Goal: Task Accomplishment & Management: Use online tool/utility

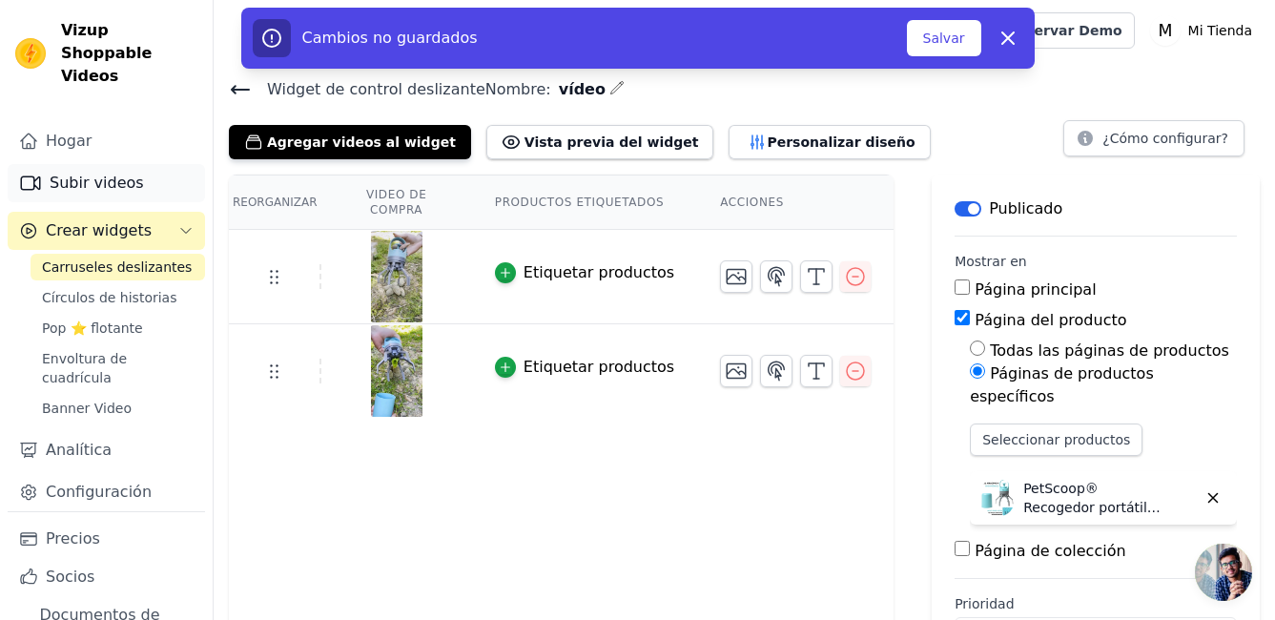
drag, startPoint x: 104, startPoint y: 155, endPoint x: 113, endPoint y: 166, distance: 13.6
click at [104, 172] on font "Subir videos" at bounding box center [97, 183] width 94 height 23
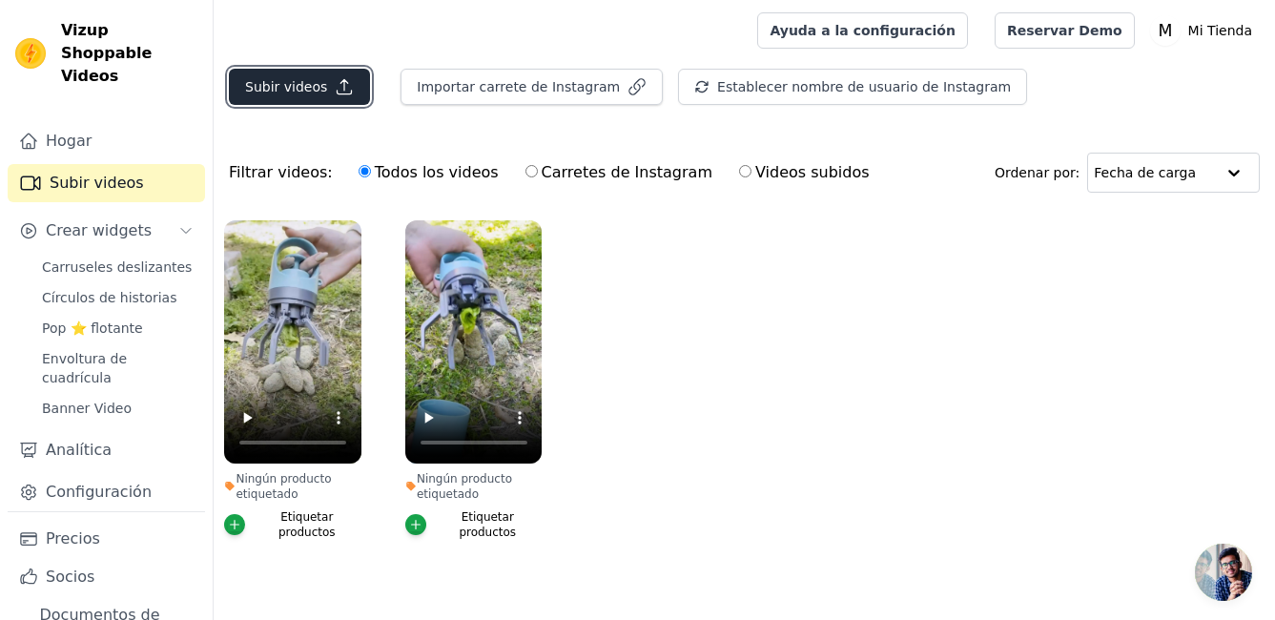
click at [309, 90] on font "Subir videos" at bounding box center [286, 86] width 82 height 19
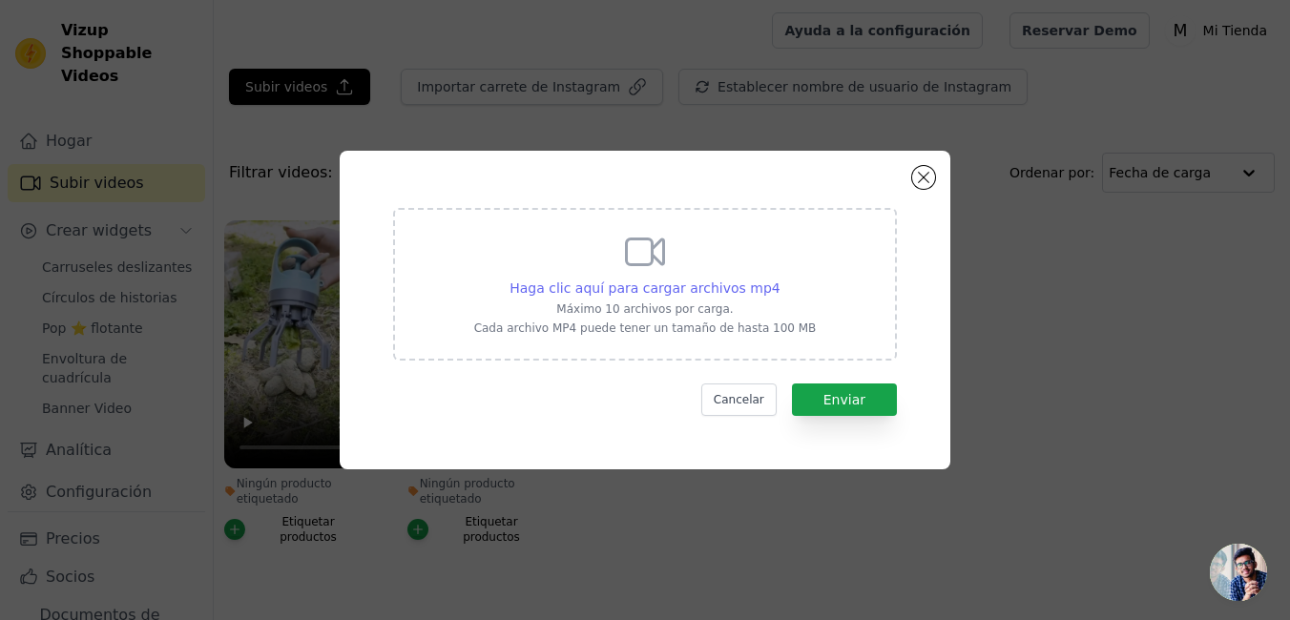
click at [705, 293] on span "Haga clic aquí para cargar archivos mp4" at bounding box center [644, 287] width 271 height 15
click at [779, 279] on input "Haga clic aquí para cargar archivos mp4 Máximo 10 archivos por carga. Cada arch…" at bounding box center [779, 278] width 1 height 1
type input "C:\fakepath\Download (2).mp4"
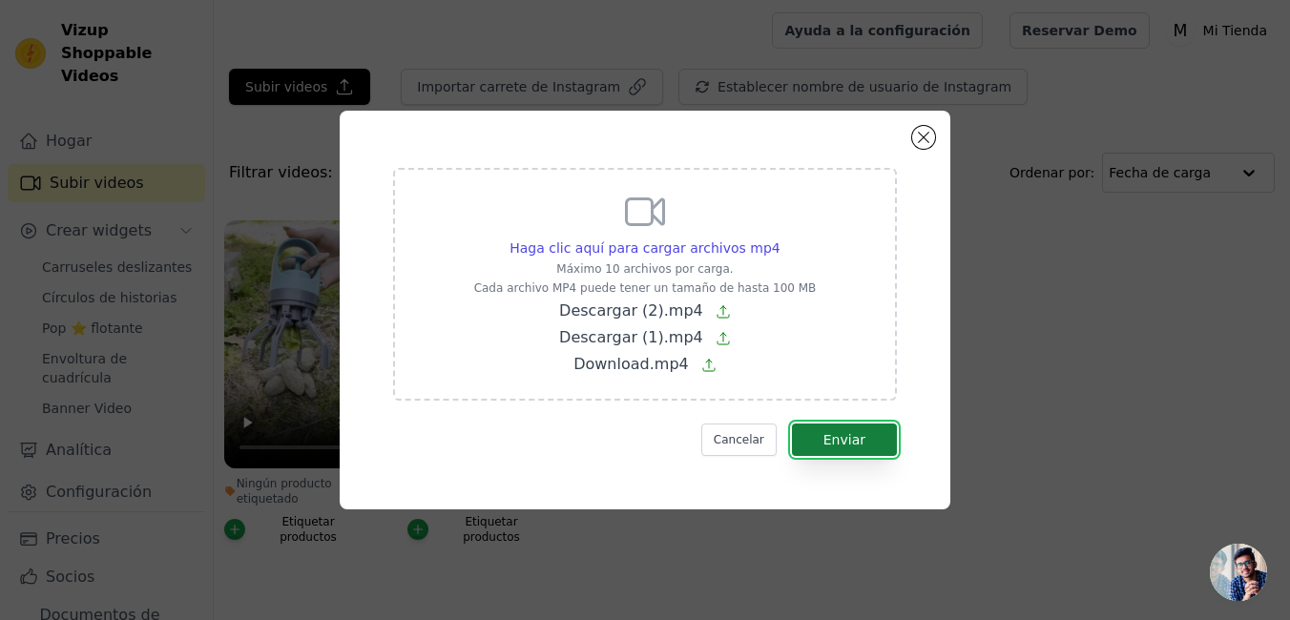
click at [835, 439] on font "Enviar" at bounding box center [844, 439] width 42 height 15
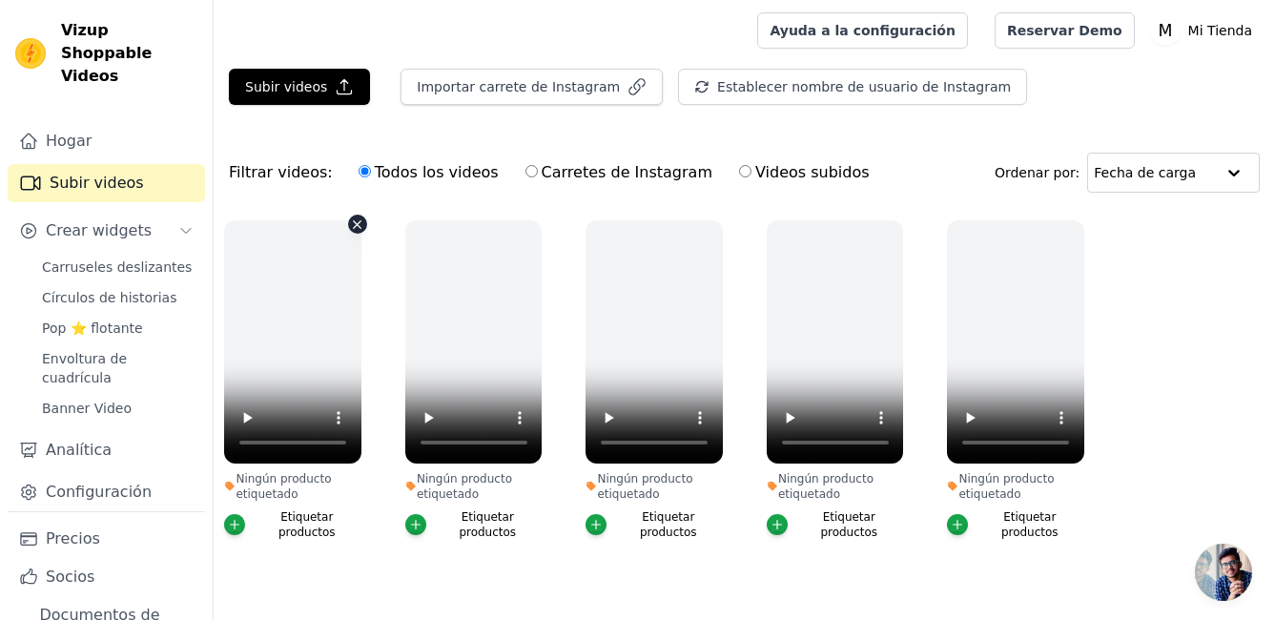
click at [355, 229] on icon "button" at bounding box center [357, 224] width 14 height 14
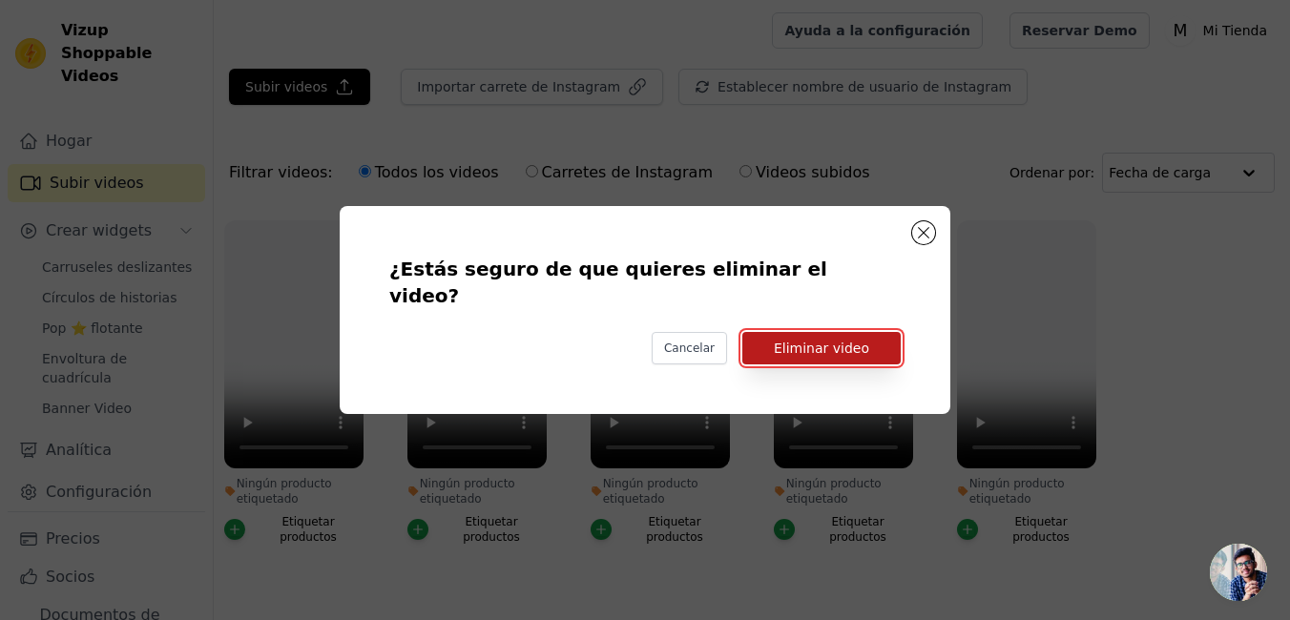
click at [859, 339] on button "Eliminar video" at bounding box center [821, 348] width 158 height 32
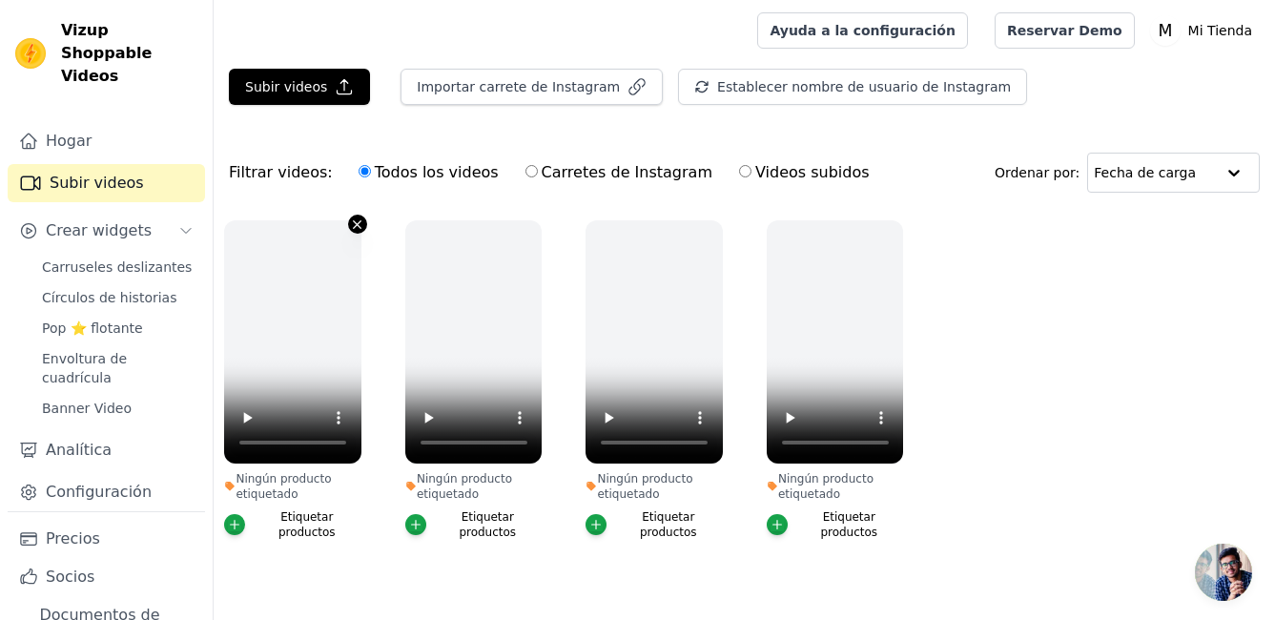
click at [359, 228] on icon "button" at bounding box center [357, 224] width 14 height 14
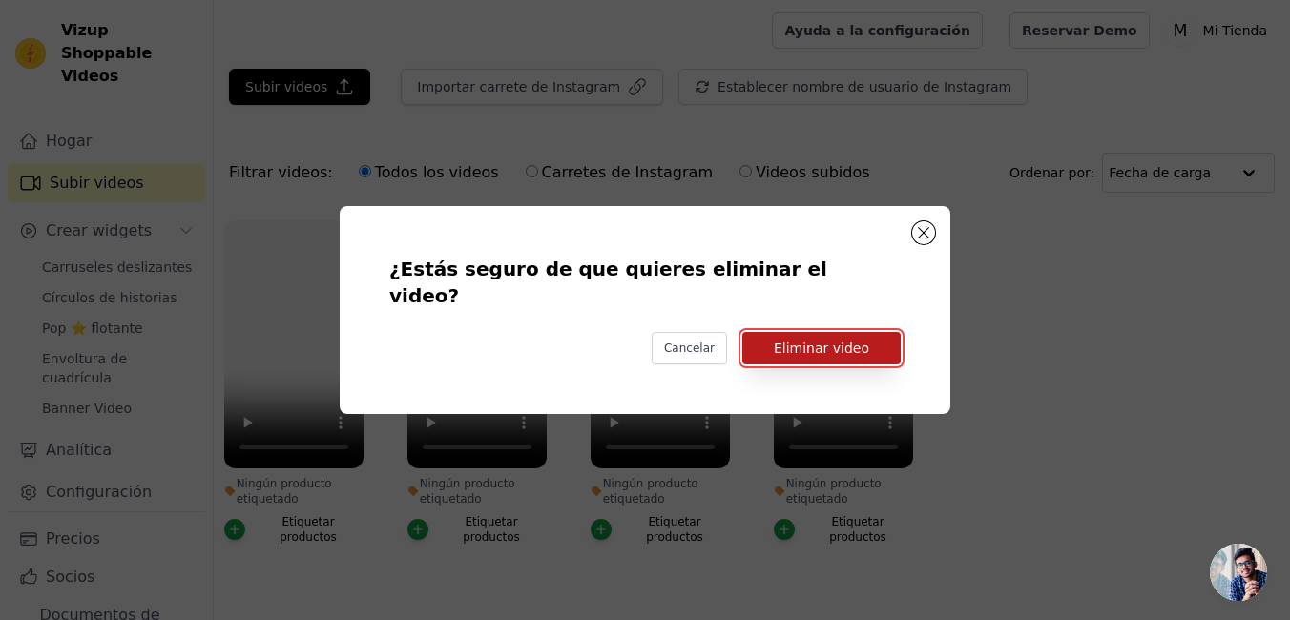
click at [797, 336] on button "Eliminar video" at bounding box center [821, 348] width 158 height 32
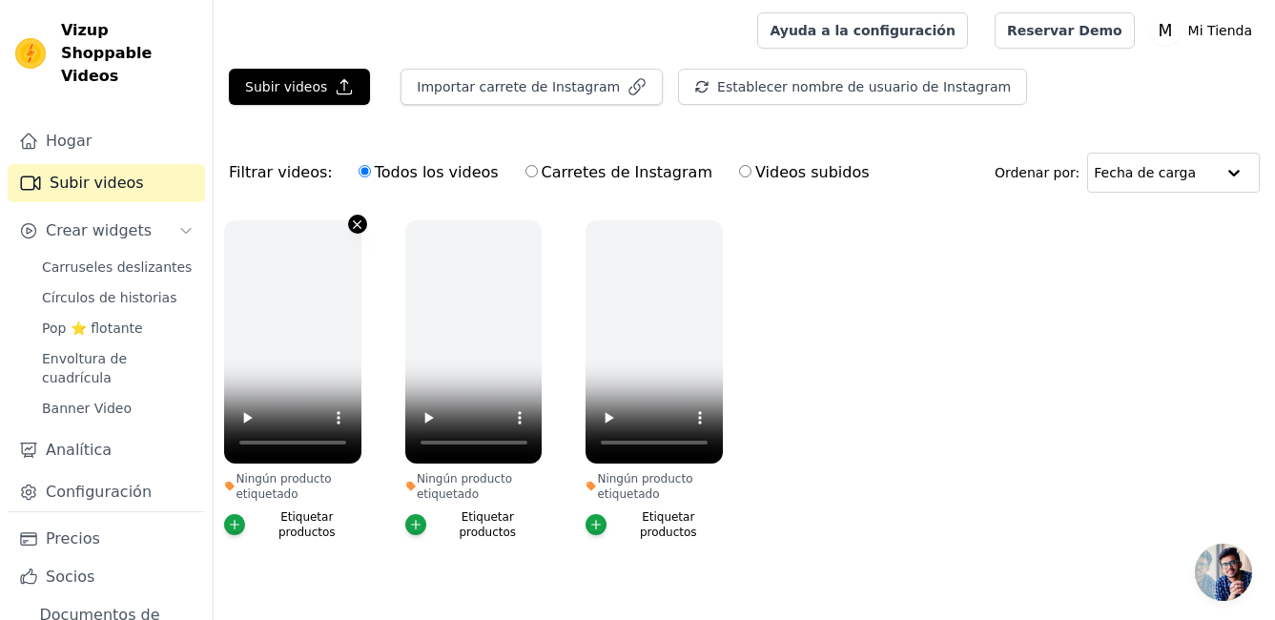
click at [356, 223] on icon "button" at bounding box center [358, 224] width 8 height 8
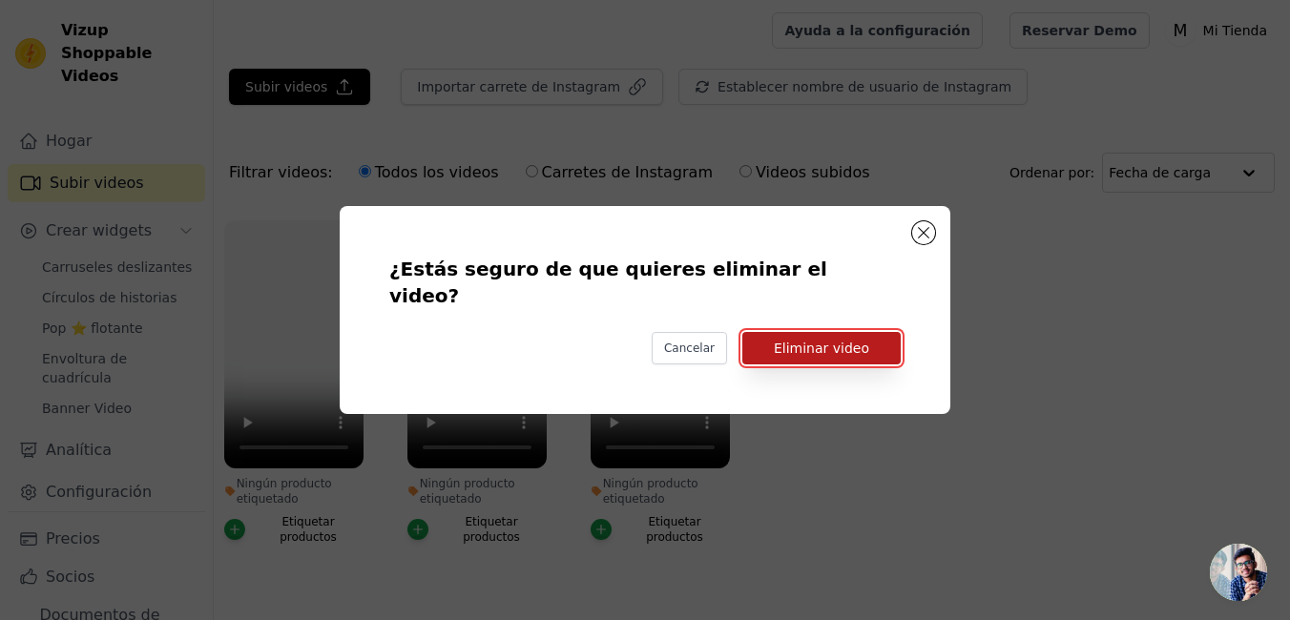
click at [805, 332] on button "Eliminar video" at bounding box center [821, 348] width 158 height 32
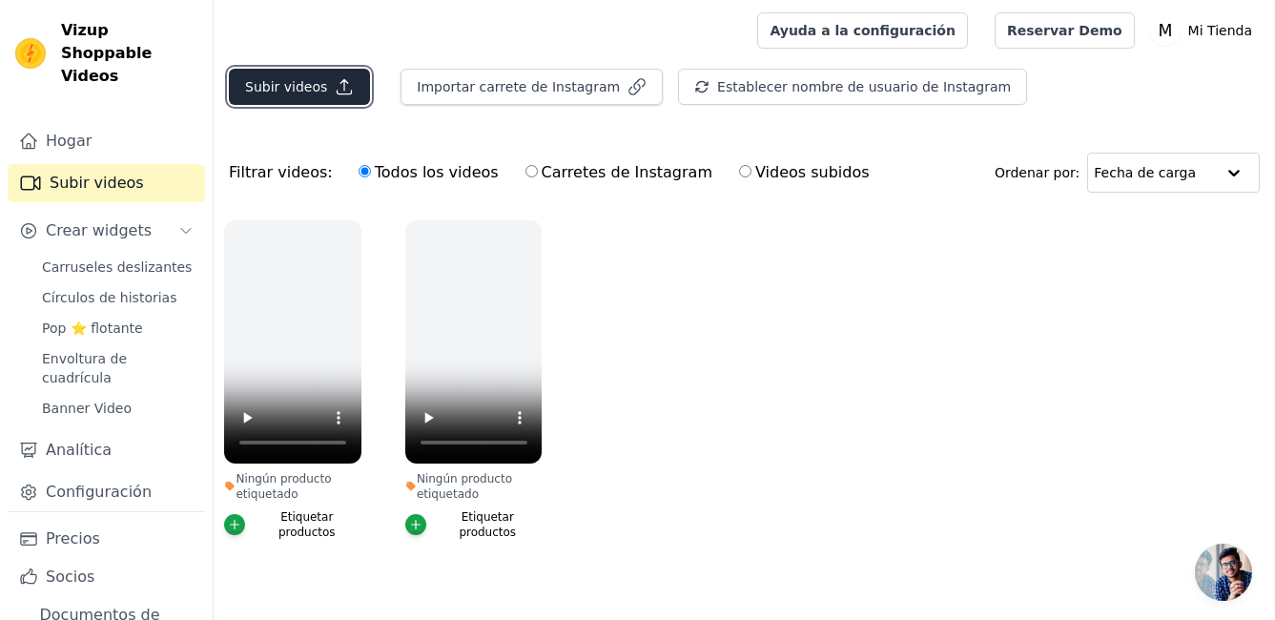
click at [272, 83] on font "Subir videos" at bounding box center [286, 86] width 82 height 19
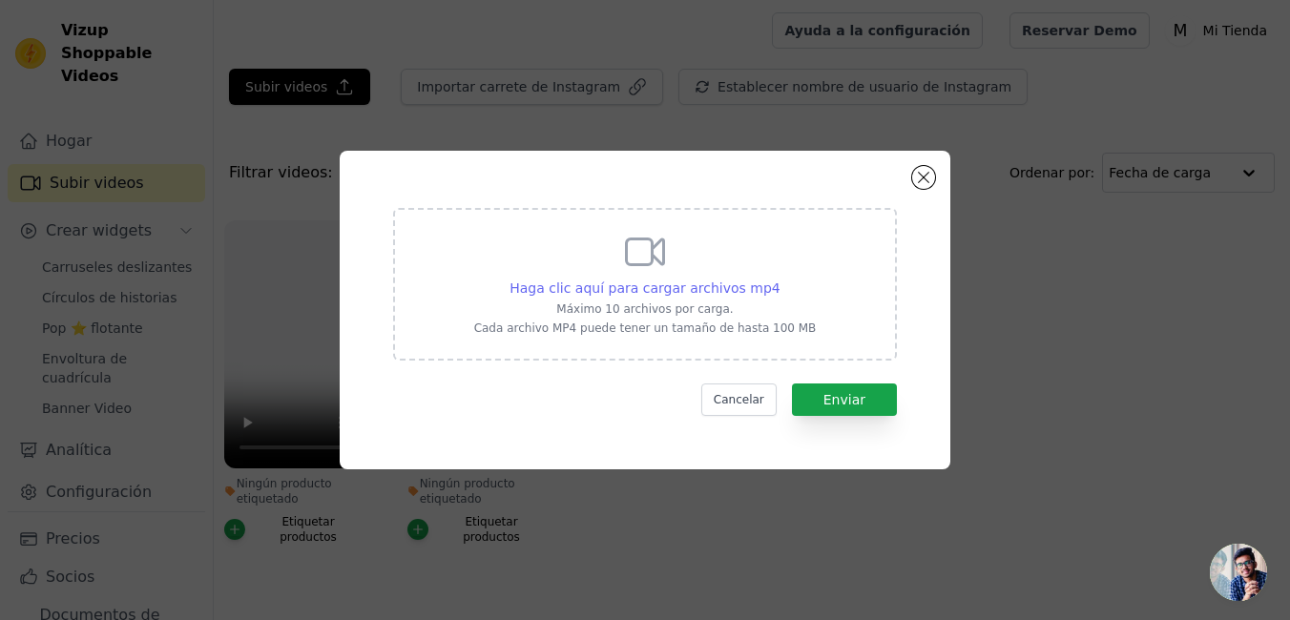
click at [575, 283] on span "Haga clic aquí para cargar archivos mp4" at bounding box center [644, 287] width 271 height 15
click at [779, 279] on input "Haga clic aquí para cargar archivos mp4 Máximo 10 archivos por carga. Cada arch…" at bounding box center [779, 278] width 1 height 1
type input "C:\fakepath\snaptik_7222121099897621765_v2.mp4"
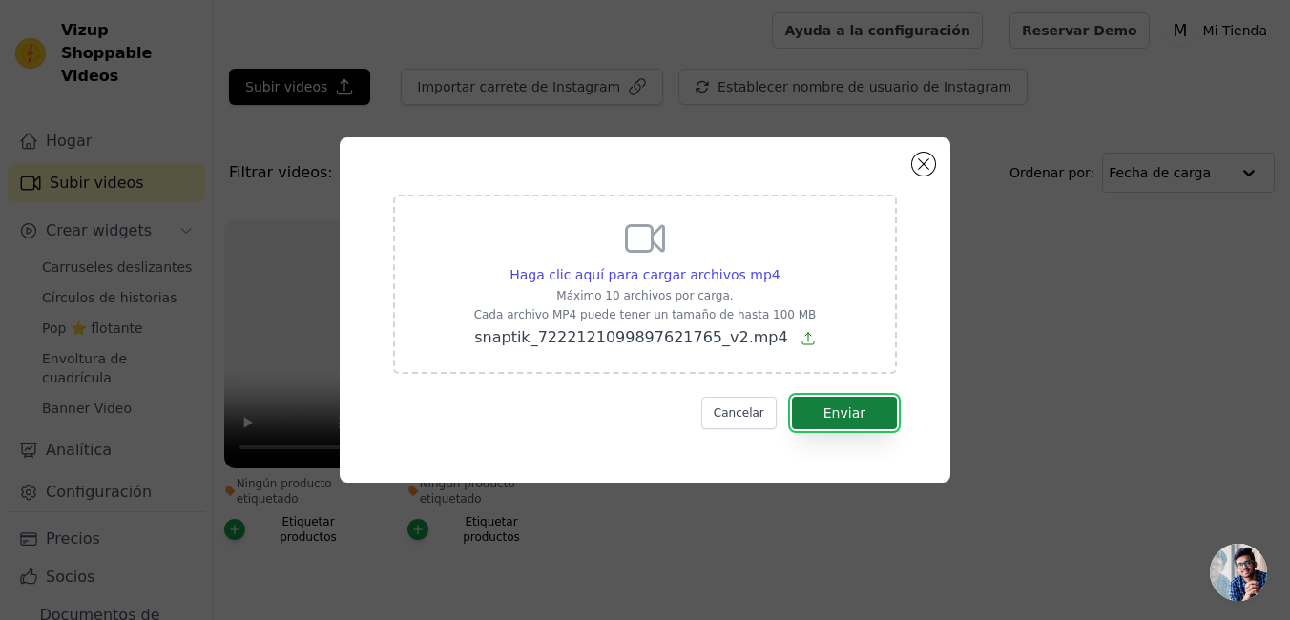
click at [870, 422] on button "Enviar" at bounding box center [844, 413] width 105 height 32
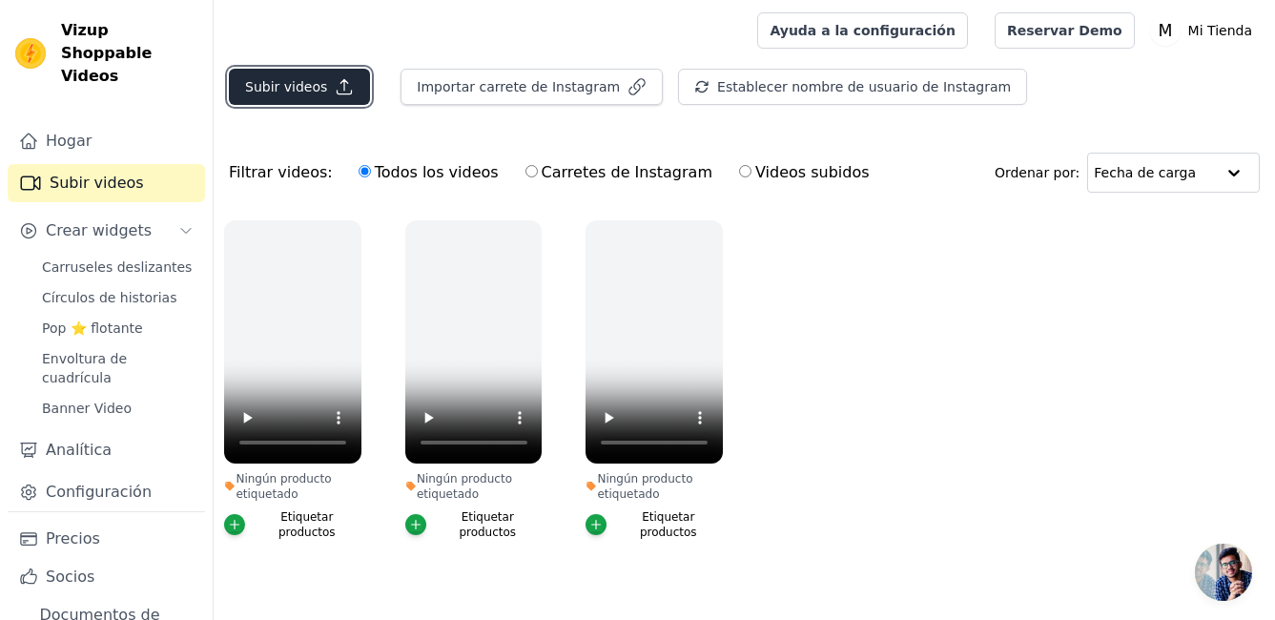
click at [264, 74] on button "Subir videos" at bounding box center [299, 87] width 141 height 36
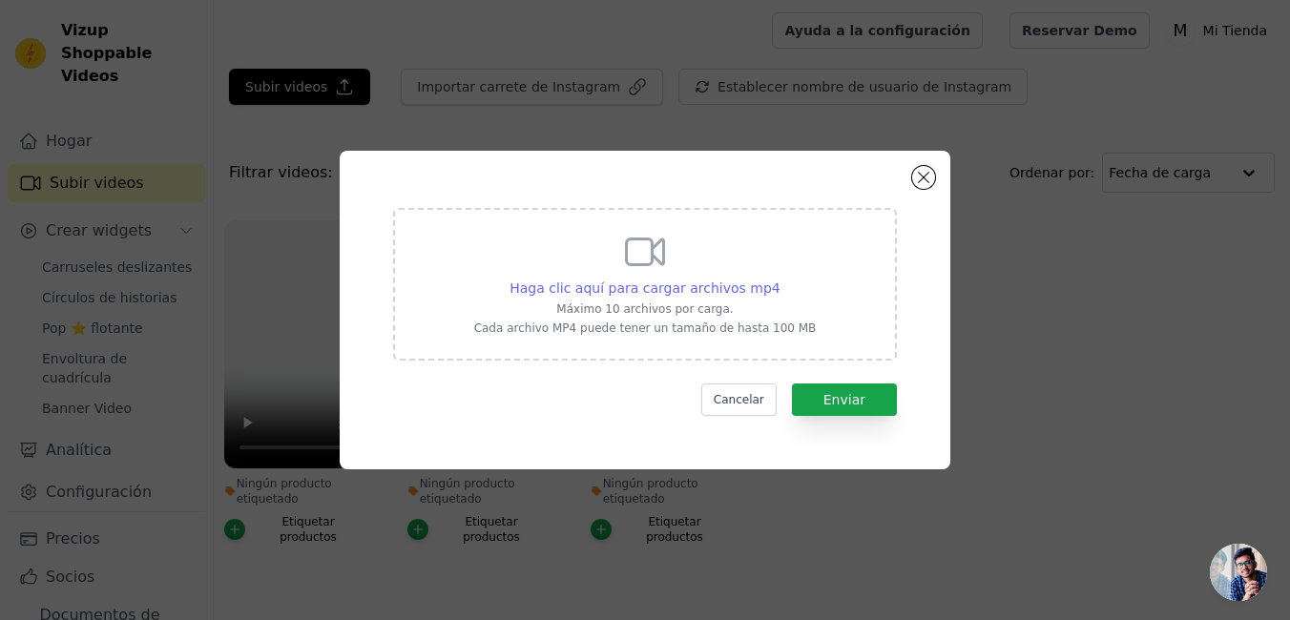
click at [666, 284] on span "Haga clic aquí para cargar archivos mp4" at bounding box center [644, 287] width 271 height 15
click at [779, 279] on input "Haga clic aquí para cargar archivos mp4 Máximo 10 archivos por carga. Cada arch…" at bounding box center [779, 278] width 1 height 1
type input "C:\fakepath\snaptik_7536514719939644694_v2.mp4"
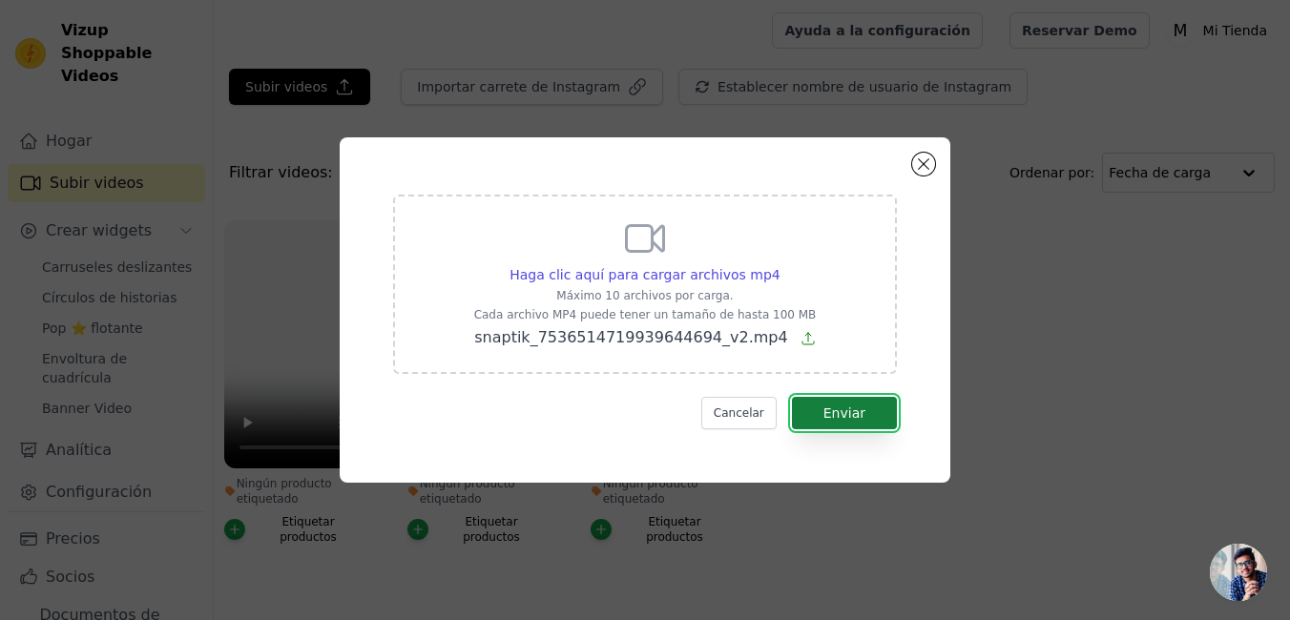
click at [831, 399] on button "Enviar" at bounding box center [844, 413] width 105 height 32
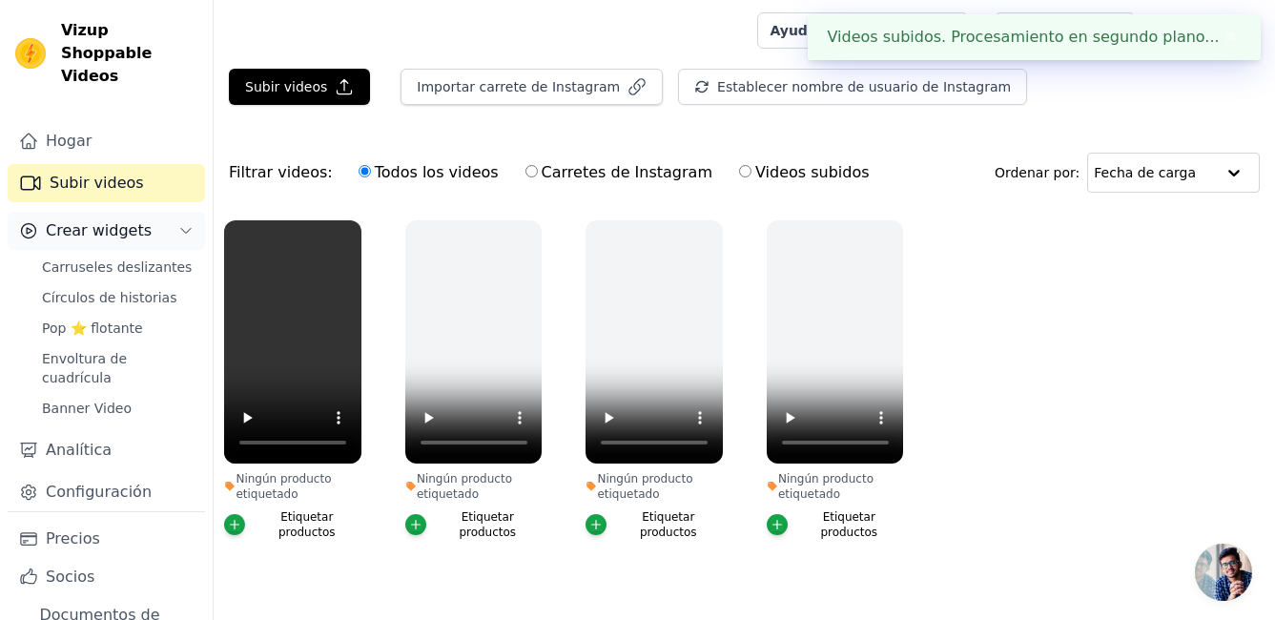
click at [98, 219] on span "Crear widgets" at bounding box center [99, 230] width 106 height 23
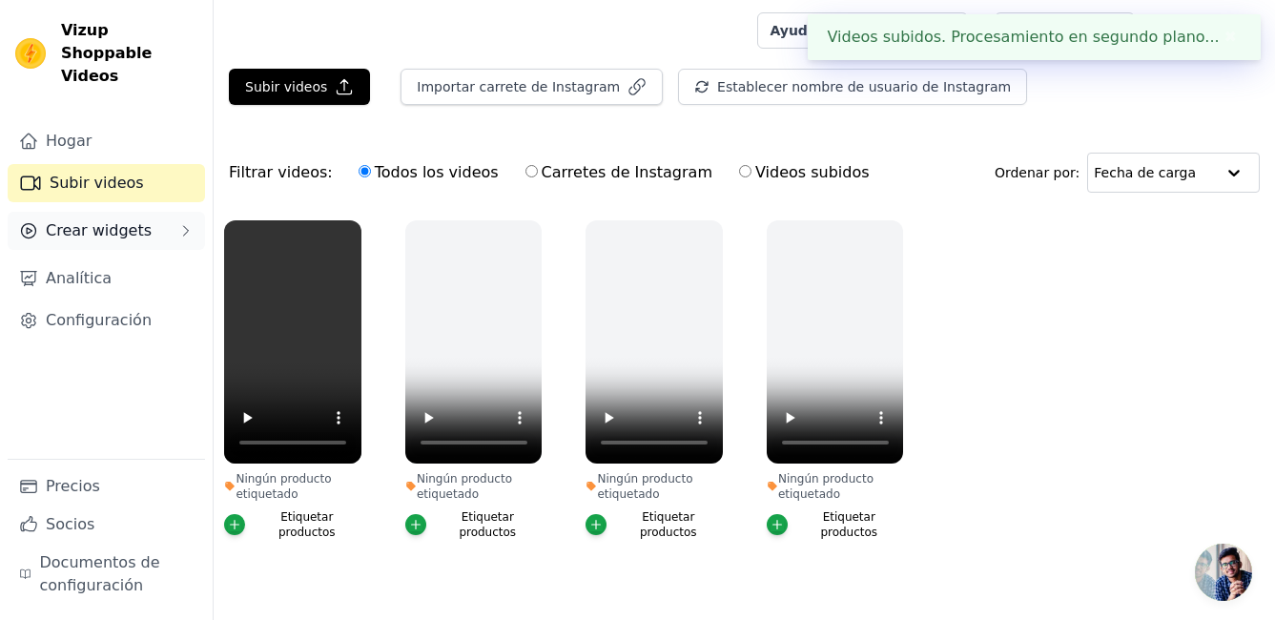
click at [98, 219] on span "Crear widgets" at bounding box center [99, 230] width 106 height 23
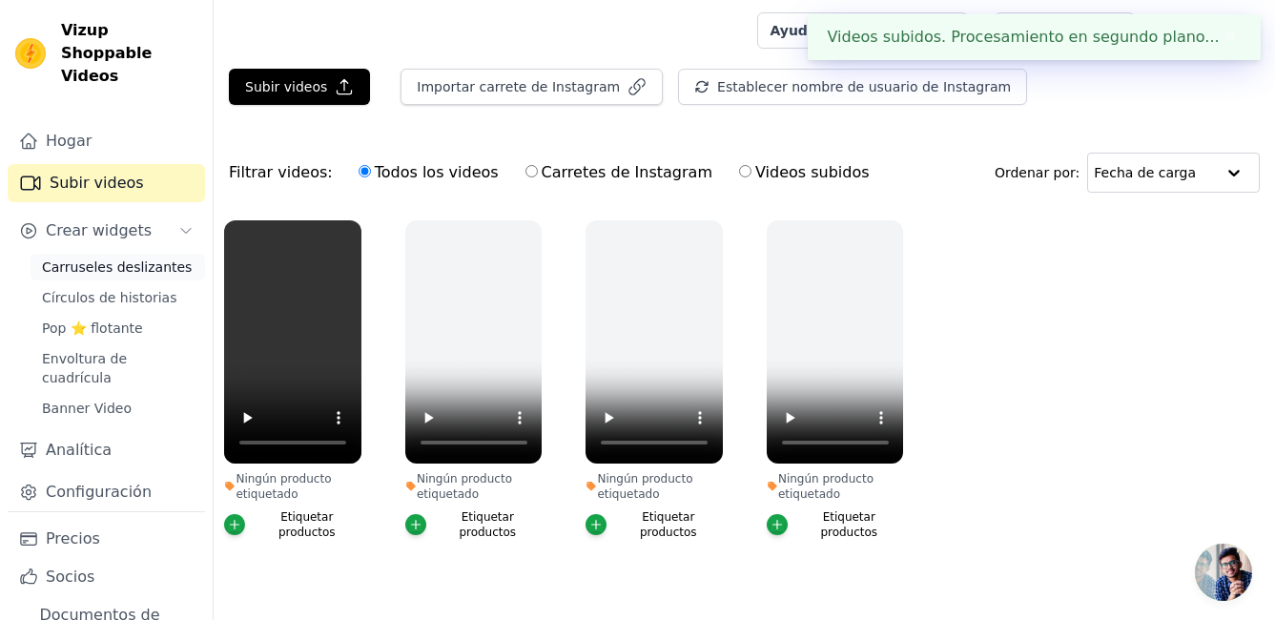
click at [95, 258] on span "Carruseles deslizantes" at bounding box center [117, 267] width 150 height 19
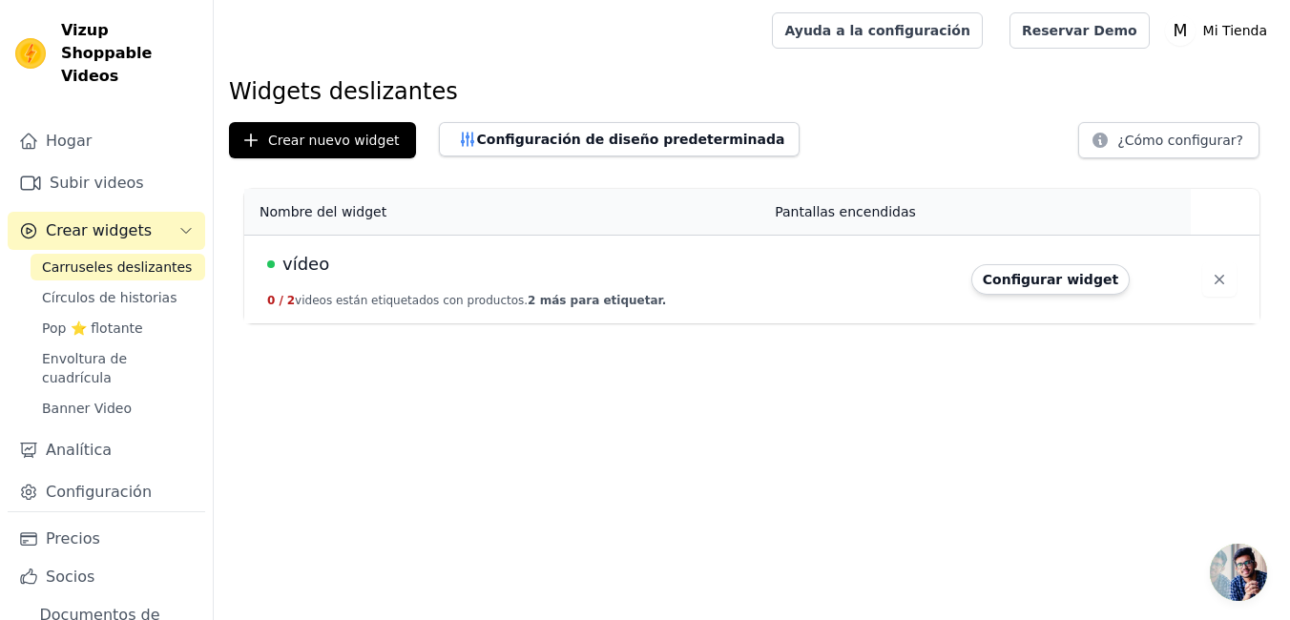
click at [300, 261] on span "vídeo" at bounding box center [305, 264] width 47 height 27
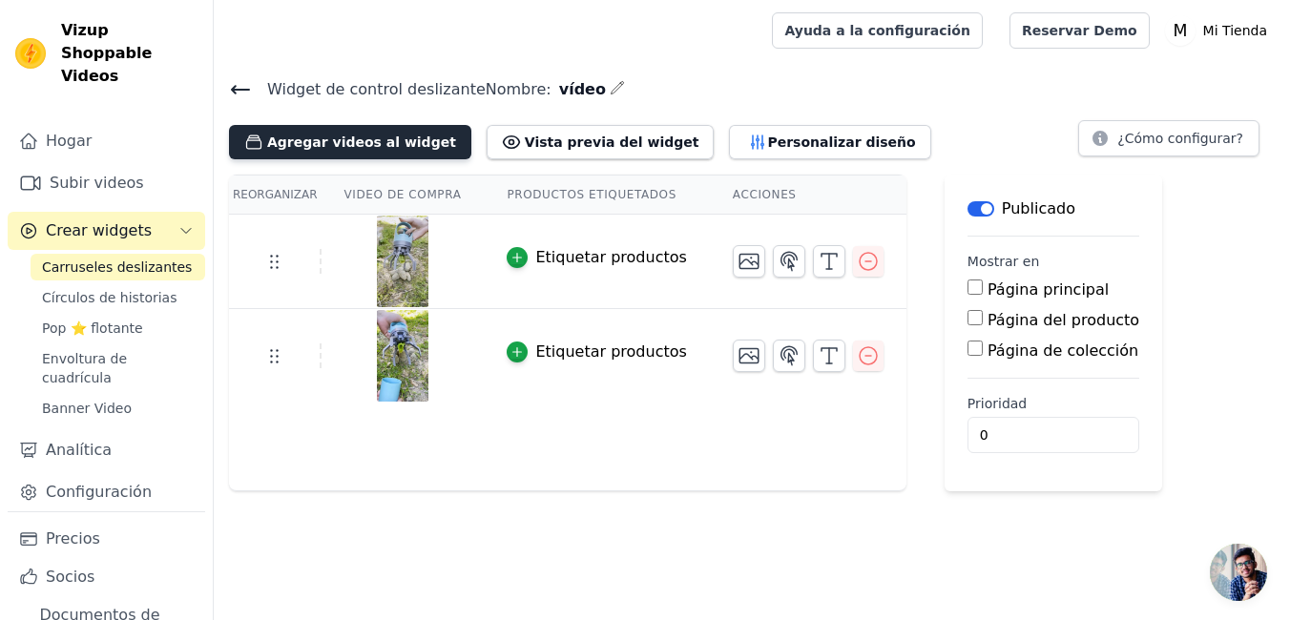
click at [338, 152] on button "Agregar videos al widget" at bounding box center [350, 142] width 242 height 34
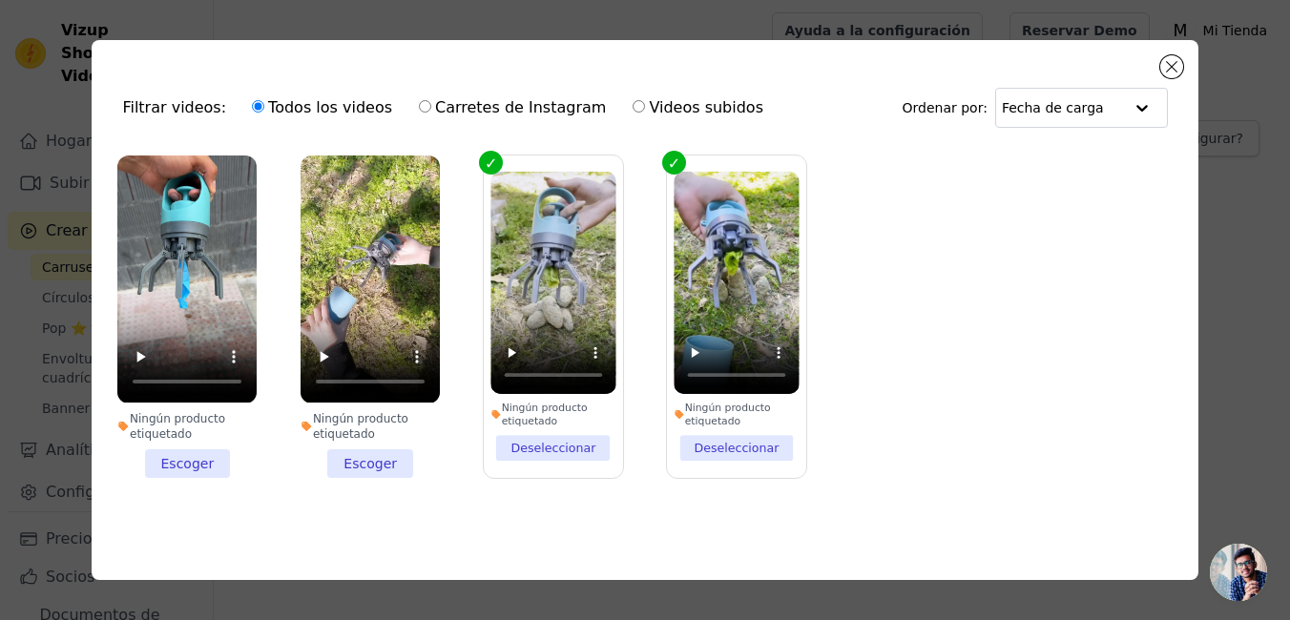
click at [354, 459] on li "Ningún producto etiquetado Escoger" at bounding box center [369, 315] width 139 height 321
click at [0, 0] on input "Ningún producto etiquetado Escoger" at bounding box center [0, 0] width 0 height 0
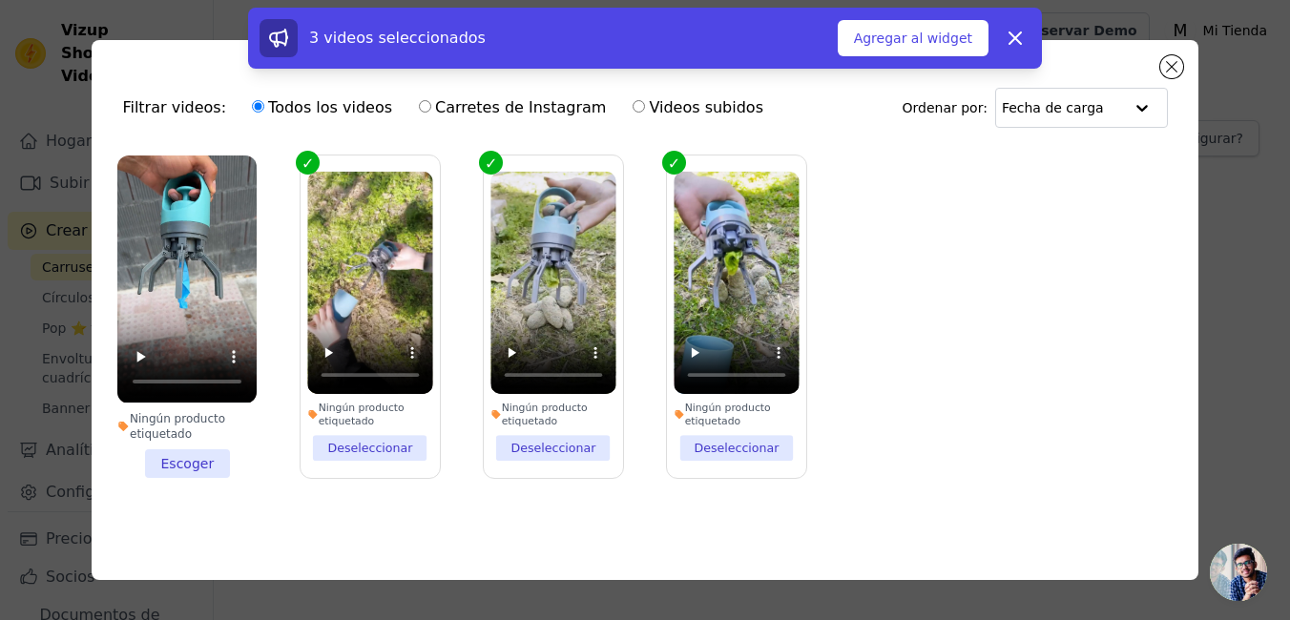
click at [207, 455] on li "Ningún producto etiquetado Escoger" at bounding box center [186, 315] width 139 height 321
click at [0, 0] on input "Ningún producto etiquetado Escoger" at bounding box center [0, 0] width 0 height 0
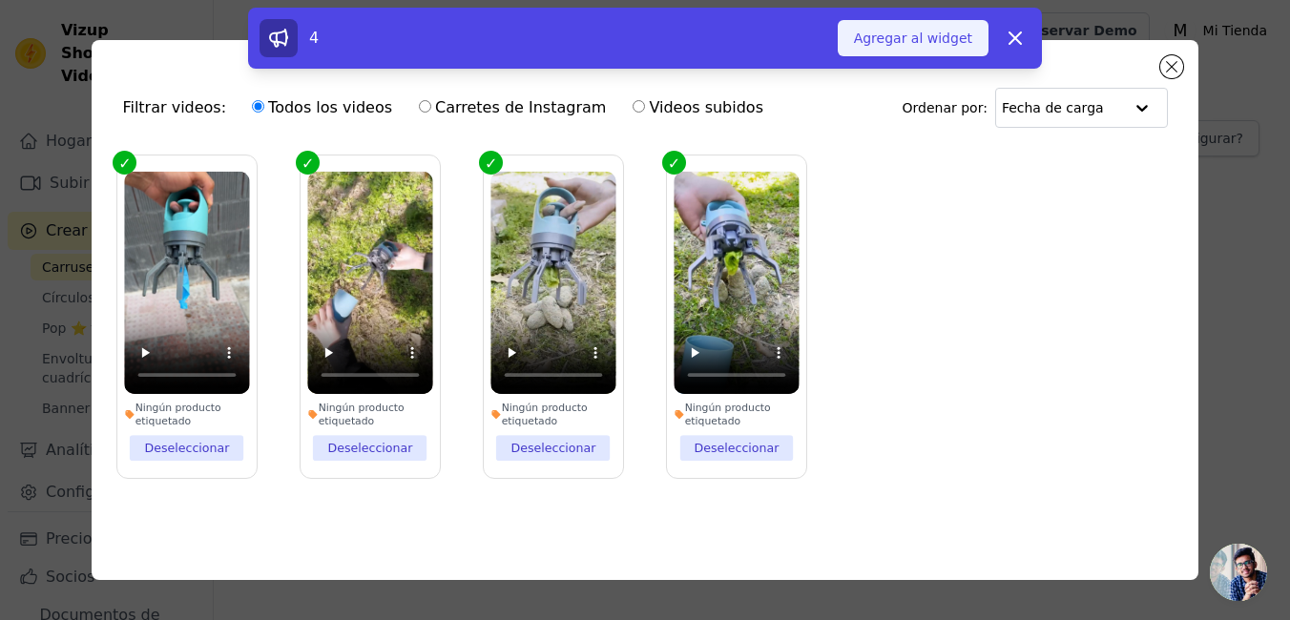
click at [873, 45] on font "Agregar al widget" at bounding box center [913, 38] width 118 height 19
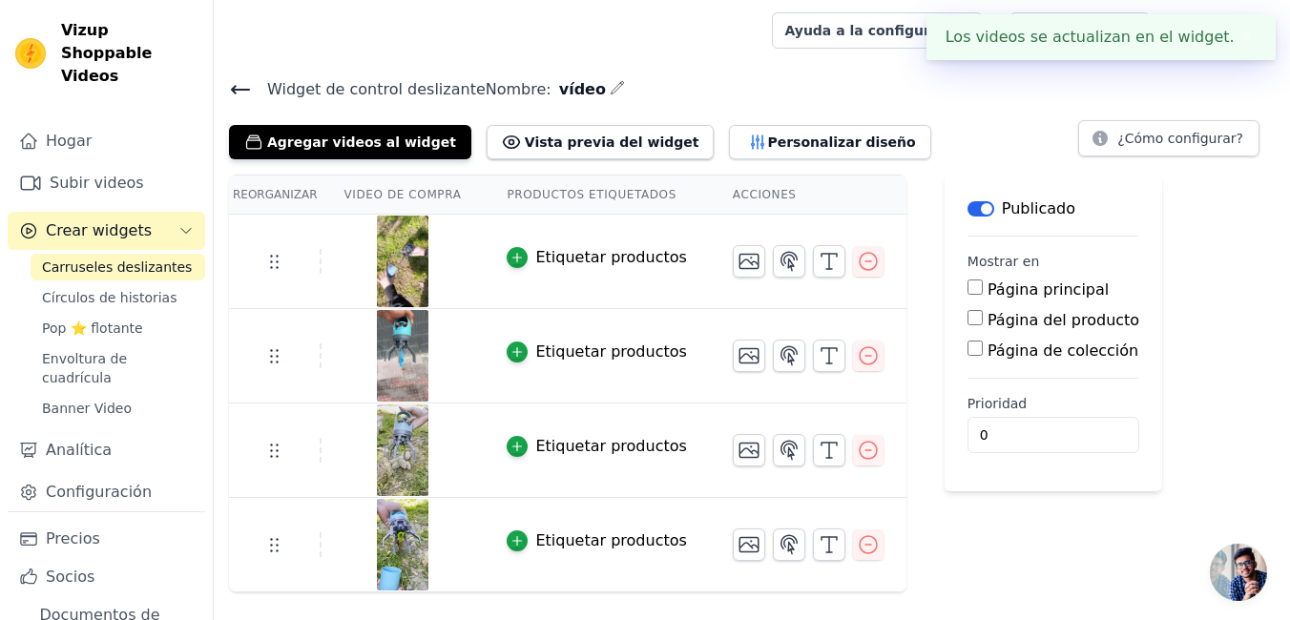
click at [967, 320] on input "Página del producto" at bounding box center [974, 317] width 15 height 15
checkbox input "true"
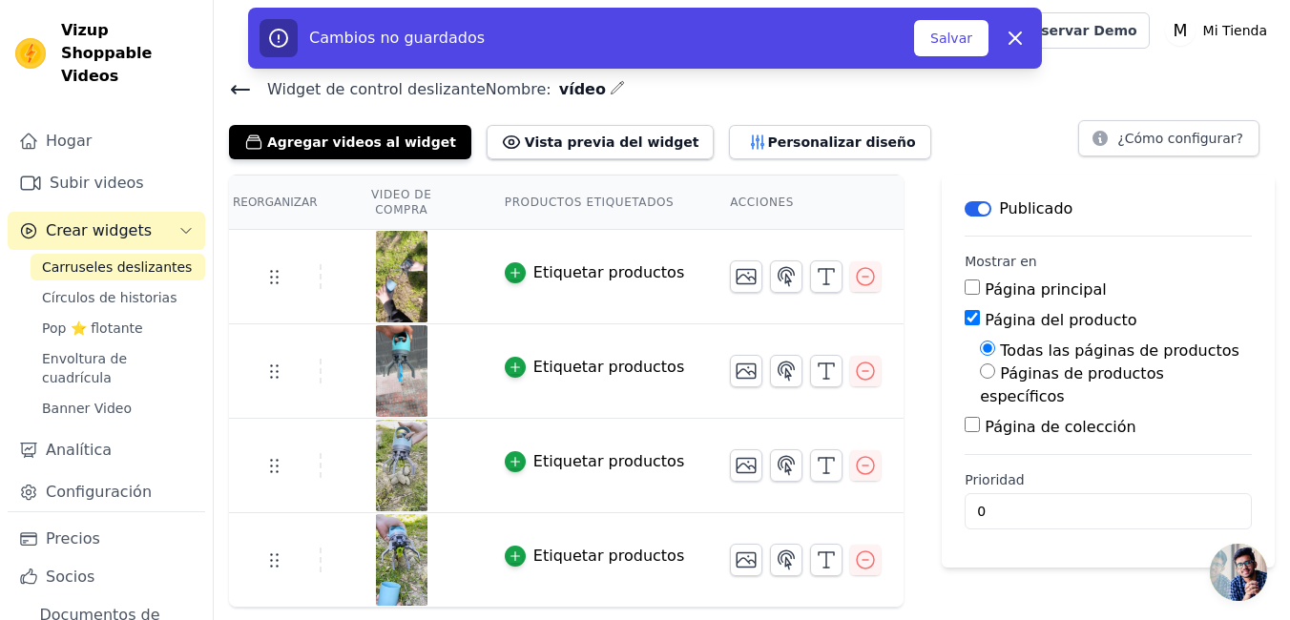
click at [980, 373] on input "Páginas de productos específicos" at bounding box center [987, 370] width 15 height 15
radio input "true"
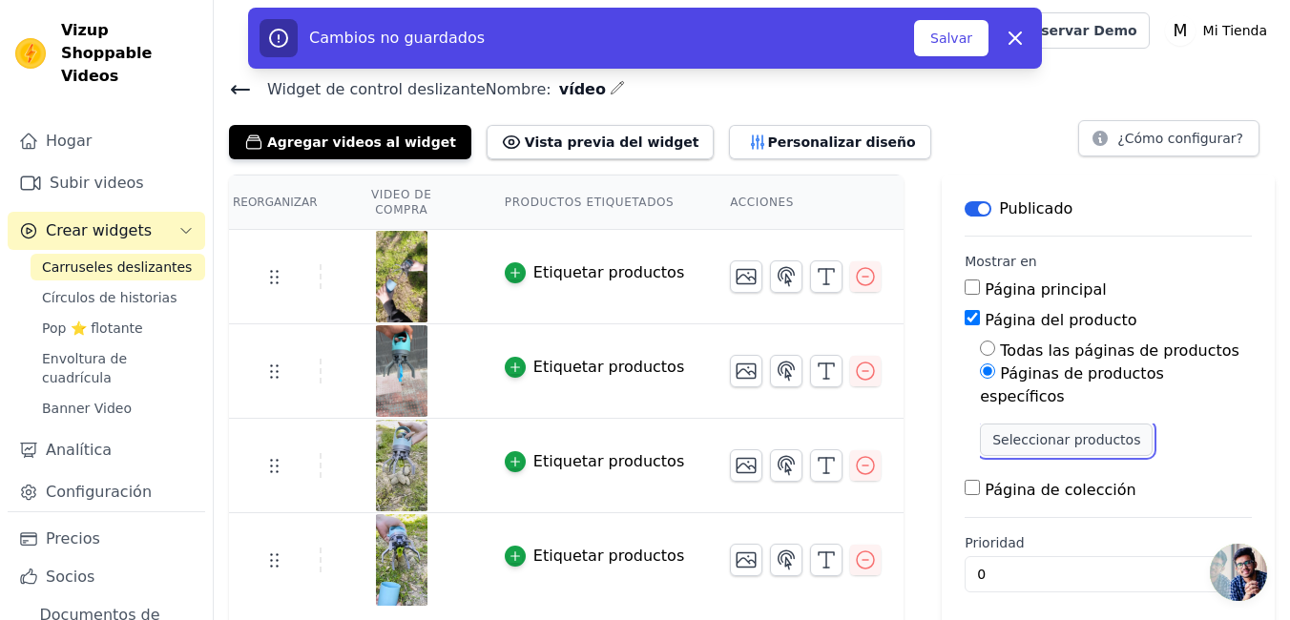
click at [980, 424] on button "Seleccionar productos" at bounding box center [1066, 440] width 173 height 32
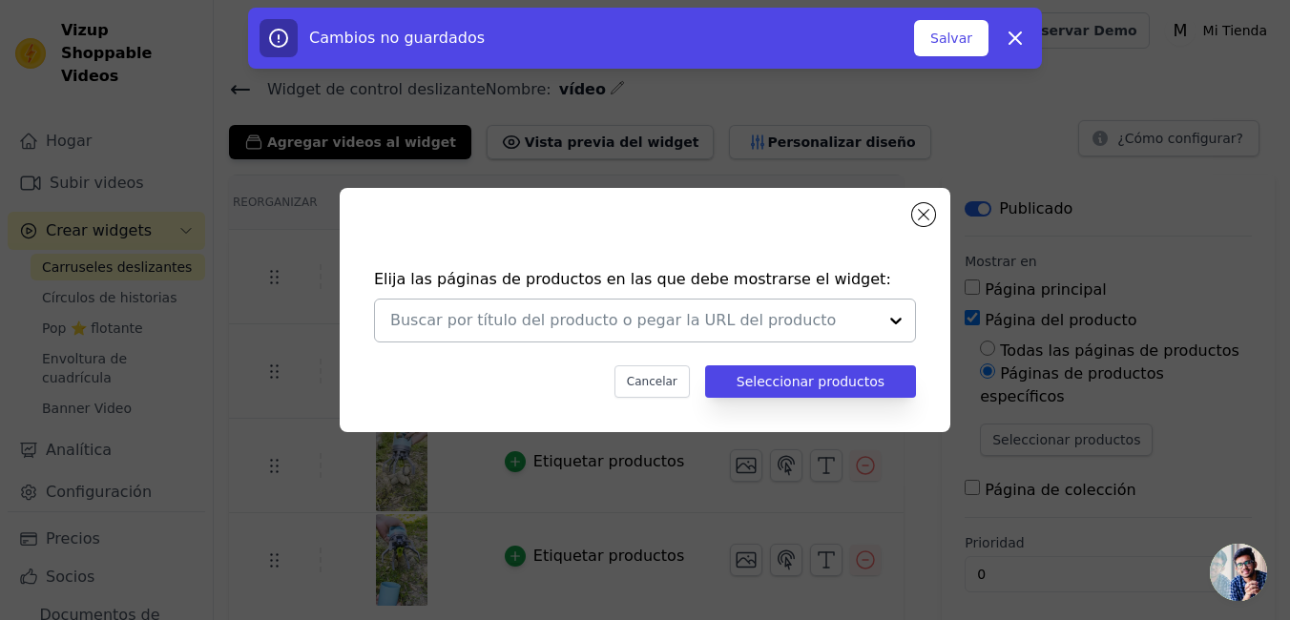
click at [706, 322] on input "text" at bounding box center [633, 320] width 486 height 23
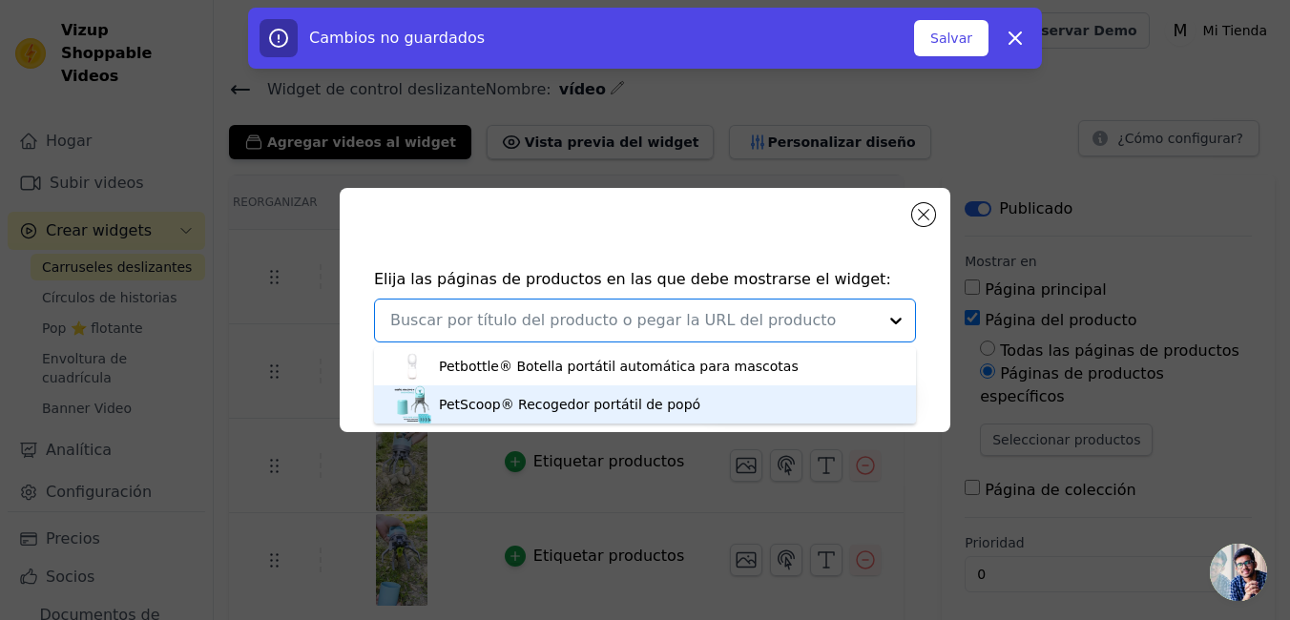
click at [615, 407] on div "PetScoop® Recogedor portátil de popó" at bounding box center [569, 404] width 261 height 19
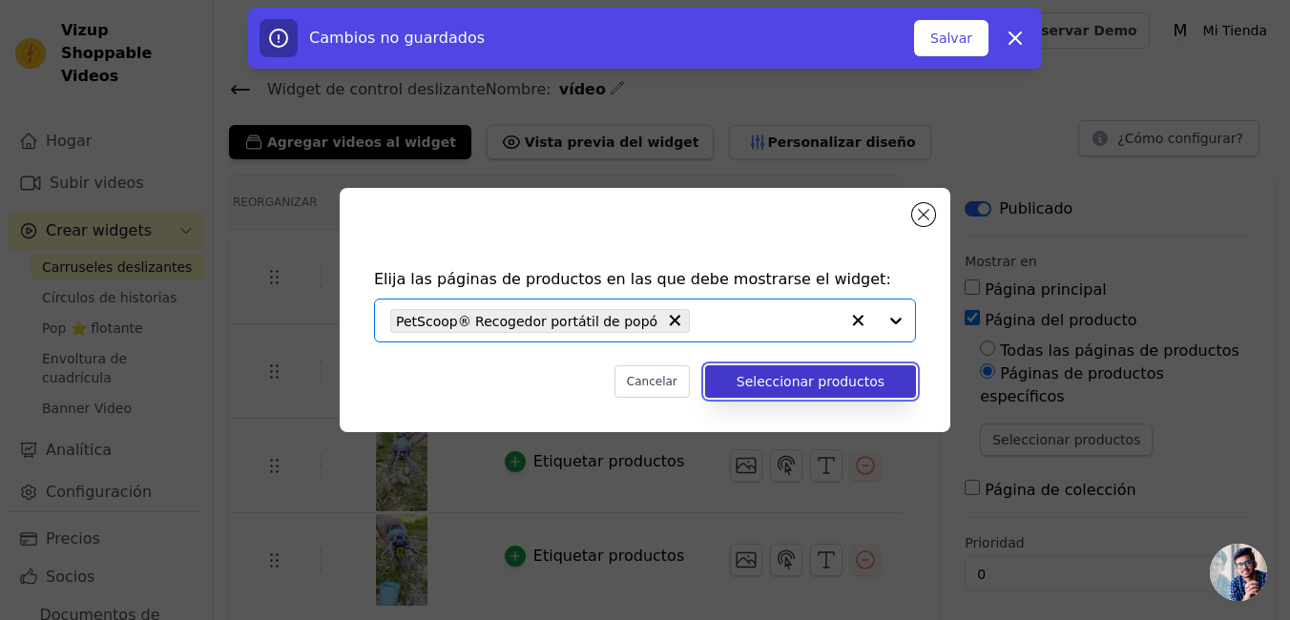
click at [793, 388] on button "Seleccionar productos" at bounding box center [810, 381] width 211 height 32
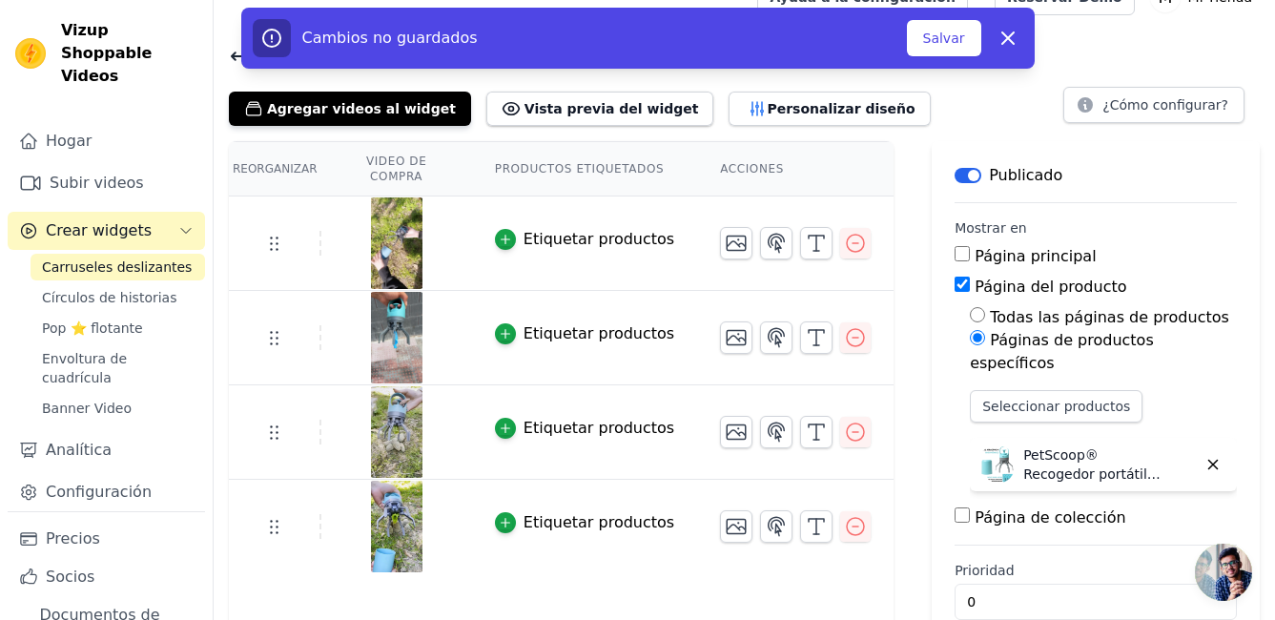
scroll to position [48, 0]
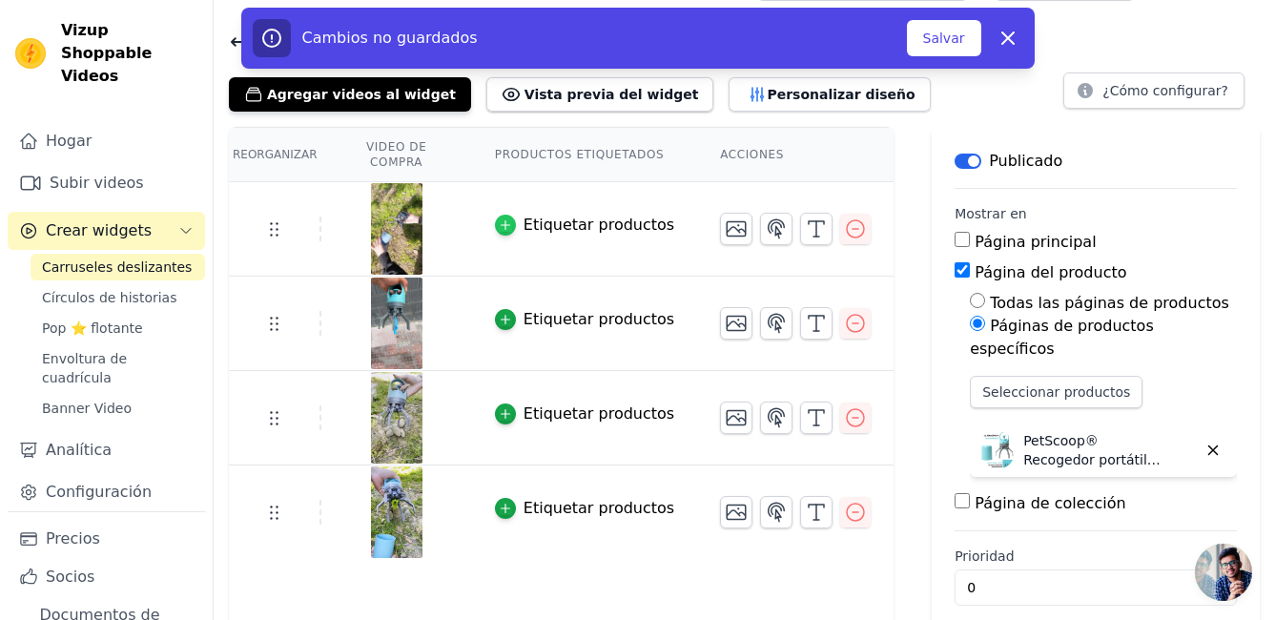
click at [506, 218] on icon "button" at bounding box center [505, 224] width 13 height 13
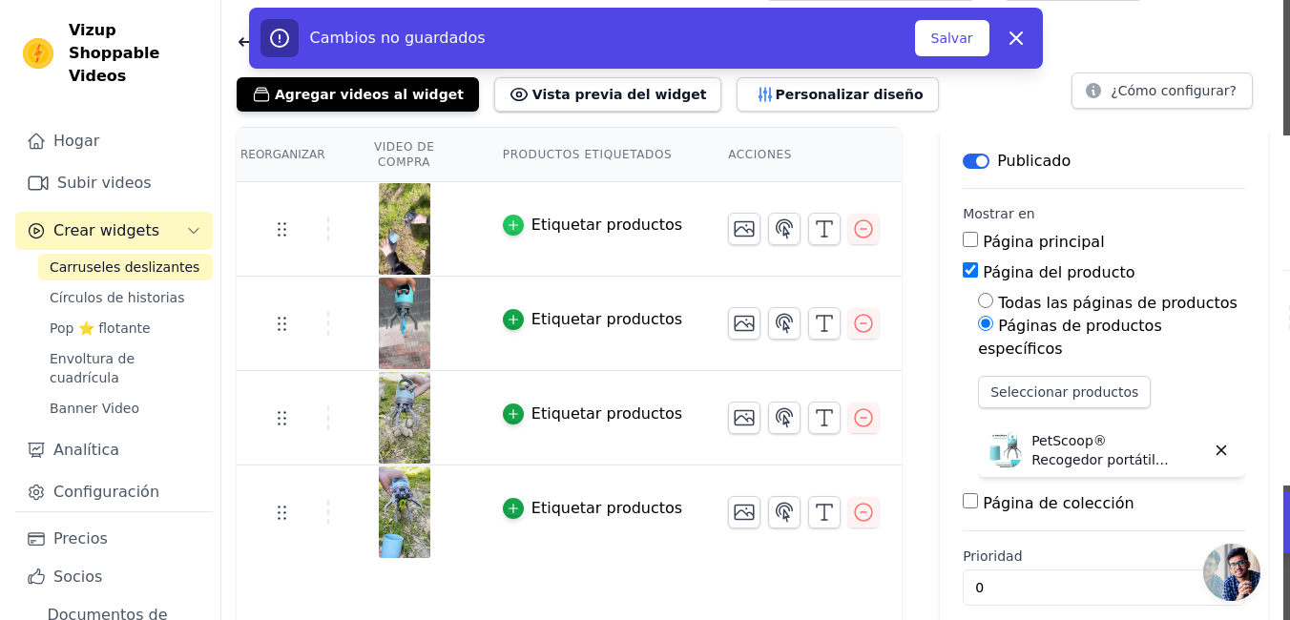
scroll to position [0, 0]
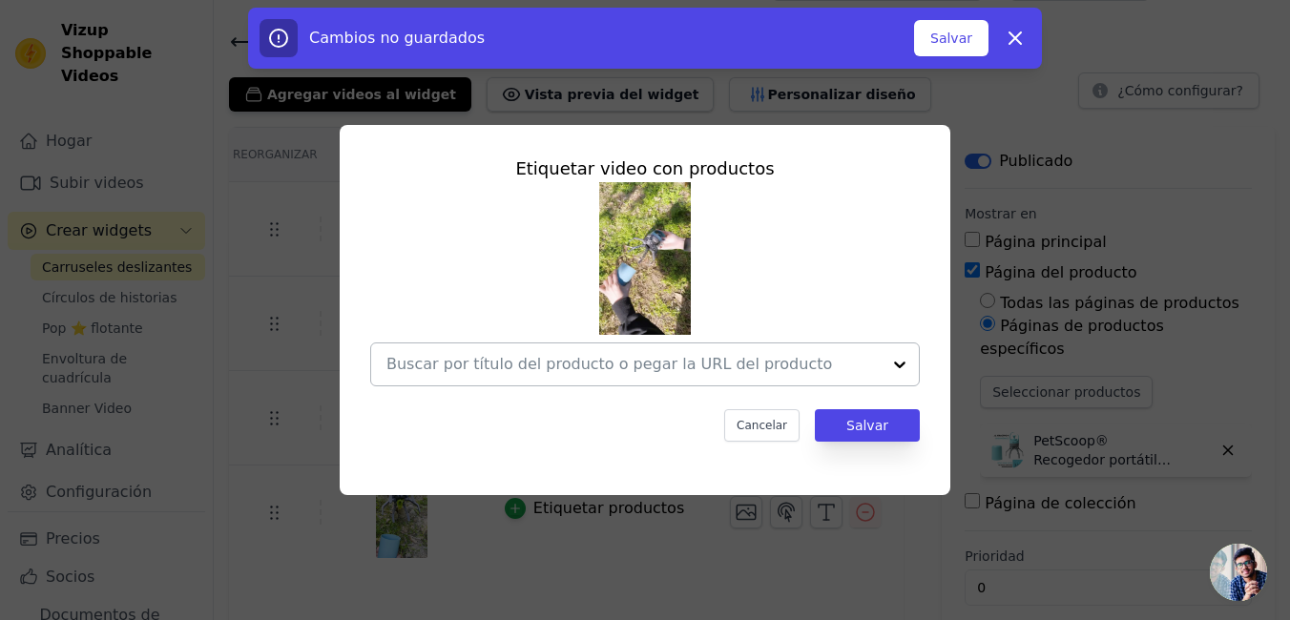
click at [863, 378] on div at bounding box center [633, 364] width 494 height 42
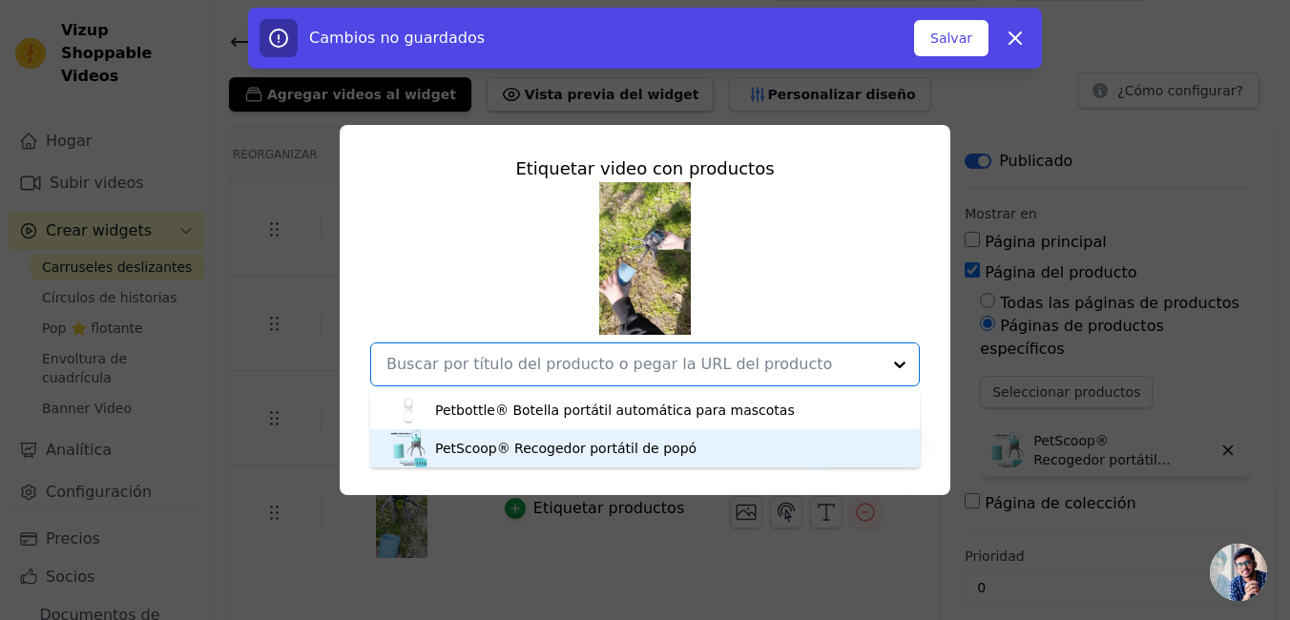
click at [603, 448] on div "PetScoop® Recogedor portátil de popó" at bounding box center [565, 448] width 261 height 19
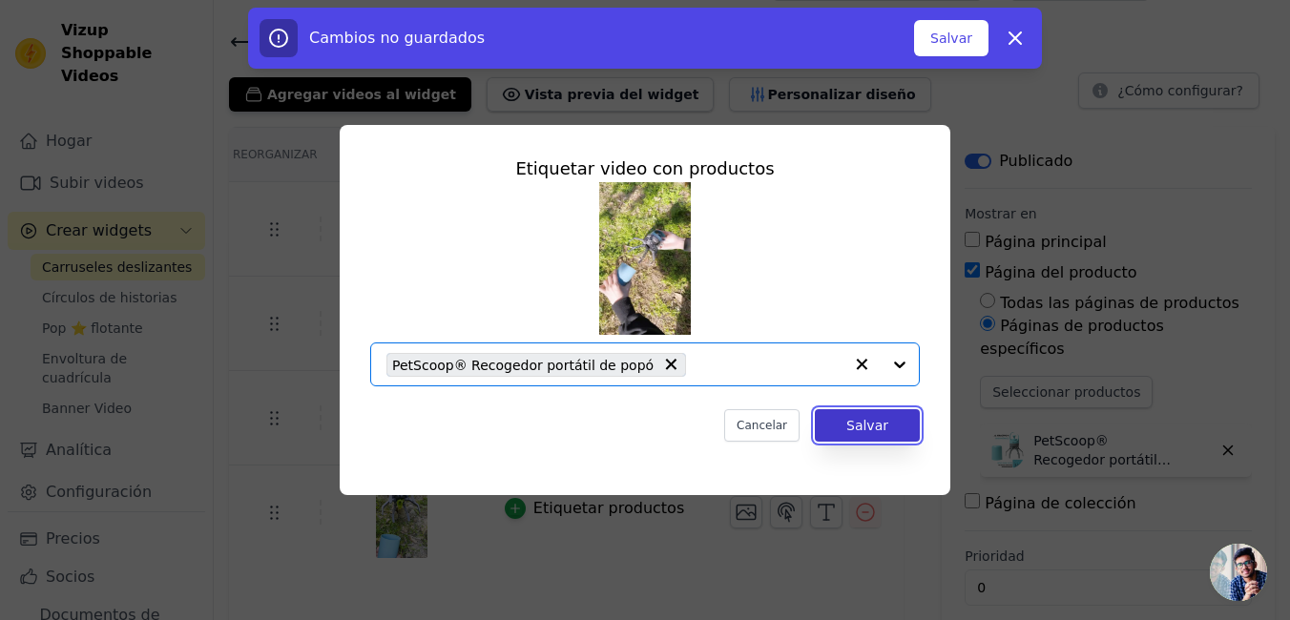
click at [875, 438] on button "Salvar" at bounding box center [867, 425] width 105 height 32
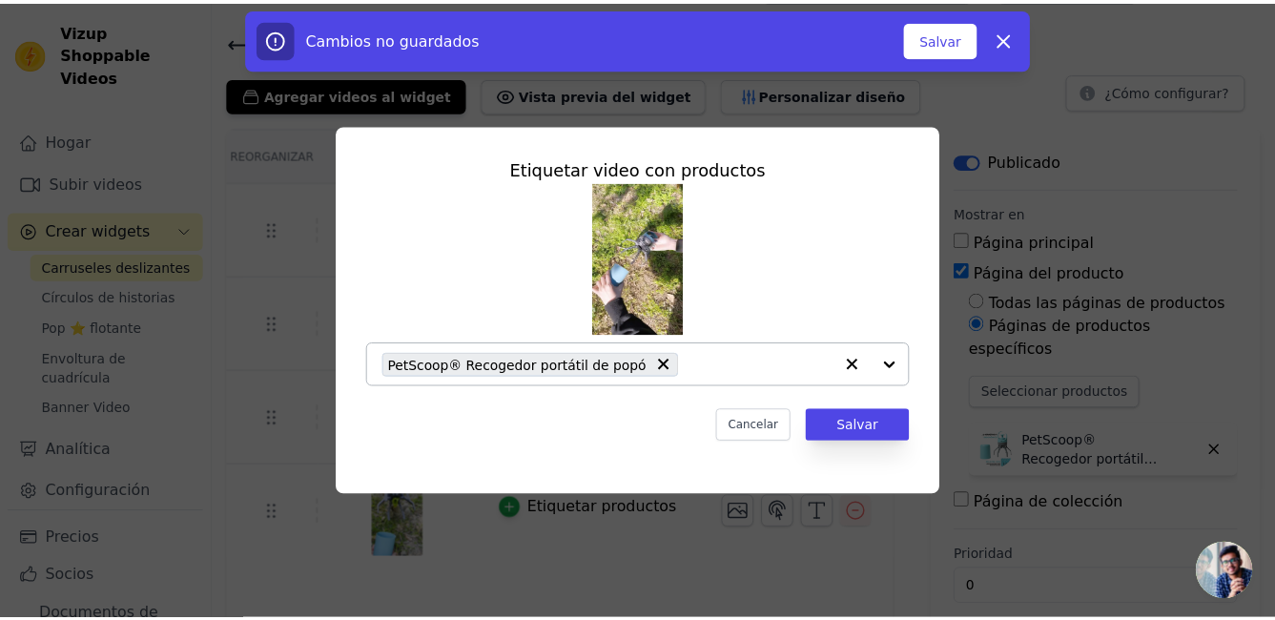
scroll to position [48, 0]
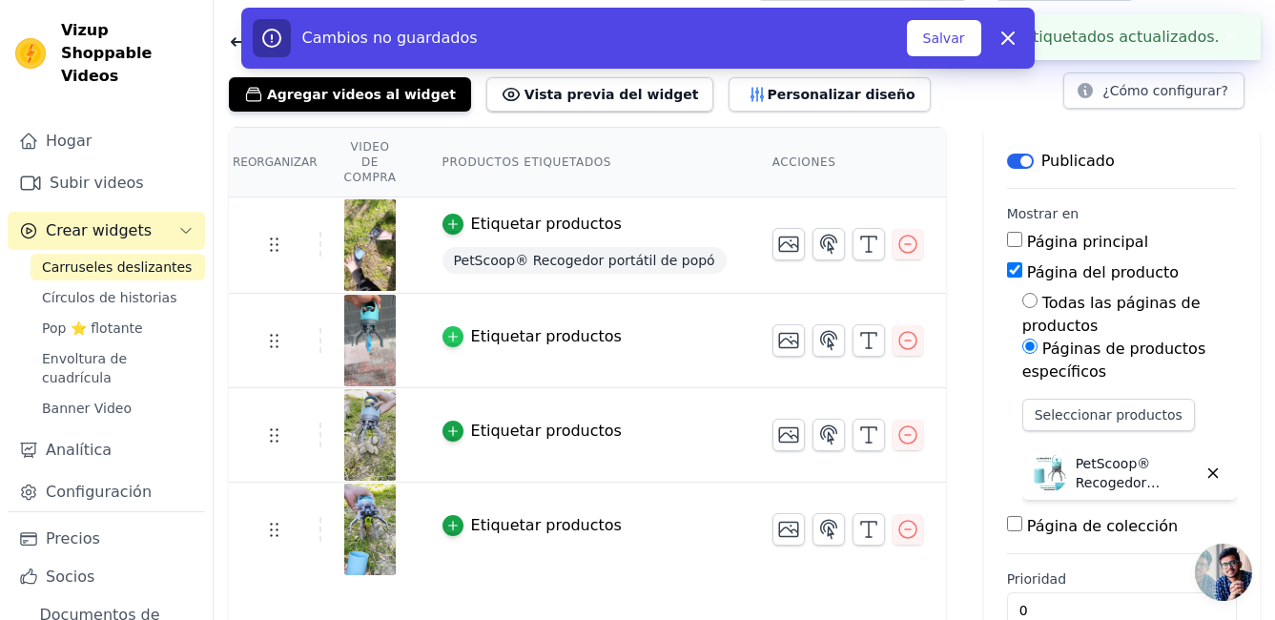
click at [456, 330] on icon "button" at bounding box center [452, 336] width 13 height 13
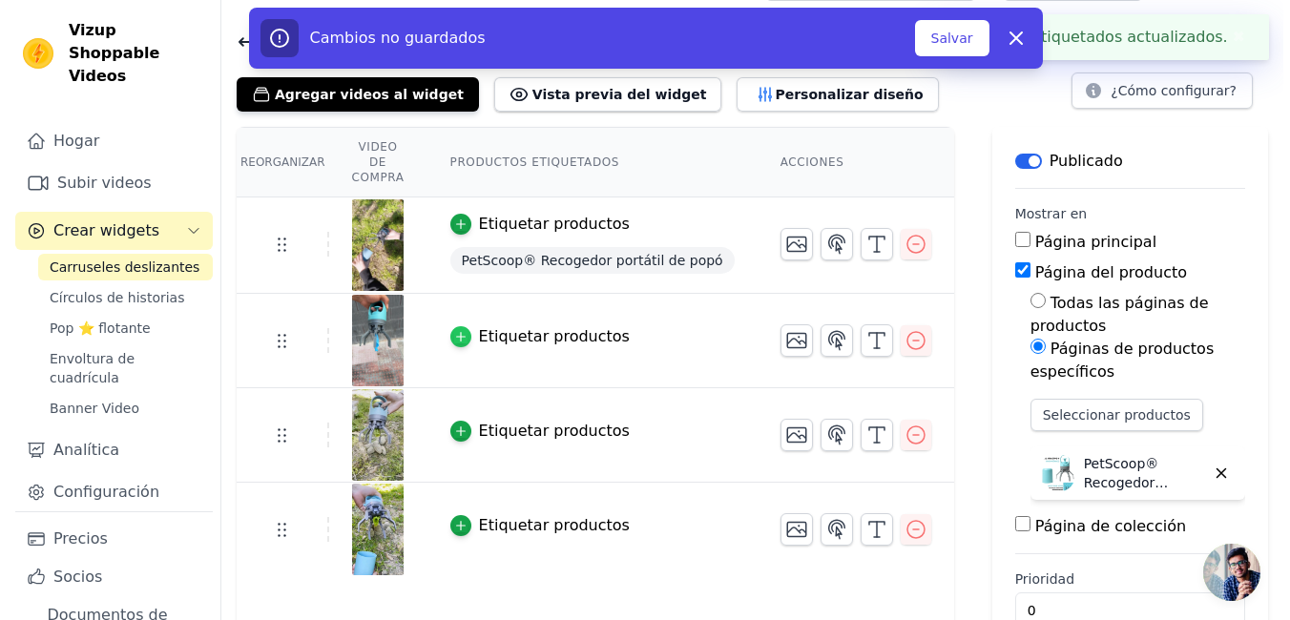
scroll to position [0, 0]
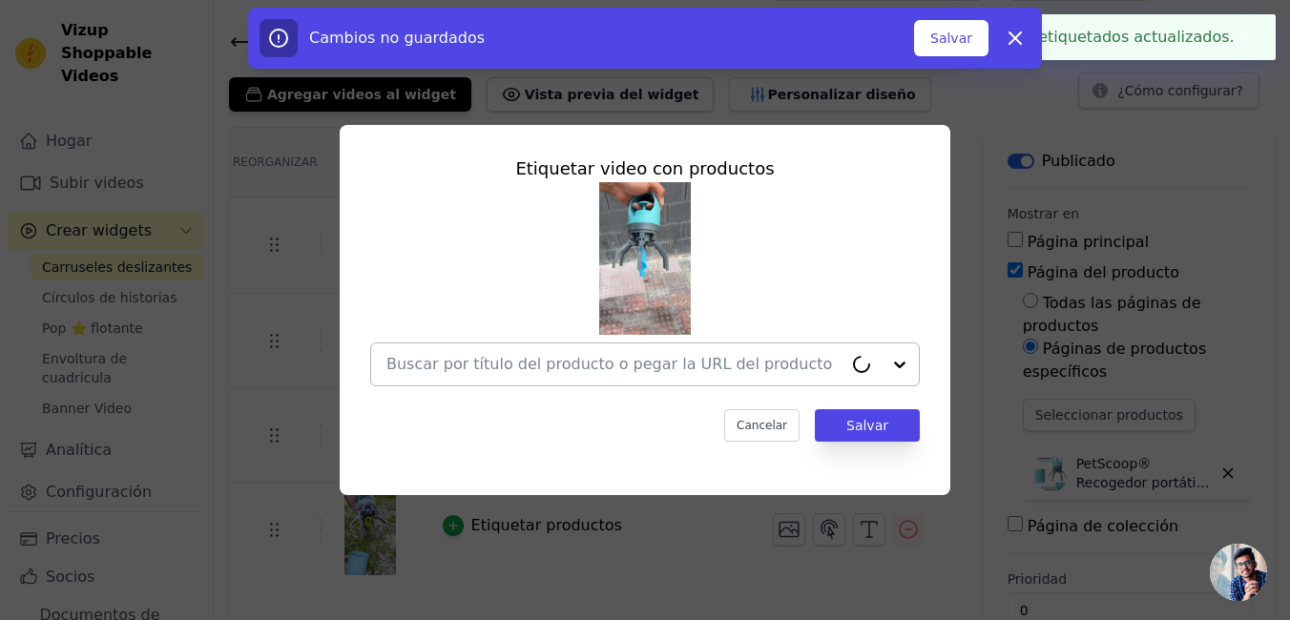
click at [887, 377] on div at bounding box center [880, 364] width 76 height 42
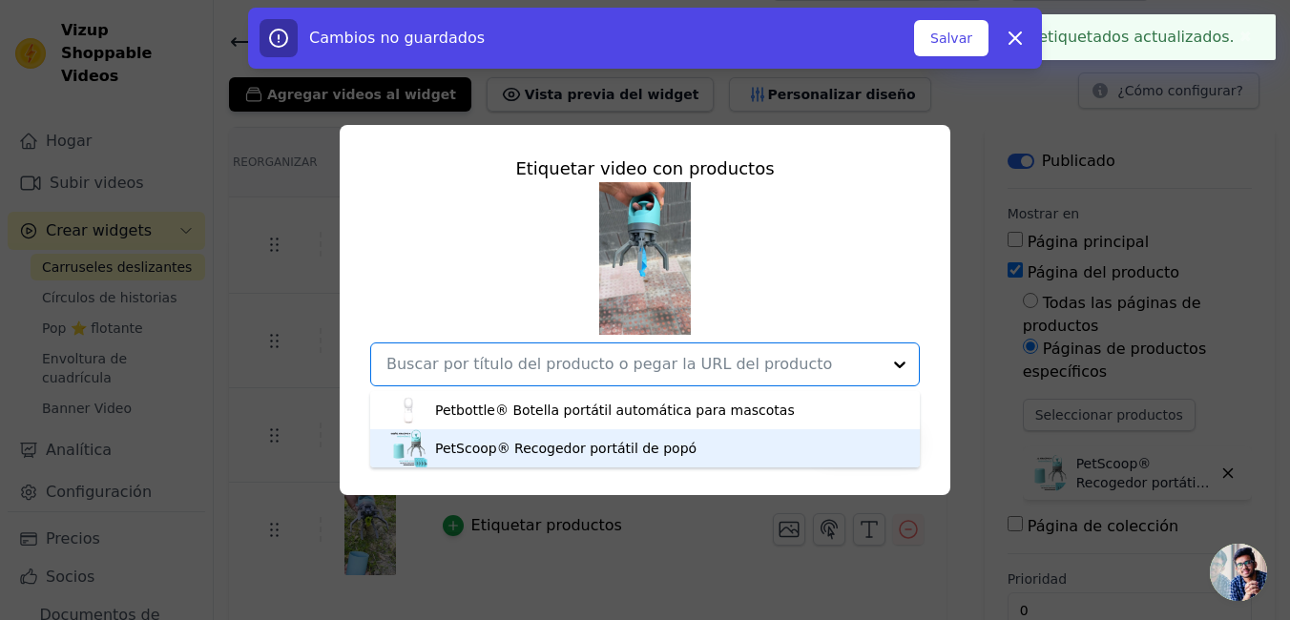
click at [723, 448] on div "PetScoop® Recogedor portátil de popó" at bounding box center [644, 448] width 511 height 38
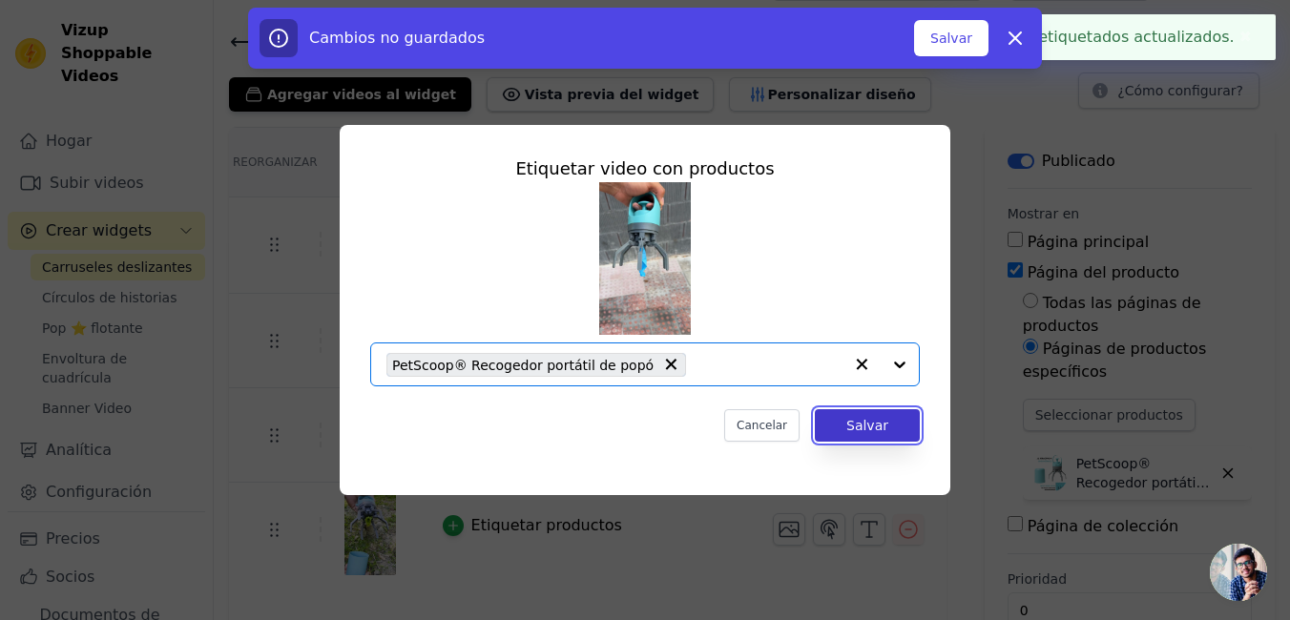
click at [893, 435] on button "Salvar" at bounding box center [867, 425] width 105 height 32
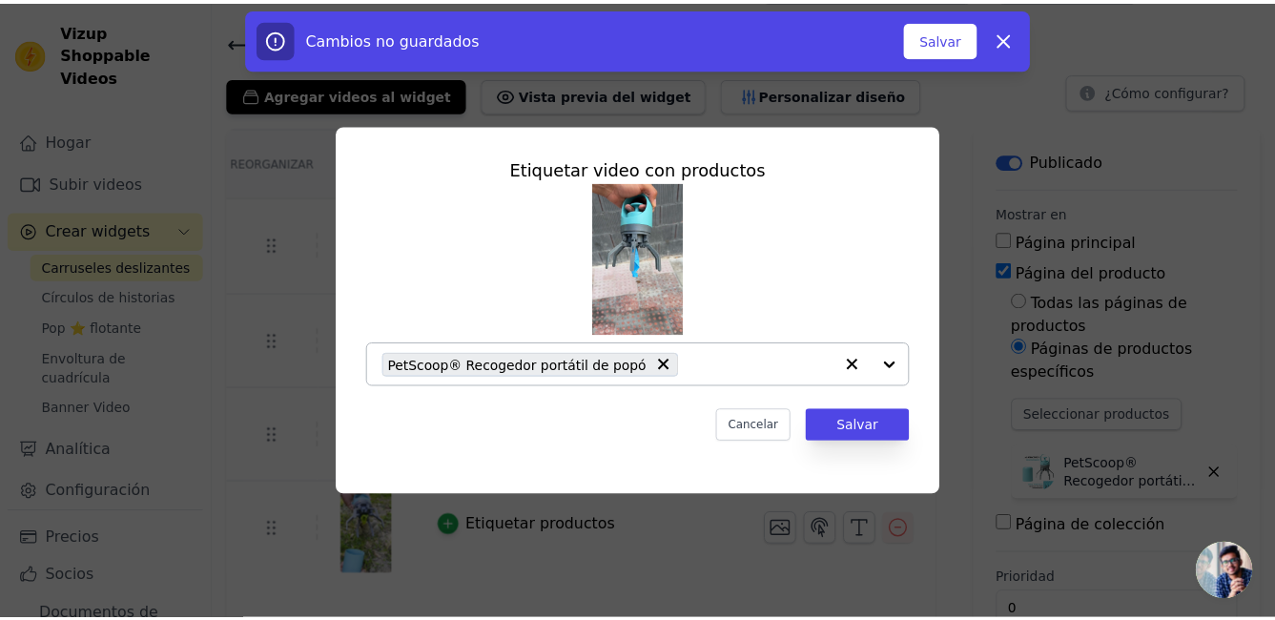
scroll to position [48, 0]
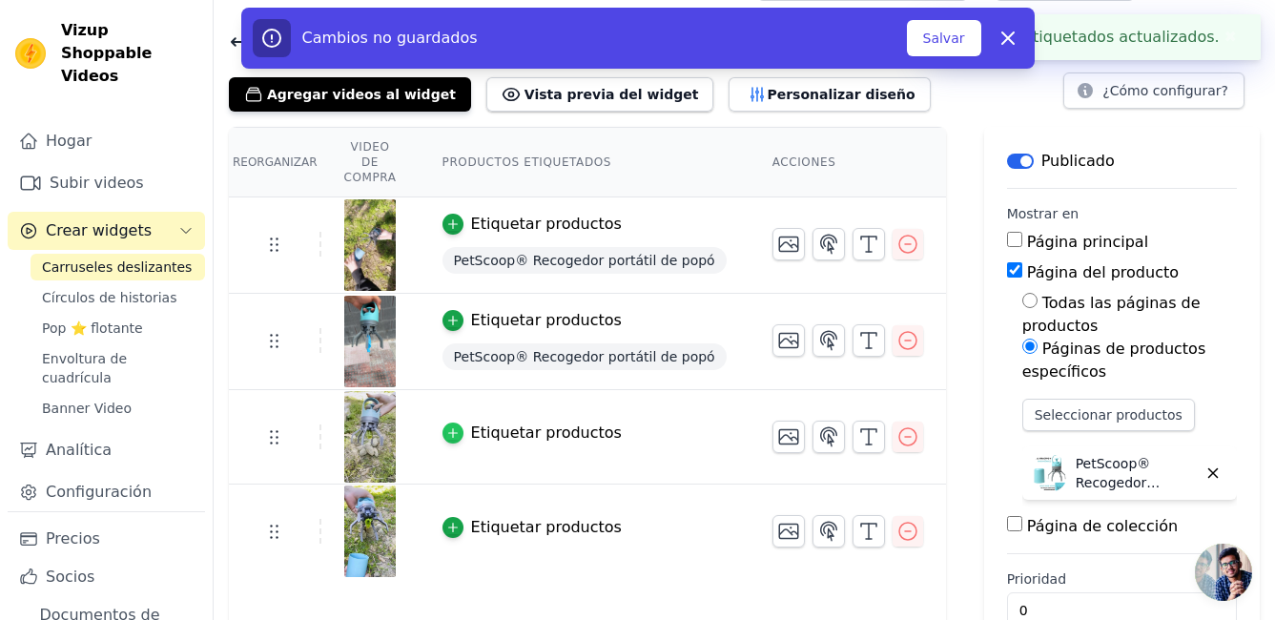
click at [460, 426] on icon "button" at bounding box center [452, 432] width 13 height 13
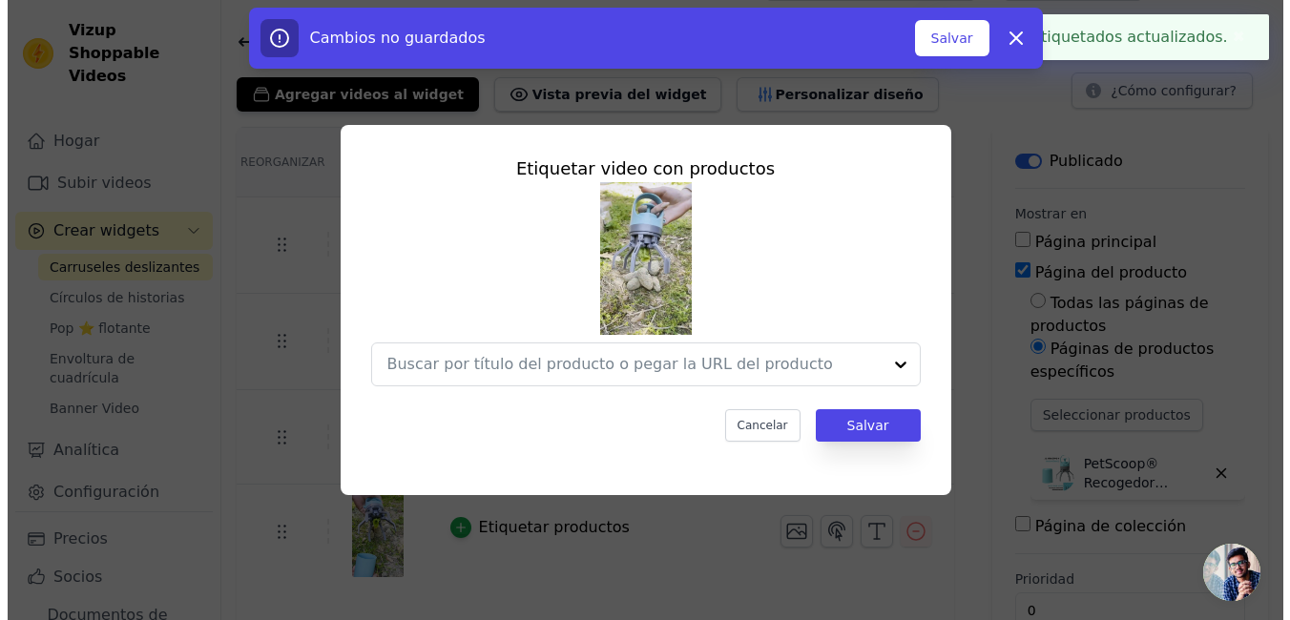
scroll to position [0, 0]
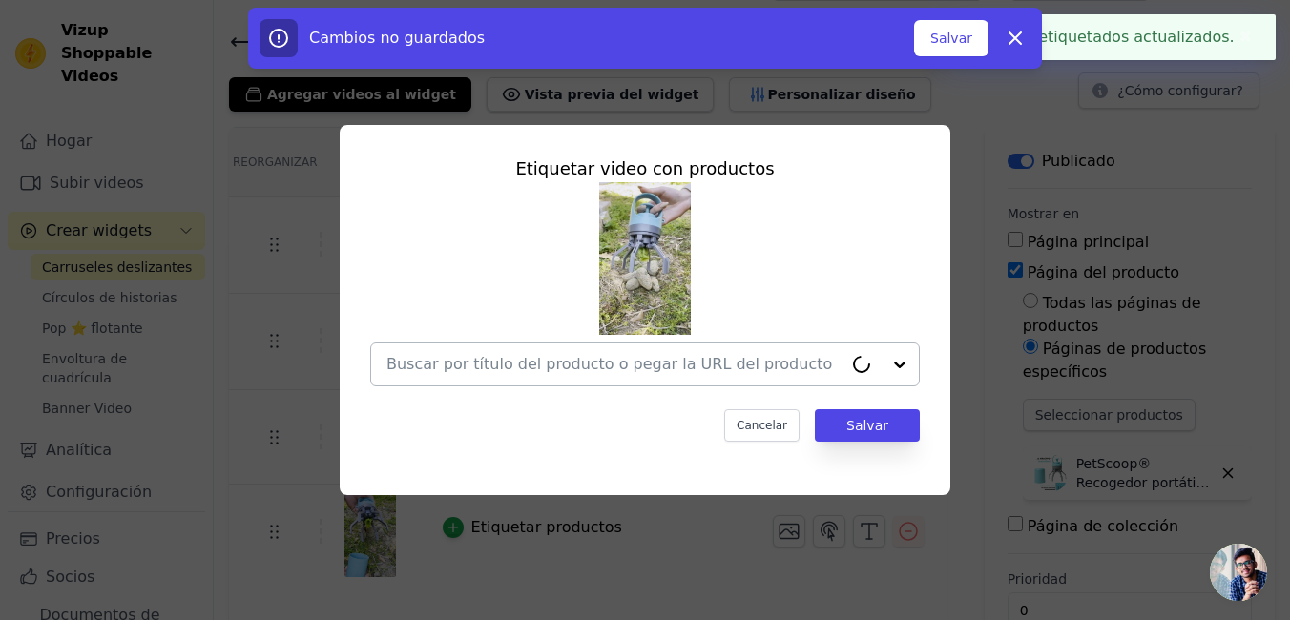
click at [736, 362] on input "text" at bounding box center [614, 364] width 456 height 23
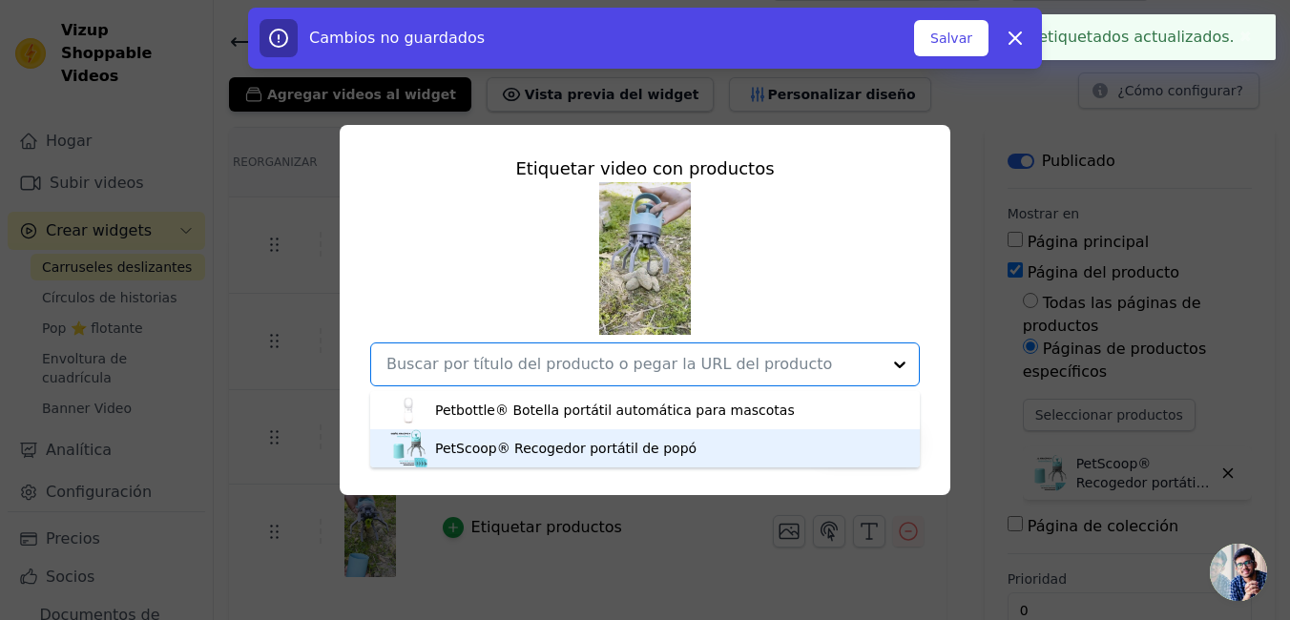
click at [689, 449] on div "PetScoop® Recogedor portátil de popó" at bounding box center [644, 448] width 511 height 38
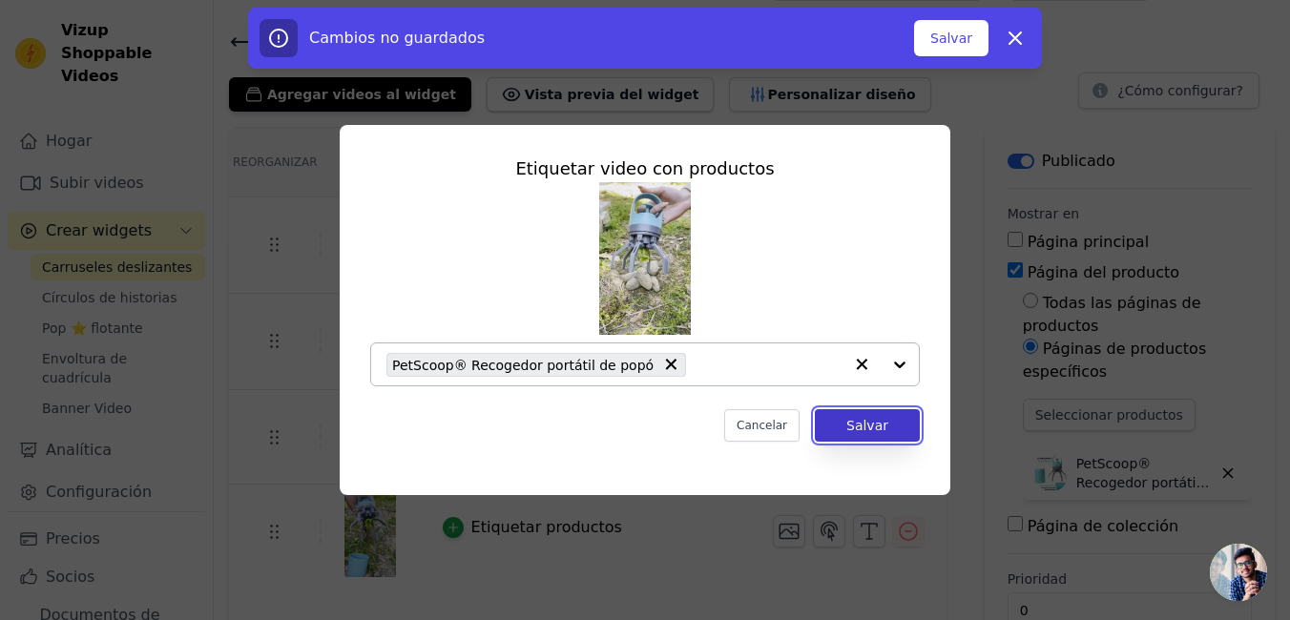
click at [850, 416] on button "Salvar" at bounding box center [867, 425] width 105 height 32
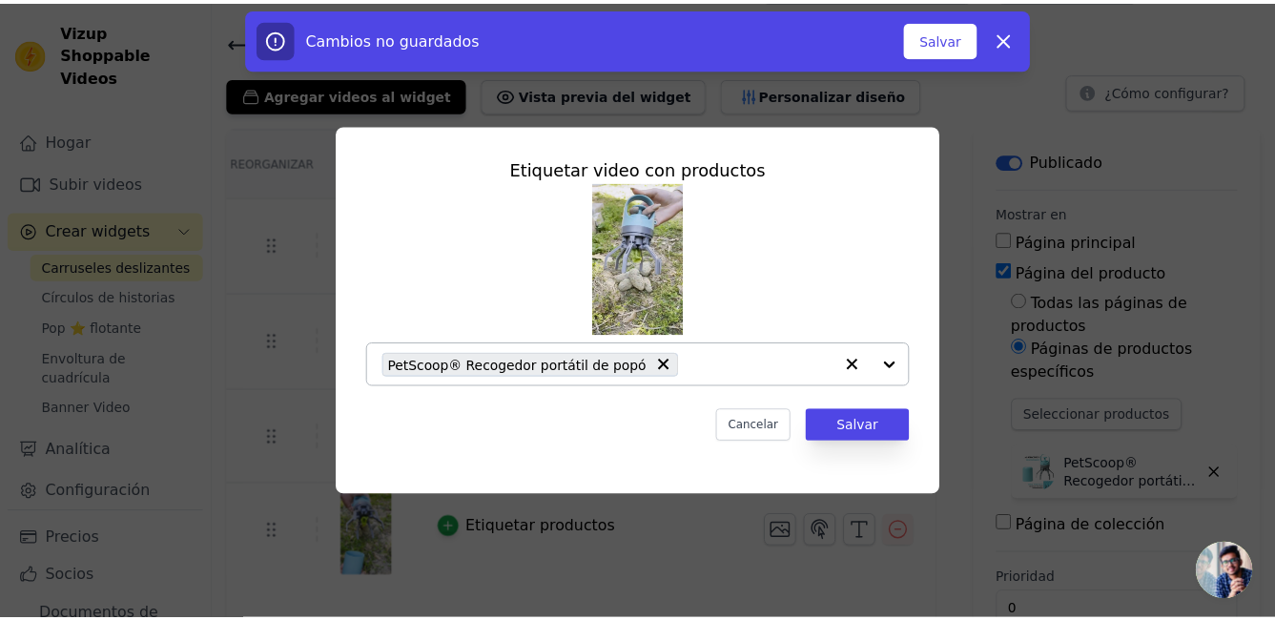
scroll to position [48, 0]
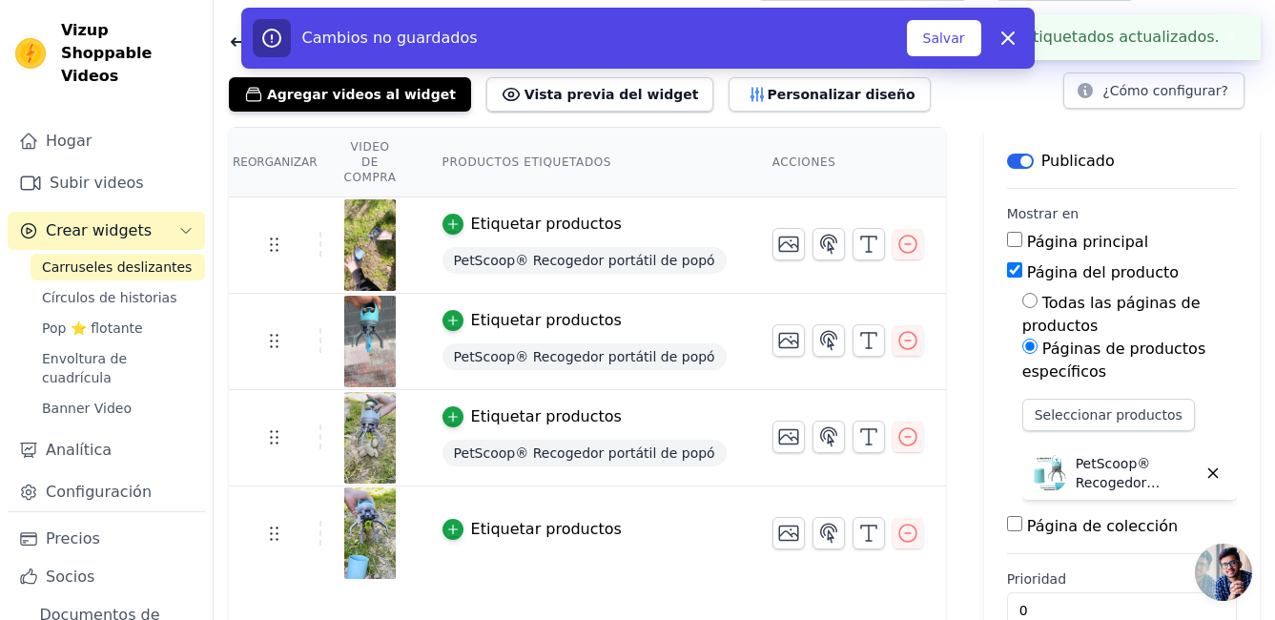
click at [471, 518] on button "Etiquetar productos" at bounding box center [532, 529] width 179 height 23
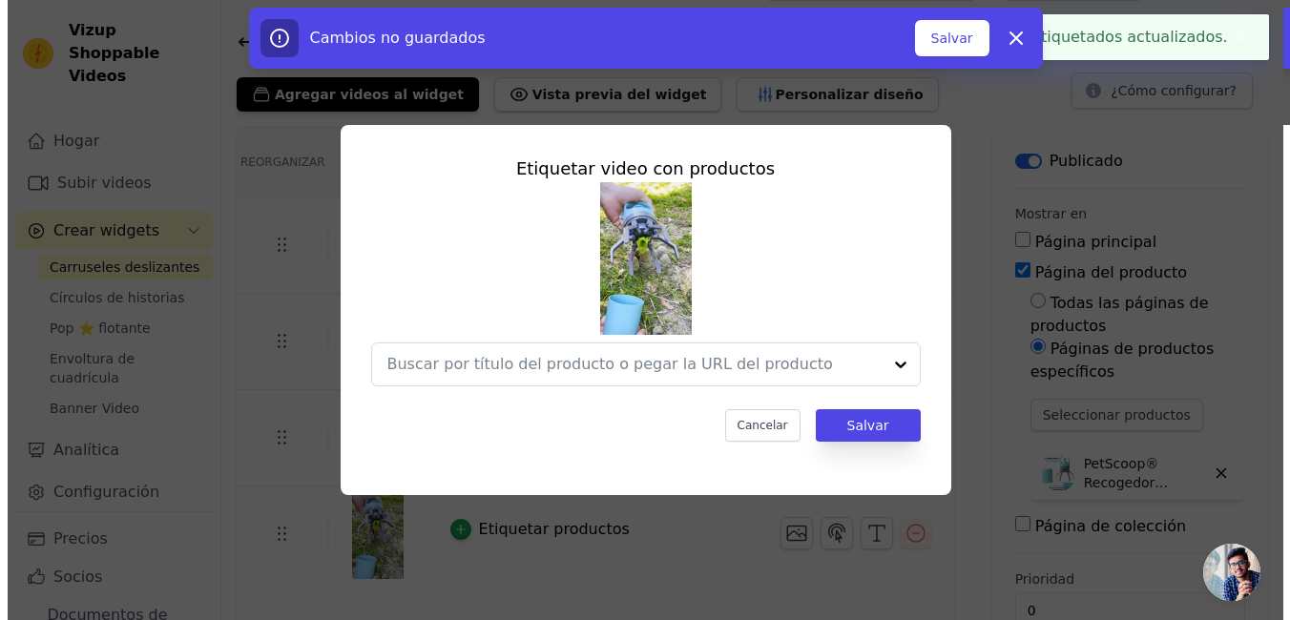
scroll to position [0, 0]
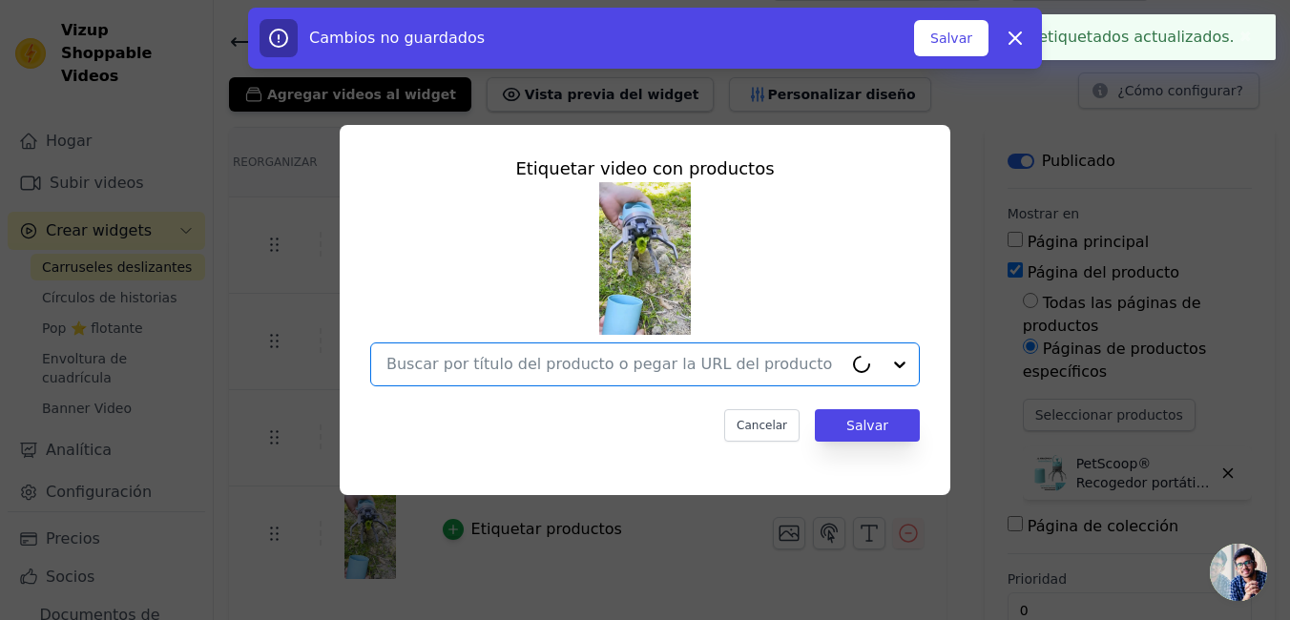
click at [736, 366] on input "text" at bounding box center [614, 364] width 456 height 23
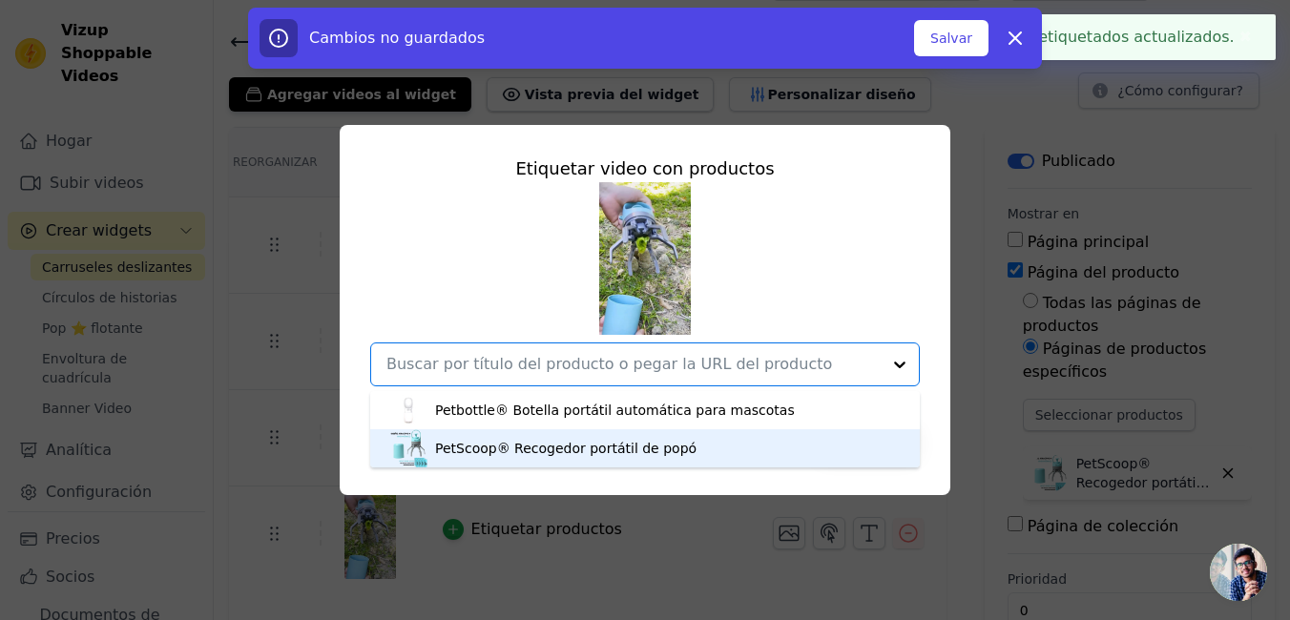
click at [705, 453] on div "PetScoop® Recogedor portátil de popó" at bounding box center [644, 448] width 511 height 38
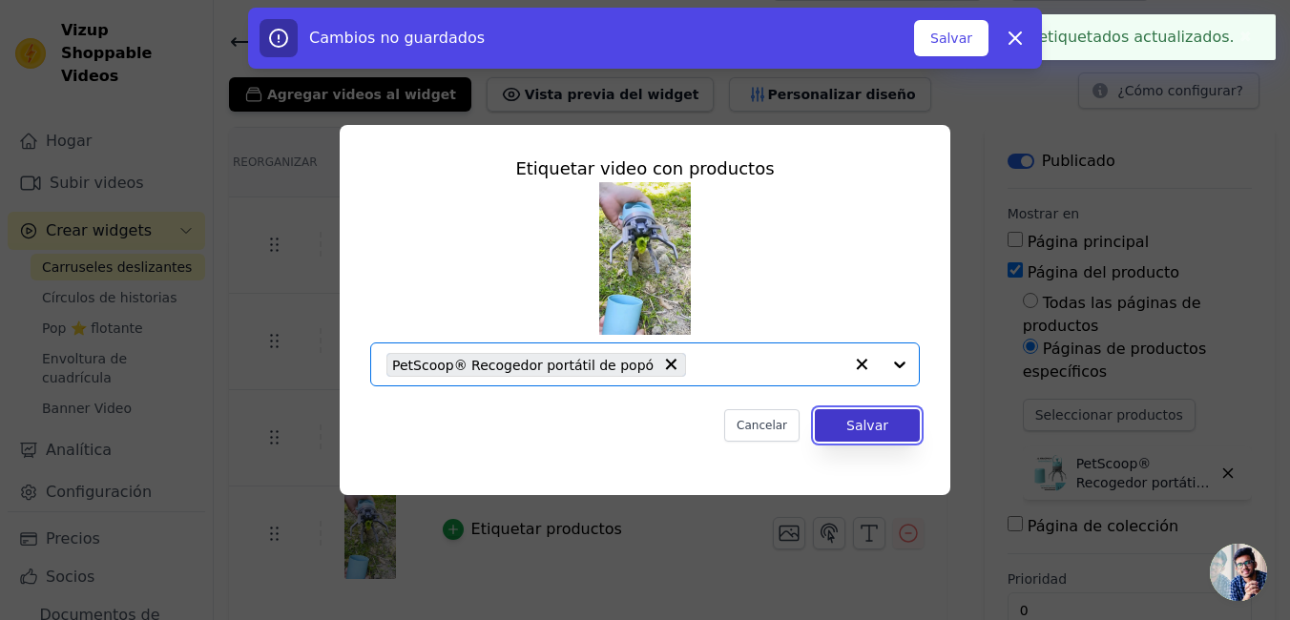
click at [887, 431] on button "Salvar" at bounding box center [867, 425] width 105 height 32
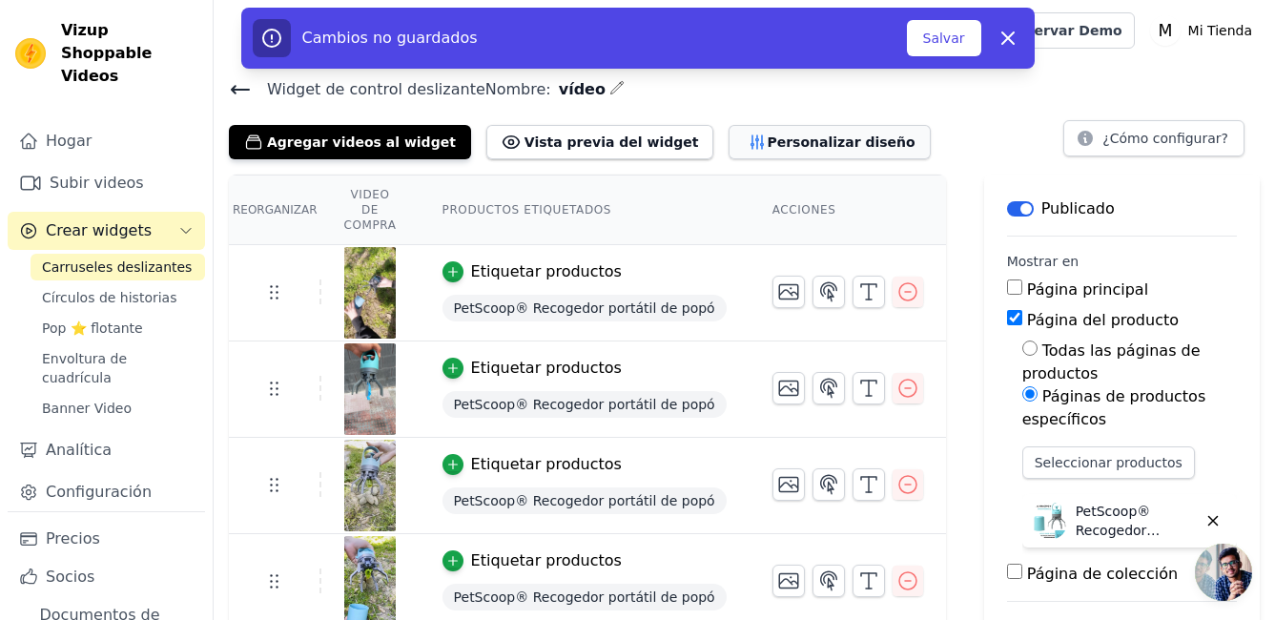
click at [767, 138] on font "Personalizar diseño" at bounding box center [841, 142] width 148 height 19
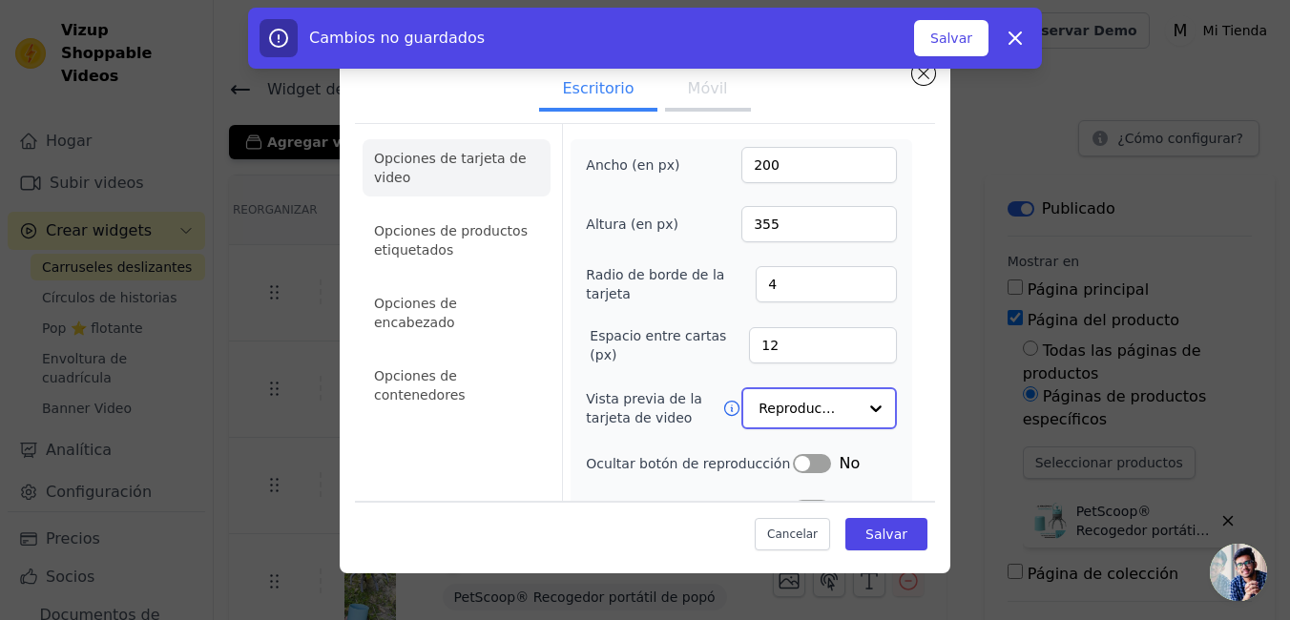
click at [778, 407] on input "Vista previa de la tarjeta de video" at bounding box center [807, 408] width 98 height 38
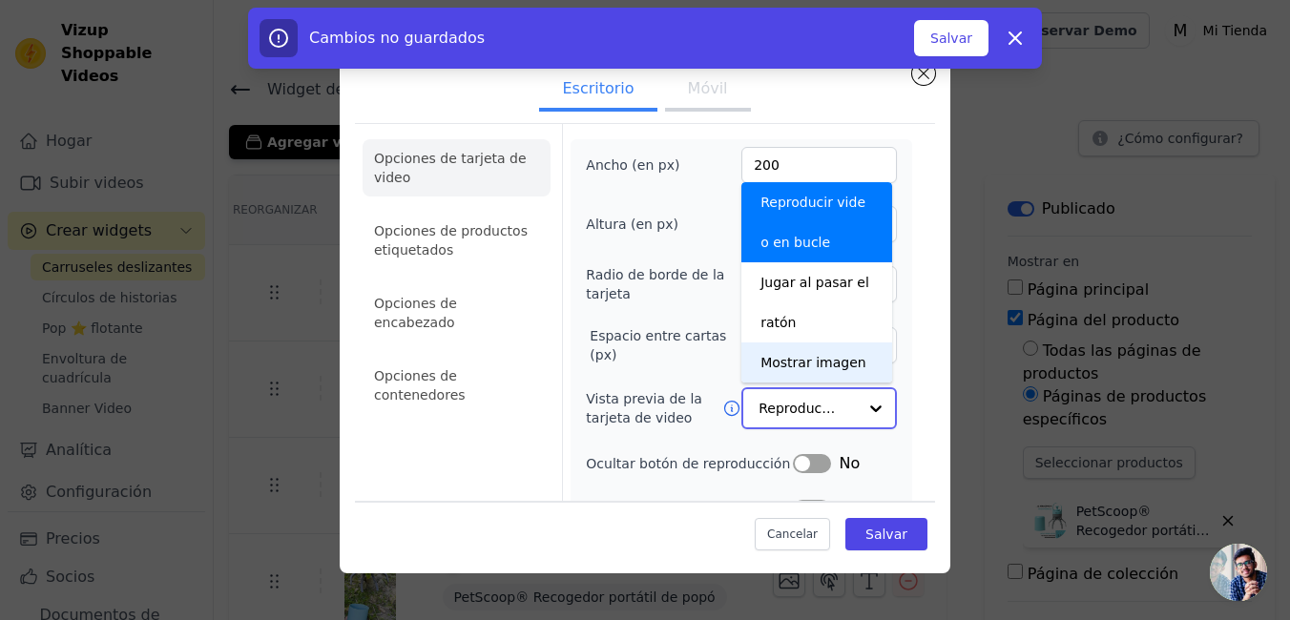
click at [771, 407] on input "Vista previa de la tarjeta de video" at bounding box center [807, 408] width 98 height 38
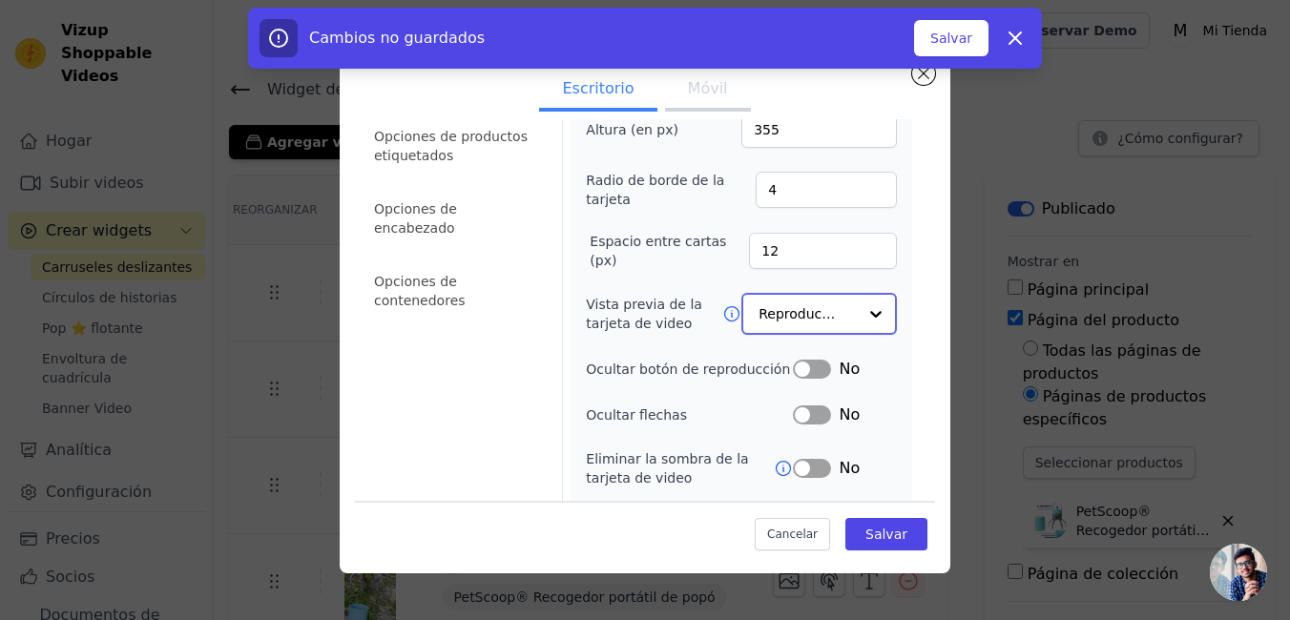
scroll to position [95, 0]
click at [796, 371] on button "Etiqueta" at bounding box center [812, 366] width 38 height 19
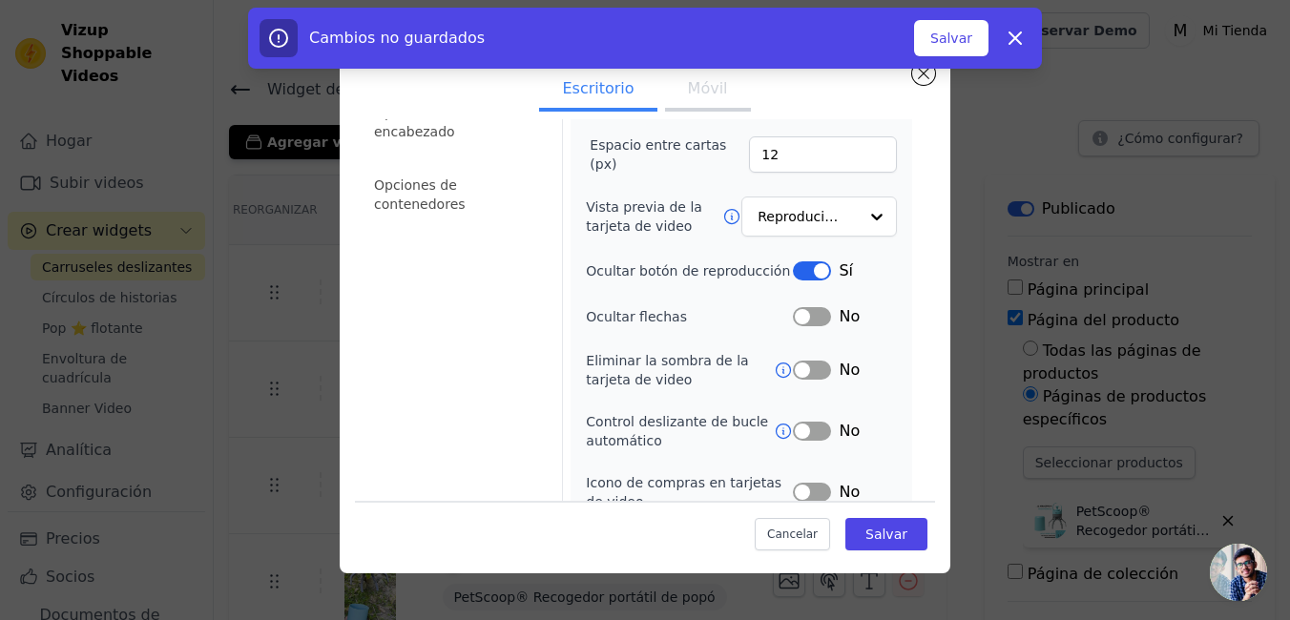
click at [798, 320] on button "Etiqueta" at bounding box center [812, 316] width 38 height 19
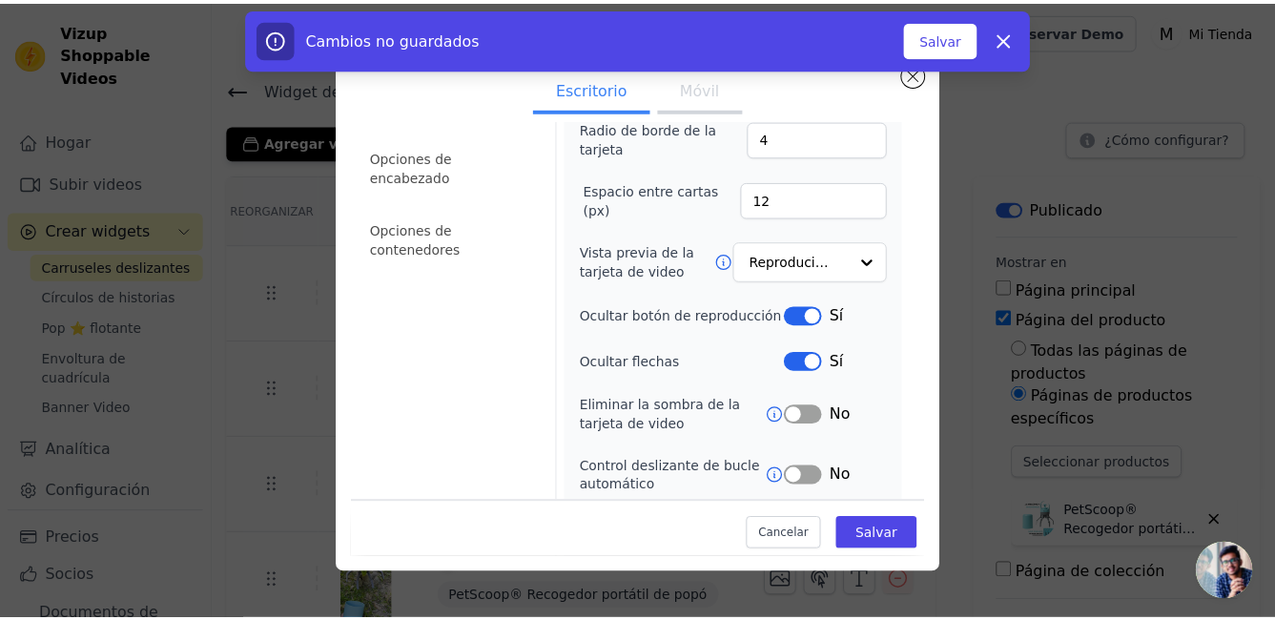
scroll to position [0, 0]
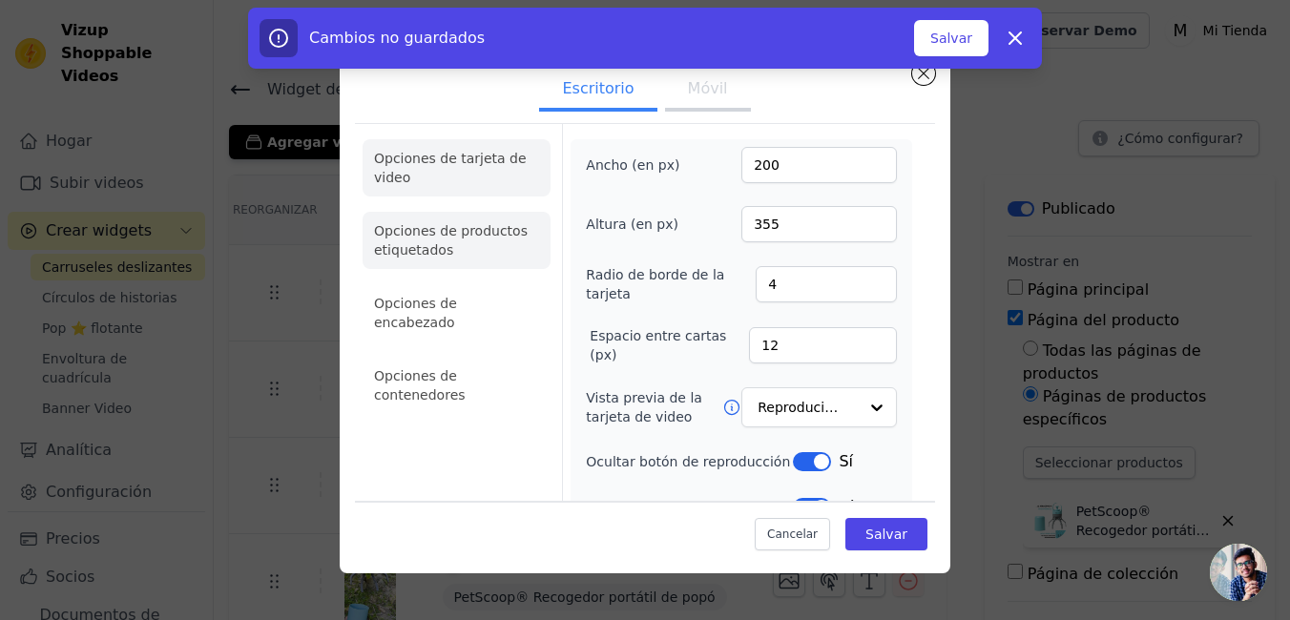
click at [487, 254] on li "Opciones de productos etiquetados" at bounding box center [456, 240] width 188 height 57
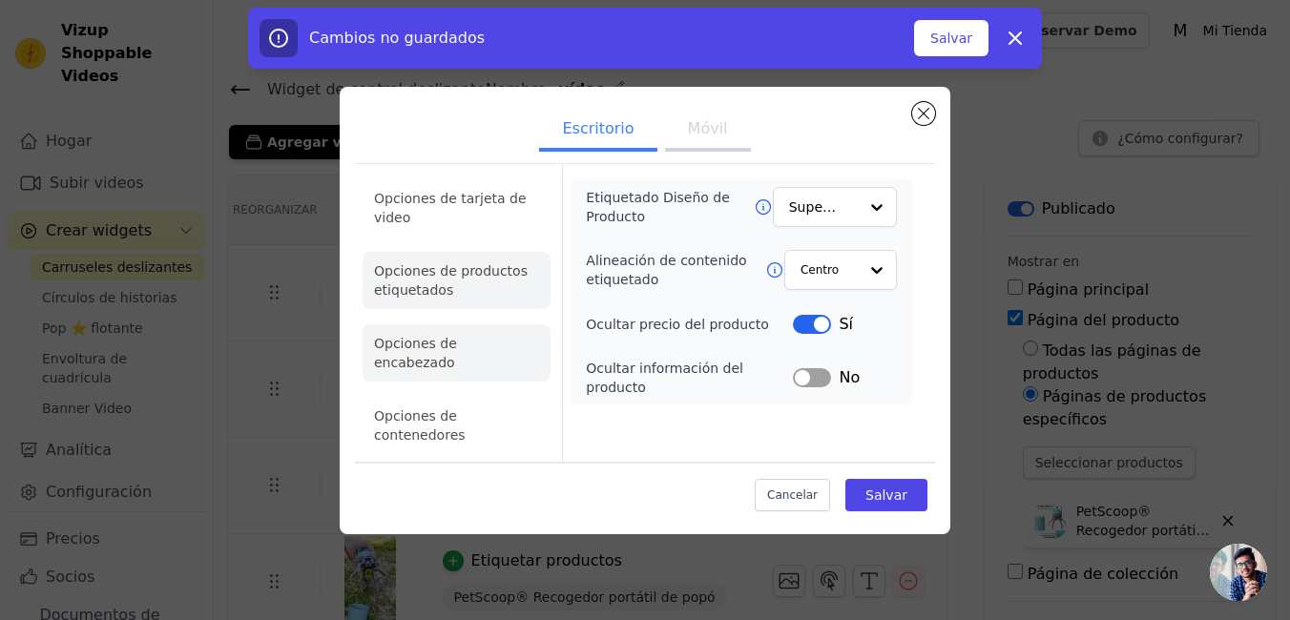
click at [496, 366] on li "Opciones de encabezado" at bounding box center [456, 352] width 188 height 57
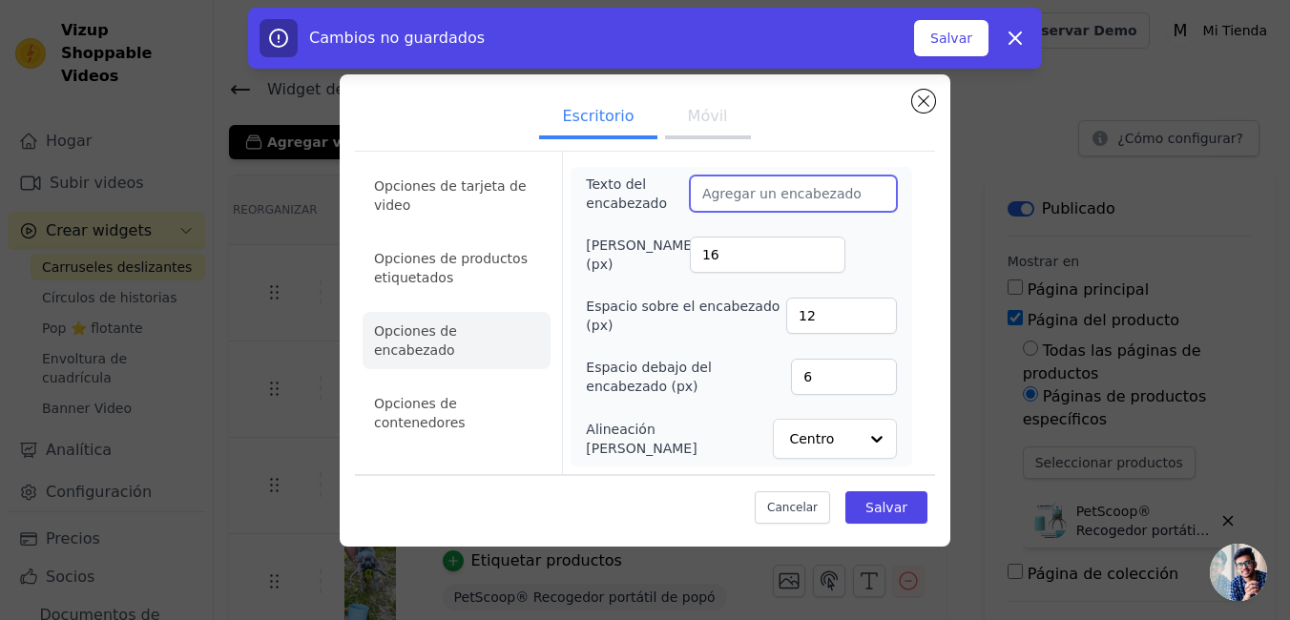
click at [751, 193] on input "Texto del encabezado" at bounding box center [793, 194] width 207 height 36
click at [738, 188] on input "Texto del encabezado" at bounding box center [793, 194] width 207 height 36
type input "N"
click at [751, 178] on input "Texto del encabezado" at bounding box center [793, 194] width 207 height 36
type input "PetScoop en Acción"
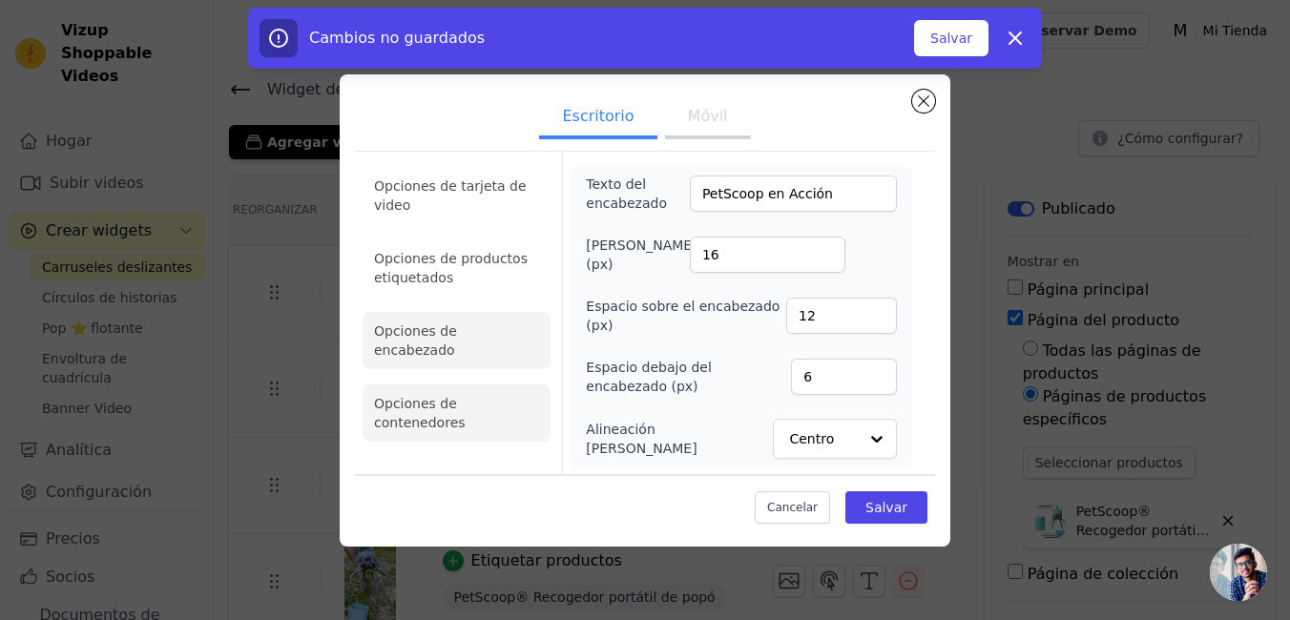
click at [466, 385] on li "Opciones de contenedores" at bounding box center [456, 412] width 188 height 57
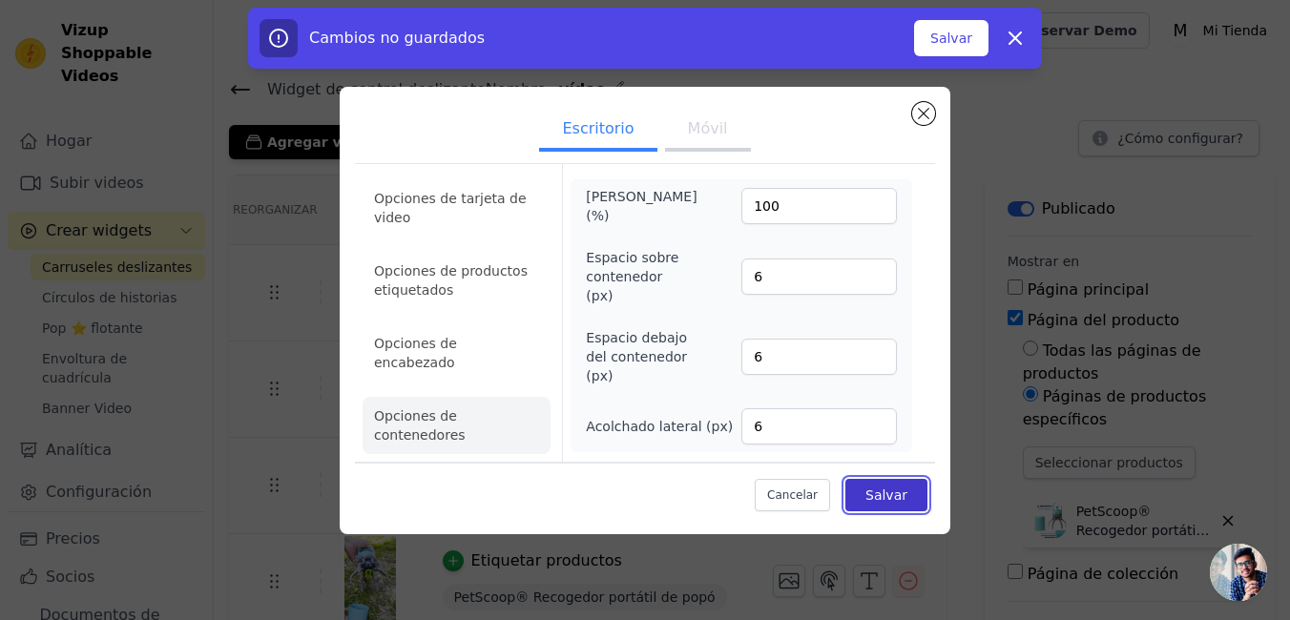
click at [899, 488] on font "Salvar" at bounding box center [886, 494] width 42 height 15
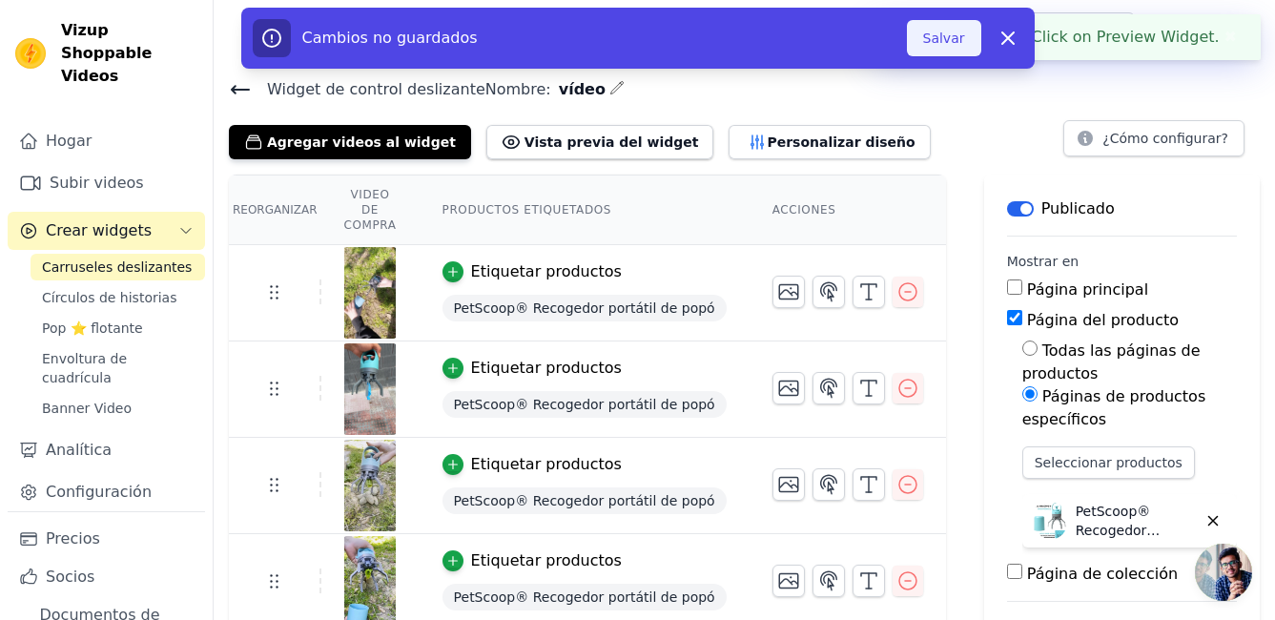
click at [926, 51] on button "Salvar" at bounding box center [944, 38] width 74 height 36
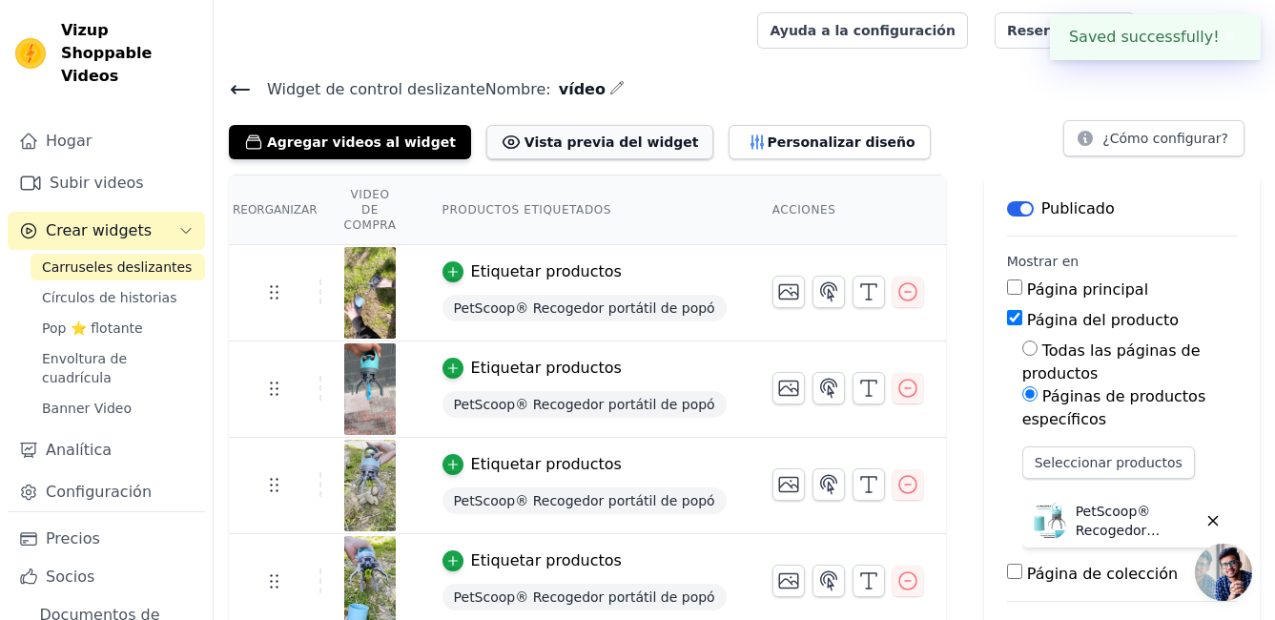
click at [525, 136] on font "Vista previa del widget" at bounding box center [612, 142] width 175 height 19
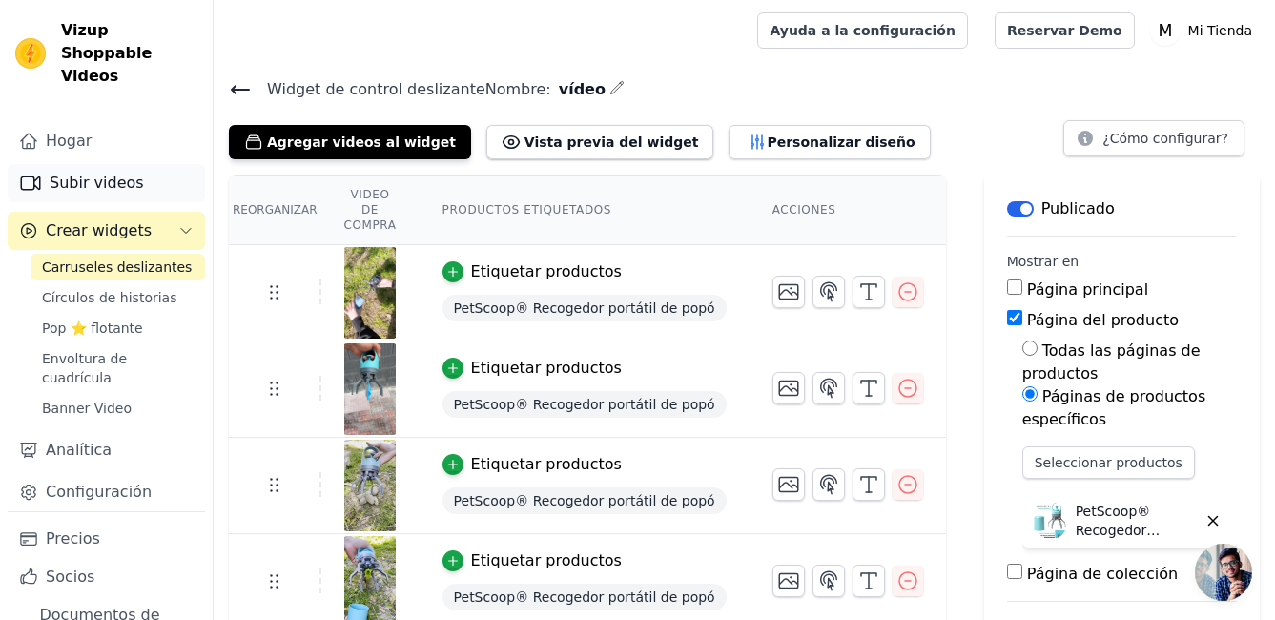
click at [132, 172] on font "Subir videos" at bounding box center [97, 183] width 94 height 23
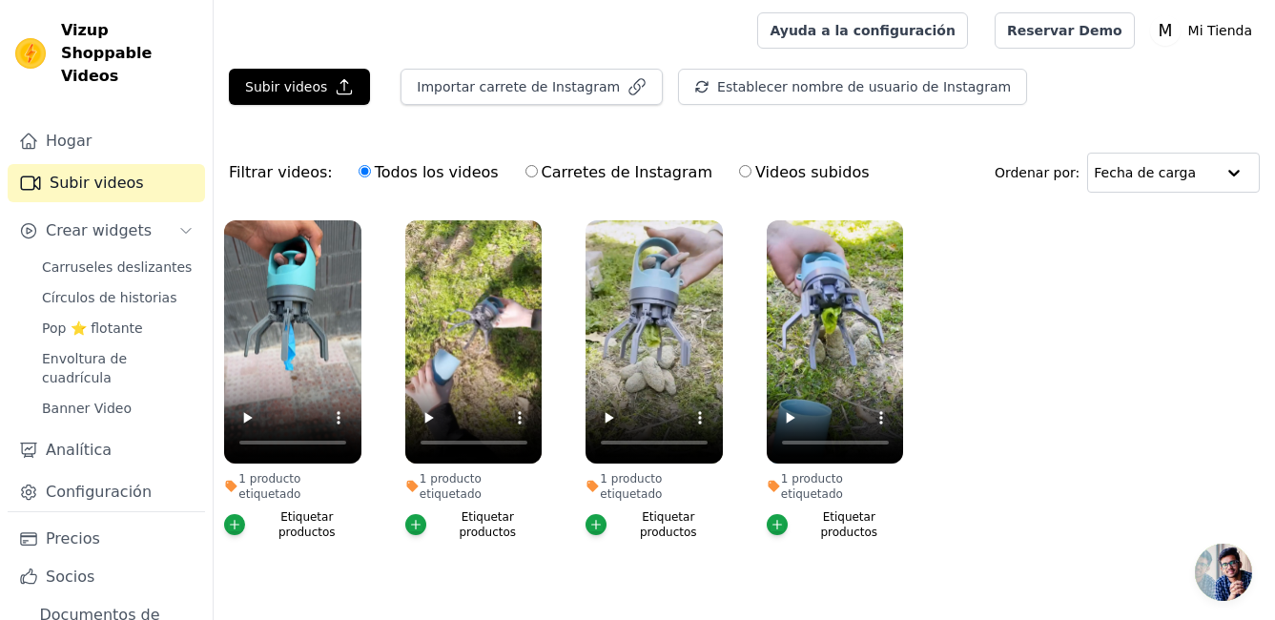
click at [1098, 341] on ul "1 producto etiquetado Etiquetar productos 1 producto etiquetado Etiquetar produ…" at bounding box center [745, 399] width 1062 height 379
click at [116, 258] on span "Carruseles deslizantes" at bounding box center [117, 267] width 150 height 19
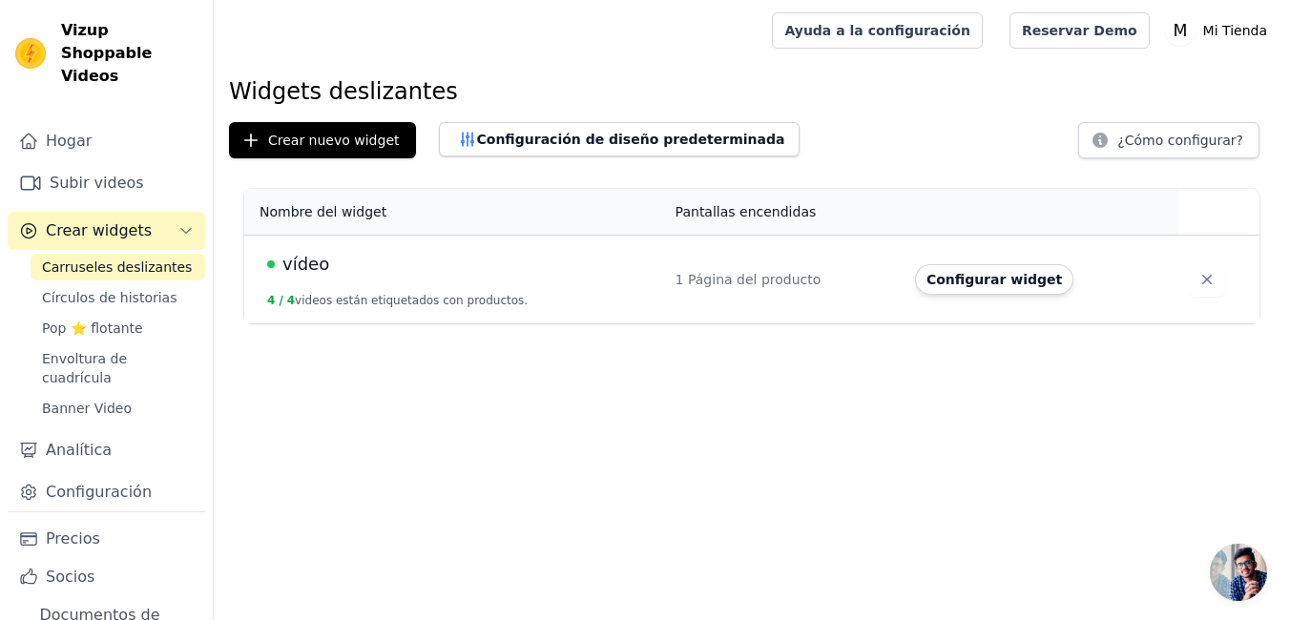
click at [481, 281] on td "vídeo 4 / 4 videos están etiquetados con productos." at bounding box center [454, 280] width 420 height 89
click at [293, 271] on span "vídeo" at bounding box center [305, 264] width 47 height 27
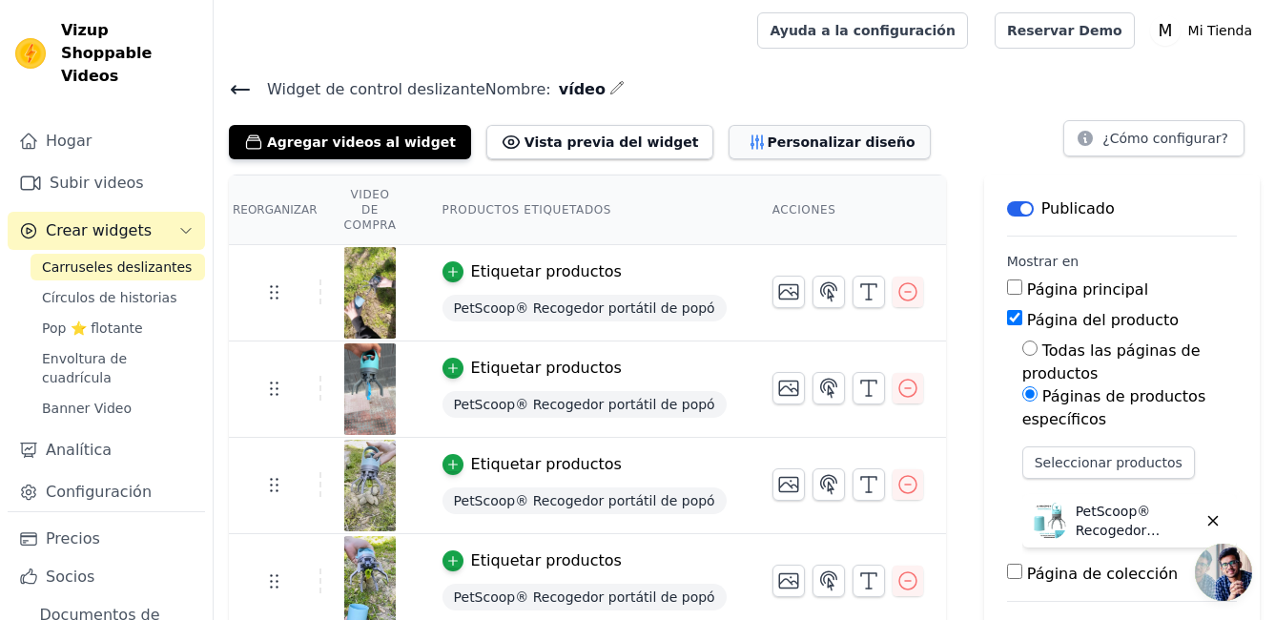
click at [767, 145] on font "Personalizar diseño" at bounding box center [841, 142] width 148 height 19
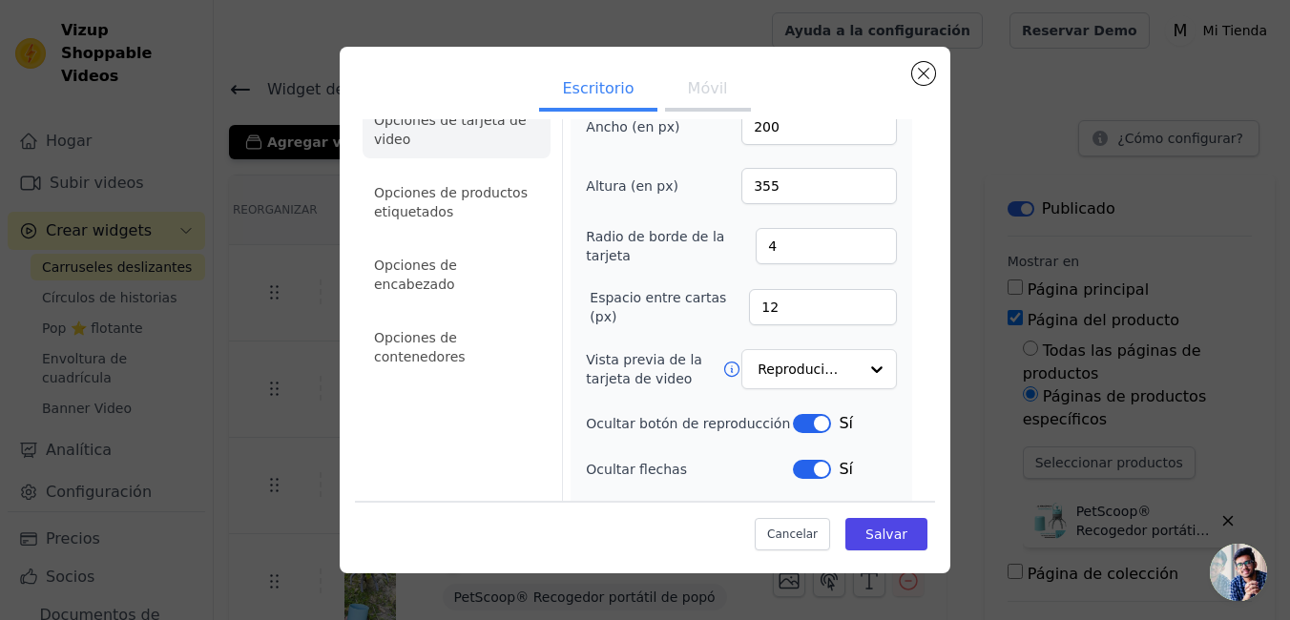
scroll to position [95, 0]
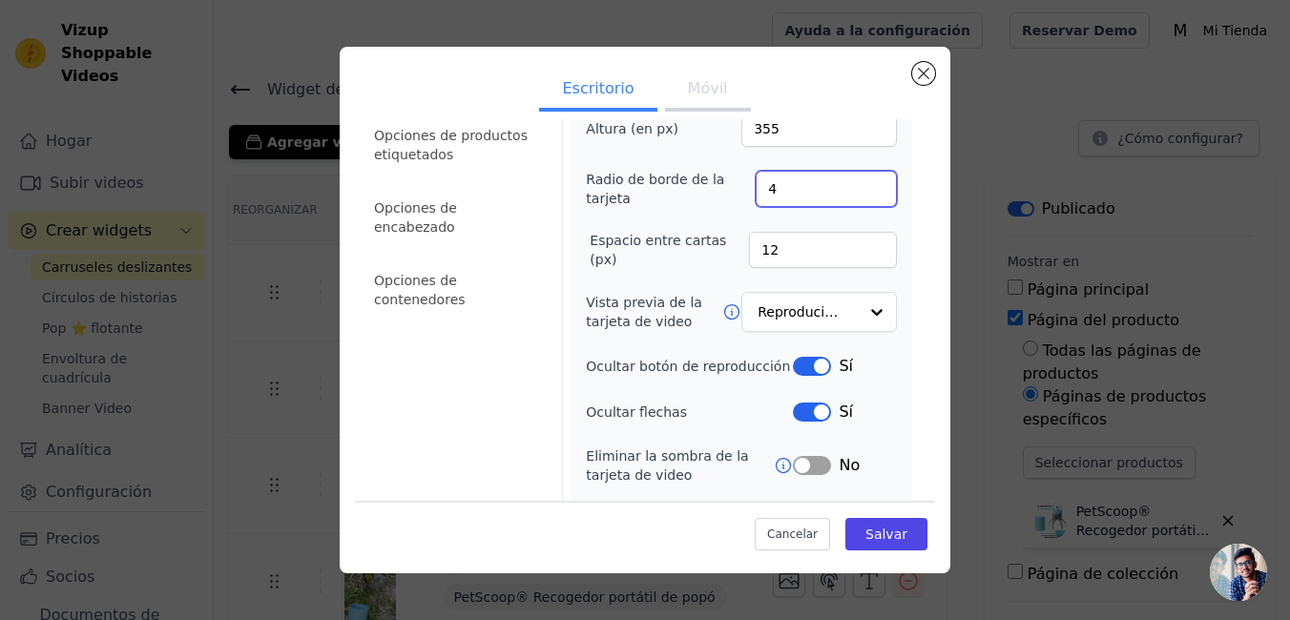
click at [838, 187] on input "4" at bounding box center [825, 189] width 141 height 36
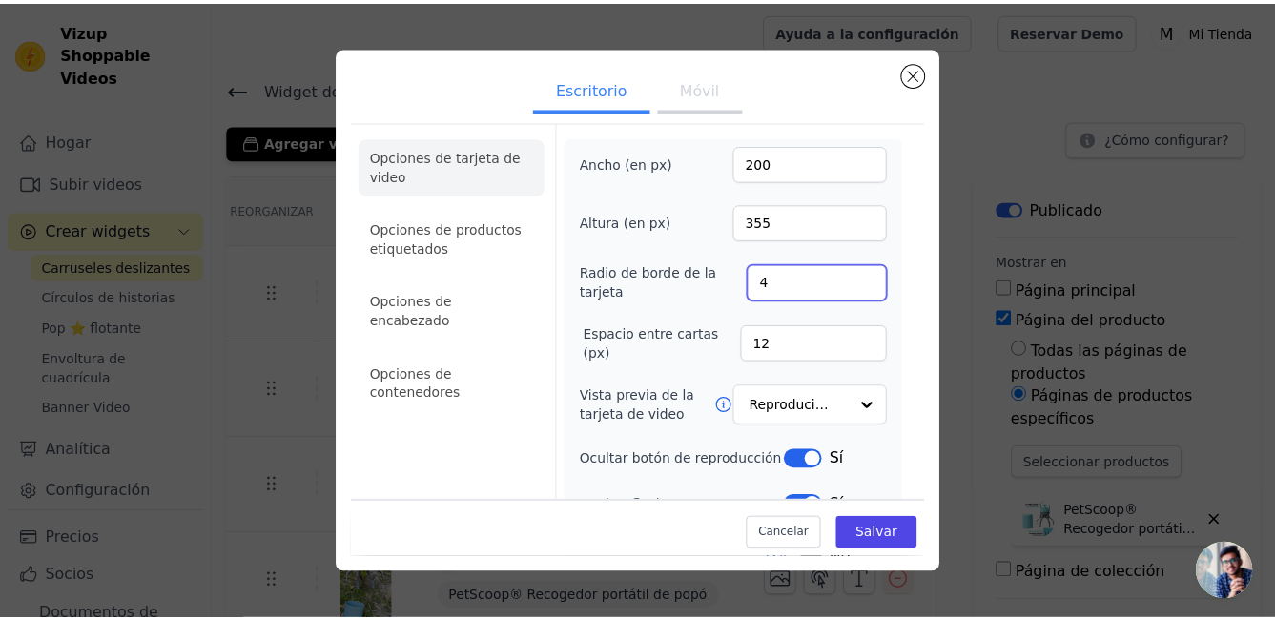
scroll to position [0, 0]
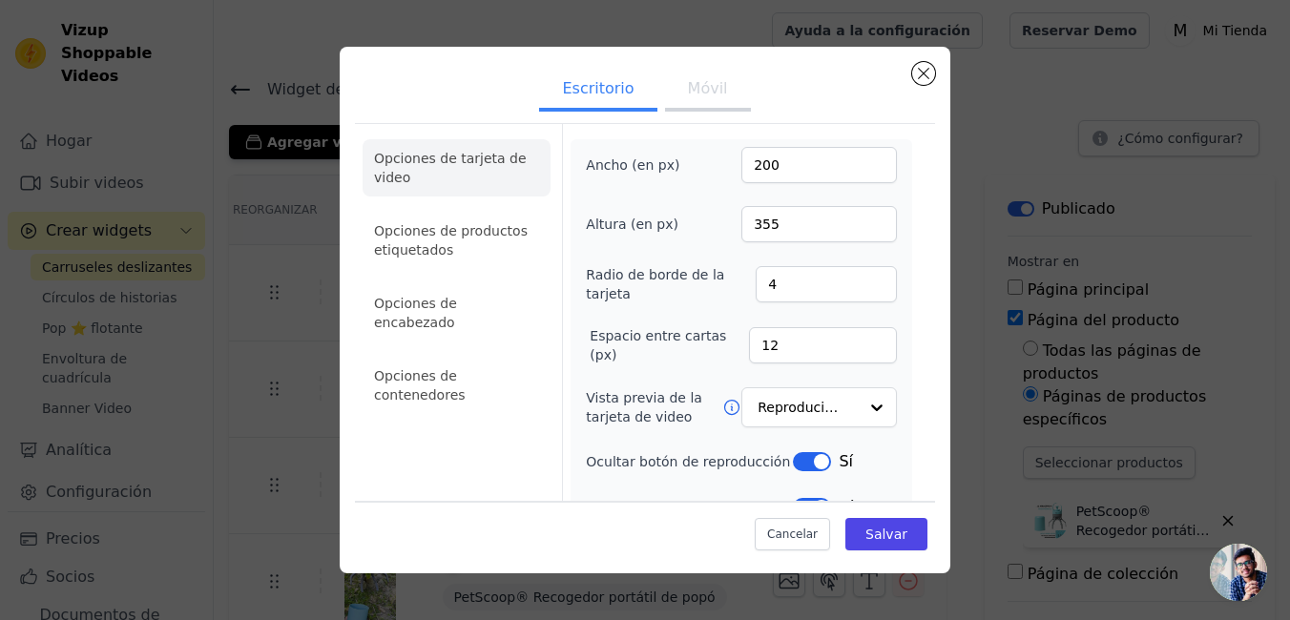
click at [671, 109] on button "Móvil" at bounding box center [708, 91] width 86 height 42
click at [599, 86] on button "Escritorio" at bounding box center [597, 91] width 117 height 42
click at [455, 243] on li "Opciones de productos etiquetados" at bounding box center [456, 240] width 188 height 57
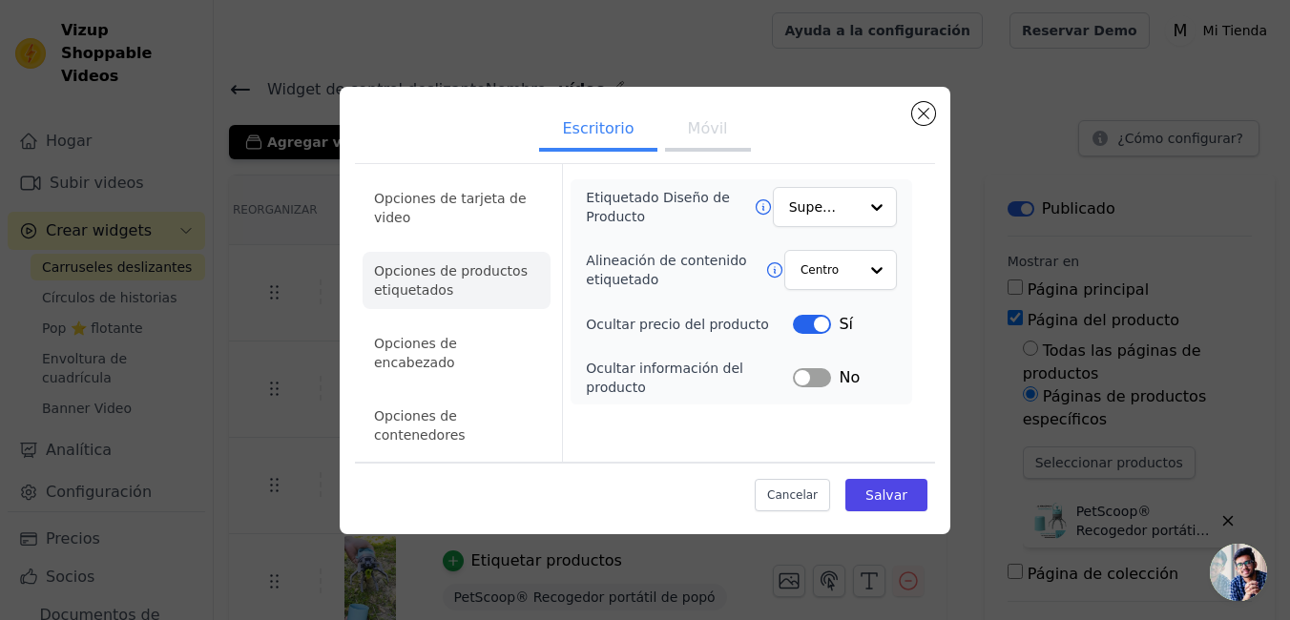
click at [813, 387] on button "Etiqueta" at bounding box center [812, 377] width 38 height 19
click at [468, 226] on li "Opciones de tarjeta de video" at bounding box center [456, 207] width 188 height 57
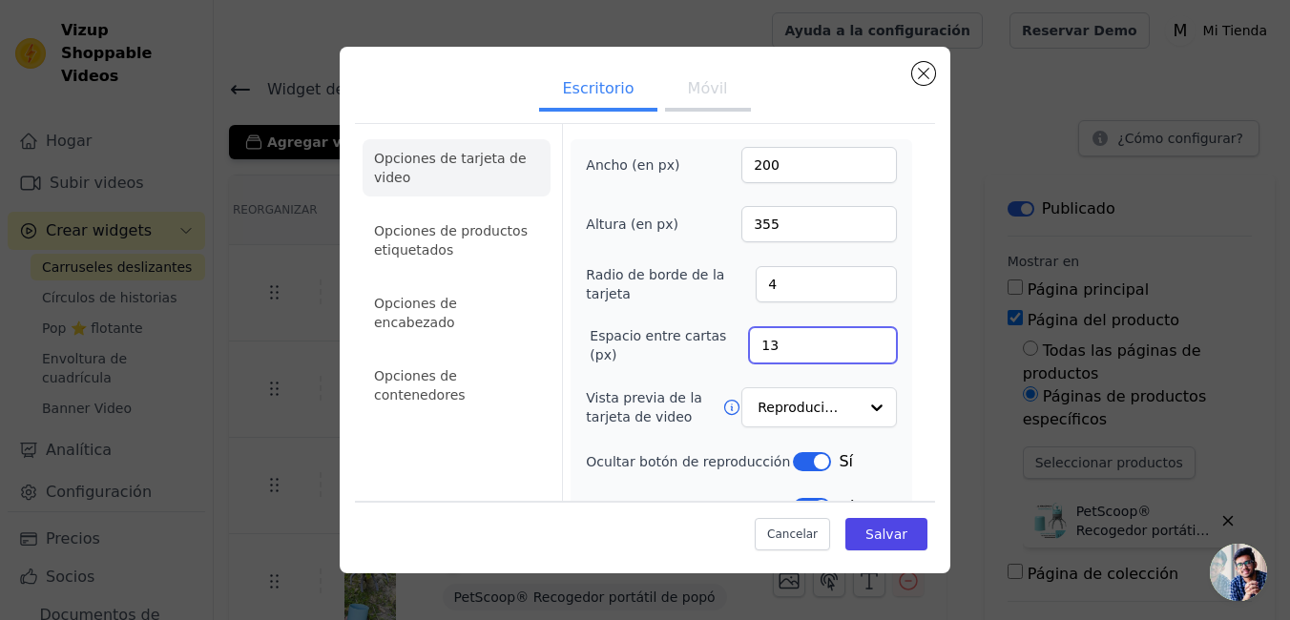
click at [859, 341] on input "13" at bounding box center [823, 345] width 148 height 36
click at [859, 341] on input "14" at bounding box center [823, 345] width 148 height 36
click at [859, 341] on input "15" at bounding box center [823, 345] width 148 height 36
click at [859, 341] on input "16" at bounding box center [823, 345] width 148 height 36
click at [859, 341] on input "17" at bounding box center [823, 345] width 148 height 36
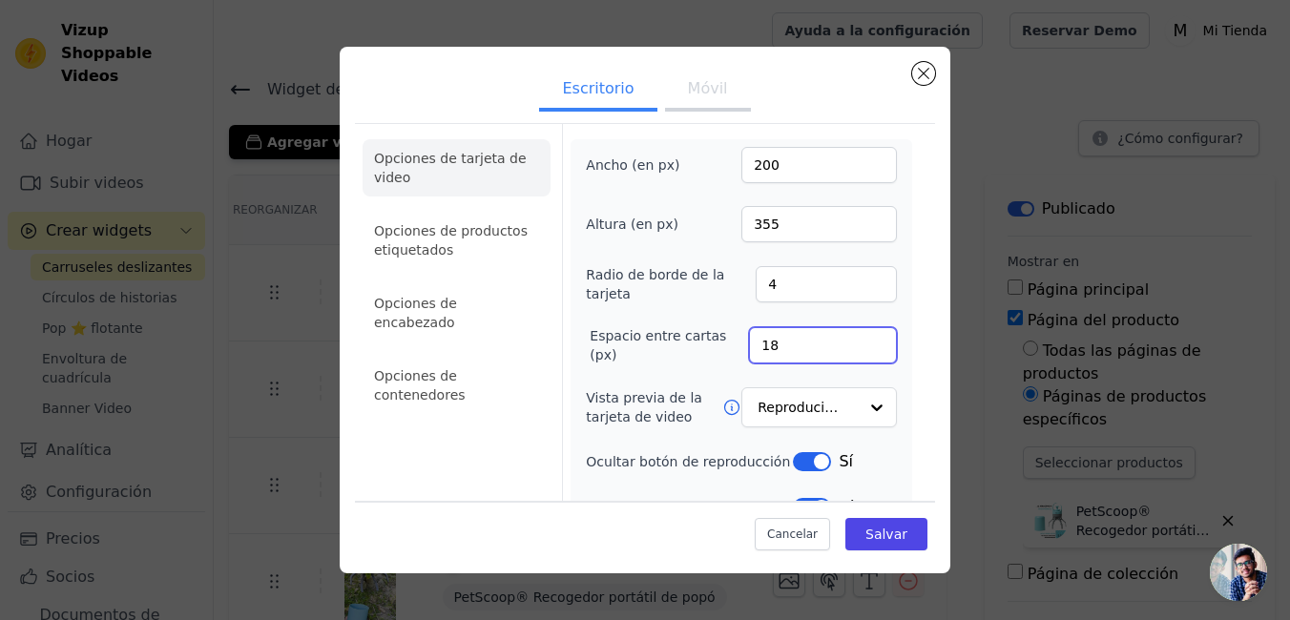
click at [859, 341] on input "18" at bounding box center [823, 345] width 148 height 36
click at [862, 341] on input "19" at bounding box center [823, 345] width 148 height 36
type input "20"
click at [862, 341] on input "20" at bounding box center [823, 345] width 148 height 36
click at [865, 527] on font "Salvar" at bounding box center [886, 534] width 42 height 15
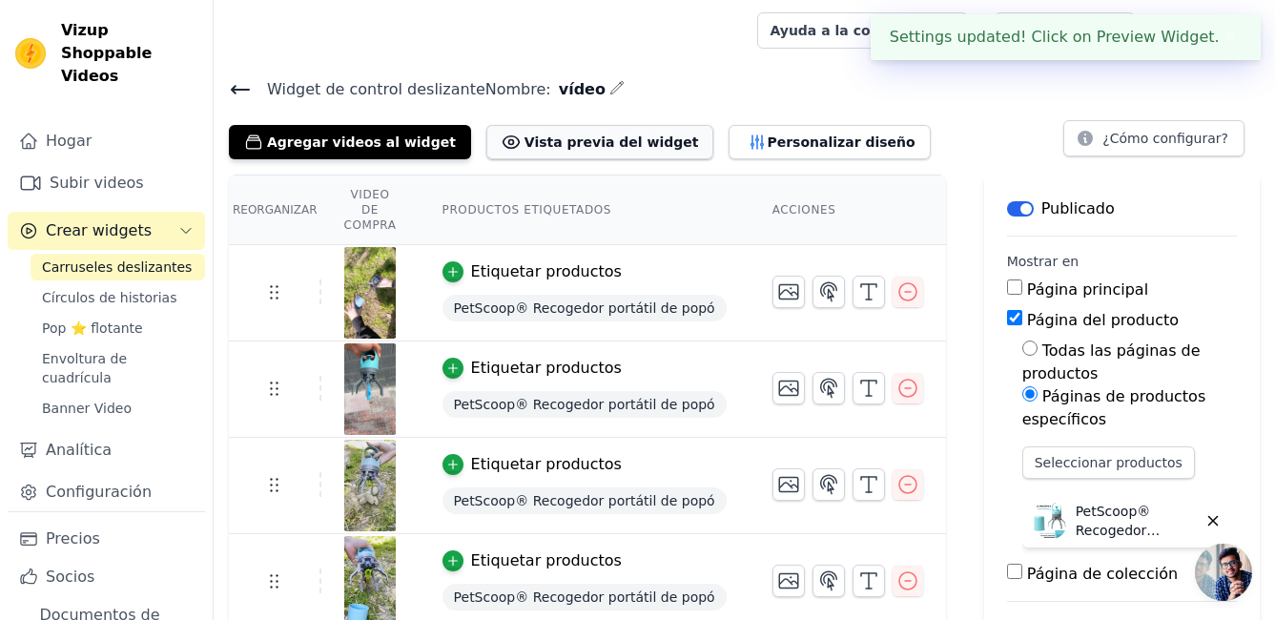
click at [631, 139] on button "Vista previa del widget" at bounding box center [600, 142] width 228 height 34
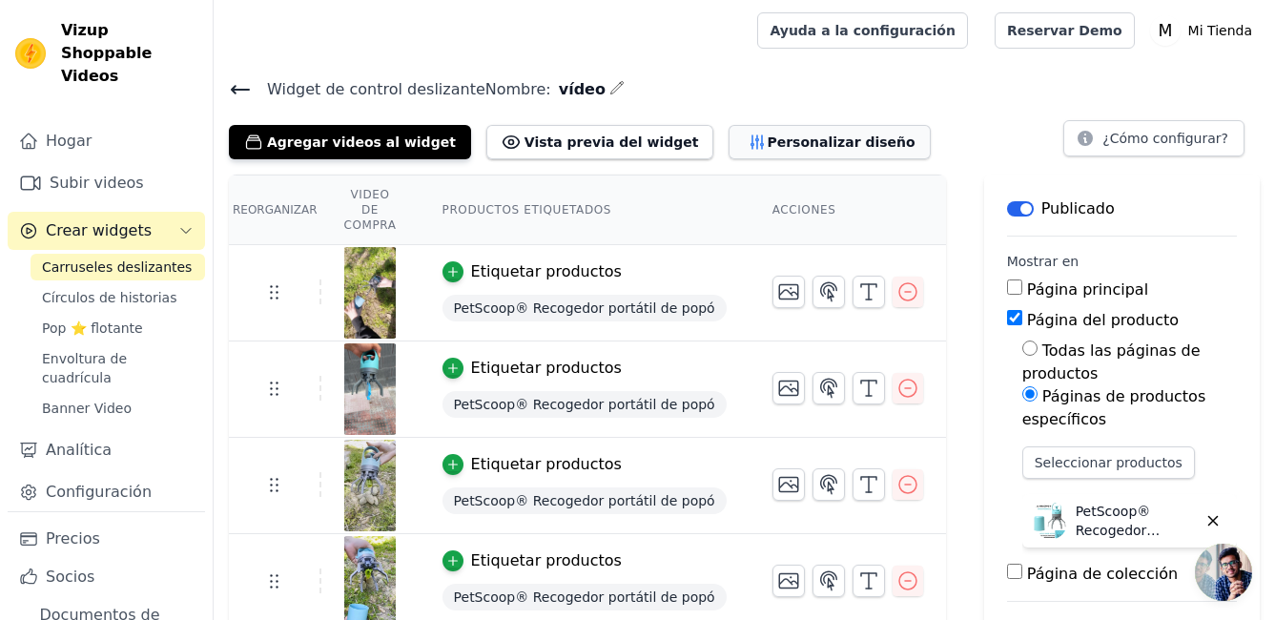
click at [767, 148] on font "Personalizar diseño" at bounding box center [841, 142] width 148 height 19
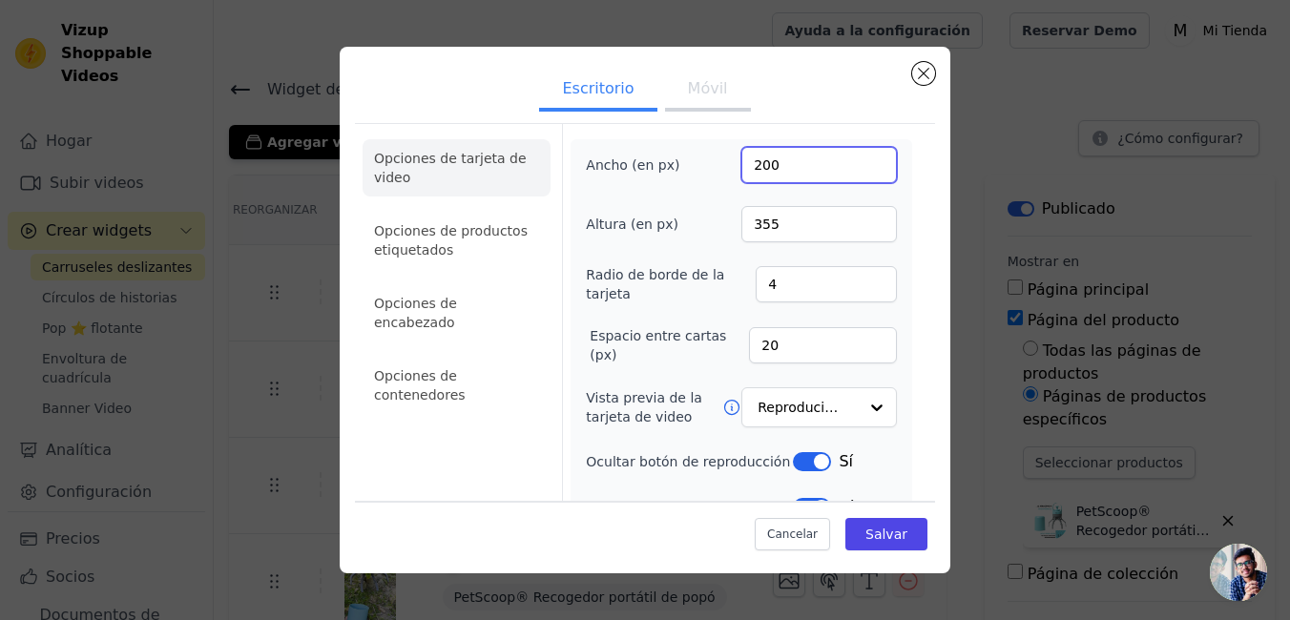
click at [776, 167] on input "200" at bounding box center [818, 165] width 155 height 36
type input "300"
click at [775, 220] on input "355" at bounding box center [818, 224] width 155 height 36
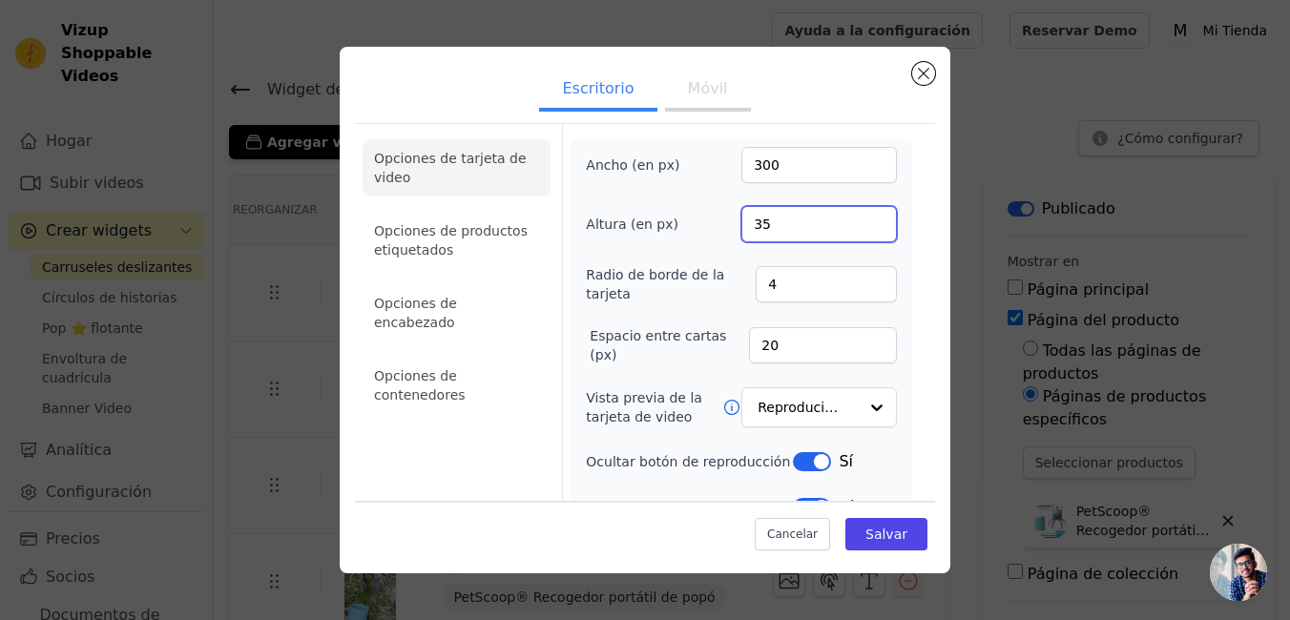
click at [775, 220] on input "35" at bounding box center [818, 224] width 155 height 36
type input "533"
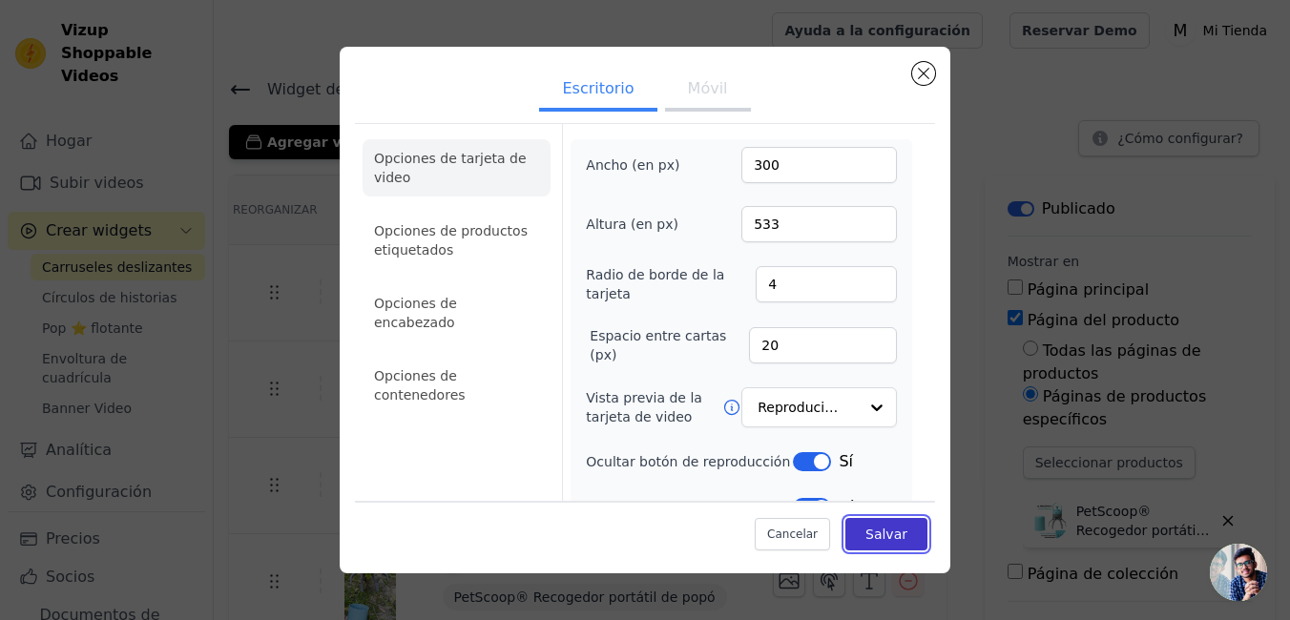
click at [876, 527] on font "Salvar" at bounding box center [886, 534] width 42 height 15
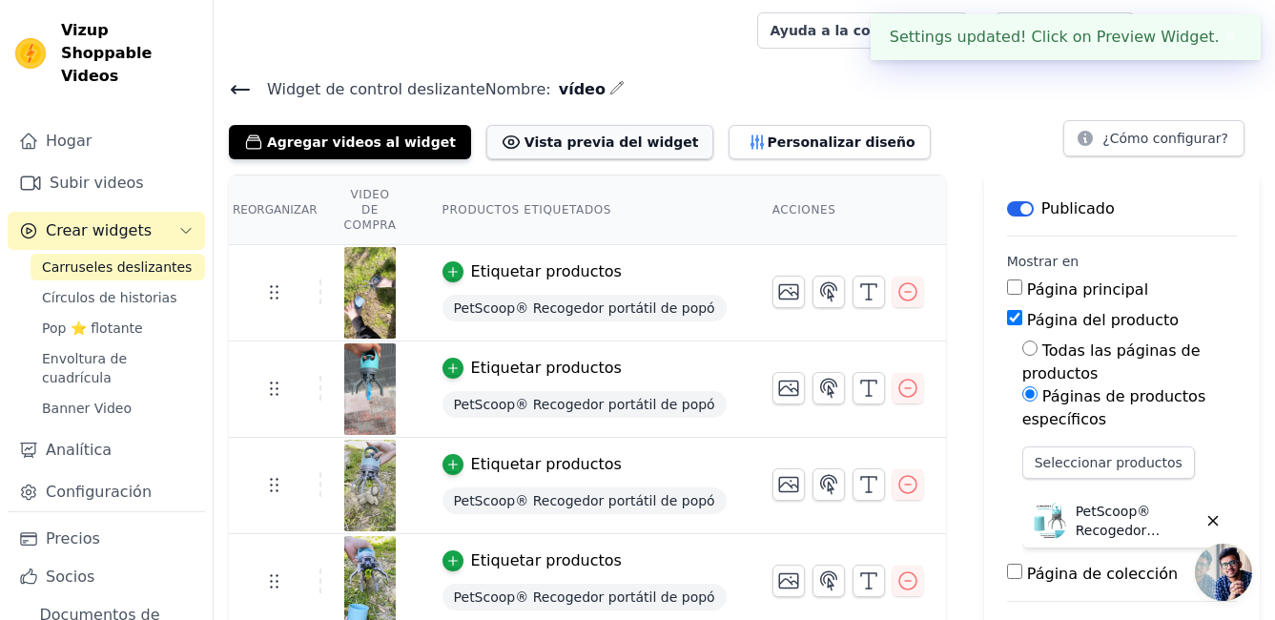
click at [582, 149] on font "Vista previa del widget" at bounding box center [612, 142] width 175 height 19
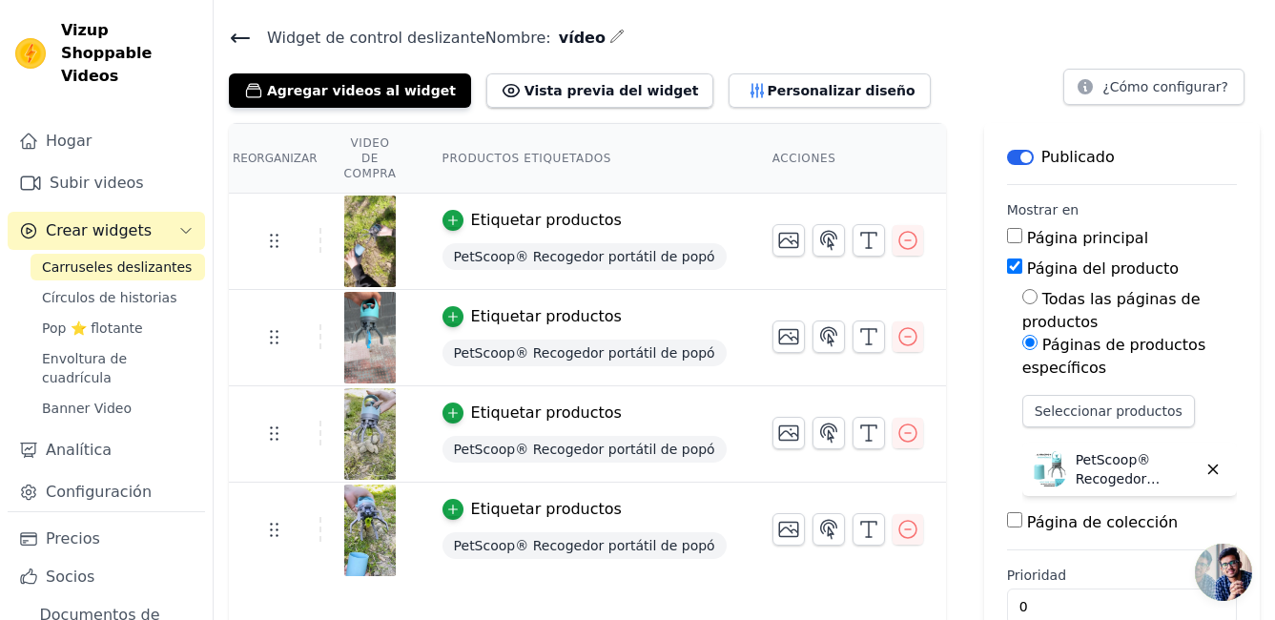
scroll to position [93, 0]
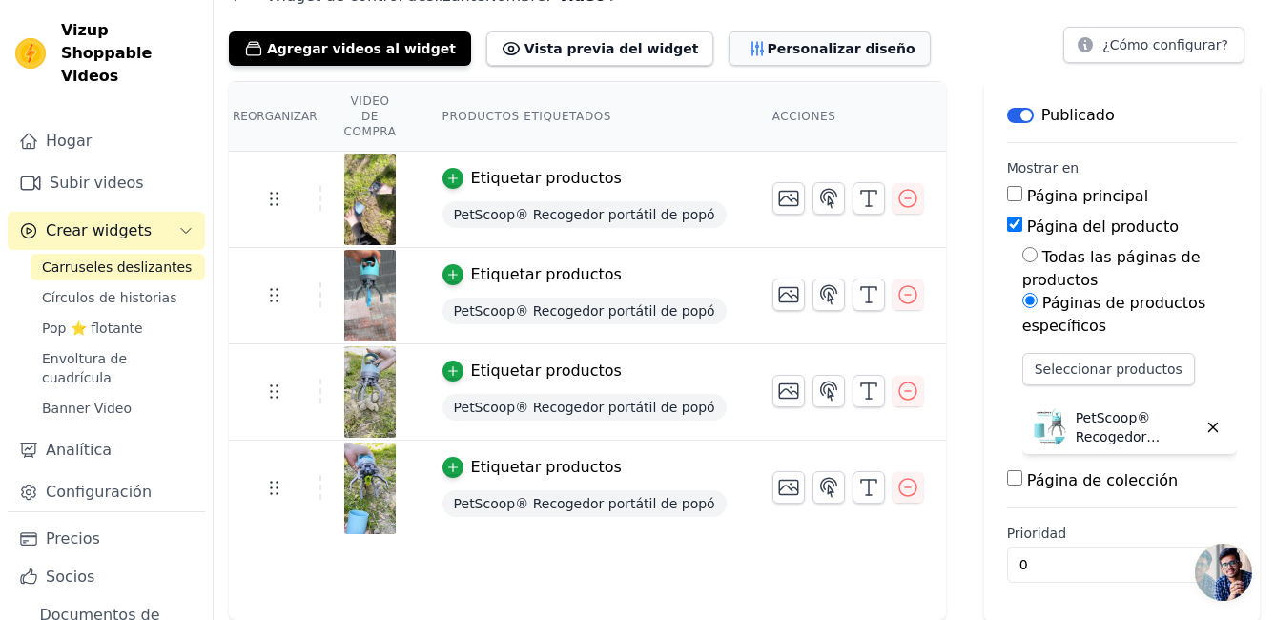
click at [770, 44] on font "Personalizar diseño" at bounding box center [841, 48] width 148 height 19
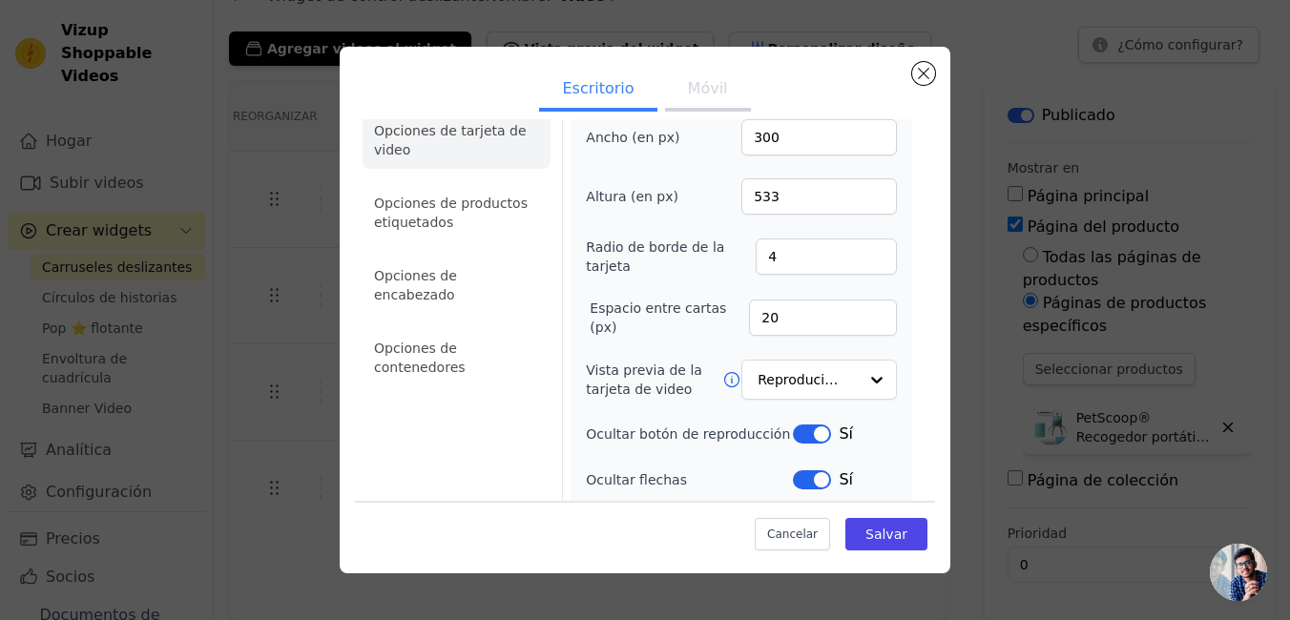
scroll to position [0, 0]
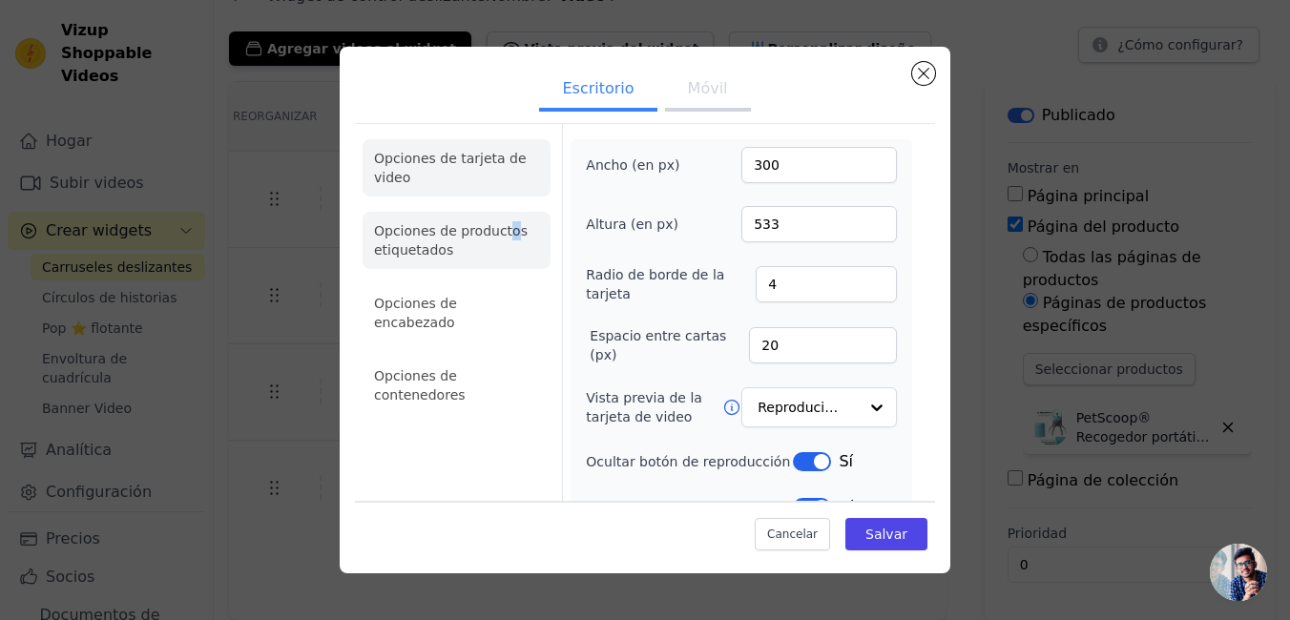
click at [505, 236] on li "Opciones de productos etiquetados" at bounding box center [456, 240] width 188 height 57
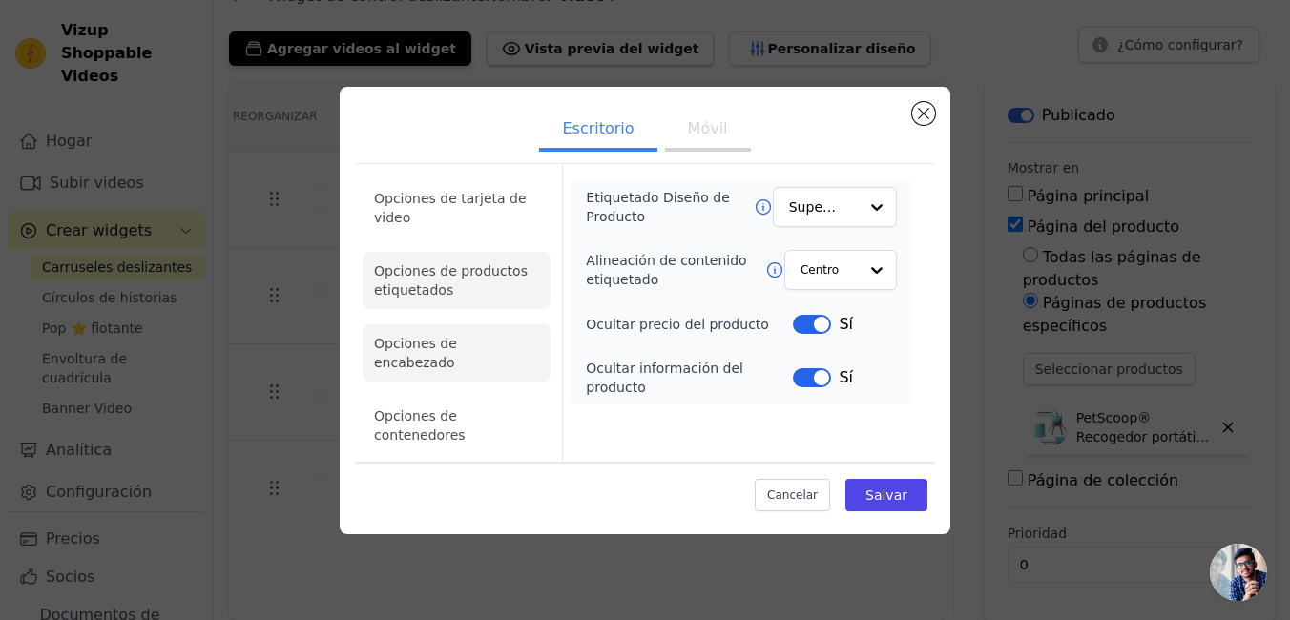
click at [488, 368] on li "Opciones de encabezado" at bounding box center [456, 352] width 188 height 57
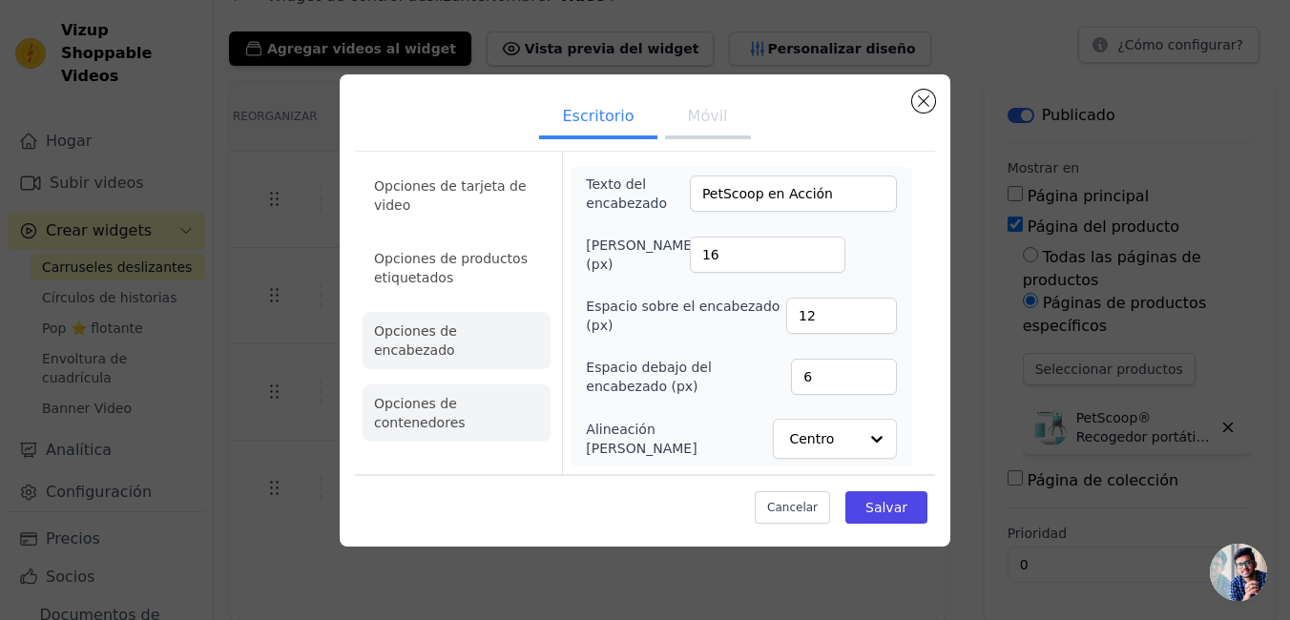
click at [503, 388] on li "Opciones de contenedores" at bounding box center [456, 412] width 188 height 57
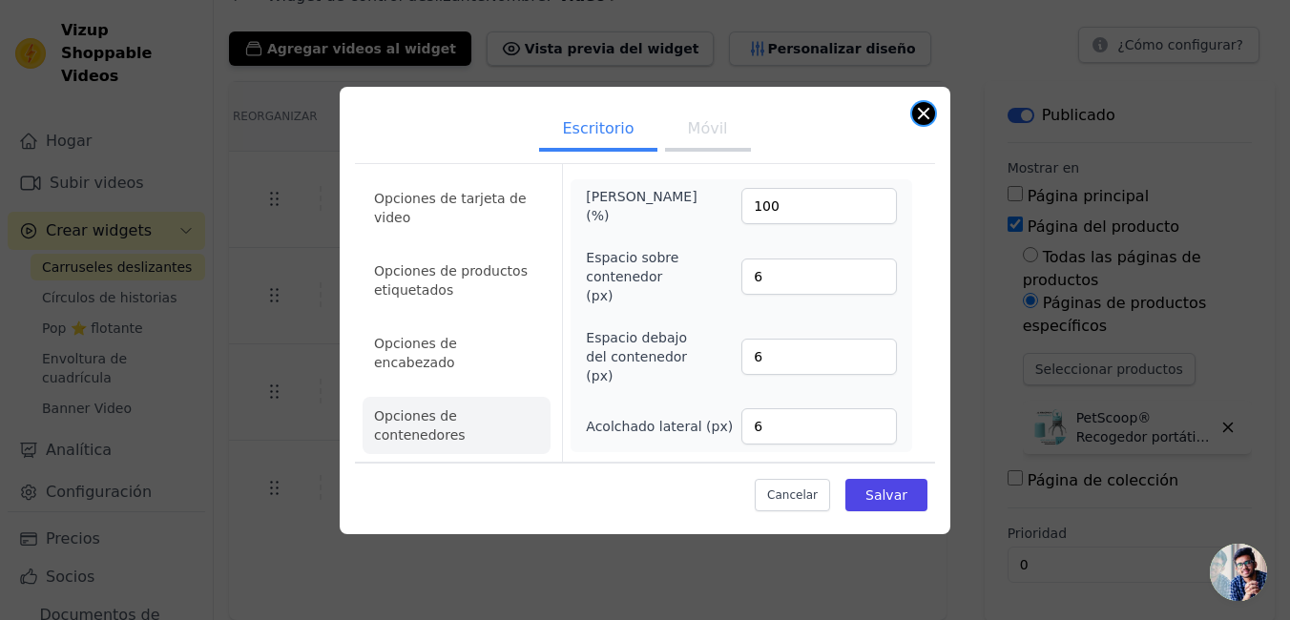
click at [925, 125] on button "Cerrar modal" at bounding box center [923, 113] width 23 height 23
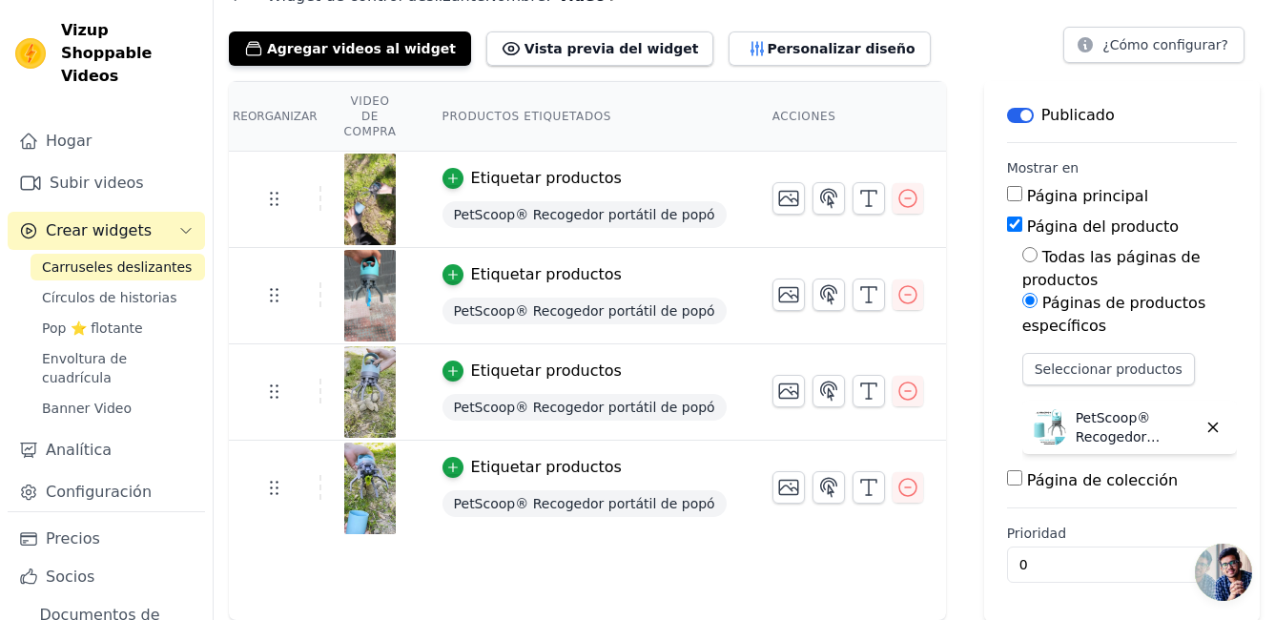
click at [397, 155] on img at bounding box center [369, 200] width 53 height 92
click at [360, 191] on img at bounding box center [369, 200] width 53 height 92
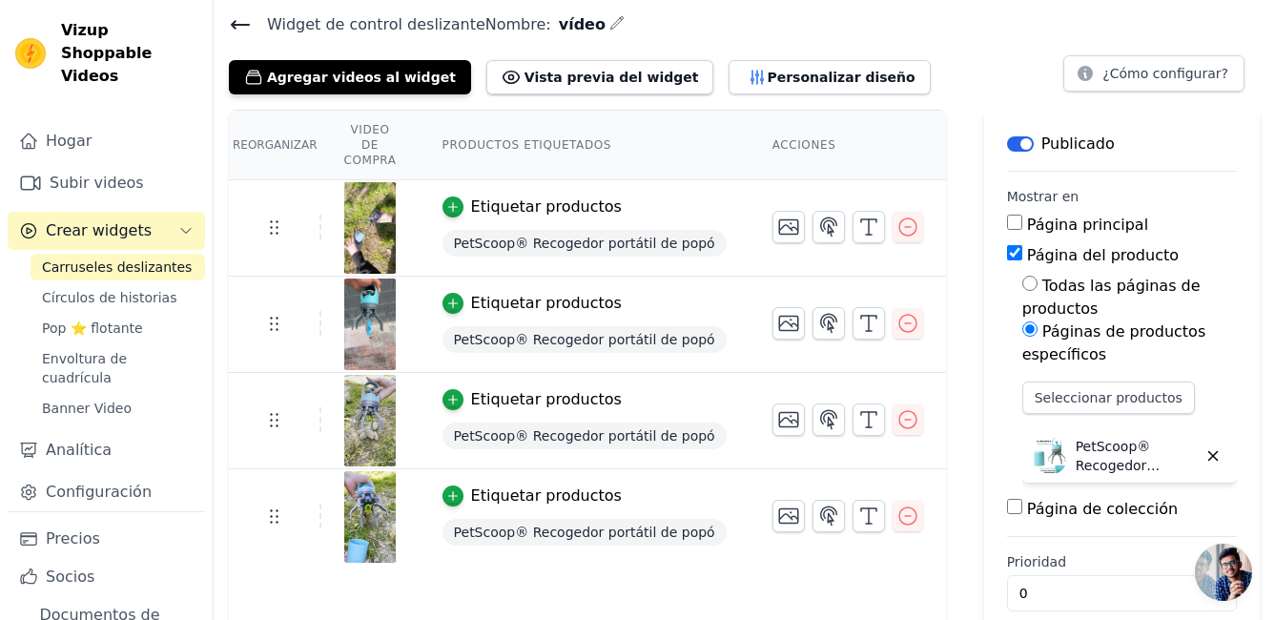
scroll to position [93, 0]
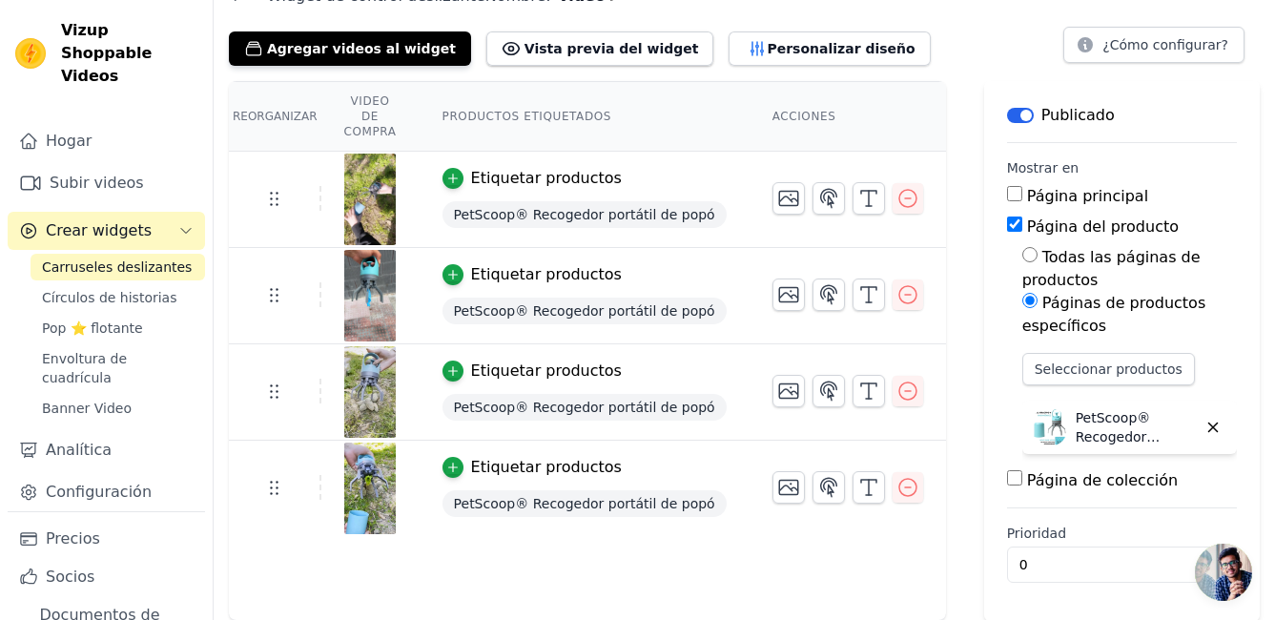
click at [1014, 485] on div "Página de colección" at bounding box center [1122, 480] width 230 height 23
click at [1007, 474] on input "Página de colección" at bounding box center [1014, 477] width 15 height 15
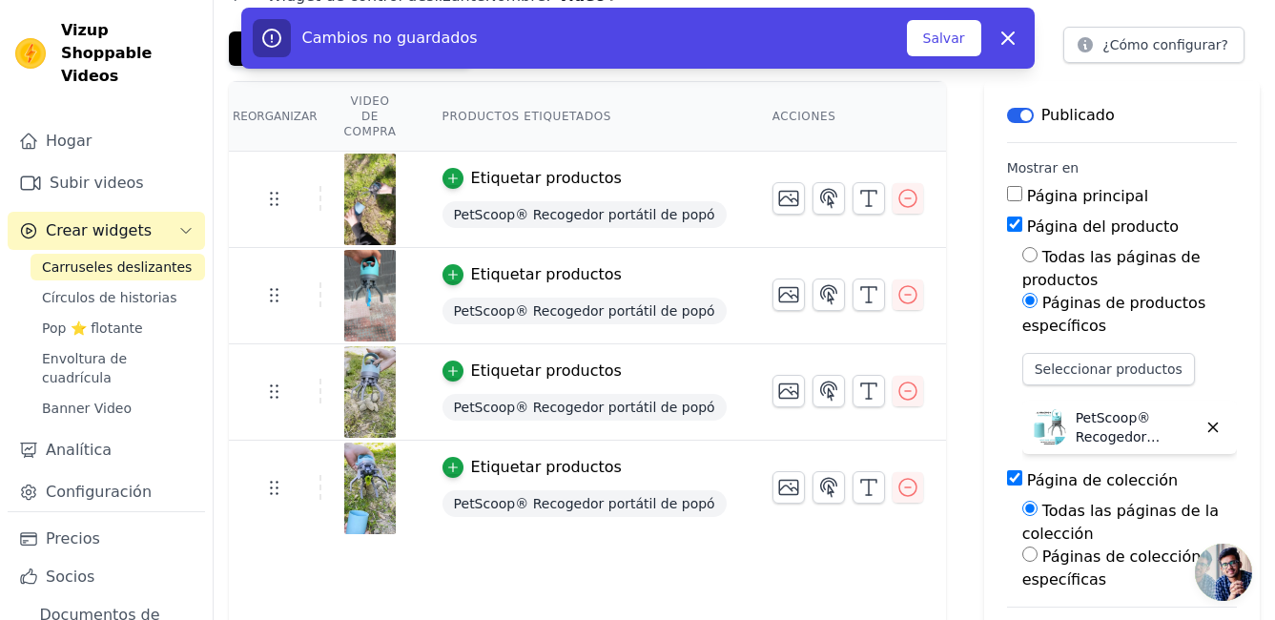
click at [1007, 479] on input "Página de colección" at bounding box center [1014, 477] width 15 height 15
checkbox input "false"
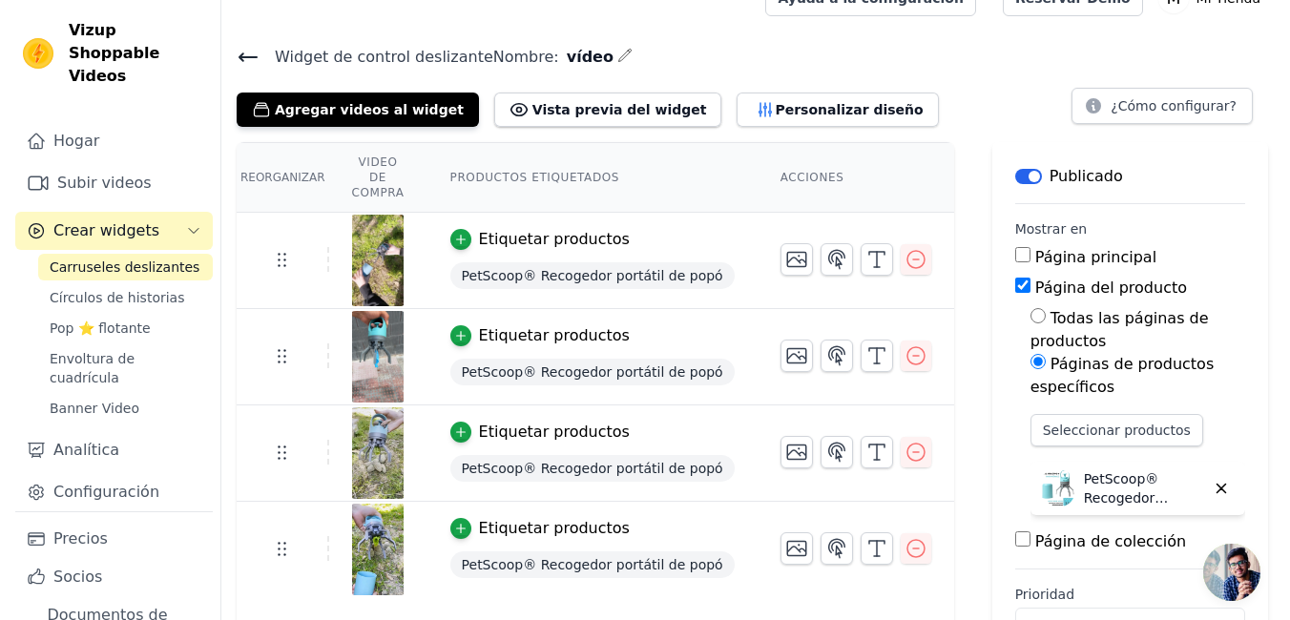
scroll to position [0, 0]
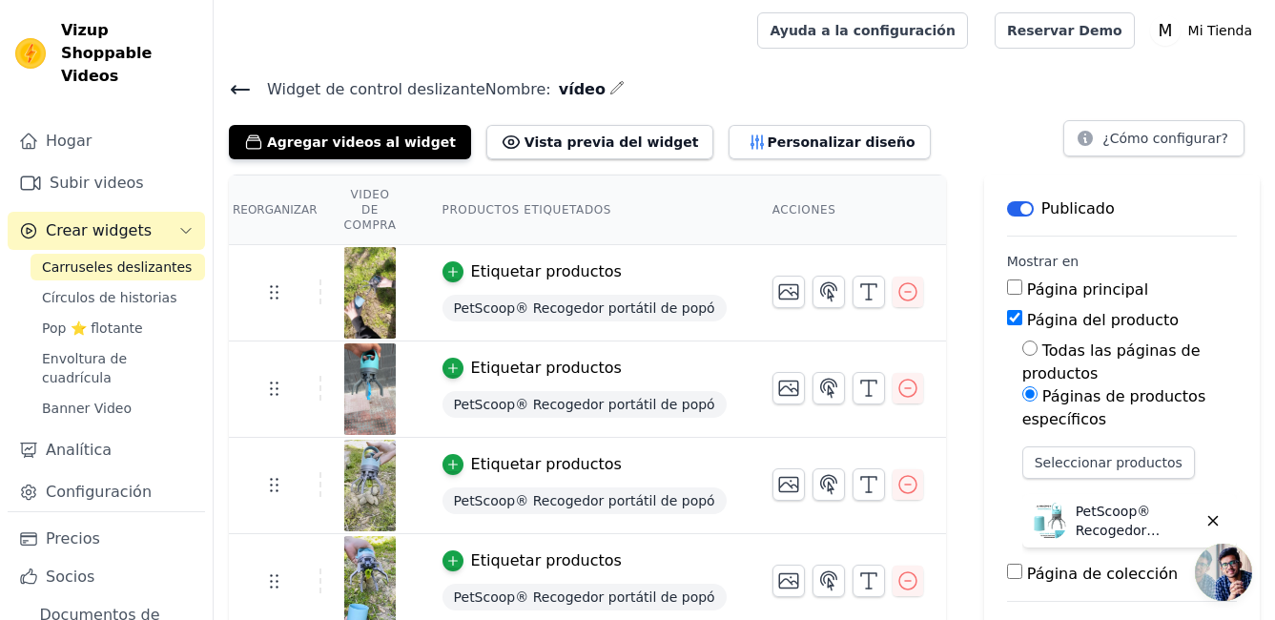
click at [233, 88] on icon at bounding box center [240, 90] width 17 height 8
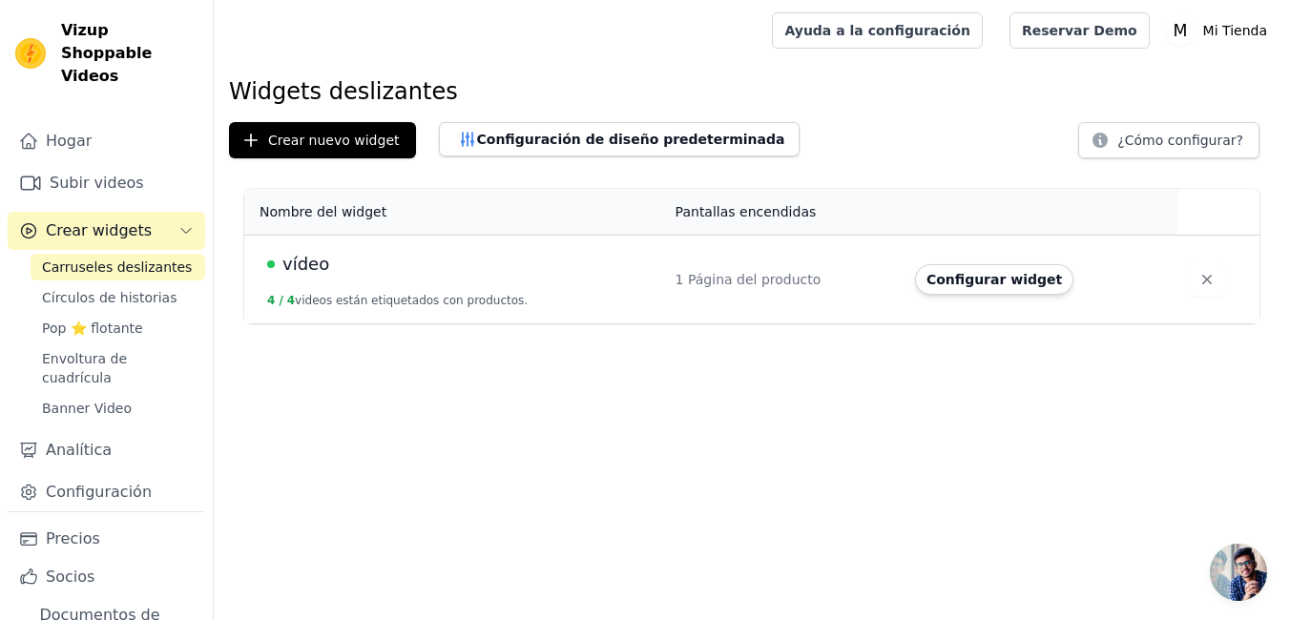
click at [431, 278] on td "vídeo 4 / 4 videos están etiquetados con productos." at bounding box center [454, 280] width 420 height 89
click at [280, 259] on div "vídeo" at bounding box center [459, 264] width 385 height 27
click at [298, 272] on span "vídeo" at bounding box center [305, 264] width 47 height 27
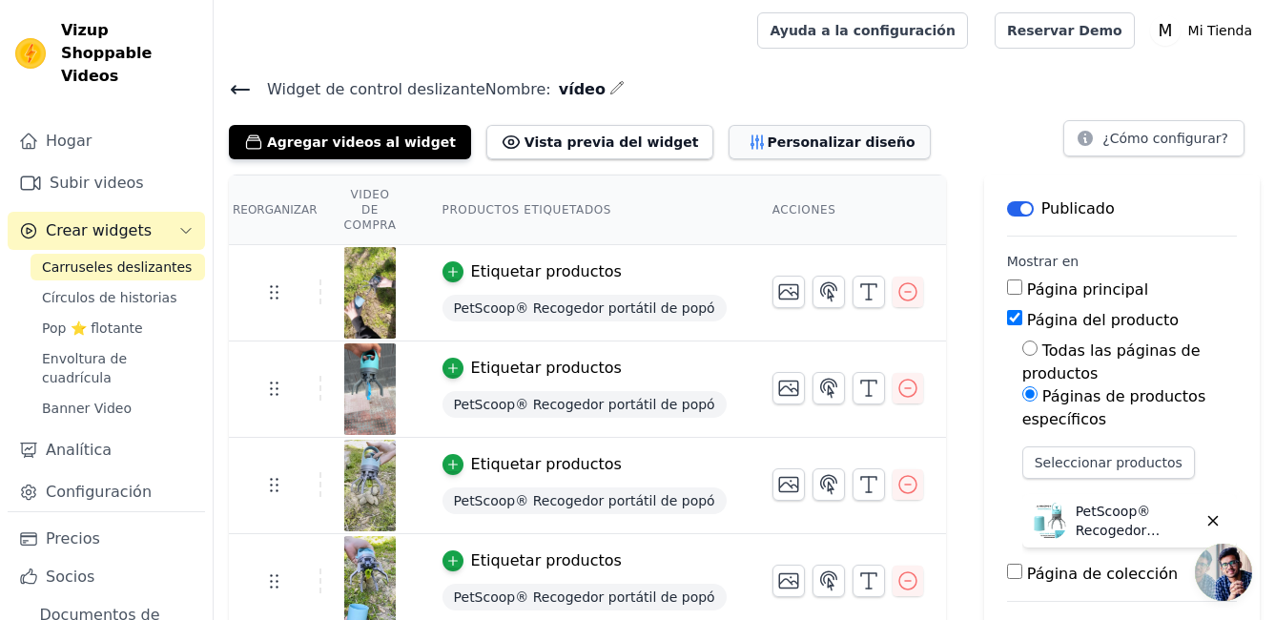
click at [767, 135] on font "Personalizar diseño" at bounding box center [841, 142] width 148 height 19
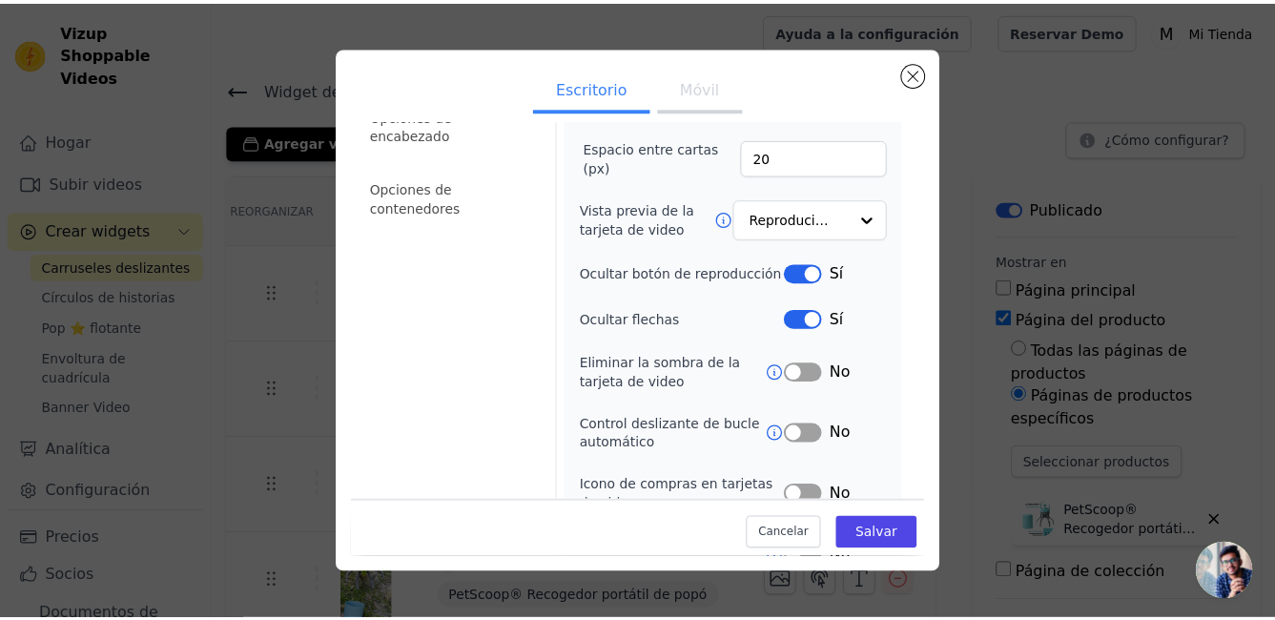
scroll to position [191, 0]
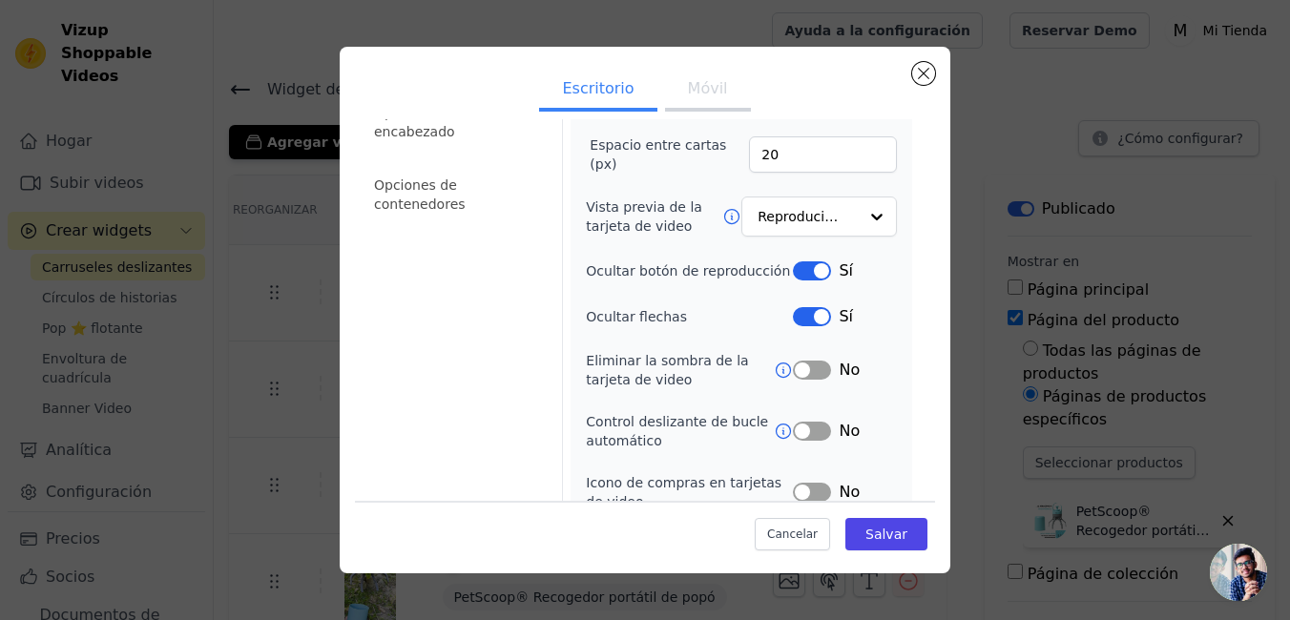
click at [793, 431] on button "Etiqueta" at bounding box center [812, 431] width 38 height 19
click at [774, 431] on icon at bounding box center [783, 431] width 19 height 19
click at [870, 533] on font "Salvar" at bounding box center [886, 534] width 42 height 15
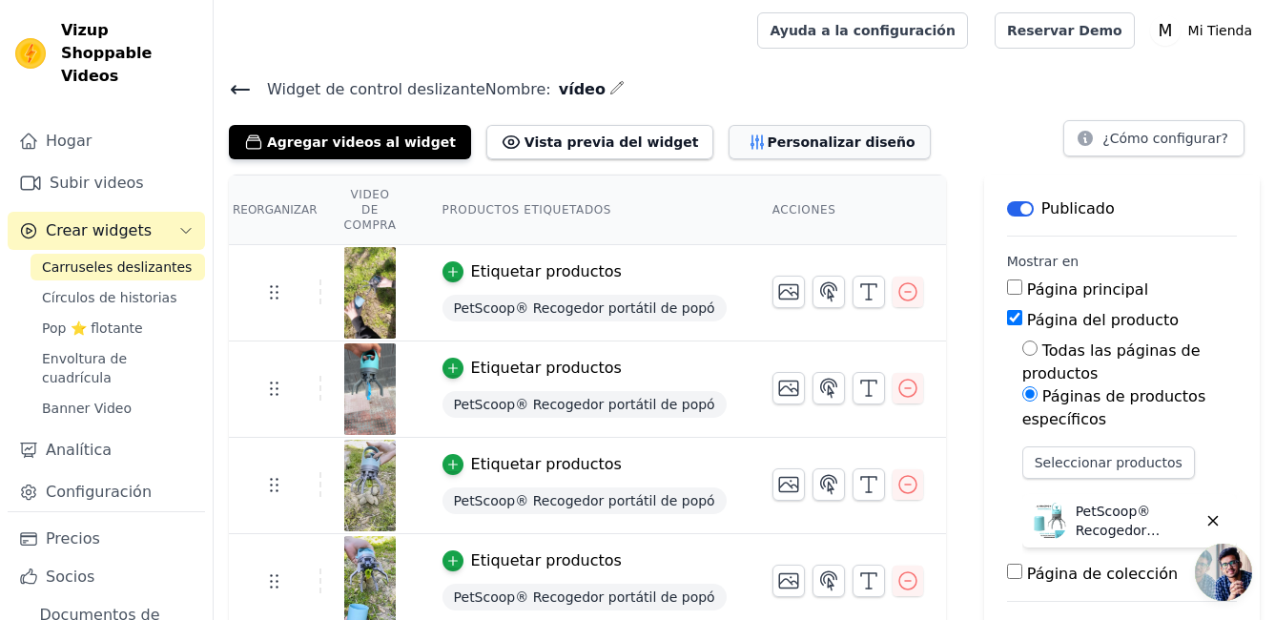
click at [767, 146] on font "Personalizar diseño" at bounding box center [841, 142] width 148 height 19
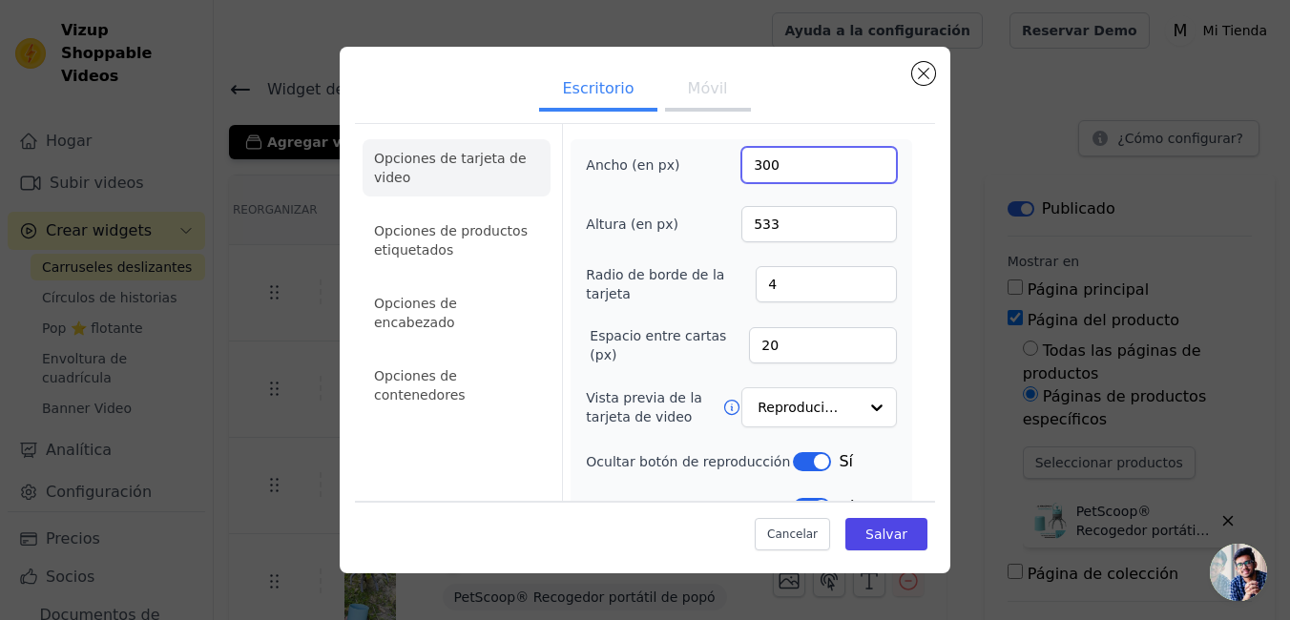
click at [782, 168] on input "300" at bounding box center [818, 165] width 155 height 36
type input "200"
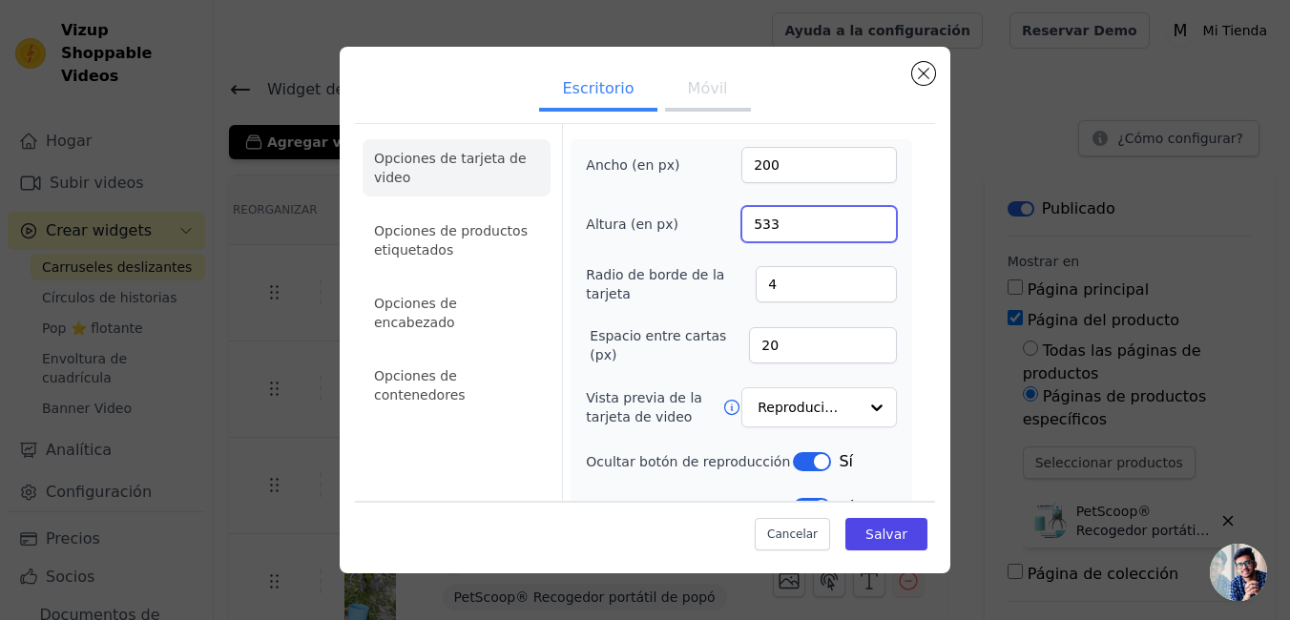
click at [769, 229] on input "533" at bounding box center [818, 224] width 155 height 36
type input "355"
click at [870, 531] on font "Salvar" at bounding box center [886, 534] width 42 height 15
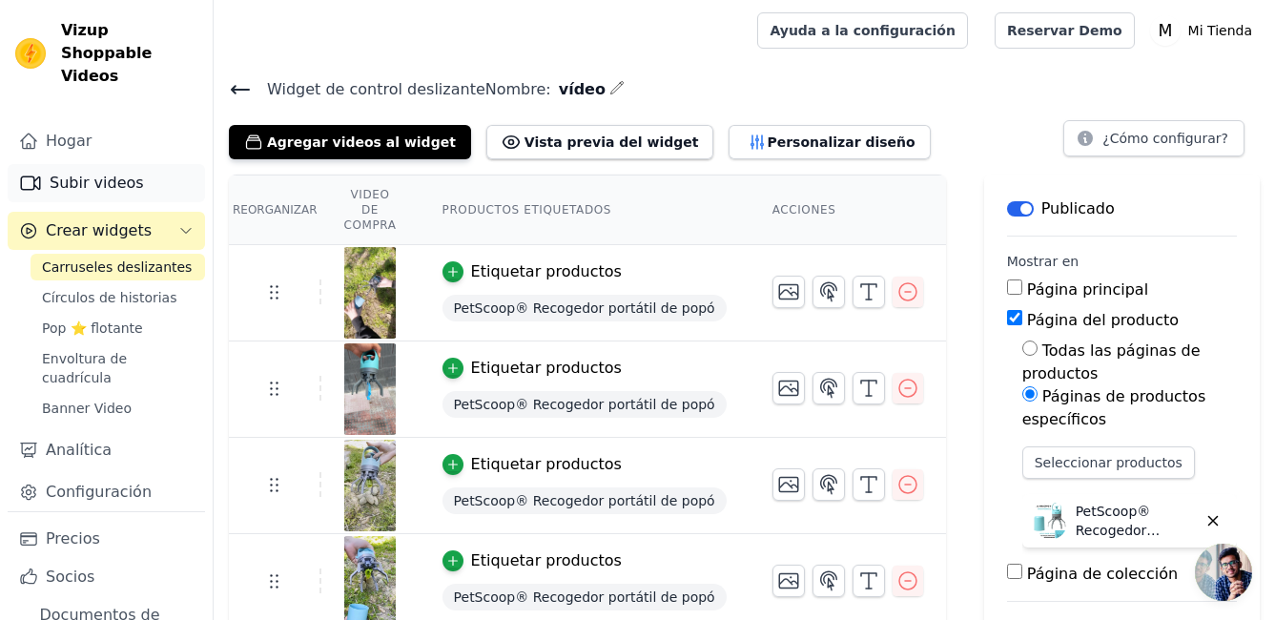
click at [53, 172] on font "Subir videos" at bounding box center [97, 183] width 94 height 23
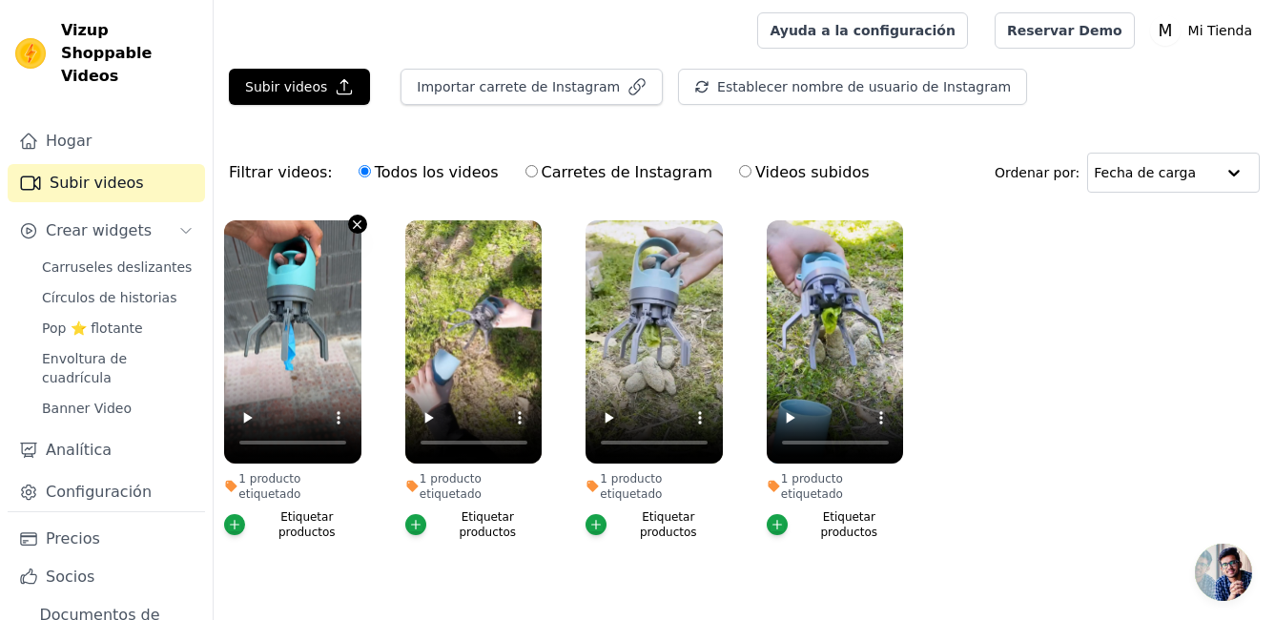
click at [352, 224] on icon "button" at bounding box center [357, 224] width 14 height 14
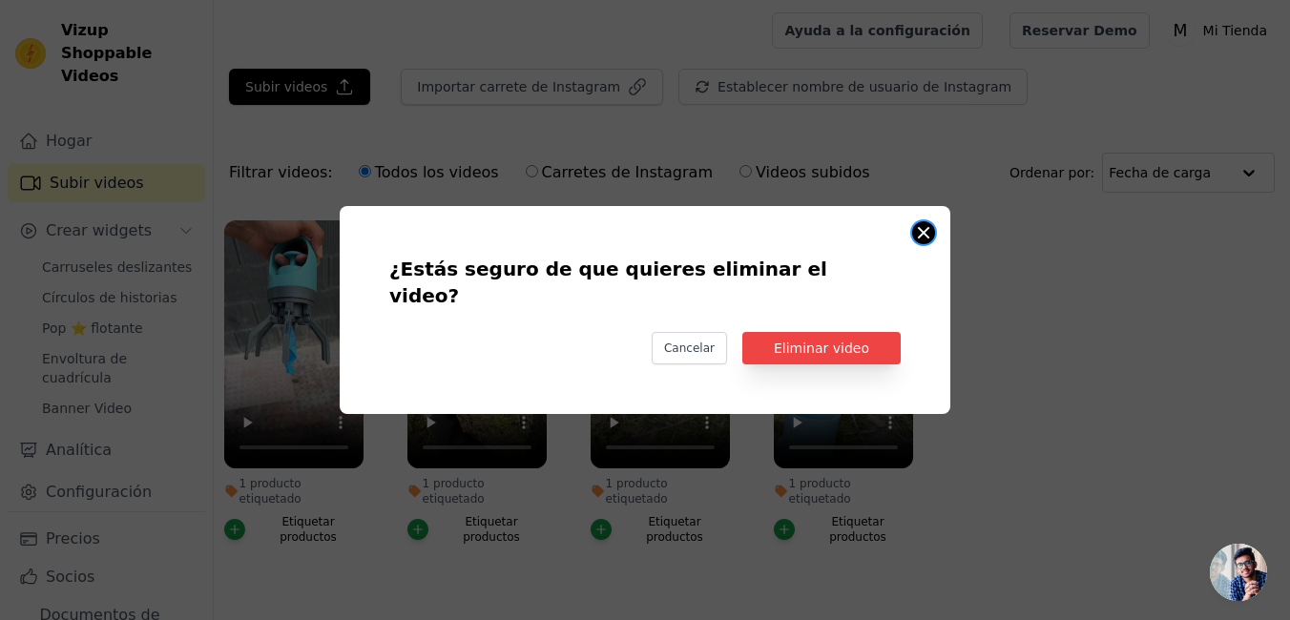
click at [930, 244] on button "¿Estás seguro de que quieres eliminar el video? Cancelar Eliminar video 1 produ…" at bounding box center [923, 232] width 23 height 23
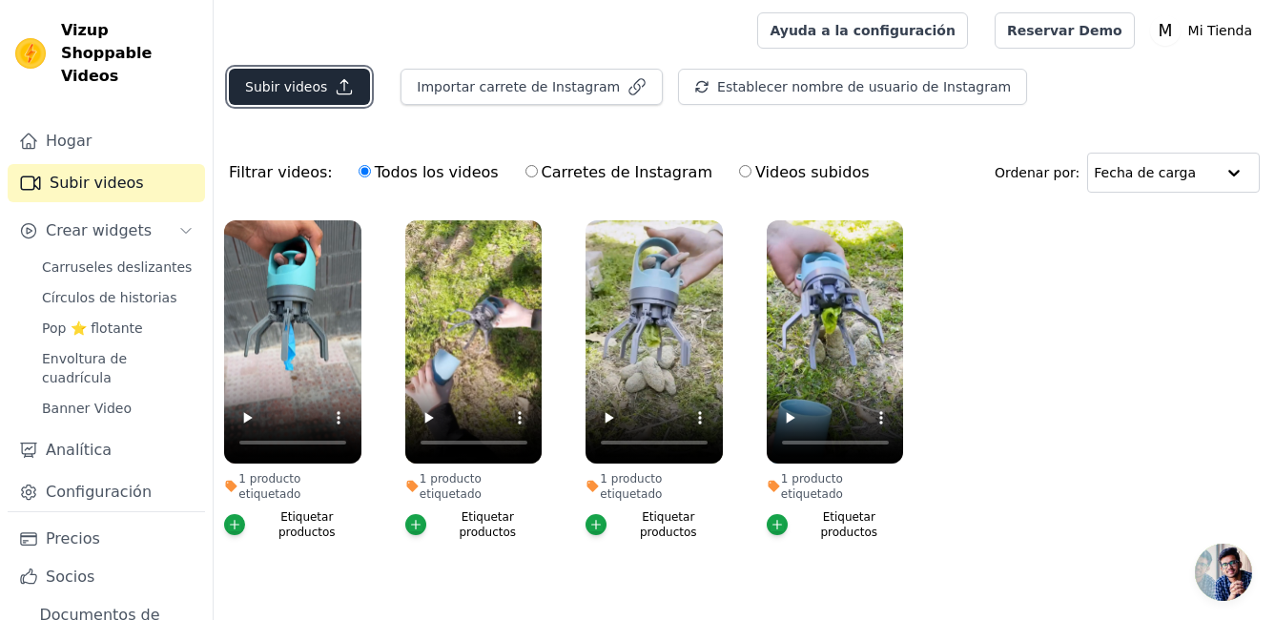
click at [270, 91] on font "Subir videos" at bounding box center [286, 86] width 82 height 19
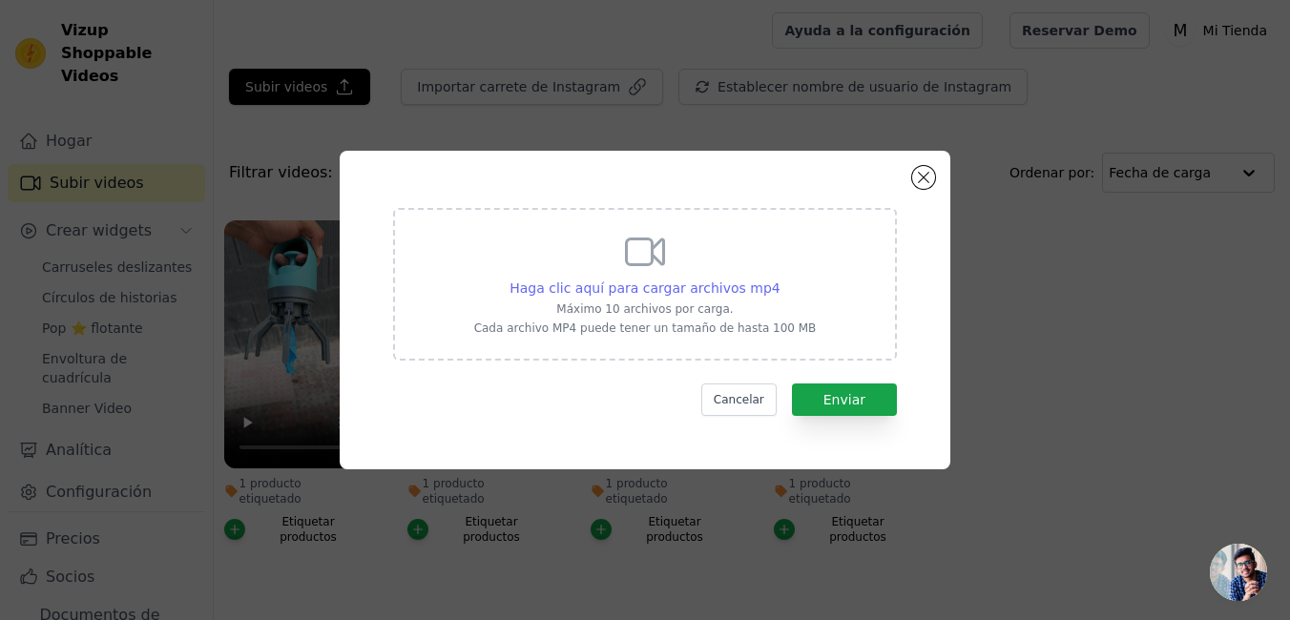
click at [548, 291] on span "Haga clic aquí para cargar archivos mp4" at bounding box center [644, 287] width 271 height 15
click at [779, 279] on input "Haga clic aquí para cargar archivos mp4 Máximo 10 archivos por carga. Cada arch…" at bounding box center [779, 278] width 1 height 1
click at [752, 410] on button "Cancelar" at bounding box center [738, 399] width 75 height 32
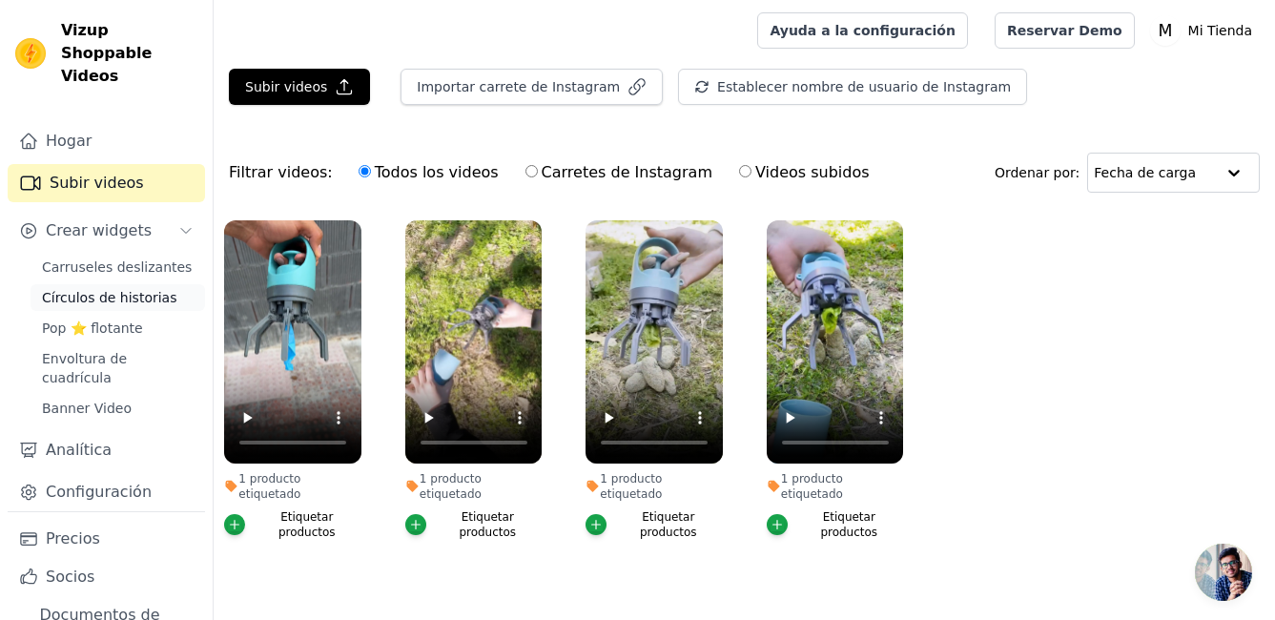
click at [80, 288] on span "Círculos de historias" at bounding box center [109, 297] width 134 height 19
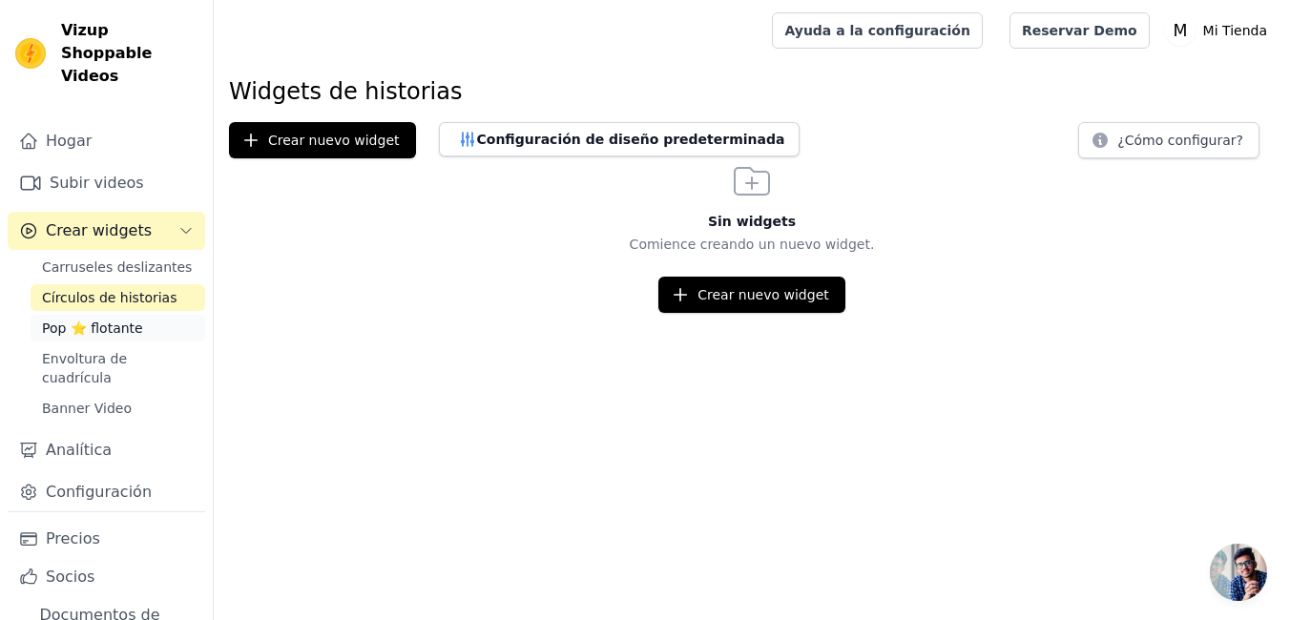
click at [99, 319] on span "Pop ⭐ flotante" at bounding box center [92, 328] width 101 height 19
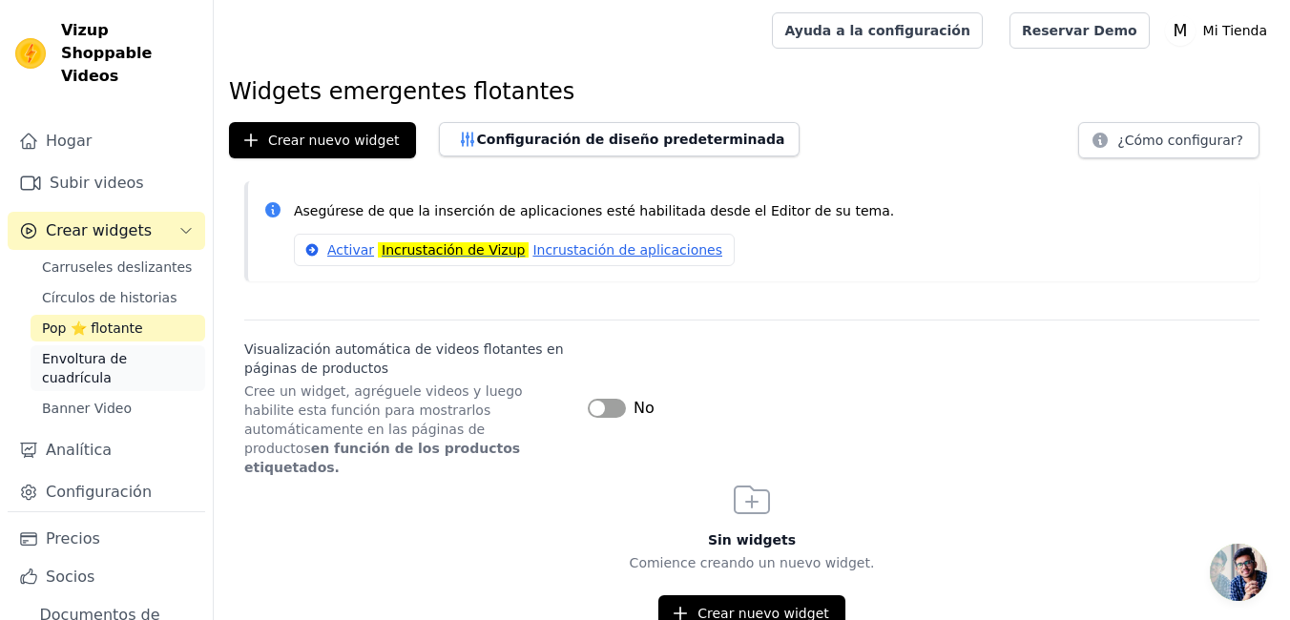
click at [72, 349] on span "Envoltura de cuadrícula" at bounding box center [118, 368] width 152 height 38
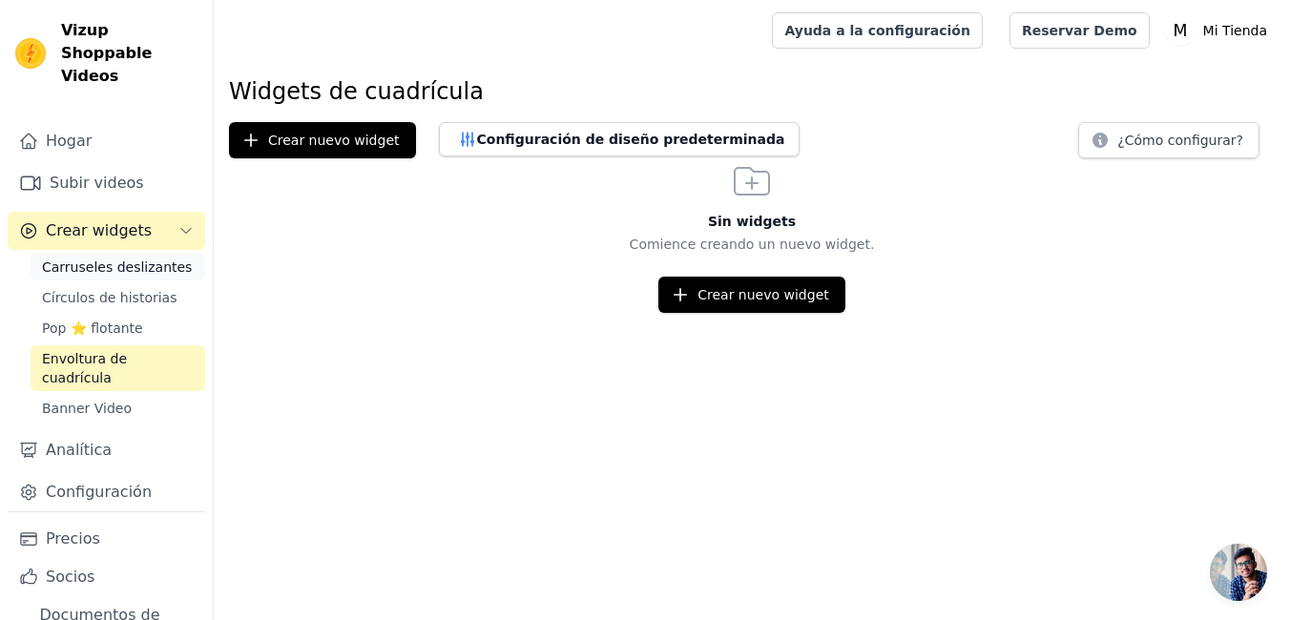
click at [104, 258] on span "Carruseles deslizantes" at bounding box center [117, 267] width 150 height 19
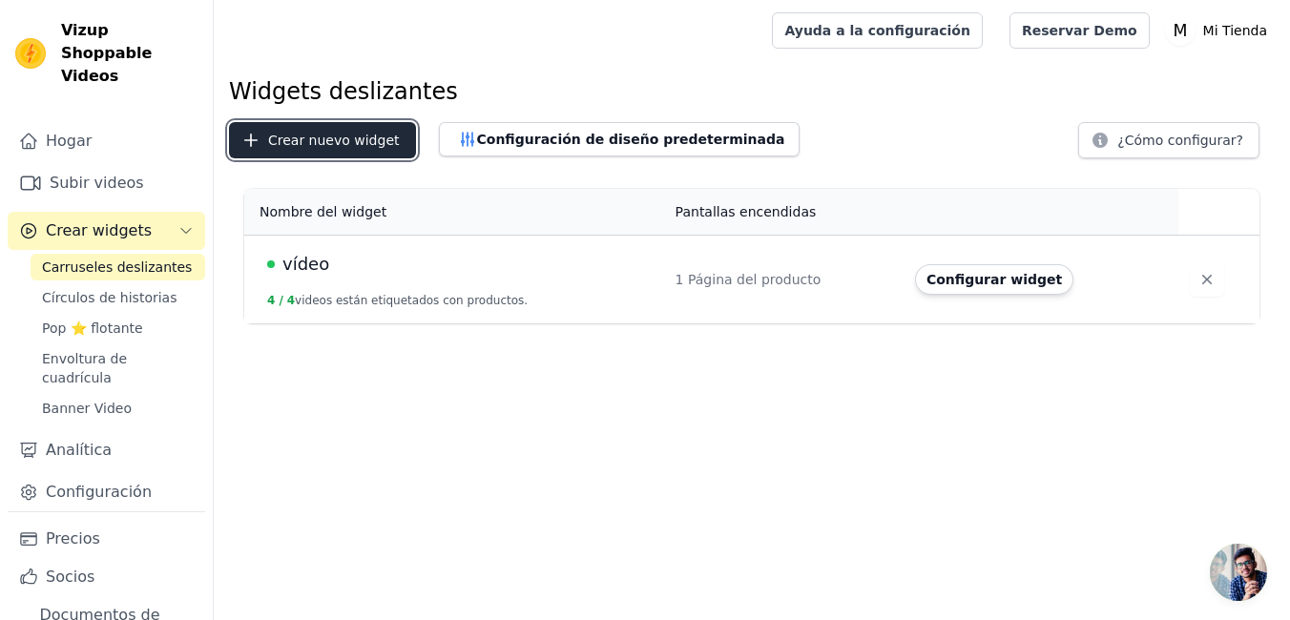
click at [357, 134] on font "Crear nuevo widget" at bounding box center [334, 140] width 132 height 19
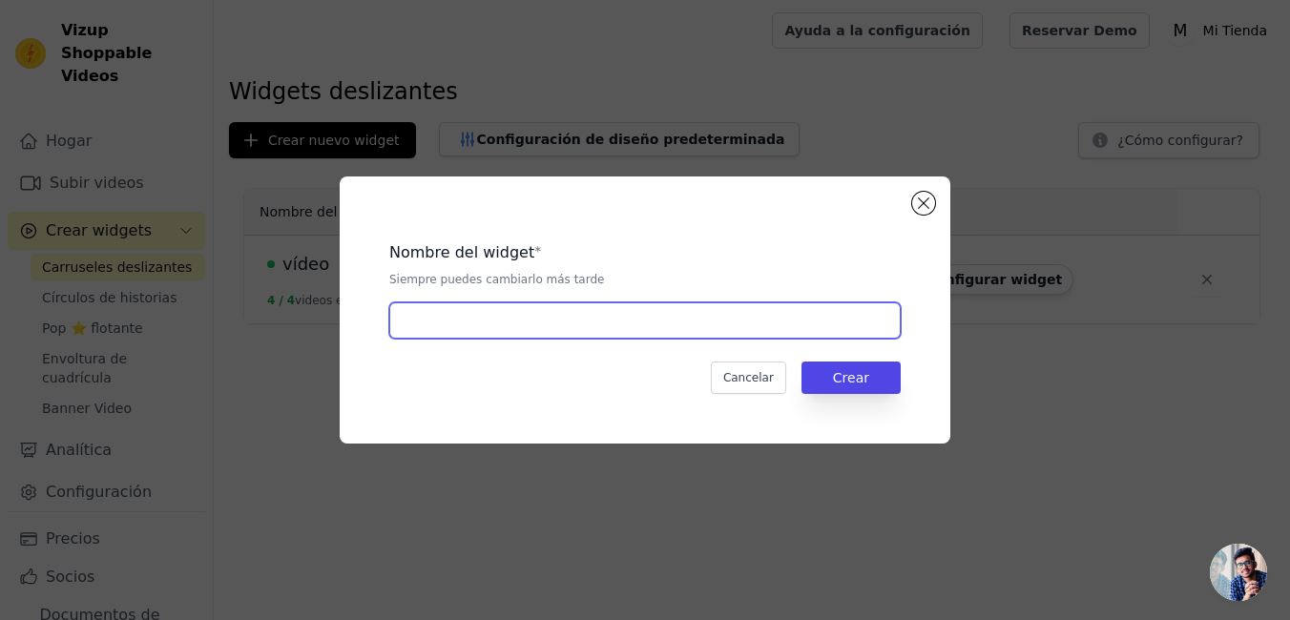
click at [620, 319] on input "text" at bounding box center [644, 320] width 511 height 36
type input "GIF"
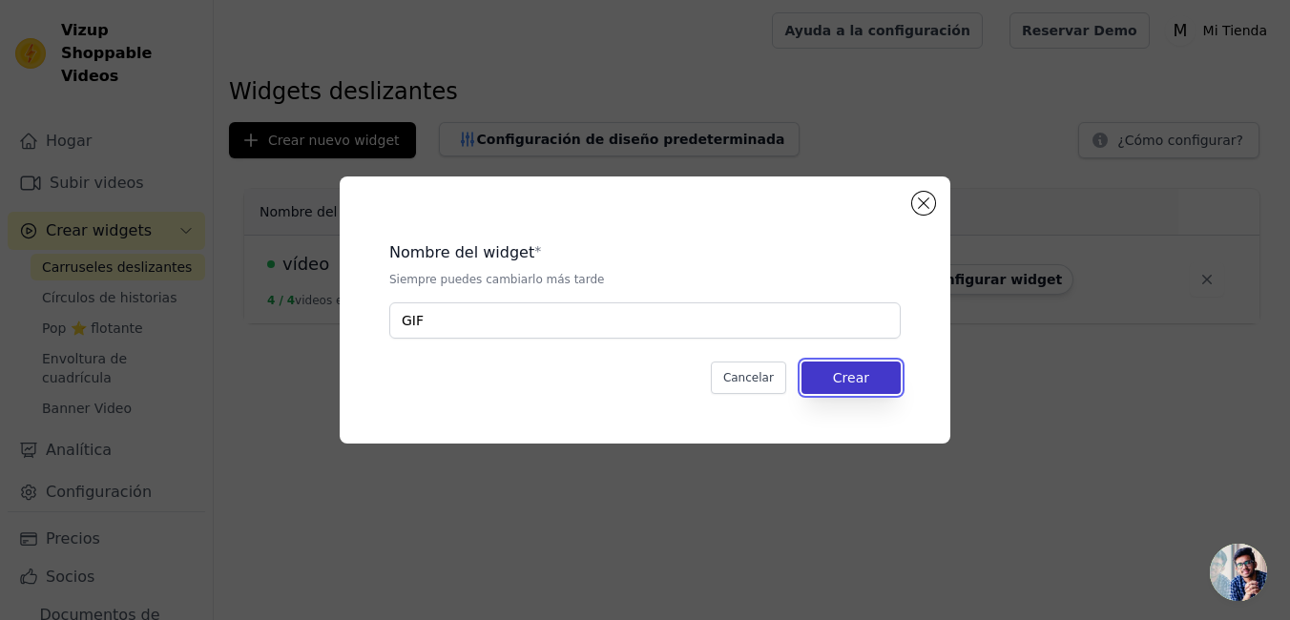
click at [857, 364] on button "Crear" at bounding box center [850, 378] width 99 height 32
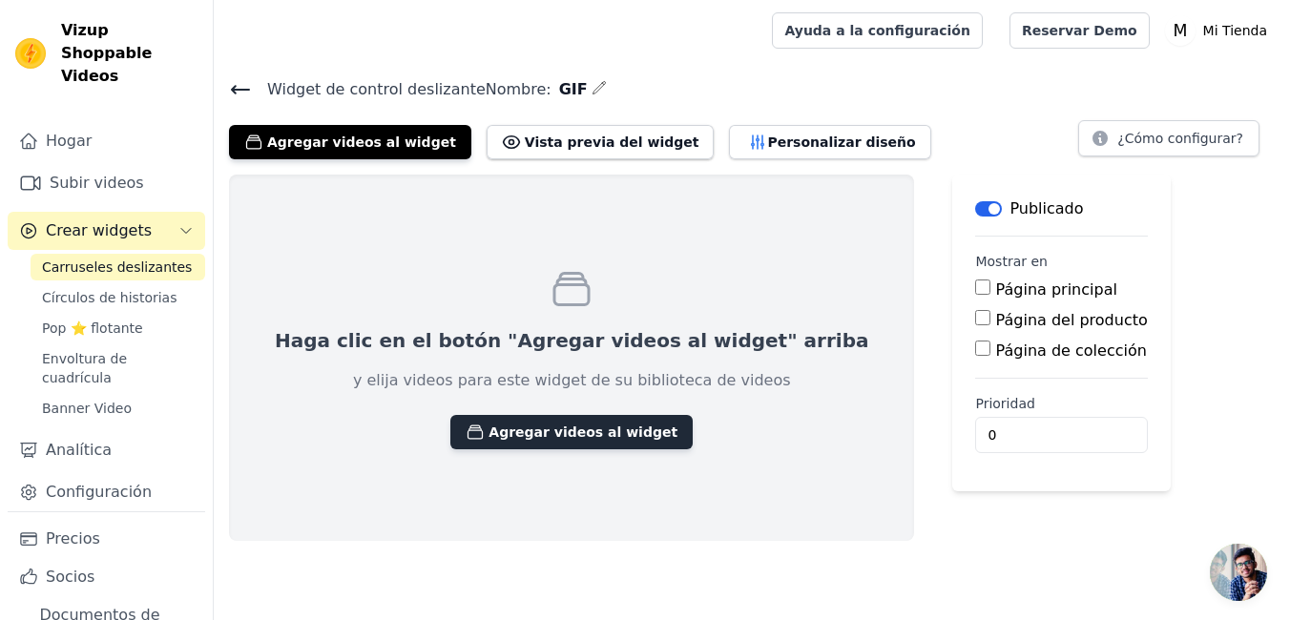
click at [565, 419] on button "Agregar videos al widget" at bounding box center [571, 432] width 242 height 34
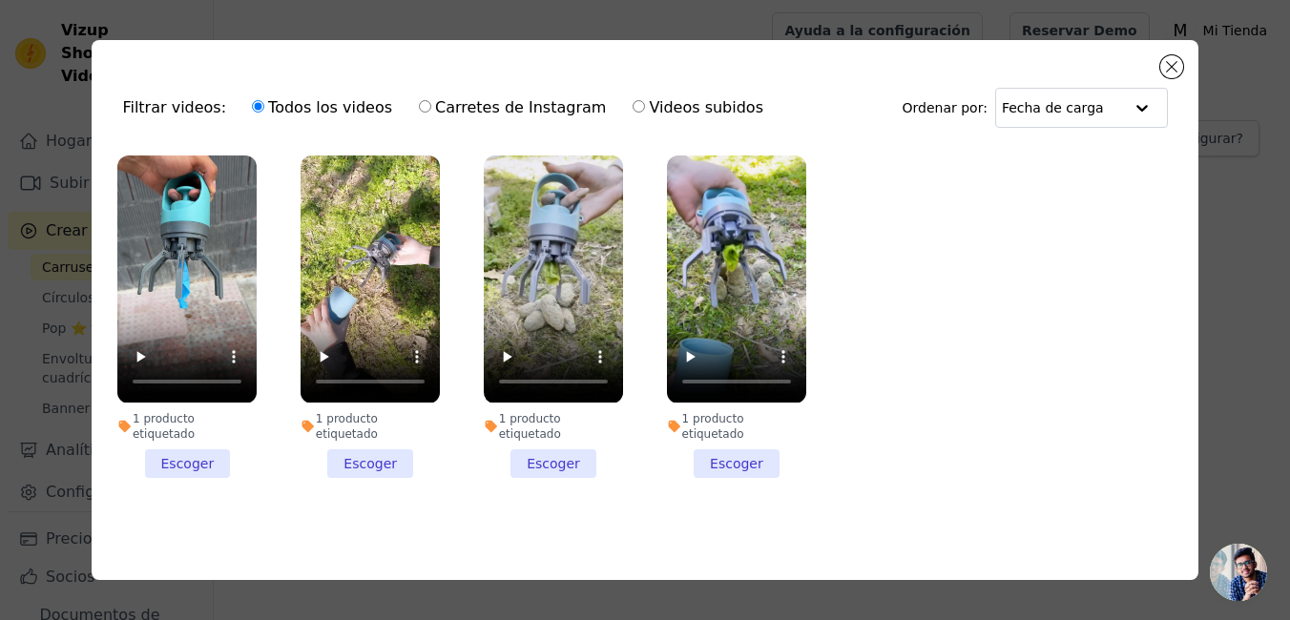
click at [632, 110] on input "Videos subidos" at bounding box center [638, 106] width 12 height 12
radio input "true"
click at [1177, 74] on button "Cerrar modal" at bounding box center [1171, 66] width 23 height 23
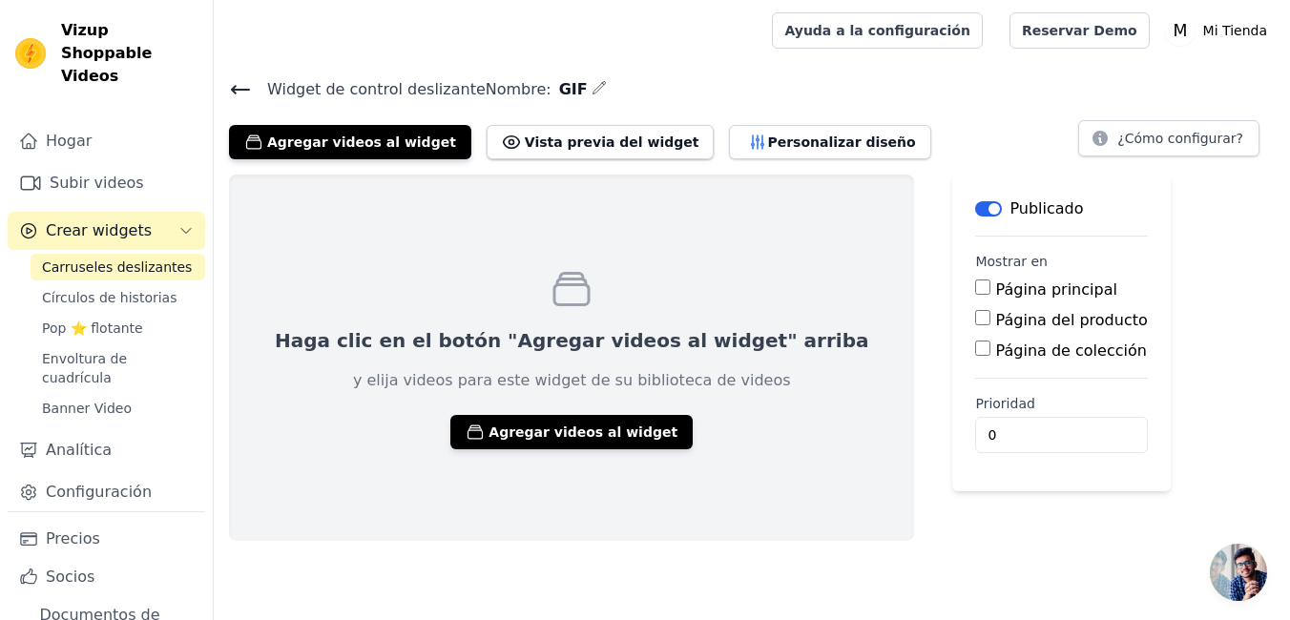
drag, startPoint x: 217, startPoint y: 87, endPoint x: 231, endPoint y: 91, distance: 13.9
click at [219, 87] on div "Widget de control deslizante Nombre: GIF Agregar videos al widget Vista previa …" at bounding box center [752, 117] width 1076 height 83
click at [234, 91] on icon at bounding box center [240, 90] width 17 height 8
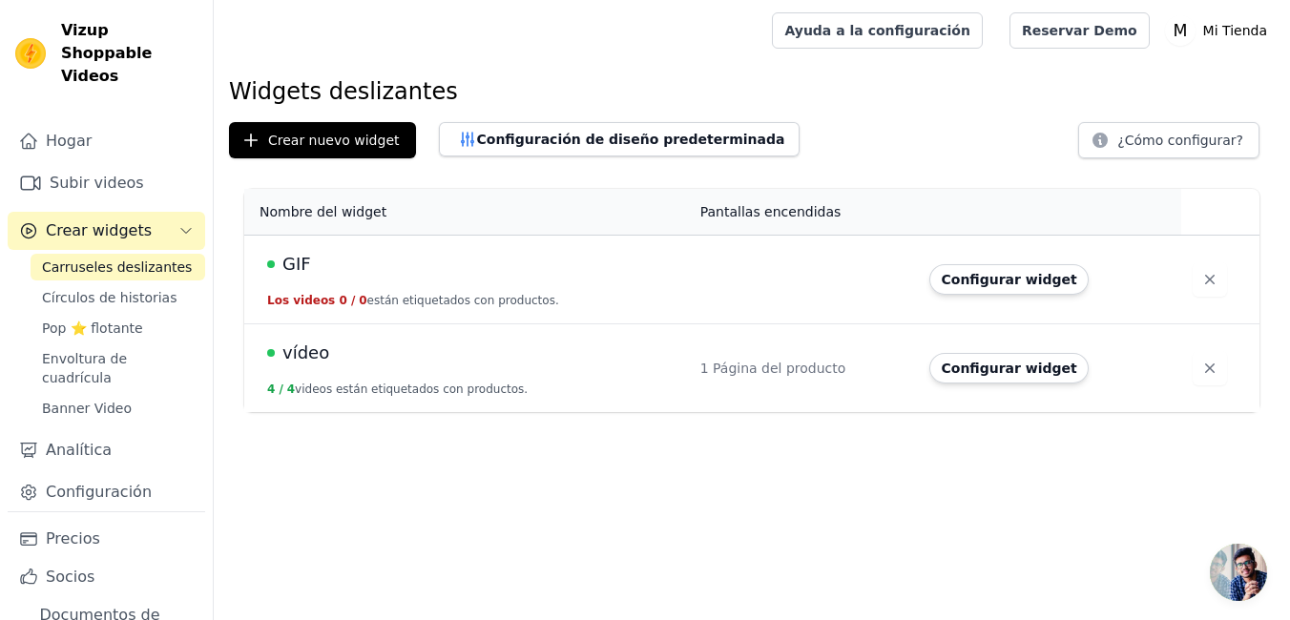
click at [313, 362] on span "vídeo" at bounding box center [305, 353] width 47 height 27
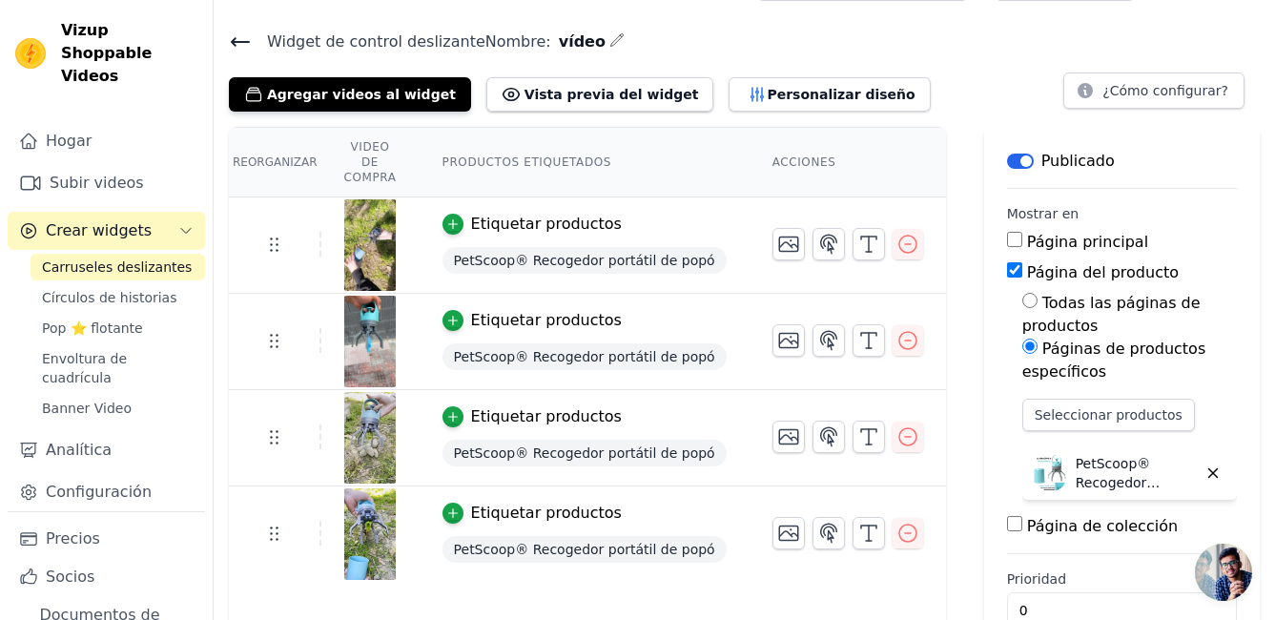
scroll to position [93, 0]
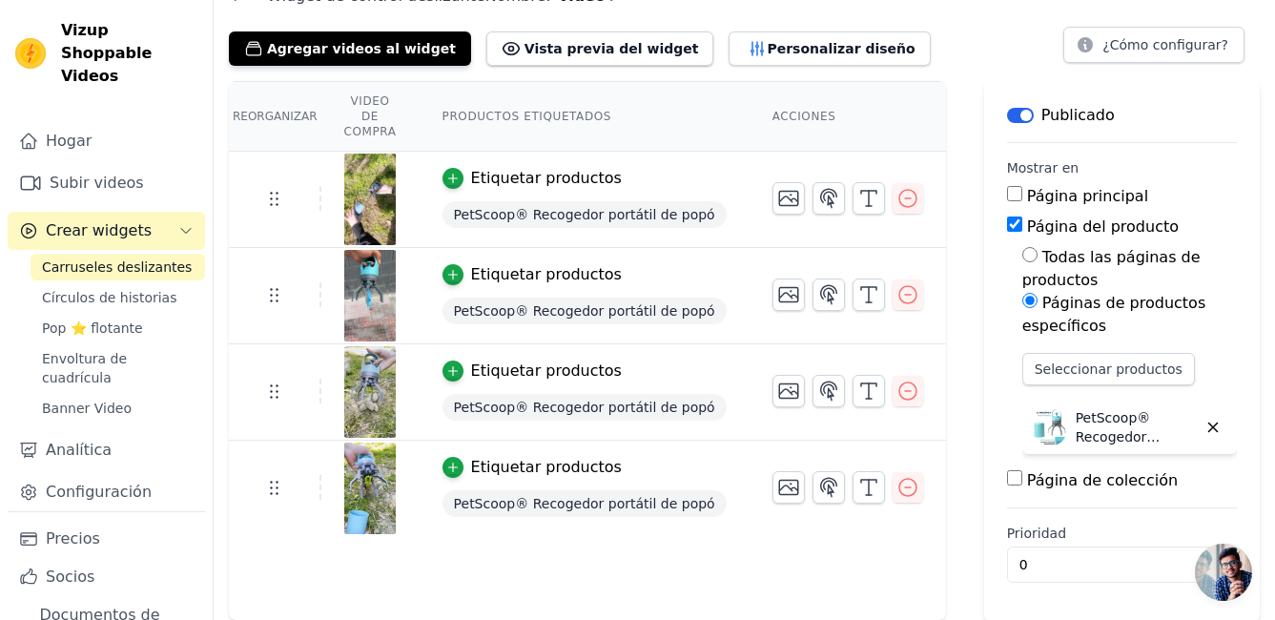
drag, startPoint x: 336, startPoint y: 183, endPoint x: 363, endPoint y: 163, distance: 34.2
click at [363, 163] on img at bounding box center [369, 200] width 53 height 92
click at [367, 178] on img at bounding box center [369, 200] width 53 height 92
click at [366, 208] on img at bounding box center [369, 200] width 53 height 92
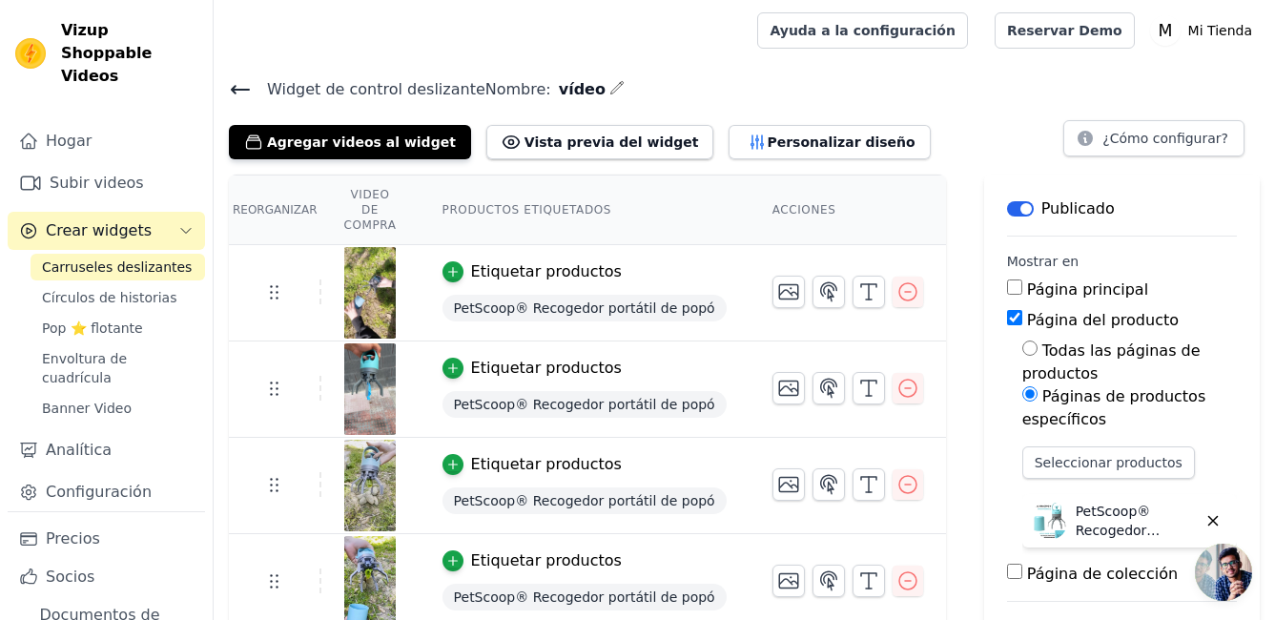
click at [370, 266] on img at bounding box center [369, 293] width 53 height 92
click at [357, 270] on img at bounding box center [369, 293] width 53 height 92
click at [767, 140] on font "Personalizar diseño" at bounding box center [841, 142] width 148 height 19
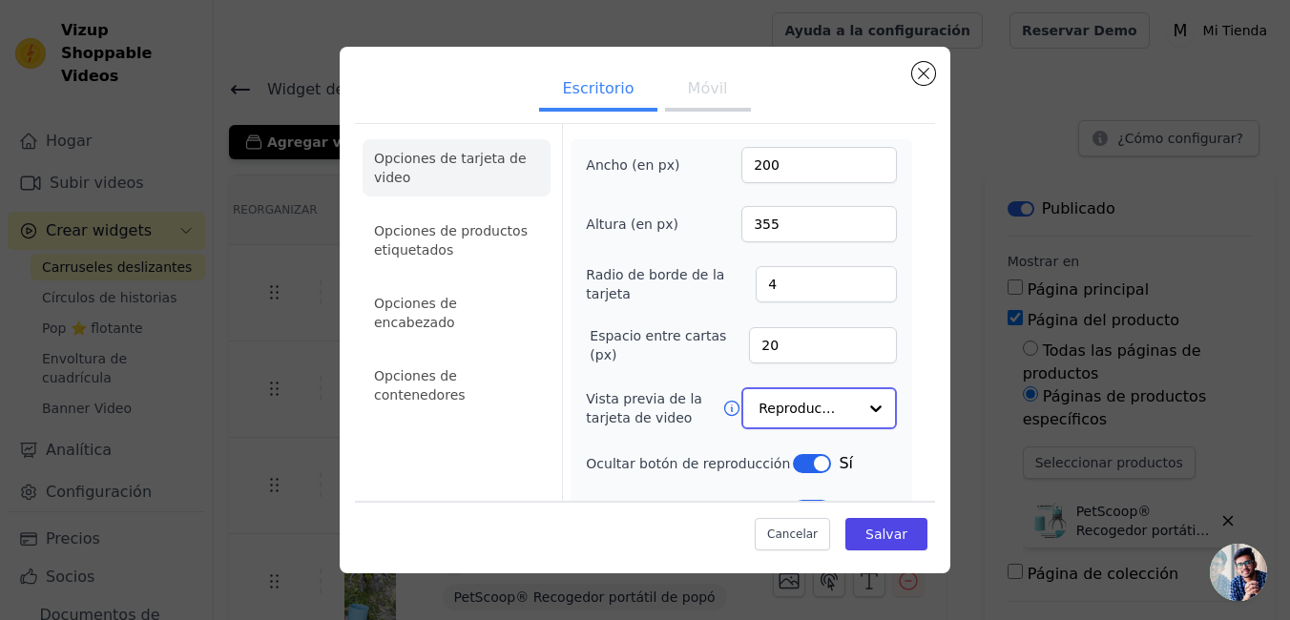
click at [800, 394] on input "Vista previa de la tarjeta de video" at bounding box center [807, 408] width 98 height 38
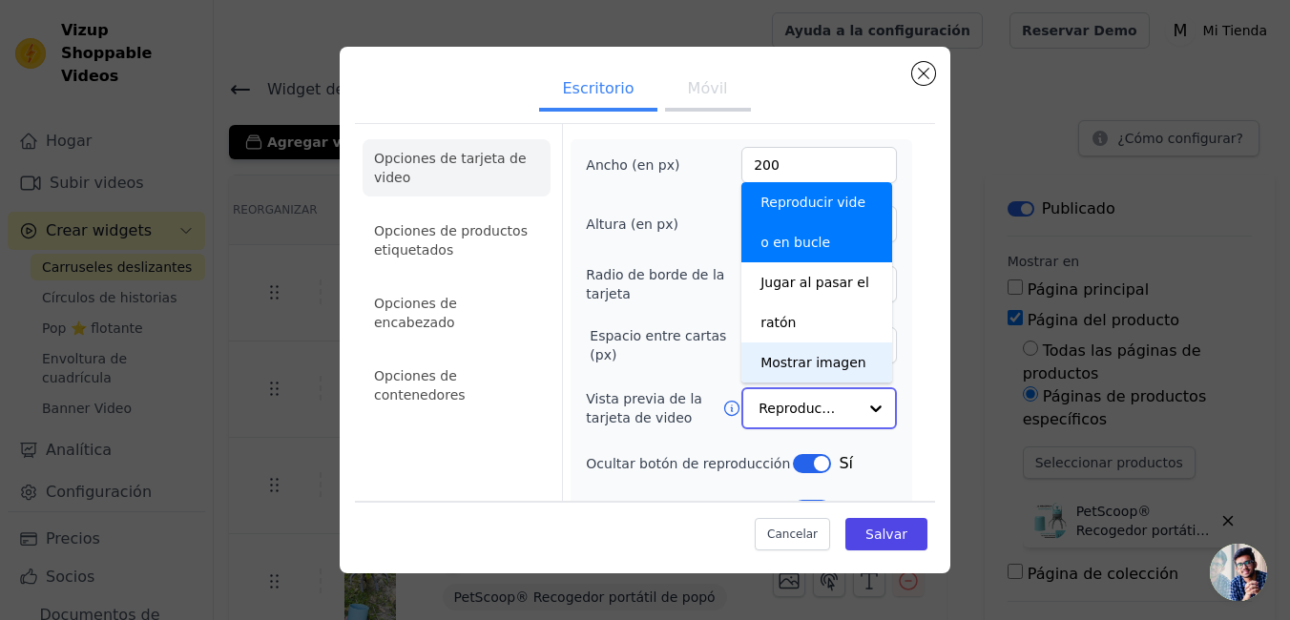
click at [796, 364] on div "Mostrar imagen" at bounding box center [816, 362] width 151 height 40
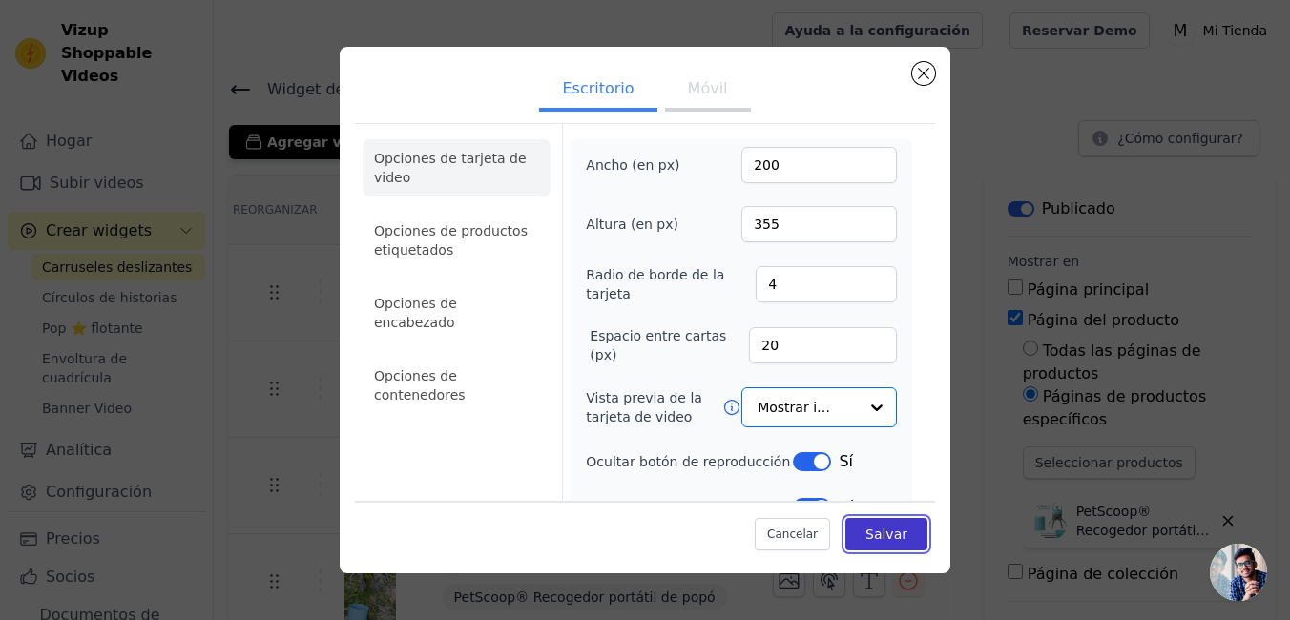
click at [855, 532] on button "Salvar" at bounding box center [886, 534] width 82 height 32
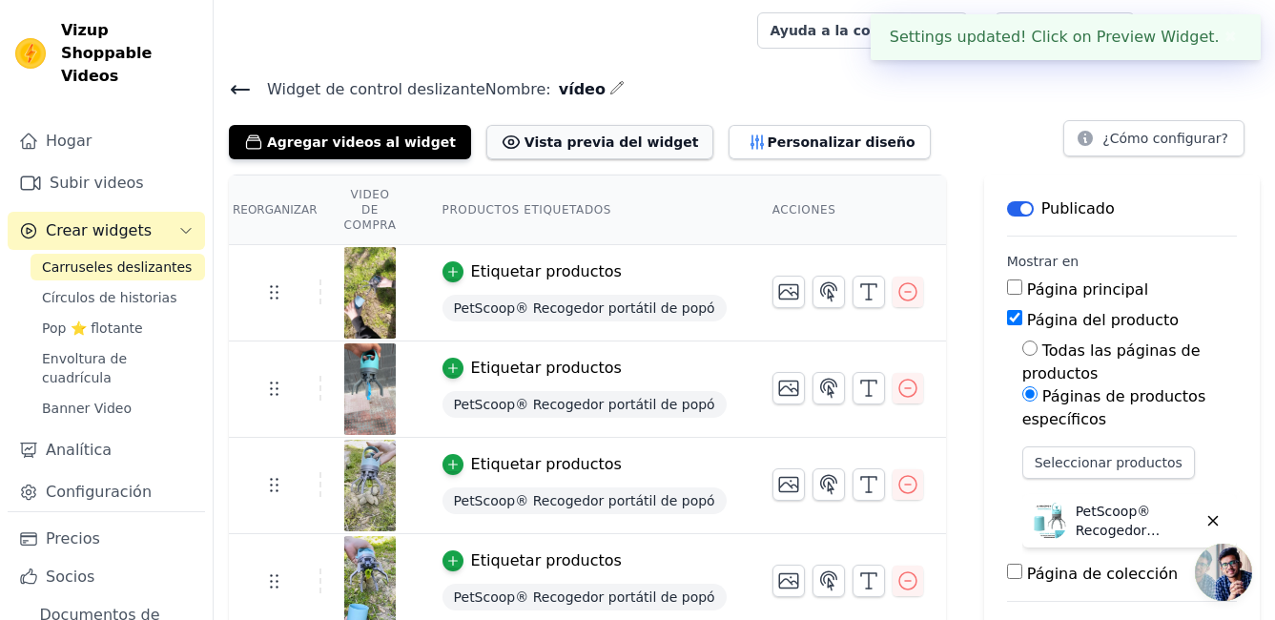
click at [514, 151] on button "Vista previa del widget" at bounding box center [600, 142] width 228 height 34
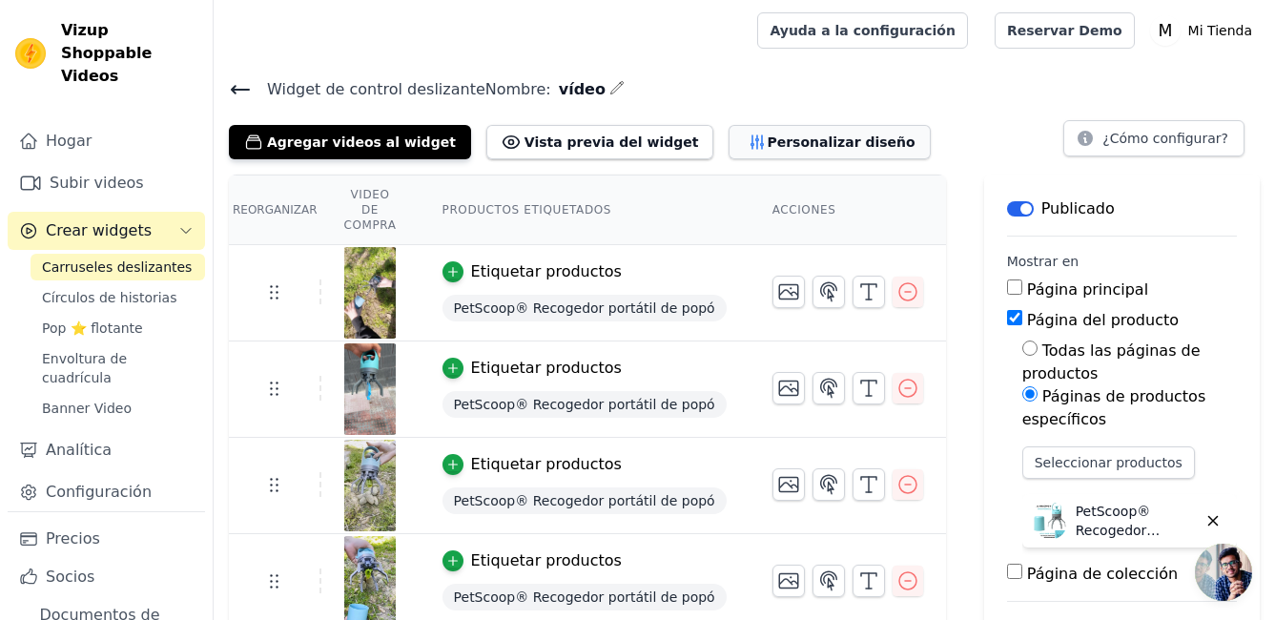
click at [767, 143] on font "Personalizar diseño" at bounding box center [841, 142] width 148 height 19
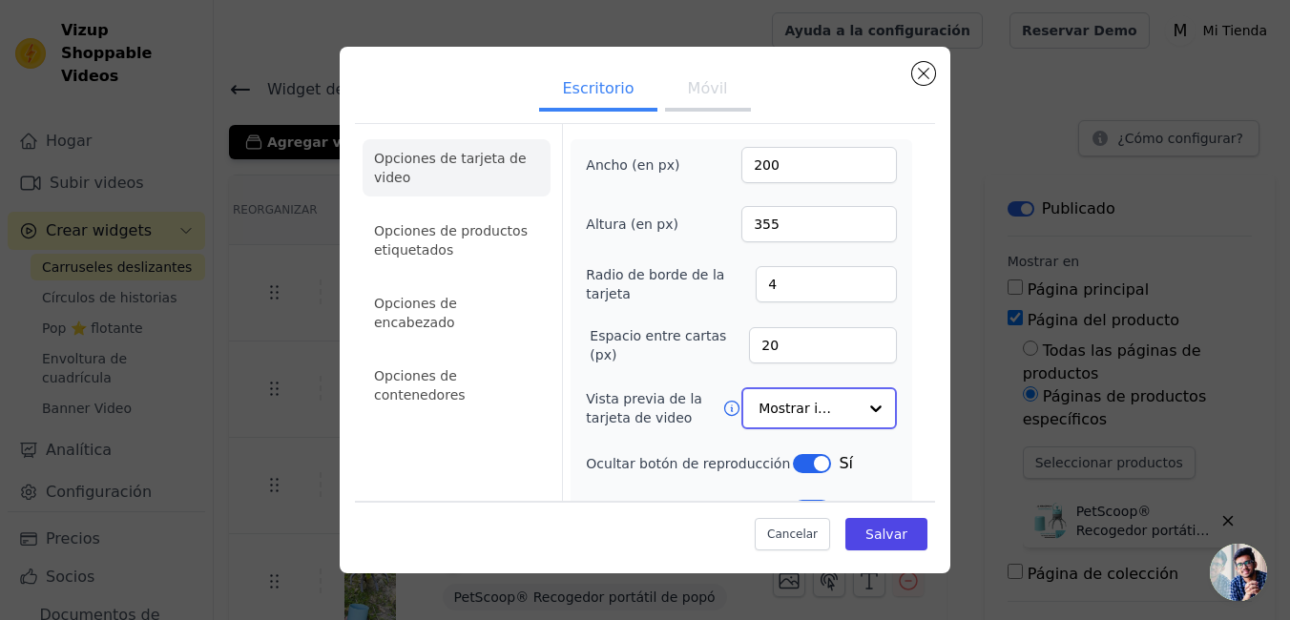
click at [840, 404] on input "Vista previa de la tarjeta de video" at bounding box center [807, 408] width 98 height 38
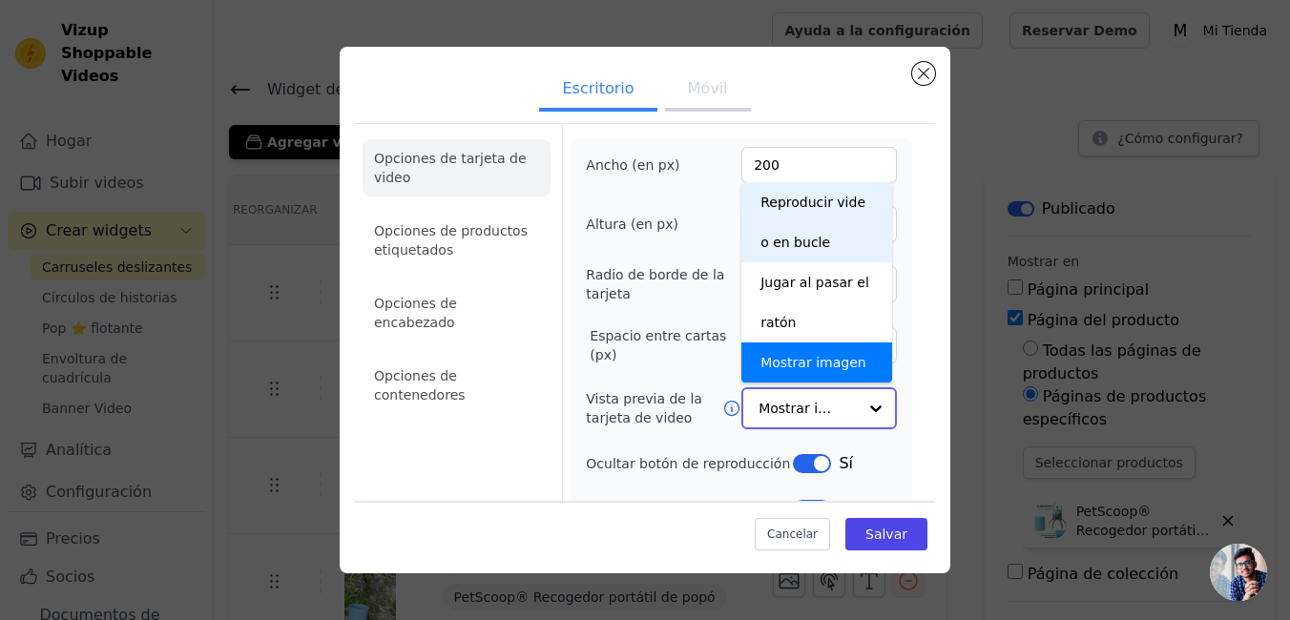
click at [796, 232] on div "Reproducir video en bucle" at bounding box center [816, 222] width 151 height 80
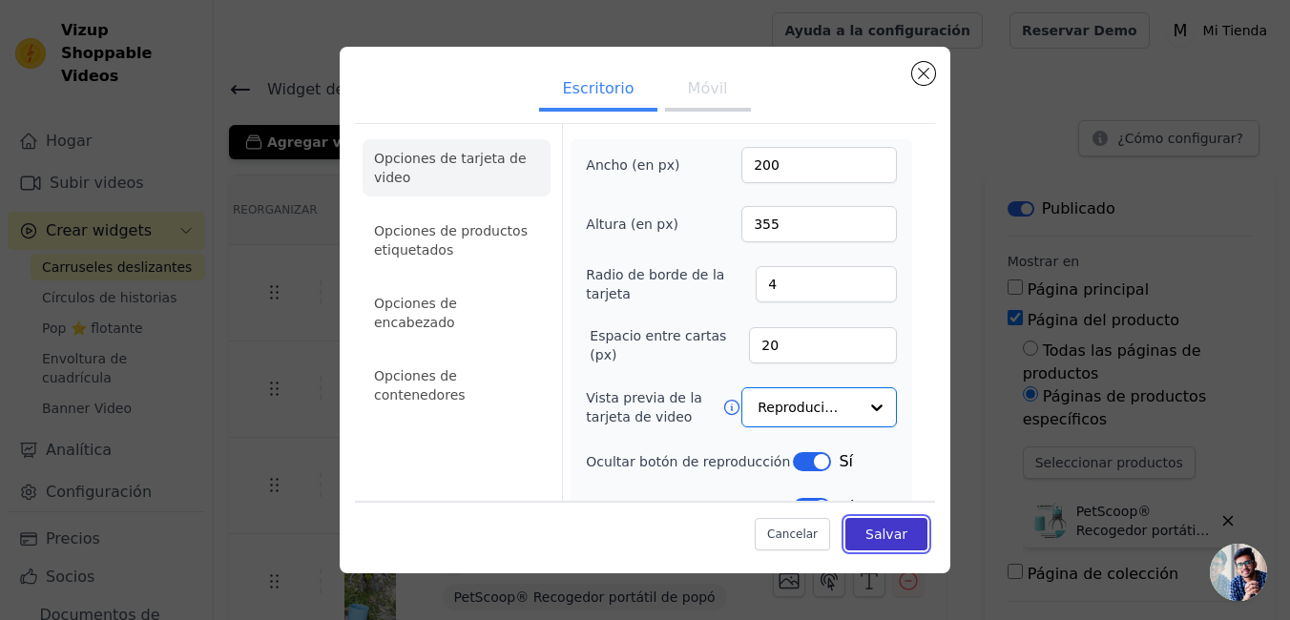
click at [872, 543] on button "Salvar" at bounding box center [886, 534] width 82 height 32
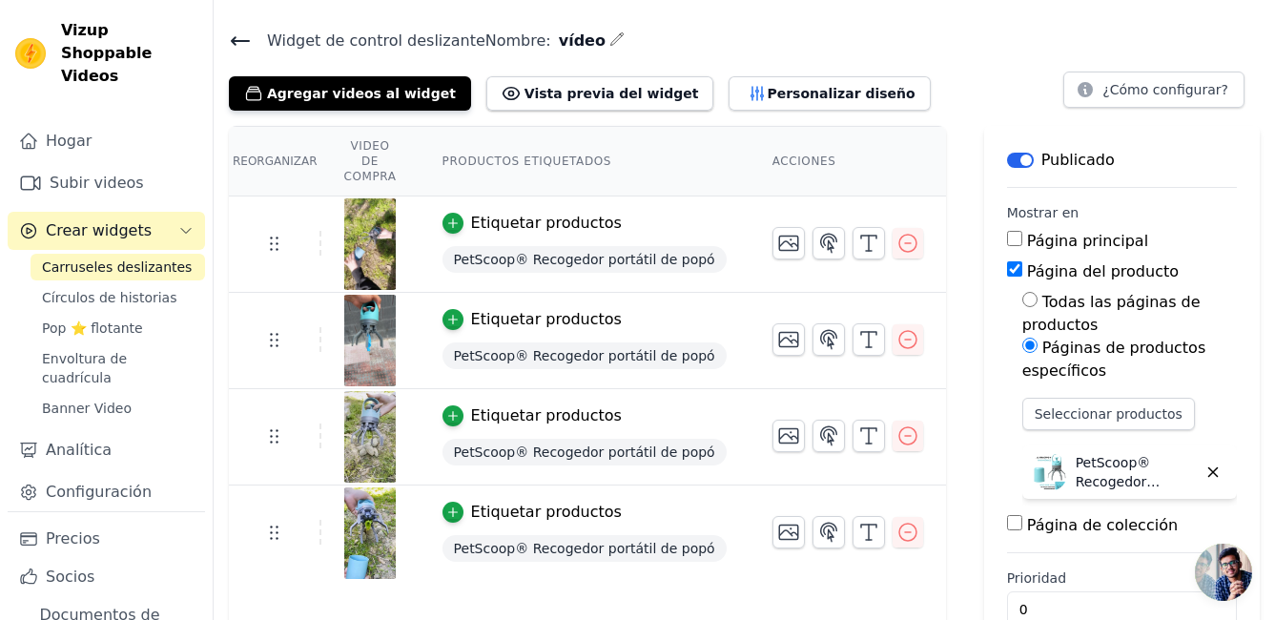
scroll to position [93, 0]
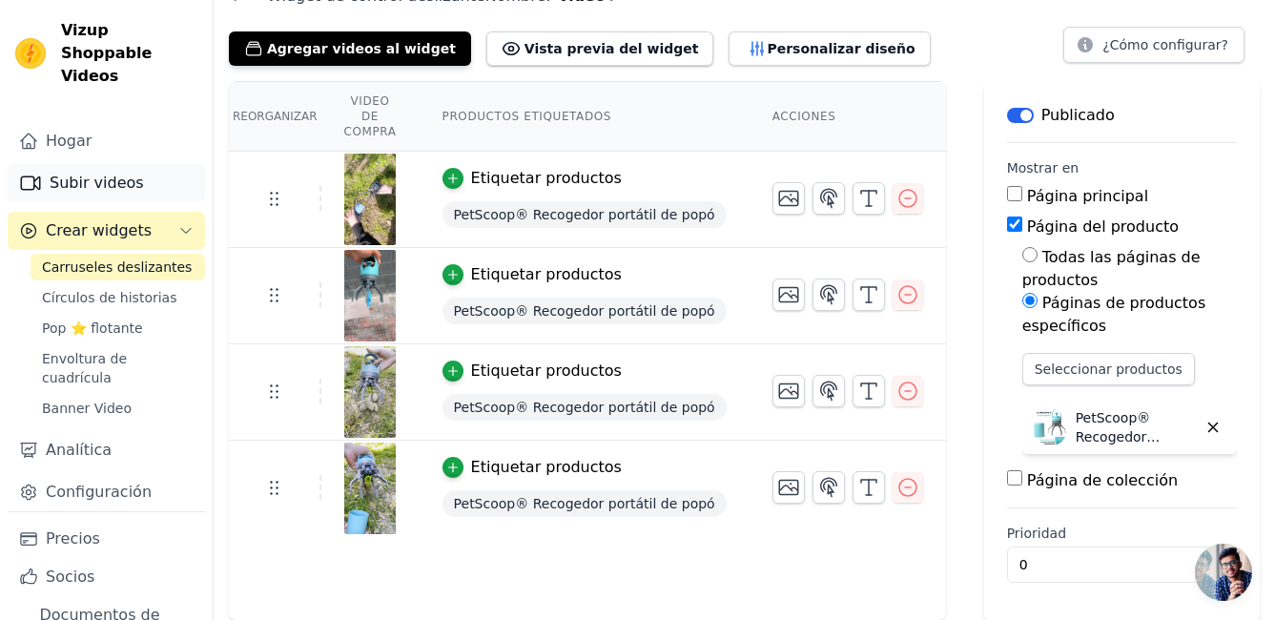
click at [134, 170] on link "Subir videos" at bounding box center [106, 183] width 197 height 38
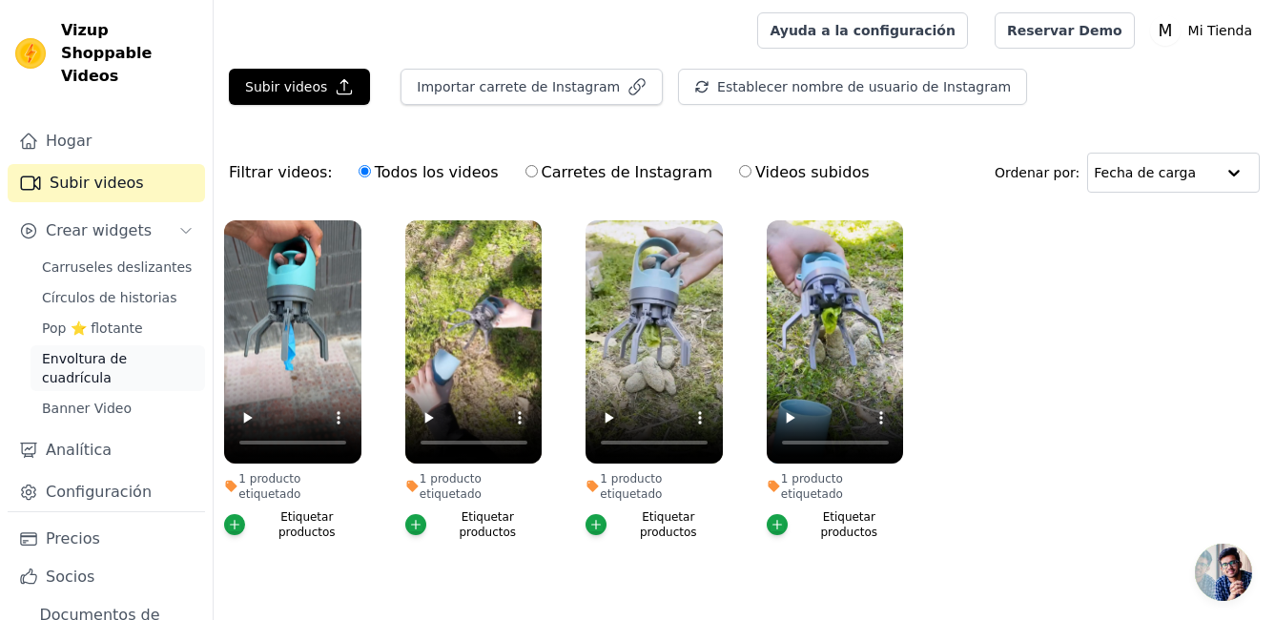
click at [100, 349] on span "Envoltura de cuadrícula" at bounding box center [118, 368] width 152 height 38
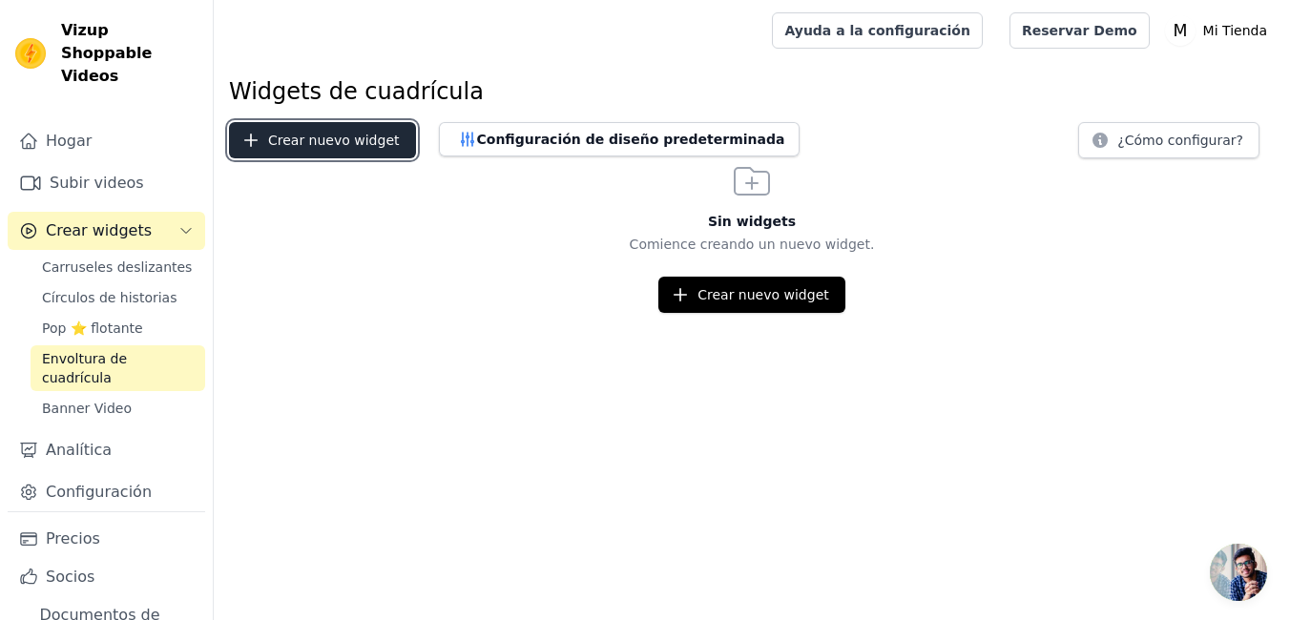
click at [333, 150] on button "Crear nuevo widget" at bounding box center [322, 140] width 187 height 36
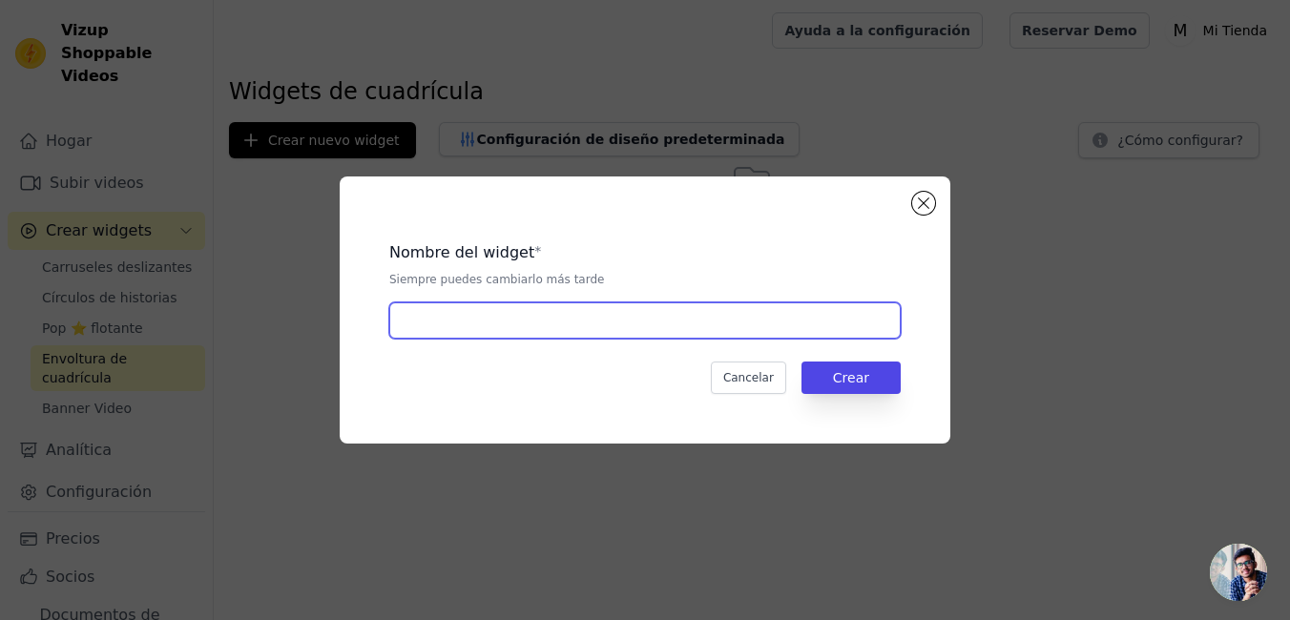
click at [709, 316] on input "text" at bounding box center [644, 320] width 511 height 36
type input "V"
click at [548, 329] on input "V" at bounding box center [644, 320] width 511 height 36
type input "VIDEOS"
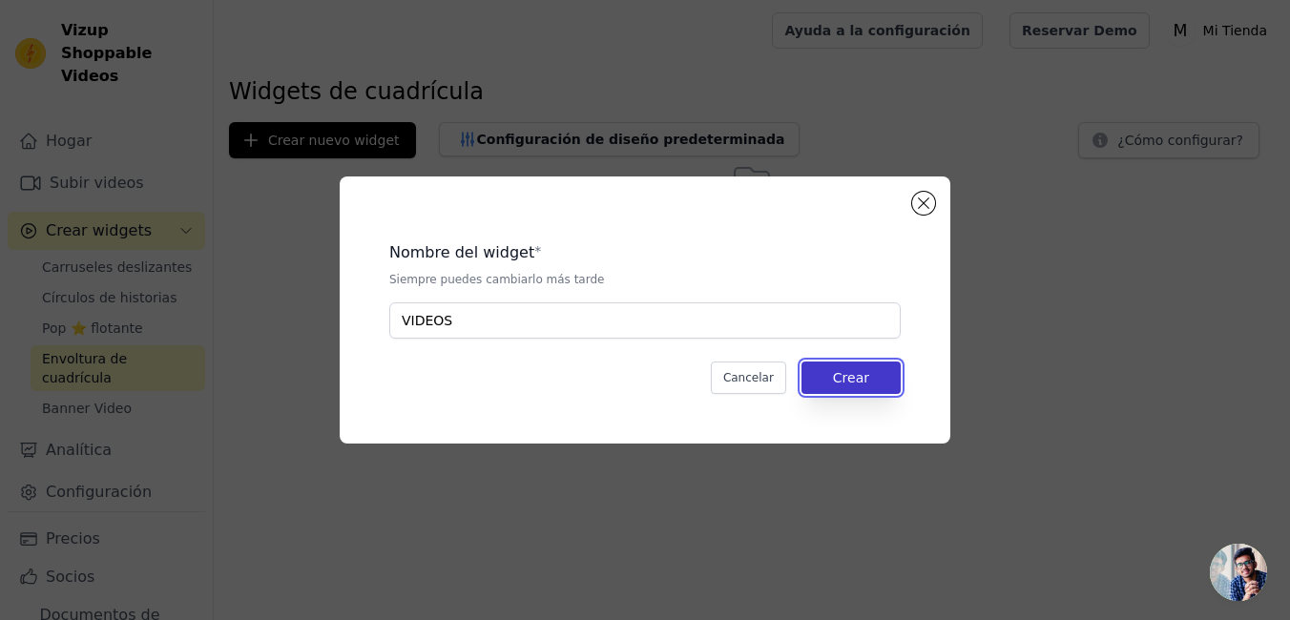
click at [867, 380] on button "Crear" at bounding box center [850, 378] width 99 height 32
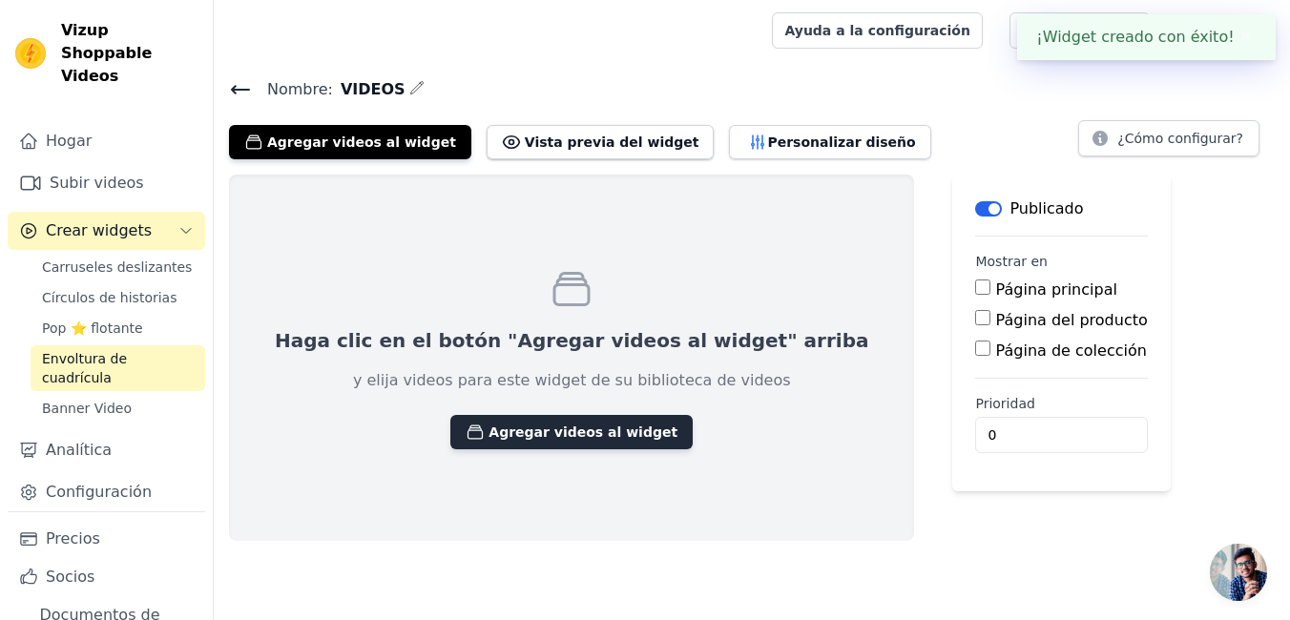
click at [493, 424] on font "Agregar videos al widget" at bounding box center [582, 432] width 189 height 19
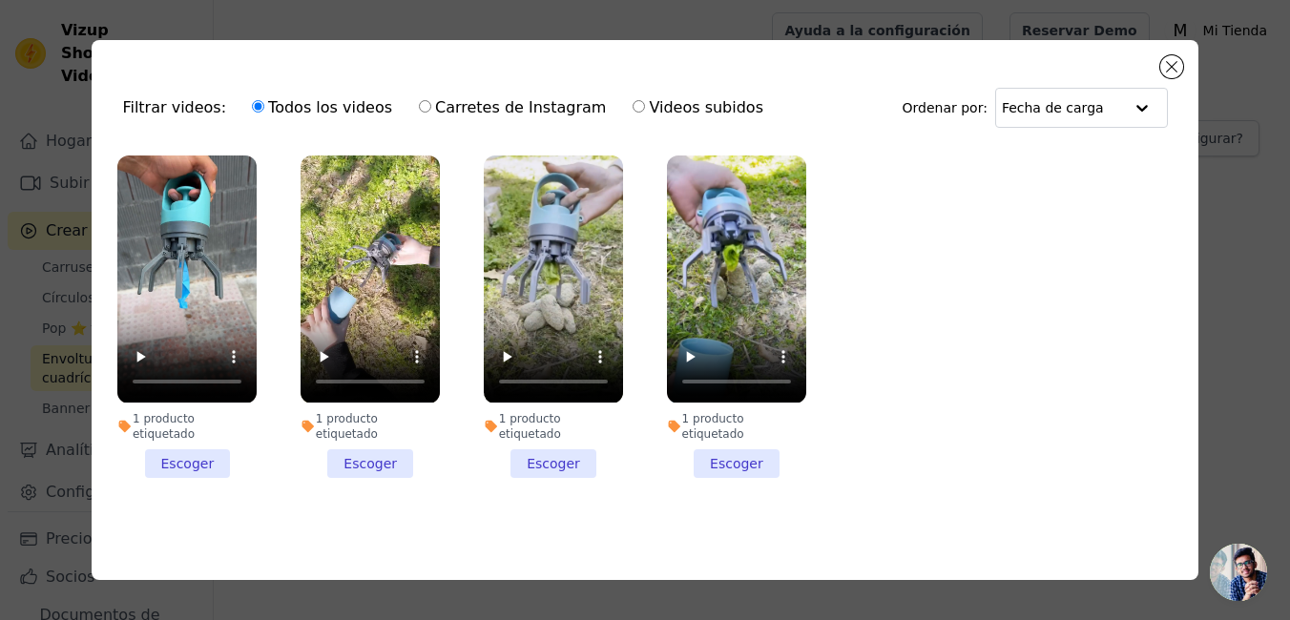
click at [167, 441] on li "1 producto etiquetado Escoger" at bounding box center [186, 315] width 139 height 321
click at [0, 0] on input "1 producto etiquetado Escoger" at bounding box center [0, 0] width 0 height 0
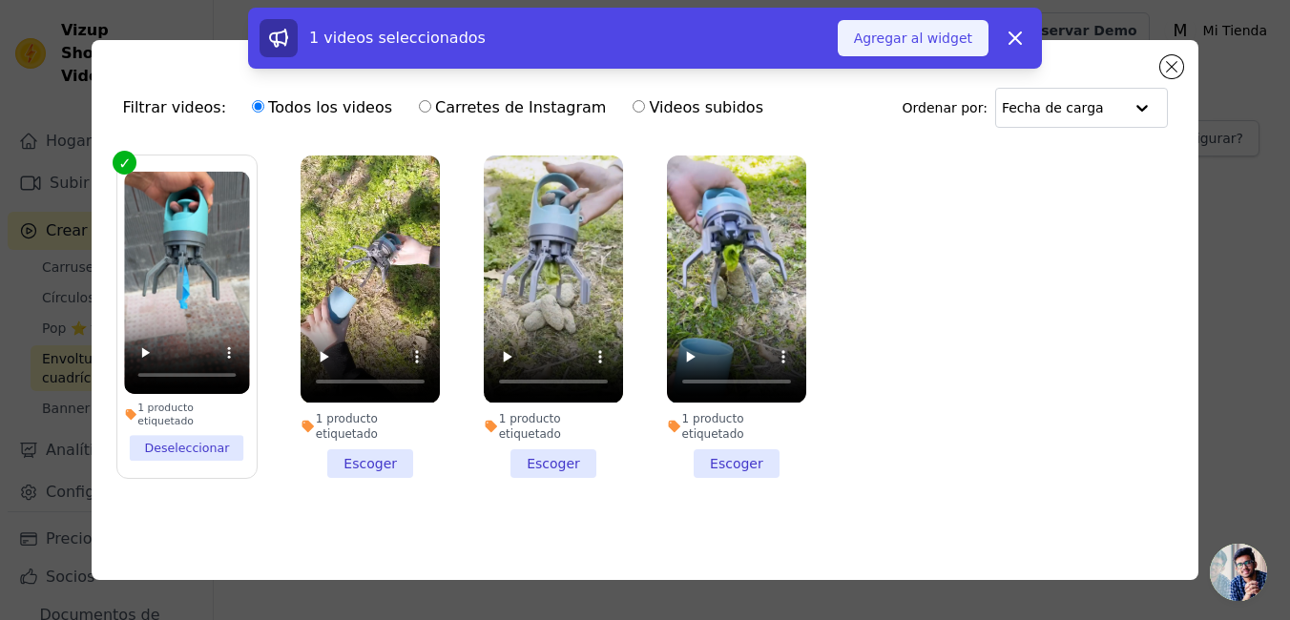
click at [914, 37] on font "Agregar al widget" at bounding box center [913, 38] width 118 height 19
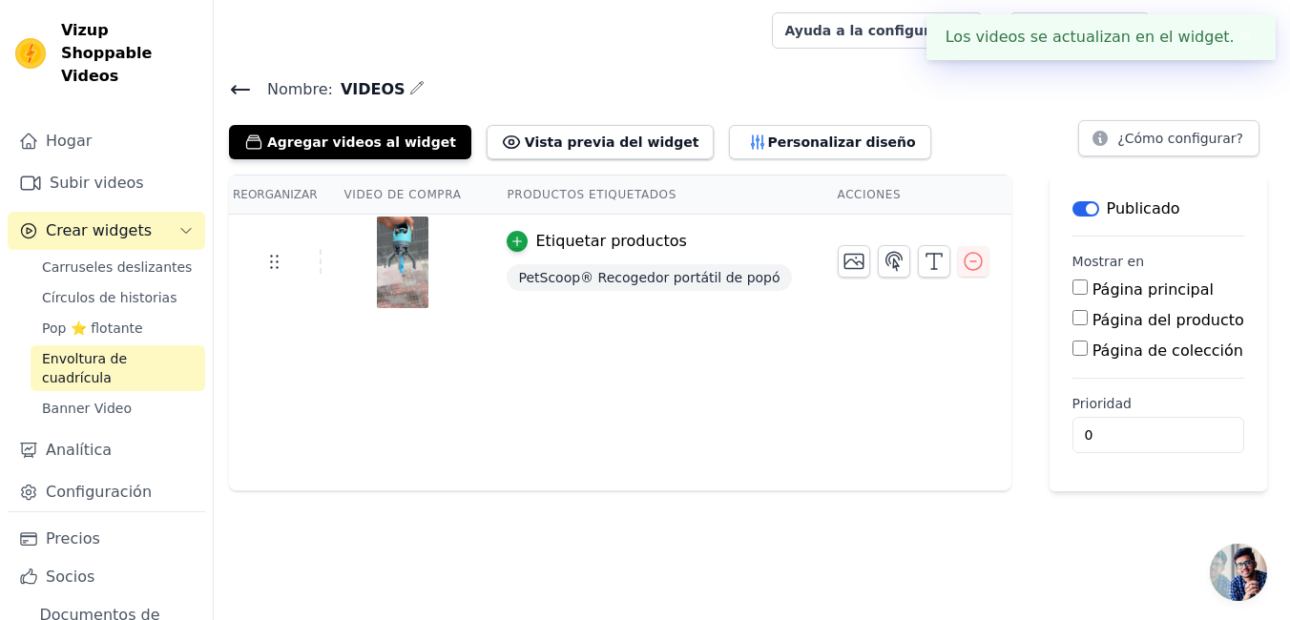
click at [383, 253] on img at bounding box center [402, 263] width 53 height 92
click at [595, 155] on button "Vista previa del widget" at bounding box center [600, 142] width 228 height 34
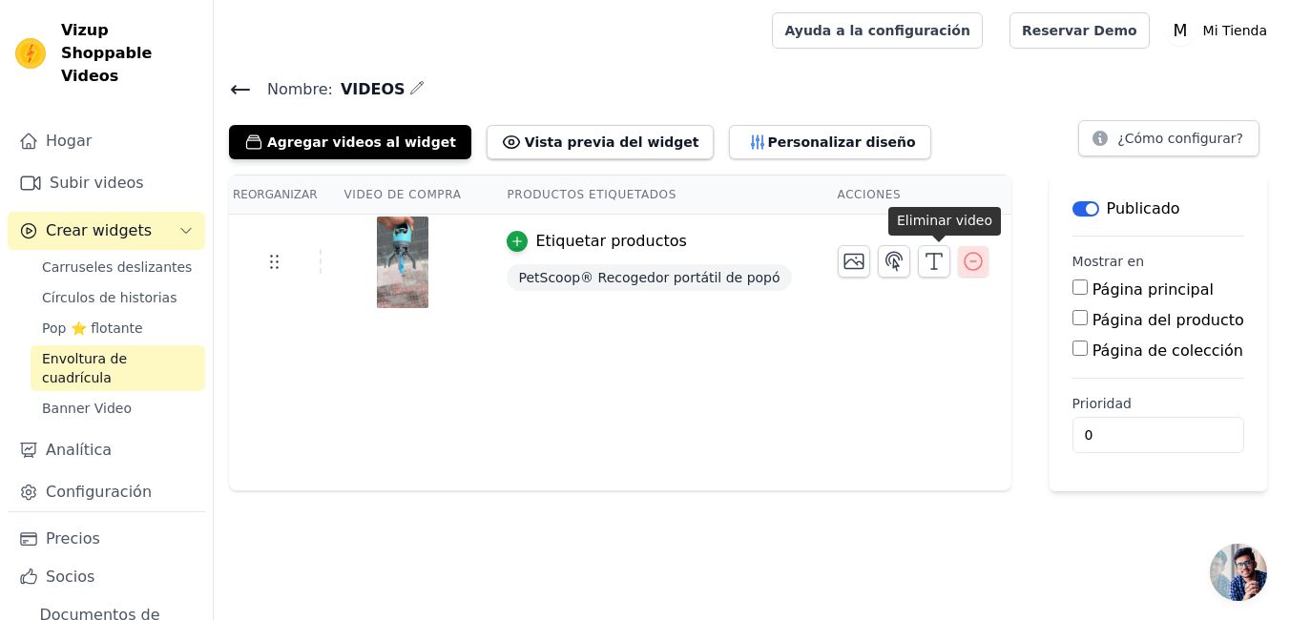
click at [962, 261] on icon "button" at bounding box center [973, 261] width 23 height 23
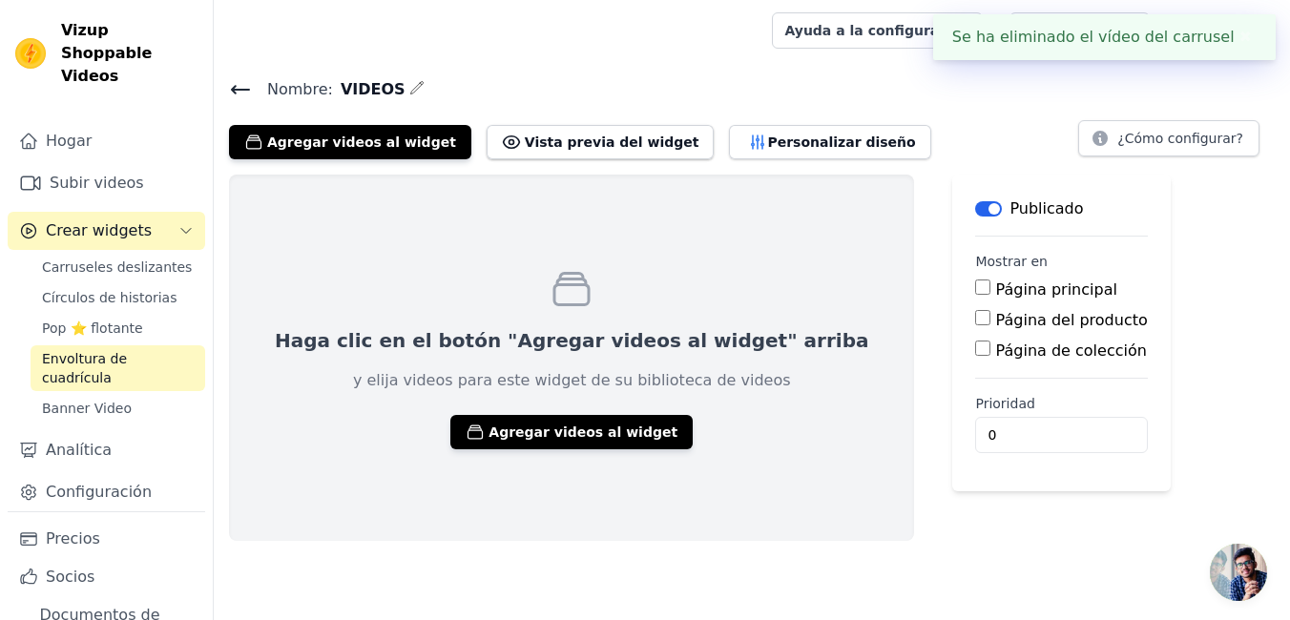
click at [229, 86] on icon at bounding box center [240, 89] width 23 height 23
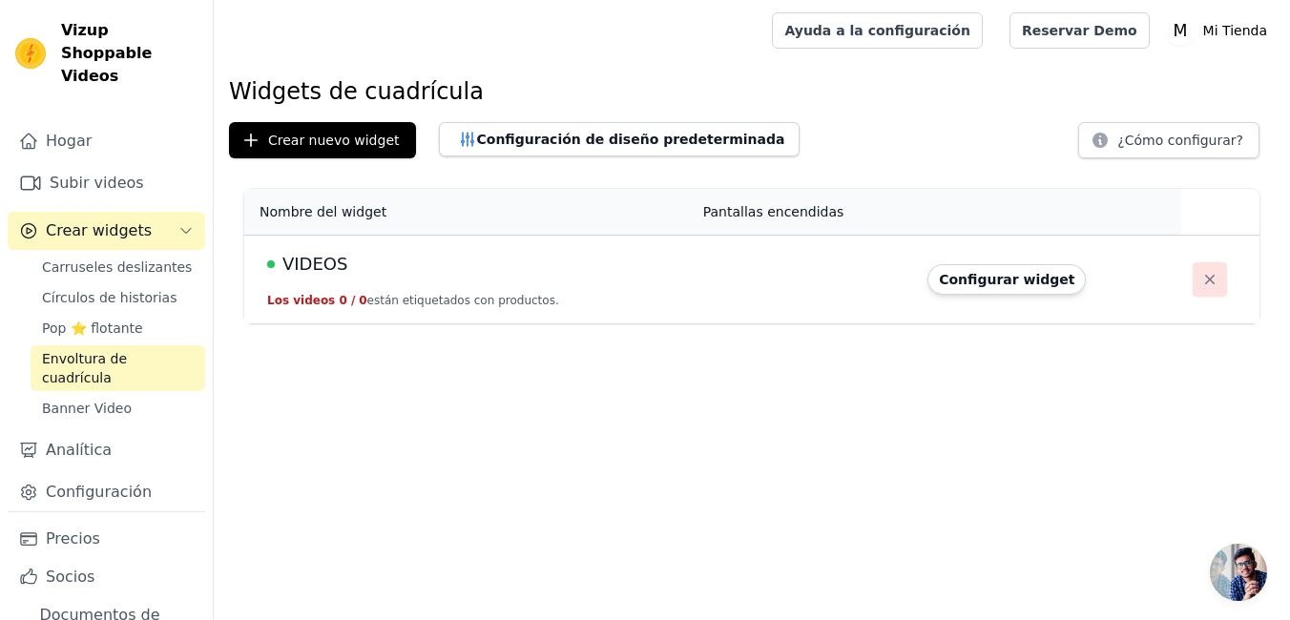
click at [1200, 282] on icon "button" at bounding box center [1209, 279] width 19 height 19
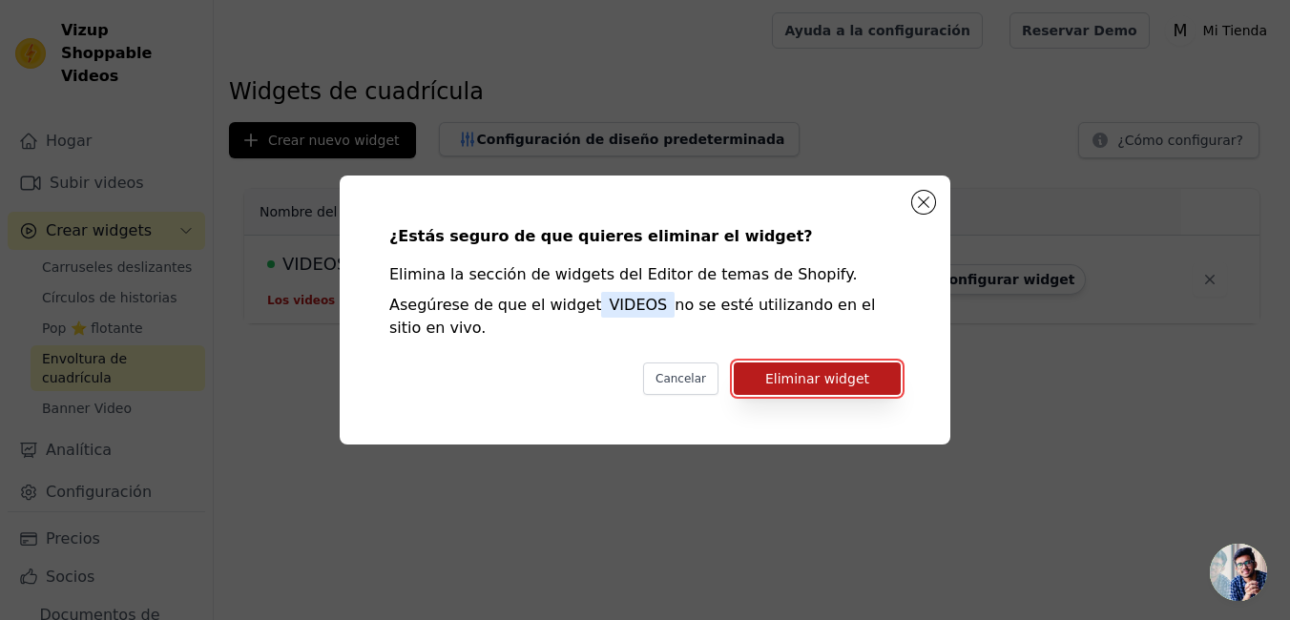
click at [845, 368] on button "Eliminar widget" at bounding box center [817, 378] width 167 height 32
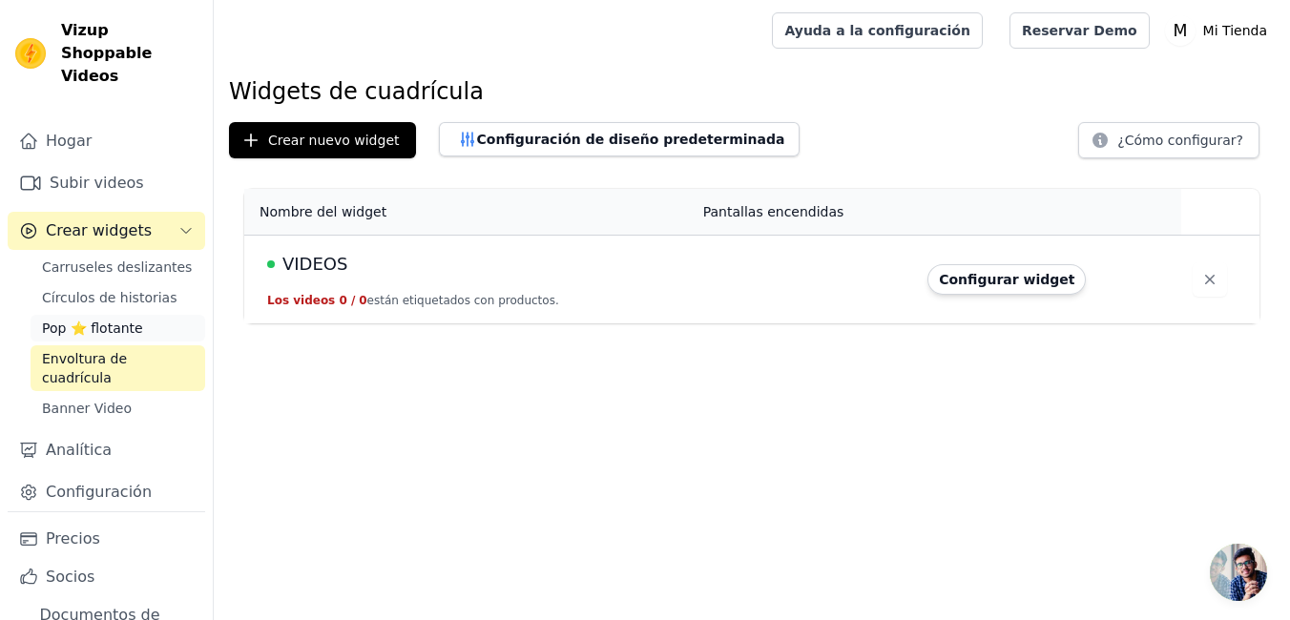
click at [127, 319] on span "Pop ⭐ flotante" at bounding box center [92, 328] width 101 height 19
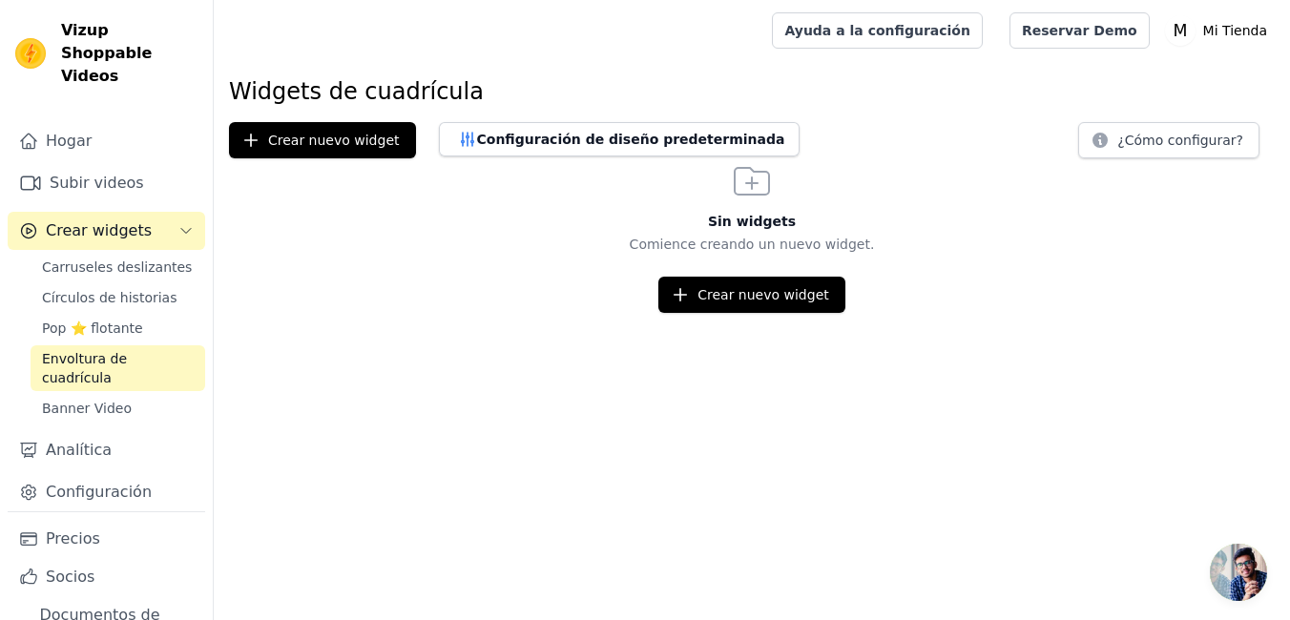
drag, startPoint x: 130, startPoint y: 249, endPoint x: 340, endPoint y: 405, distance: 261.7
click at [130, 258] on span "Carruseles deslizantes" at bounding box center [117, 267] width 150 height 19
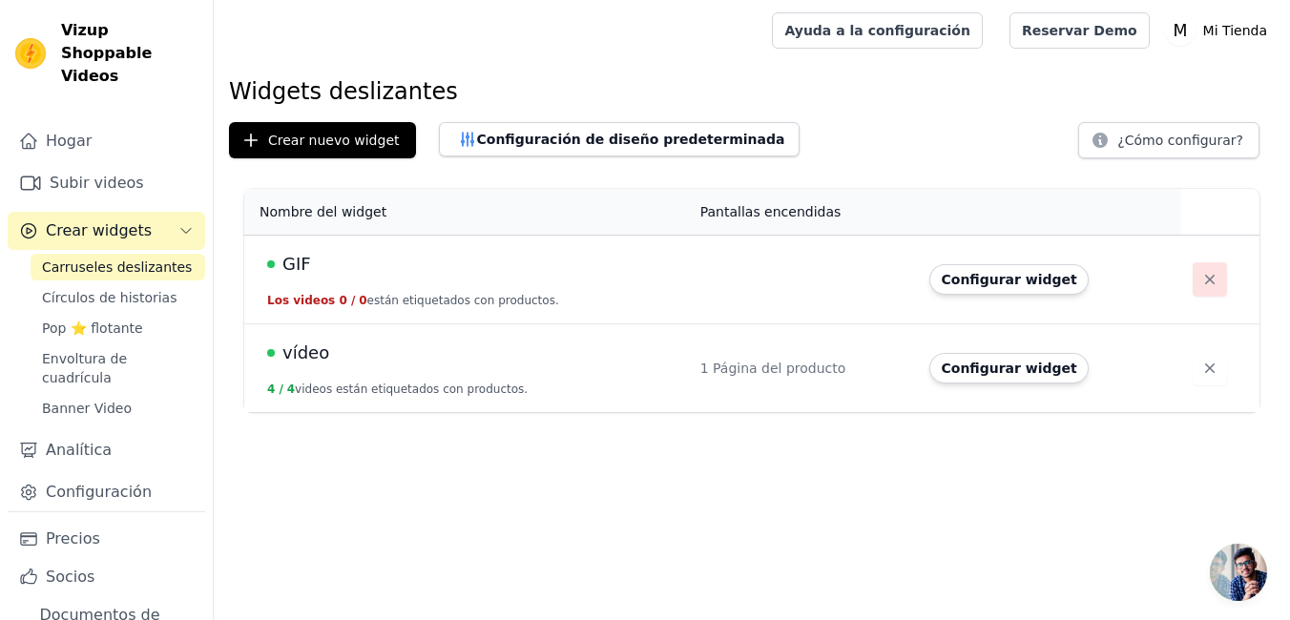
click at [1202, 292] on button "button" at bounding box center [1209, 279] width 34 height 34
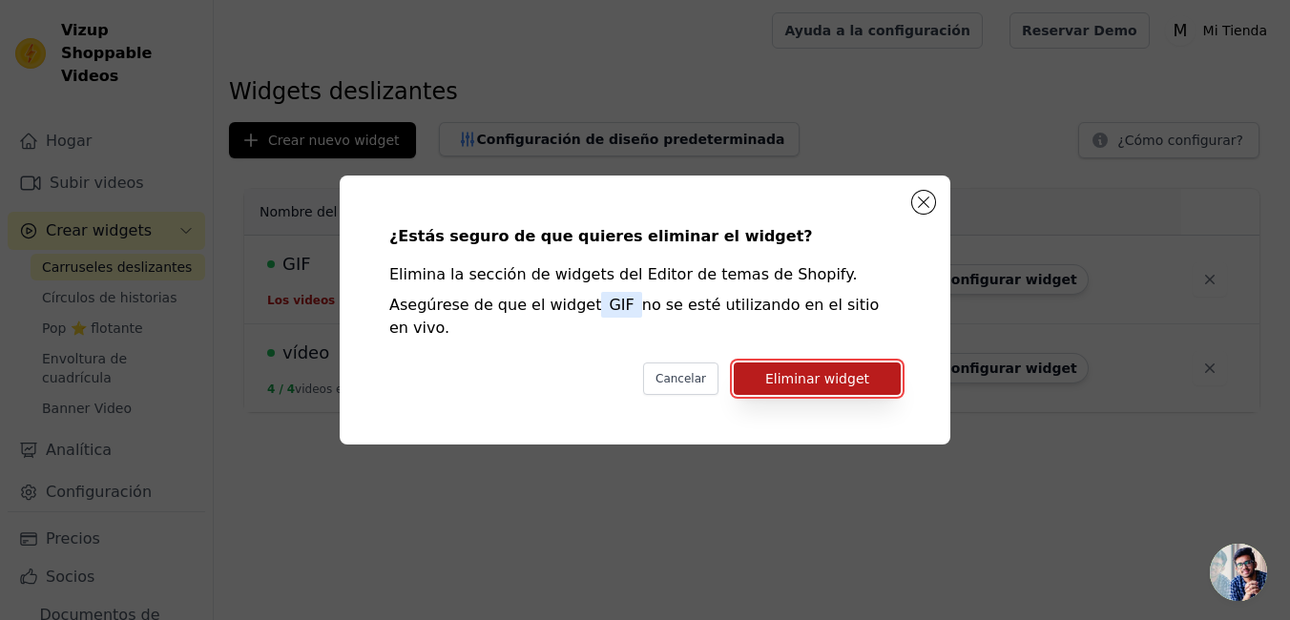
click at [763, 362] on button "Eliminar widget" at bounding box center [817, 378] width 167 height 32
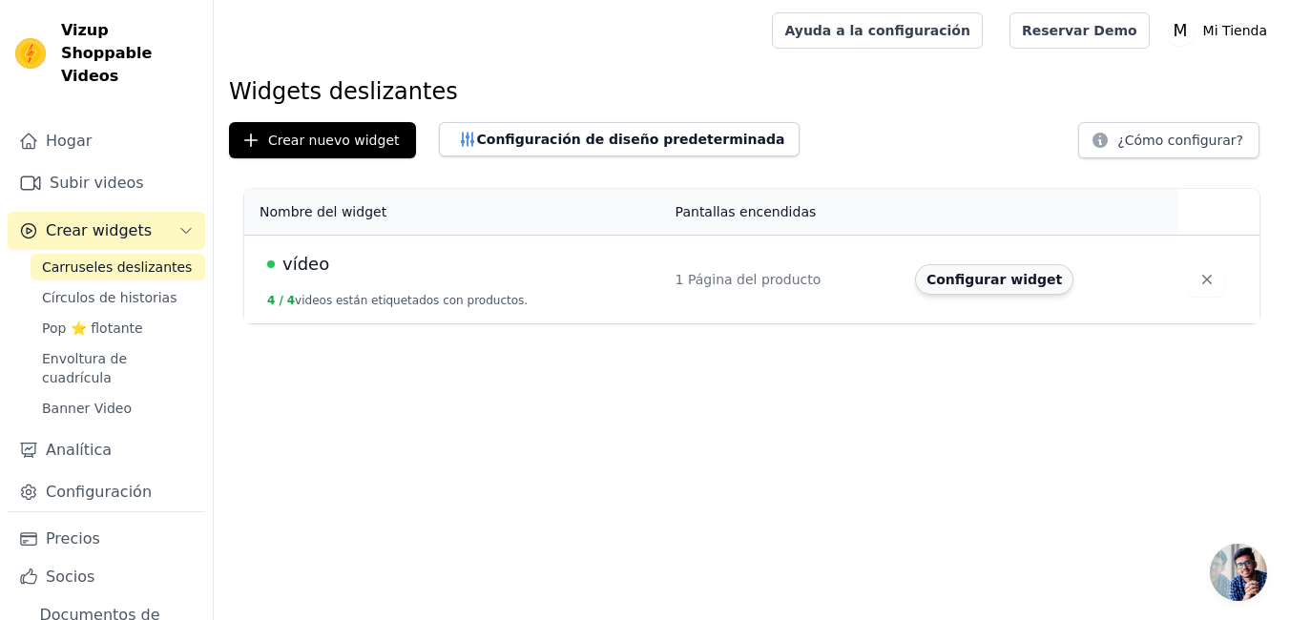
click at [955, 280] on button "Configurar widget" at bounding box center [994, 279] width 158 height 31
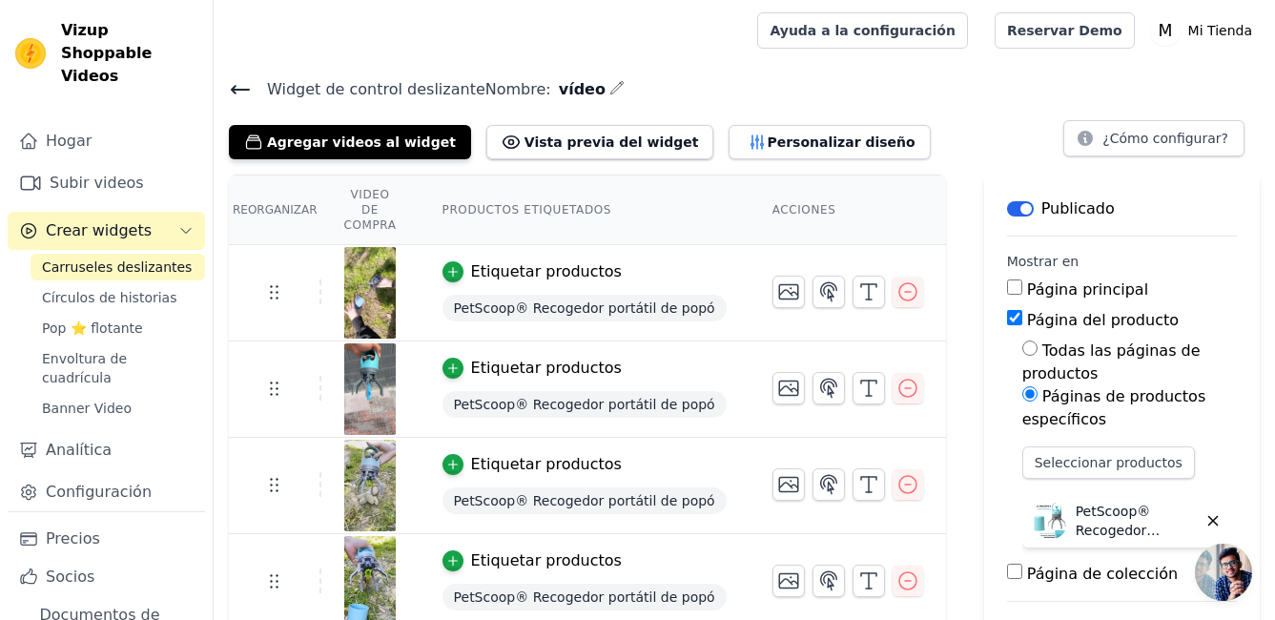
drag, startPoint x: 381, startPoint y: 267, endPoint x: 391, endPoint y: 251, distance: 19.3
click at [391, 251] on img at bounding box center [369, 293] width 53 height 92
click at [377, 288] on img at bounding box center [369, 293] width 53 height 92
click at [773, 287] on button "button" at bounding box center [789, 292] width 32 height 32
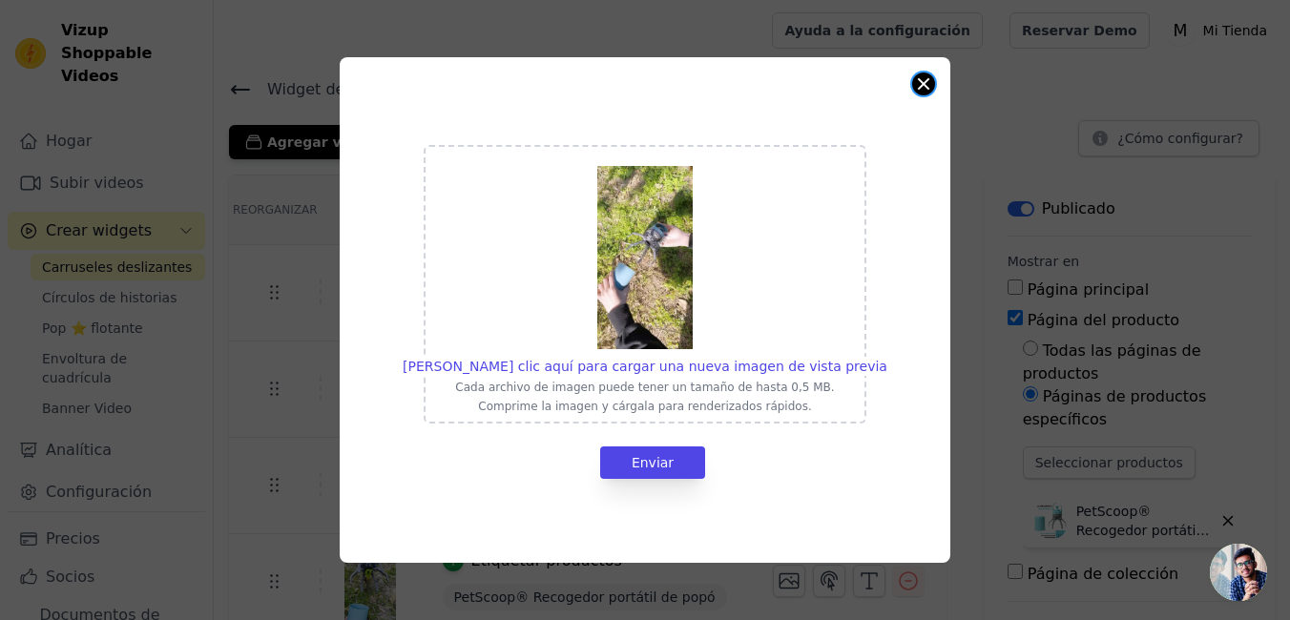
click at [919, 87] on button "Cerrar modal" at bounding box center [923, 83] width 23 height 23
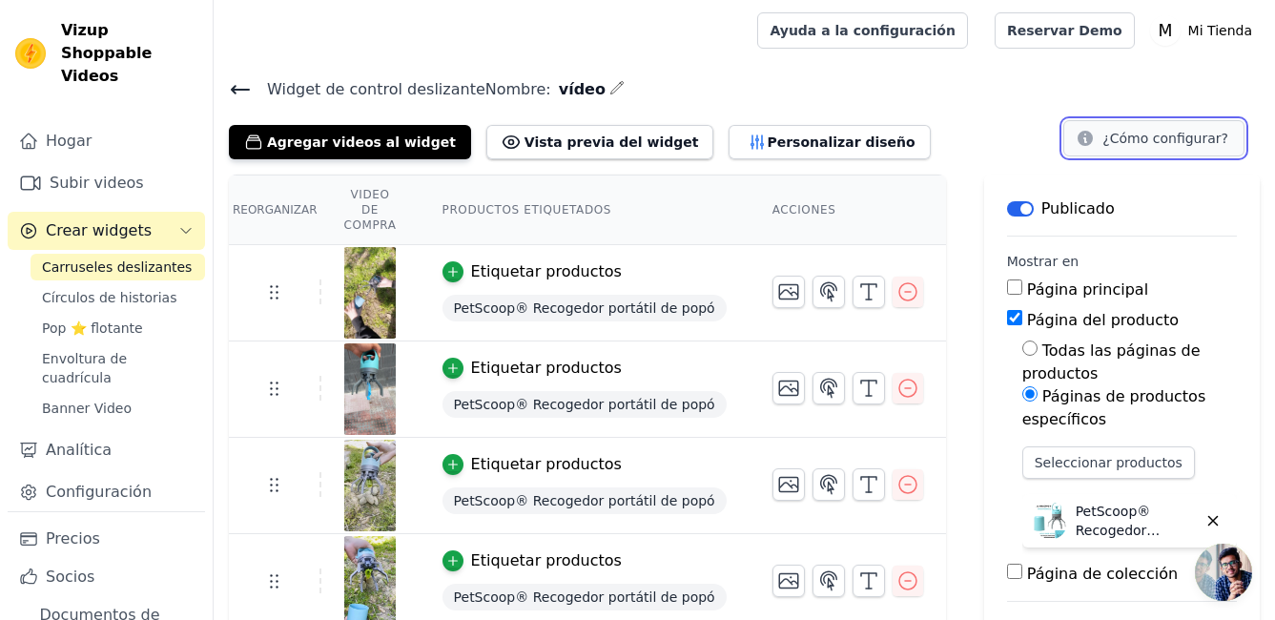
click at [1155, 129] on font "¿Cómo configurar?" at bounding box center [1166, 138] width 126 height 19
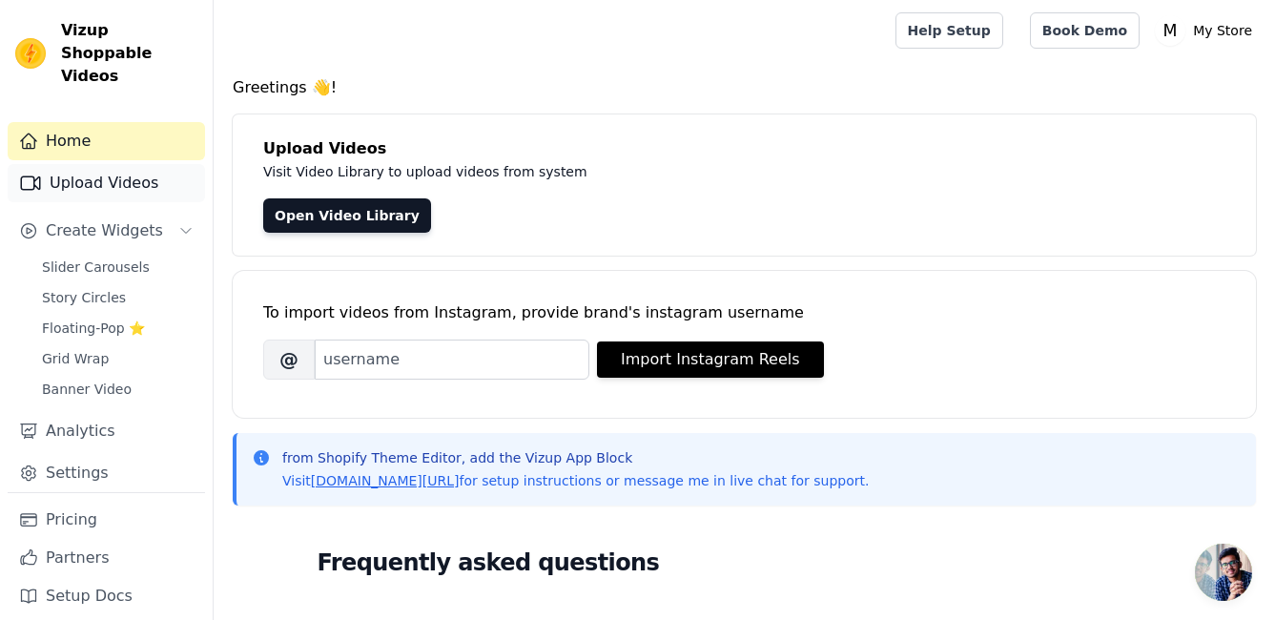
click at [121, 164] on link "Upload Videos" at bounding box center [106, 183] width 197 height 38
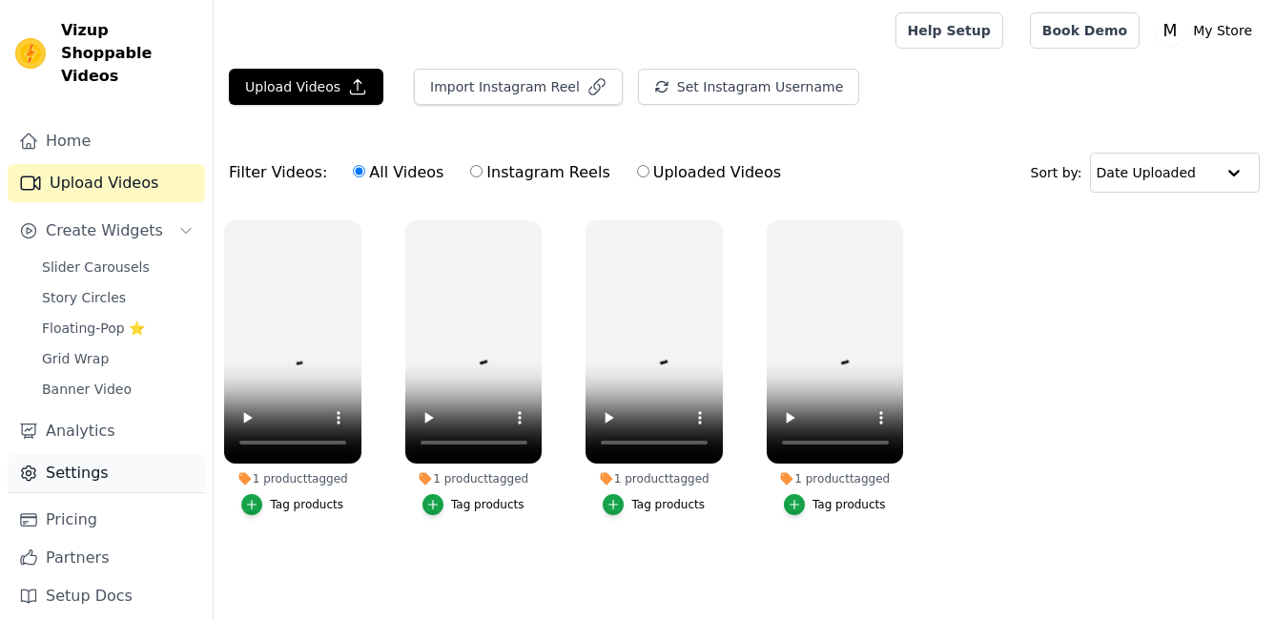
click at [71, 454] on link "Settings" at bounding box center [106, 473] width 197 height 38
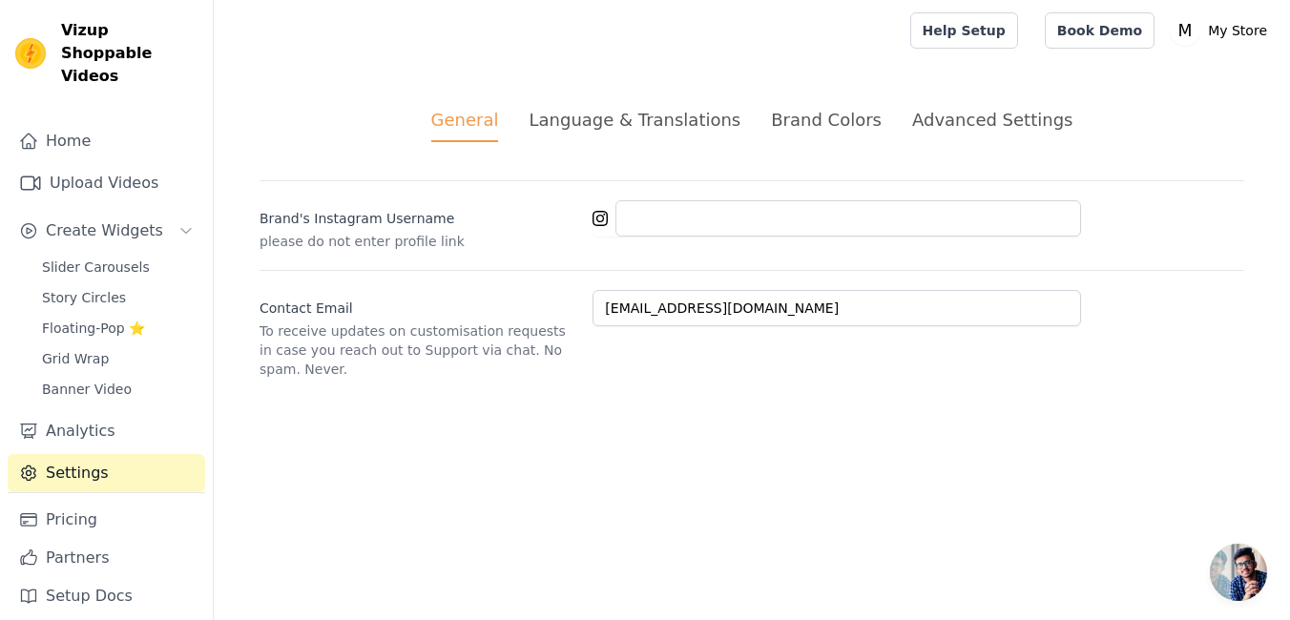
click at [610, 119] on div "Language & Translations" at bounding box center [634, 120] width 212 height 26
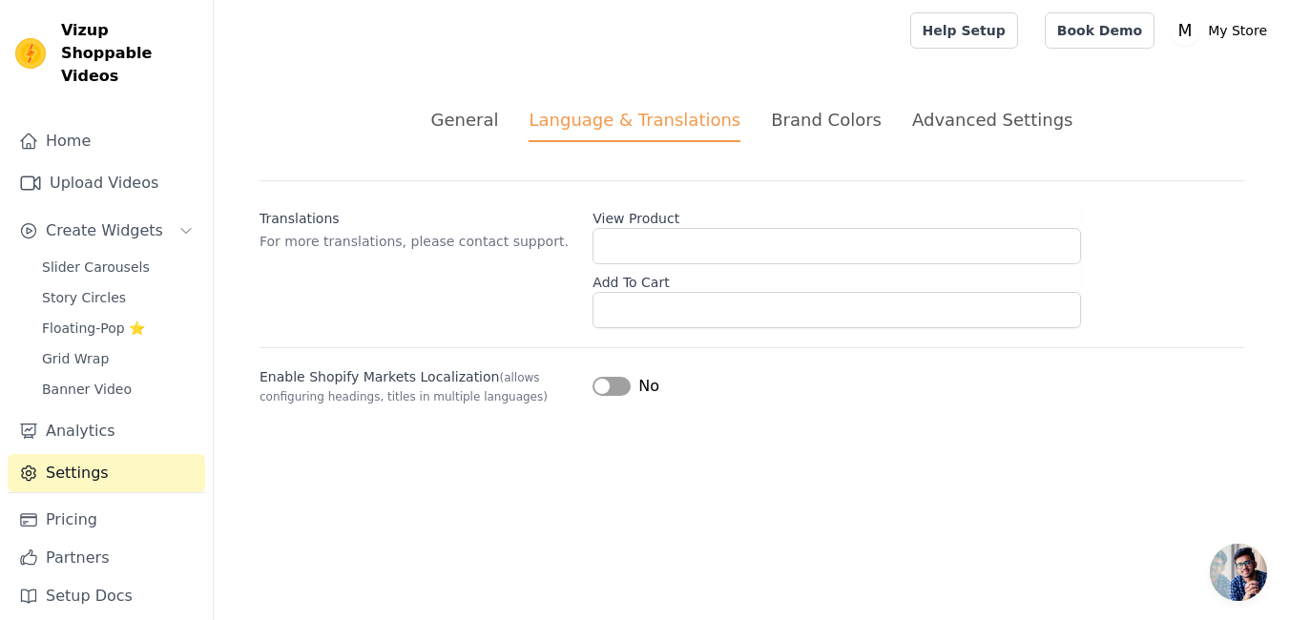
click at [849, 129] on div "Brand Colors" at bounding box center [826, 120] width 111 height 26
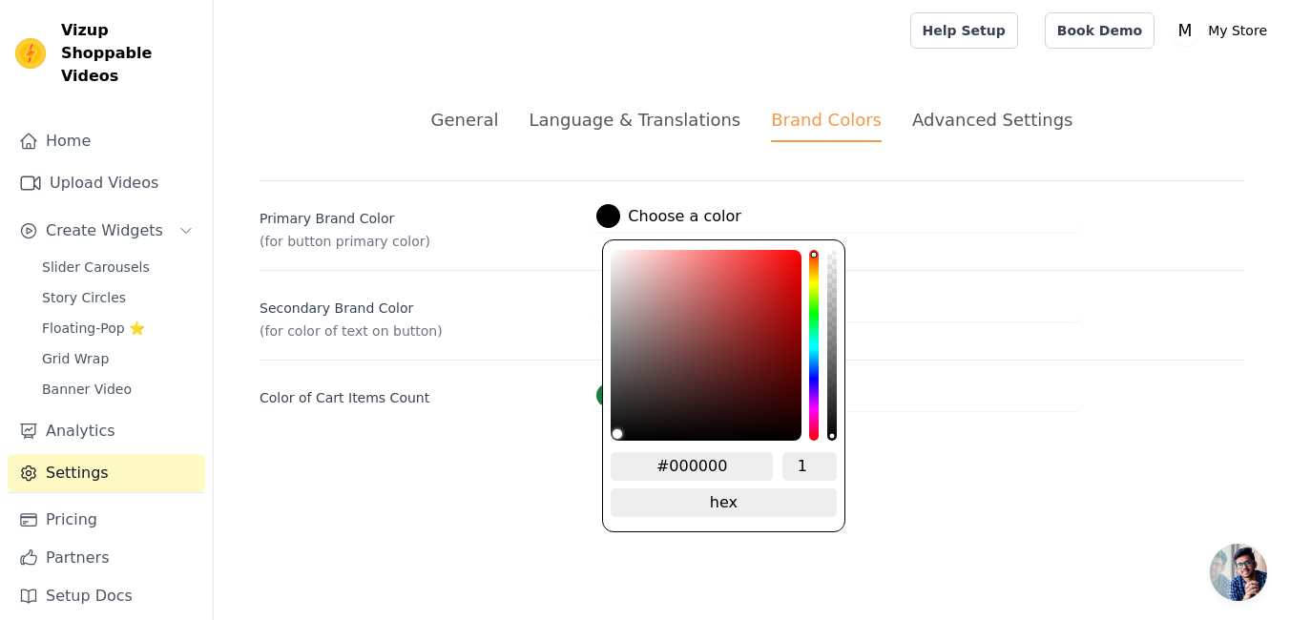
click at [596, 212] on div at bounding box center [608, 216] width 24 height 24
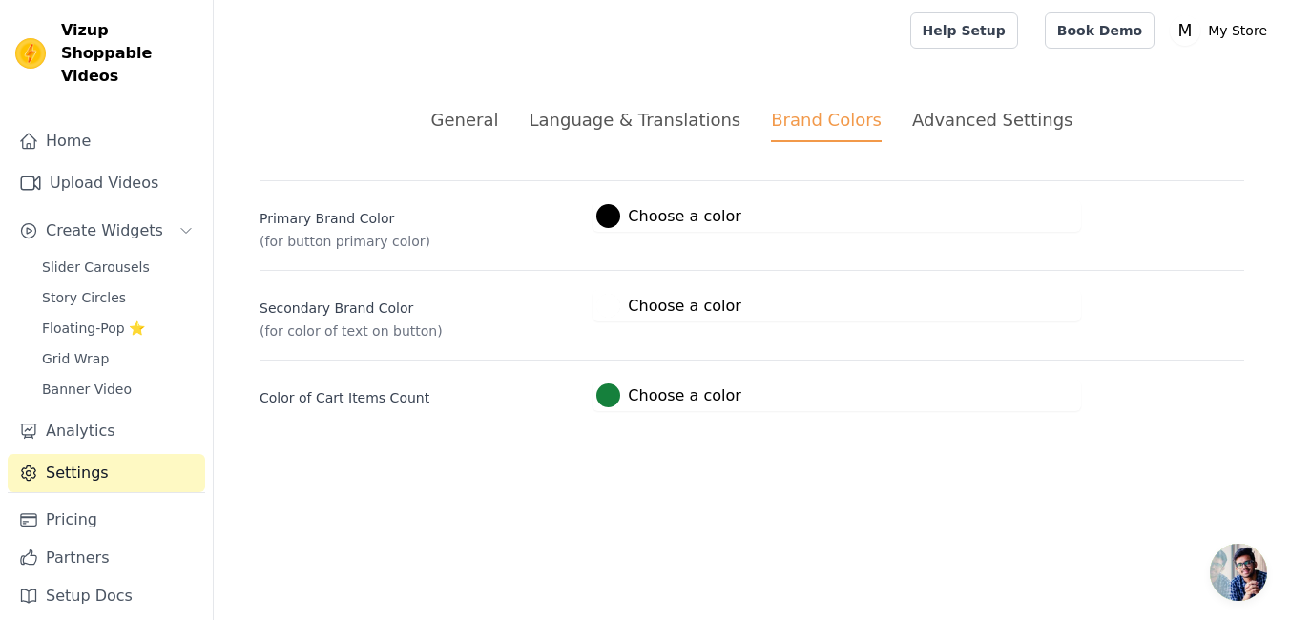
click at [487, 172] on div "General Language & Translations Brand Colors Advanced Settings unsaved changes …" at bounding box center [752, 259] width 1076 height 396
click at [603, 309] on div at bounding box center [608, 306] width 24 height 24
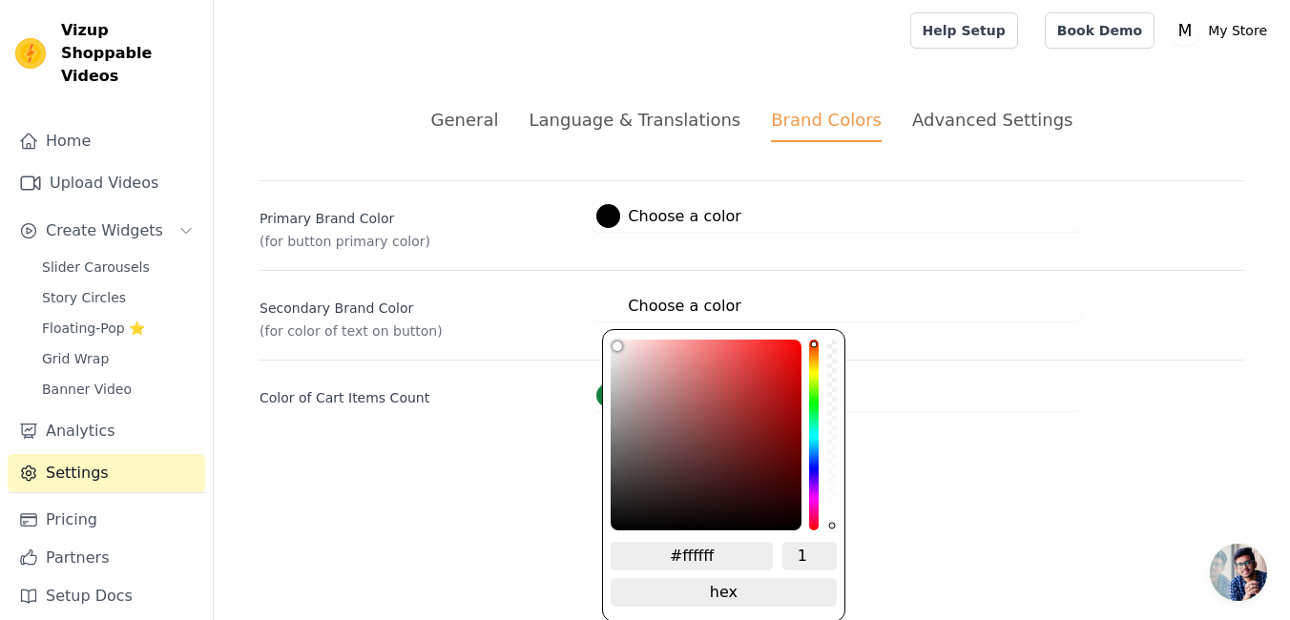
click at [691, 555] on input "#ffffff" at bounding box center [691, 556] width 162 height 29
click at [692, 555] on input "#ffffff" at bounding box center [691, 556] width 162 height 29
drag, startPoint x: 711, startPoint y: 551, endPoint x: 679, endPoint y: 558, distance: 32.2
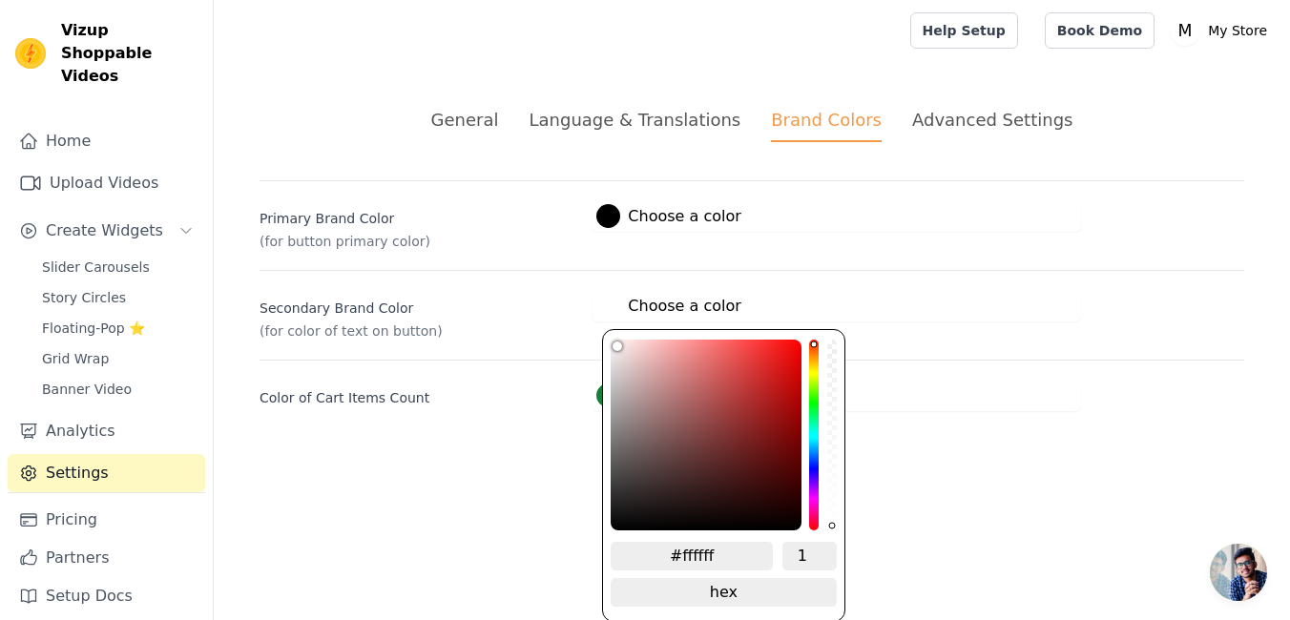
click at [679, 558] on input "#ffffff" at bounding box center [691, 556] width 162 height 29
type input "#F3F3F"
type input "#f3f3f3"
type input "#F3F3F3"
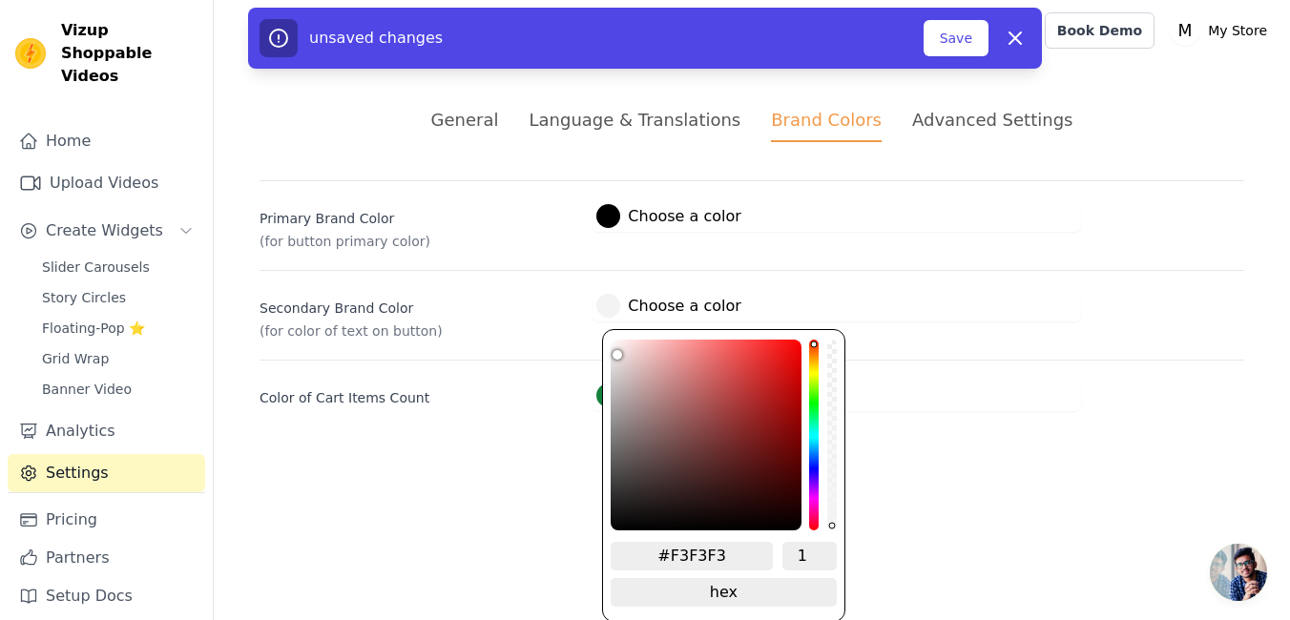
click at [884, 457] on html "Vizup Shoppable Videos Home Upload Videos Create Widgets Slider Carousels Story…" at bounding box center [645, 228] width 1290 height 457
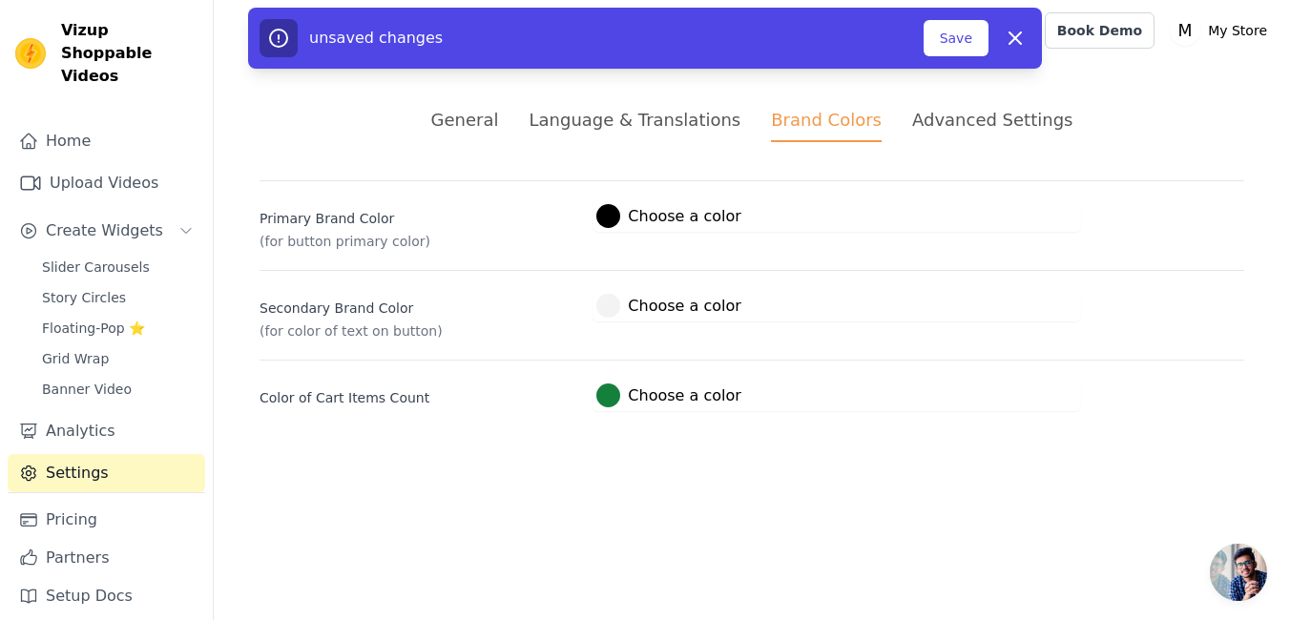
click at [599, 393] on div at bounding box center [608, 395] width 24 height 24
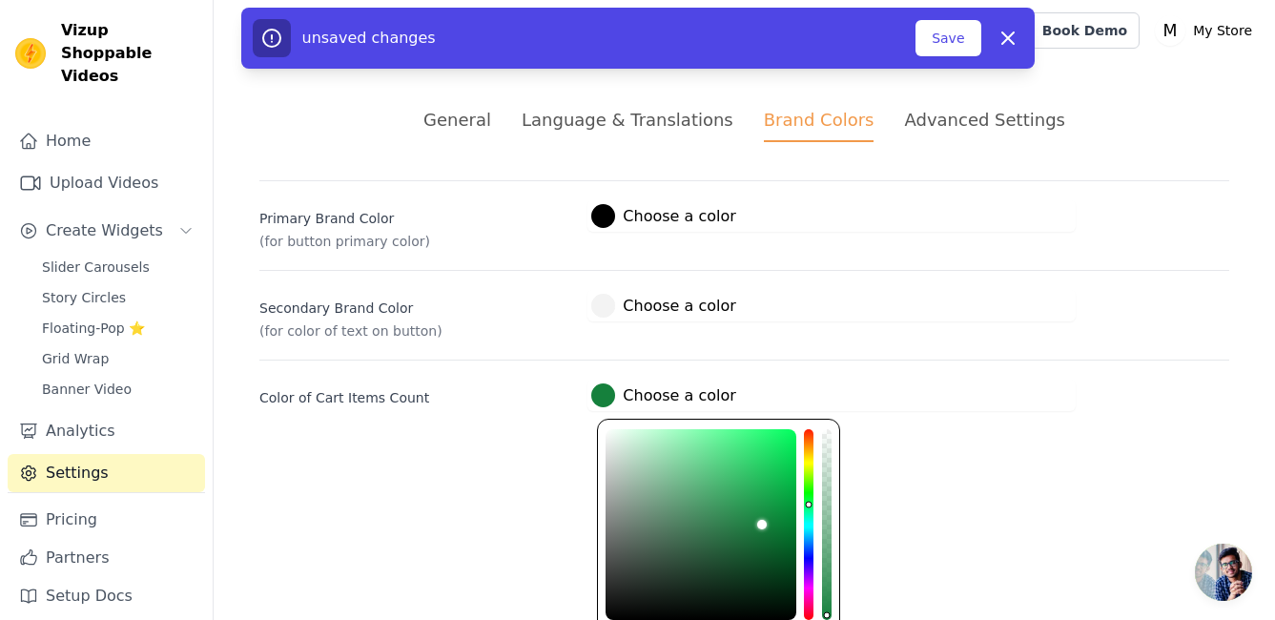
click at [608, 217] on div at bounding box center [603, 216] width 24 height 24
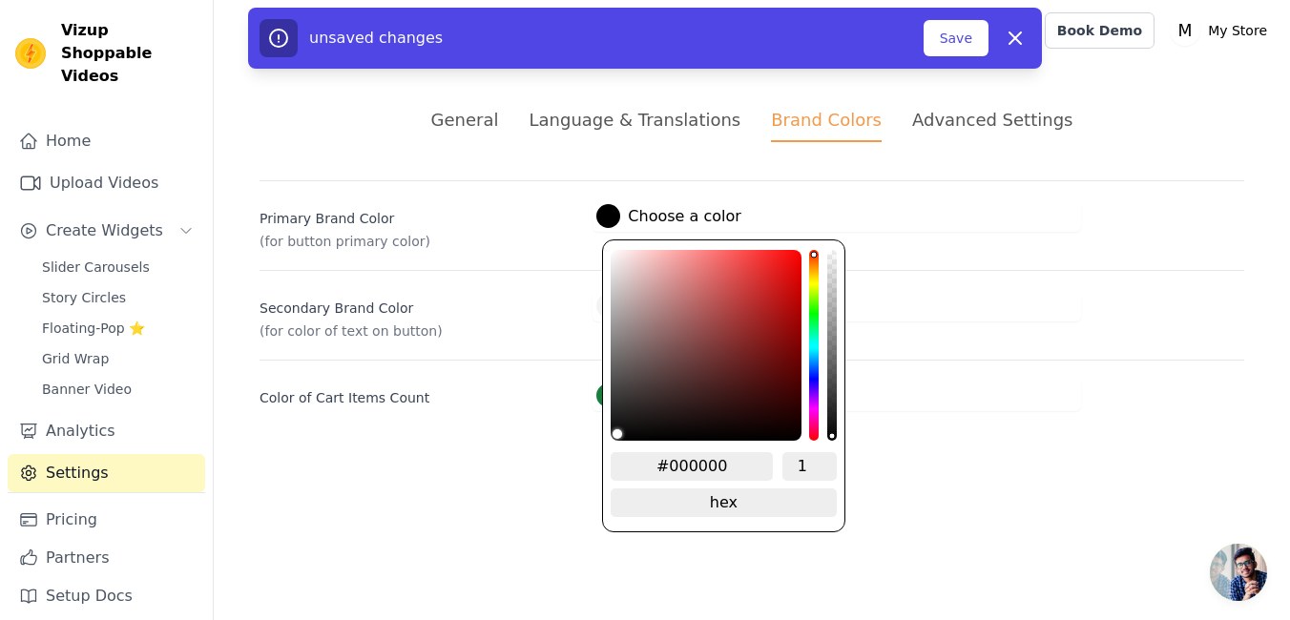
click at [708, 457] on input "#000000" at bounding box center [691, 466] width 162 height 29
click at [691, 453] on input "#000000" at bounding box center [691, 466] width 162 height 29
click at [693, 461] on input "#000000" at bounding box center [691, 466] width 162 height 29
paste input "79C9D"
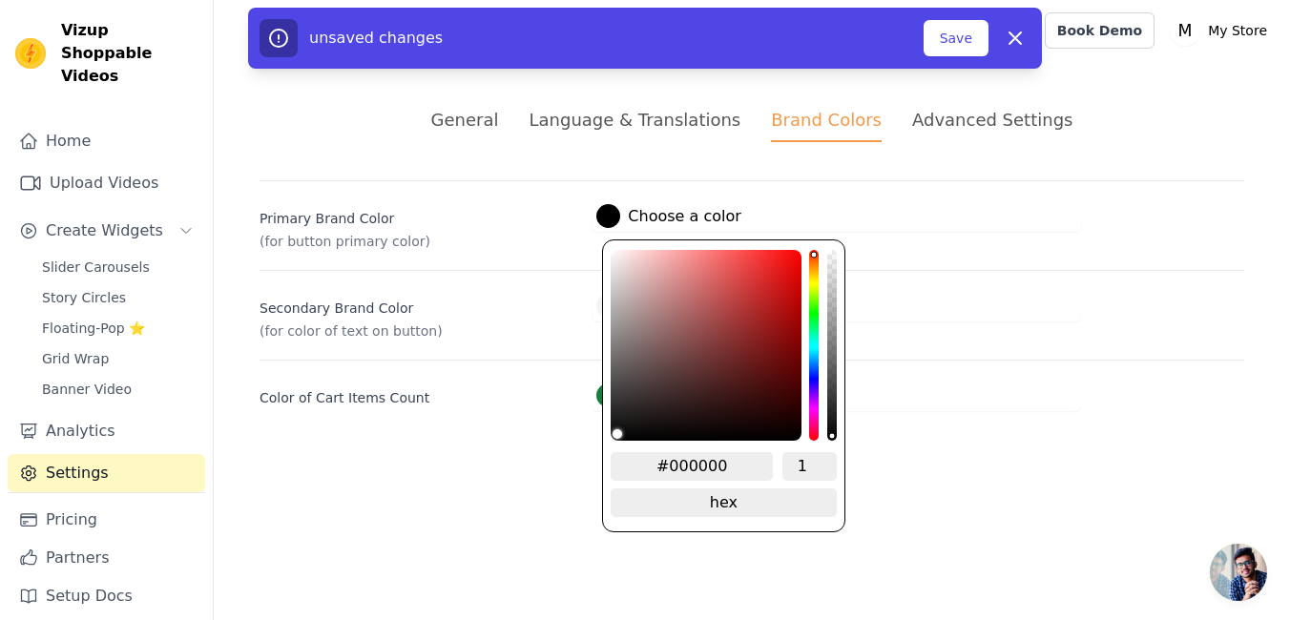
type input "#79c9d0"
type input "#79C9D0"
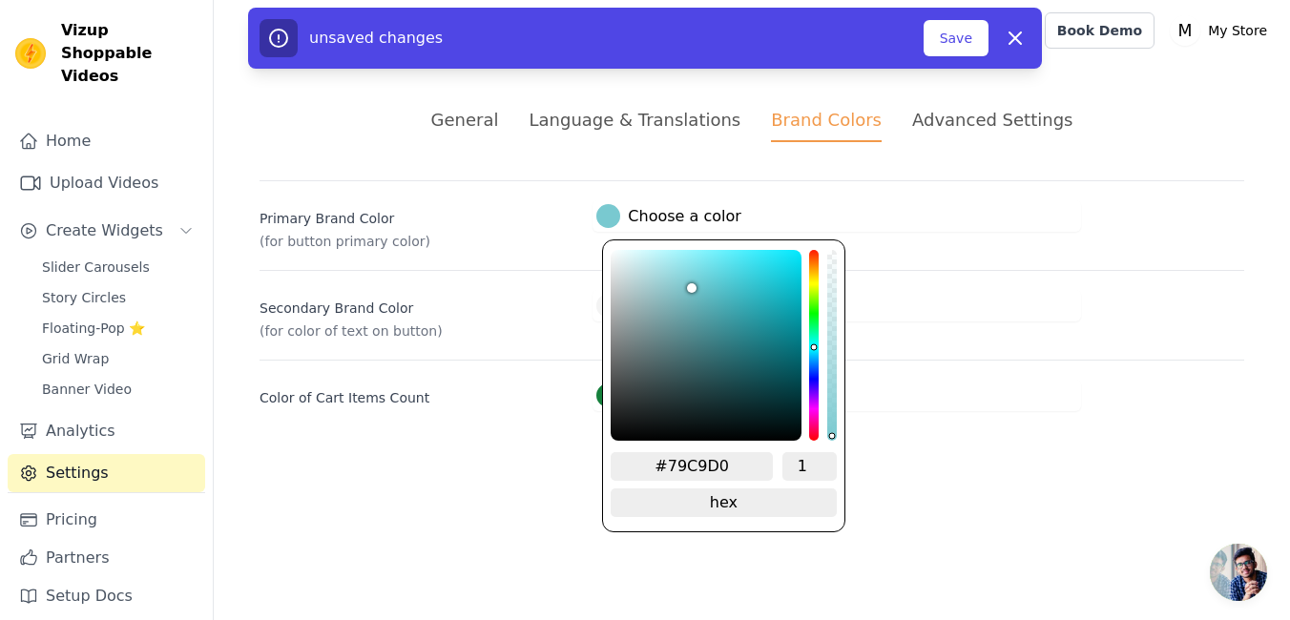
click at [899, 404] on div "#15803c Choose a color #15803c 1 hex change to rgb" at bounding box center [836, 395] width 488 height 31
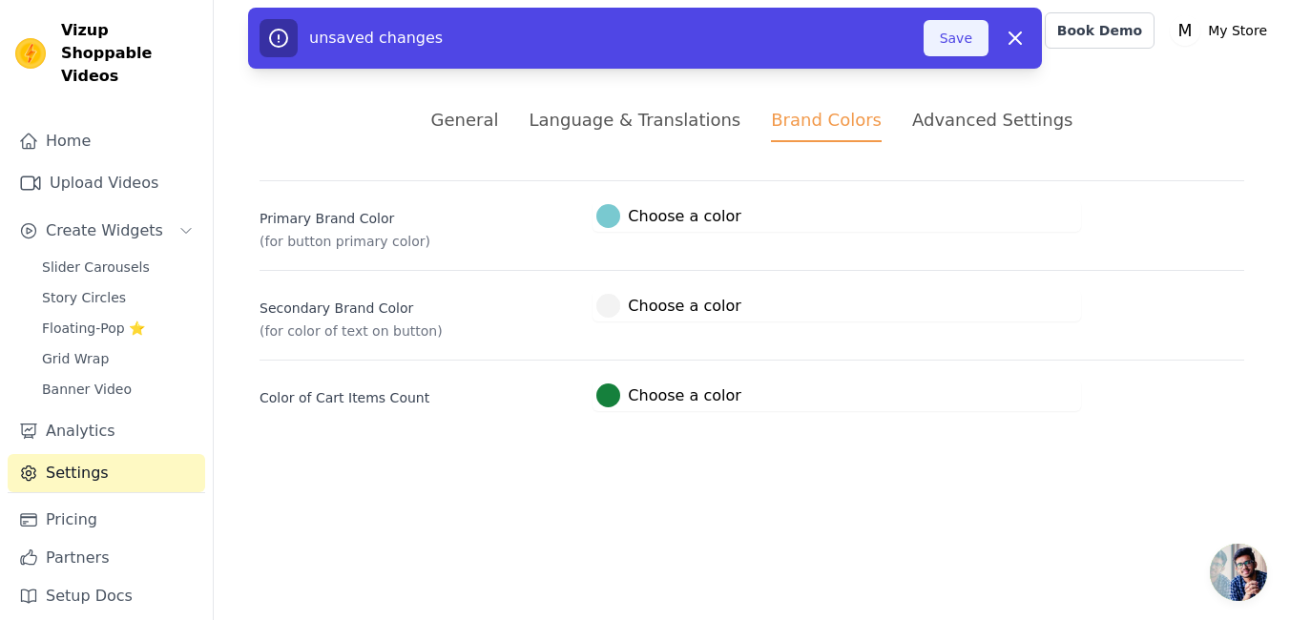
click at [963, 35] on button "Save" at bounding box center [955, 38] width 65 height 36
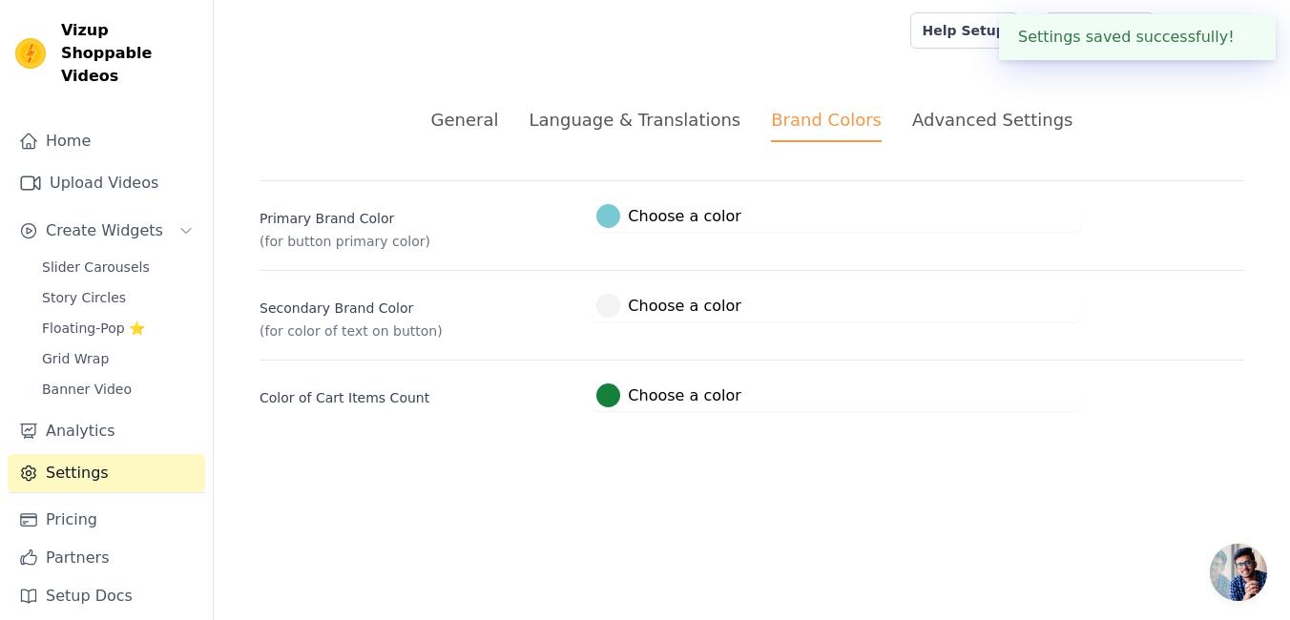
click at [958, 126] on div "Advanced Settings" at bounding box center [992, 120] width 160 height 26
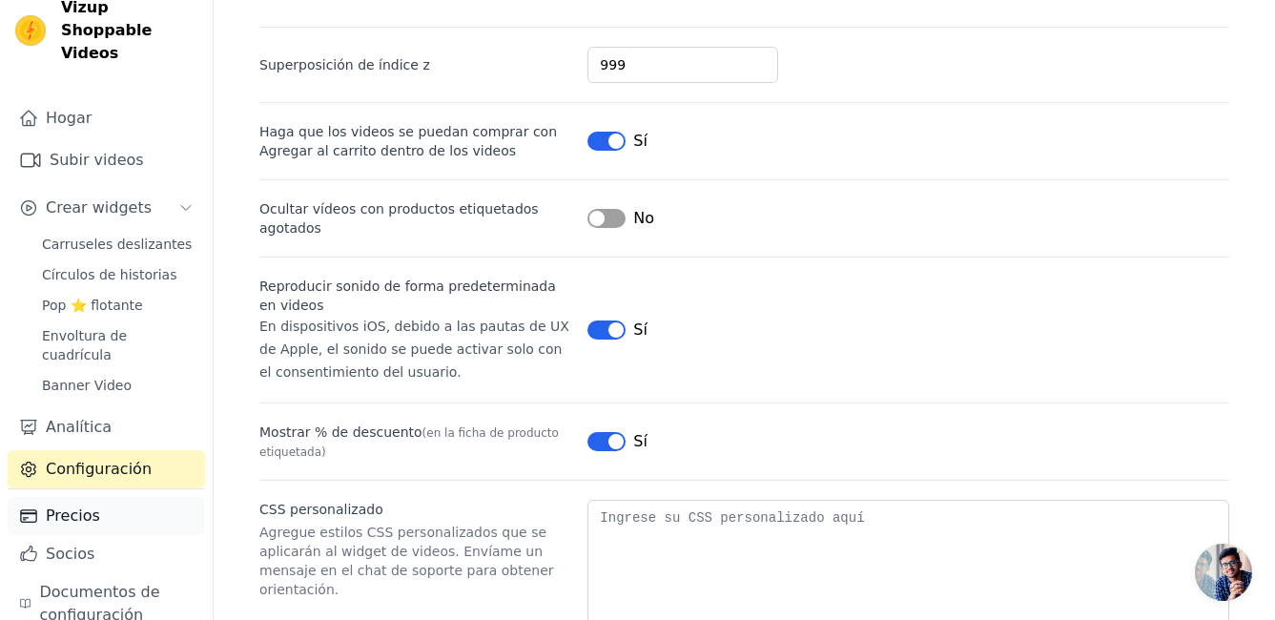
scroll to position [30, 0]
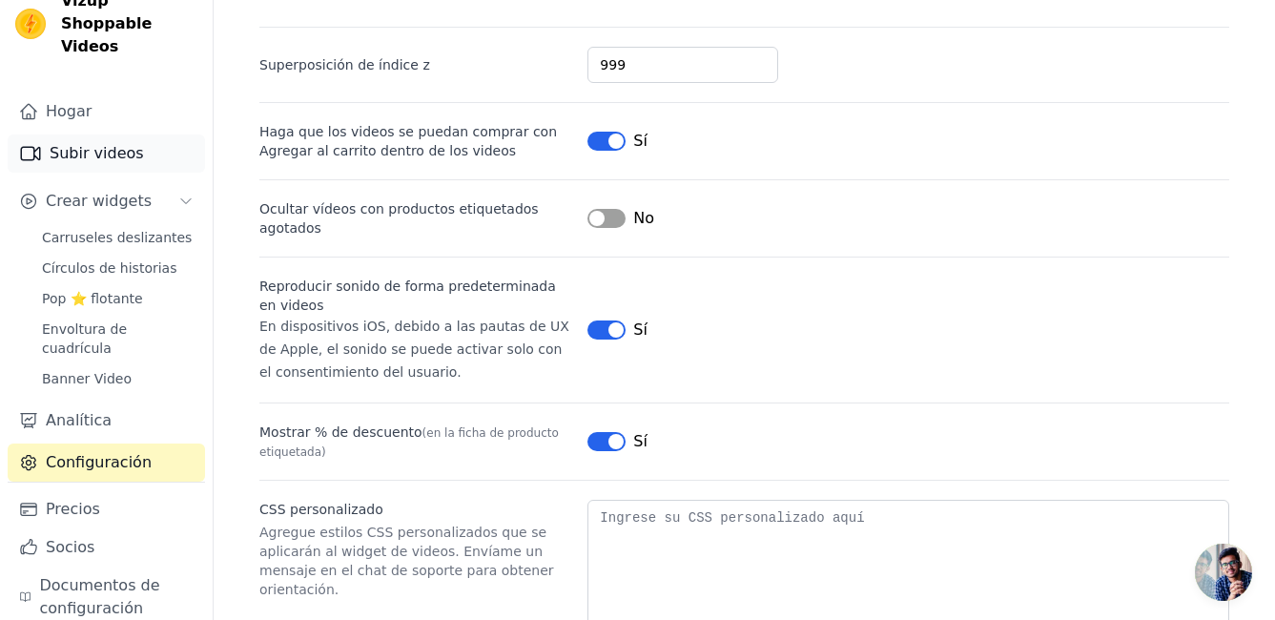
click at [116, 142] on font "Subir videos" at bounding box center [97, 153] width 94 height 23
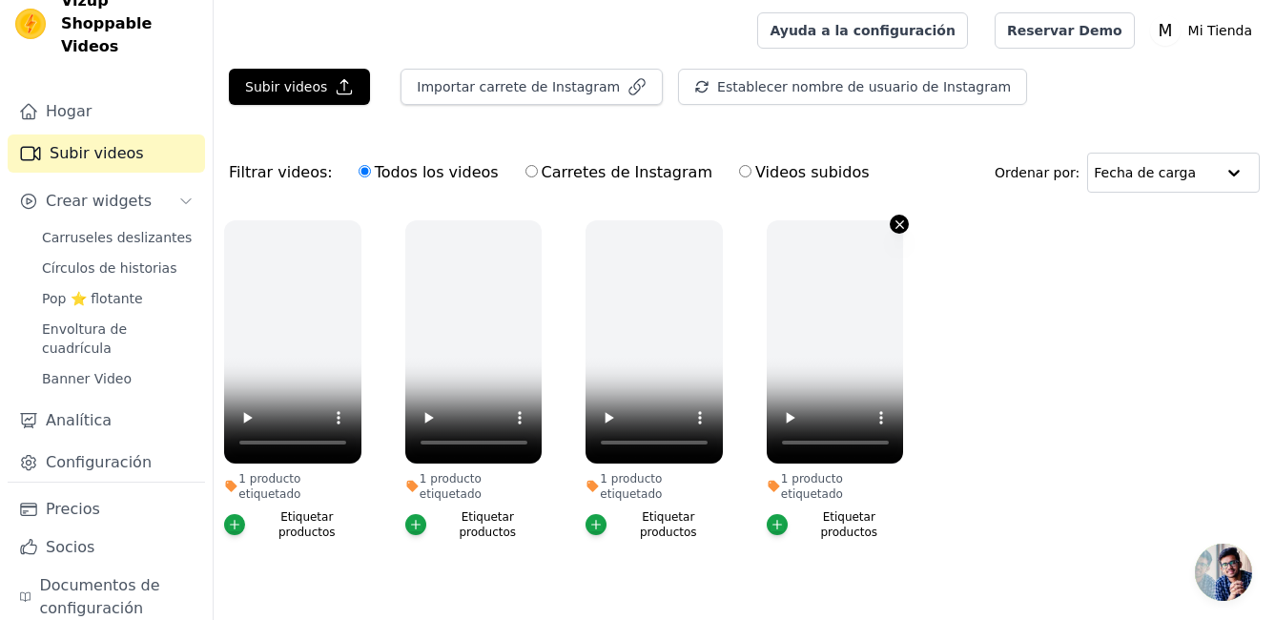
click at [902, 228] on icon "button" at bounding box center [900, 224] width 14 height 14
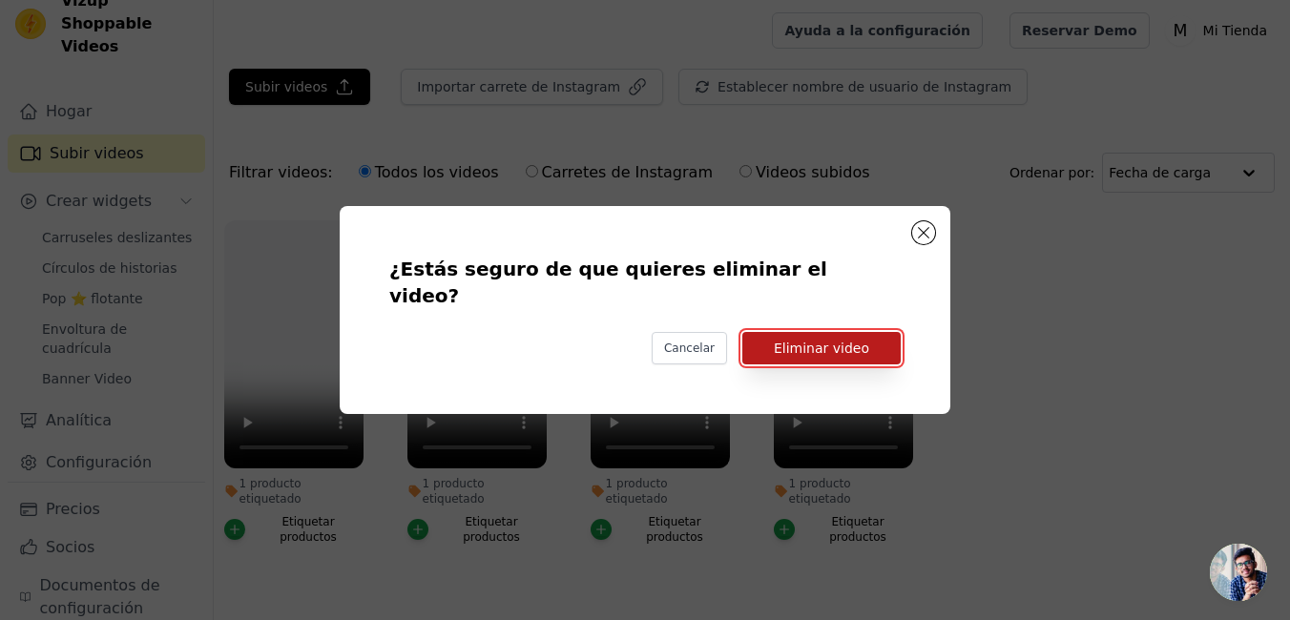
click at [868, 335] on button "Eliminar video" at bounding box center [821, 348] width 158 height 32
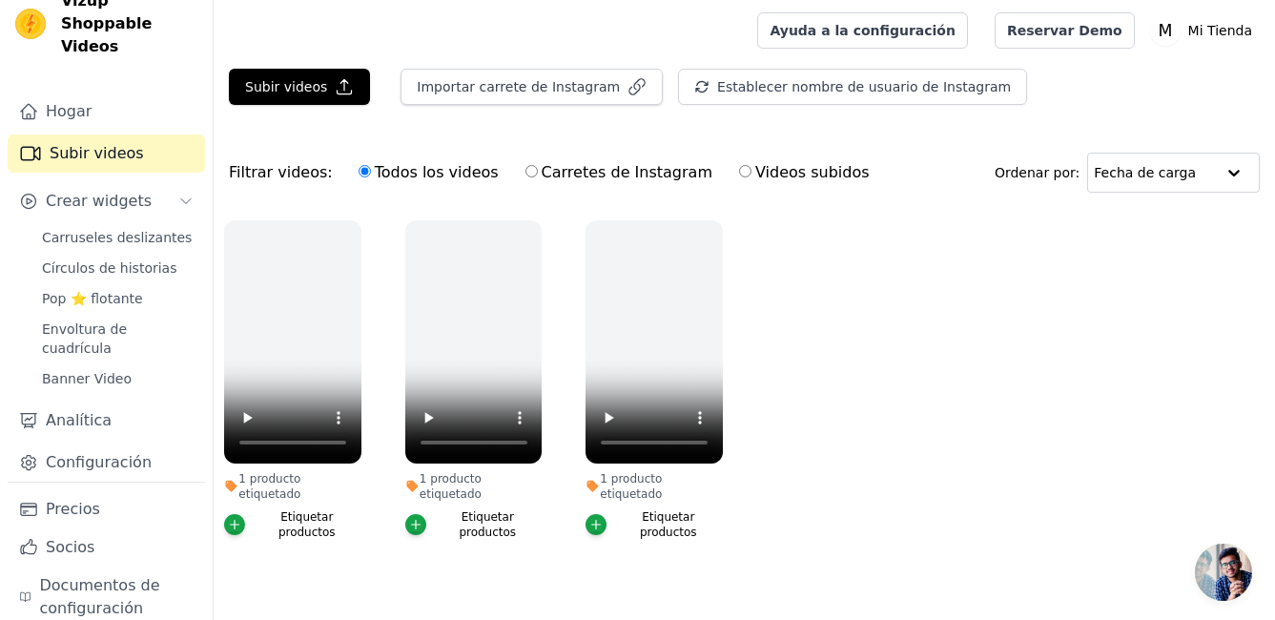
click at [125, 142] on font "Subir videos" at bounding box center [97, 153] width 94 height 23
click at [281, 84] on font "Subir videos" at bounding box center [286, 86] width 82 height 19
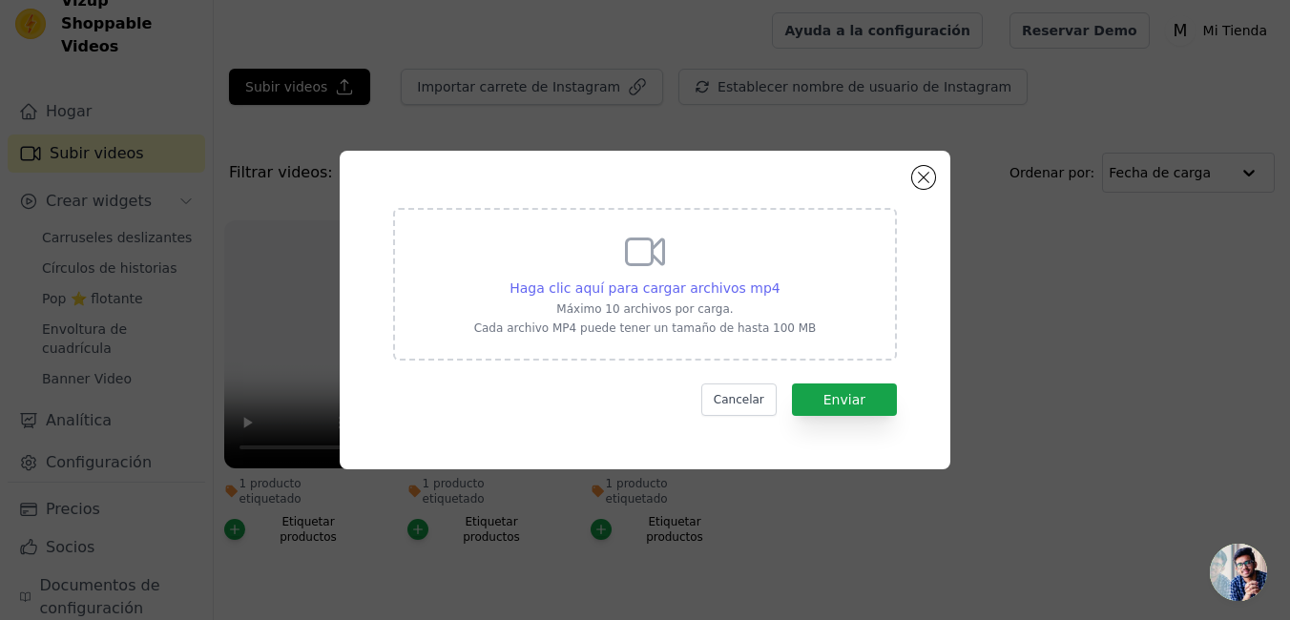
click at [700, 297] on div "Haga clic aquí para cargar archivos mp4" at bounding box center [644, 288] width 271 height 19
click at [779, 279] on input "Haga clic aquí para cargar archivos mp4 Máximo 10 archivos por carga. Cada arch…" at bounding box center [779, 278] width 1 height 1
type input "C:\fakepath\Diseño sin título.mp4"
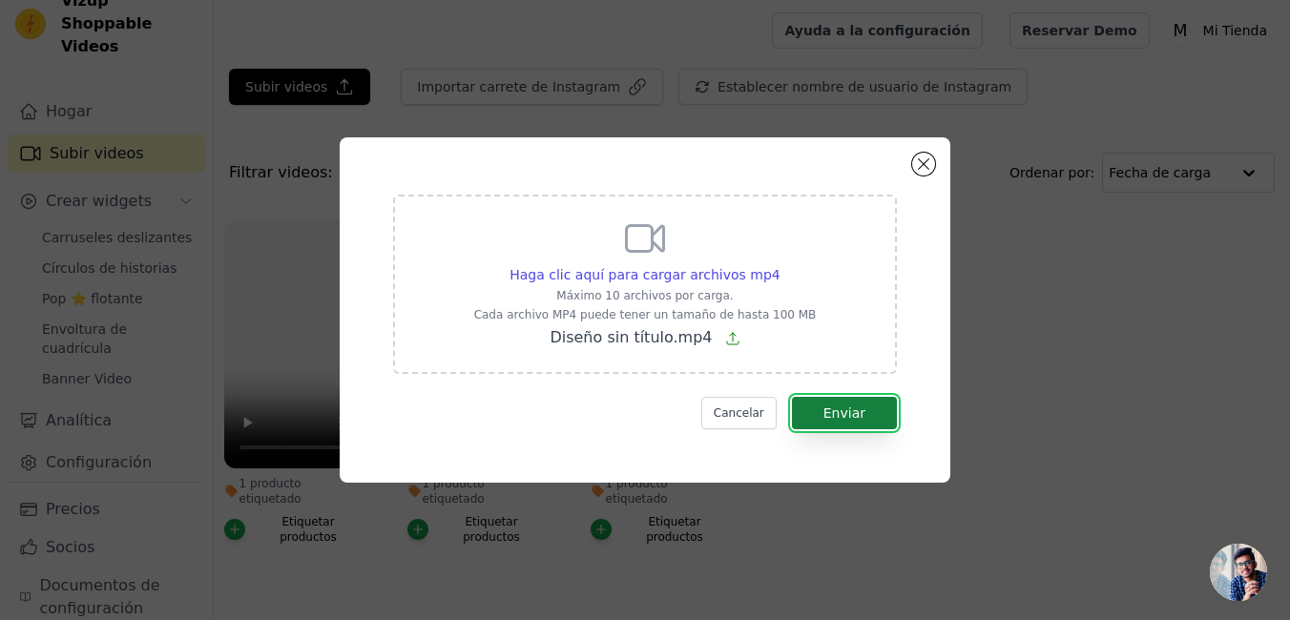
click at [833, 410] on font "Enviar" at bounding box center [844, 412] width 42 height 15
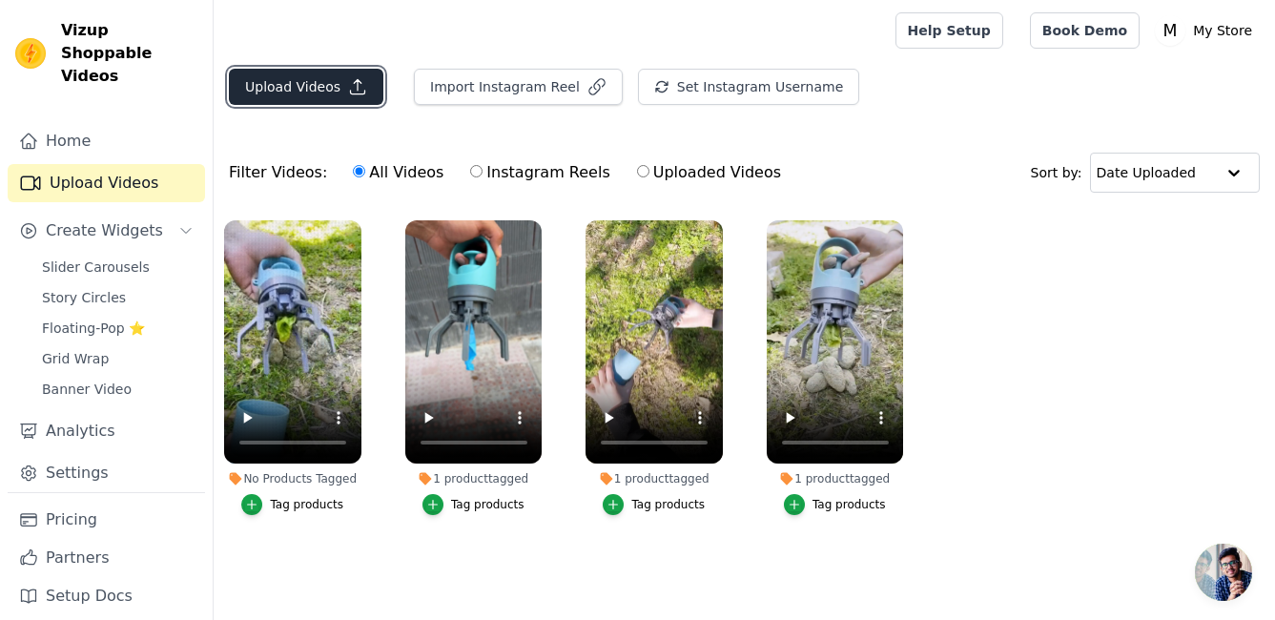
click at [303, 82] on button "Upload Videos" at bounding box center [306, 87] width 155 height 36
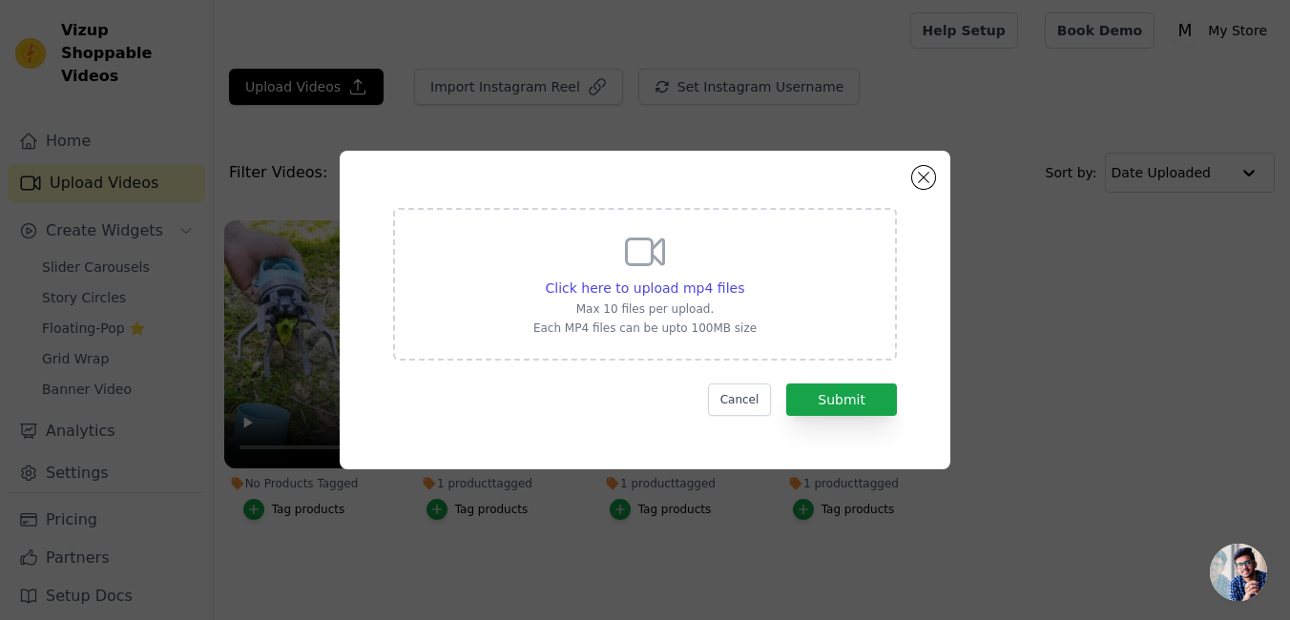
click at [935, 181] on div "Click here to upload mp4 files Max 10 files per upload. Each MP4 files can be u…" at bounding box center [645, 310] width 610 height 319
click at [921, 171] on button "Close modal" at bounding box center [923, 177] width 23 height 23
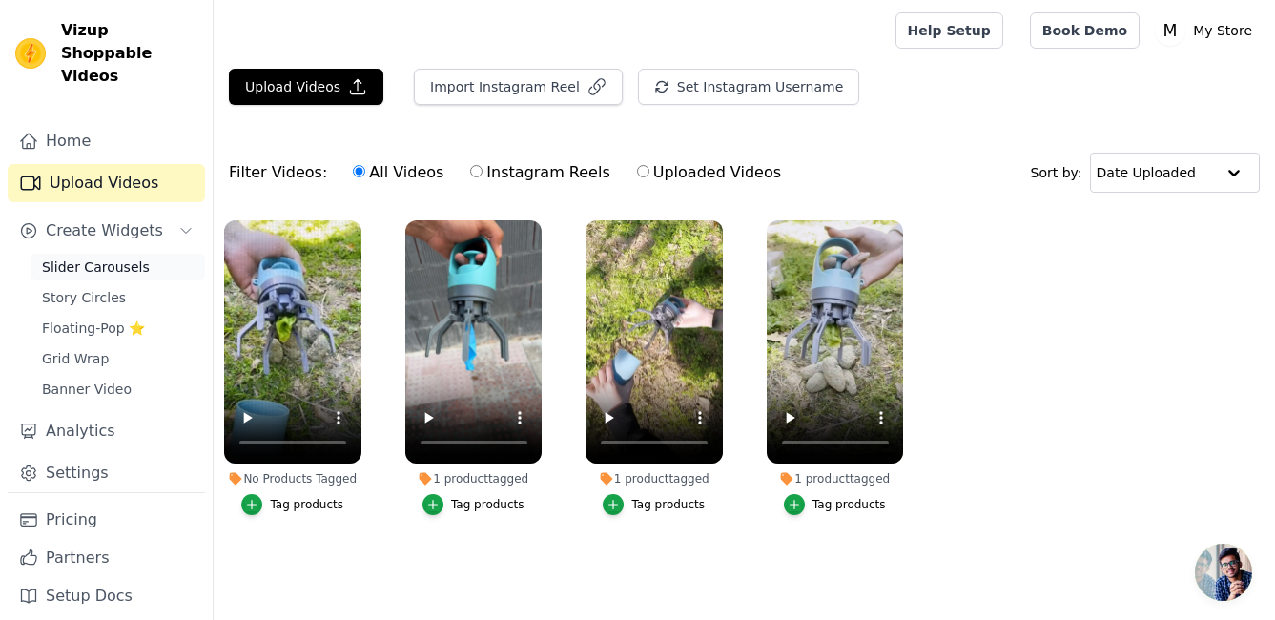
click at [149, 254] on link "Slider Carousels" at bounding box center [118, 267] width 175 height 27
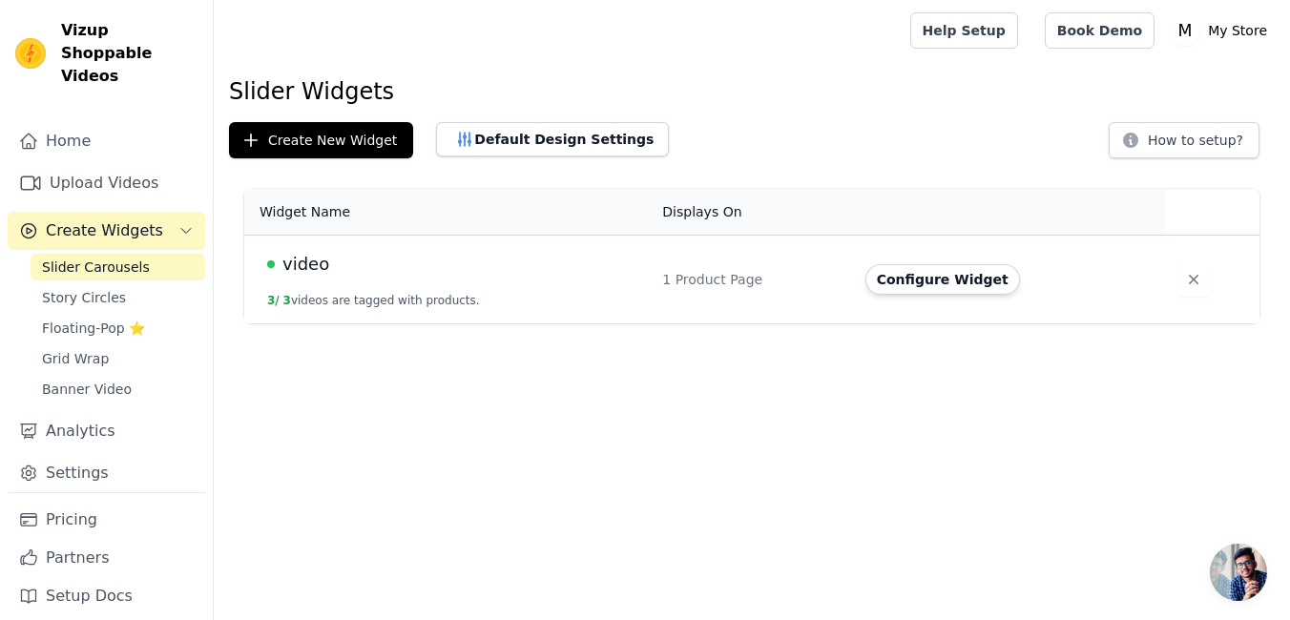
click at [275, 259] on div "video" at bounding box center [453, 264] width 372 height 27
click at [729, 281] on div "1 Product Page" at bounding box center [751, 279] width 179 height 19
click at [967, 290] on button "Configure Widget" at bounding box center [942, 279] width 155 height 31
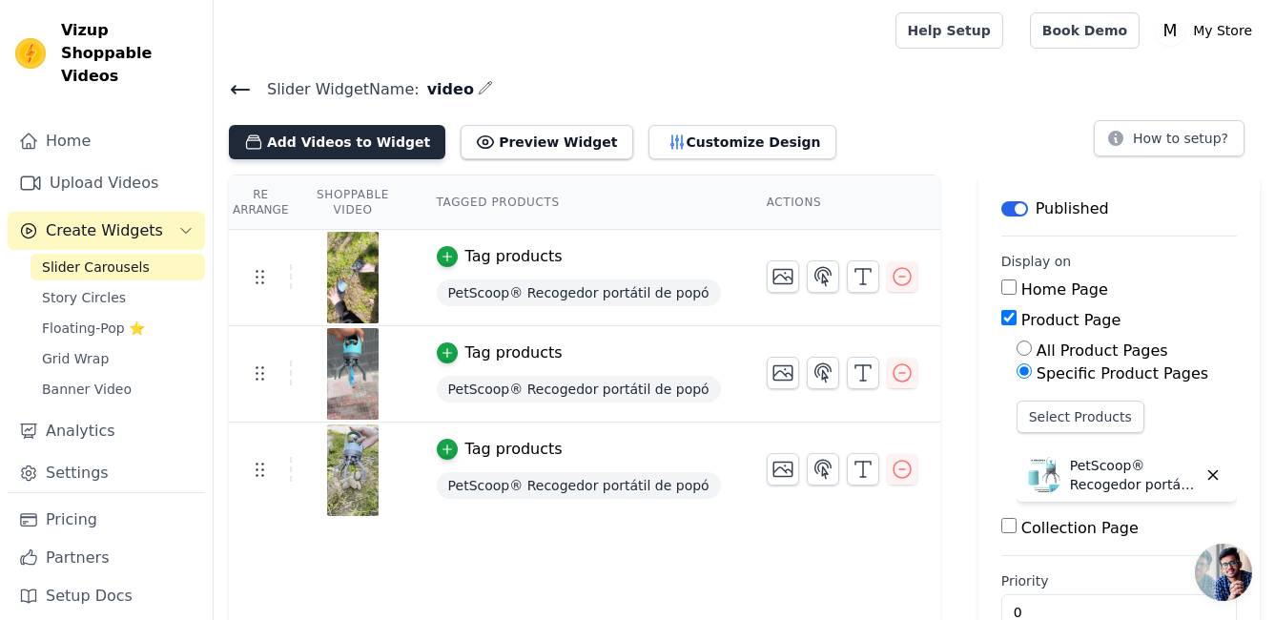
click at [361, 129] on button "Add Videos to Widget" at bounding box center [337, 142] width 217 height 34
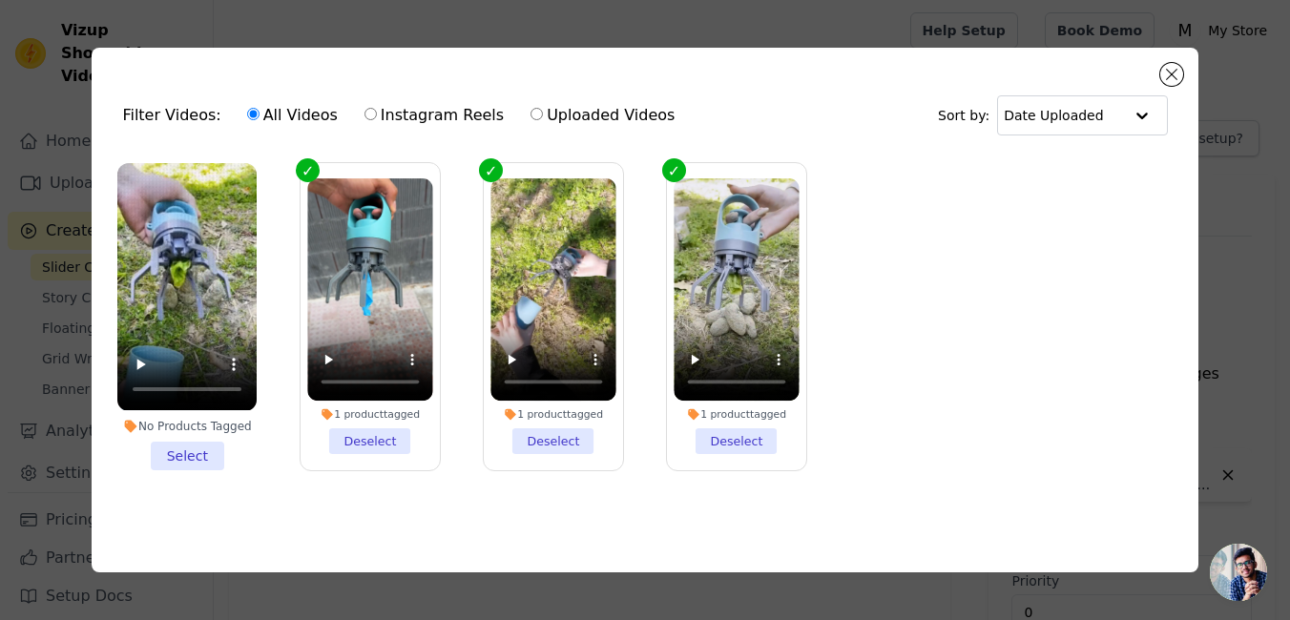
click at [207, 445] on li "No Products Tagged Select" at bounding box center [186, 316] width 139 height 306
click at [0, 0] on input "No Products Tagged Select" at bounding box center [0, 0] width 0 height 0
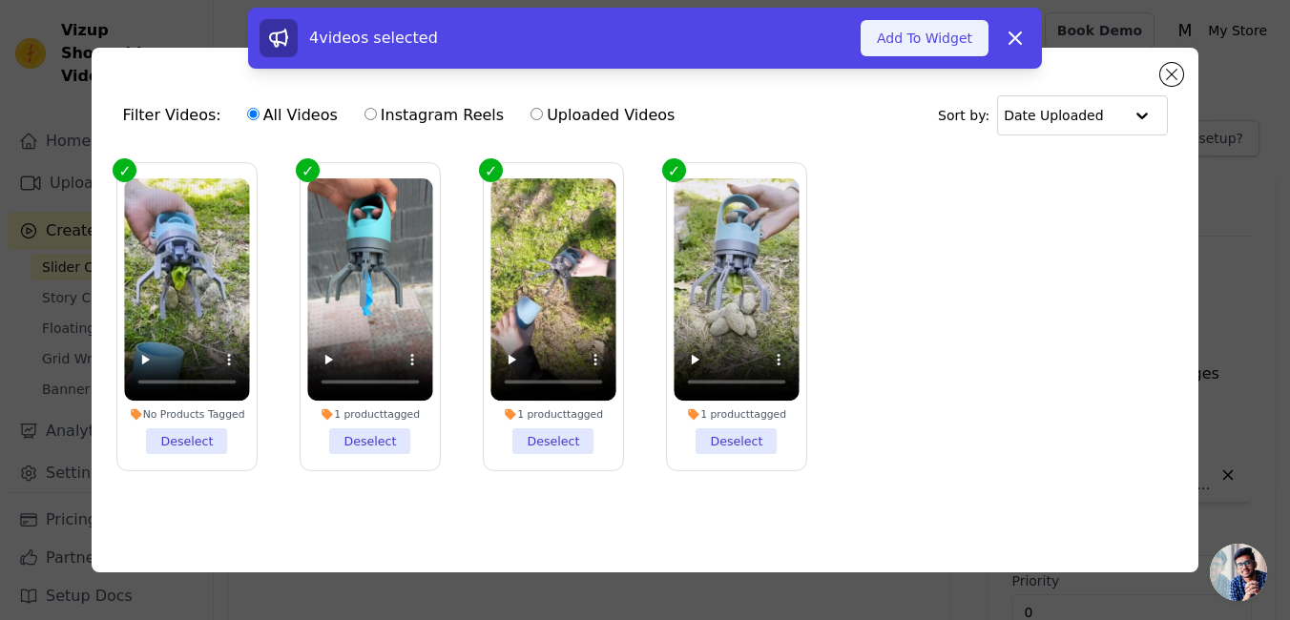
click at [941, 26] on button "Add To Widget" at bounding box center [924, 38] width 128 height 36
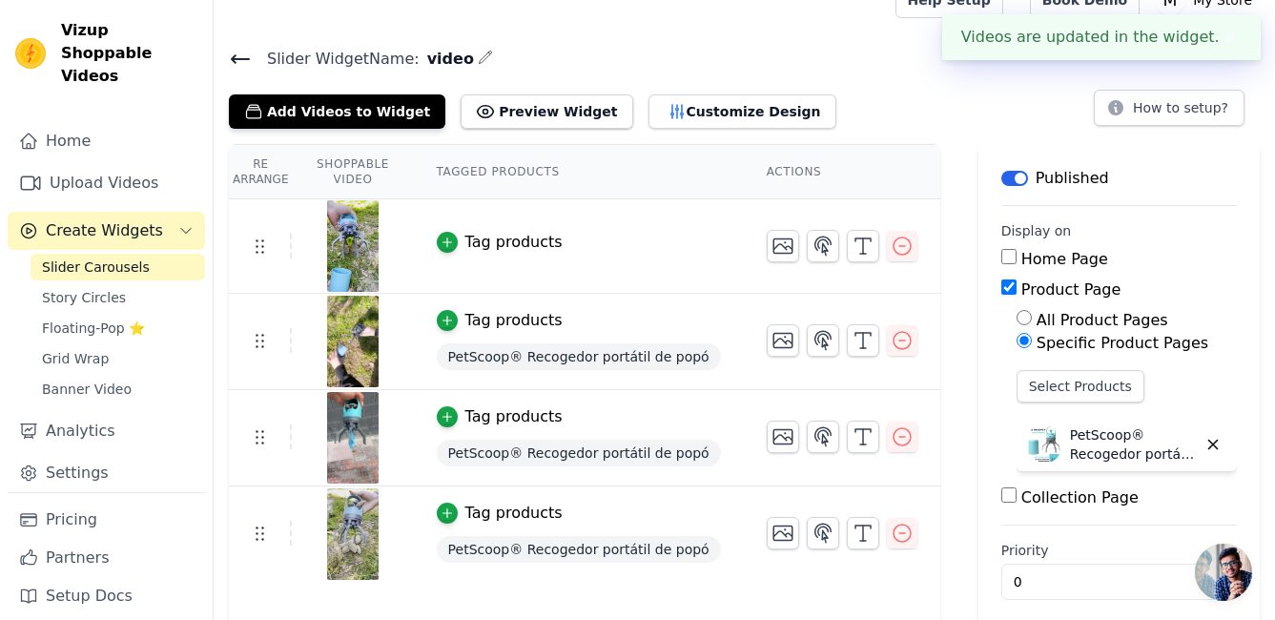
scroll to position [48, 0]
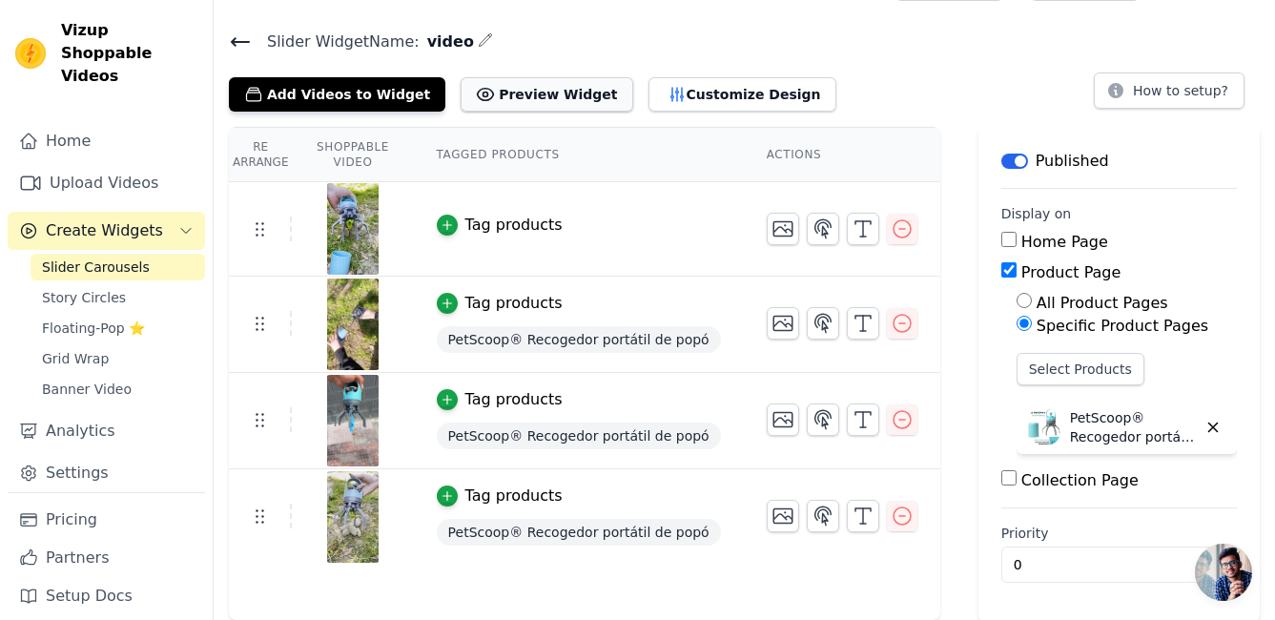
click at [533, 97] on button "Preview Widget" at bounding box center [547, 94] width 172 height 34
click at [454, 220] on icon "button" at bounding box center [447, 224] width 13 height 13
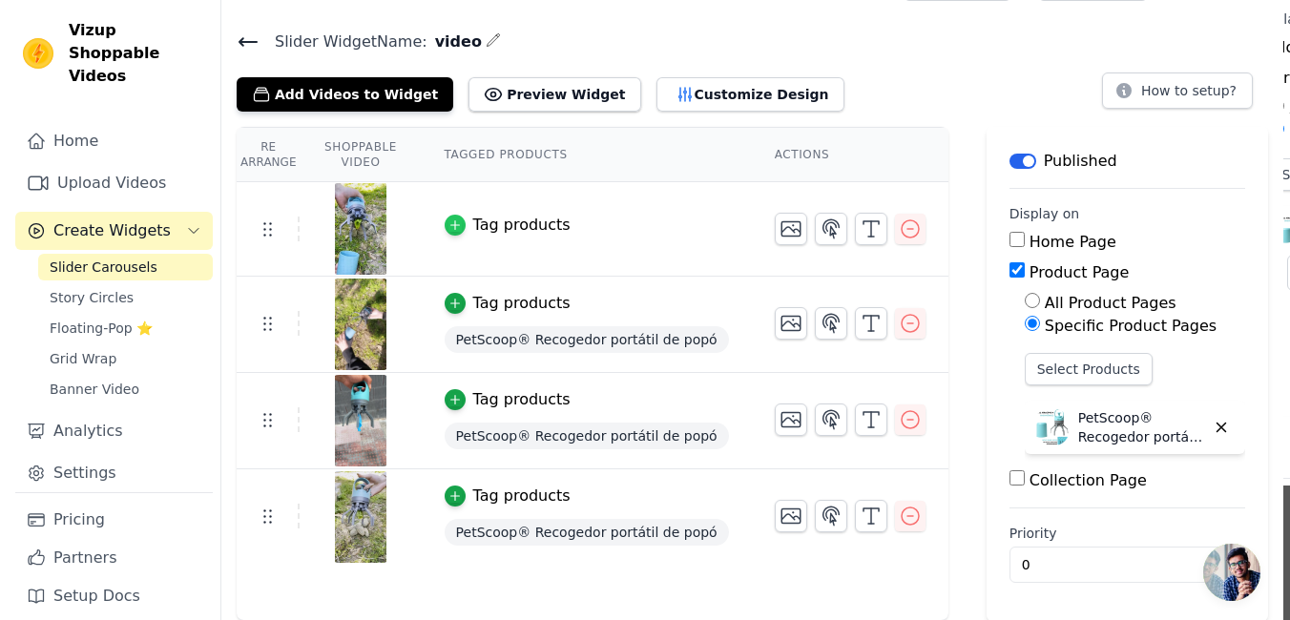
scroll to position [0, 0]
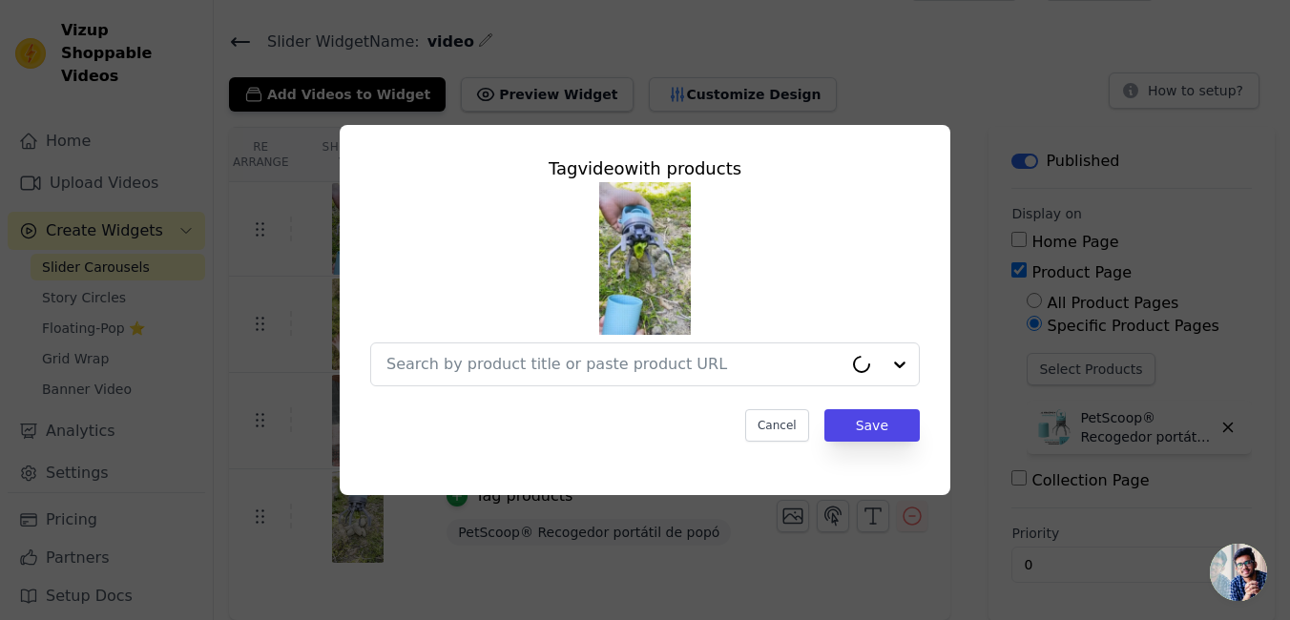
click at [800, 388] on div "Tag video with products Cancel Save" at bounding box center [645, 298] width 580 height 317
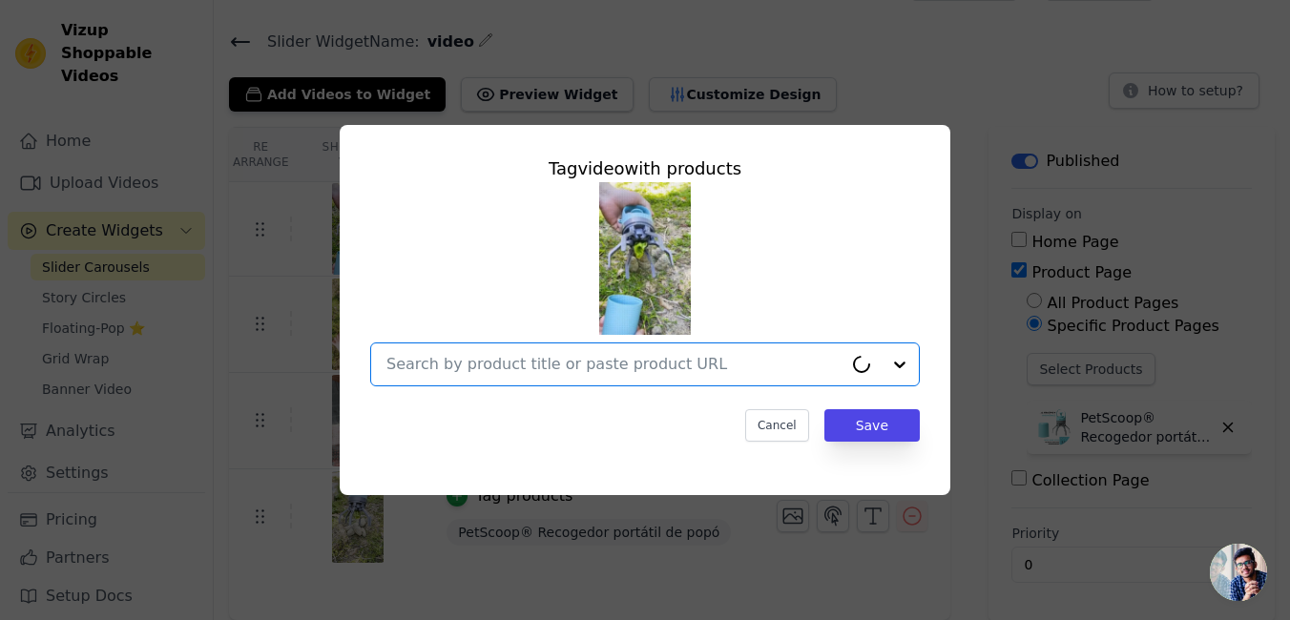
click at [800, 354] on input "text" at bounding box center [614, 364] width 456 height 23
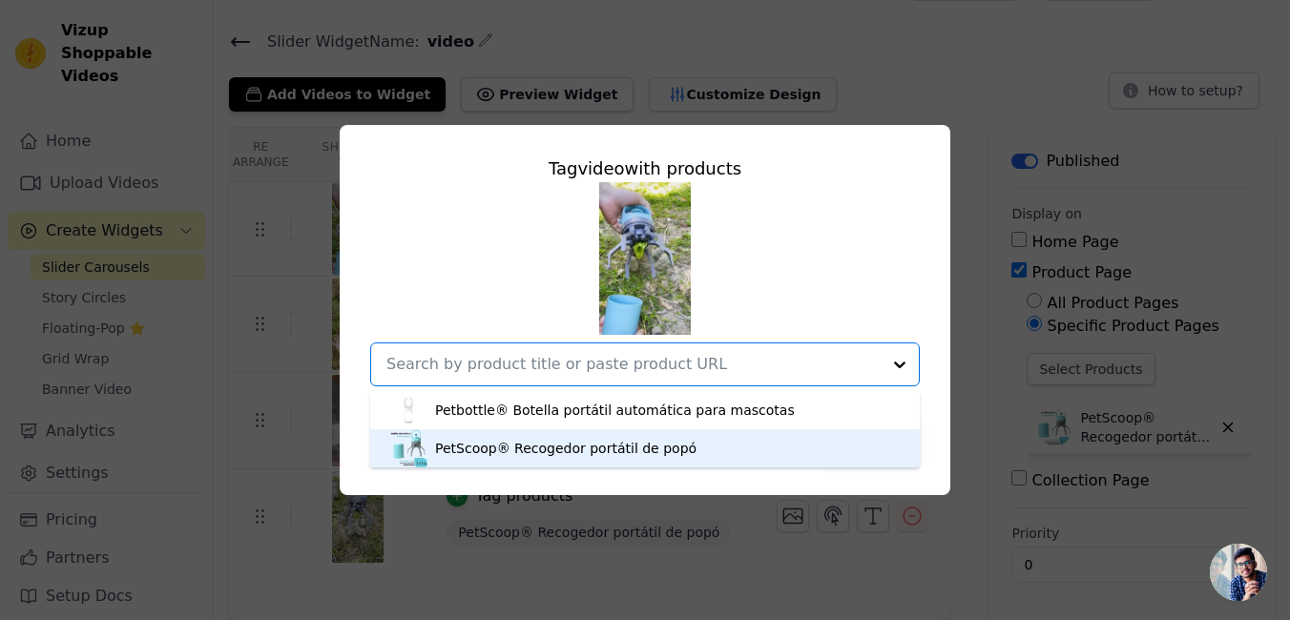
click at [648, 438] on div "PetScoop® Recogedor portátil de popó" at bounding box center [644, 448] width 511 height 38
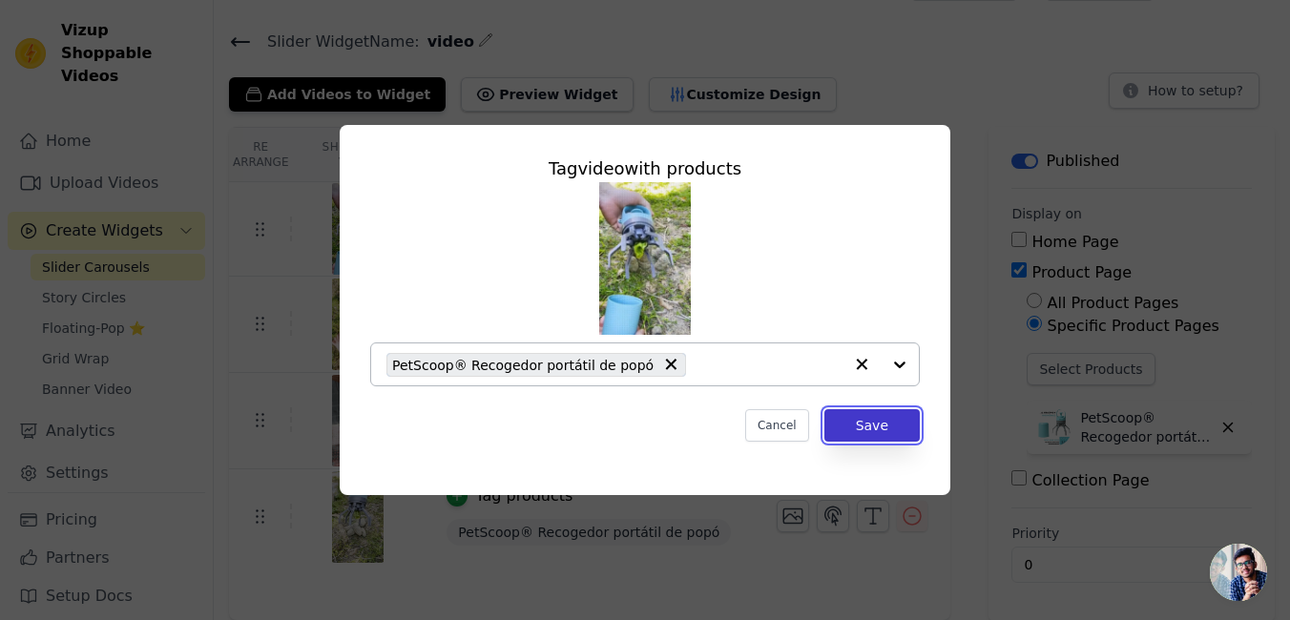
click at [880, 428] on button "Save" at bounding box center [871, 425] width 95 height 32
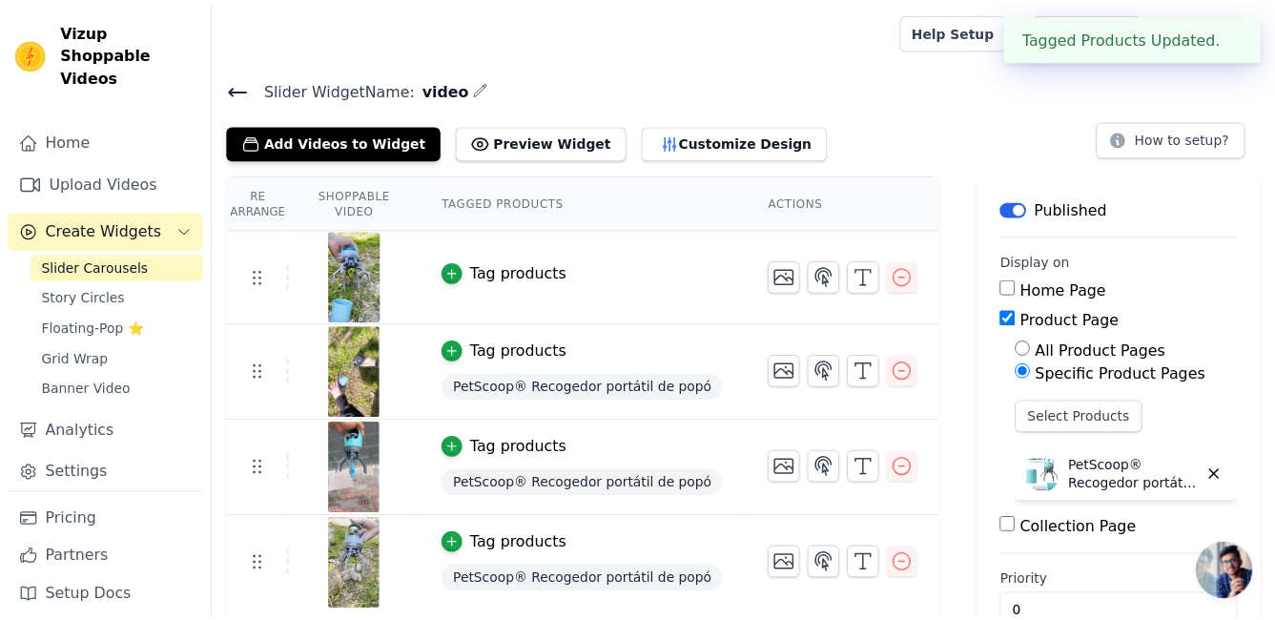
scroll to position [48, 0]
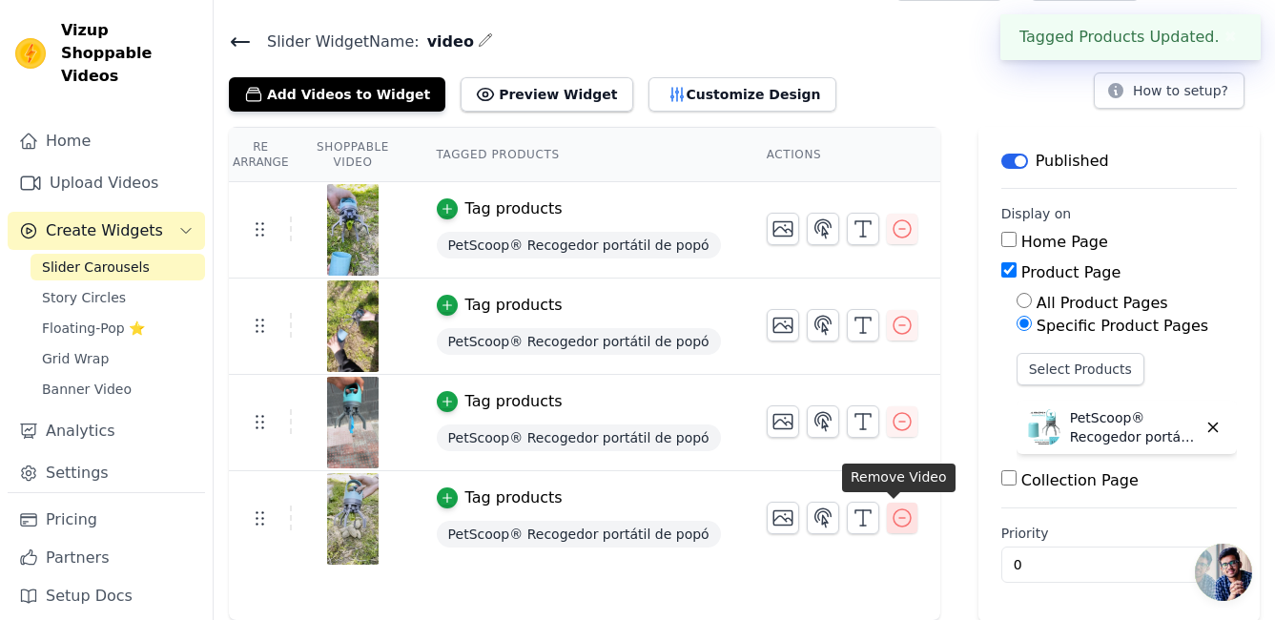
click at [894, 525] on icon "button" at bounding box center [902, 517] width 17 height 17
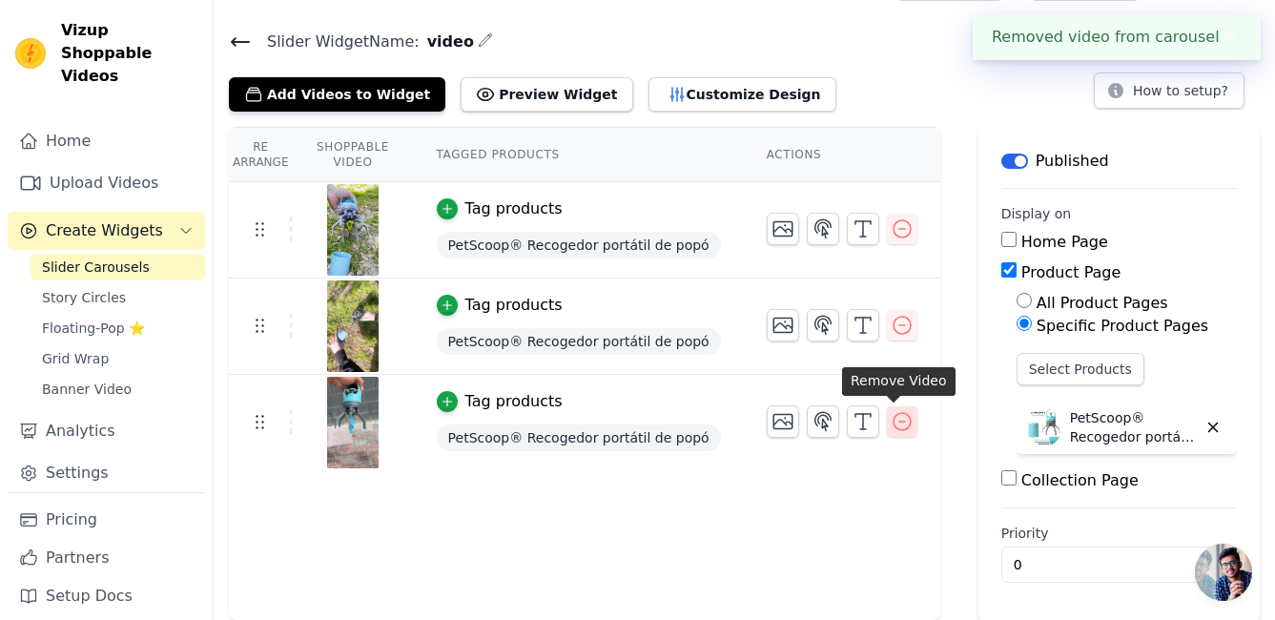
click at [894, 421] on icon "button" at bounding box center [902, 421] width 17 height 17
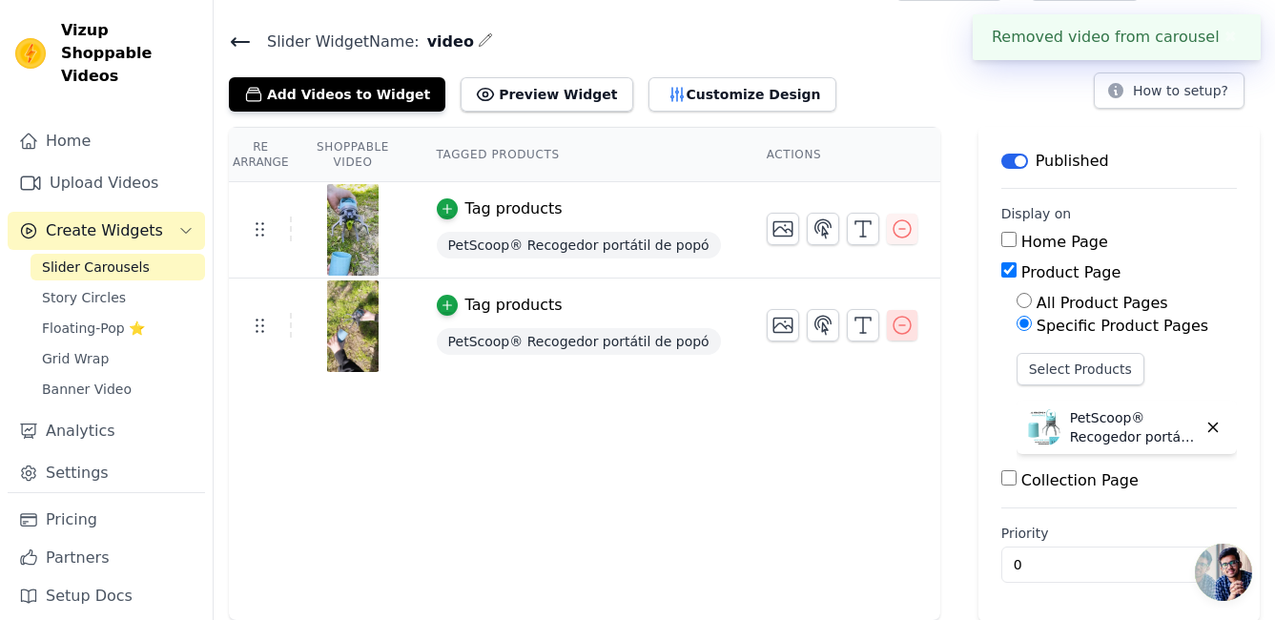
click at [899, 324] on icon "button" at bounding box center [902, 325] width 23 height 23
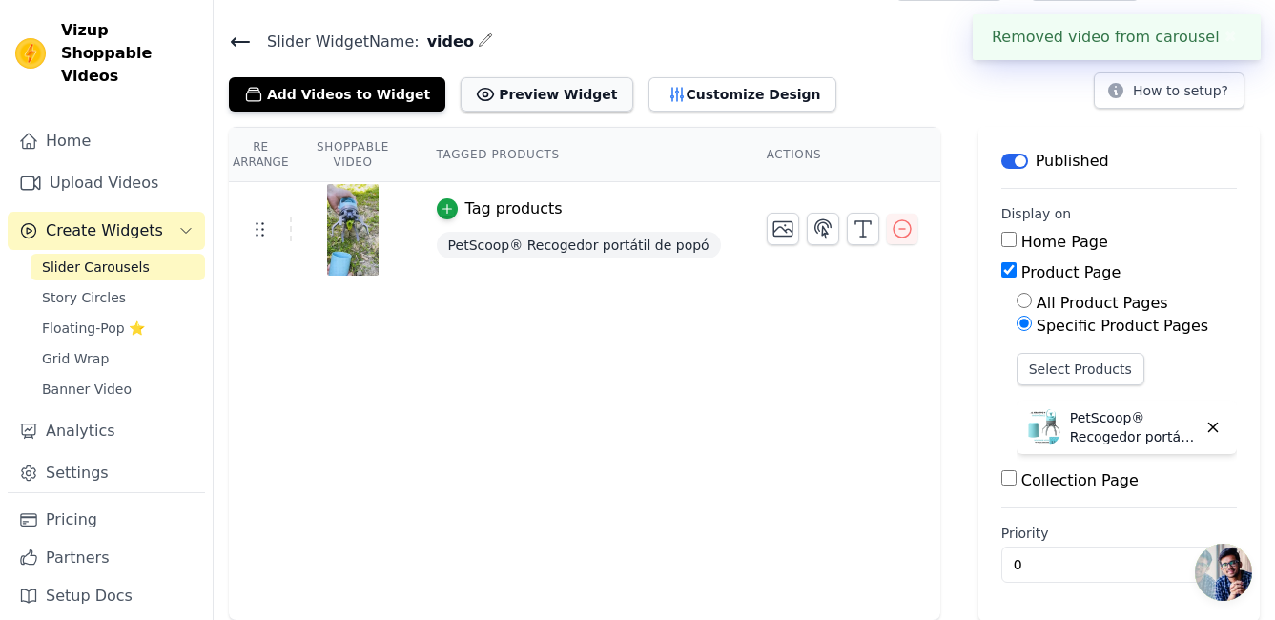
click at [542, 100] on button "Preview Widget" at bounding box center [547, 94] width 172 height 34
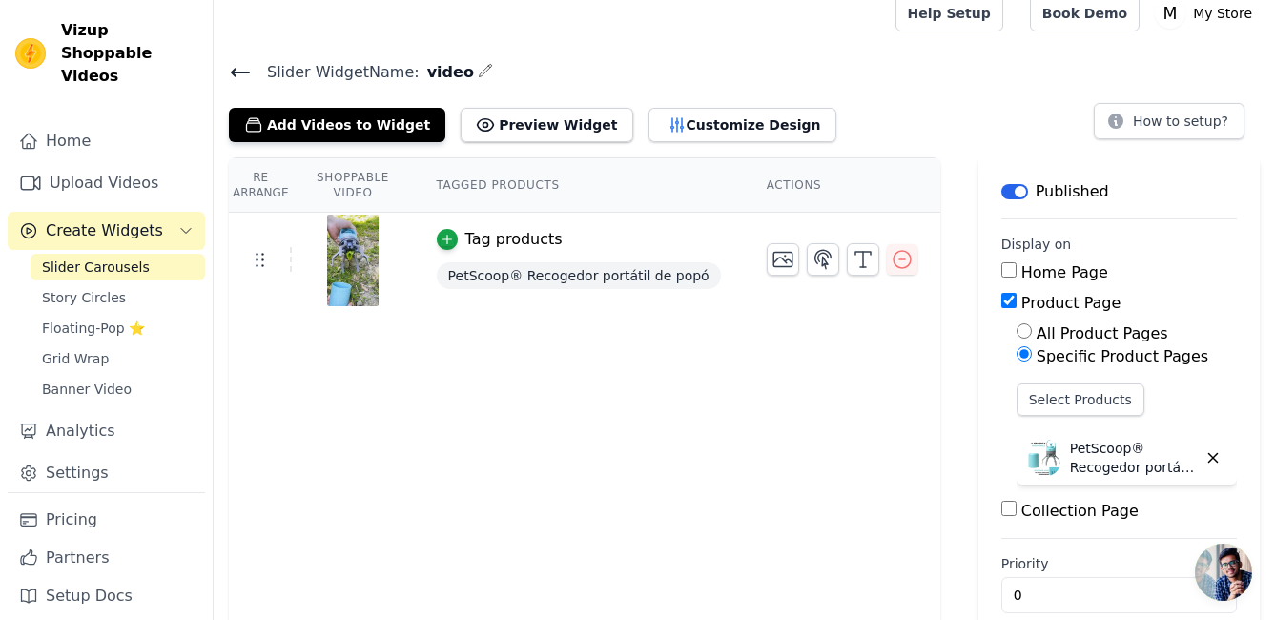
scroll to position [0, 0]
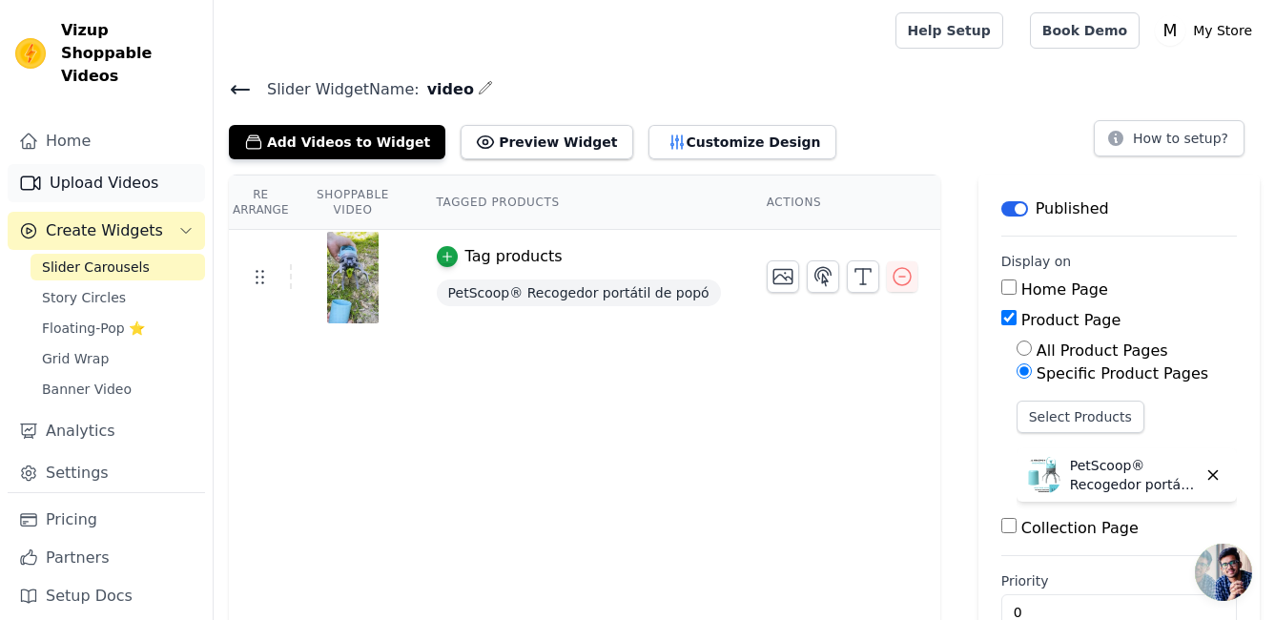
click at [97, 164] on link "Upload Videos" at bounding box center [106, 183] width 197 height 38
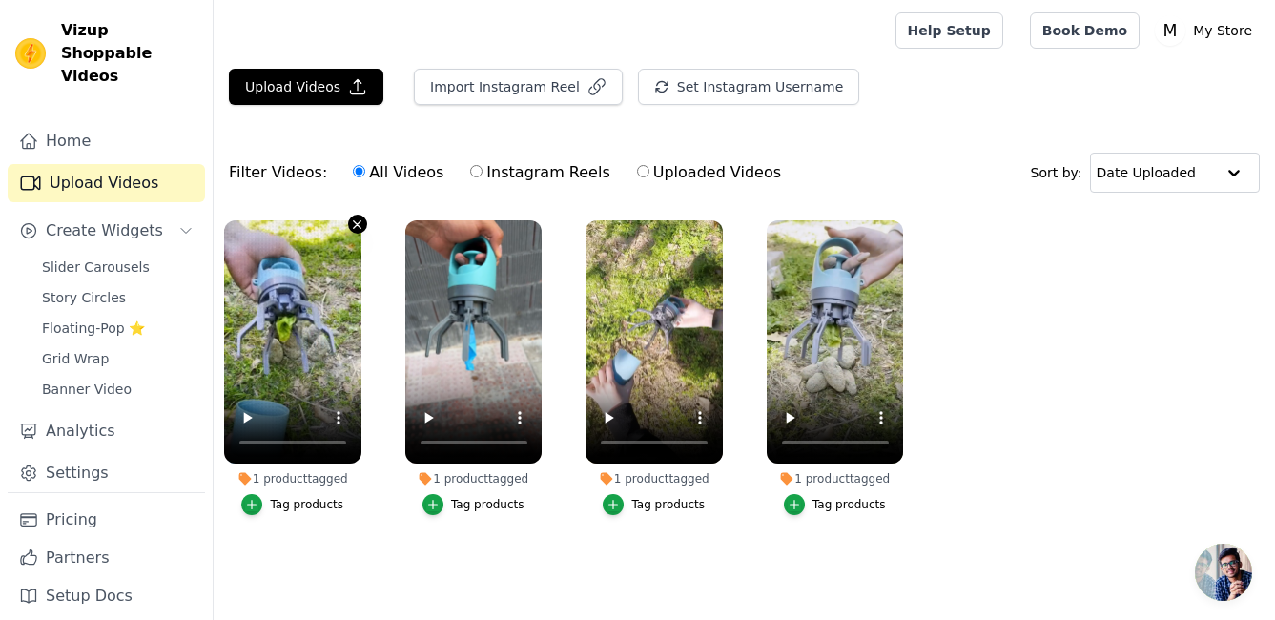
click at [356, 221] on icon "button" at bounding box center [357, 224] width 14 height 14
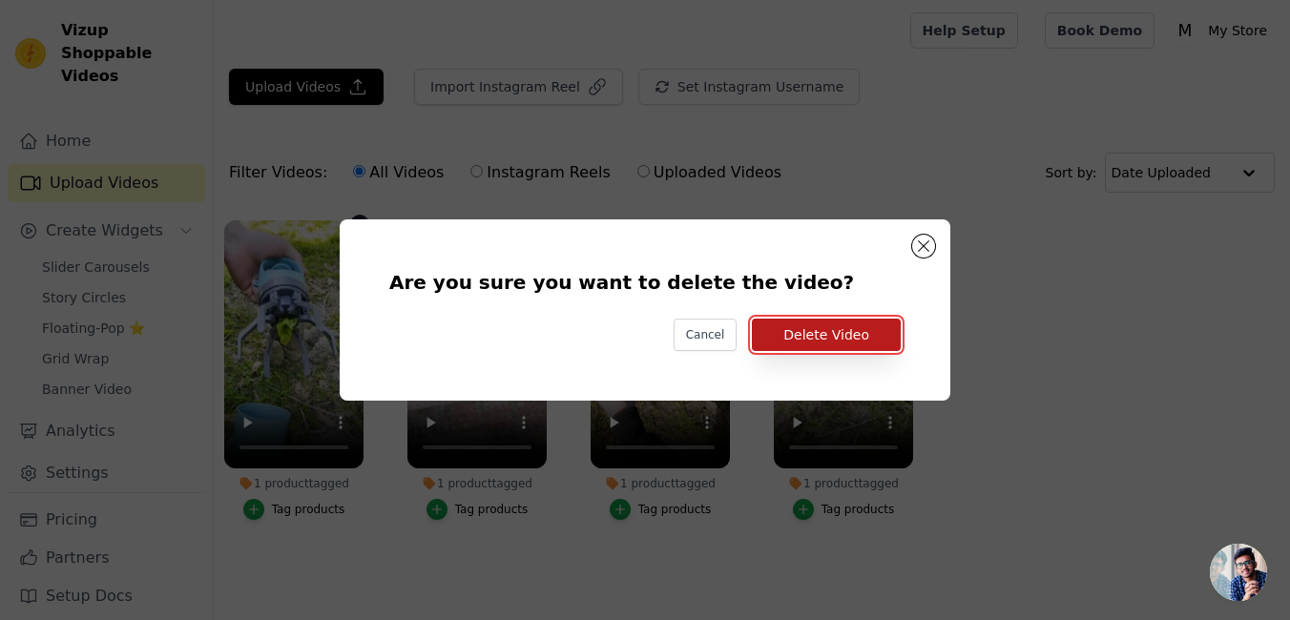
click at [792, 331] on button "Delete Video" at bounding box center [826, 335] width 149 height 32
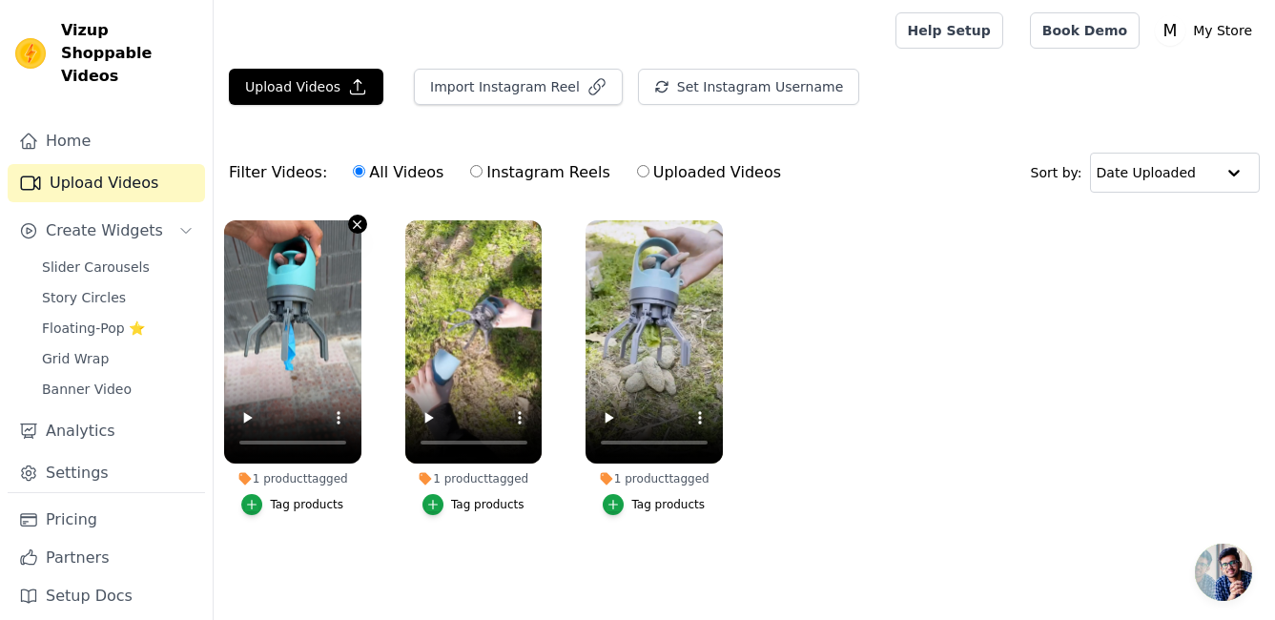
click at [352, 221] on icon "button" at bounding box center [357, 224] width 14 height 14
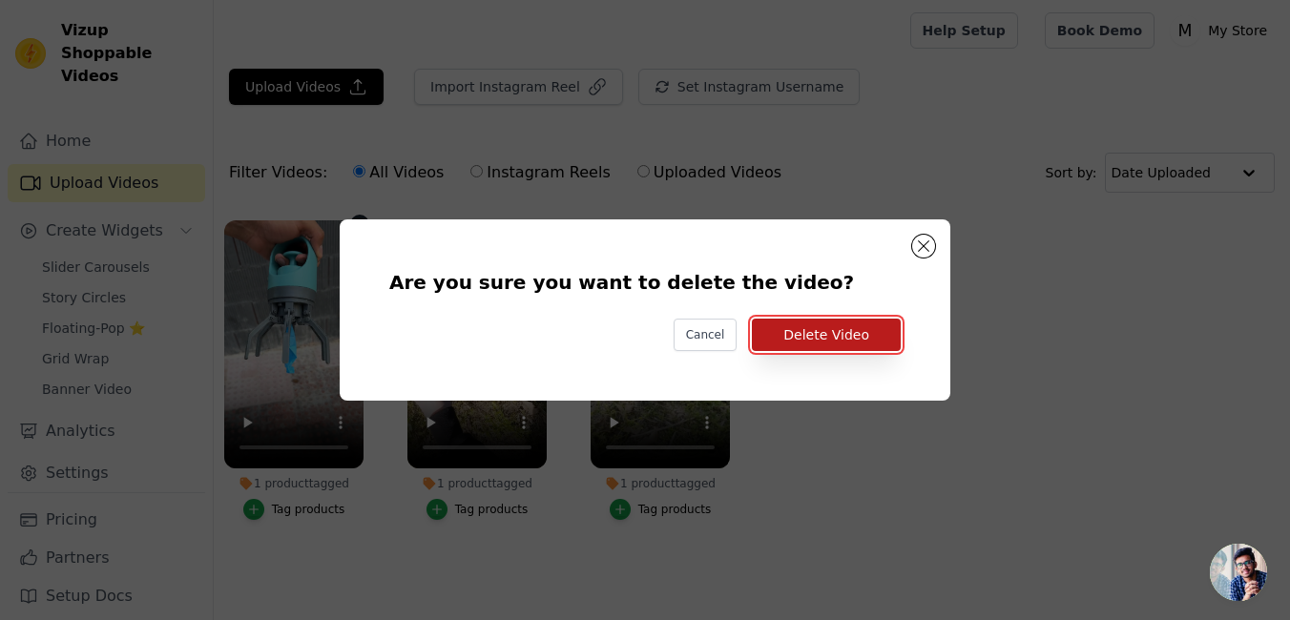
click at [862, 342] on button "Delete Video" at bounding box center [826, 335] width 149 height 32
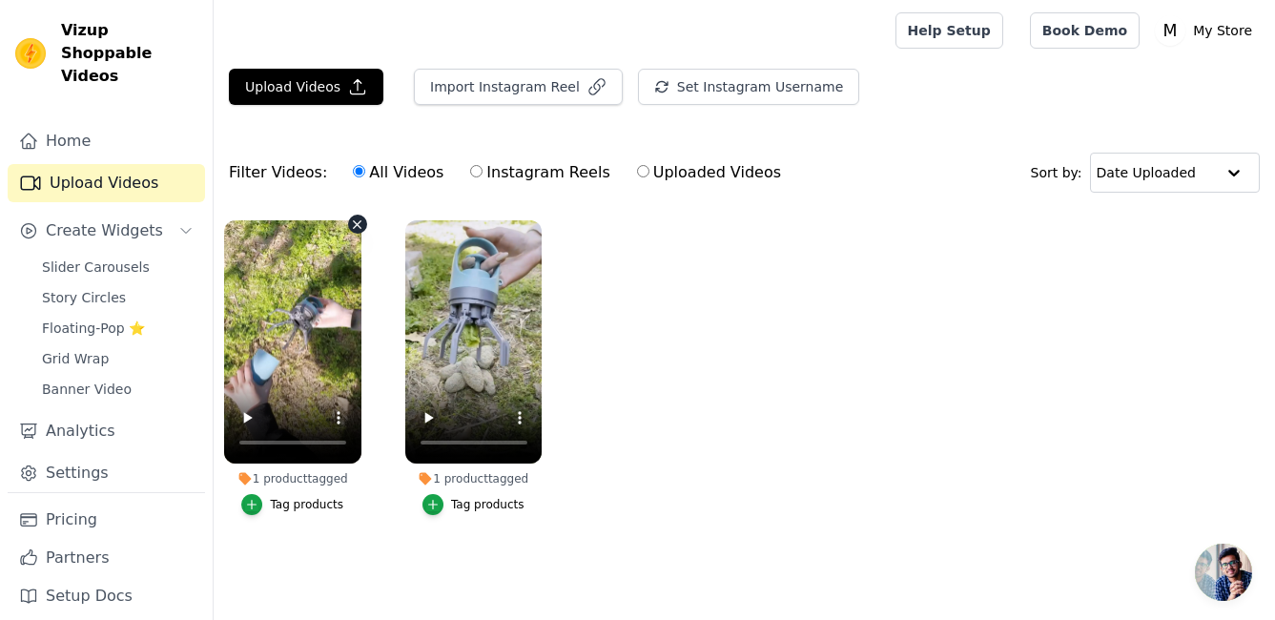
click at [354, 220] on icon "button" at bounding box center [358, 224] width 8 height 8
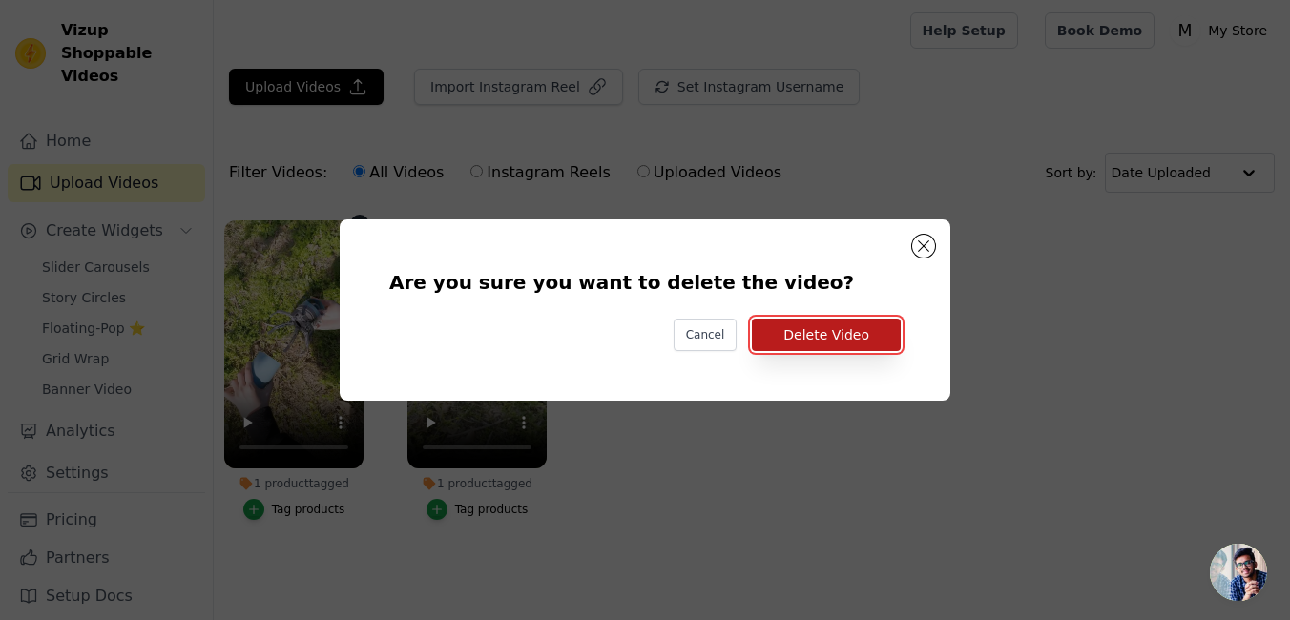
click at [826, 327] on button "Delete Video" at bounding box center [826, 335] width 149 height 32
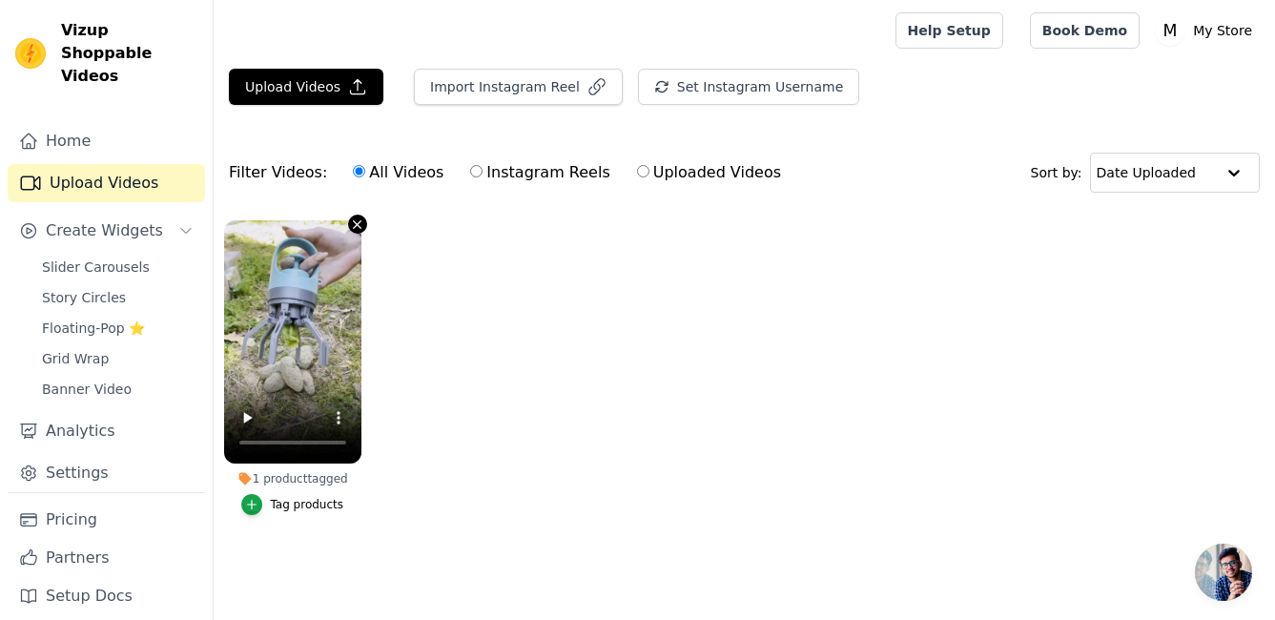
click at [356, 228] on icon "button" at bounding box center [357, 224] width 14 height 14
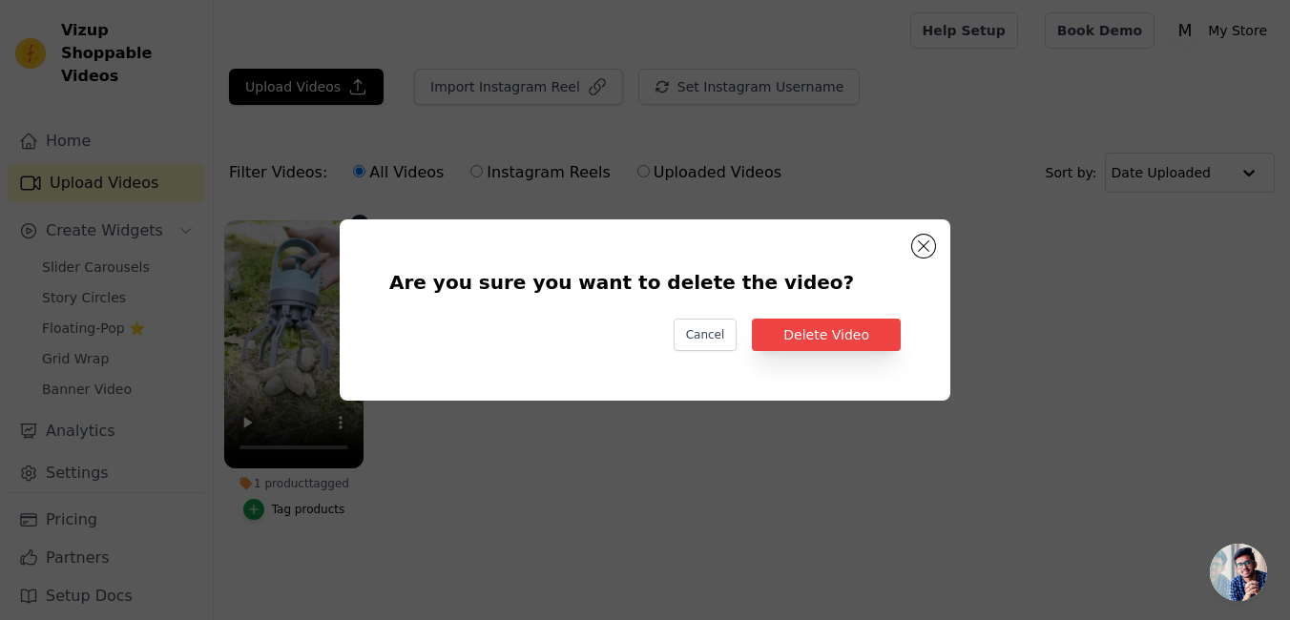
click at [842, 355] on div "Are you sure you want to delete the video? Cancel Delete Video" at bounding box center [644, 310] width 549 height 120
click at [846, 334] on button "Delete Video" at bounding box center [826, 335] width 149 height 32
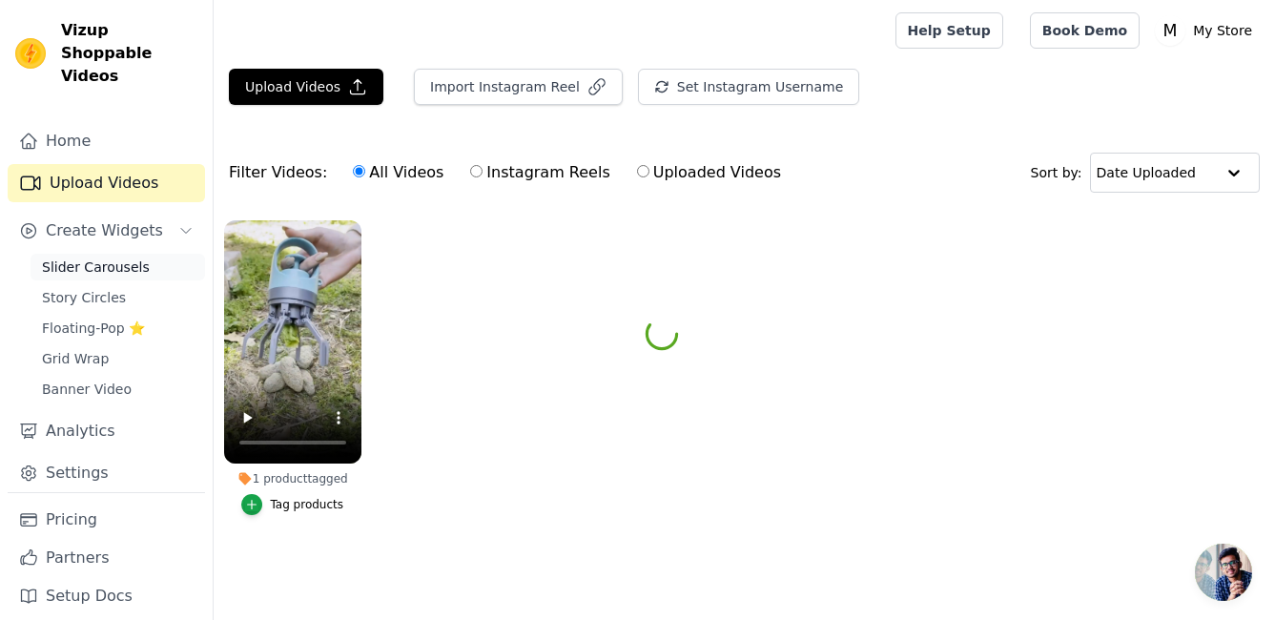
click at [88, 258] on span "Slider Carousels" at bounding box center [96, 267] width 108 height 19
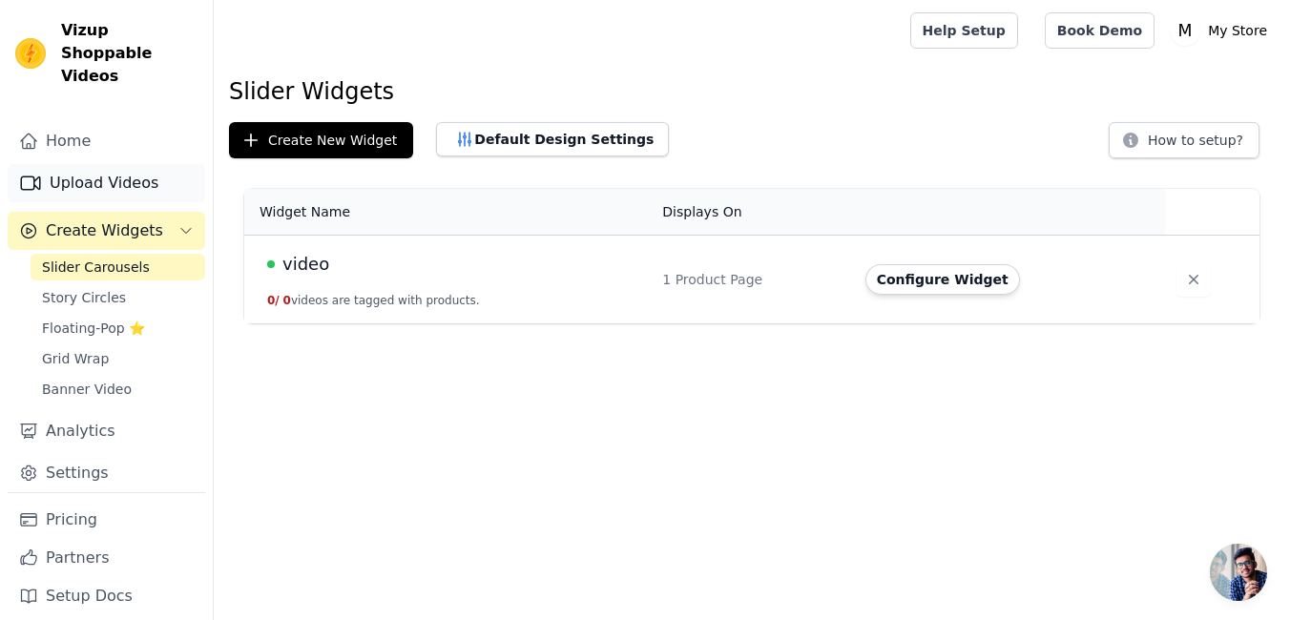
click at [92, 164] on link "Upload Videos" at bounding box center [106, 183] width 197 height 38
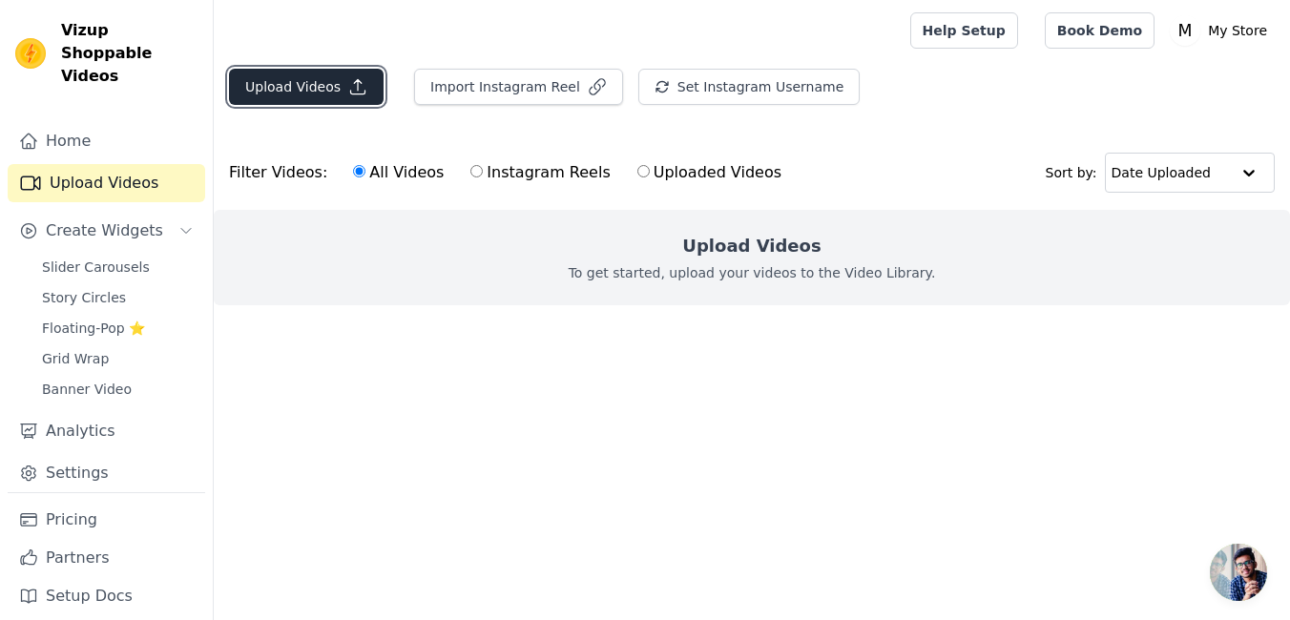
click at [291, 84] on button "Upload Videos" at bounding box center [306, 87] width 155 height 36
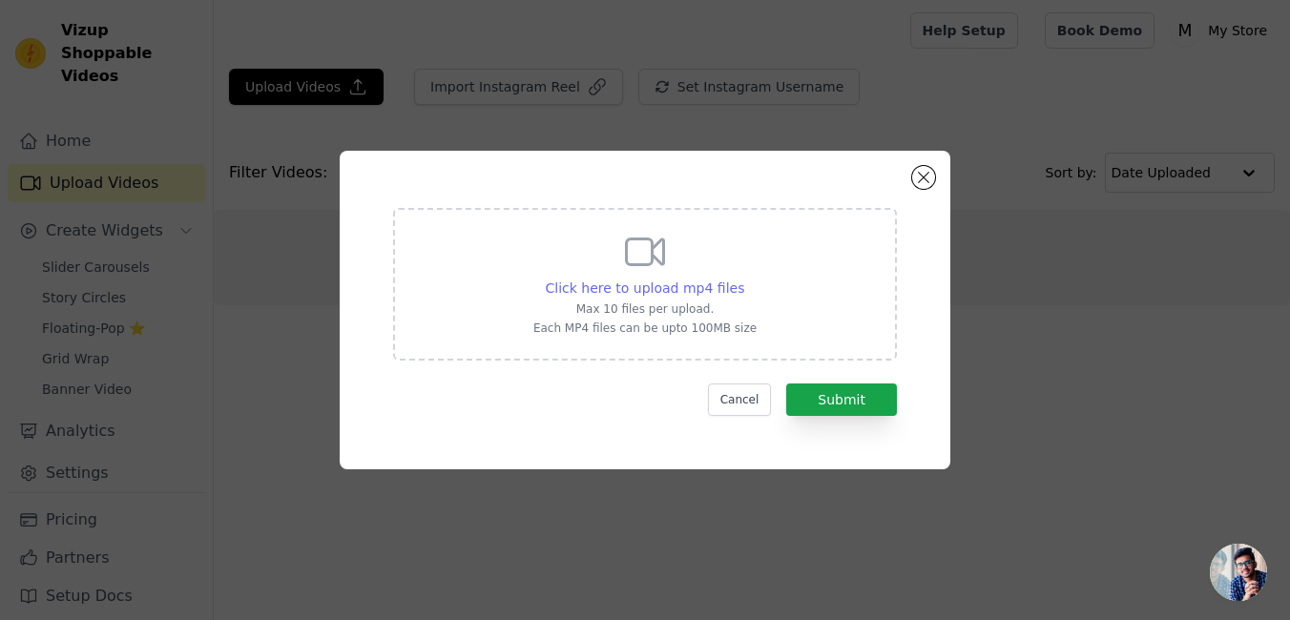
click at [683, 290] on span "Click here to upload mp4 files" at bounding box center [645, 287] width 199 height 15
click at [743, 279] on input "Click here to upload mp4 files Max 10 files per upload. Each MP4 files can be u…" at bounding box center [743, 278] width 1 height 1
type input "C:\fakepath\1.mp4"
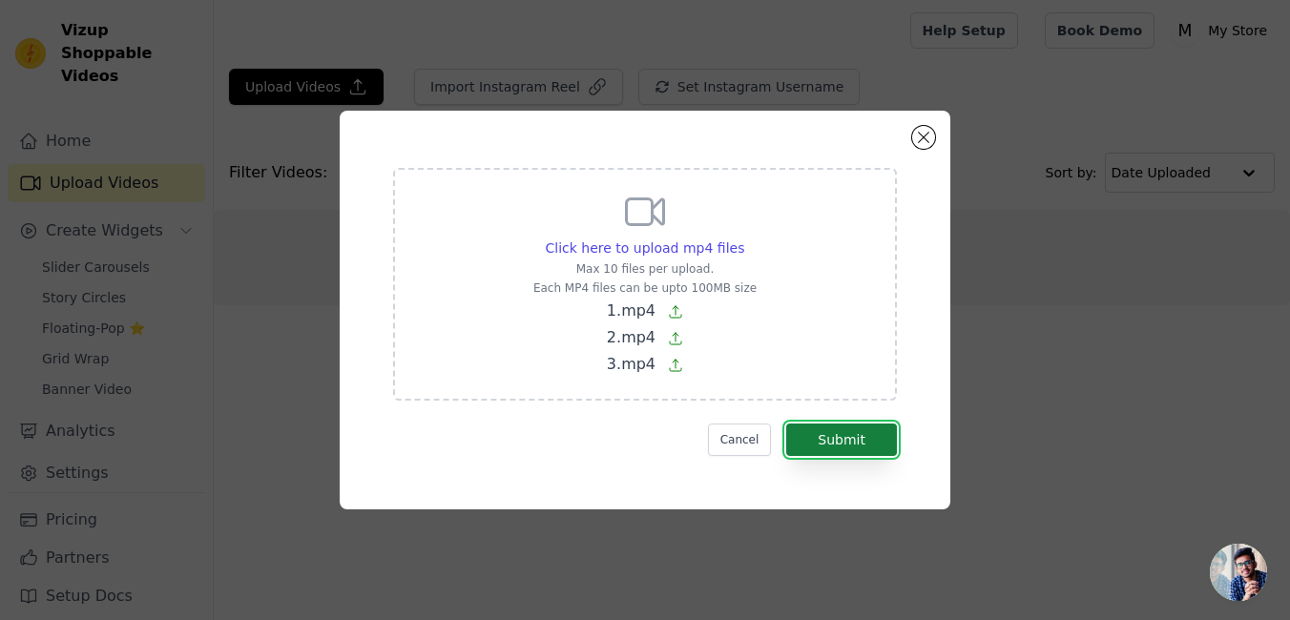
click at [860, 436] on button "Submit" at bounding box center [841, 440] width 111 height 32
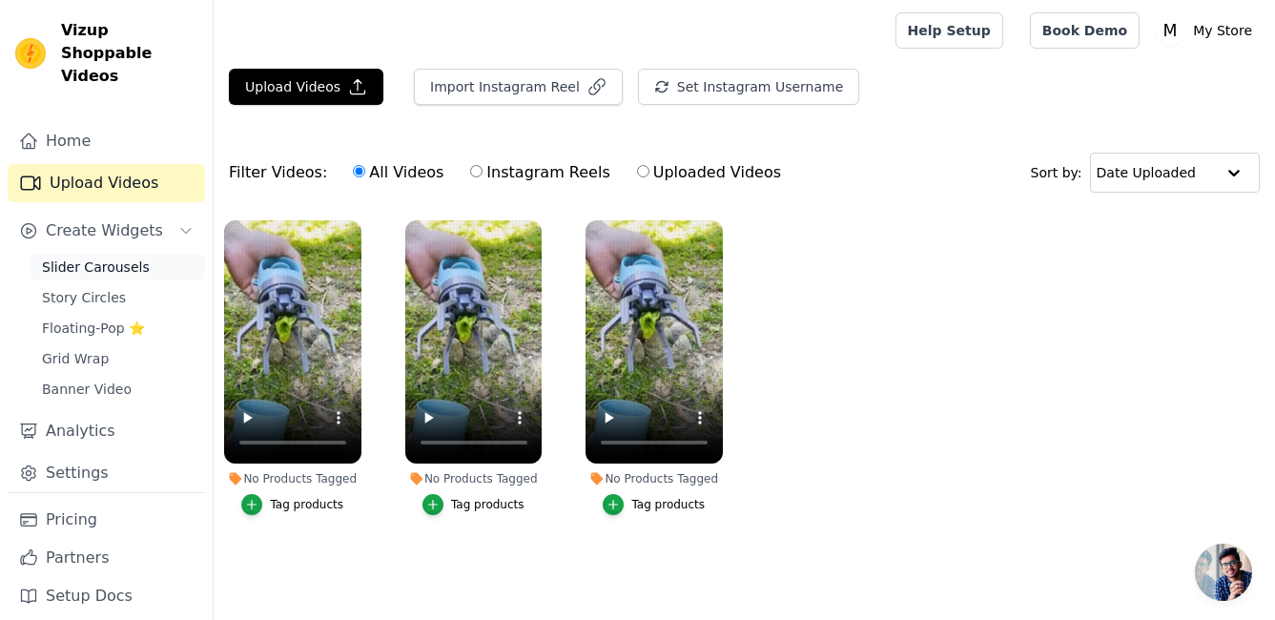
click at [75, 258] on span "Slider Carousels" at bounding box center [96, 267] width 108 height 19
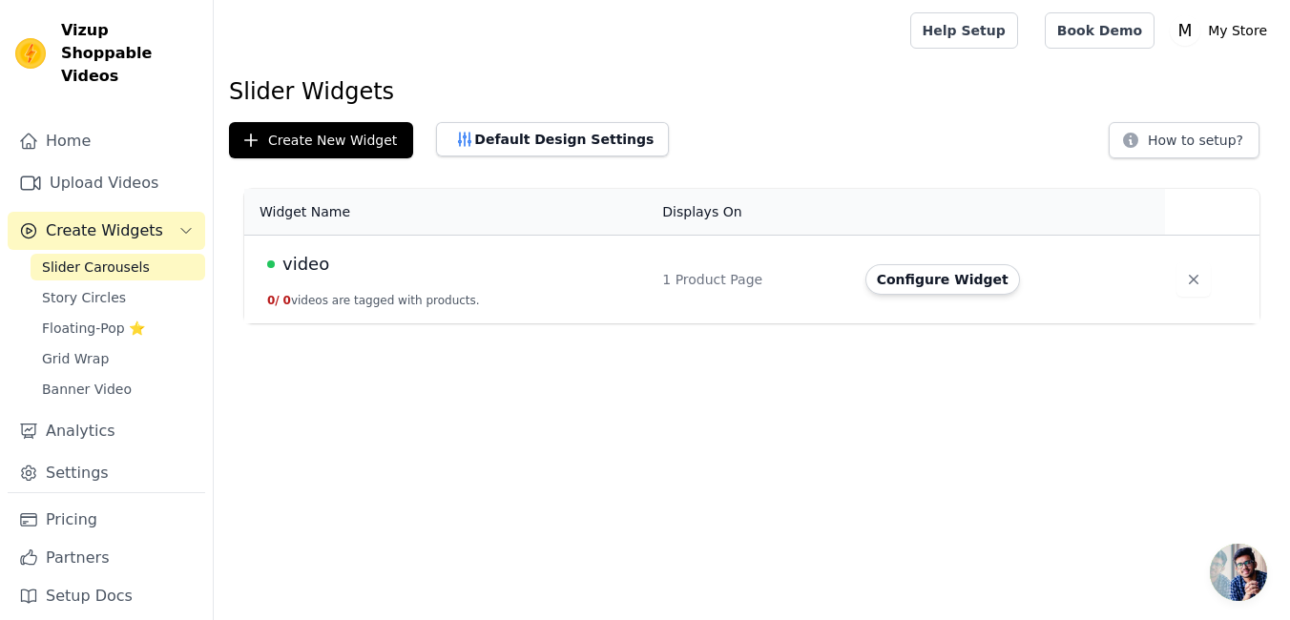
drag, startPoint x: 373, startPoint y: 291, endPoint x: 312, endPoint y: 293, distance: 61.1
click at [373, 292] on td "video 0 / 0 videos are tagged with products." at bounding box center [447, 280] width 406 height 89
click at [308, 244] on td "video 0 / 0 videos are tagged with products." at bounding box center [447, 280] width 406 height 89
click at [306, 262] on span "video" at bounding box center [305, 264] width 47 height 27
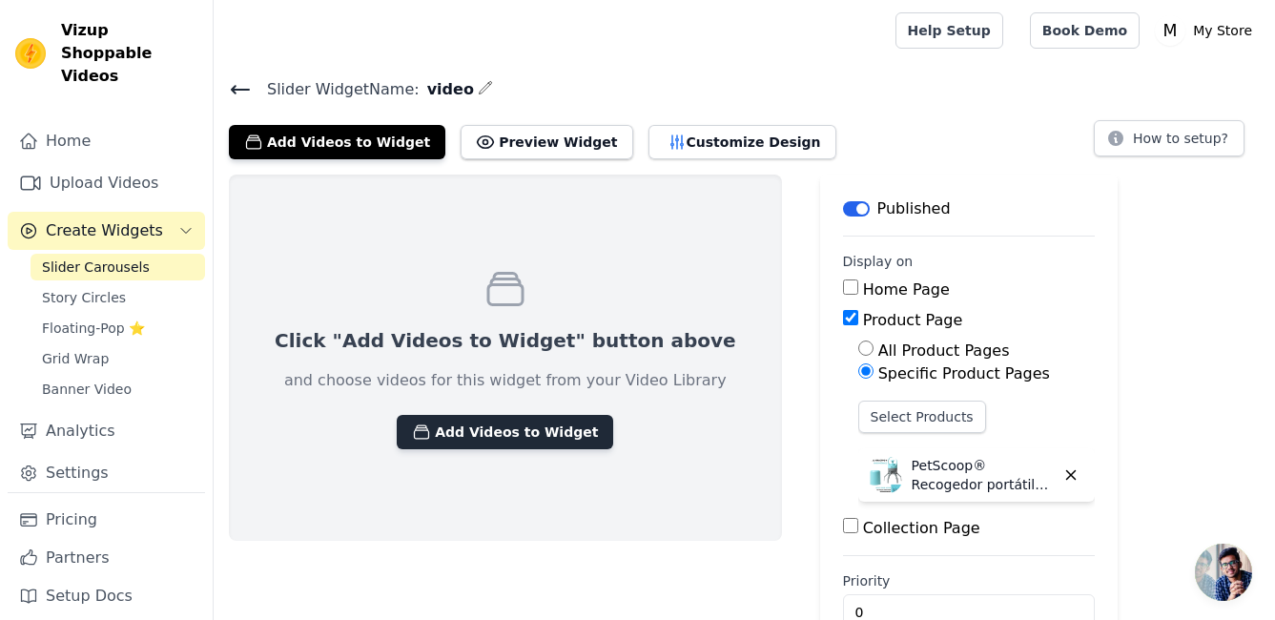
click at [415, 430] on button "Add Videos to Widget" at bounding box center [505, 432] width 217 height 34
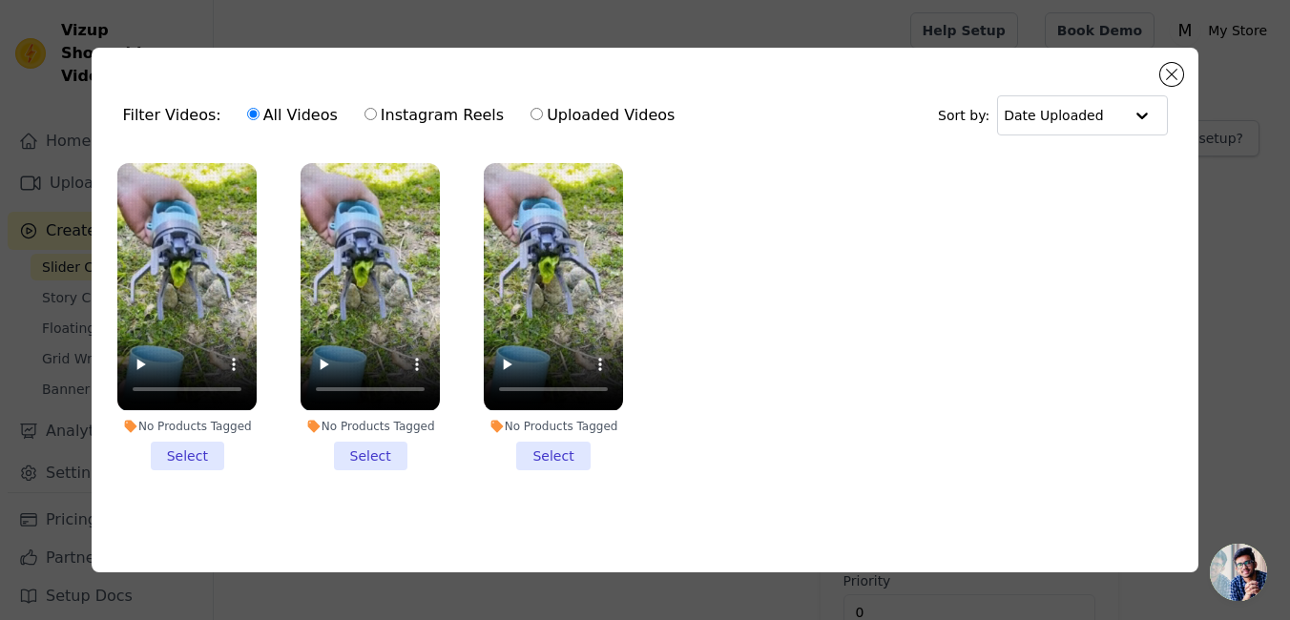
click at [196, 447] on li "No Products Tagged Select" at bounding box center [186, 316] width 139 height 306
click at [0, 0] on input "No Products Tagged Select" at bounding box center [0, 0] width 0 height 0
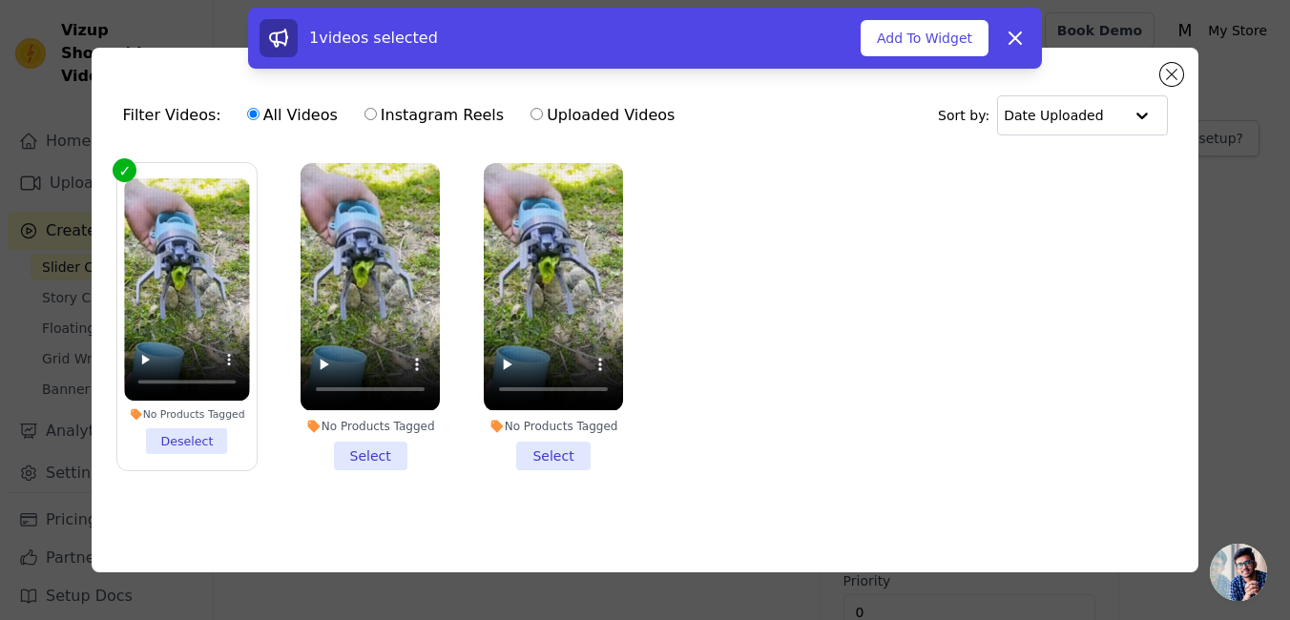
click at [368, 472] on div "No Products Tagged Select" at bounding box center [370, 316] width 160 height 327
click at [372, 459] on li "No Products Tagged Select" at bounding box center [369, 316] width 139 height 306
click at [0, 0] on input "No Products Tagged Select" at bounding box center [0, 0] width 0 height 0
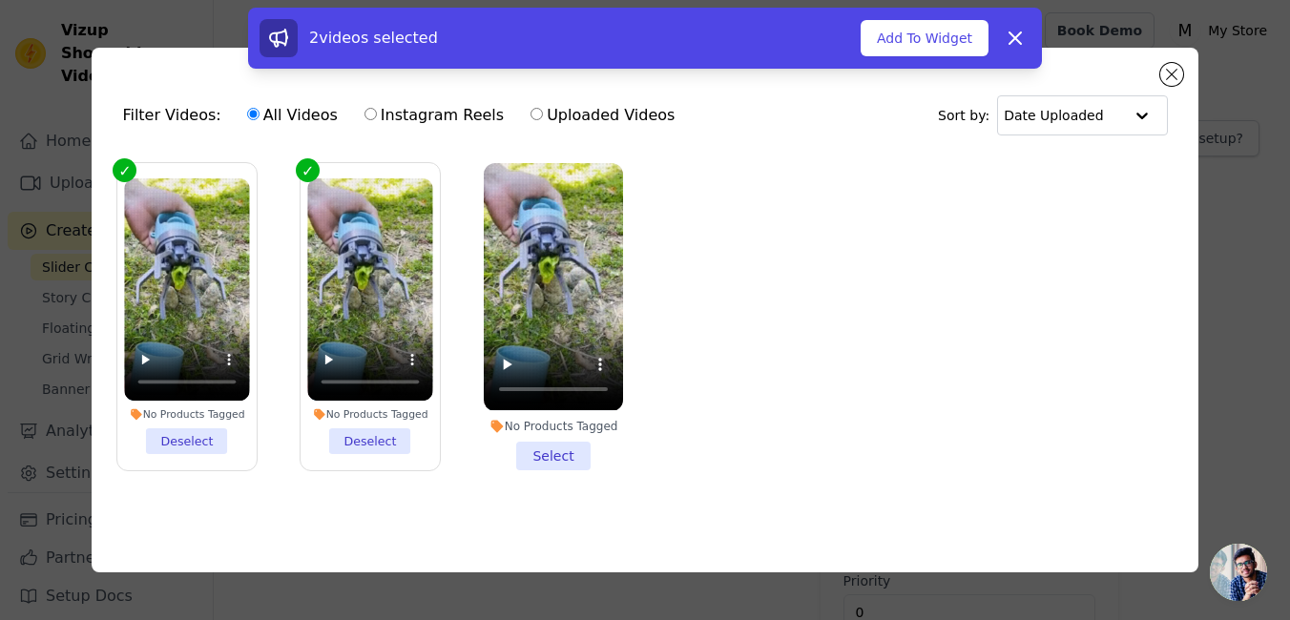
click at [578, 444] on li "No Products Tagged Select" at bounding box center [553, 316] width 139 height 306
click at [0, 0] on input "No Products Tagged Select" at bounding box center [0, 0] width 0 height 0
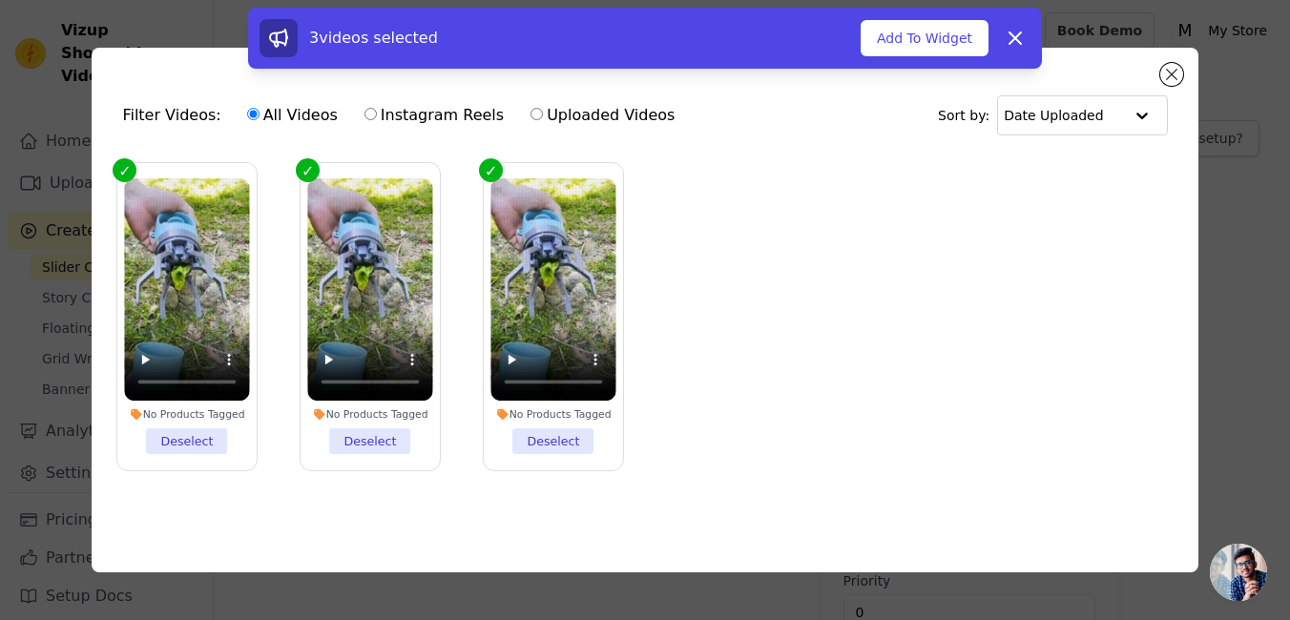
click at [903, 68] on div "3 videos selected Add To Widget Dismiss" at bounding box center [645, 38] width 794 height 61
click at [908, 39] on button "Add To Widget" at bounding box center [924, 38] width 128 height 36
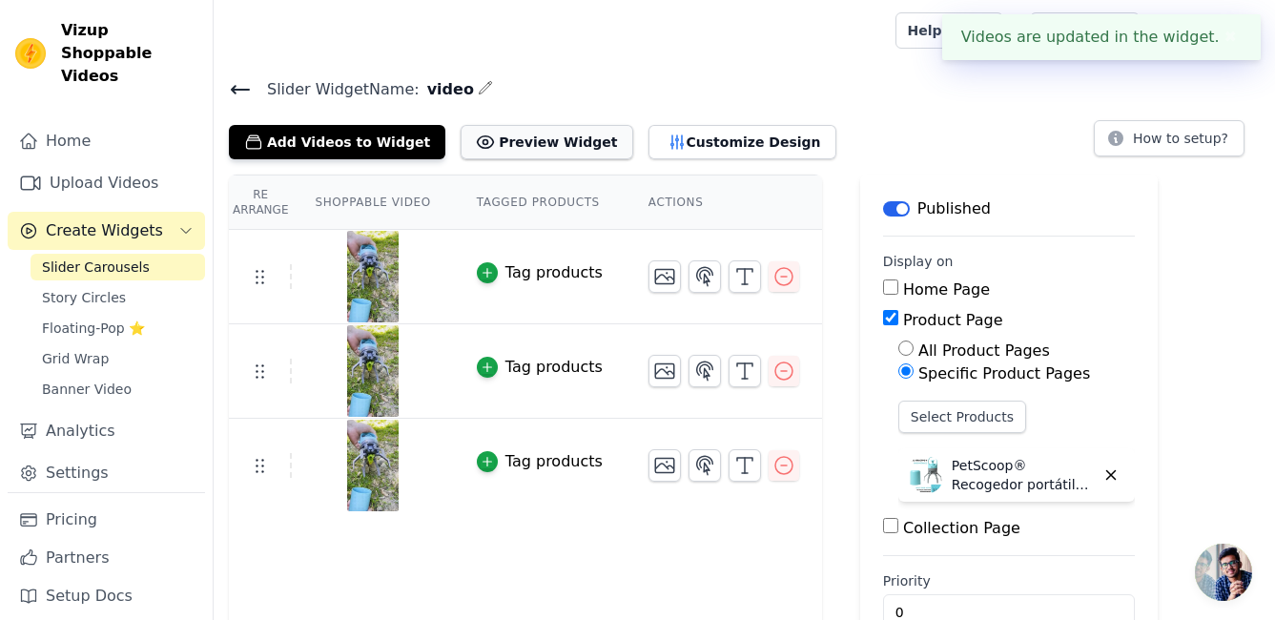
click at [518, 141] on button "Preview Widget" at bounding box center [547, 142] width 172 height 34
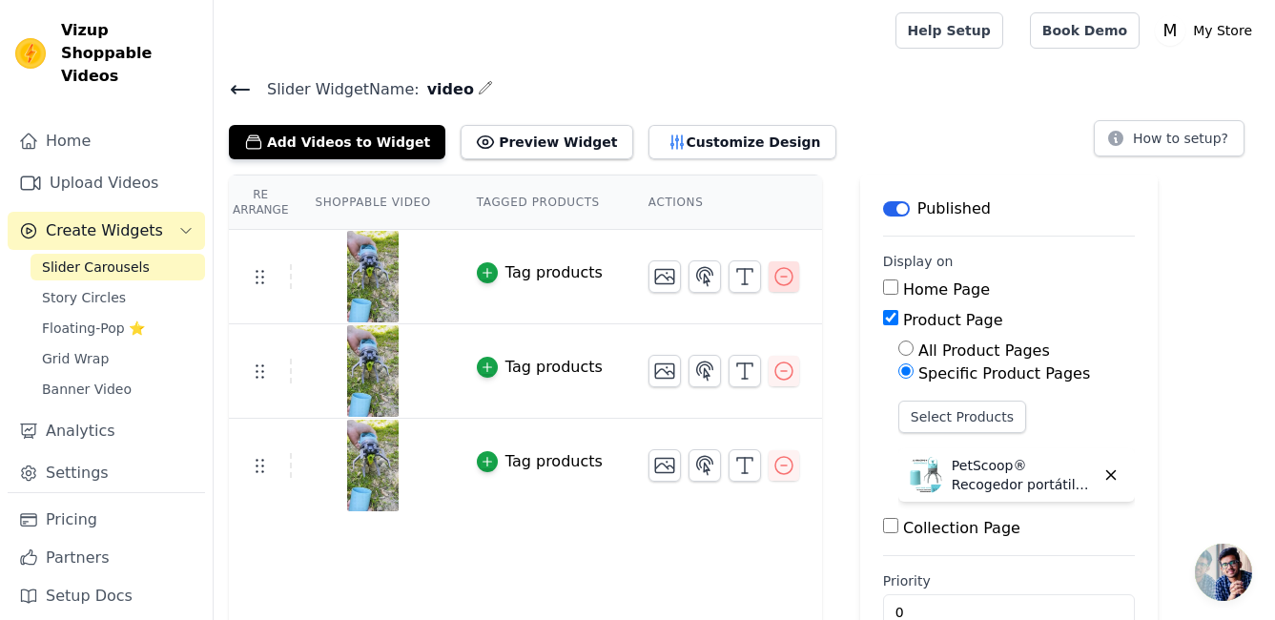
click at [773, 285] on icon "button" at bounding box center [784, 276] width 23 height 23
click at [773, 372] on icon "button" at bounding box center [784, 371] width 23 height 23
click at [773, 466] on icon "button" at bounding box center [784, 465] width 23 height 23
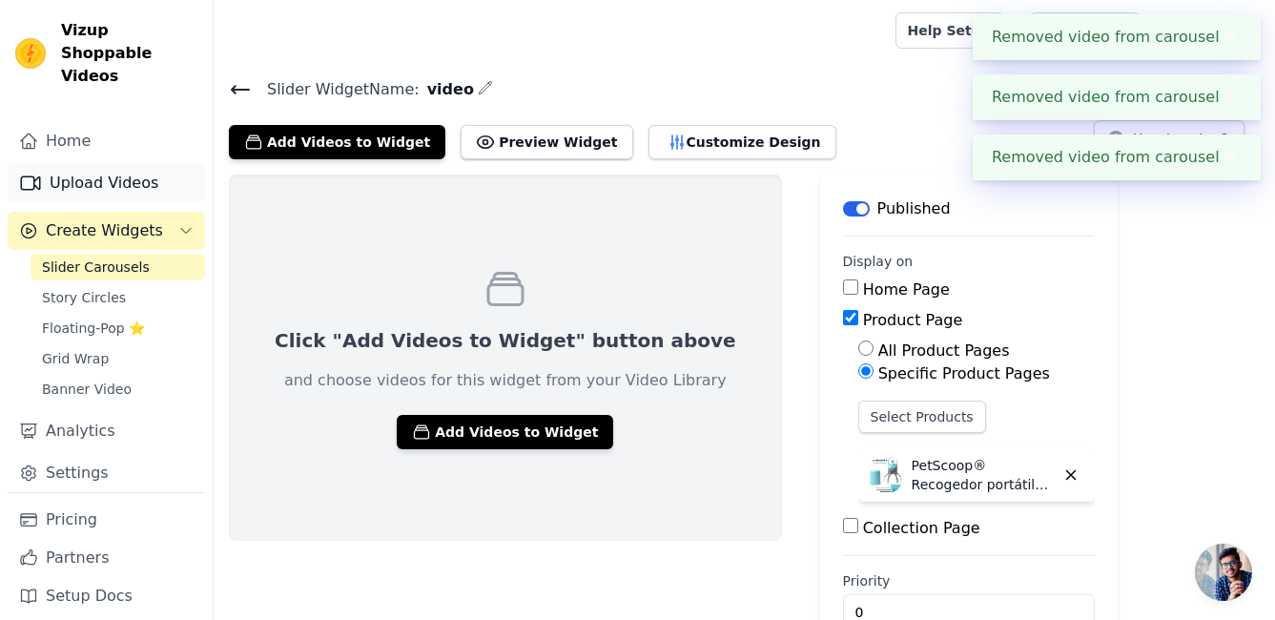
click at [74, 164] on link "Upload Videos" at bounding box center [106, 183] width 197 height 38
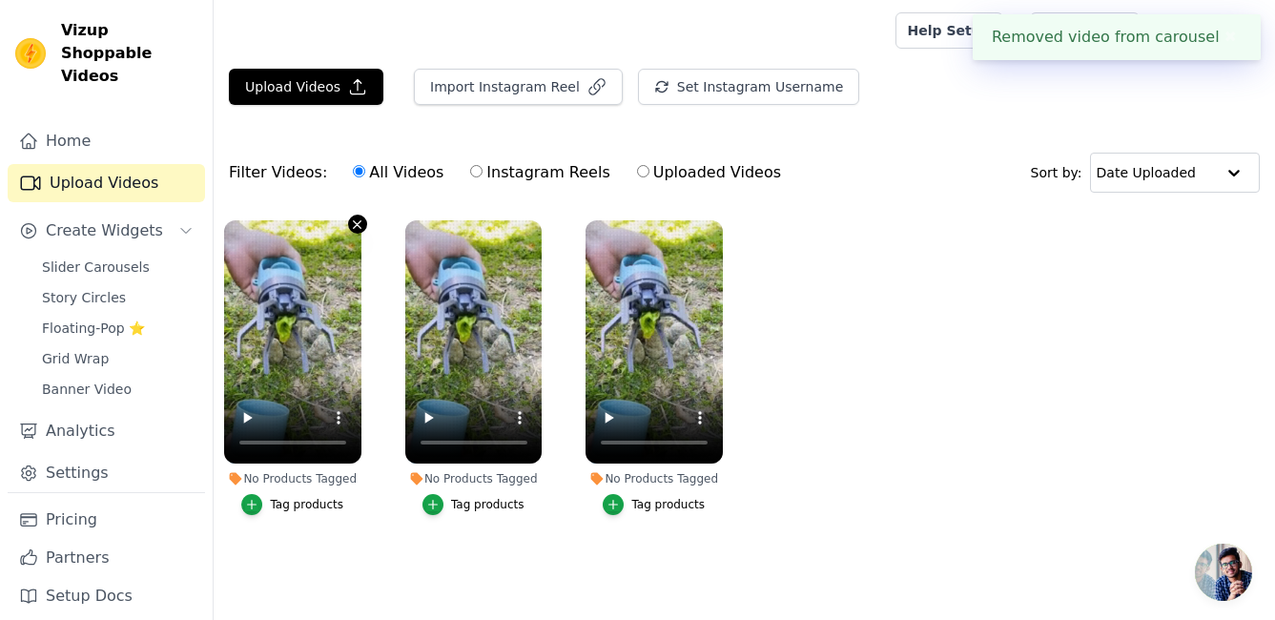
click at [359, 222] on icon "button" at bounding box center [358, 224] width 8 height 8
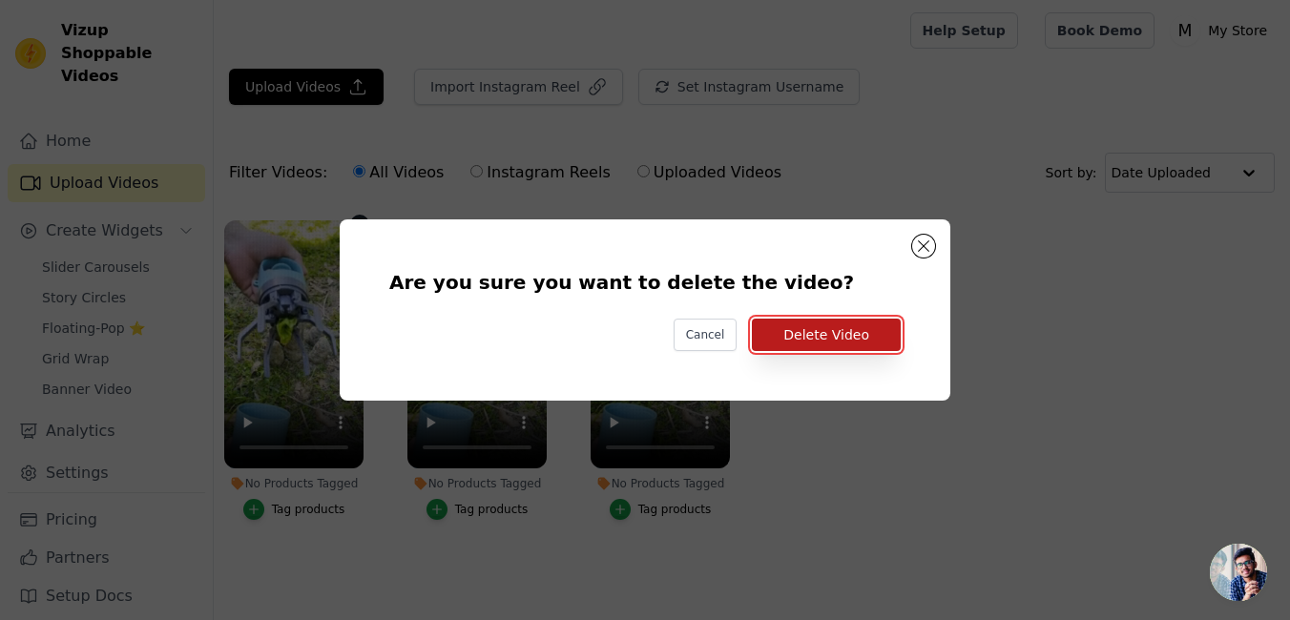
click at [840, 334] on button "Delete Video" at bounding box center [826, 335] width 149 height 32
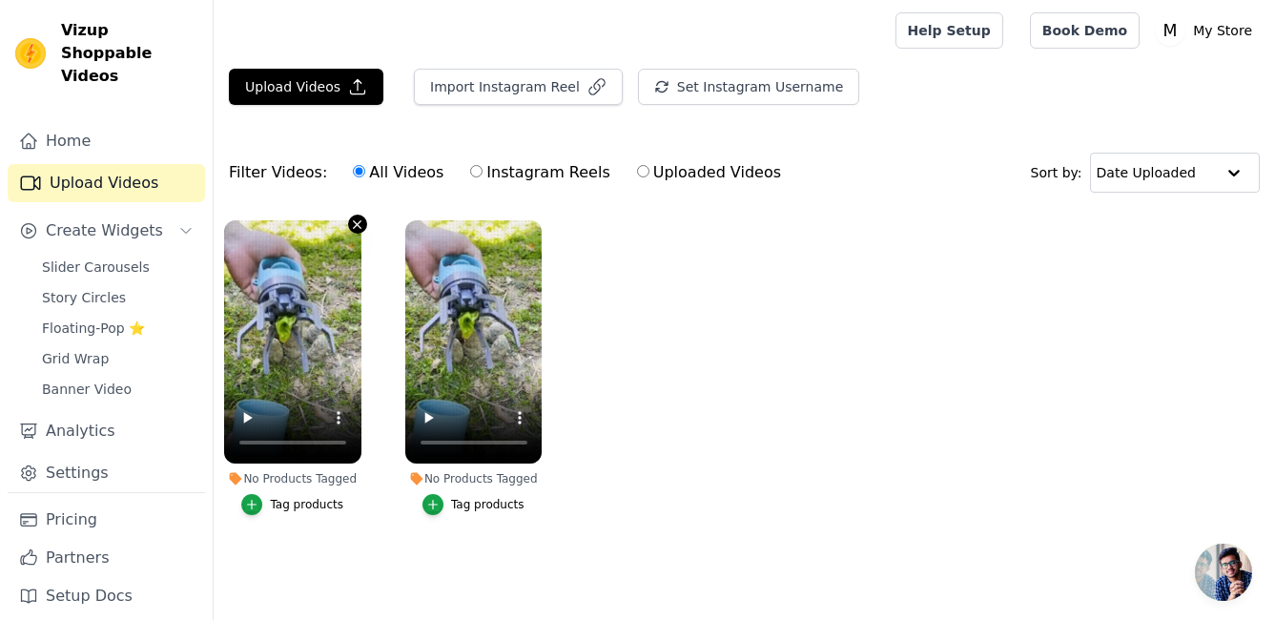
click at [363, 227] on icon "button" at bounding box center [357, 224] width 14 height 14
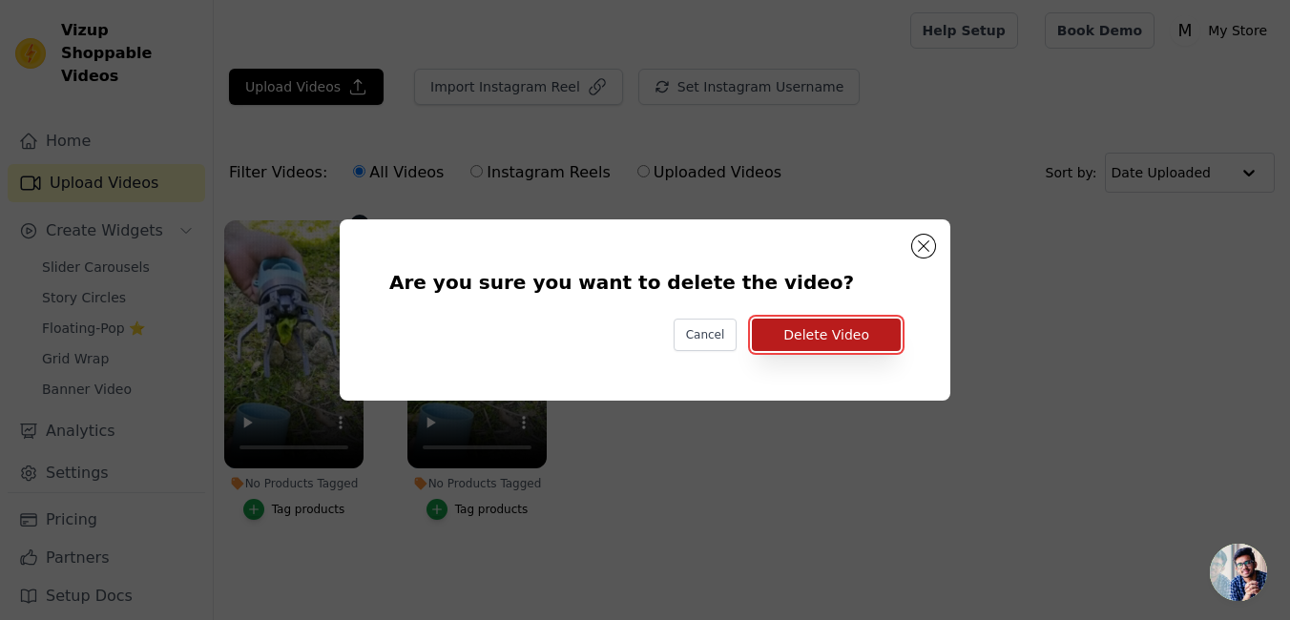
click at [785, 331] on button "Delete Video" at bounding box center [826, 335] width 149 height 32
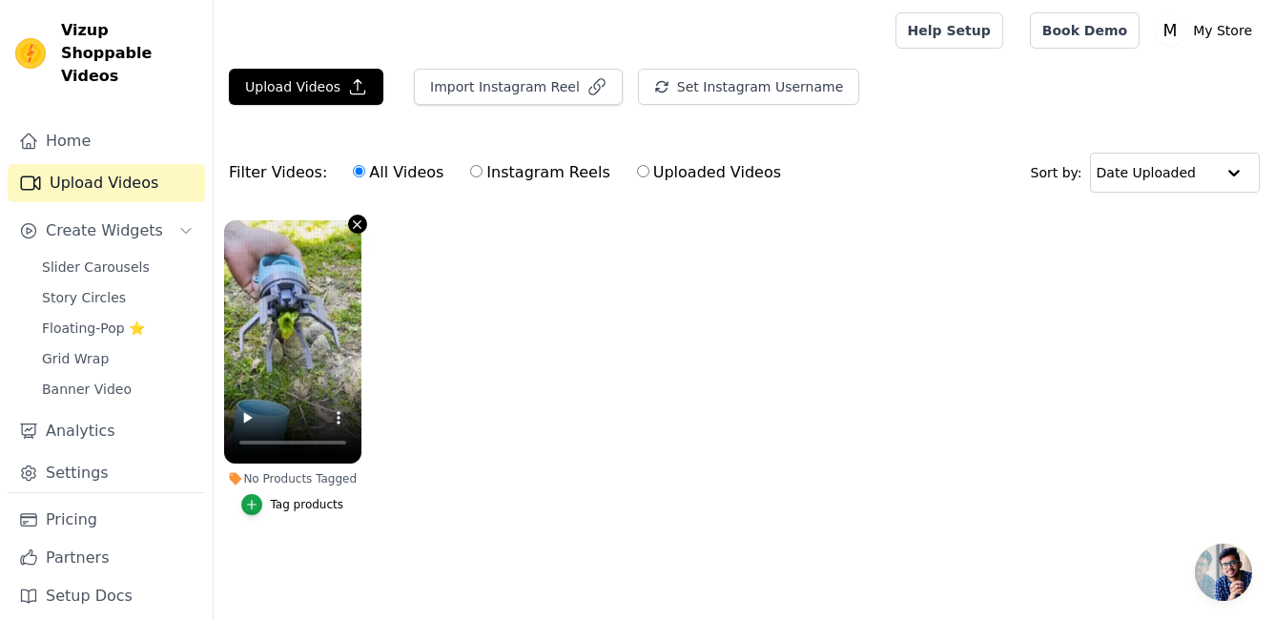
click at [355, 225] on icon "button" at bounding box center [357, 224] width 14 height 14
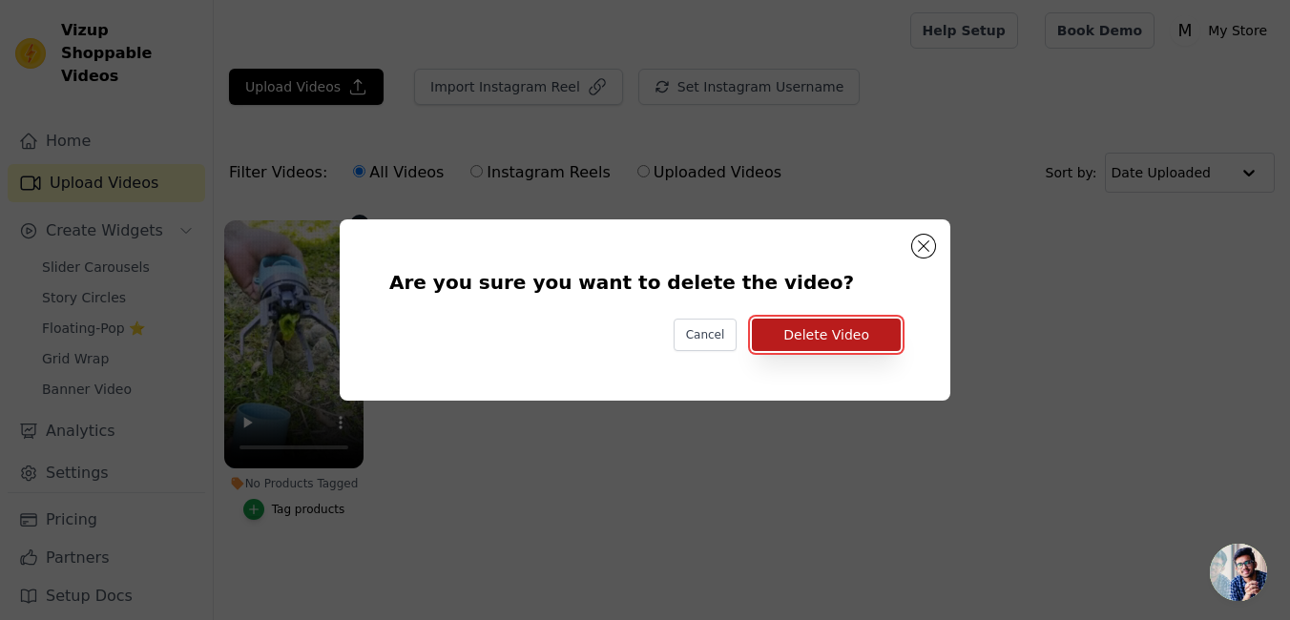
click at [889, 340] on button "Delete Video" at bounding box center [826, 335] width 149 height 32
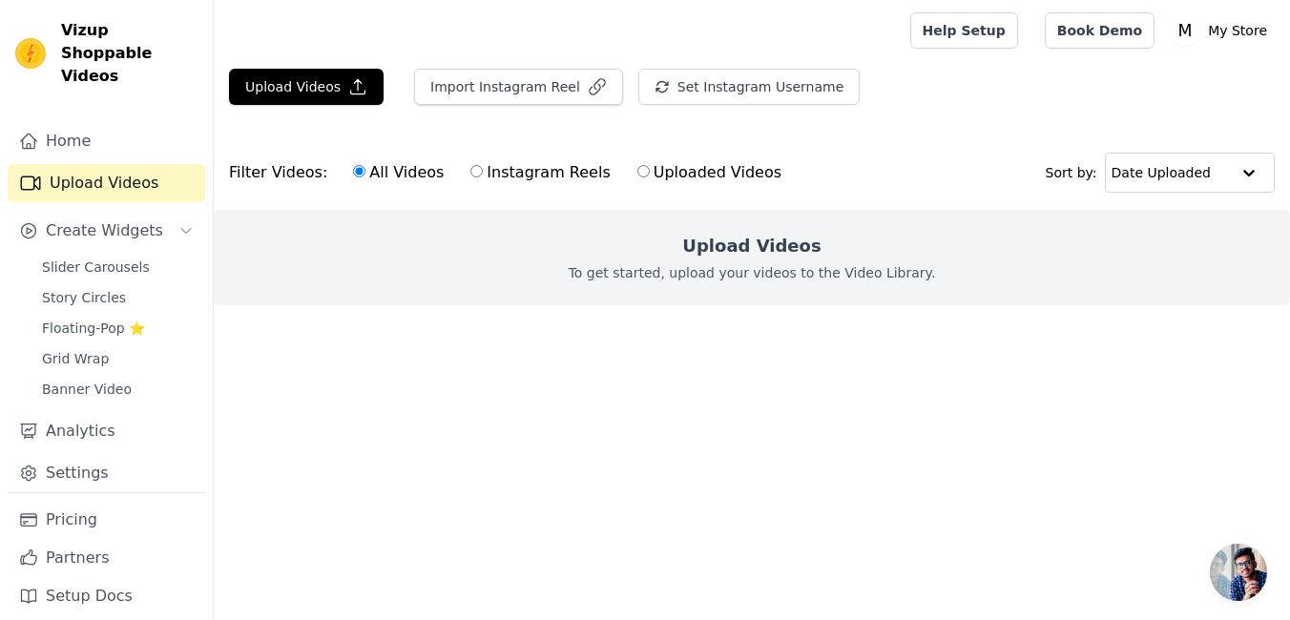
click at [355, 60] on div at bounding box center [558, 30] width 658 height 61
click at [349, 89] on icon "button" at bounding box center [357, 86] width 19 height 19
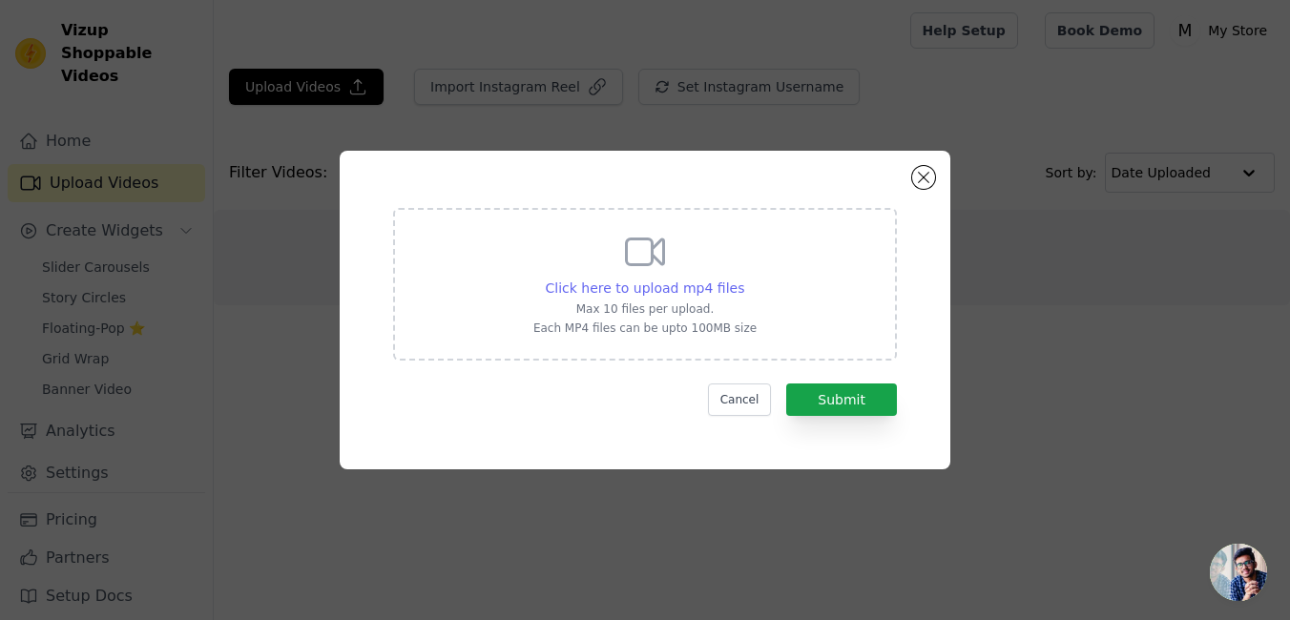
click at [690, 289] on span "Click here to upload mp4 files" at bounding box center [645, 287] width 199 height 15
click at [743, 279] on input "Click here to upload mp4 files Max 10 files per upload. Each MP4 files can be u…" at bounding box center [743, 278] width 1 height 1
type input "C:\fakepath\VIDEO1.mp4"
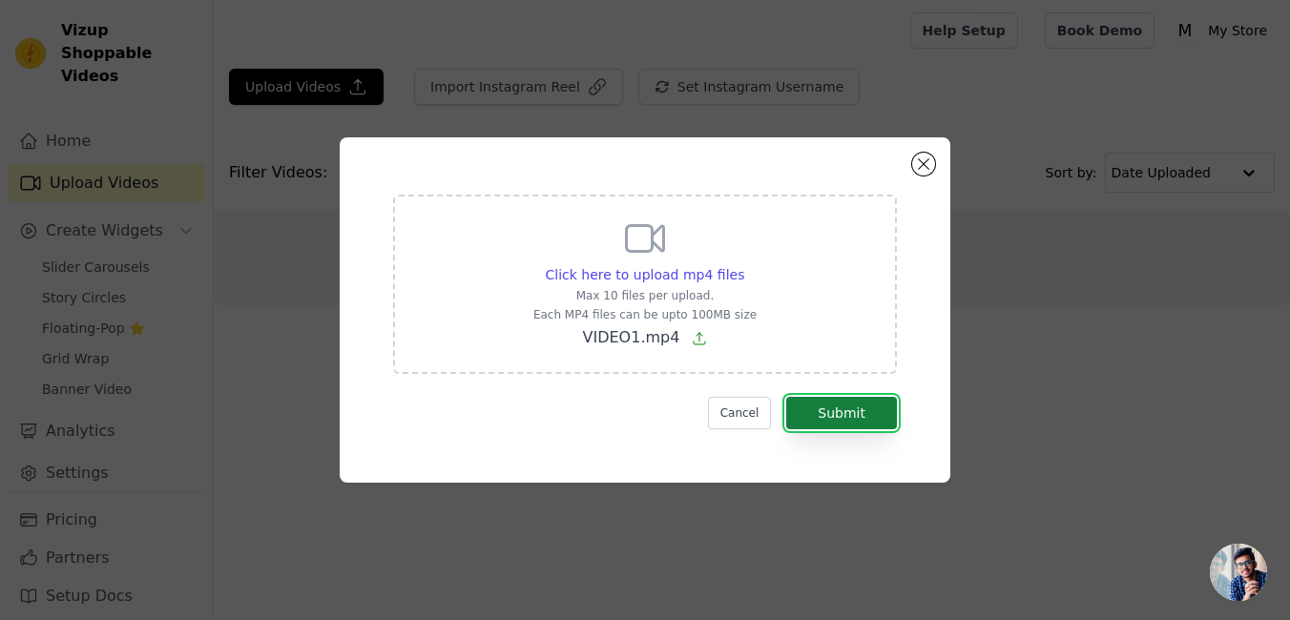
click at [819, 414] on button "Submit" at bounding box center [841, 413] width 111 height 32
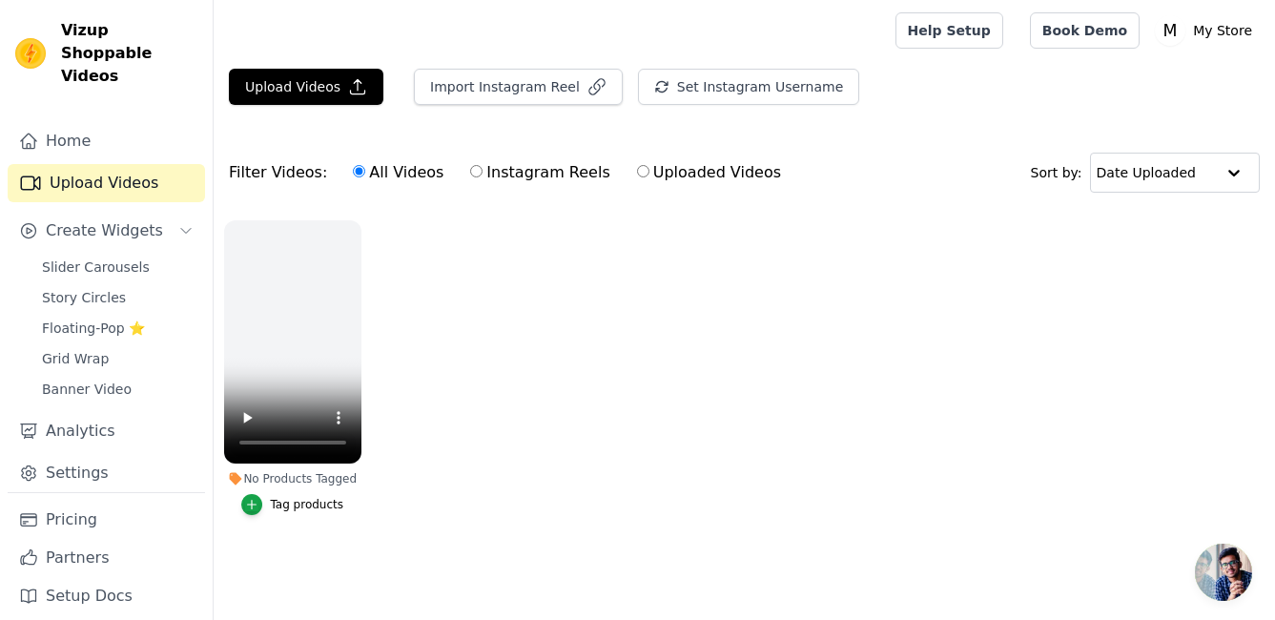
click at [520, 331] on ul "No Products Tagged Tag products" at bounding box center [745, 387] width 1062 height 354
click at [305, 94] on button "Upload Videos" at bounding box center [306, 87] width 155 height 36
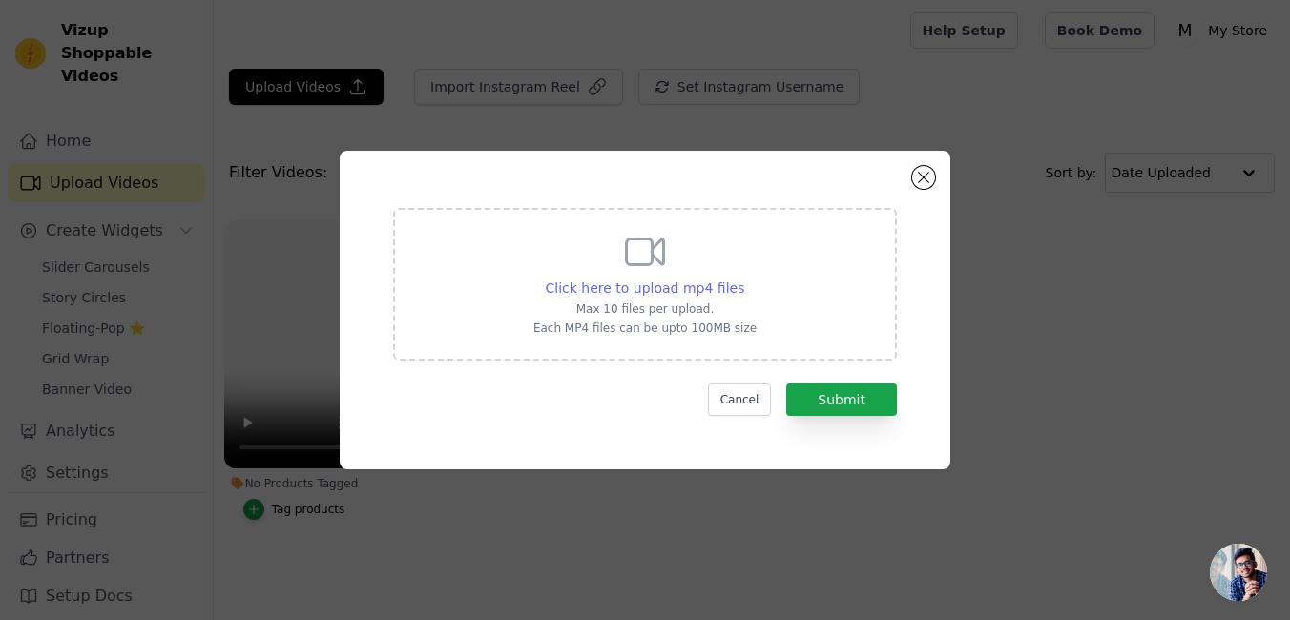
click at [634, 285] on span "Click here to upload mp4 files" at bounding box center [645, 287] width 199 height 15
click at [743, 279] on input "Click here to upload mp4 files Max 10 files per upload. Each MP4 files can be u…" at bounding box center [743, 278] width 1 height 1
click at [686, 290] on span "Click here to upload mp4 files" at bounding box center [645, 287] width 199 height 15
click at [743, 279] on input "Click here to upload mp4 files Max 10 files per upload. Each MP4 files can be u…" at bounding box center [743, 278] width 1 height 1
click at [919, 170] on button "Close modal" at bounding box center [923, 177] width 23 height 23
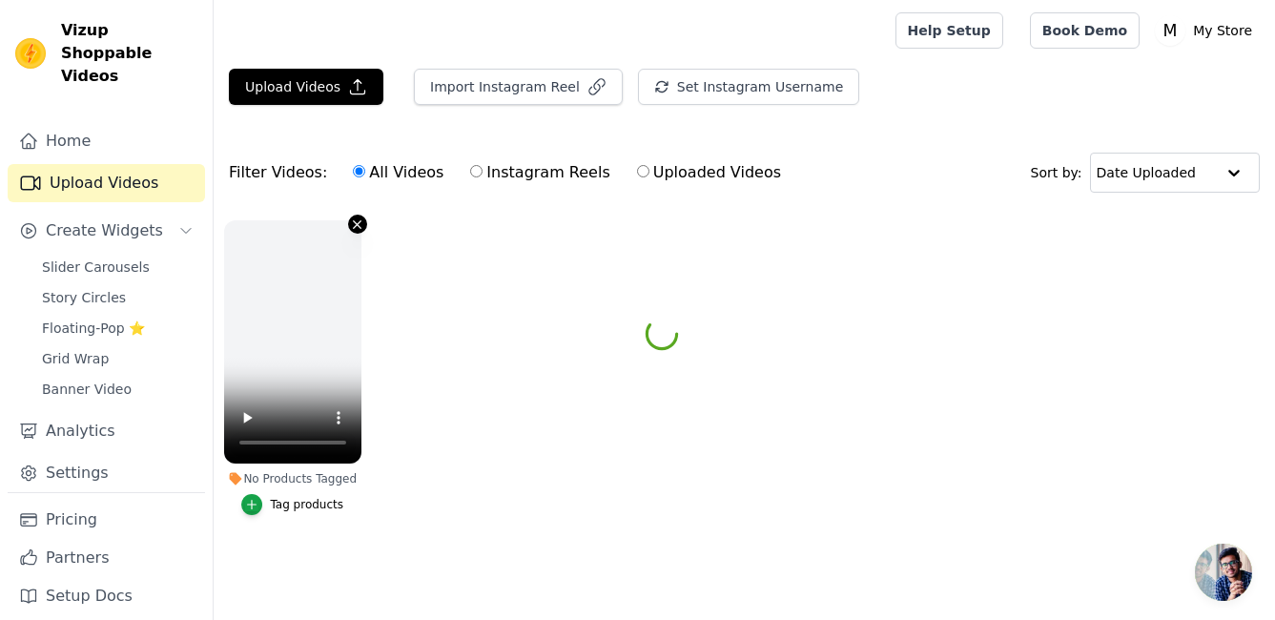
drag, startPoint x: 360, startPoint y: 235, endPoint x: 354, endPoint y: 222, distance: 13.7
click at [354, 222] on icon "button" at bounding box center [357, 224] width 14 height 14
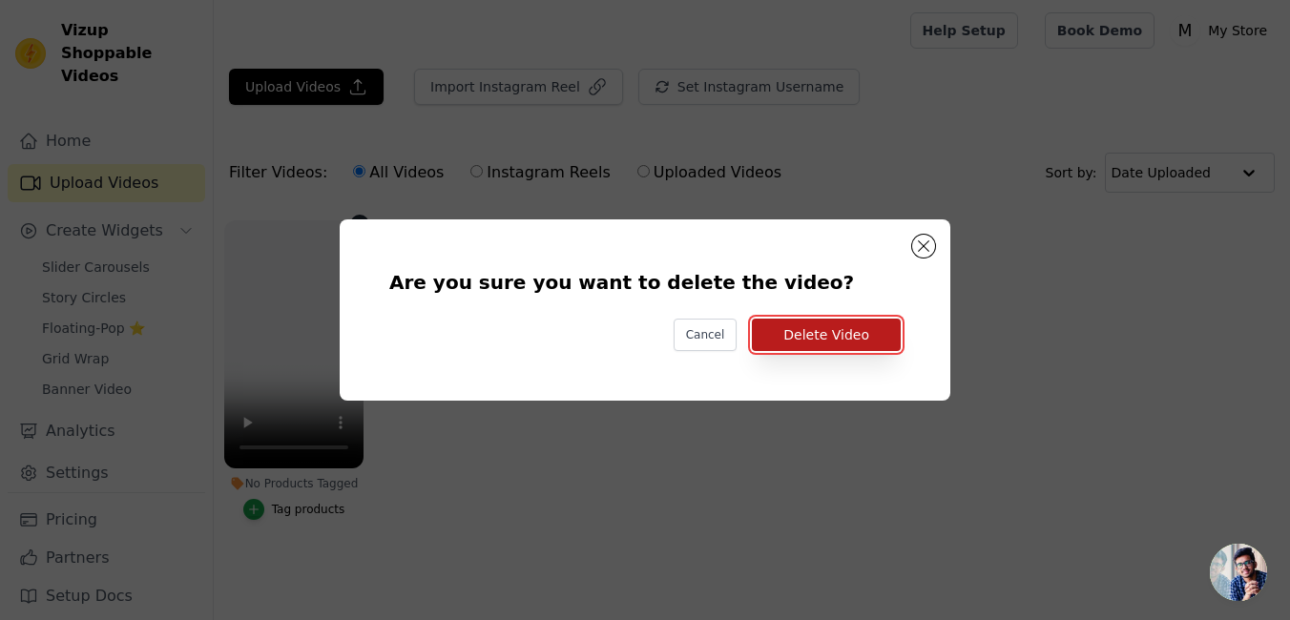
click at [793, 325] on button "Delete Video" at bounding box center [826, 335] width 149 height 32
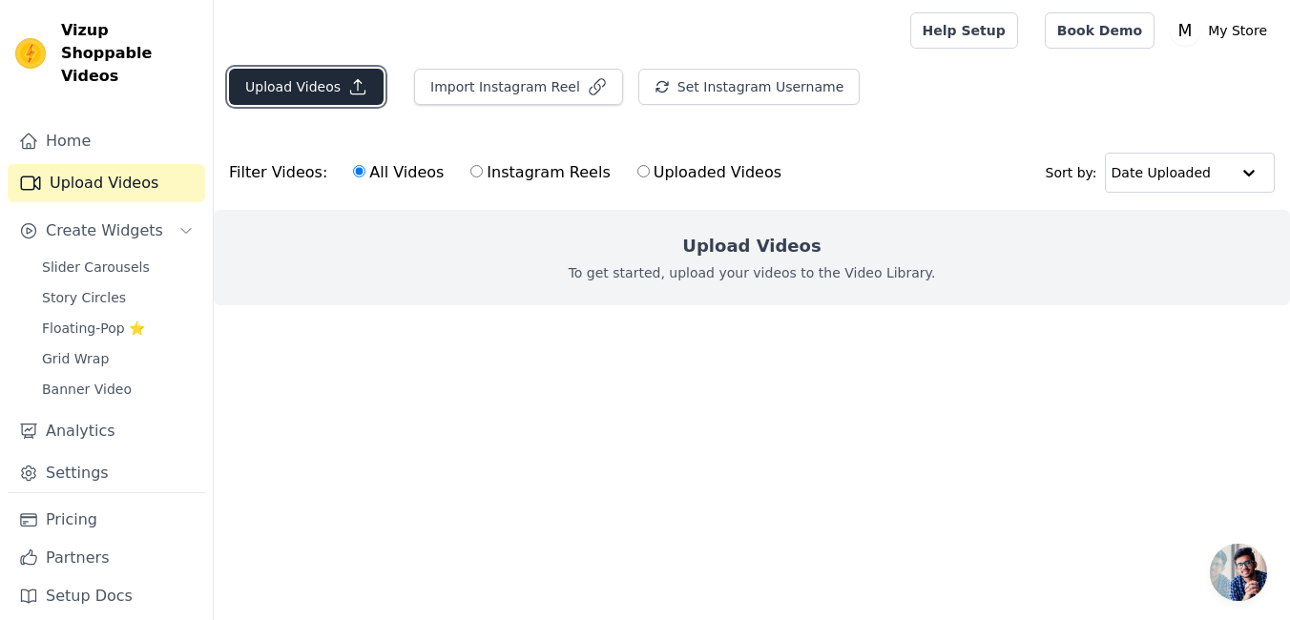
click at [321, 100] on button "Upload Videos" at bounding box center [306, 87] width 155 height 36
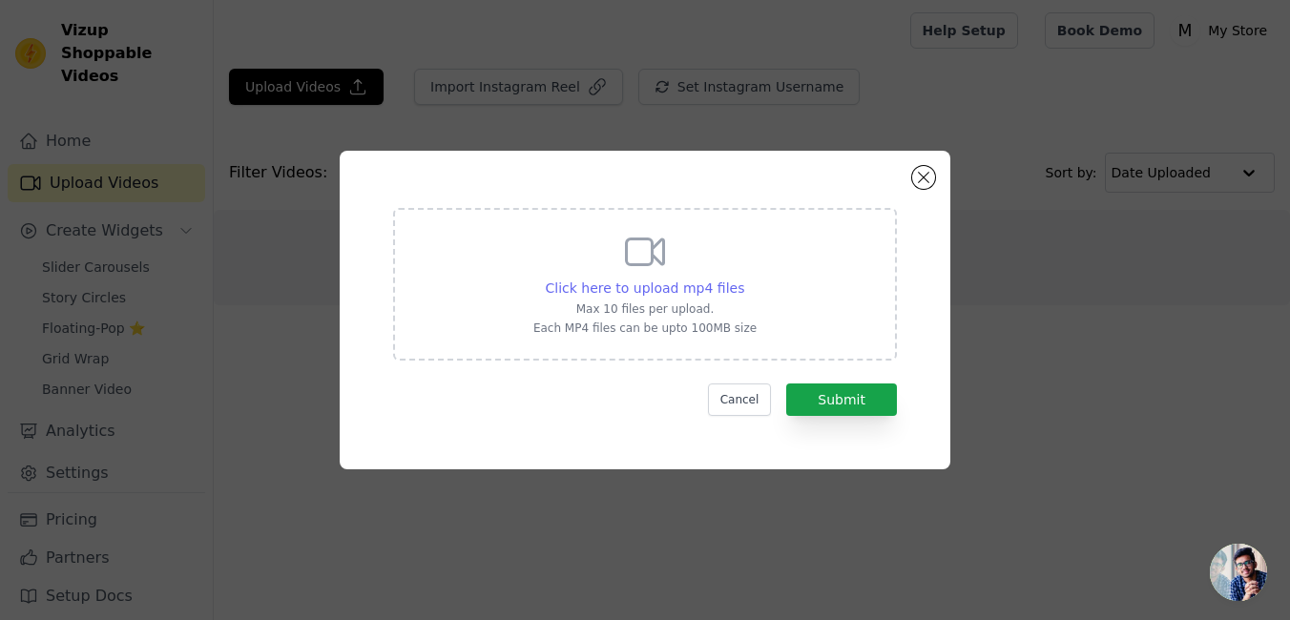
click at [684, 294] on span "Click here to upload mp4 files" at bounding box center [645, 287] width 199 height 15
click at [743, 279] on input "Click here to upload mp4 files Max 10 files per upload. Each MP4 files can be u…" at bounding box center [743, 278] width 1 height 1
type input "C:\fakepath\V1.mp4"
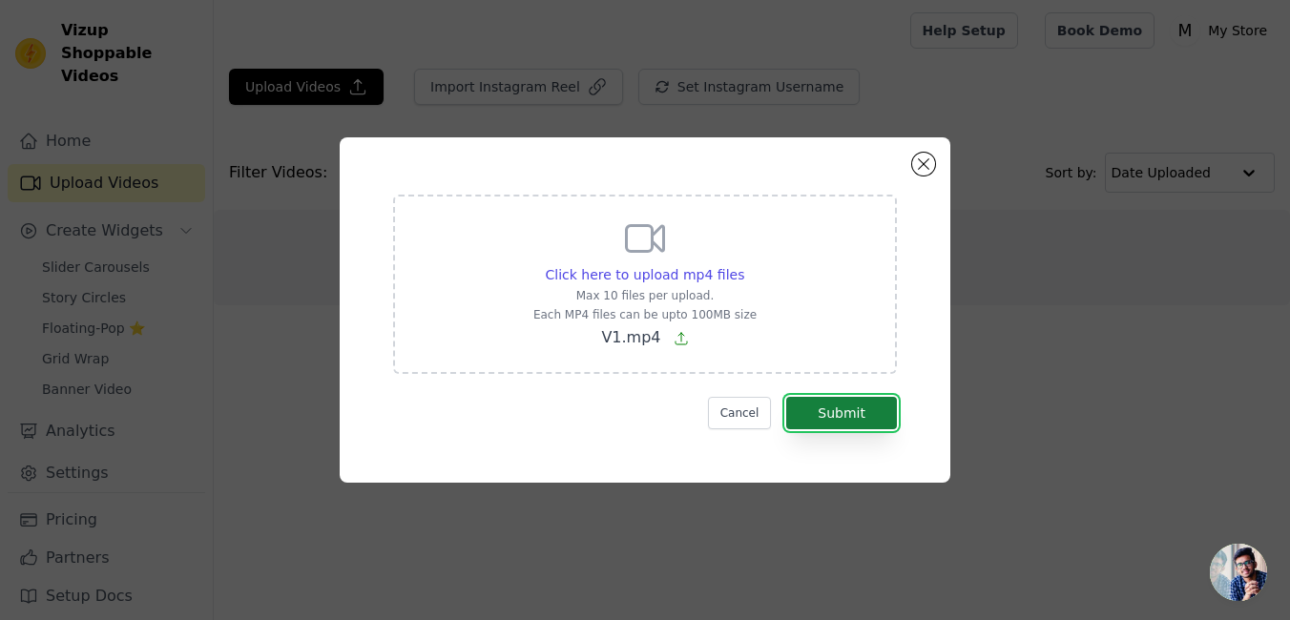
click at [855, 415] on button "Submit" at bounding box center [841, 413] width 111 height 32
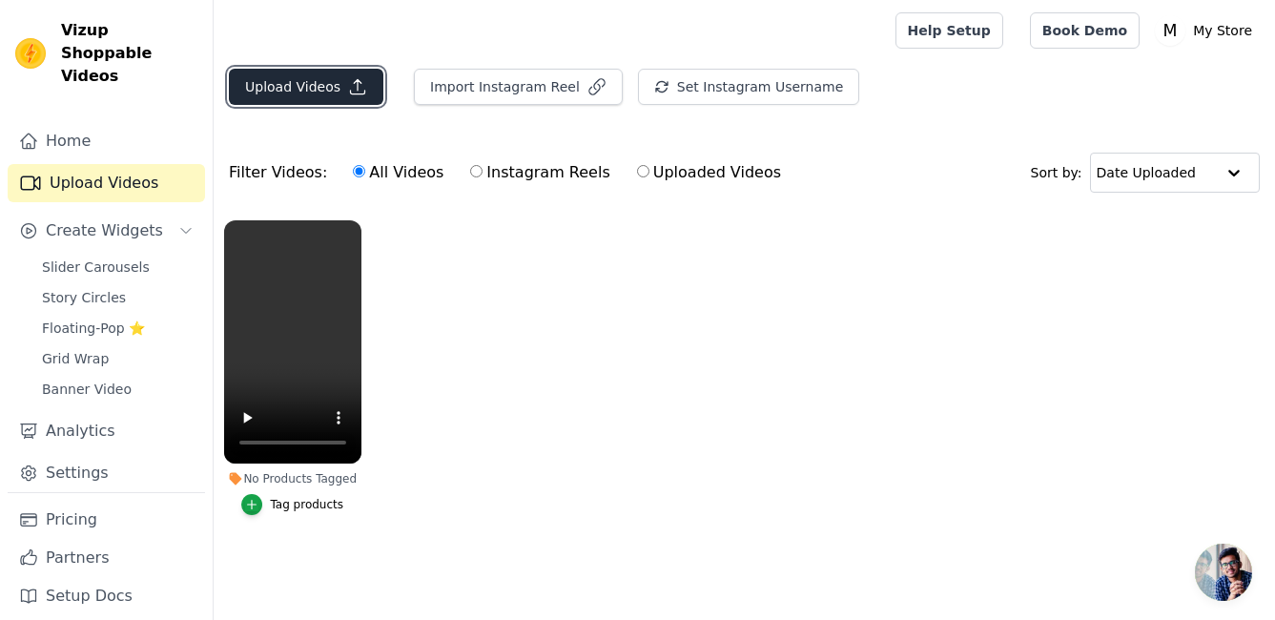
click at [348, 84] on icon "button" at bounding box center [357, 86] width 19 height 19
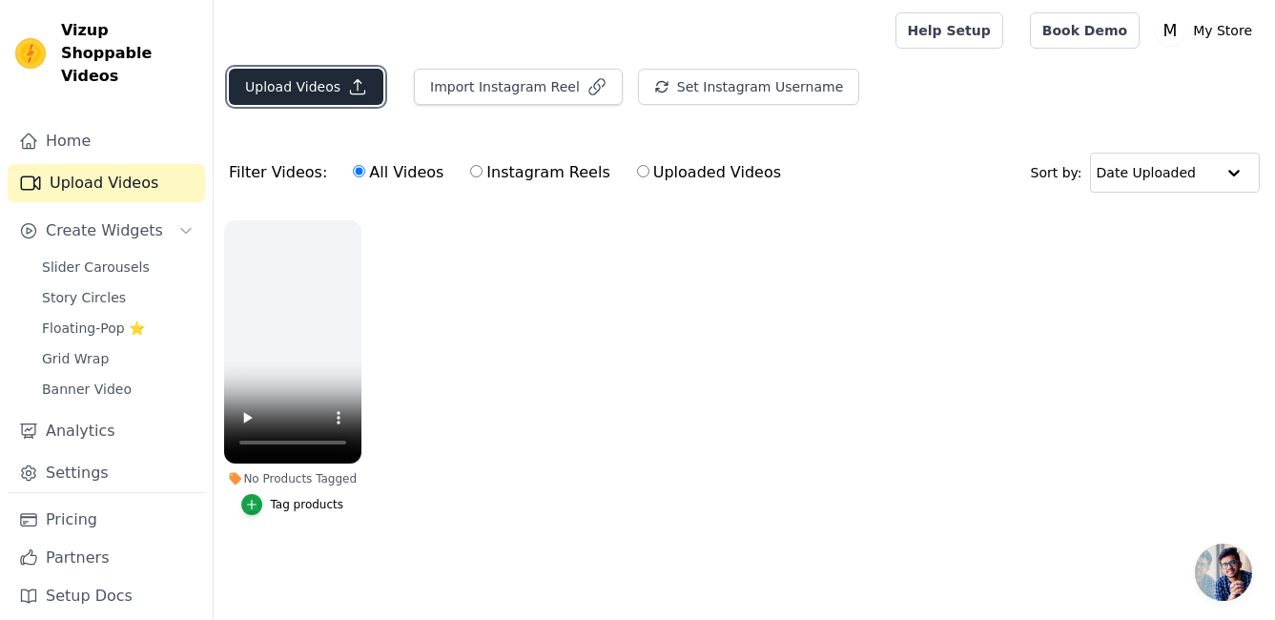
click at [339, 92] on button "Upload Videos" at bounding box center [306, 87] width 155 height 36
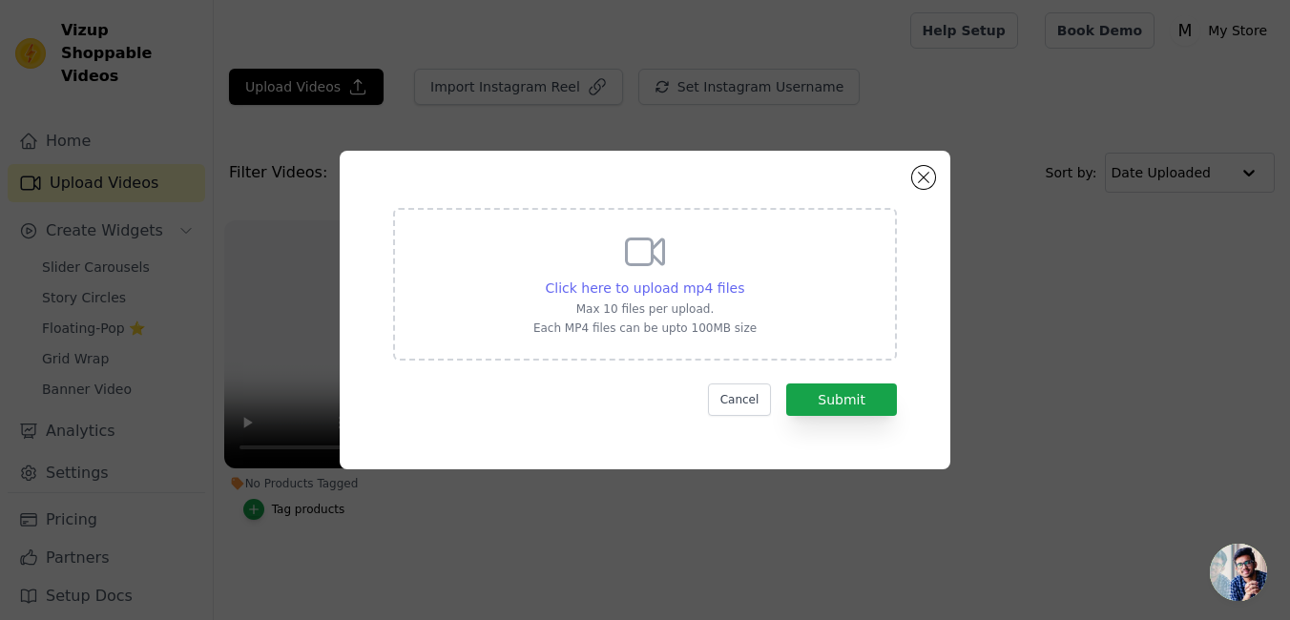
click at [683, 281] on span "Click here to upload mp4 files" at bounding box center [645, 287] width 199 height 15
click at [743, 279] on input "Click here to upload mp4 files Max 10 files per upload. Each MP4 files can be u…" at bounding box center [743, 278] width 1 height 1
type input "C:\fakepath\V2.mp4"
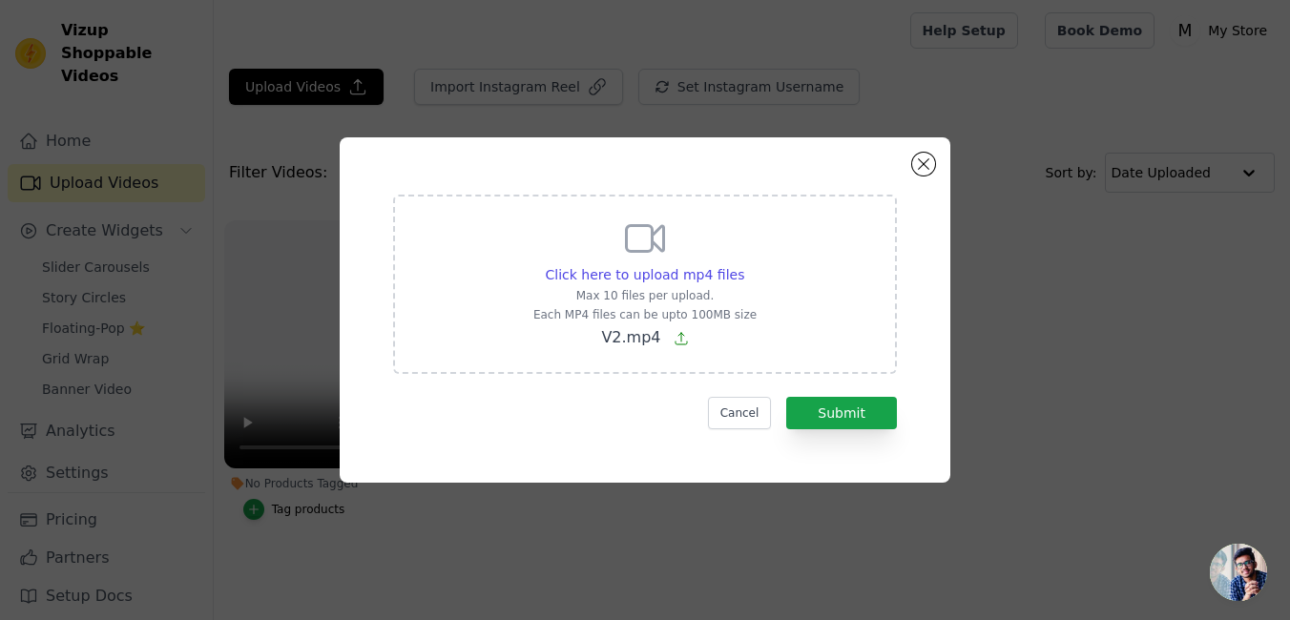
click at [819, 431] on div "Click here to upload mp4 files Max 10 files per upload. Each MP4 files can be u…" at bounding box center [645, 310] width 542 height 277
click at [823, 417] on button "Submit" at bounding box center [841, 413] width 111 height 32
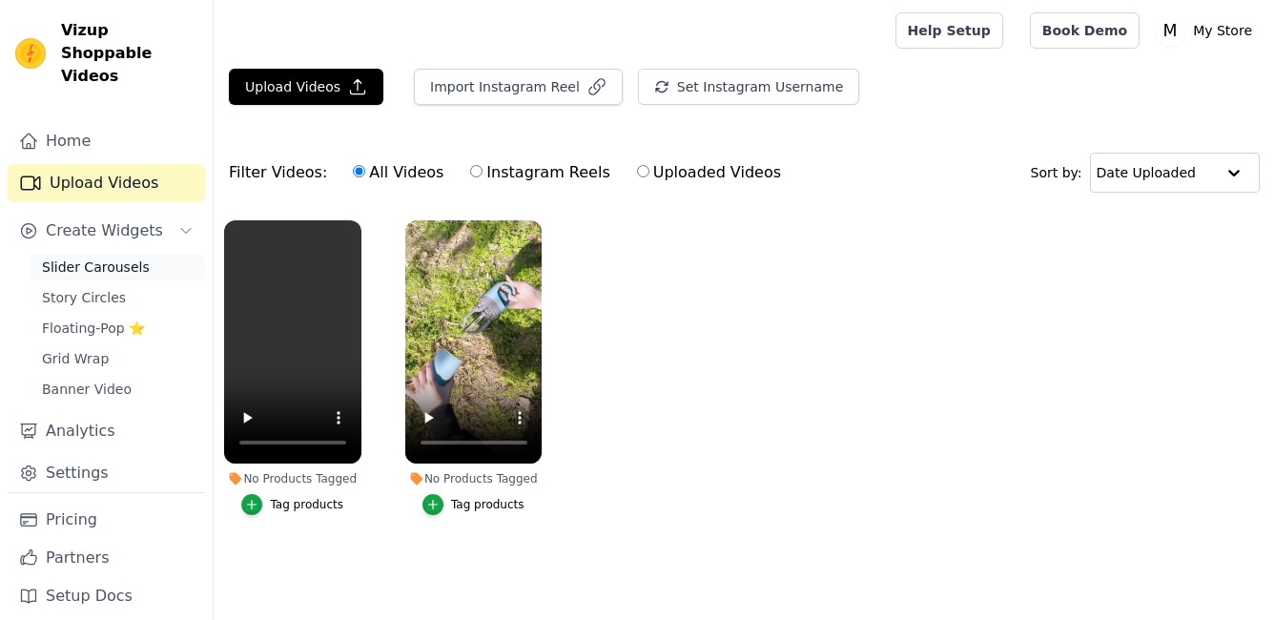
click at [100, 258] on span "Slider Carousels" at bounding box center [96, 267] width 108 height 19
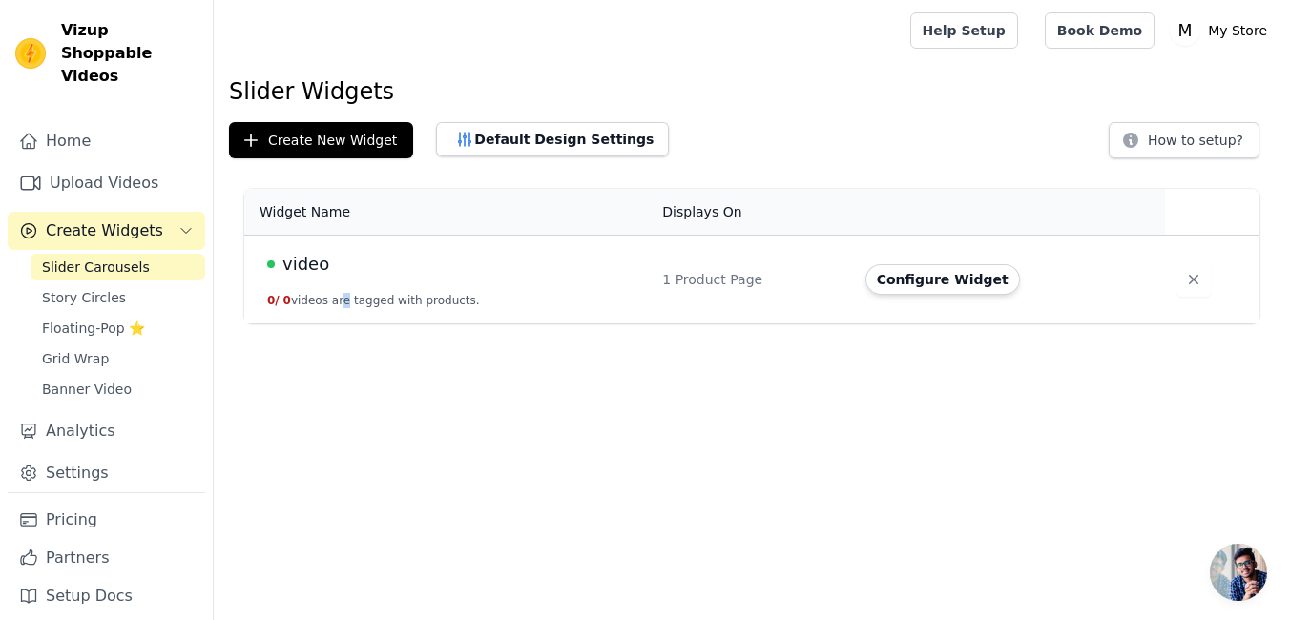
click at [334, 281] on td "video 0 / 0 videos are tagged with products." at bounding box center [447, 280] width 406 height 89
click at [959, 280] on button "Configure Widget" at bounding box center [942, 279] width 155 height 31
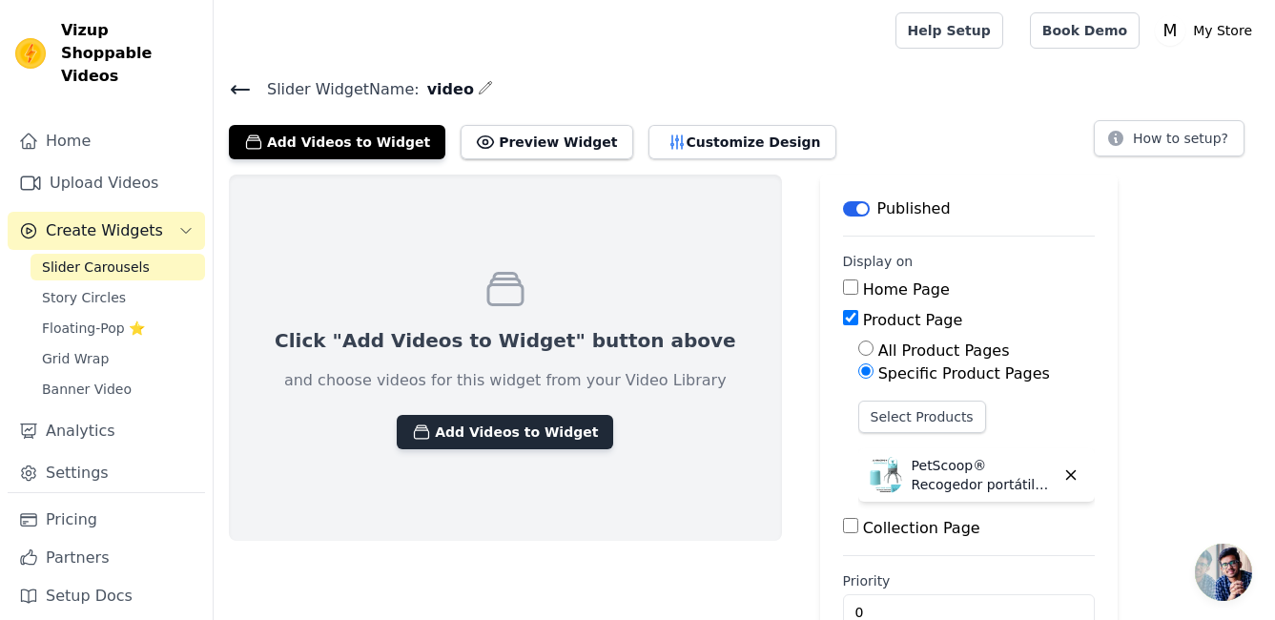
click at [429, 438] on button "Add Videos to Widget" at bounding box center [505, 432] width 217 height 34
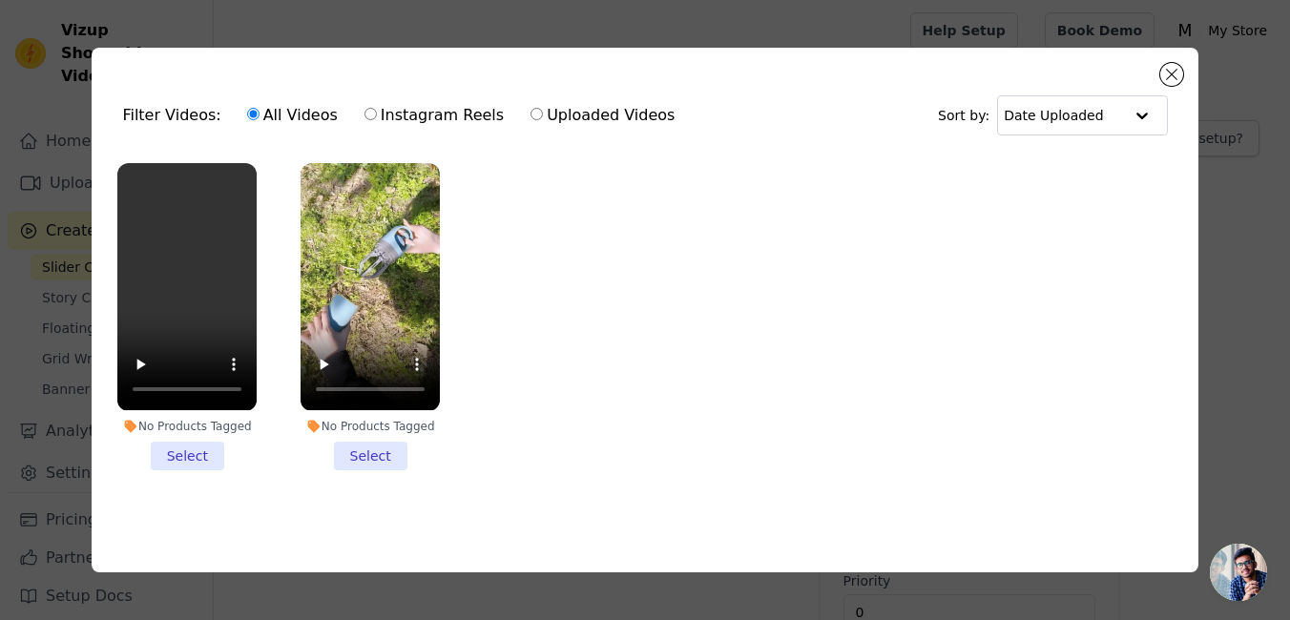
click at [362, 461] on li "No Products Tagged Select" at bounding box center [369, 316] width 139 height 306
click at [0, 0] on input "No Products Tagged Select" at bounding box center [0, 0] width 0 height 0
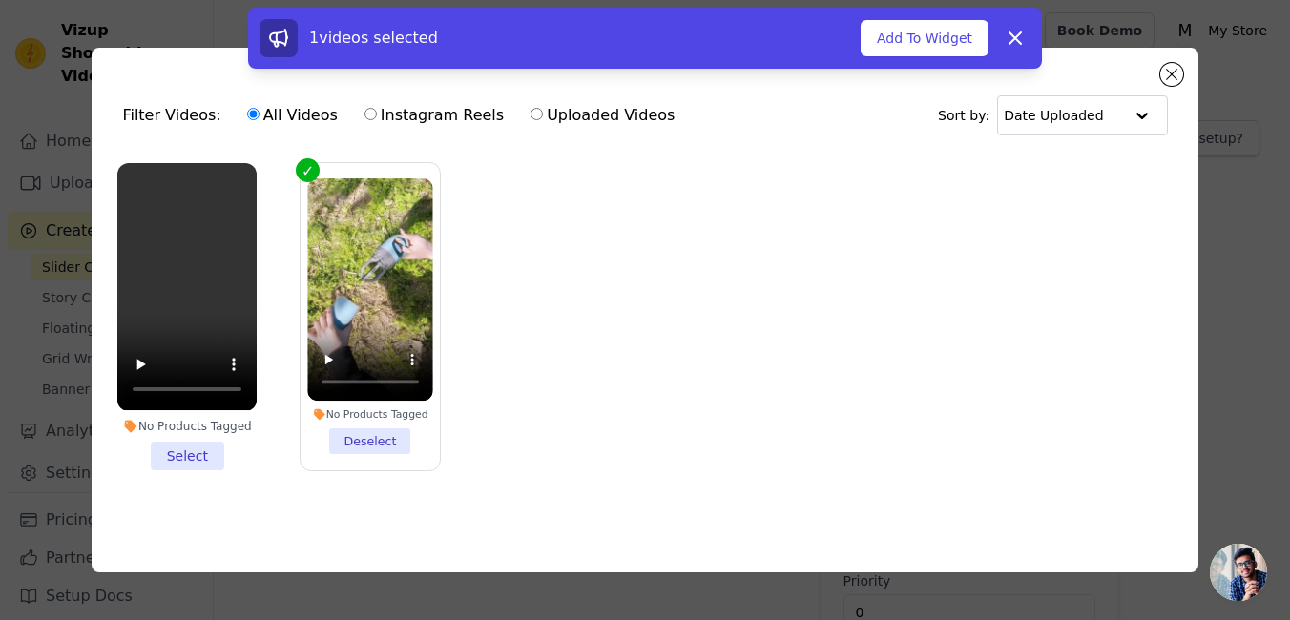
click at [218, 450] on li "No Products Tagged Select" at bounding box center [186, 316] width 139 height 306
click at [0, 0] on input "No Products Tagged Select" at bounding box center [0, 0] width 0 height 0
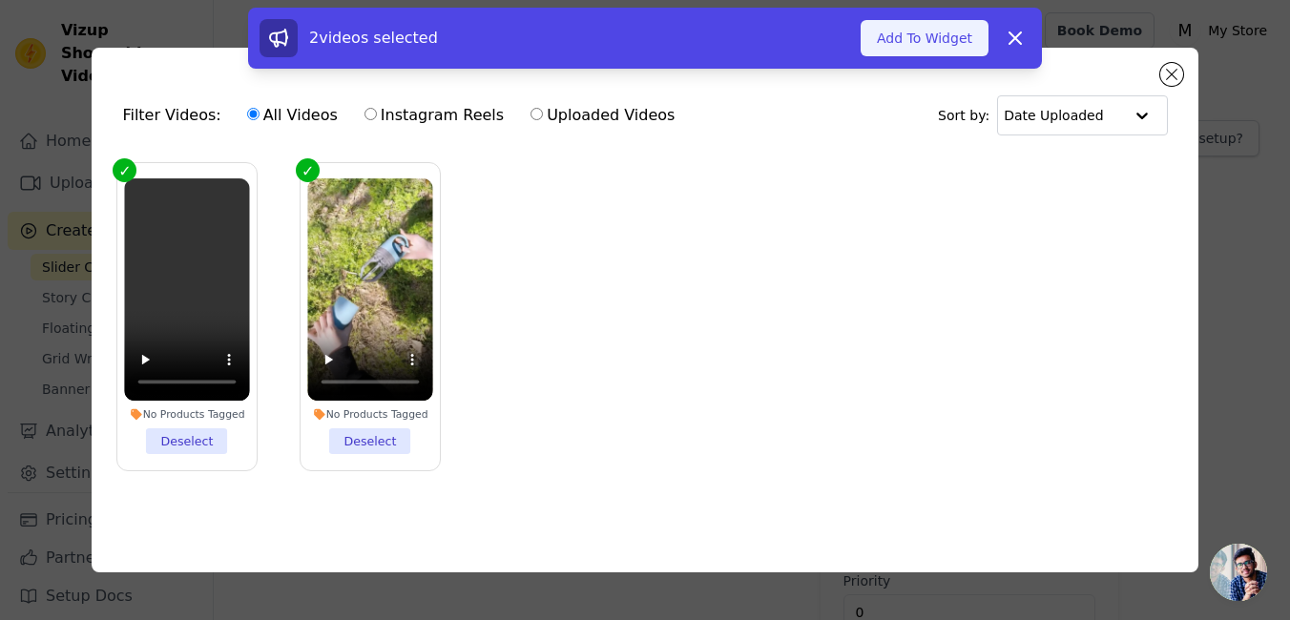
click at [928, 26] on button "Add To Widget" at bounding box center [924, 38] width 128 height 36
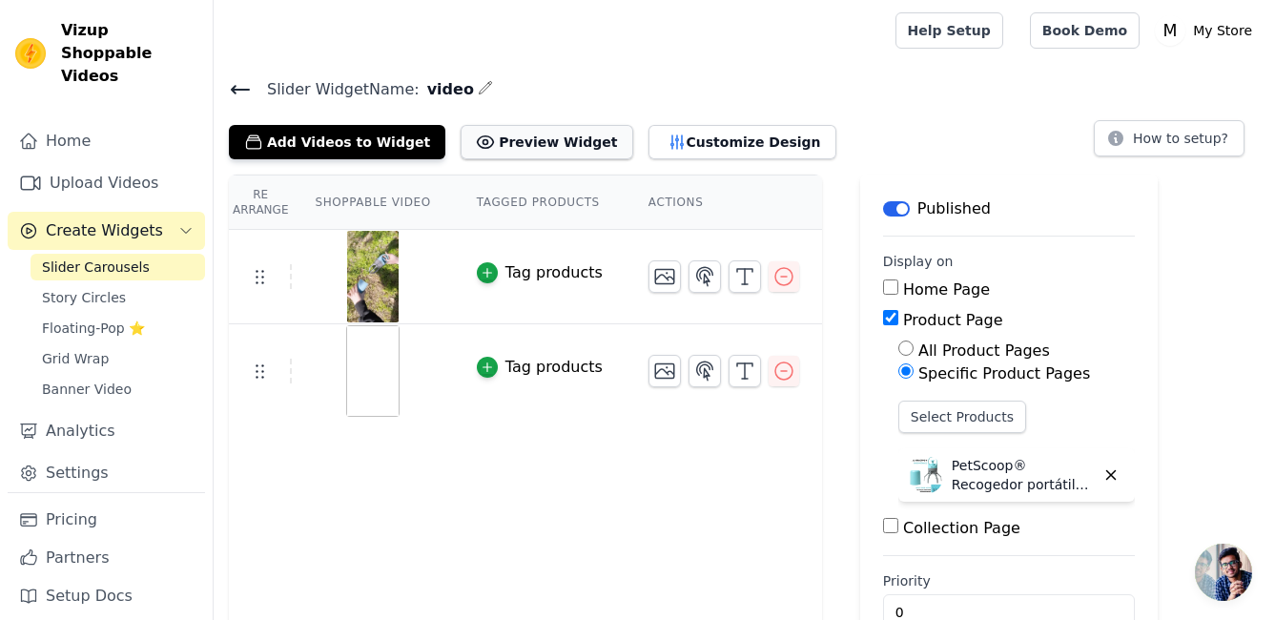
click at [511, 131] on button "Preview Widget" at bounding box center [547, 142] width 172 height 34
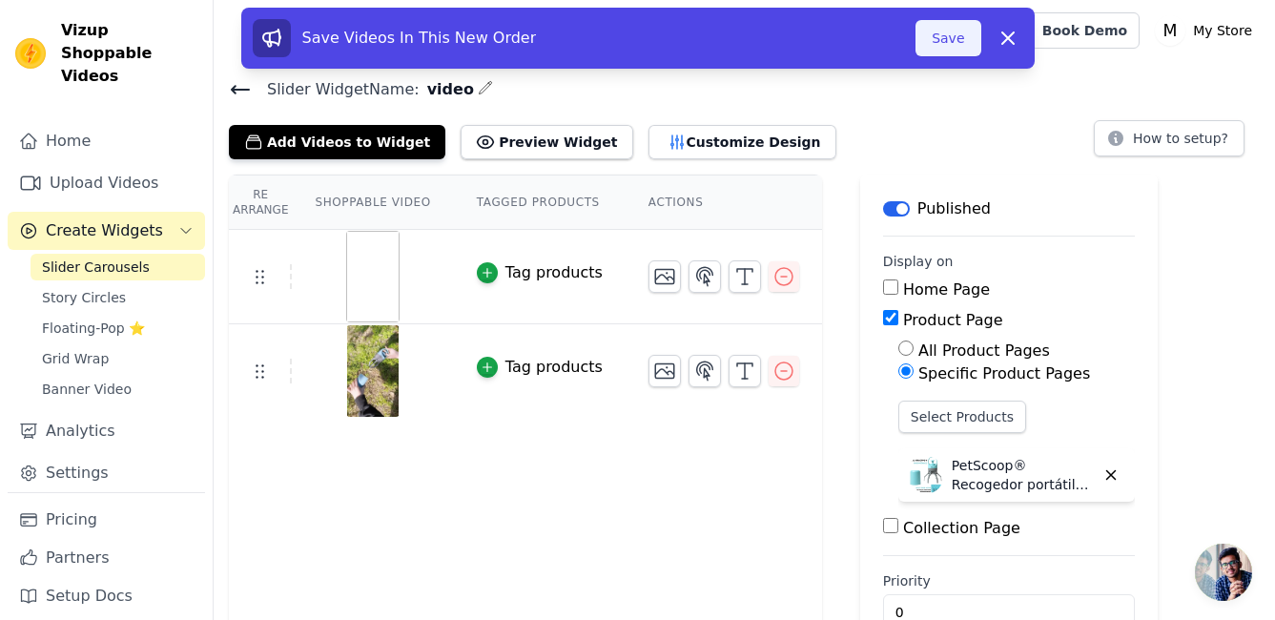
click at [950, 45] on button "Save" at bounding box center [948, 38] width 65 height 36
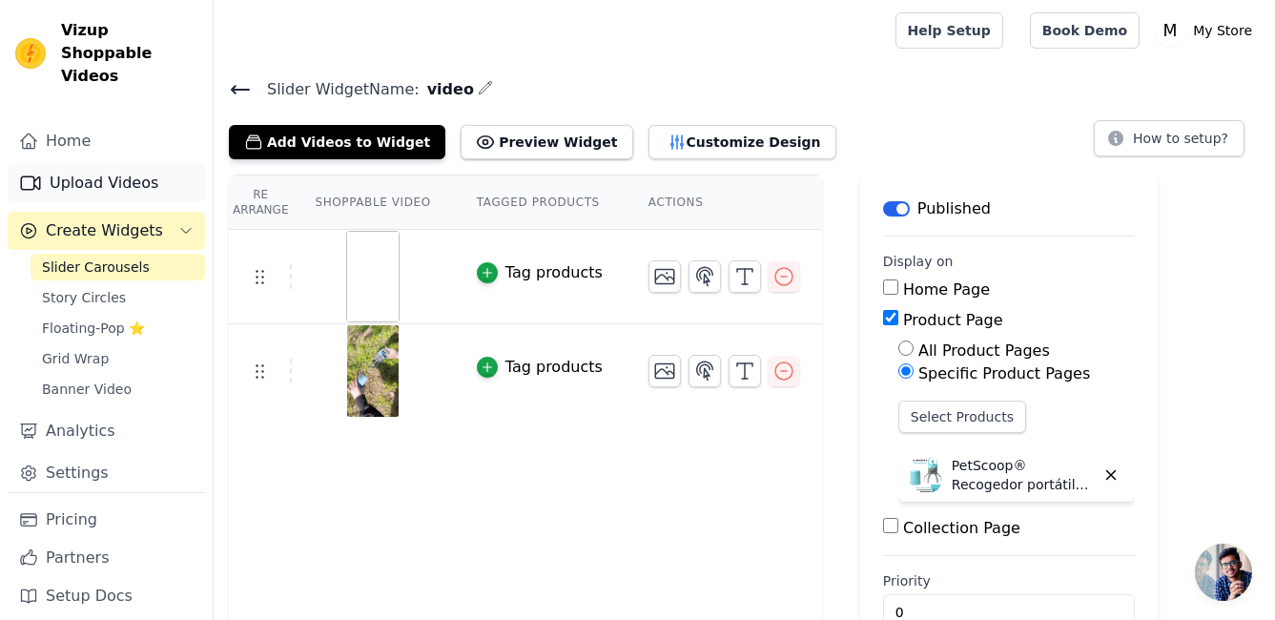
click at [172, 173] on link "Upload Videos" at bounding box center [106, 183] width 197 height 38
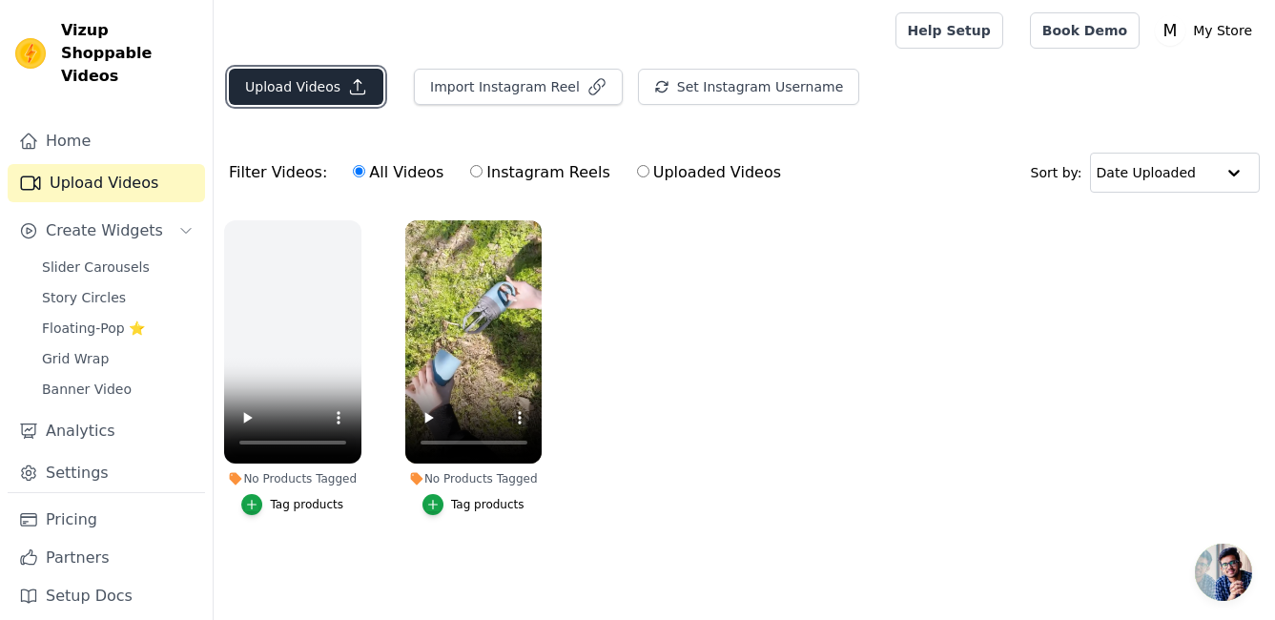
click at [298, 88] on button "Upload Videos" at bounding box center [306, 87] width 155 height 36
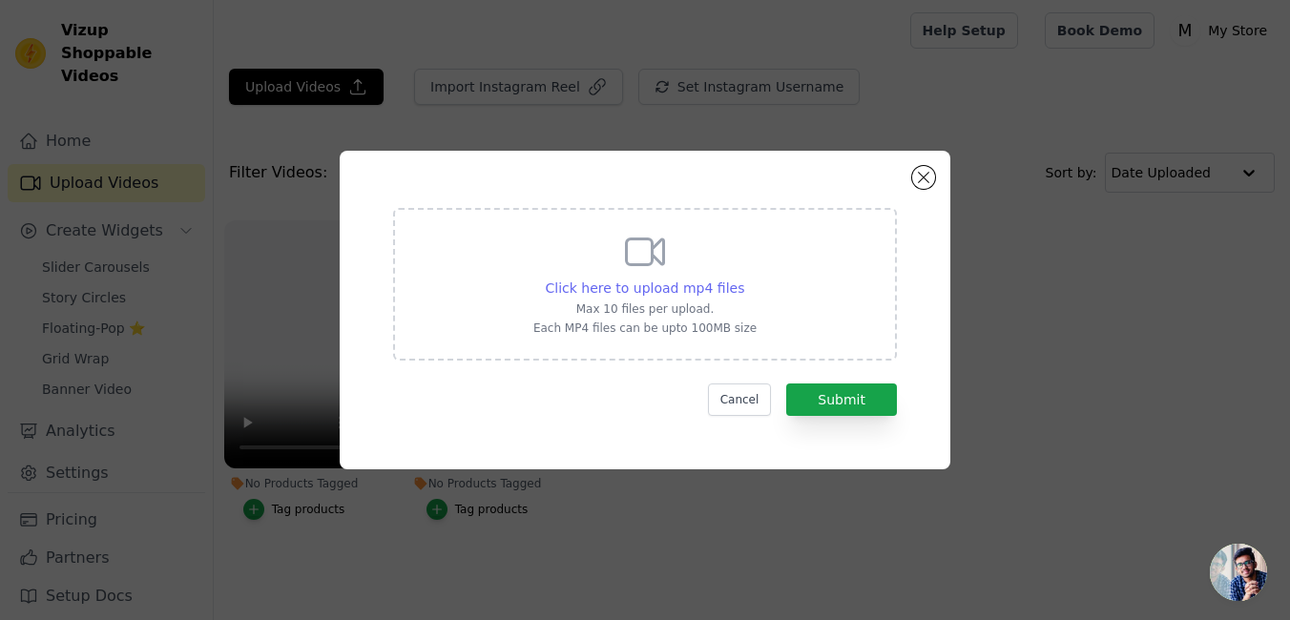
click at [697, 293] on span "Click here to upload mp4 files" at bounding box center [645, 287] width 199 height 15
click at [743, 279] on input "Click here to upload mp4 files Max 10 files per upload. Each MP4 files can be u…" at bounding box center [743, 278] width 1 height 1
type input "C:\fakepath\V3.mp4"
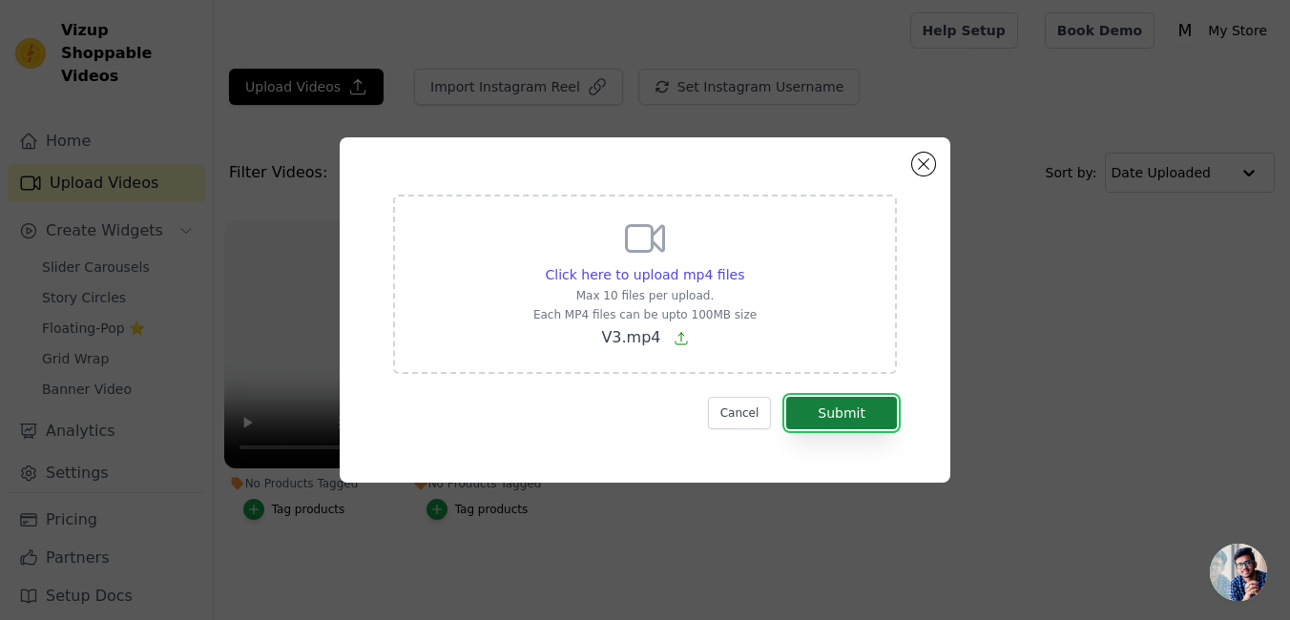
click at [855, 427] on button "Submit" at bounding box center [841, 413] width 111 height 32
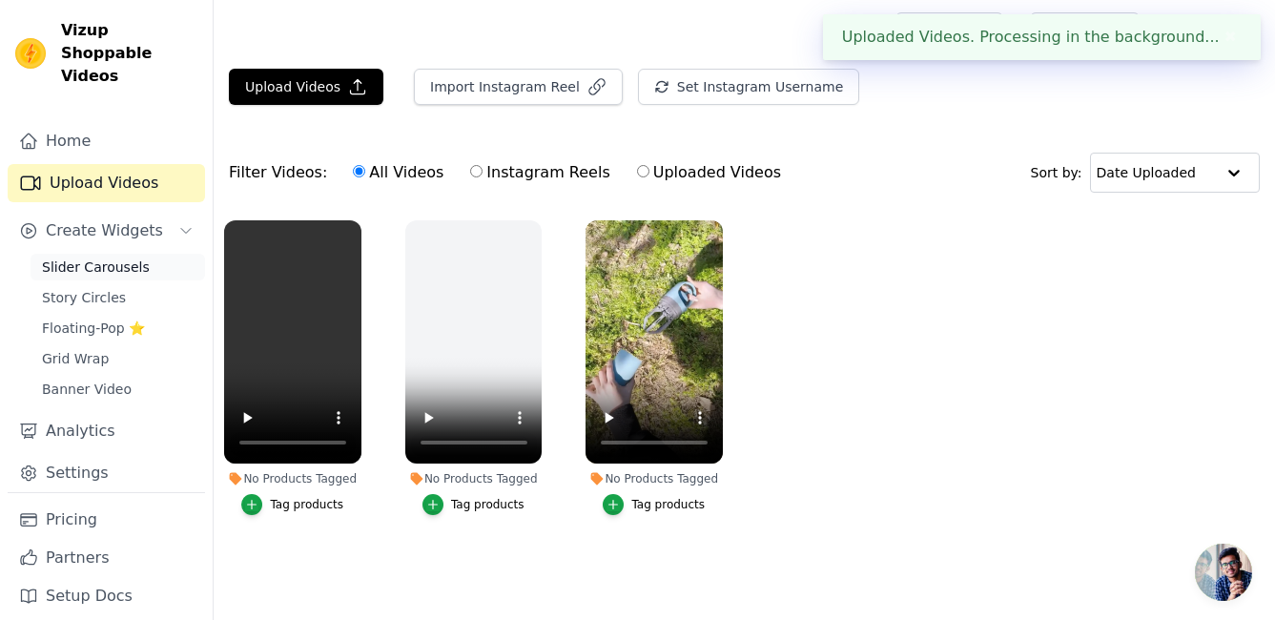
click at [112, 258] on span "Slider Carousels" at bounding box center [96, 267] width 108 height 19
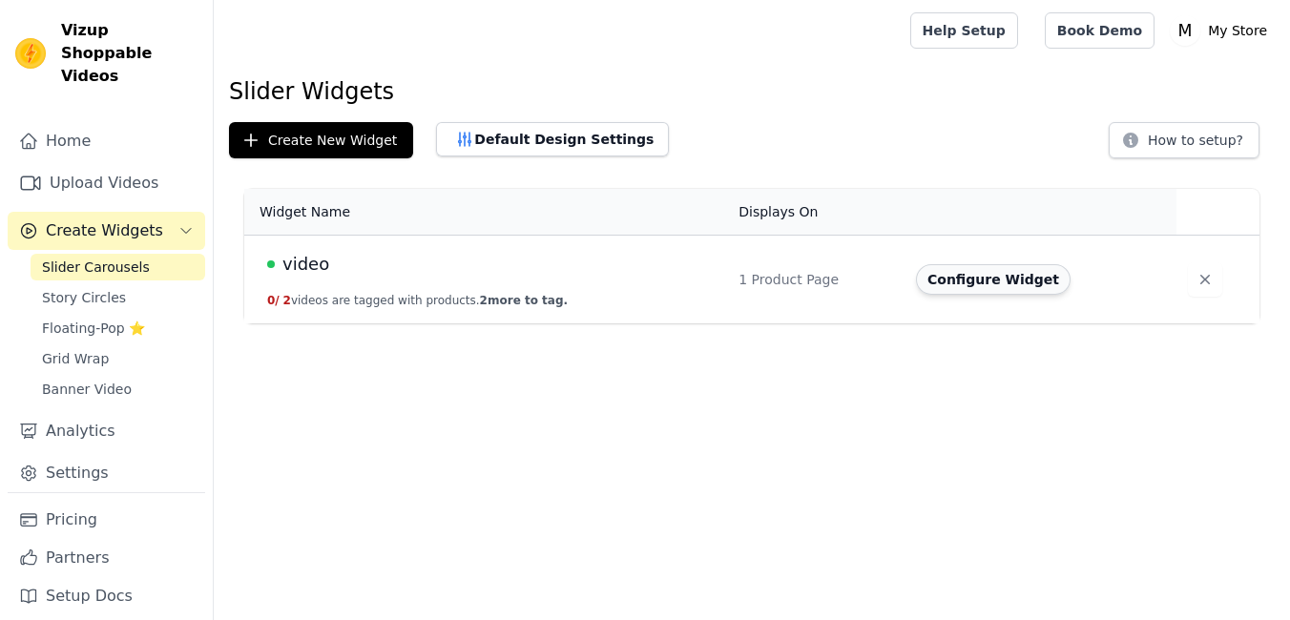
click at [999, 275] on button "Configure Widget" at bounding box center [993, 279] width 155 height 31
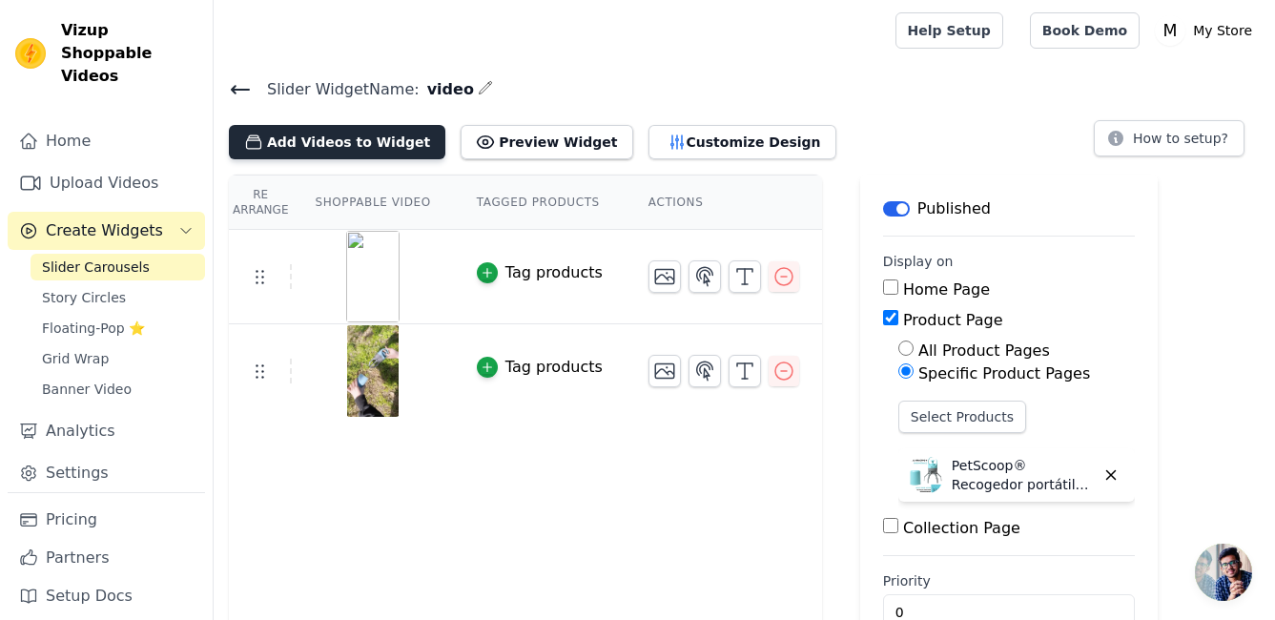
click at [329, 145] on button "Add Videos to Widget" at bounding box center [337, 142] width 217 height 34
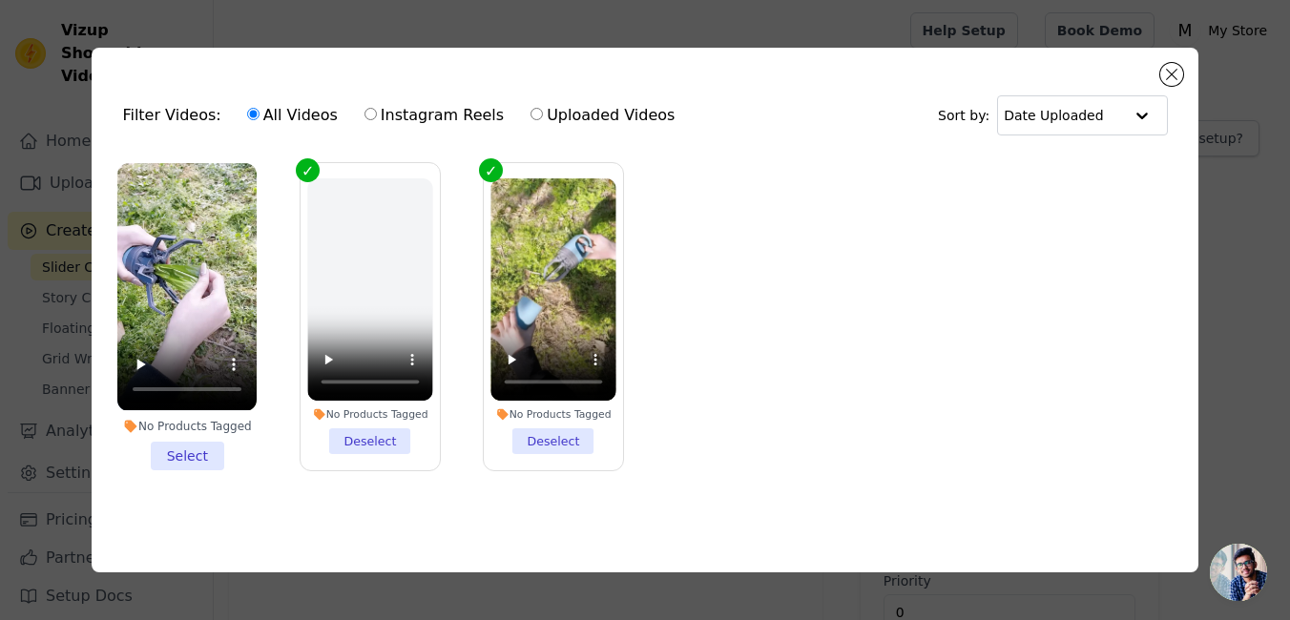
click at [176, 458] on li "No Products Tagged Select" at bounding box center [186, 316] width 139 height 306
click at [0, 0] on input "No Products Tagged Select" at bounding box center [0, 0] width 0 height 0
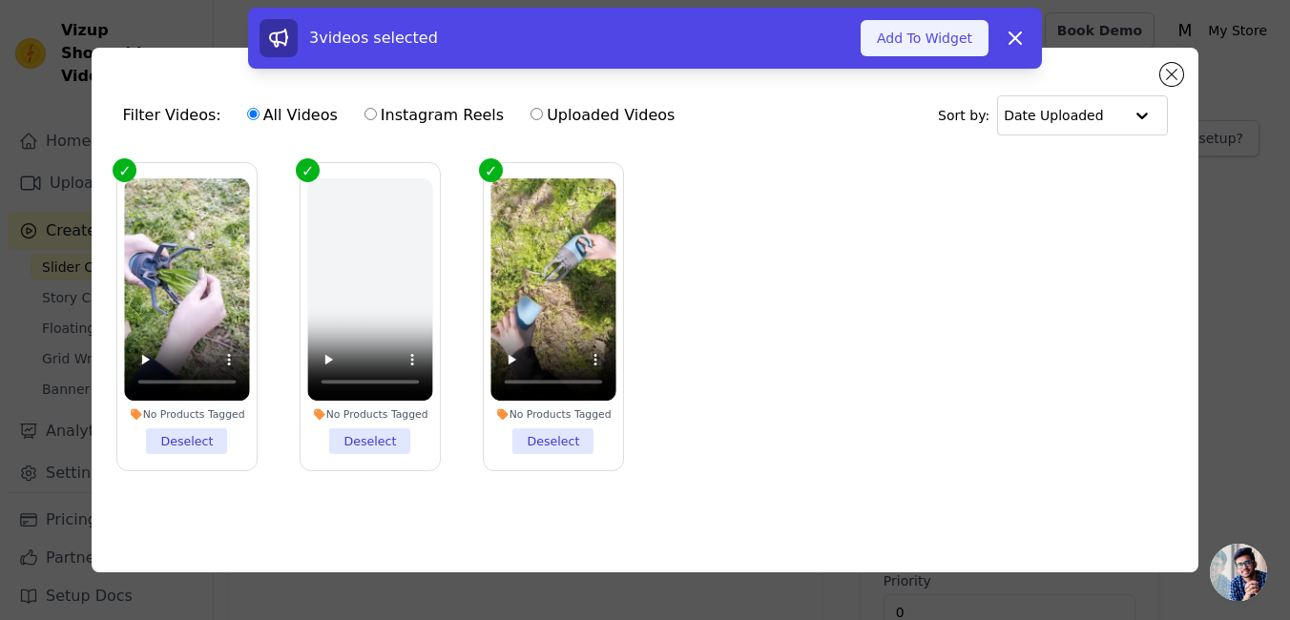
click at [935, 42] on button "Add To Widget" at bounding box center [924, 38] width 128 height 36
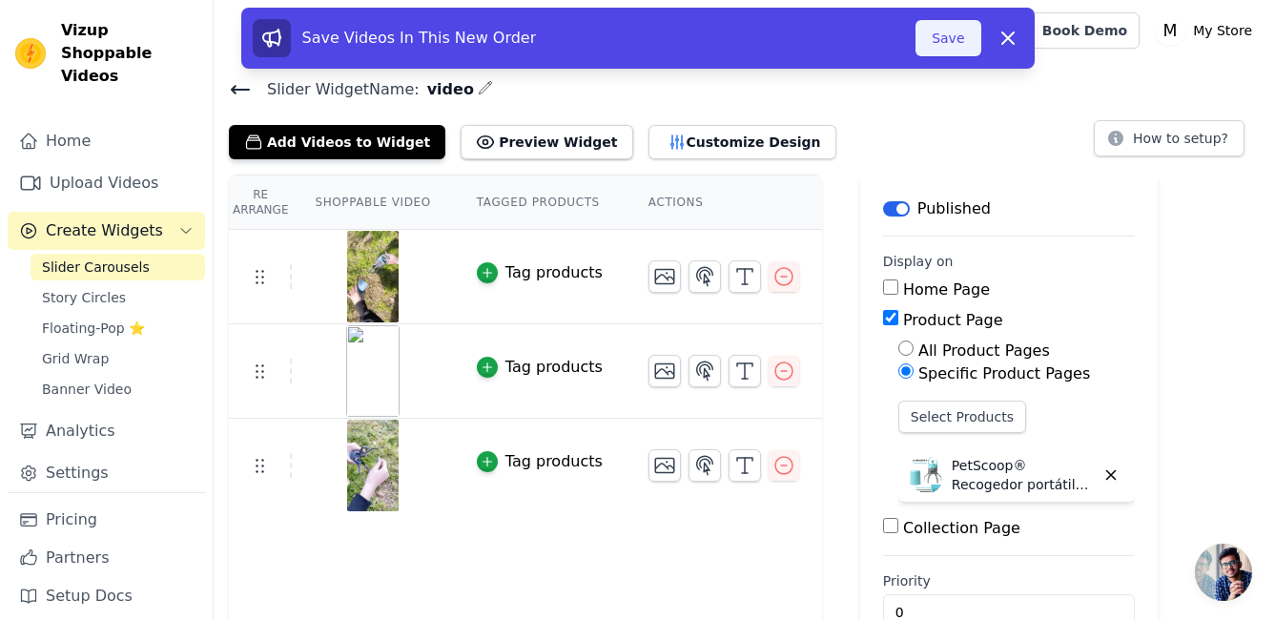
click at [962, 46] on button "Save" at bounding box center [948, 38] width 65 height 36
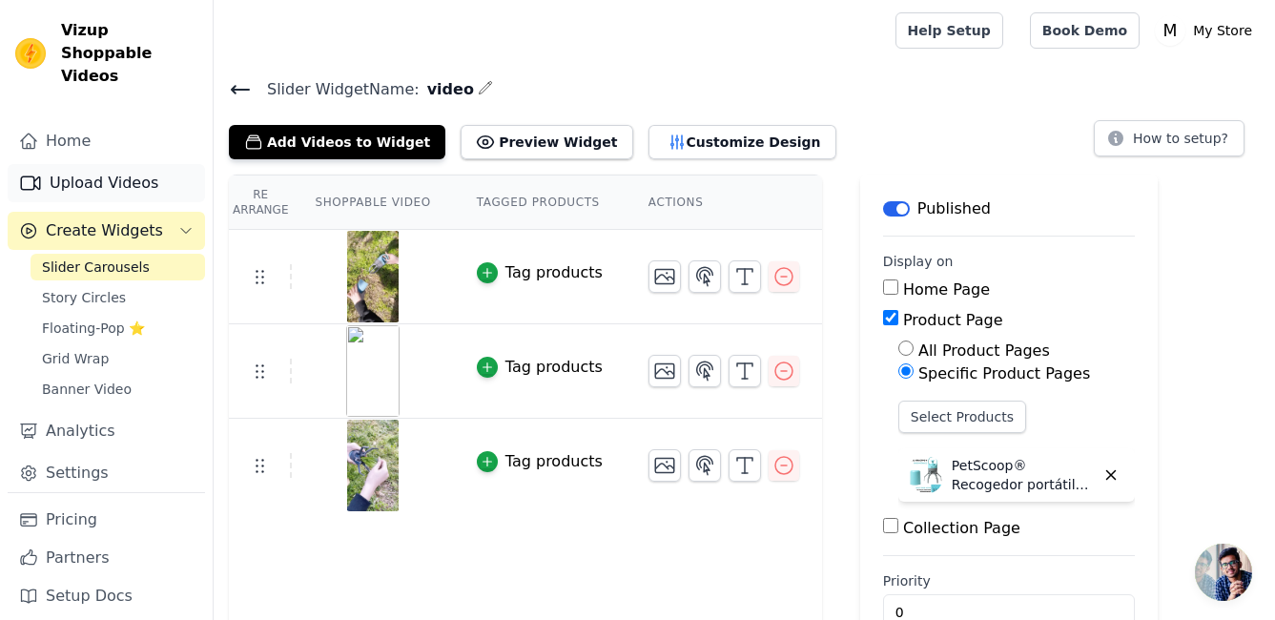
click at [111, 164] on link "Upload Videos" at bounding box center [106, 183] width 197 height 38
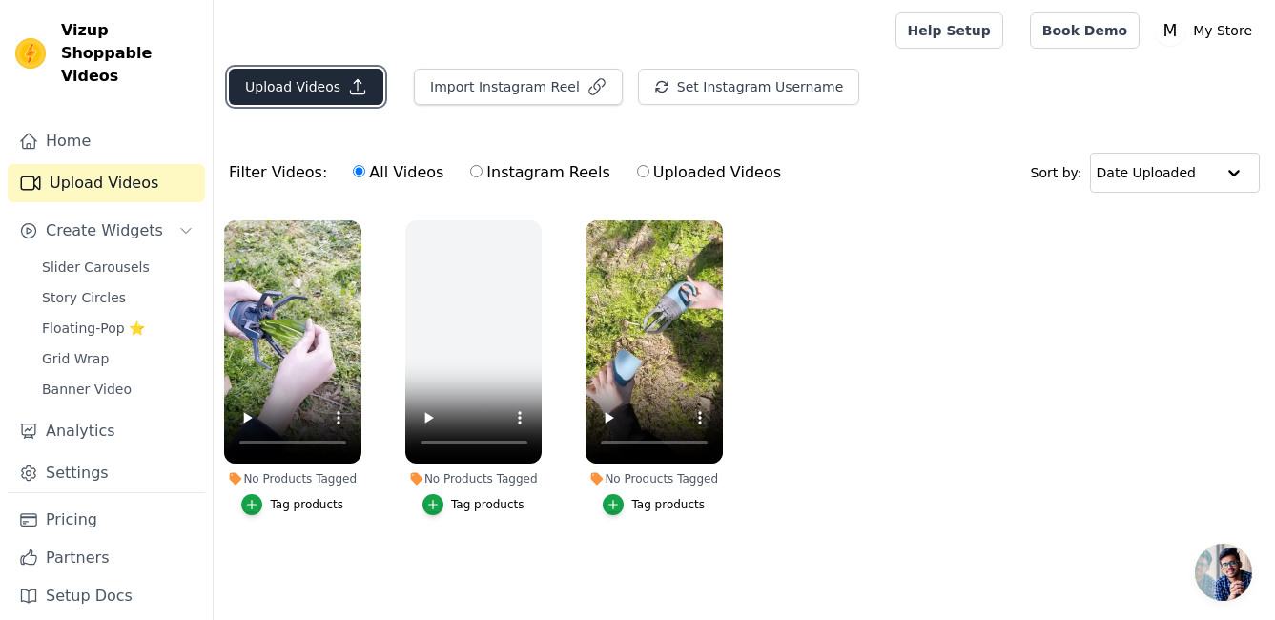
click at [291, 95] on button "Upload Videos" at bounding box center [306, 87] width 155 height 36
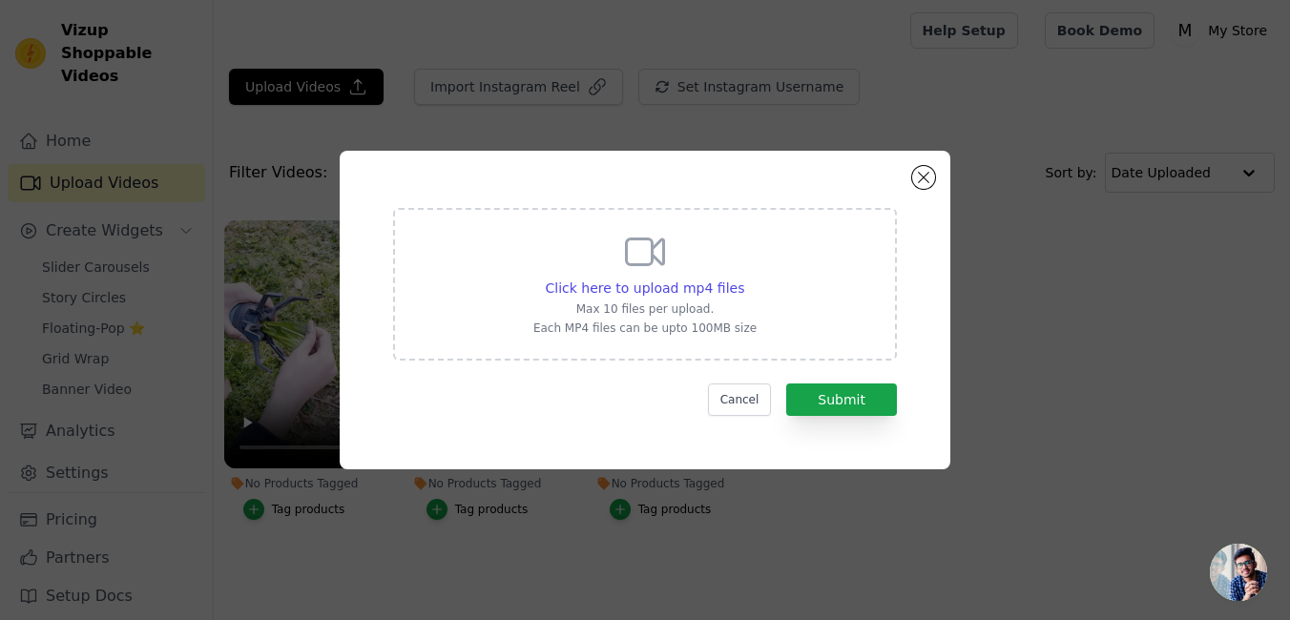
click at [650, 274] on icon at bounding box center [645, 252] width 46 height 46
click at [743, 278] on input "Click here to upload mp4 files Max 10 files per upload. Each MP4 files can be u…" at bounding box center [743, 278] width 1 height 1
type input "C:\fakepath\V5.mp4"
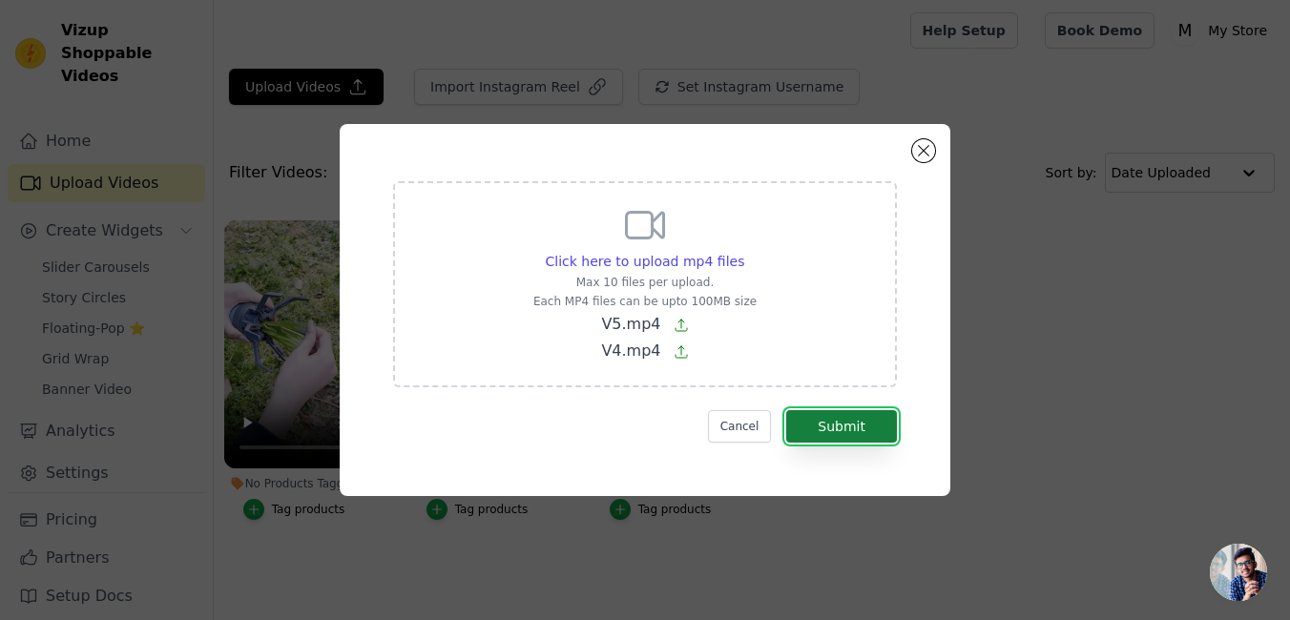
click at [821, 433] on button "Submit" at bounding box center [841, 426] width 111 height 32
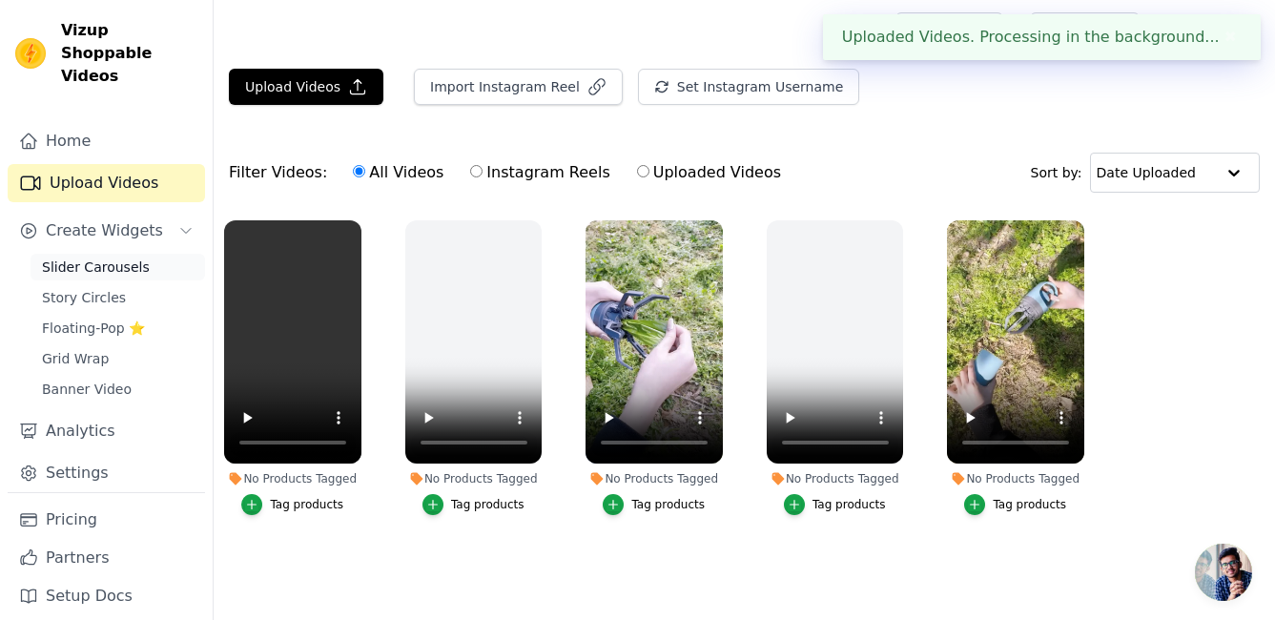
click at [117, 254] on link "Slider Carousels" at bounding box center [118, 267] width 175 height 27
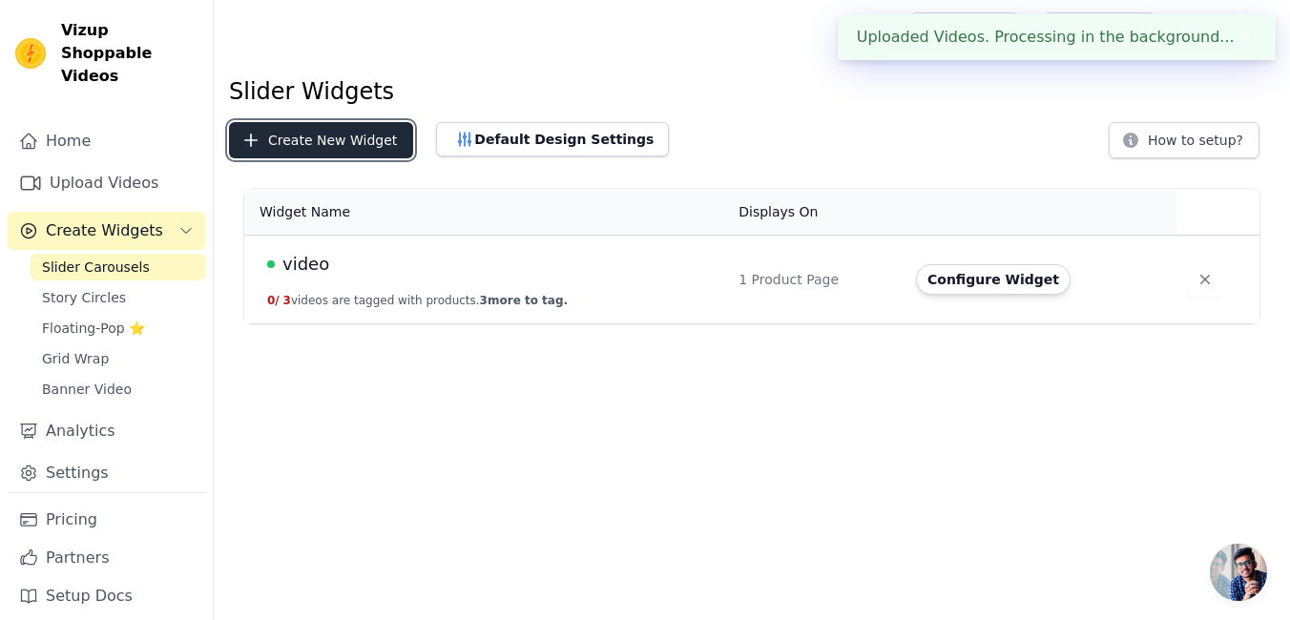
click at [314, 131] on button "Create New Widget" at bounding box center [321, 140] width 184 height 36
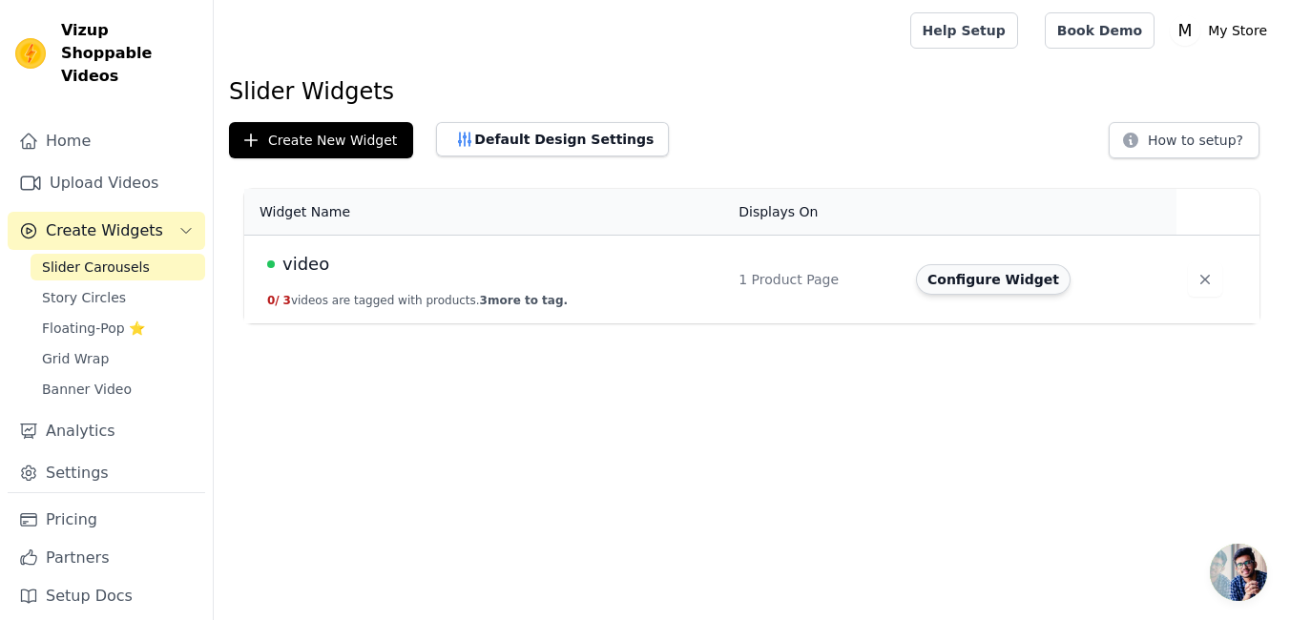
click at [976, 285] on button "Configure Widget" at bounding box center [993, 279] width 155 height 31
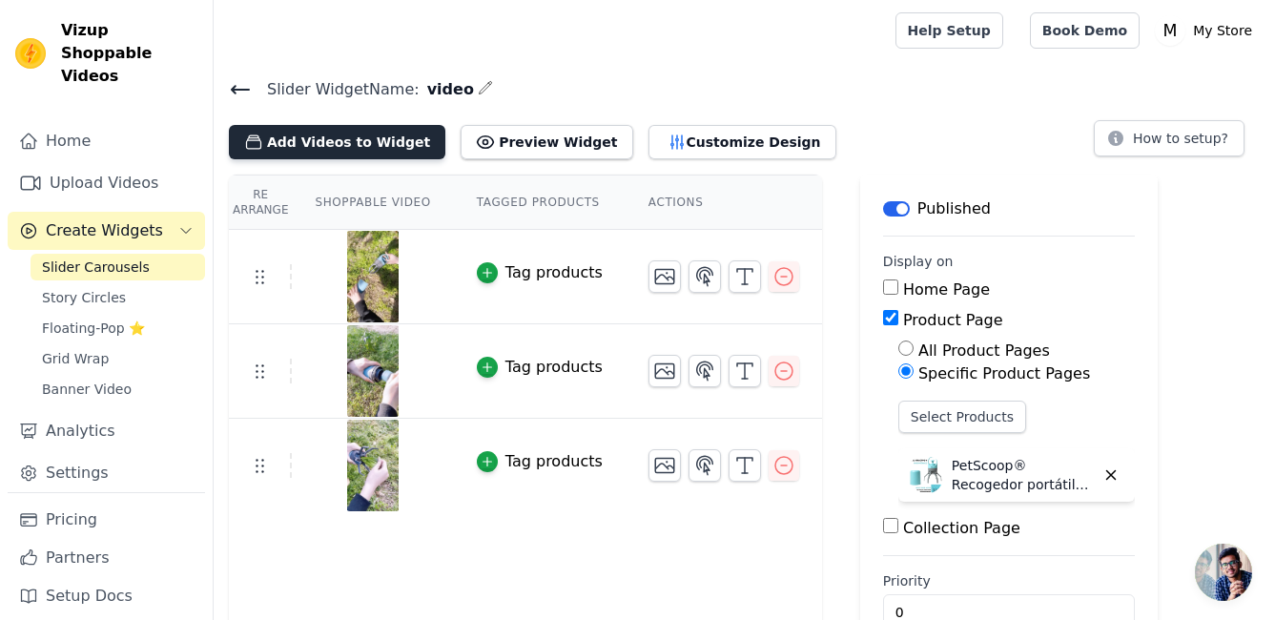
click at [359, 148] on button "Add Videos to Widget" at bounding box center [337, 142] width 217 height 34
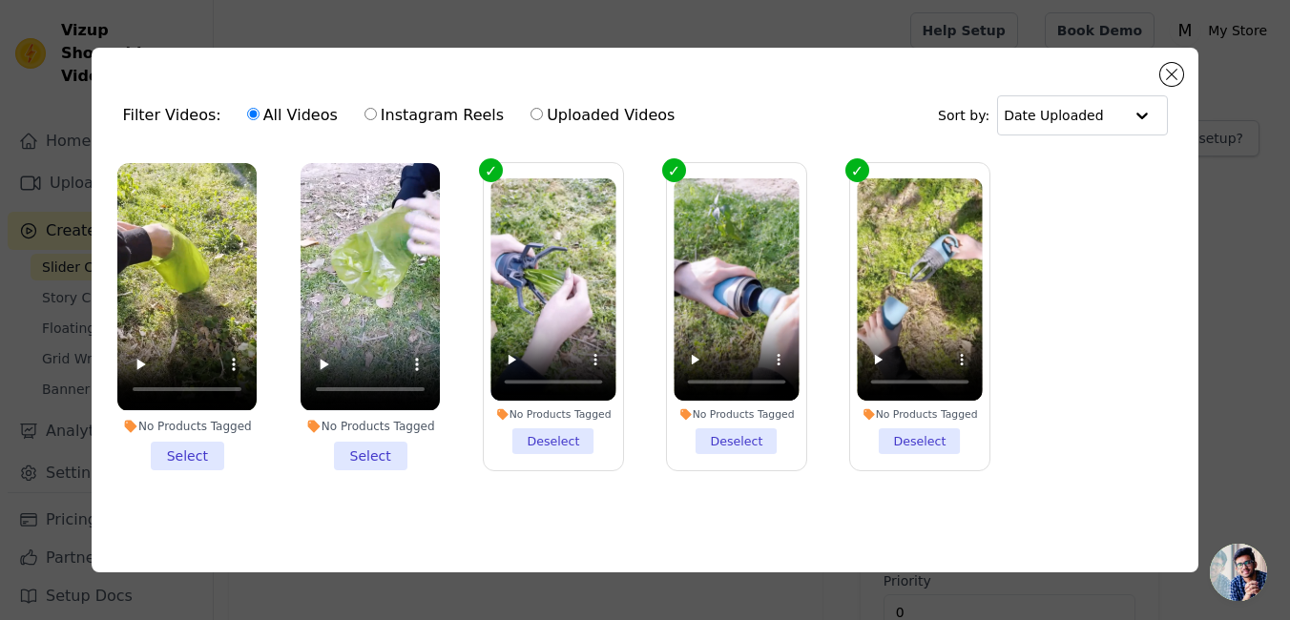
click at [372, 454] on li "No Products Tagged Select" at bounding box center [369, 316] width 139 height 306
click at [0, 0] on input "No Products Tagged Select" at bounding box center [0, 0] width 0 height 0
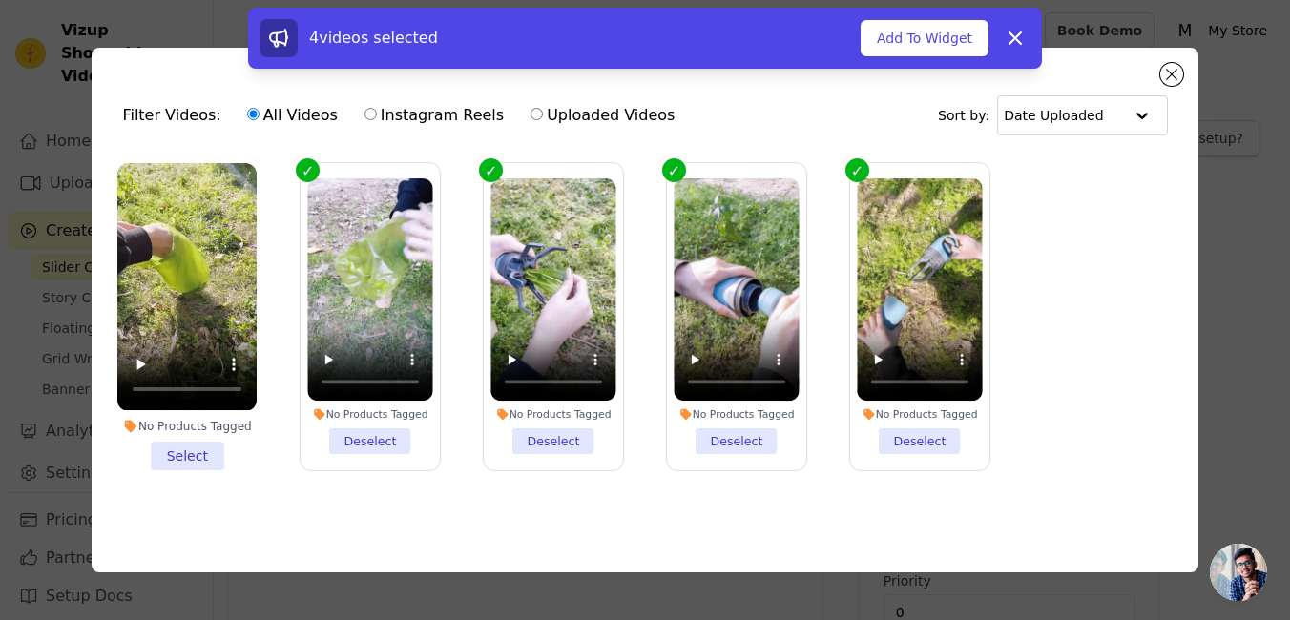
click at [172, 452] on li "No Products Tagged Select" at bounding box center [186, 316] width 139 height 306
click at [0, 0] on input "No Products Tagged Select" at bounding box center [0, 0] width 0 height 0
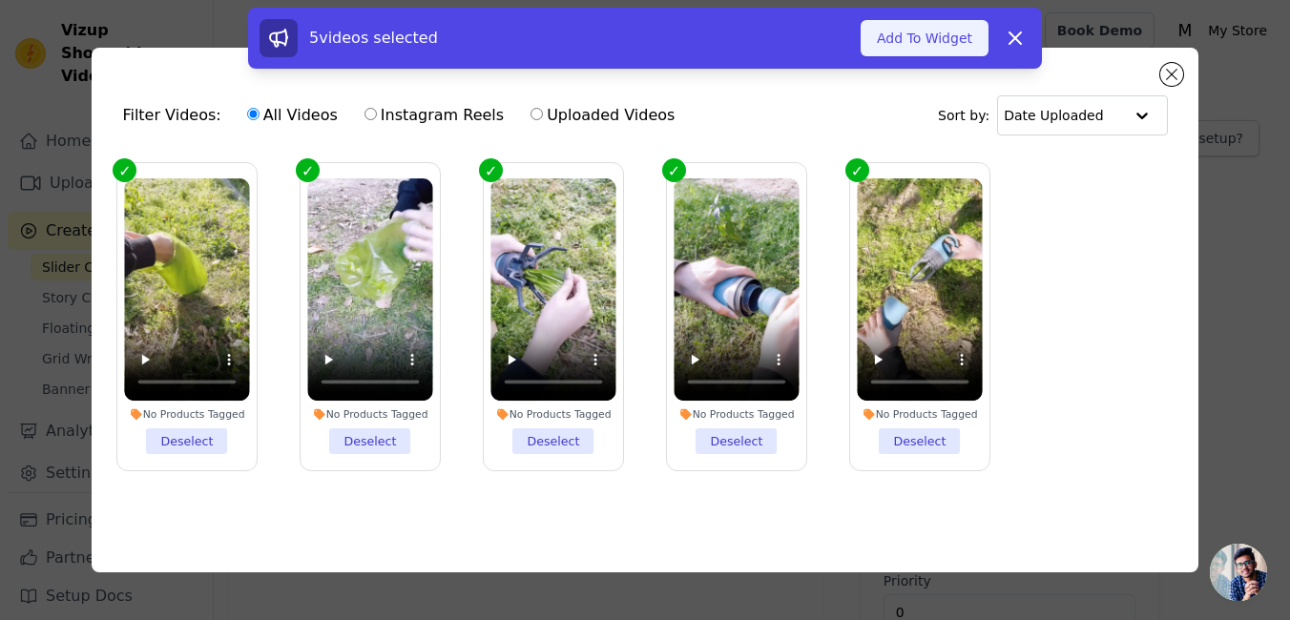
click at [917, 49] on button "Add To Widget" at bounding box center [924, 38] width 128 height 36
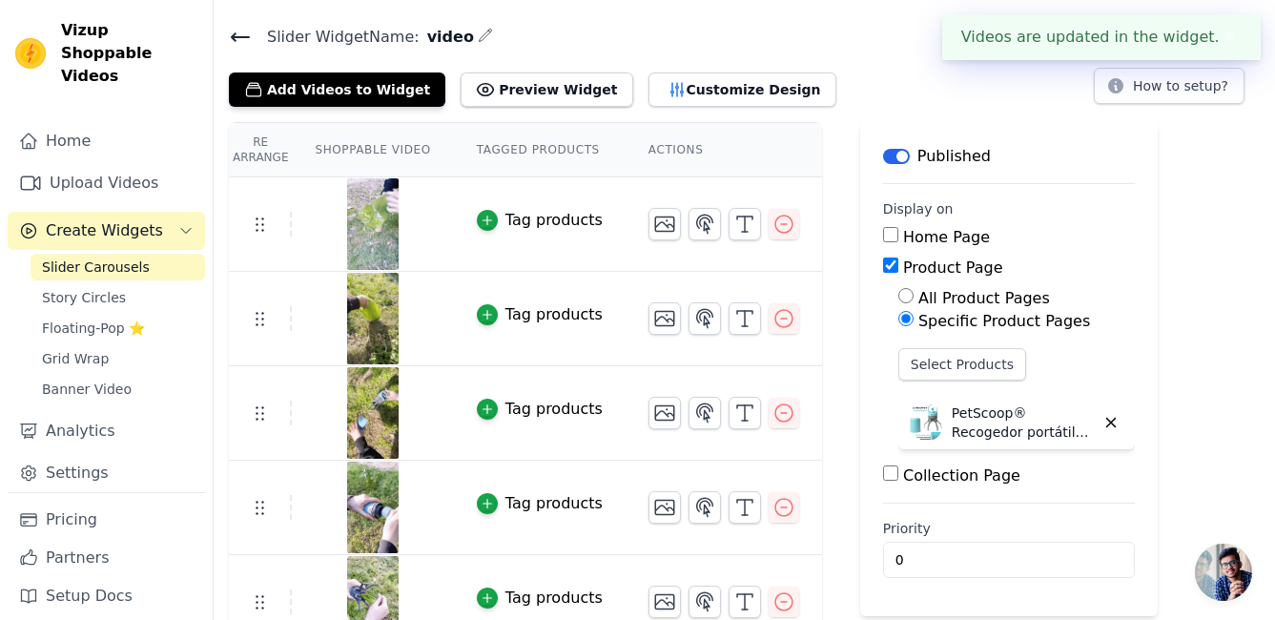
scroll to position [81, 0]
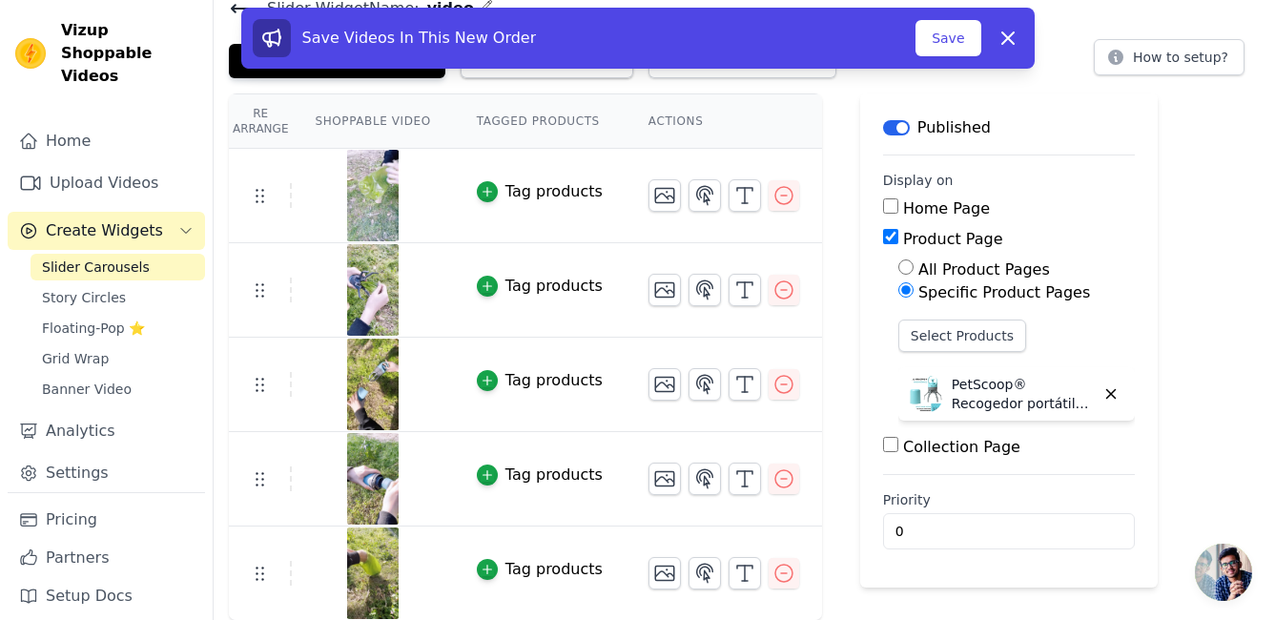
click at [259, 209] on tr "Tag products" at bounding box center [525, 196] width 593 height 94
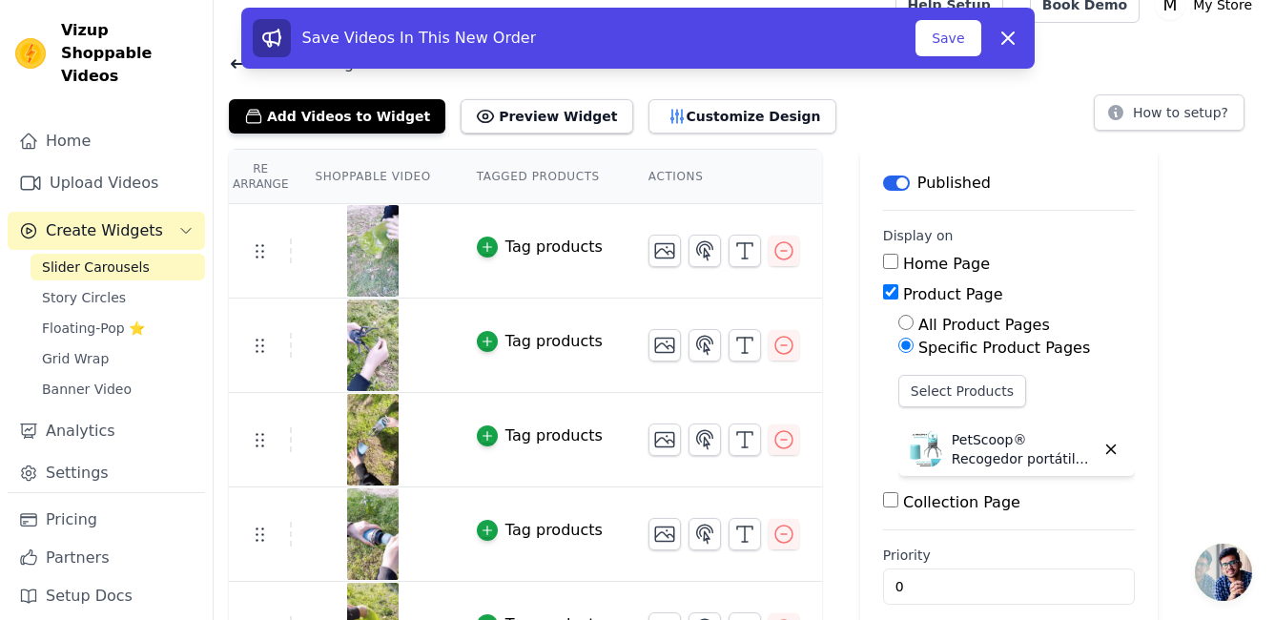
scroll to position [0, 0]
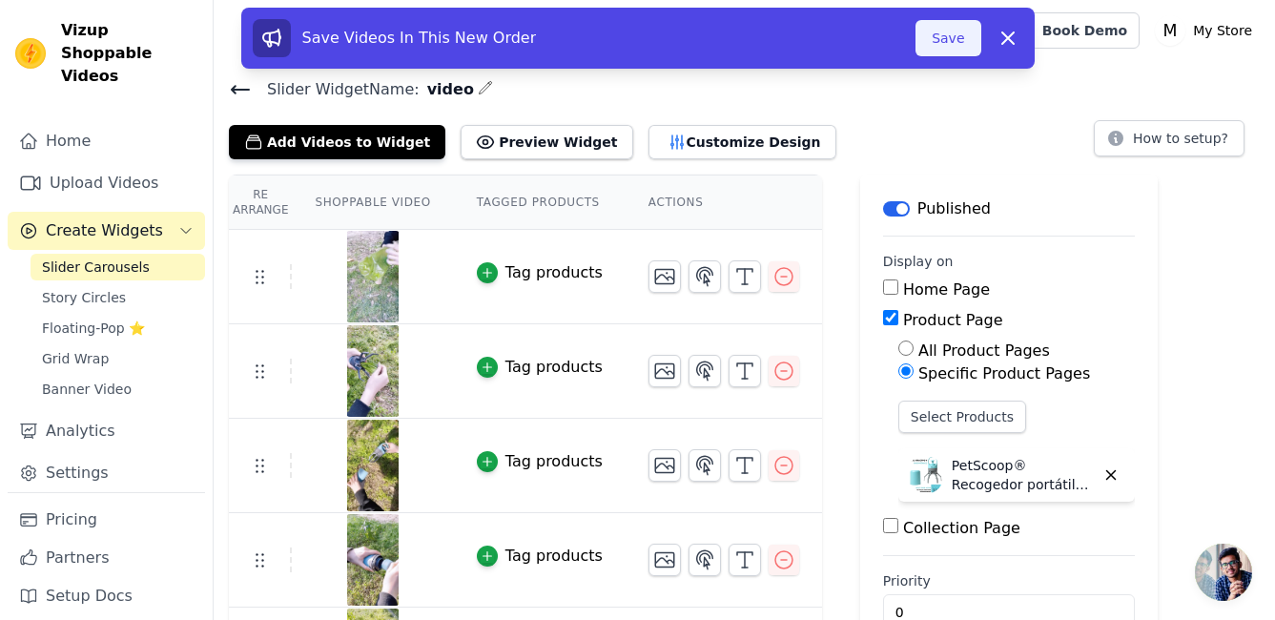
click at [953, 44] on button "Save" at bounding box center [948, 38] width 65 height 36
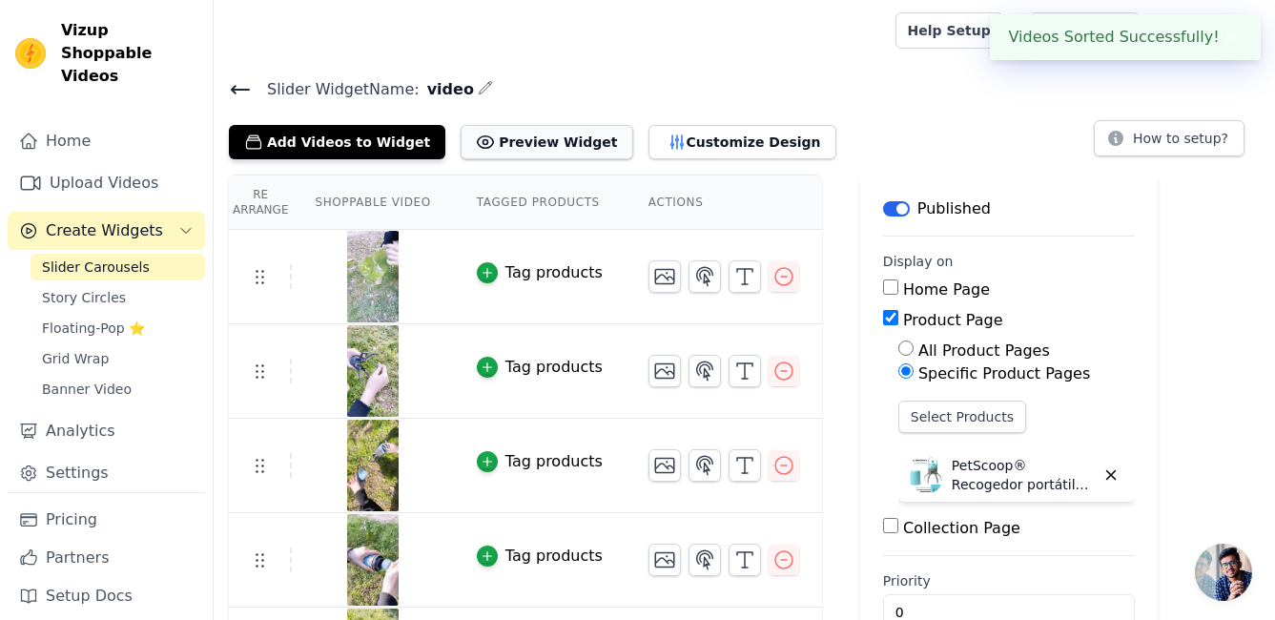
click at [505, 142] on button "Preview Widget" at bounding box center [547, 142] width 172 height 34
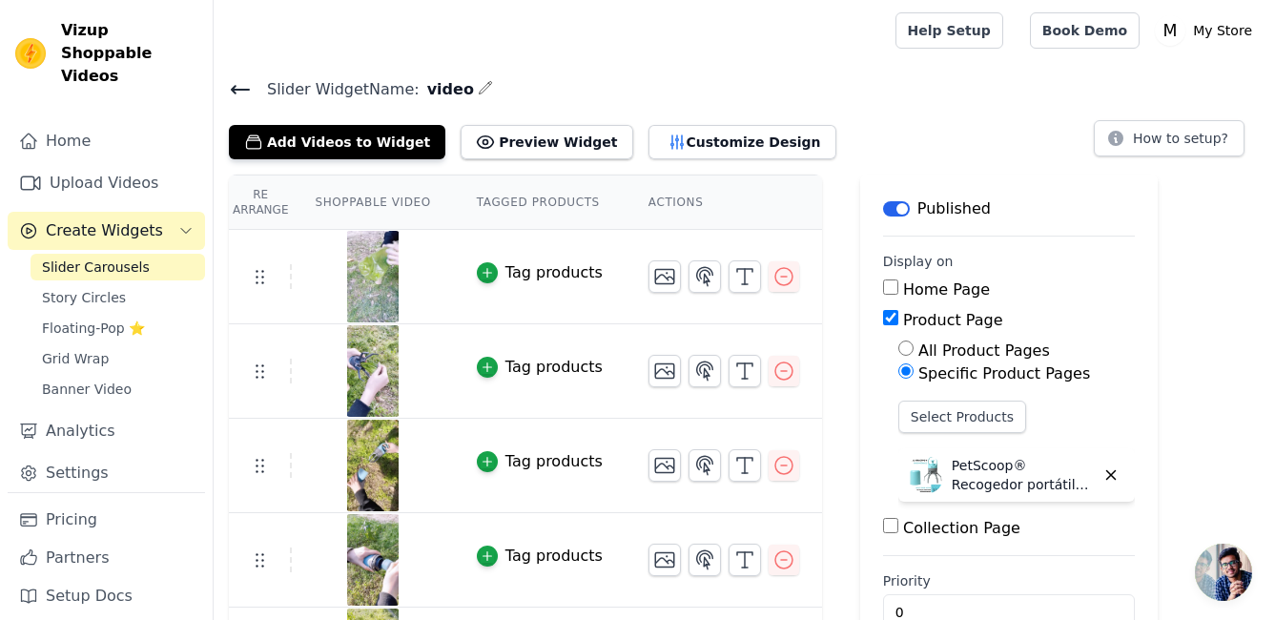
scroll to position [81, 0]
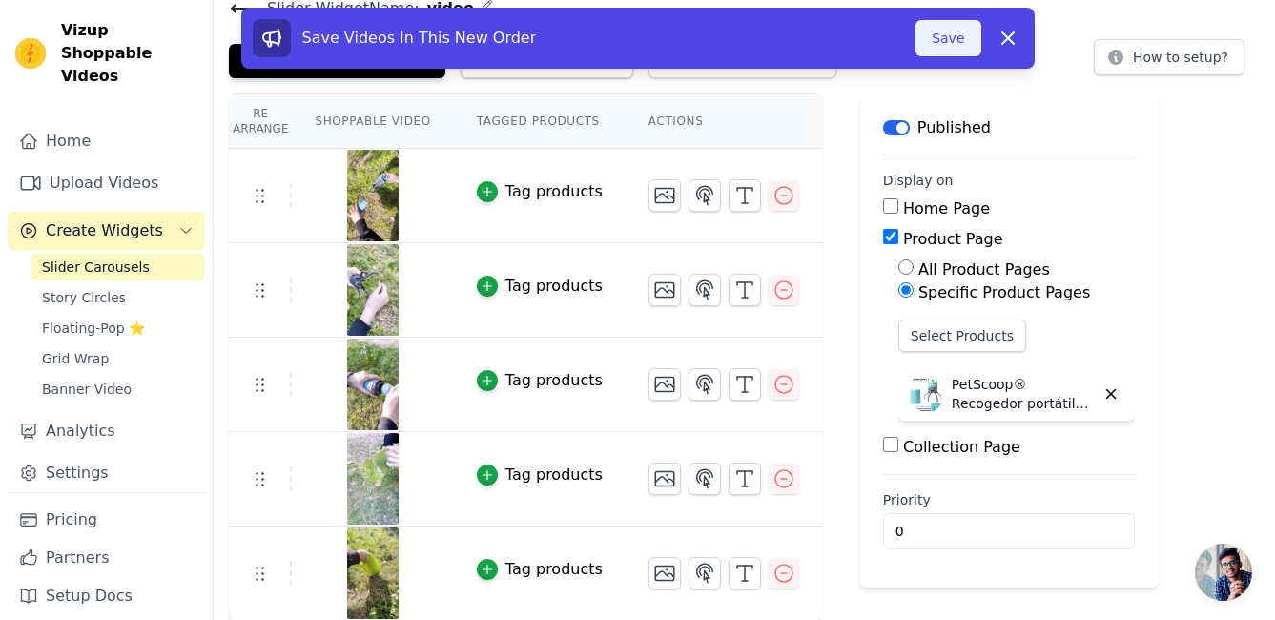
click at [954, 44] on button "Save" at bounding box center [948, 38] width 65 height 36
click at [950, 29] on button "Save" at bounding box center [948, 38] width 65 height 36
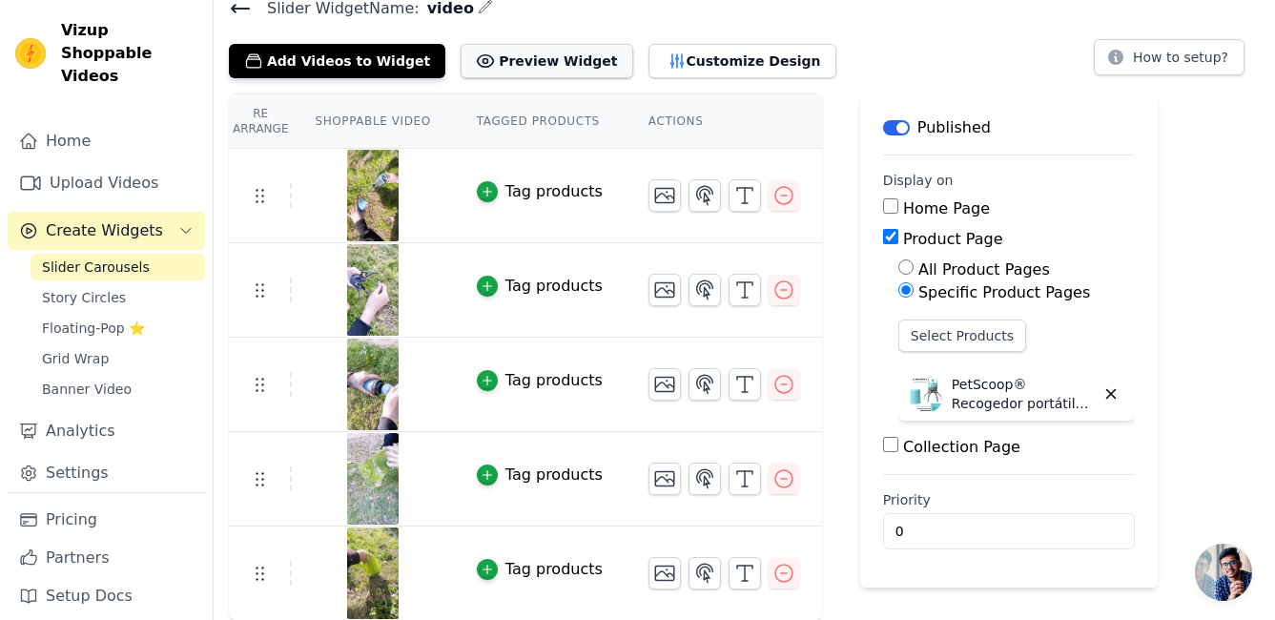
click at [561, 63] on button "Preview Widget" at bounding box center [547, 61] width 172 height 34
click at [682, 61] on button "Customize Design" at bounding box center [743, 61] width 188 height 34
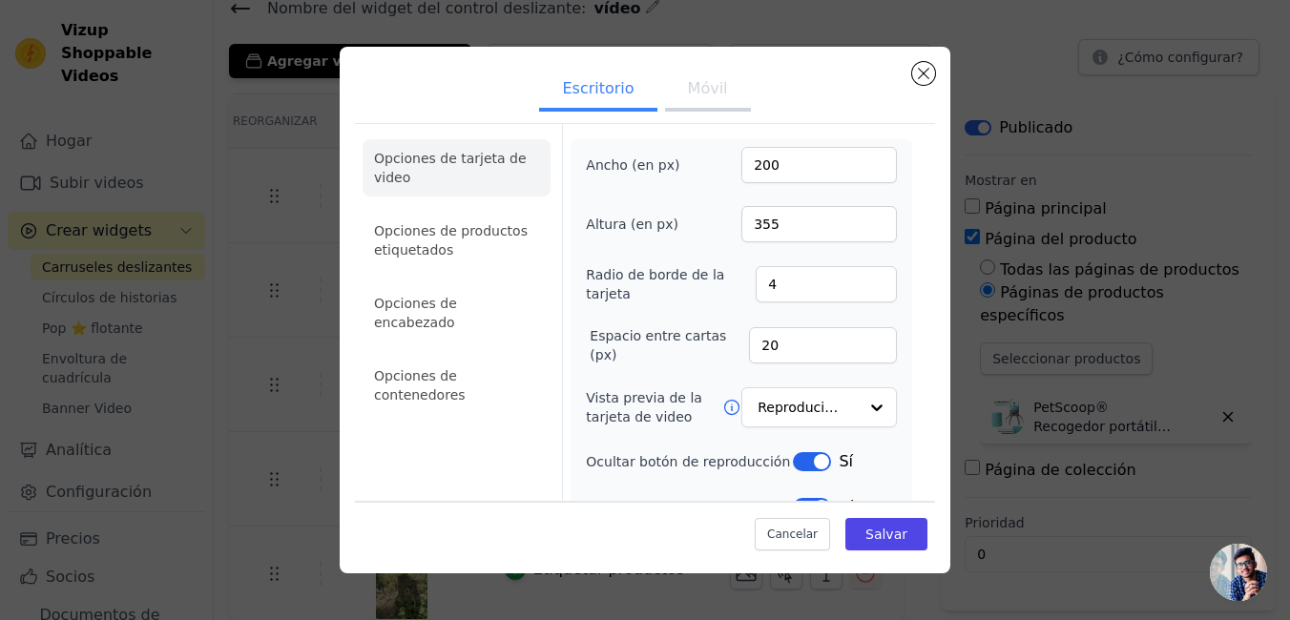
scroll to position [95, 0]
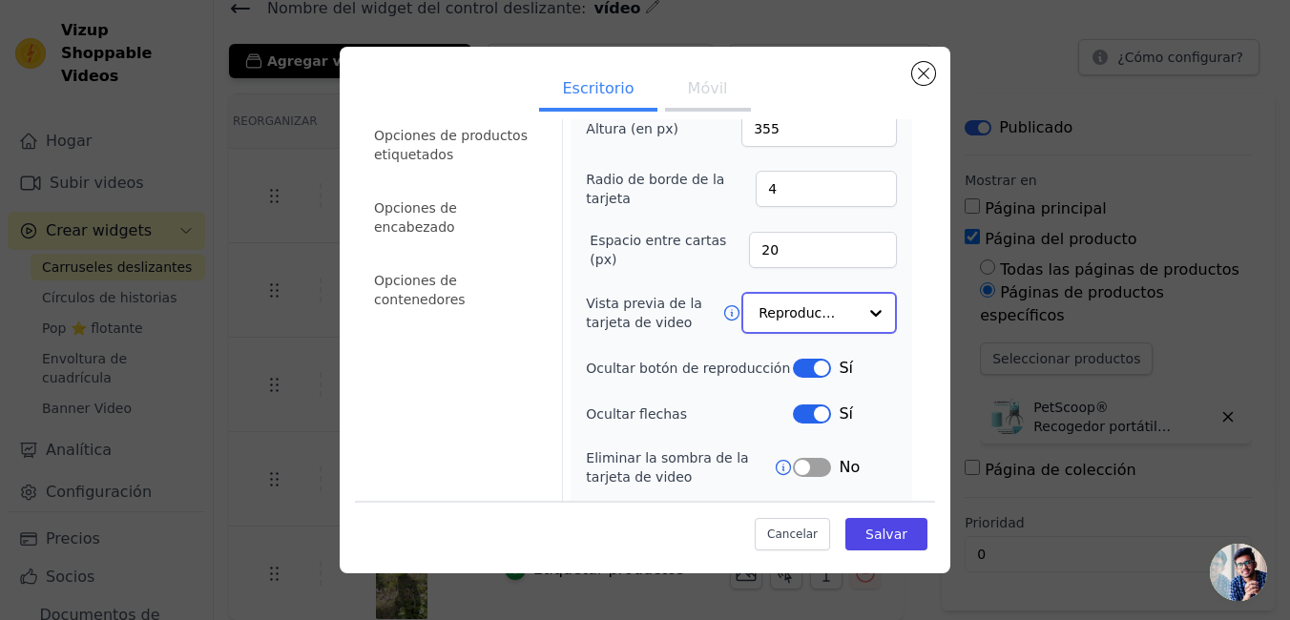
click at [807, 317] on input "Vista previa de la tarjeta de video" at bounding box center [807, 313] width 98 height 38
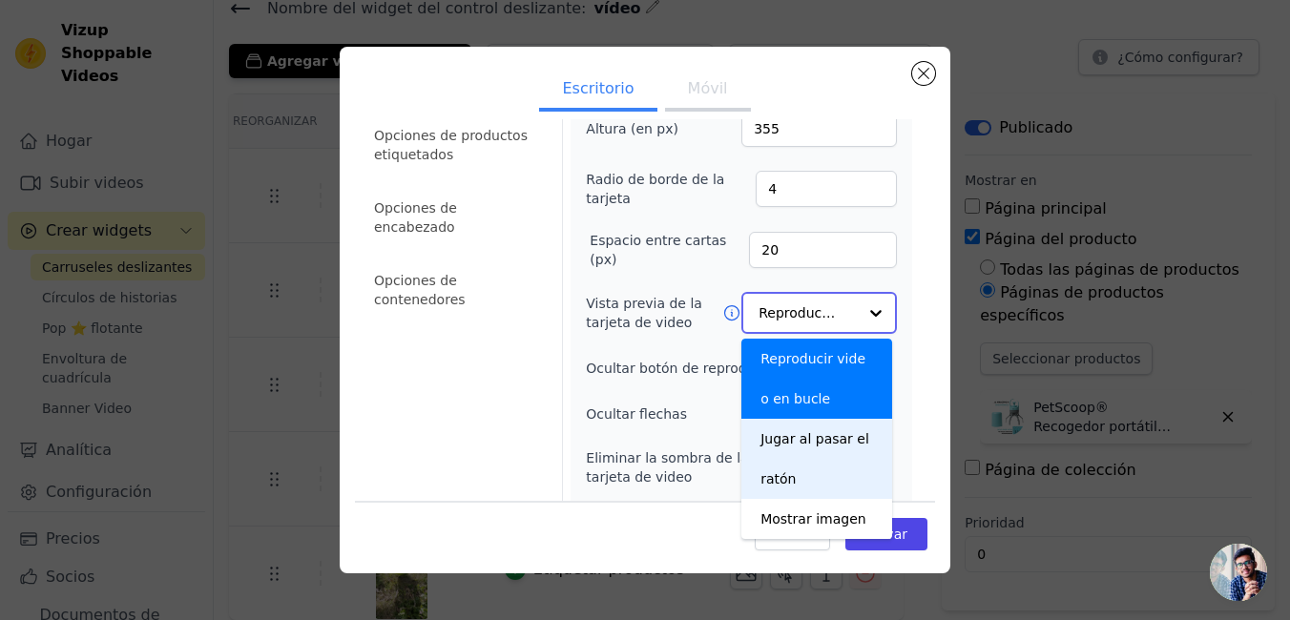
click at [780, 440] on div "Jugar al pasar el ratón" at bounding box center [816, 459] width 151 height 80
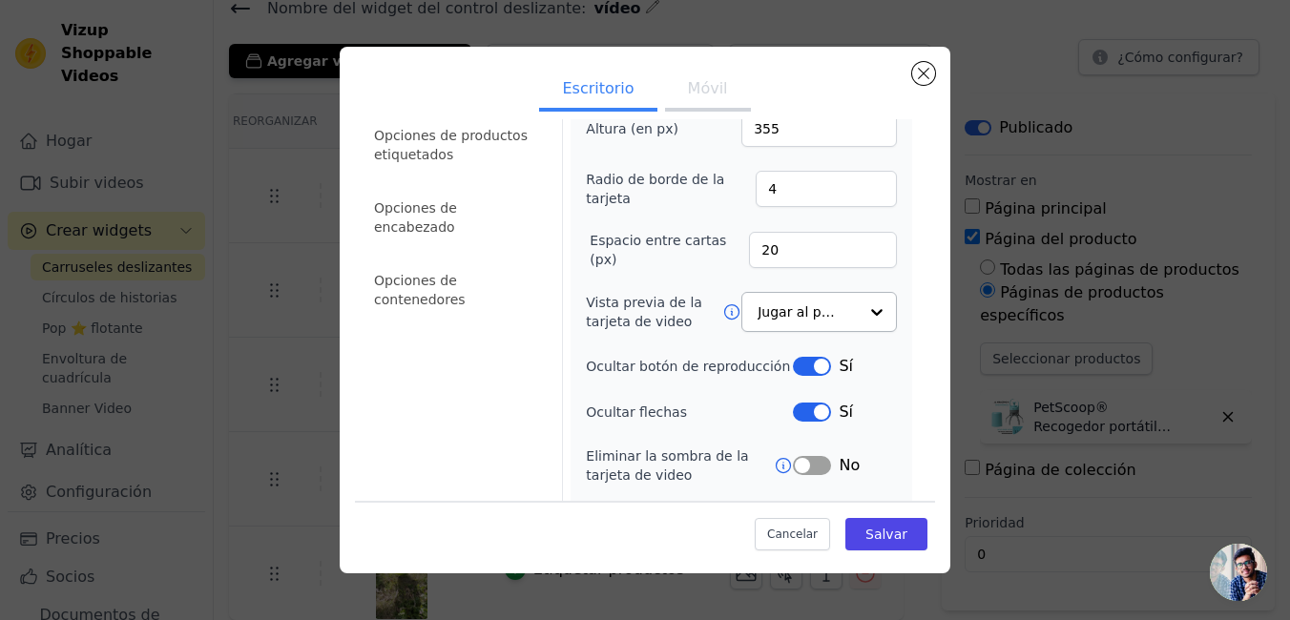
click at [808, 413] on button "Etiqueta" at bounding box center [812, 412] width 38 height 19
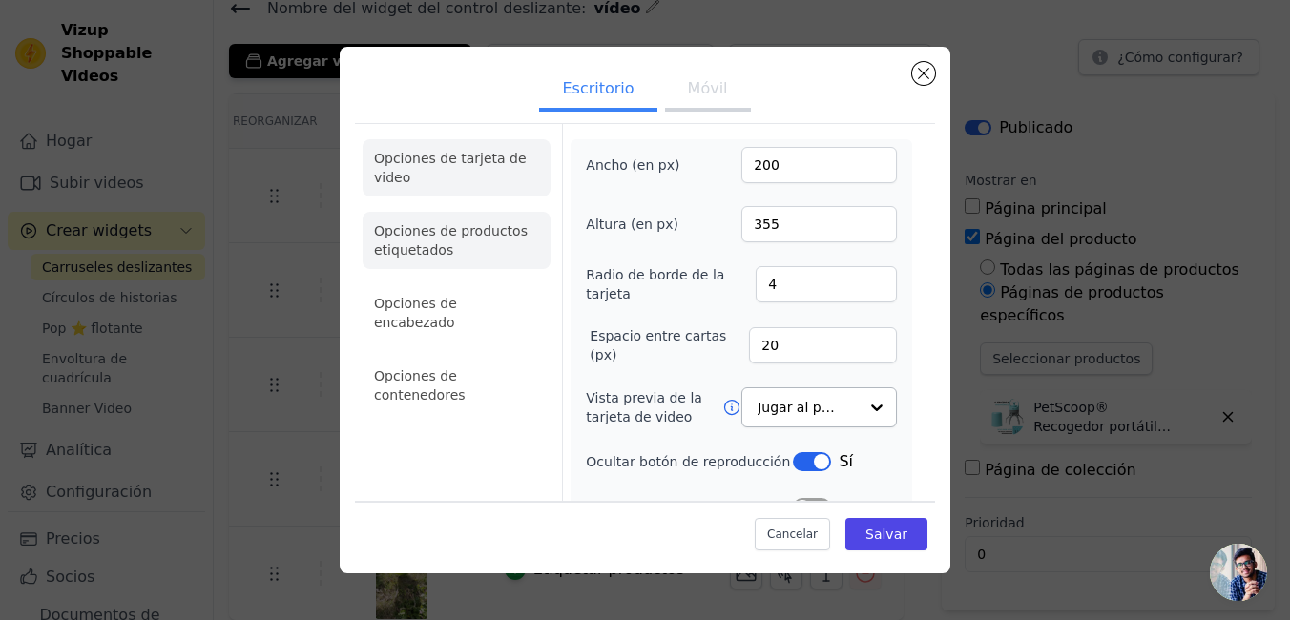
click at [474, 247] on li "Opciones de productos etiquetados" at bounding box center [456, 240] width 188 height 57
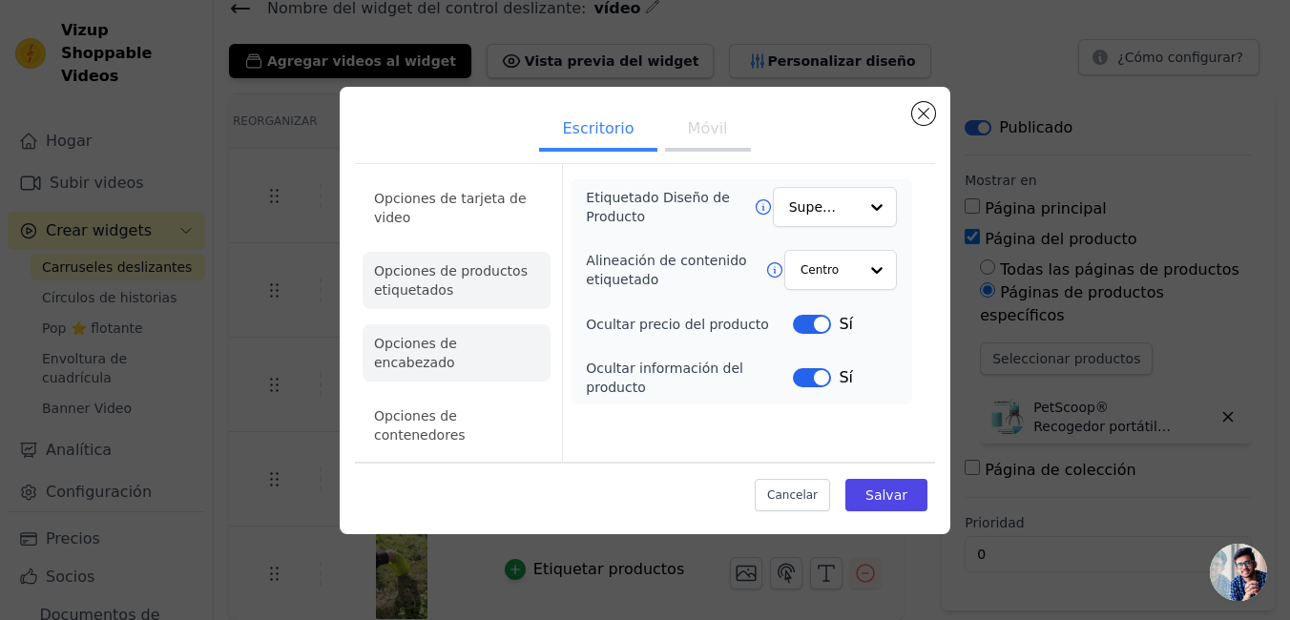
click at [481, 362] on li "Opciones de encabezado" at bounding box center [456, 352] width 188 height 57
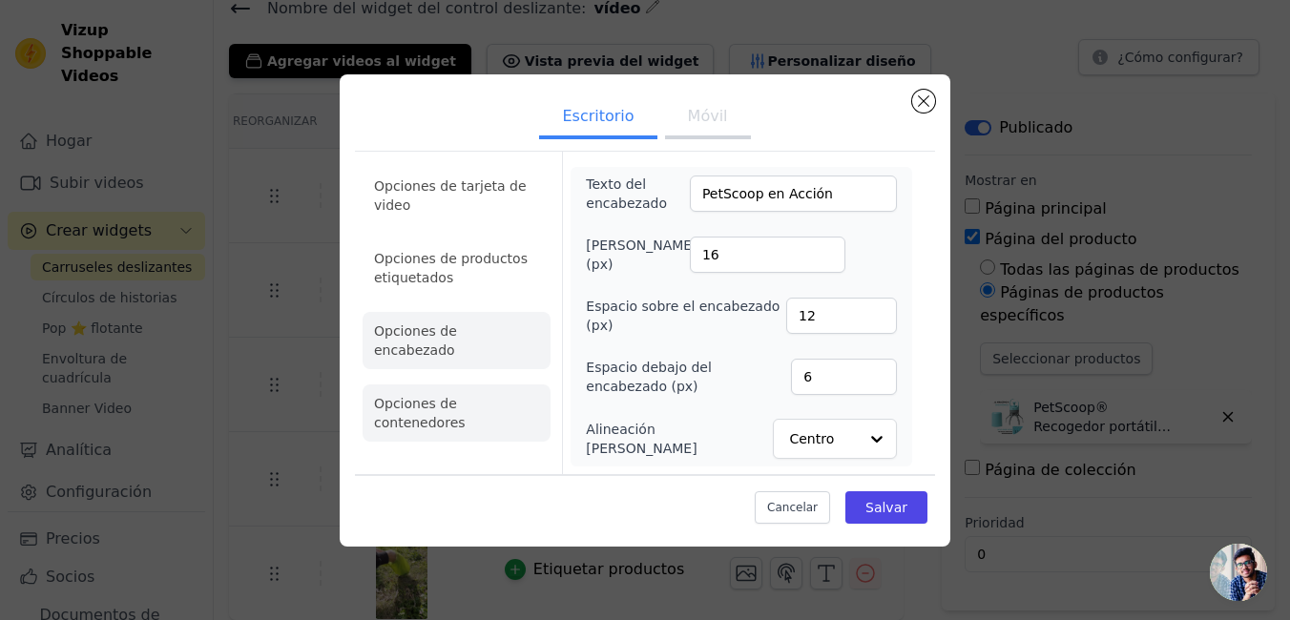
click at [509, 385] on li "Opciones de contenedores" at bounding box center [456, 412] width 188 height 57
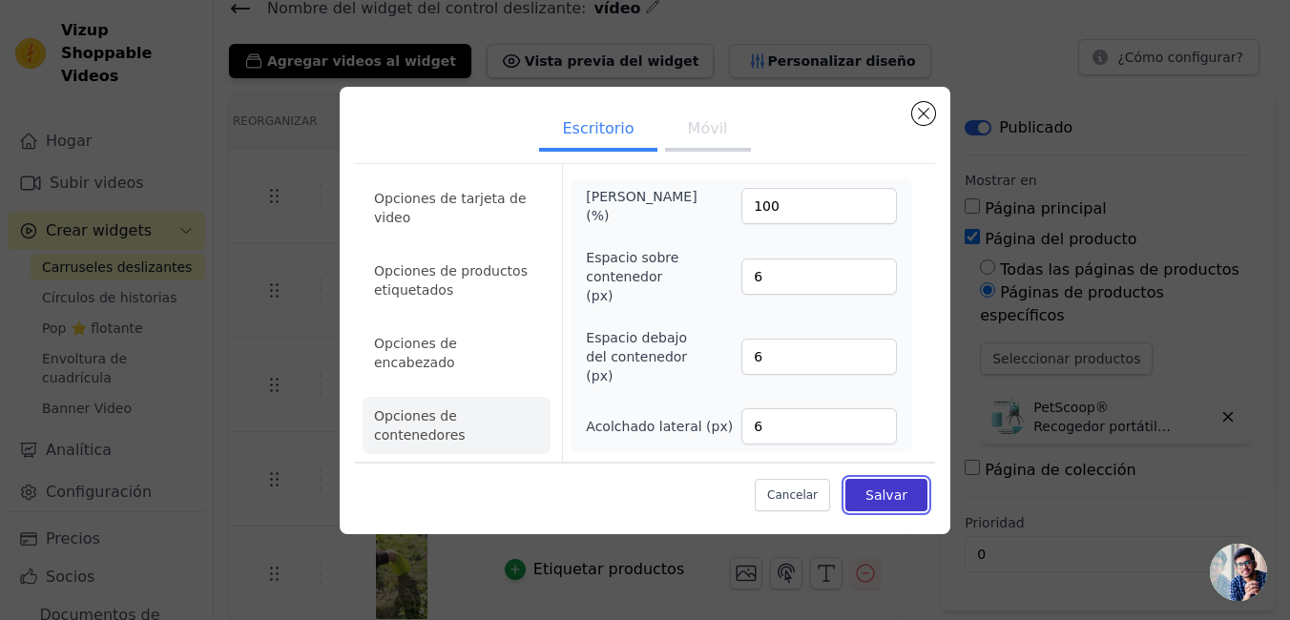
click at [874, 491] on font "Salvar" at bounding box center [886, 494] width 42 height 15
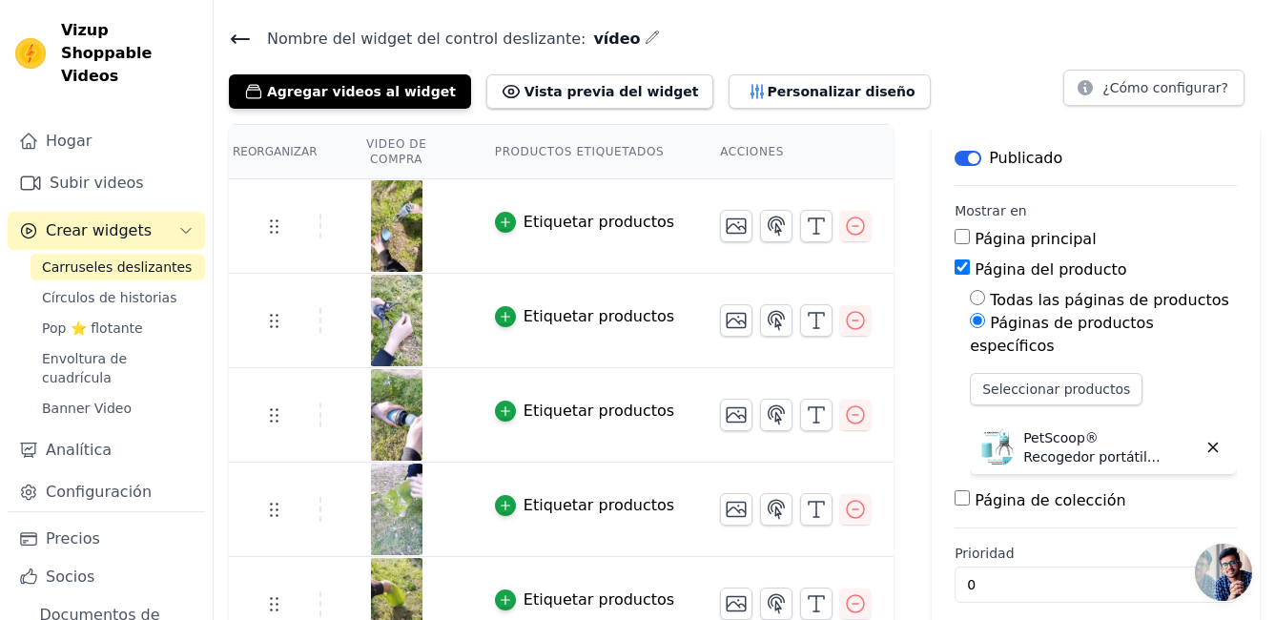
scroll to position [66, 0]
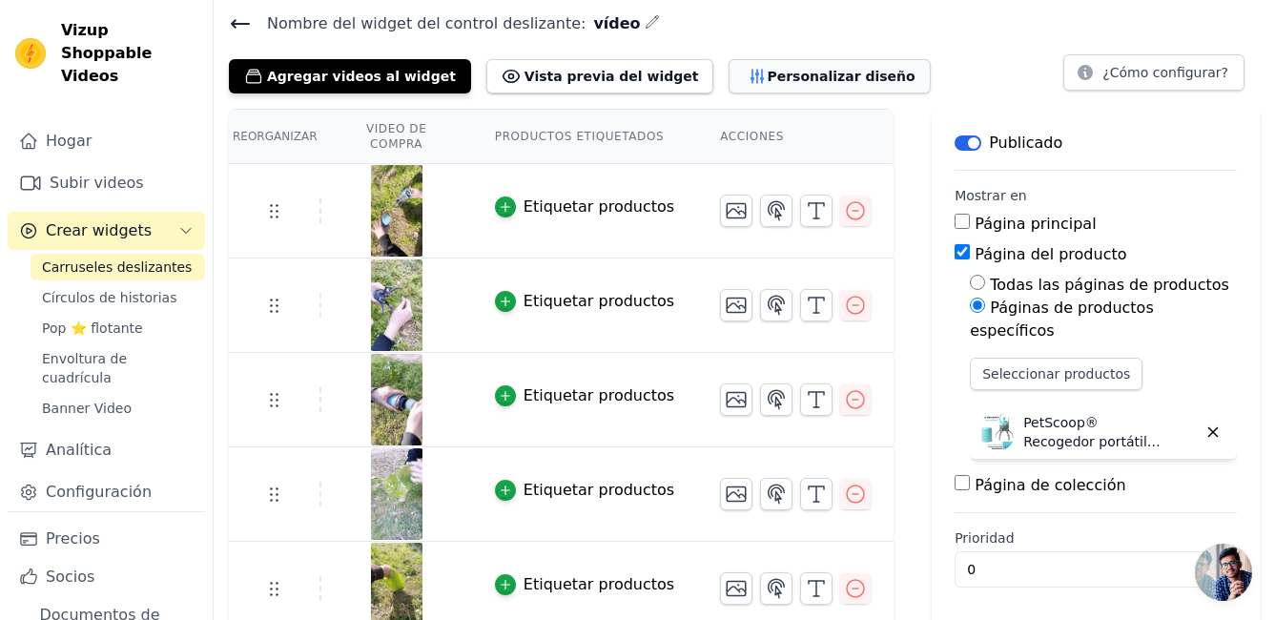
click at [767, 70] on font "Personalizar diseño" at bounding box center [841, 76] width 148 height 19
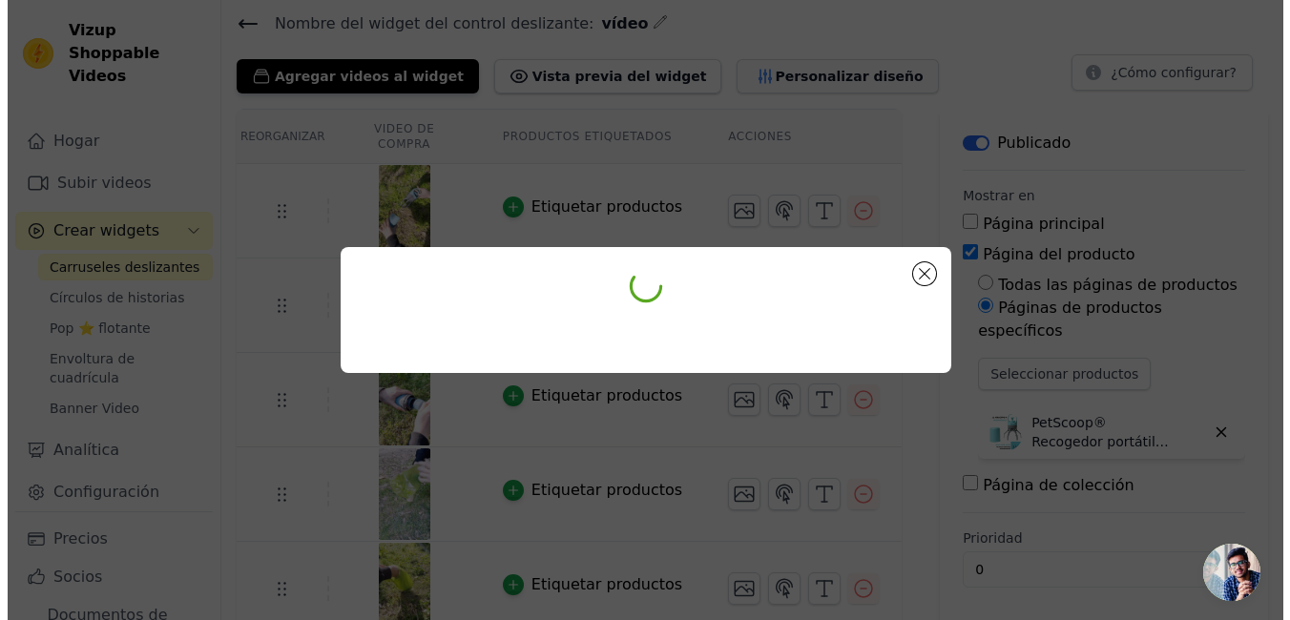
scroll to position [0, 0]
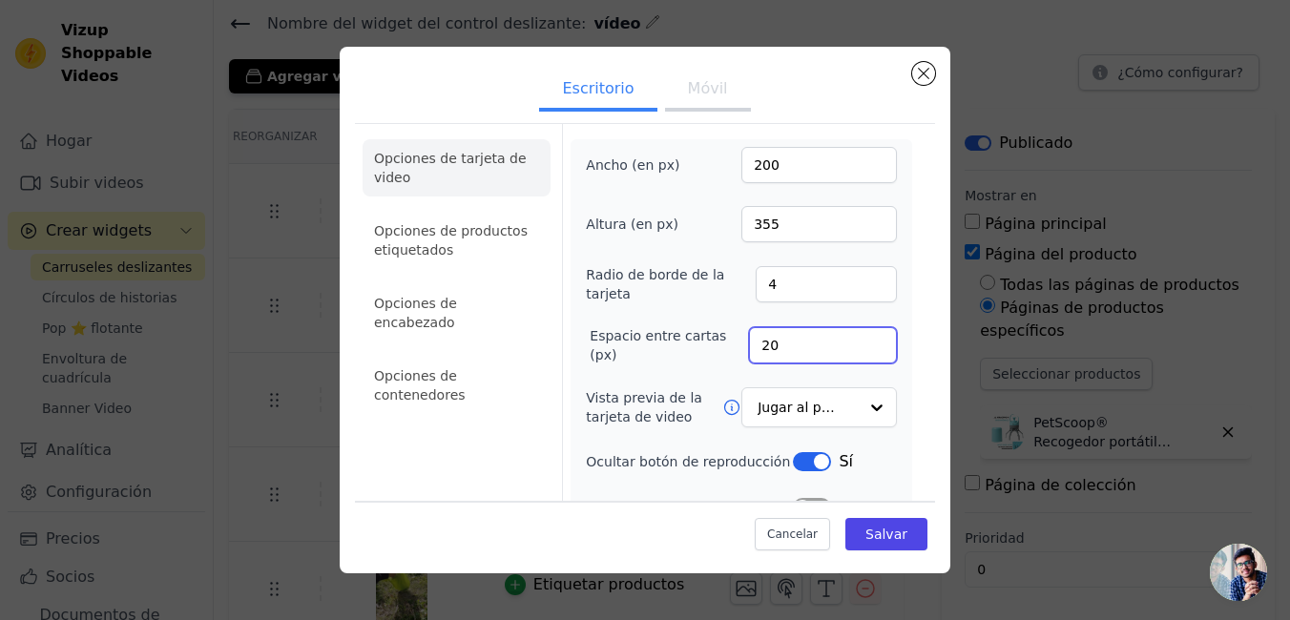
click at [800, 349] on input "20" at bounding box center [823, 345] width 148 height 36
type input "13"
click at [874, 369] on div "Ancho (en px) 200 Altura (en px) 355 Radio de borde de la tarjeta 4 Espacio ent…" at bounding box center [741, 455] width 311 height 616
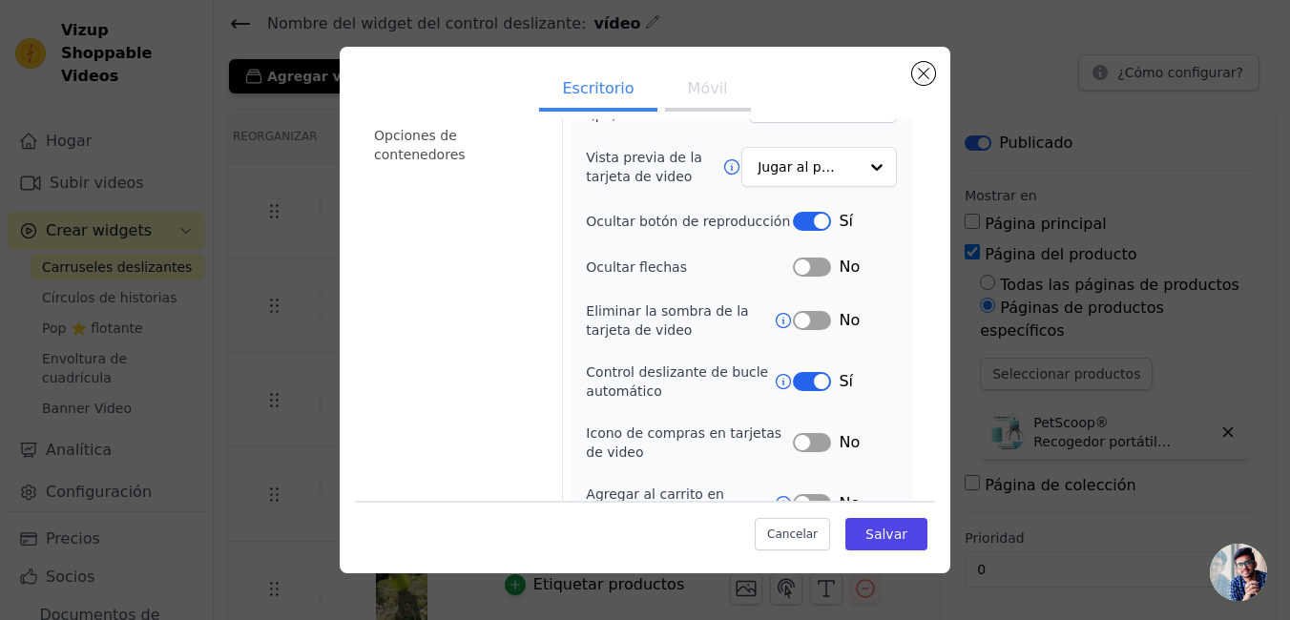
scroll to position [278, 0]
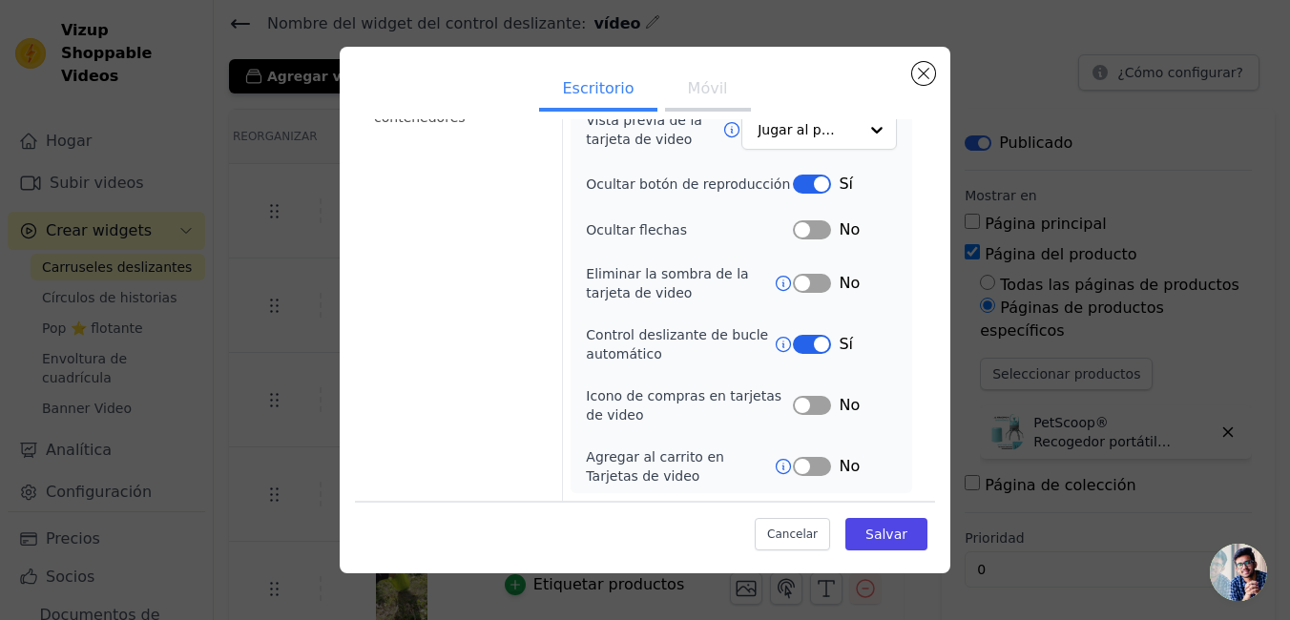
click at [806, 345] on button "Etiqueta" at bounding box center [812, 344] width 38 height 19
click at [871, 536] on font "Salvar" at bounding box center [886, 534] width 42 height 15
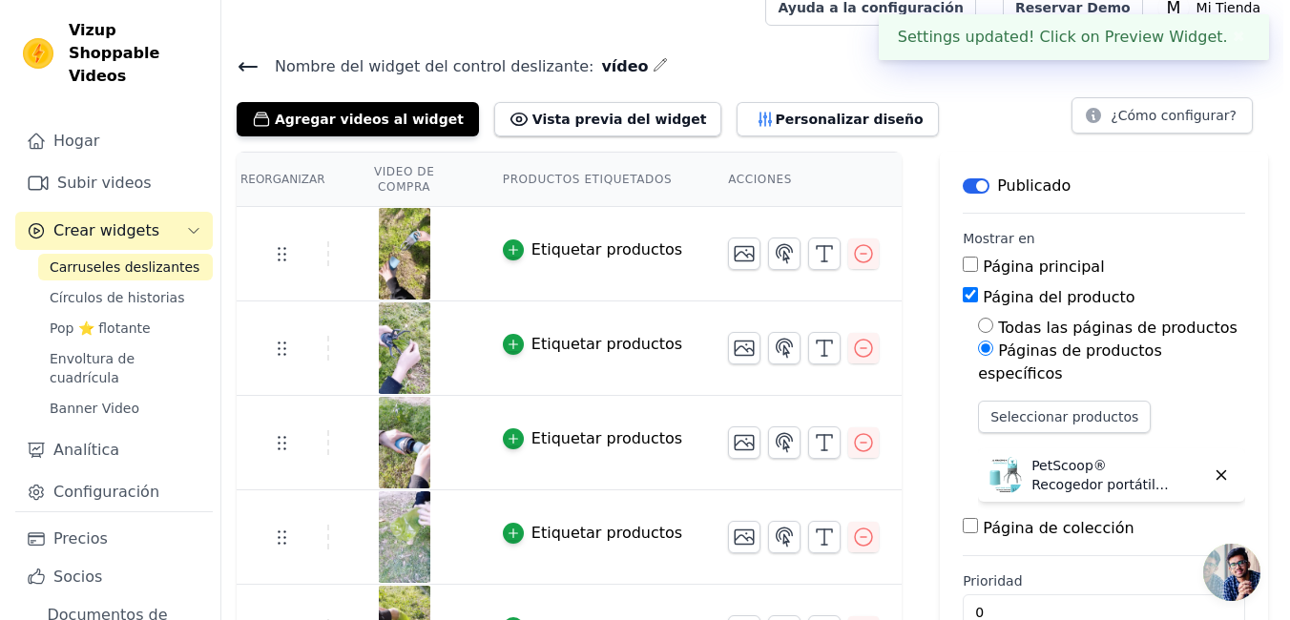
scroll to position [0, 0]
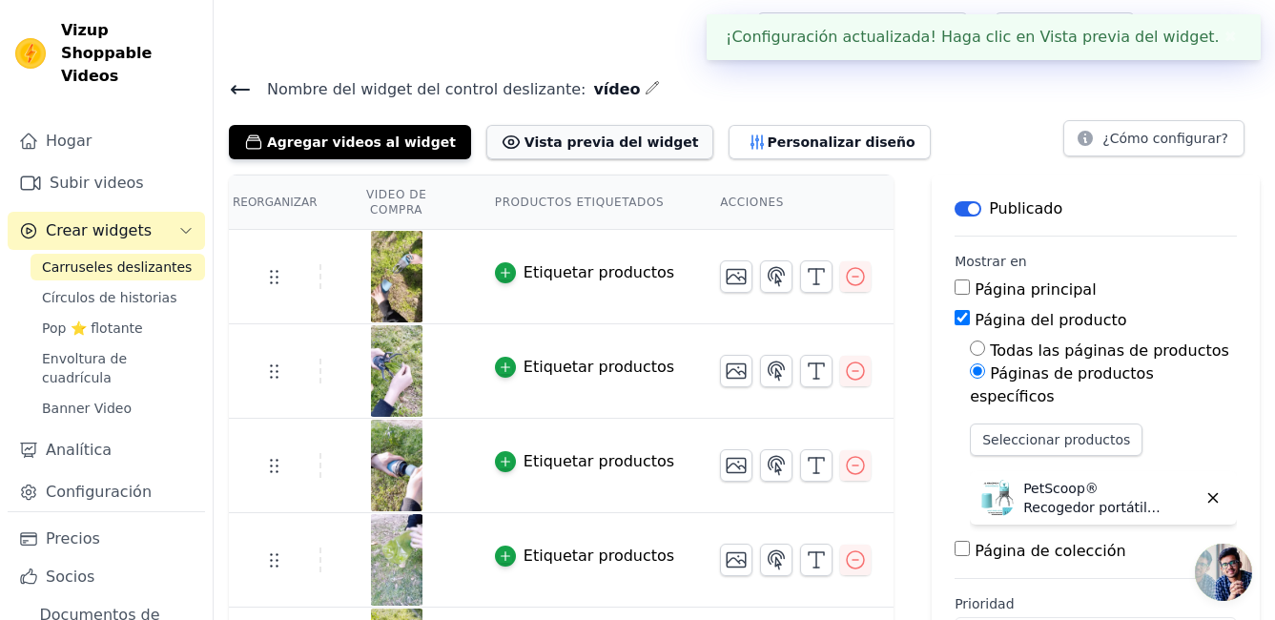
click at [555, 138] on font "Vista previa del widget" at bounding box center [612, 142] width 175 height 19
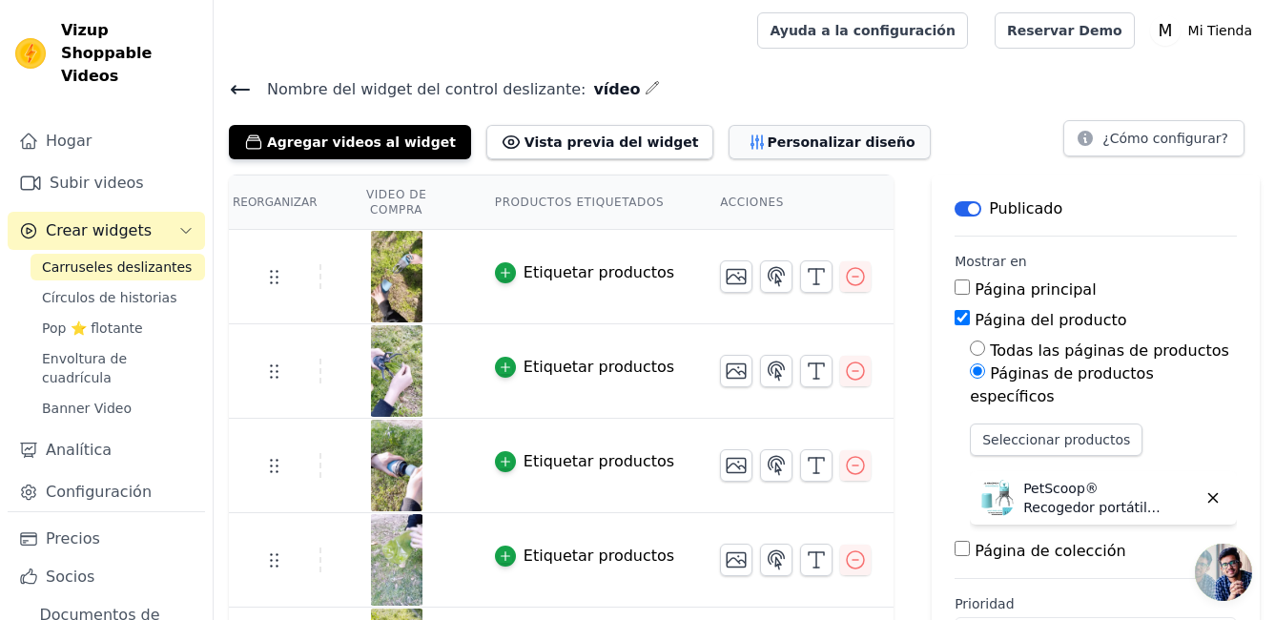
click at [767, 146] on font "Personalizar diseño" at bounding box center [841, 142] width 148 height 19
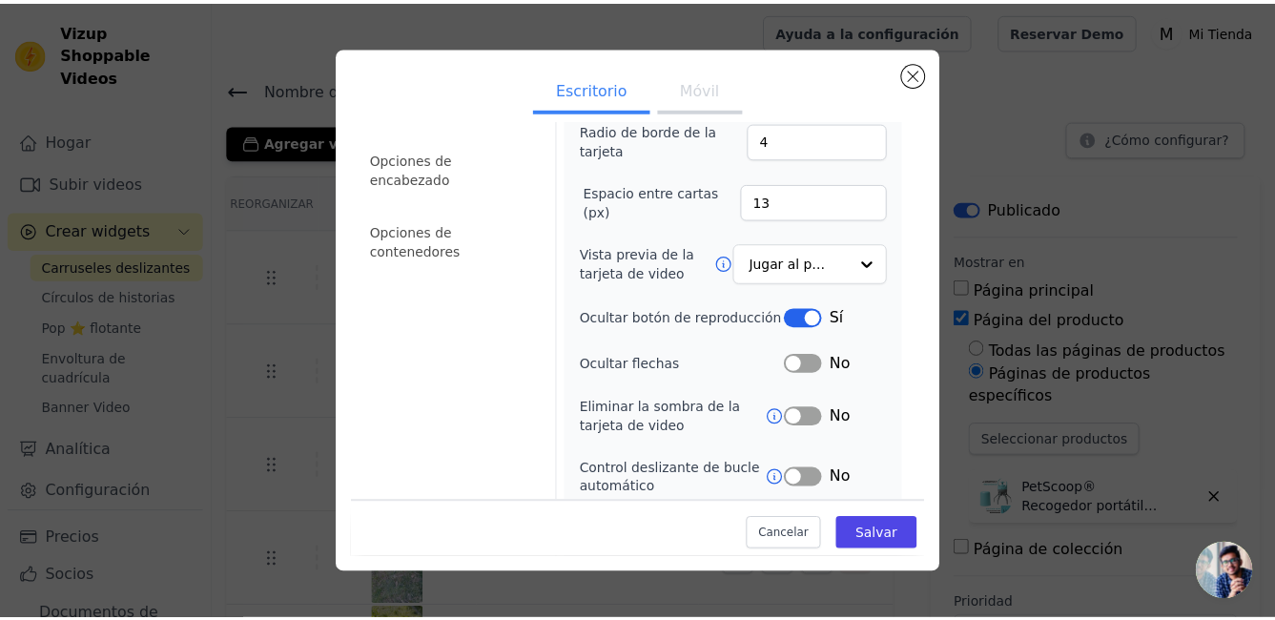
scroll to position [278, 0]
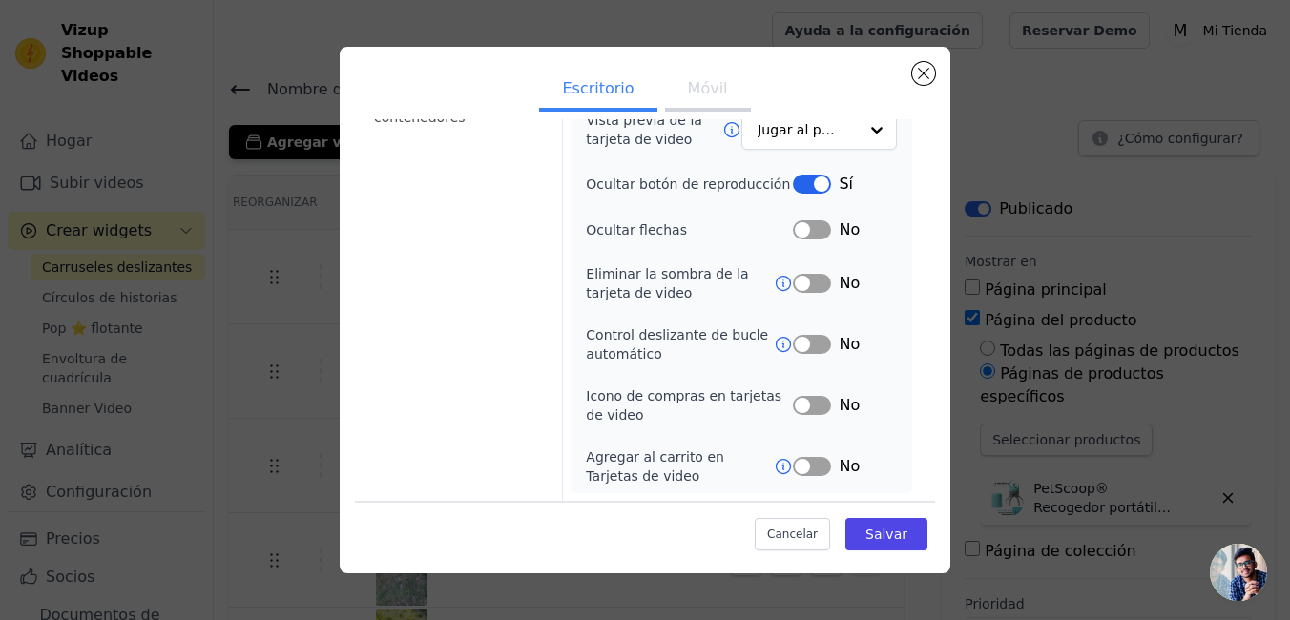
click at [806, 189] on button "Etiqueta" at bounding box center [812, 184] width 38 height 19
click at [878, 548] on button "Salvar" at bounding box center [886, 534] width 82 height 32
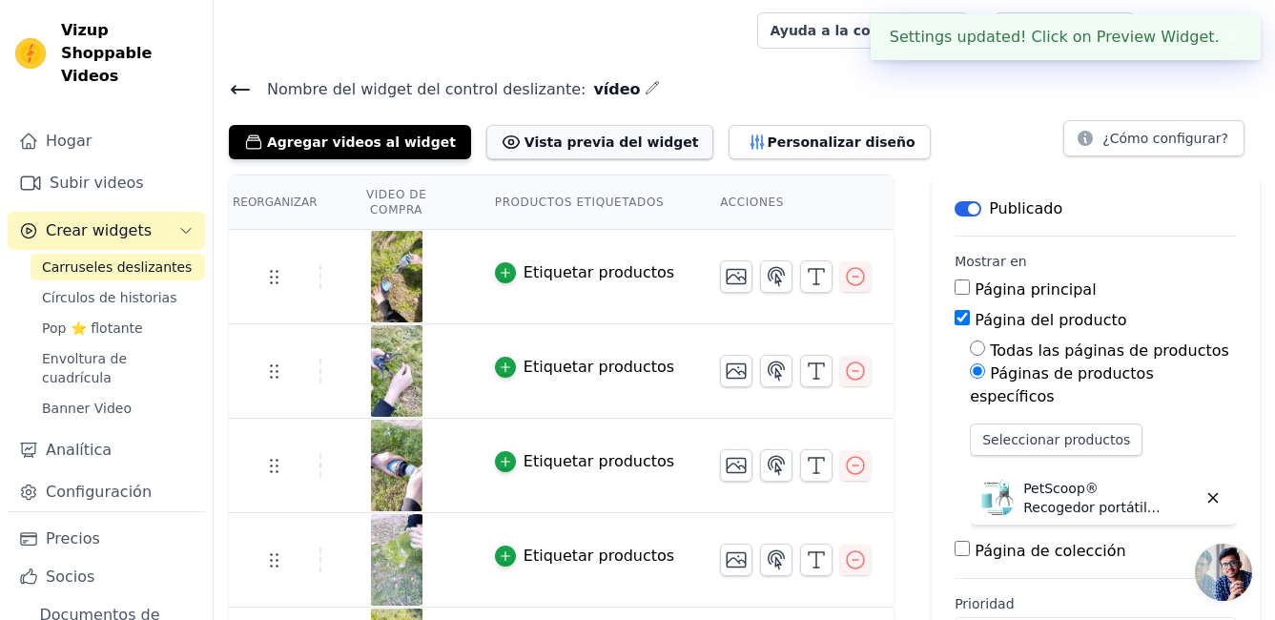
click at [596, 142] on font "Vista previa del widget" at bounding box center [612, 142] width 175 height 19
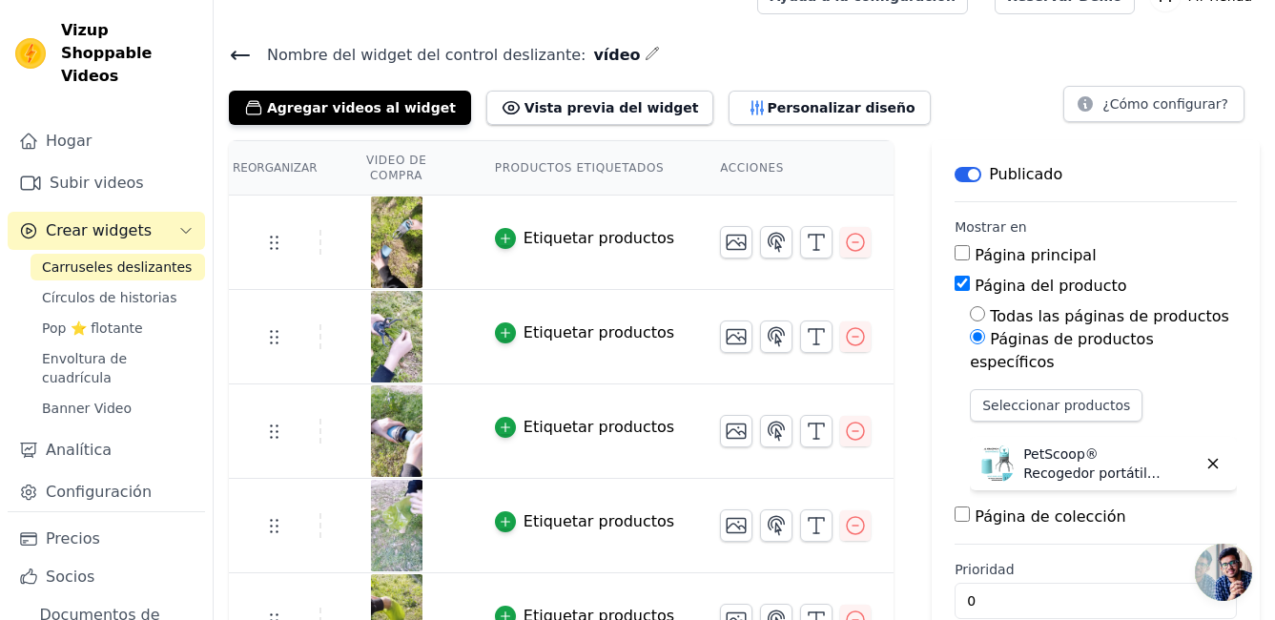
scroll to position [66, 0]
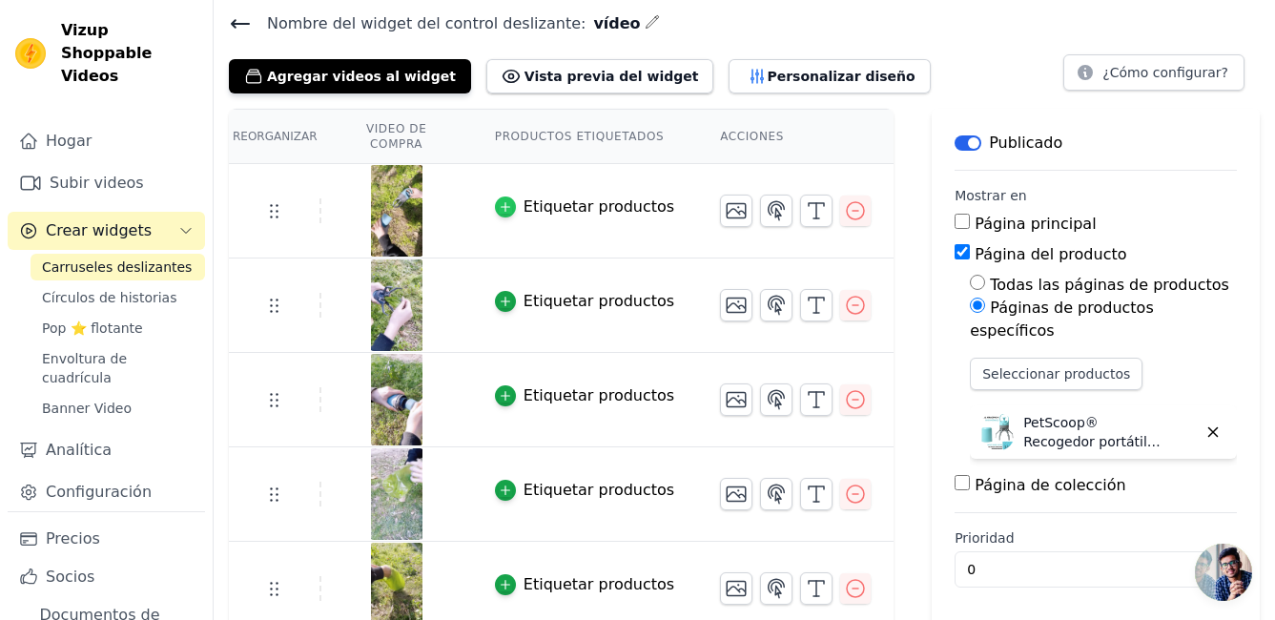
click at [508, 200] on icon "button" at bounding box center [505, 206] width 13 height 13
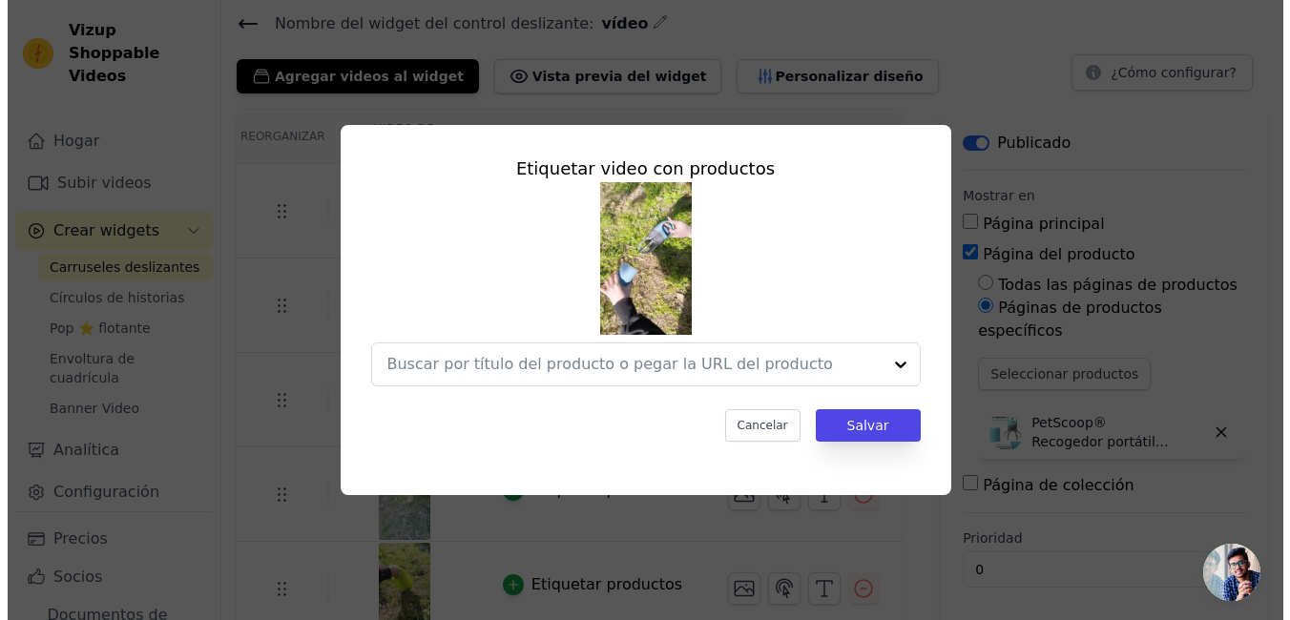
scroll to position [0, 0]
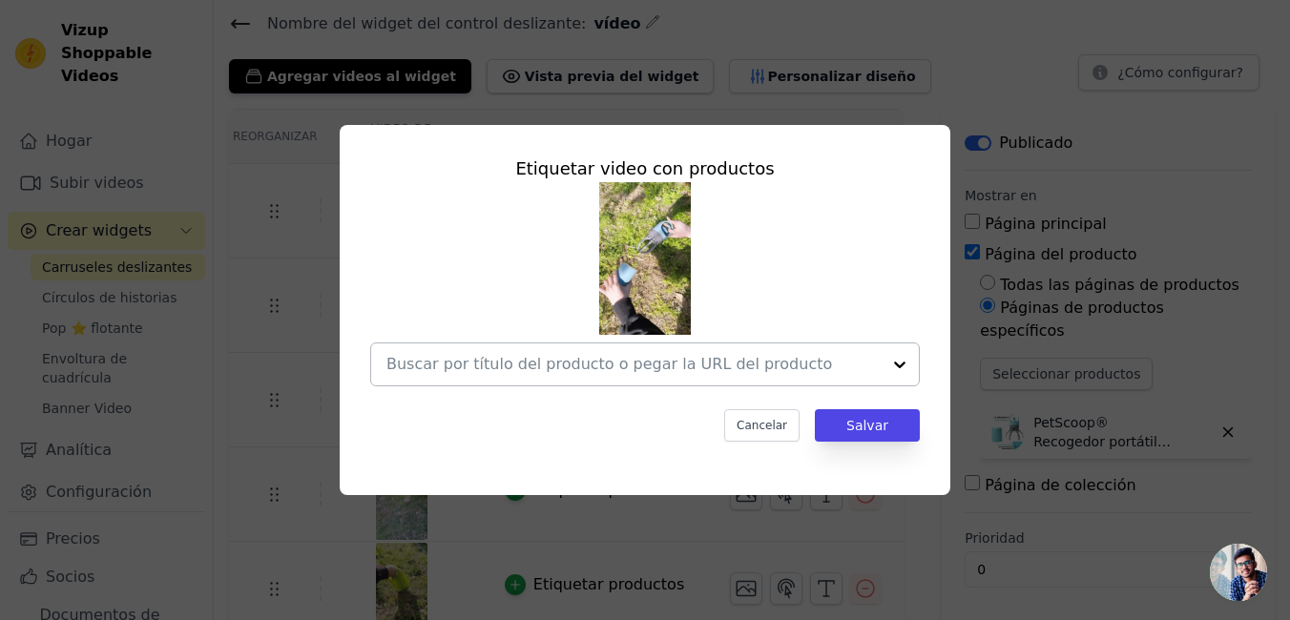
click at [902, 364] on div at bounding box center [899, 364] width 38 height 42
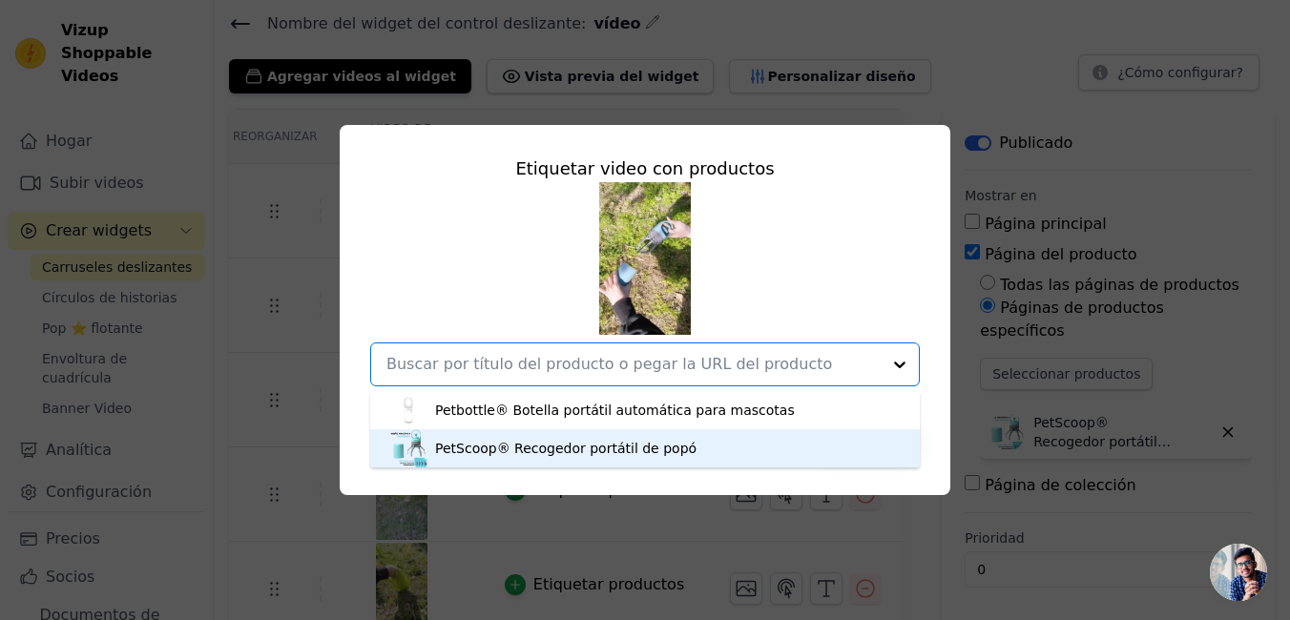
click at [637, 449] on div "PetScoop® Recogedor portátil de popó" at bounding box center [565, 448] width 261 height 19
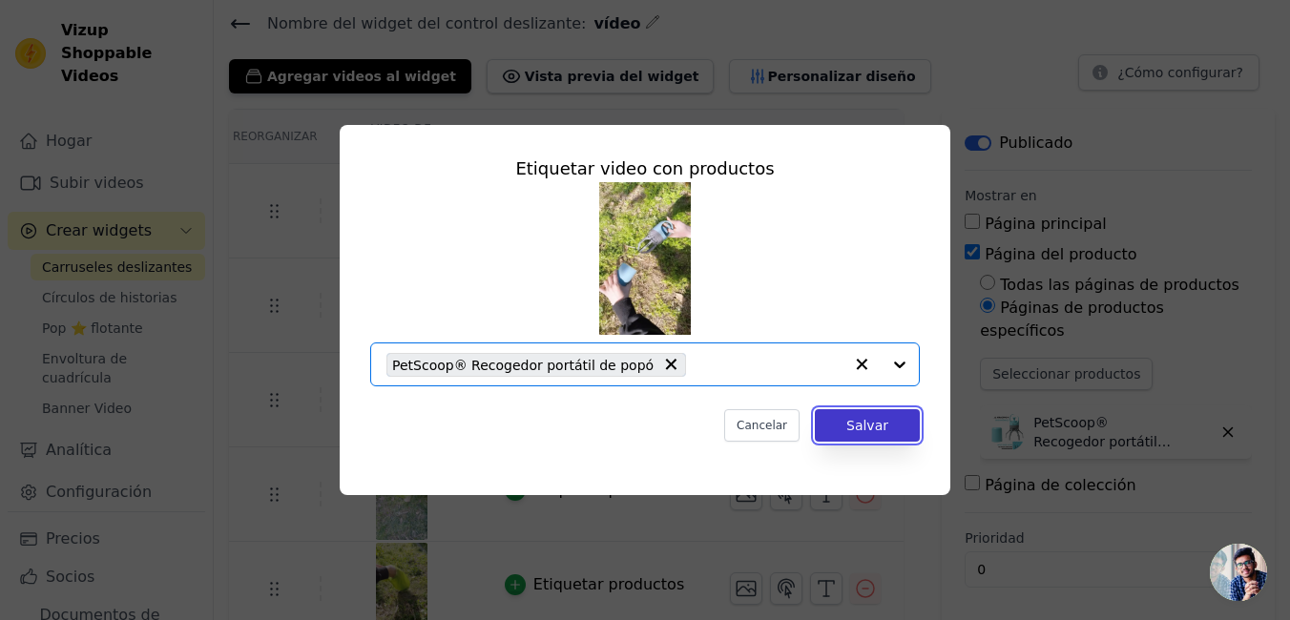
click at [843, 419] on button "Salvar" at bounding box center [867, 425] width 105 height 32
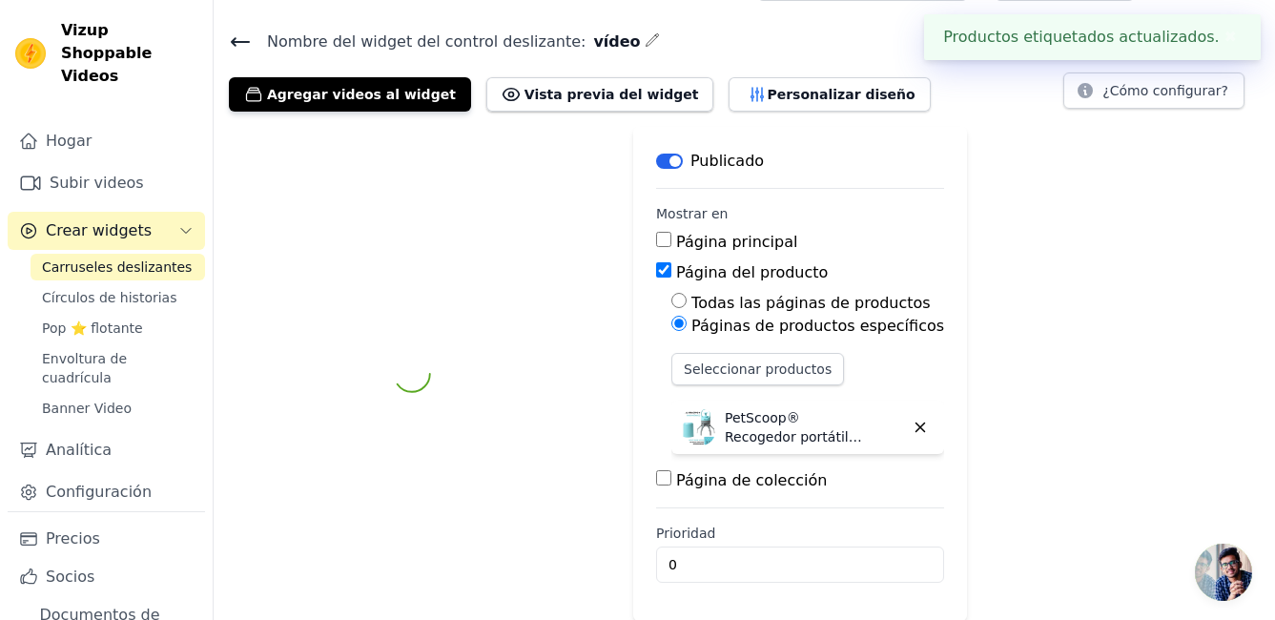
scroll to position [66, 0]
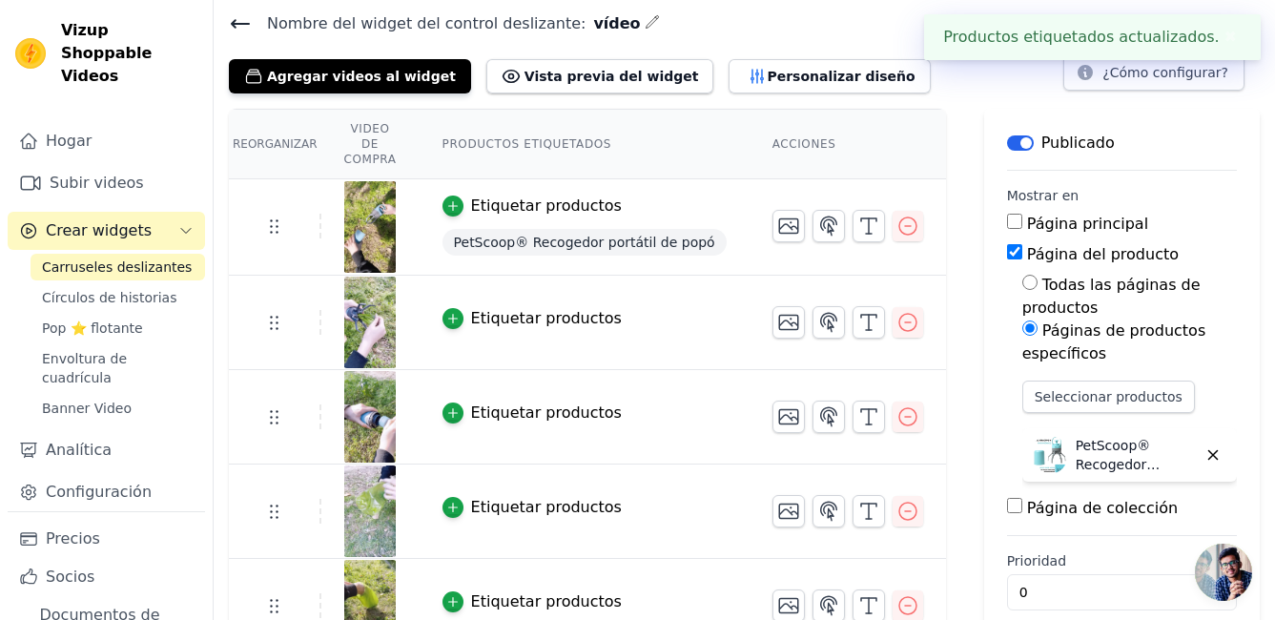
click at [489, 307] on div "Etiquetar productos" at bounding box center [546, 318] width 151 height 23
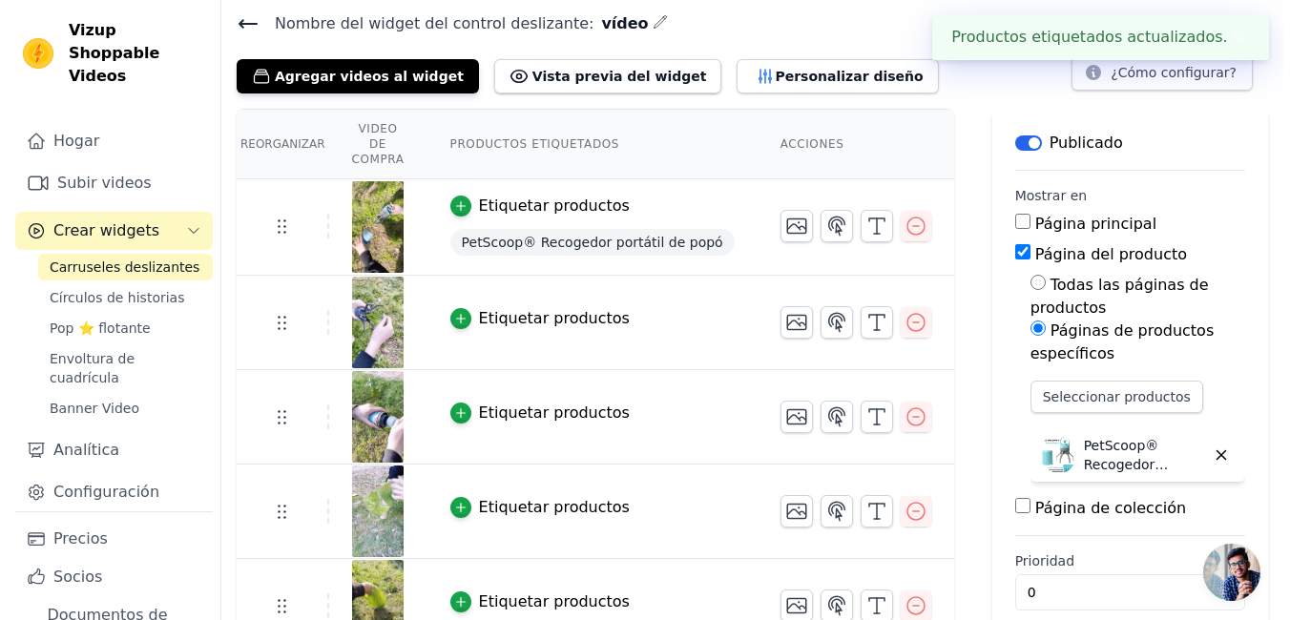
scroll to position [0, 0]
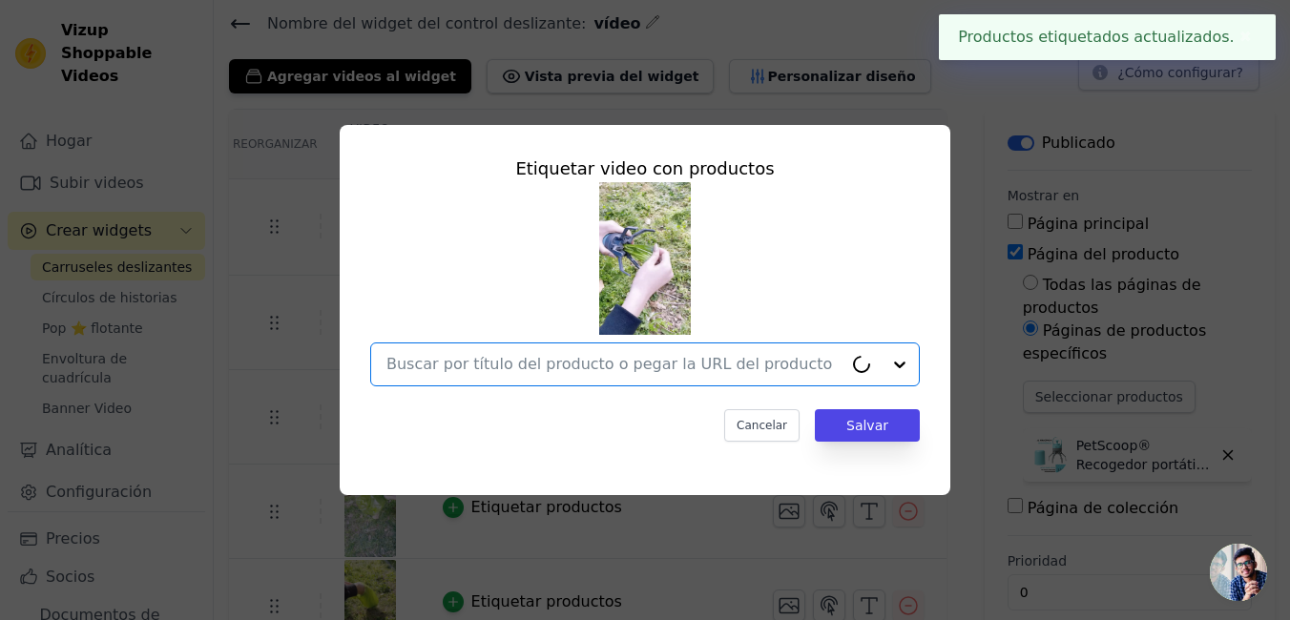
click at [811, 366] on input "text" at bounding box center [614, 364] width 456 height 23
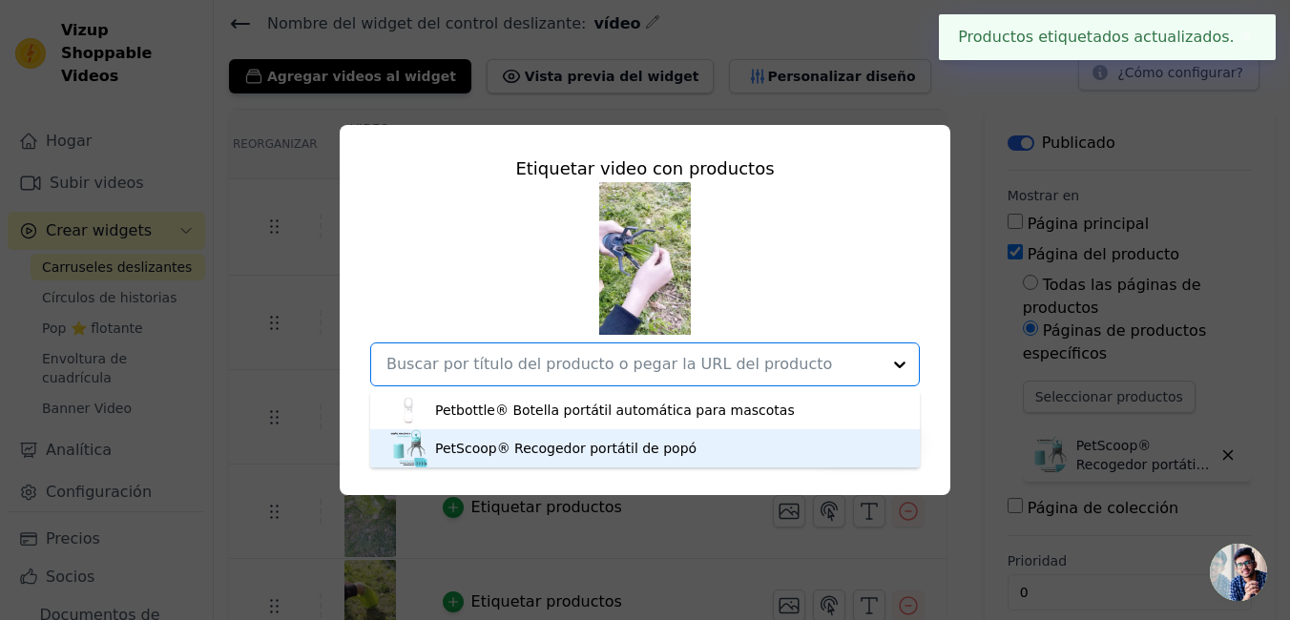
click at [695, 445] on div "PetScoop® Recogedor portátil de popó" at bounding box center [644, 448] width 511 height 38
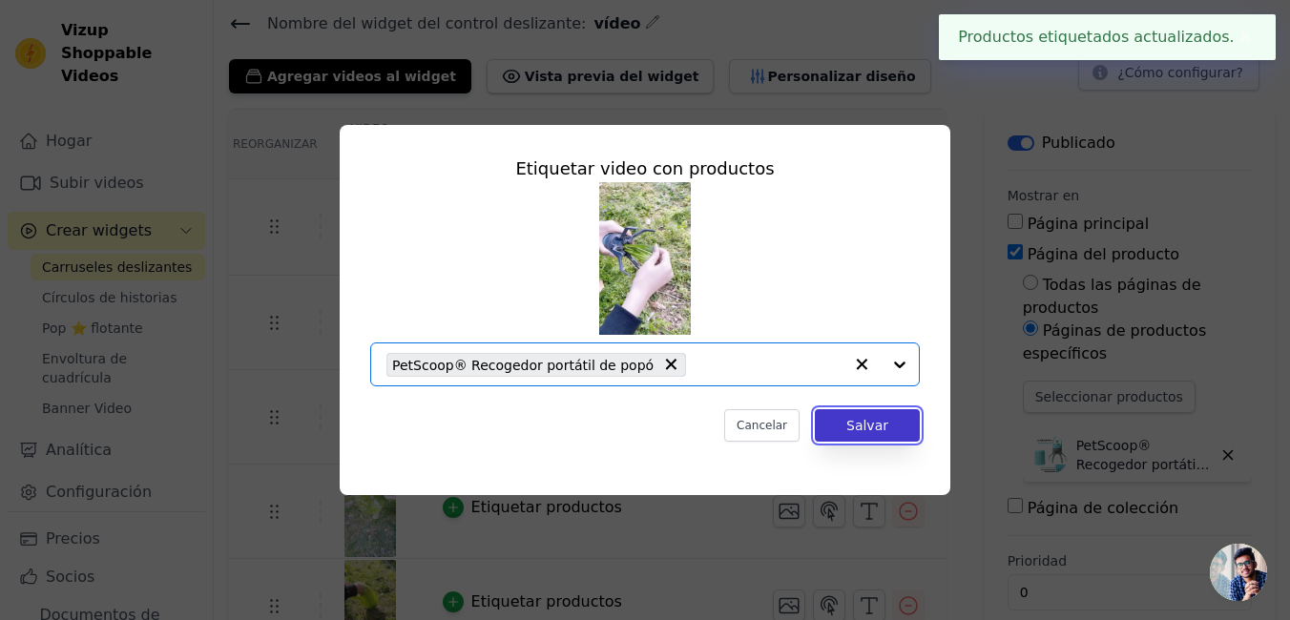
click at [850, 413] on button "Salvar" at bounding box center [867, 425] width 105 height 32
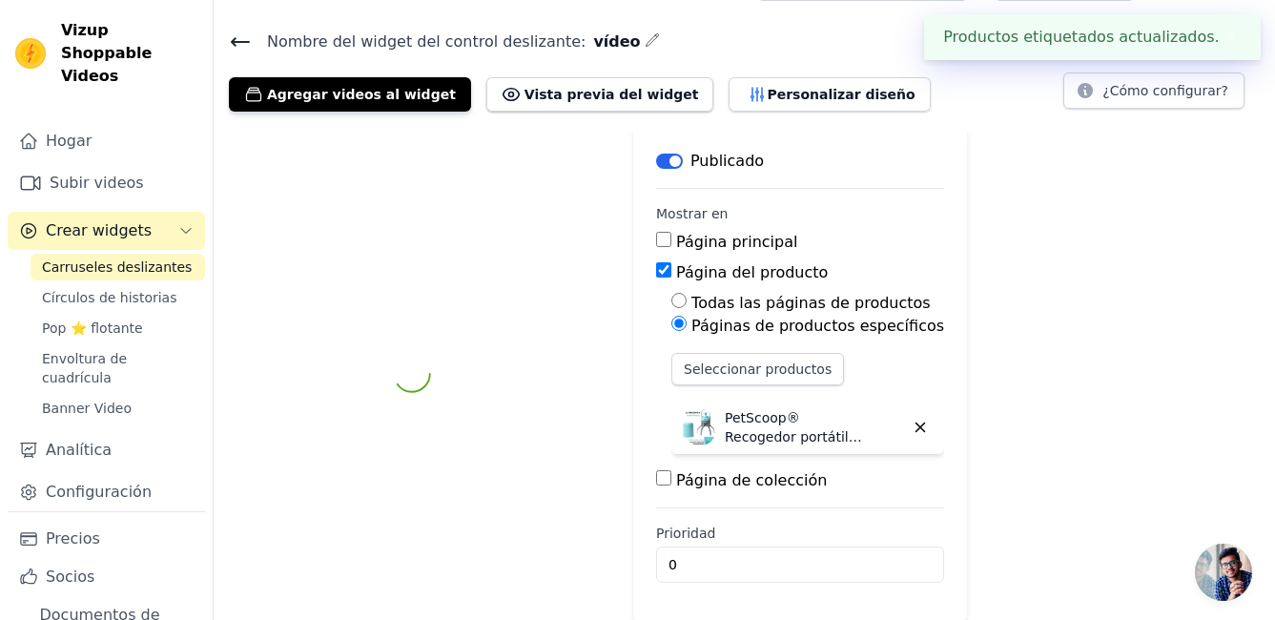
scroll to position [66, 0]
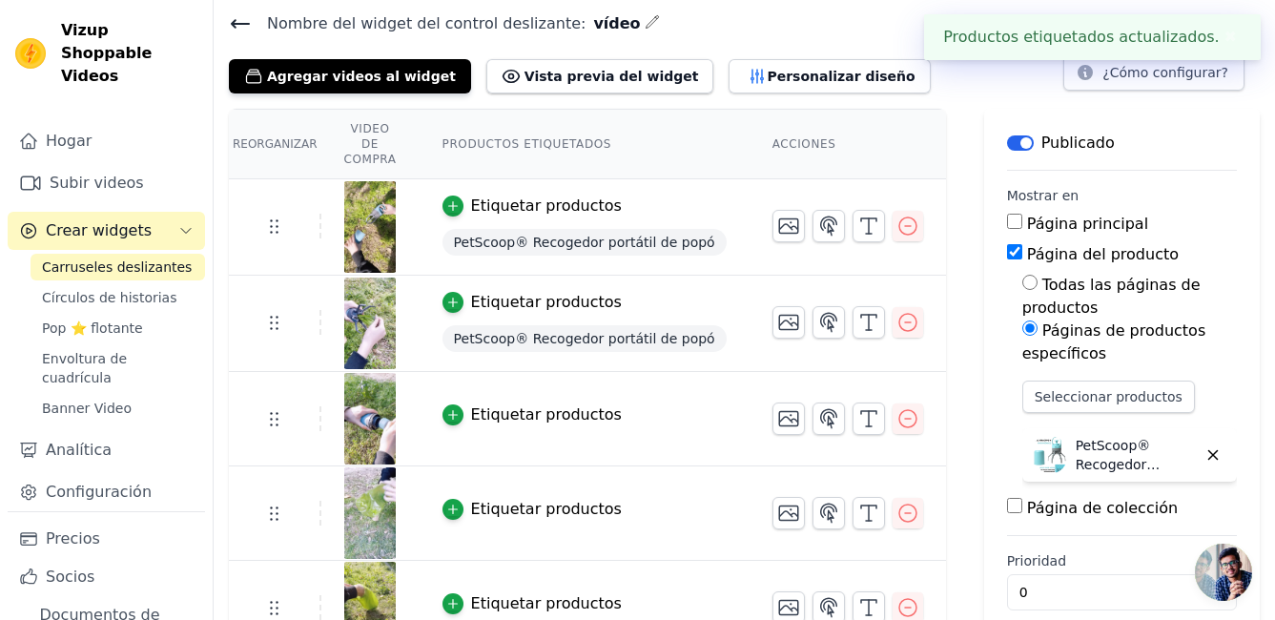
click at [477, 403] on button "Etiquetar productos" at bounding box center [532, 414] width 179 height 23
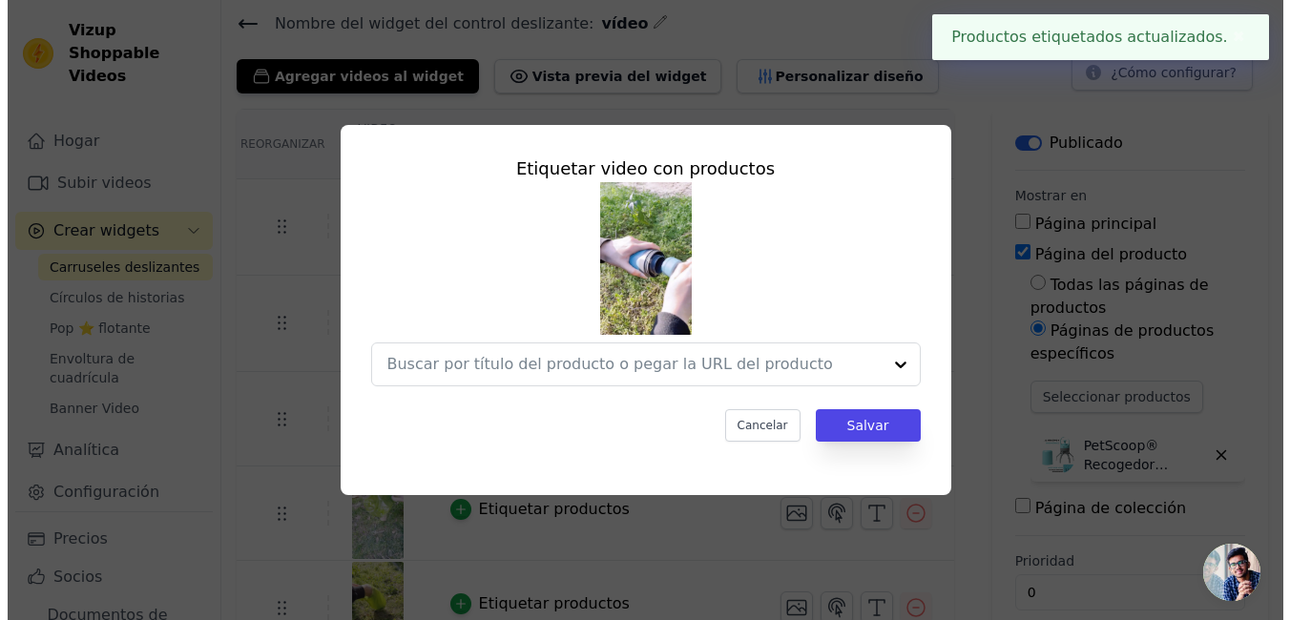
scroll to position [0, 0]
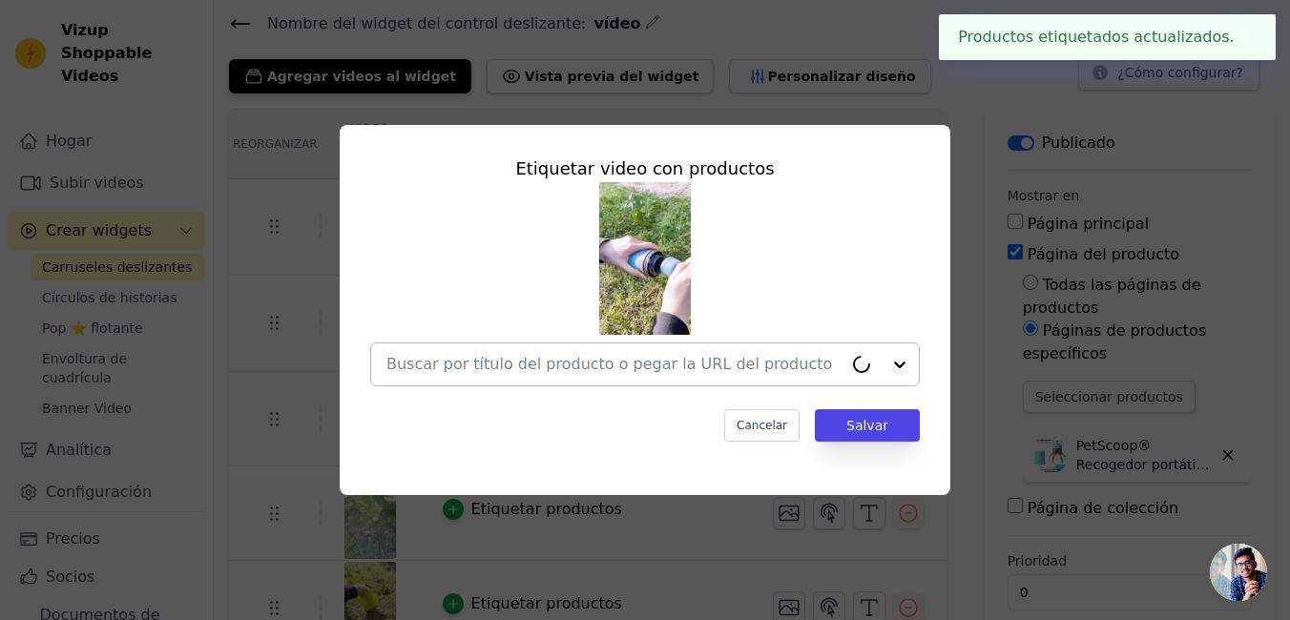
click at [709, 366] on input "text" at bounding box center [614, 364] width 456 height 23
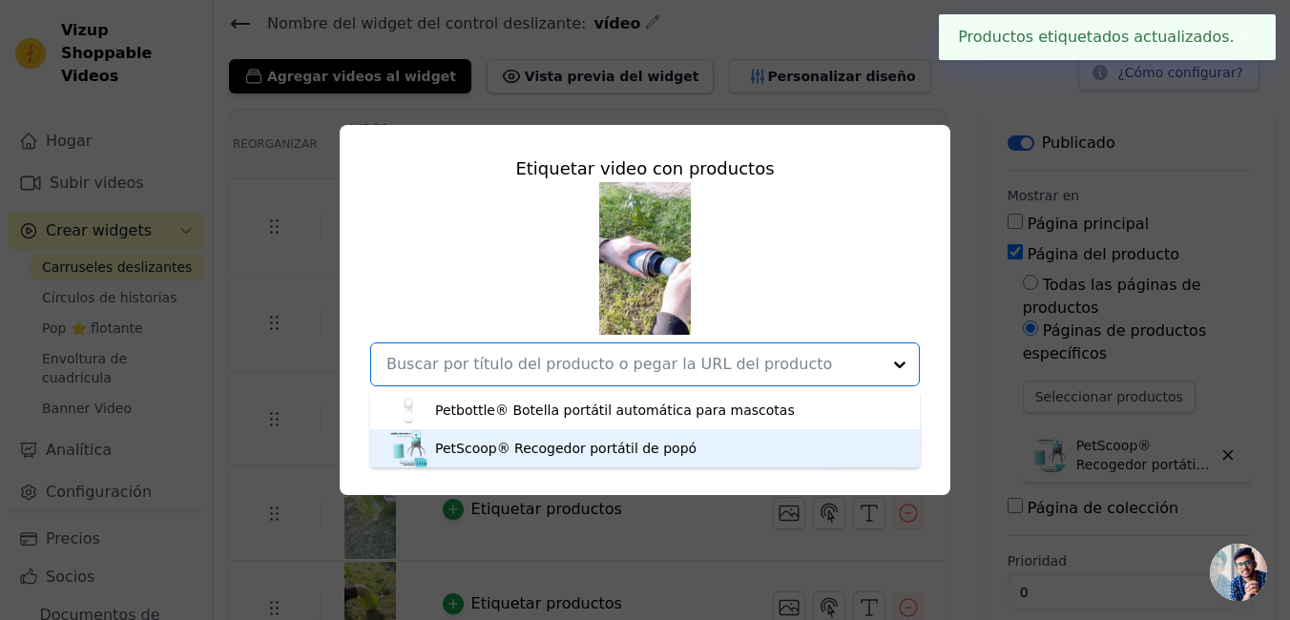
click at [691, 447] on div "PetScoop® Recogedor portátil de popó" at bounding box center [644, 448] width 511 height 38
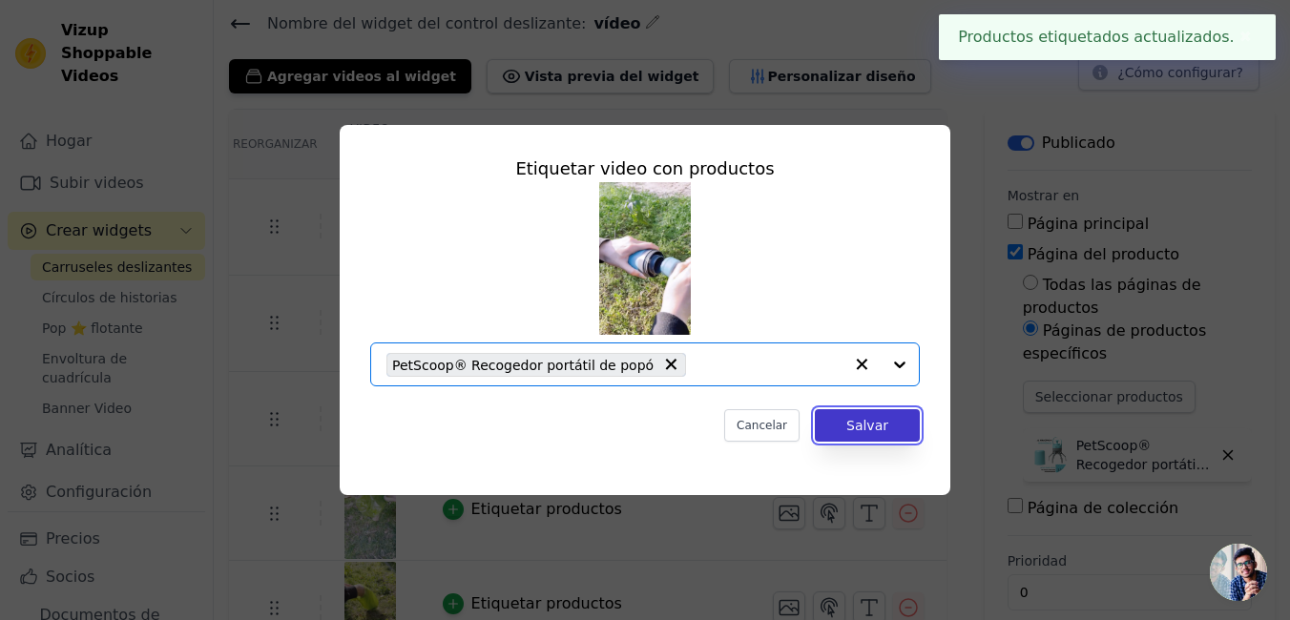
click at [884, 420] on button "Salvar" at bounding box center [867, 425] width 105 height 32
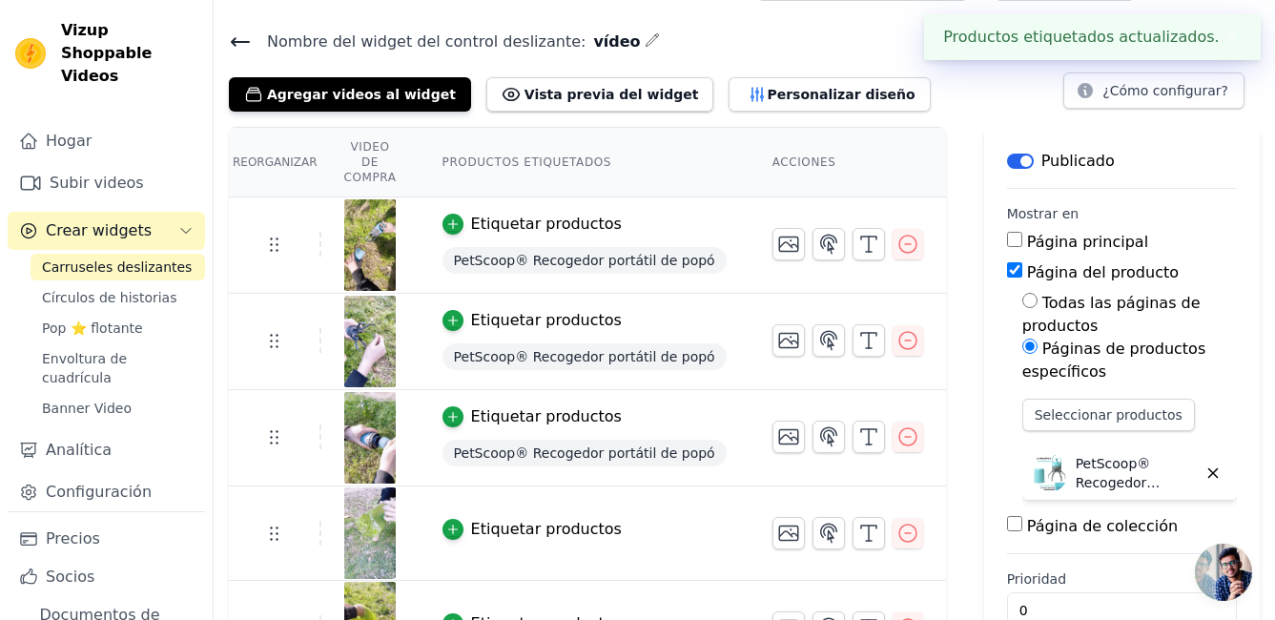
scroll to position [66, 0]
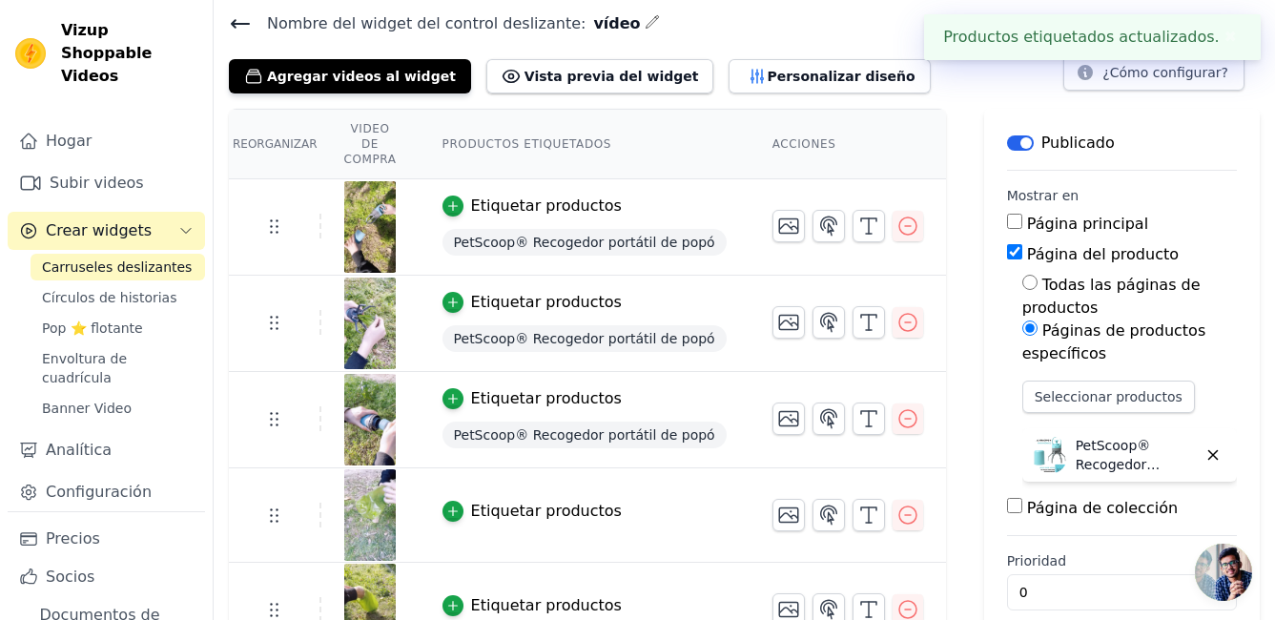
click at [464, 509] on td "Etiquetar productos" at bounding box center [585, 515] width 330 height 94
click at [459, 505] on icon "button" at bounding box center [452, 511] width 13 height 13
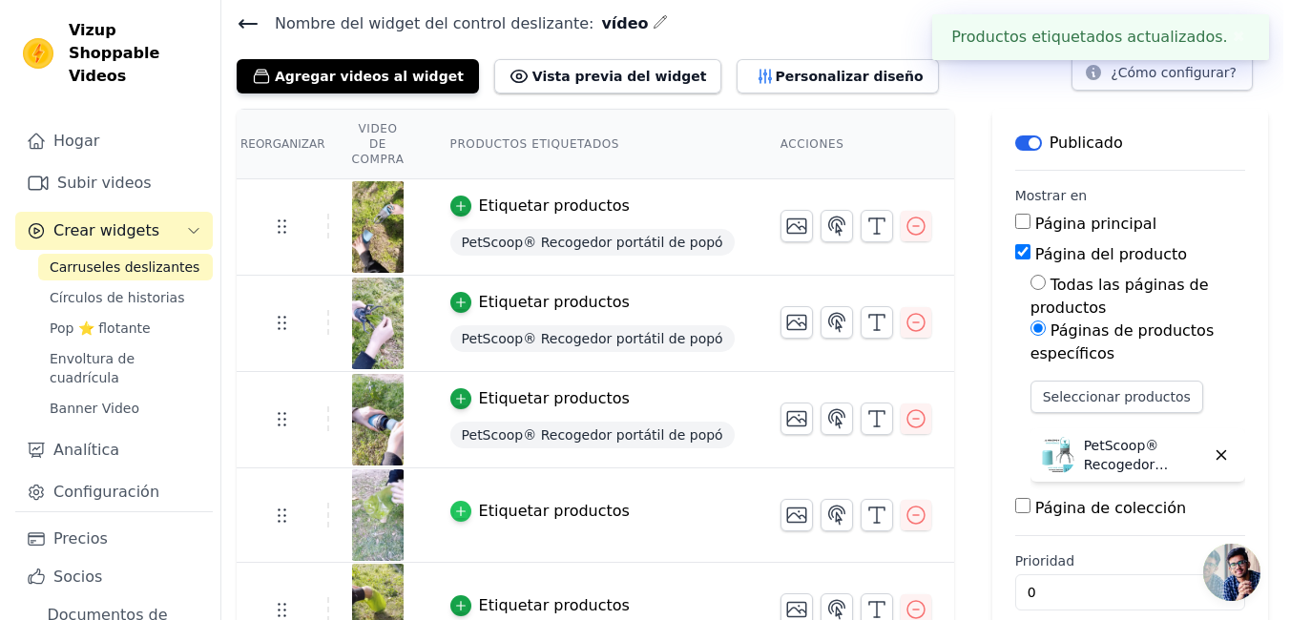
scroll to position [0, 0]
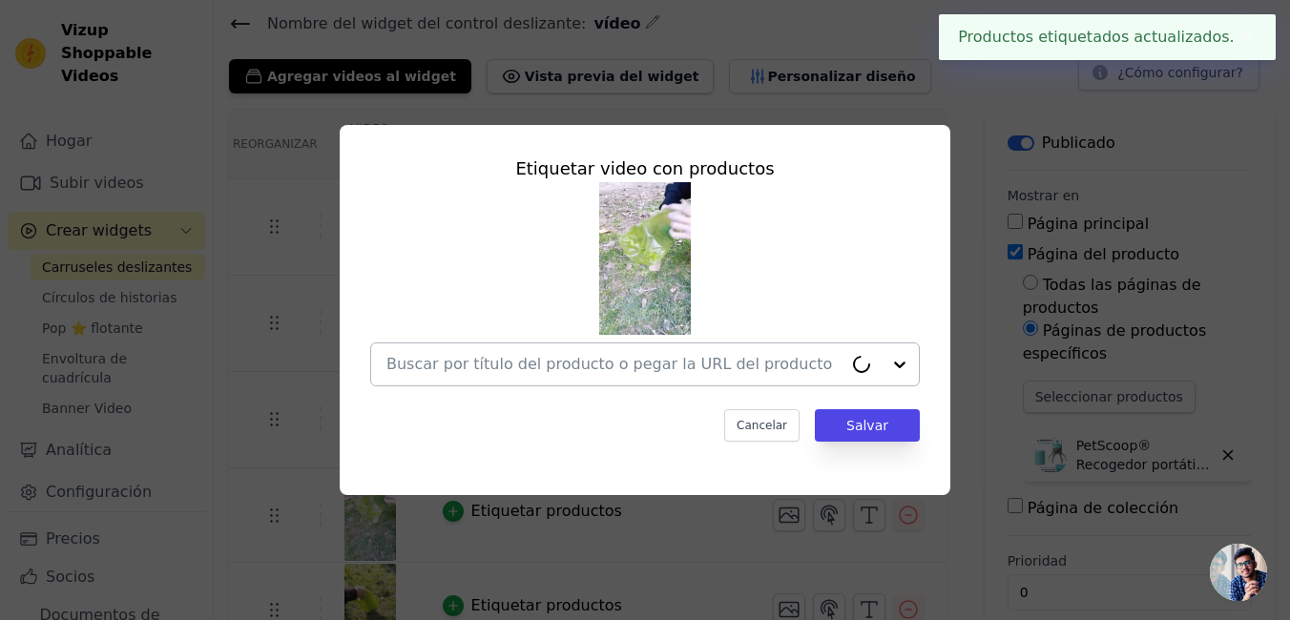
click at [686, 363] on input "text" at bounding box center [614, 364] width 456 height 23
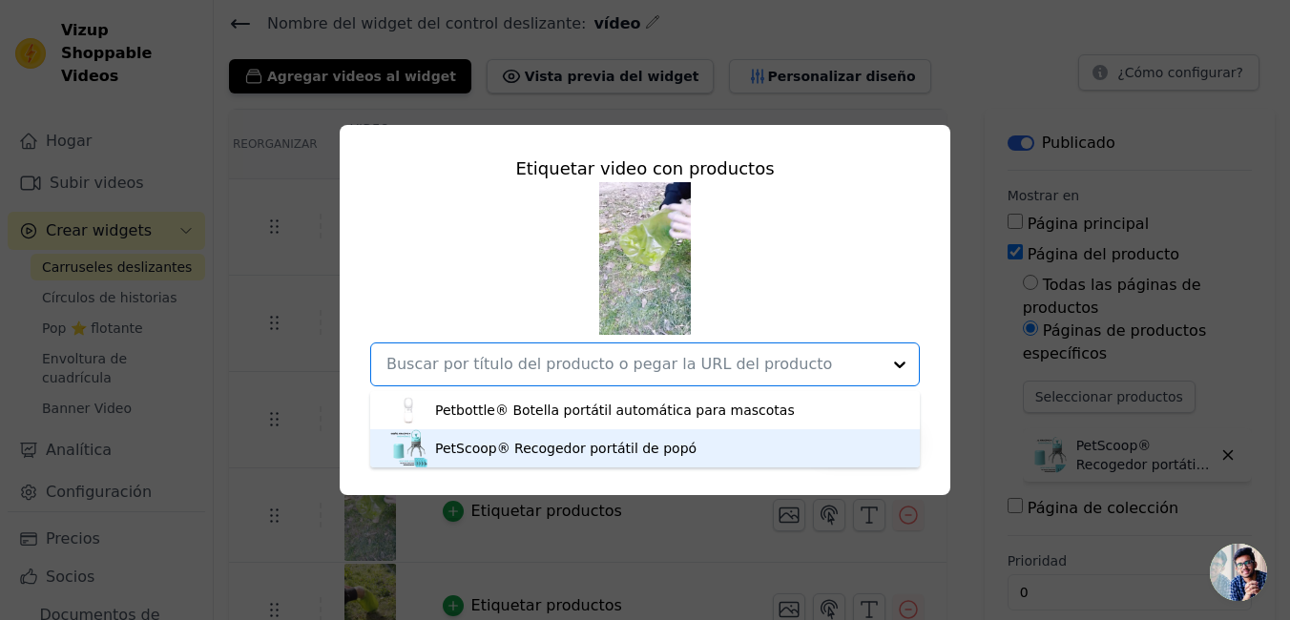
click at [694, 434] on div "PetScoop® Recogedor portátil de popó" at bounding box center [644, 448] width 511 height 38
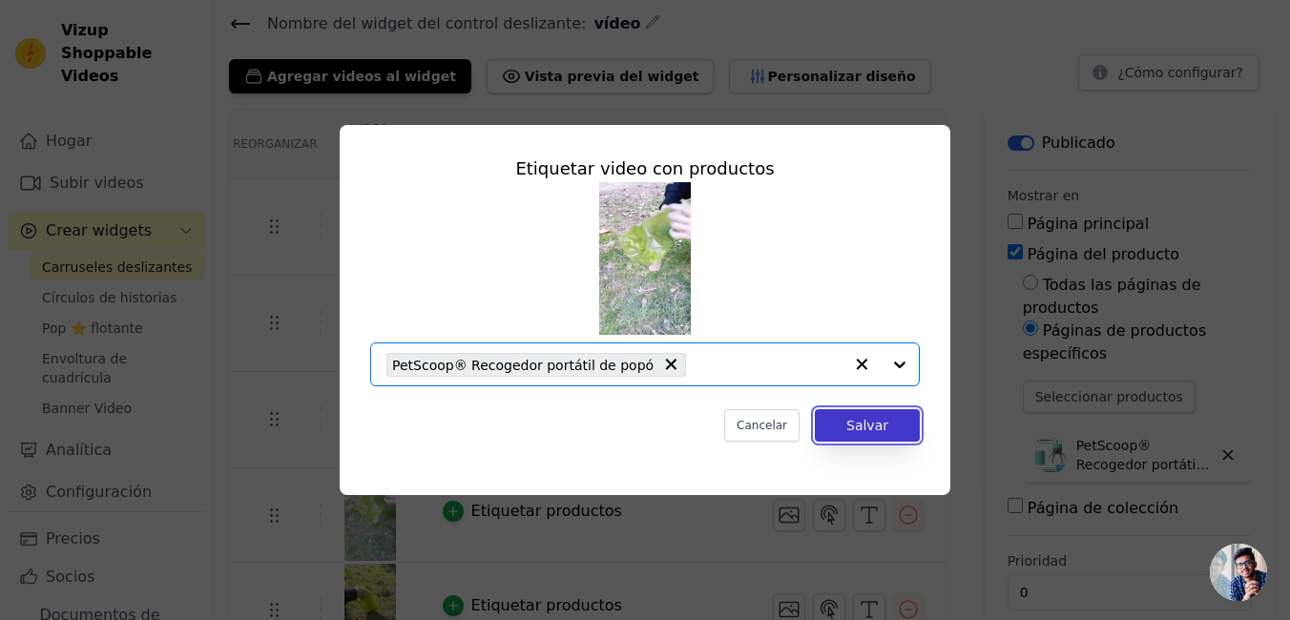
click at [865, 438] on button "Salvar" at bounding box center [867, 425] width 105 height 32
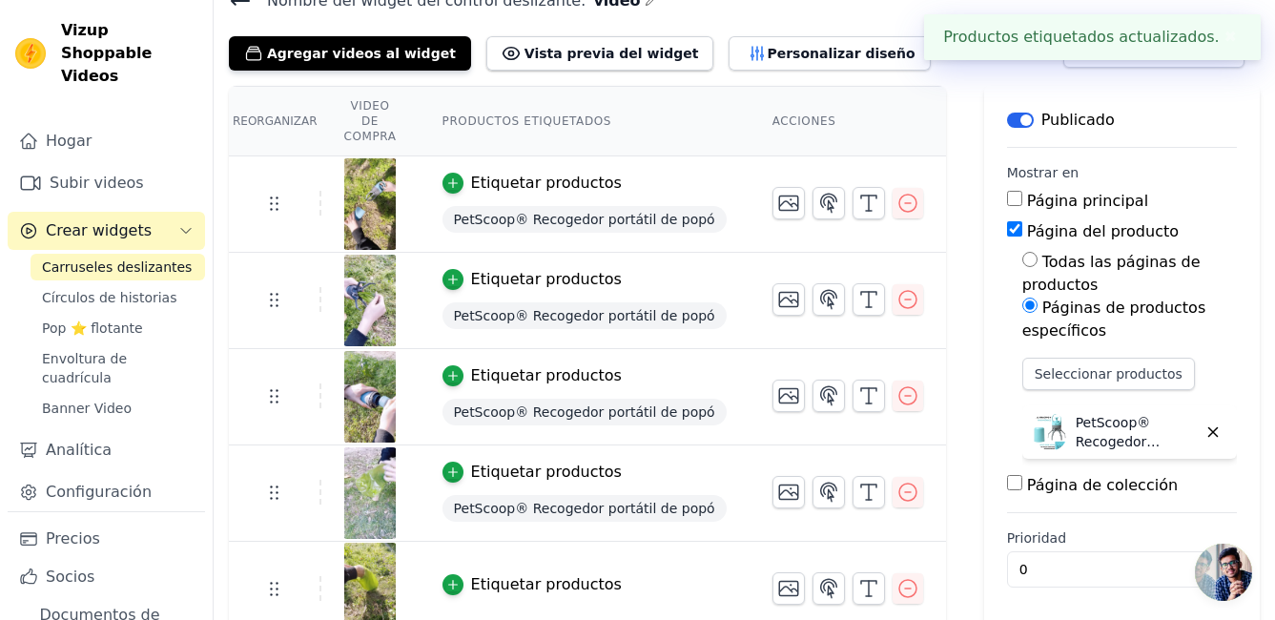
scroll to position [93, 0]
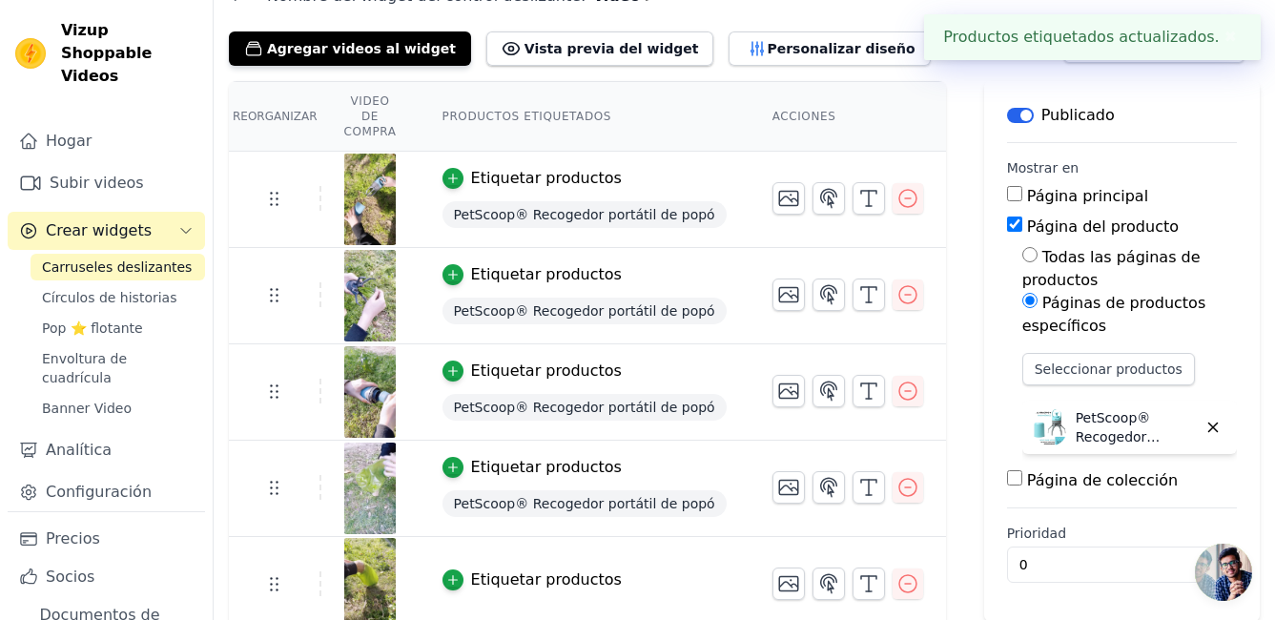
click at [459, 574] on button "Etiquetar productos" at bounding box center [532, 580] width 179 height 23
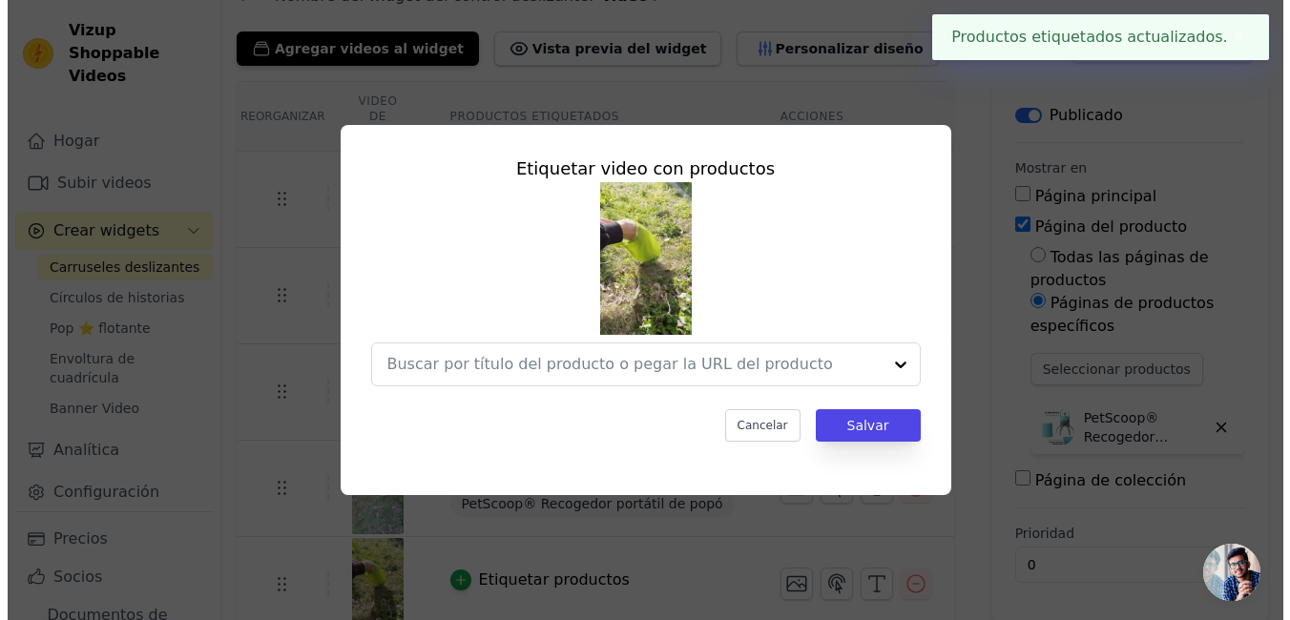
scroll to position [0, 0]
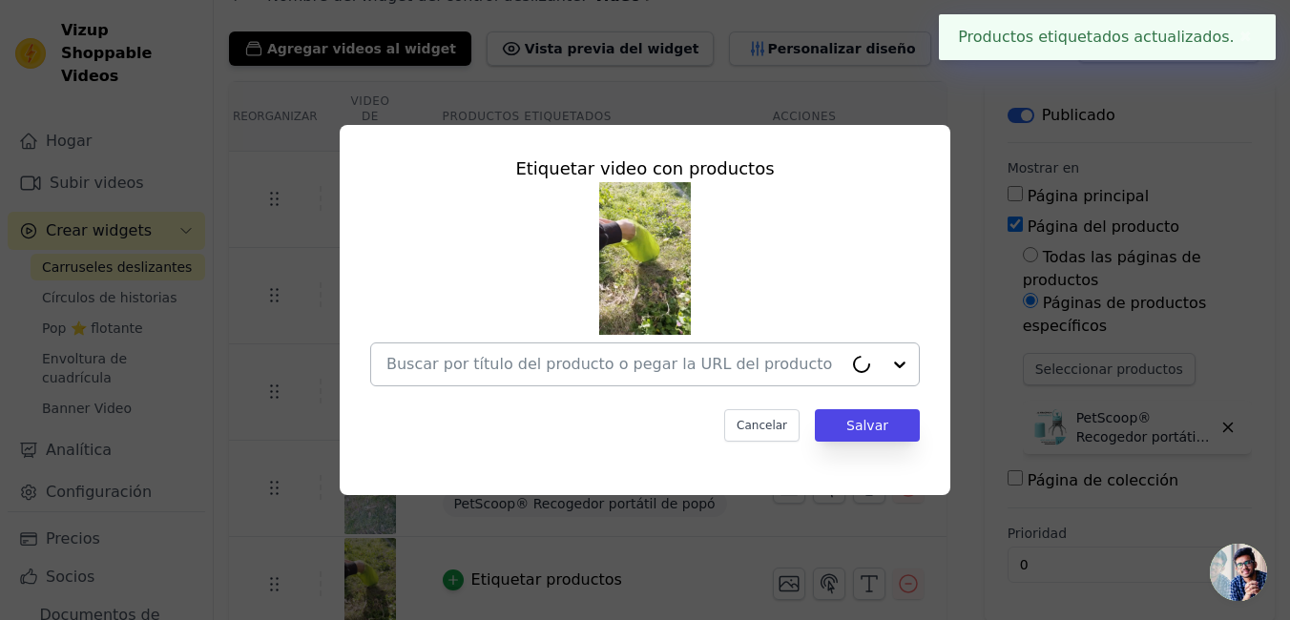
click at [588, 373] on input "text" at bounding box center [614, 364] width 456 height 23
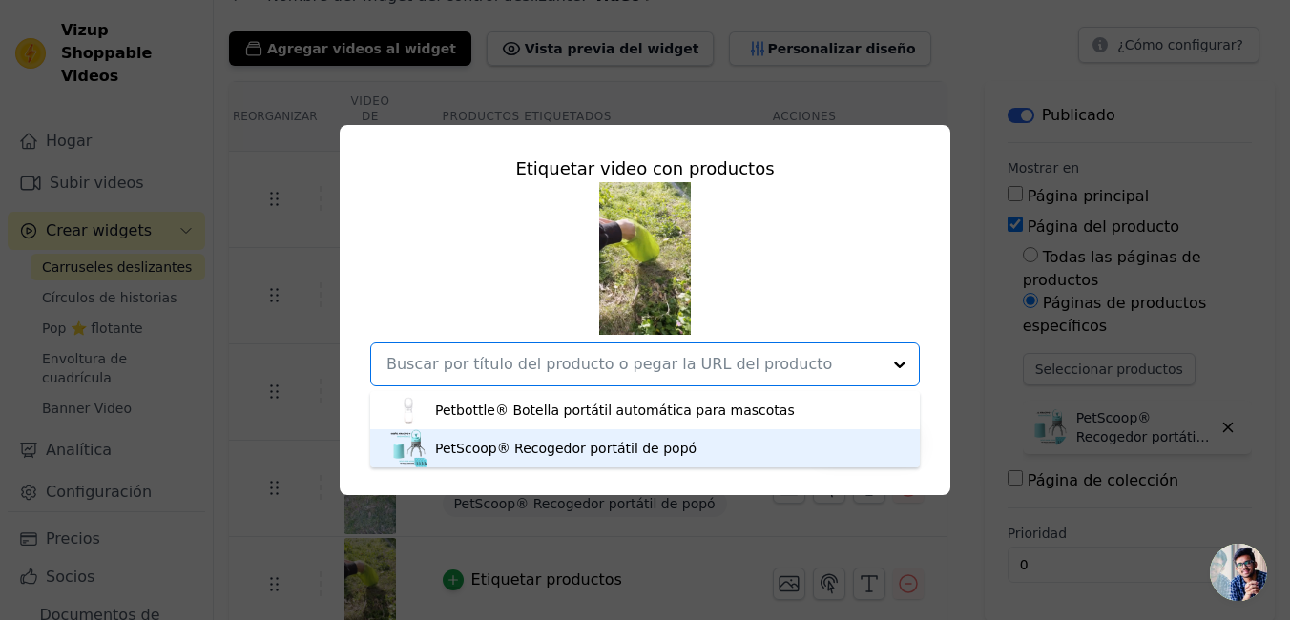
click at [660, 458] on div "PetScoop® Recogedor portátil de popó" at bounding box center [644, 448] width 511 height 38
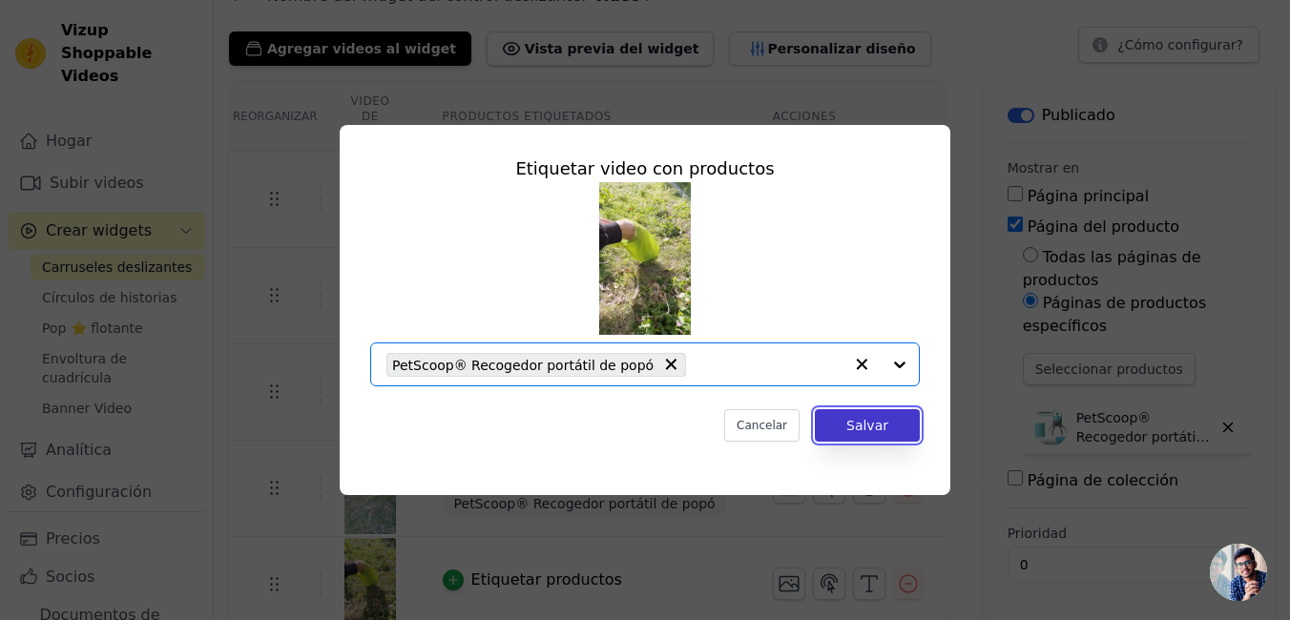
click at [838, 413] on button "Salvar" at bounding box center [867, 425] width 105 height 32
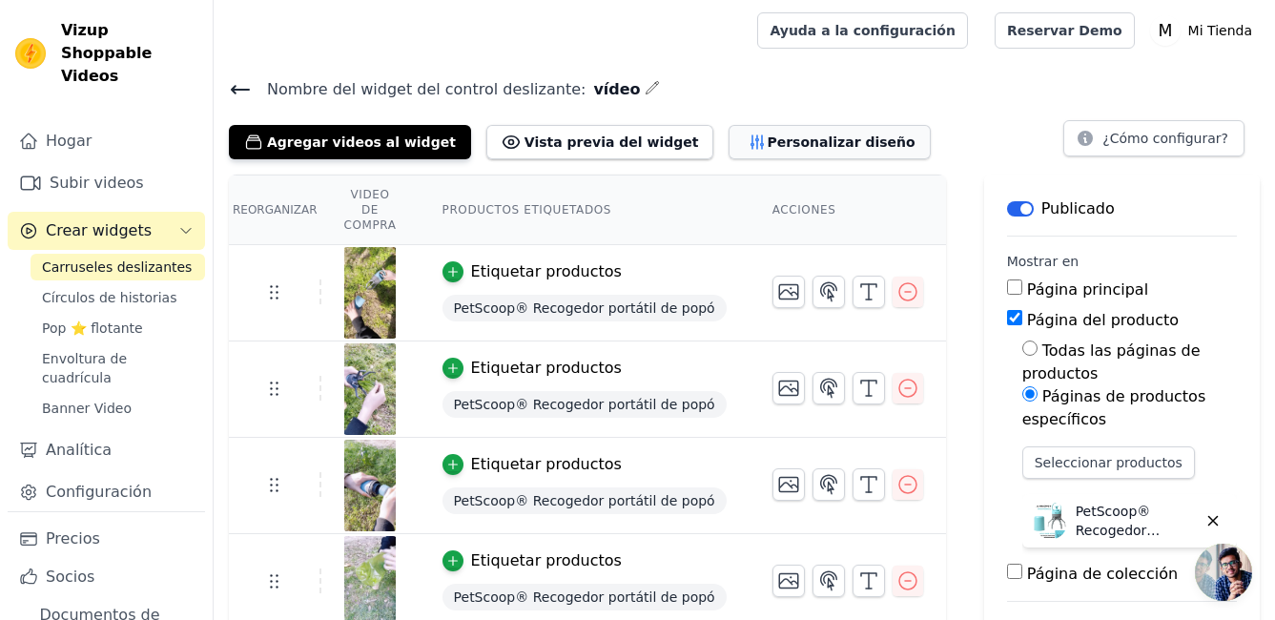
click at [767, 148] on font "Personalizar diseño" at bounding box center [841, 142] width 148 height 19
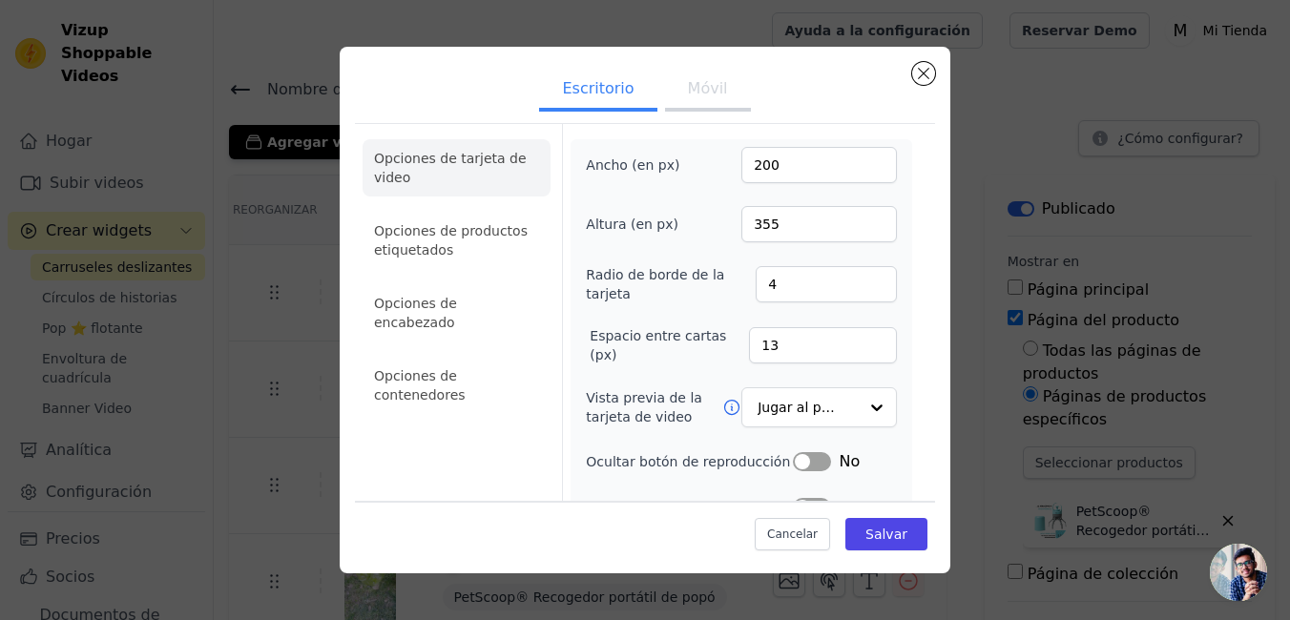
click at [684, 91] on button "Móvil" at bounding box center [708, 91] width 86 height 42
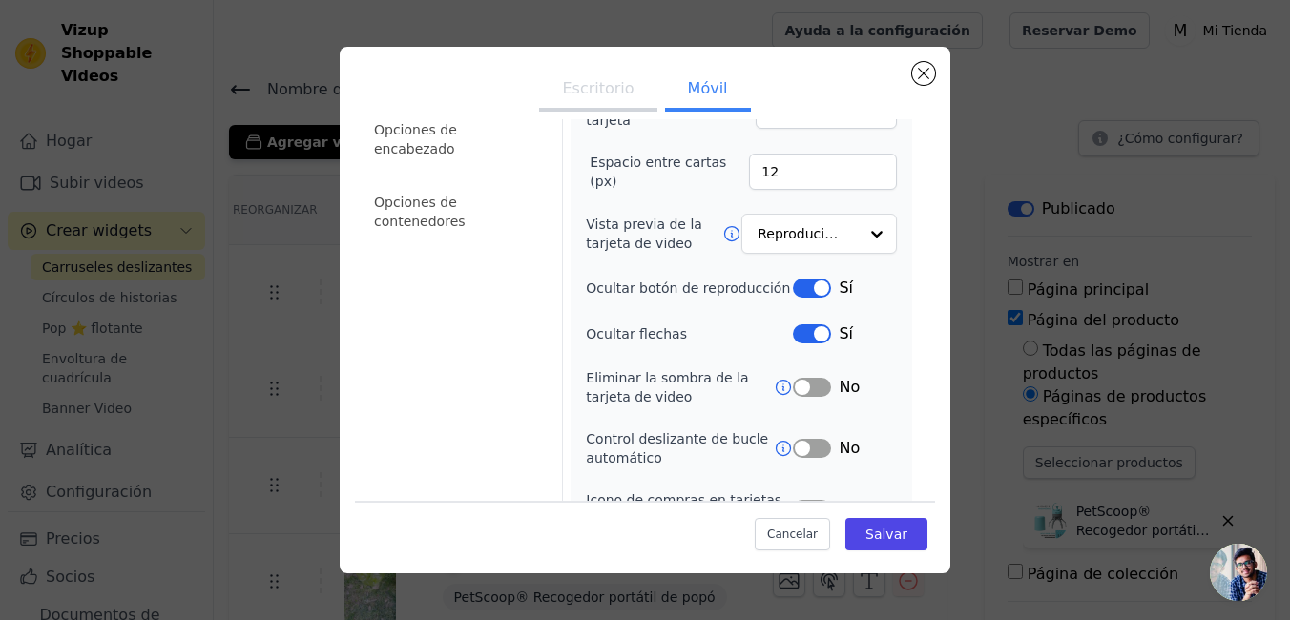
scroll to position [191, 0]
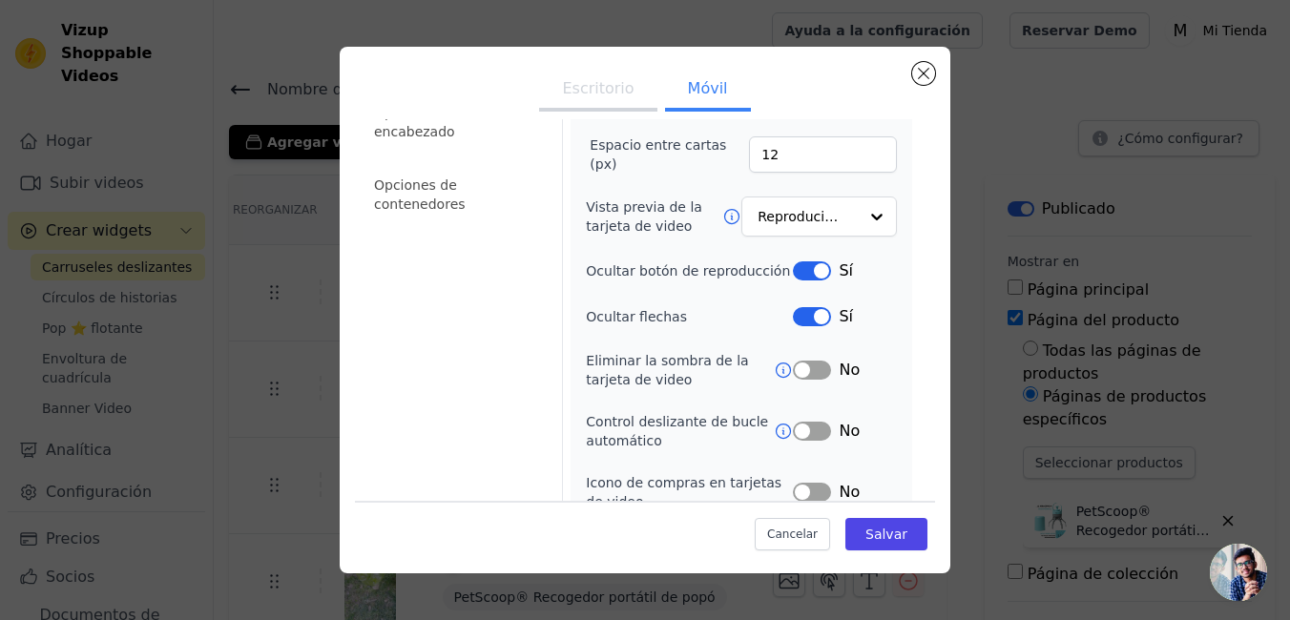
click at [806, 321] on button "Etiqueta" at bounding box center [812, 316] width 38 height 19
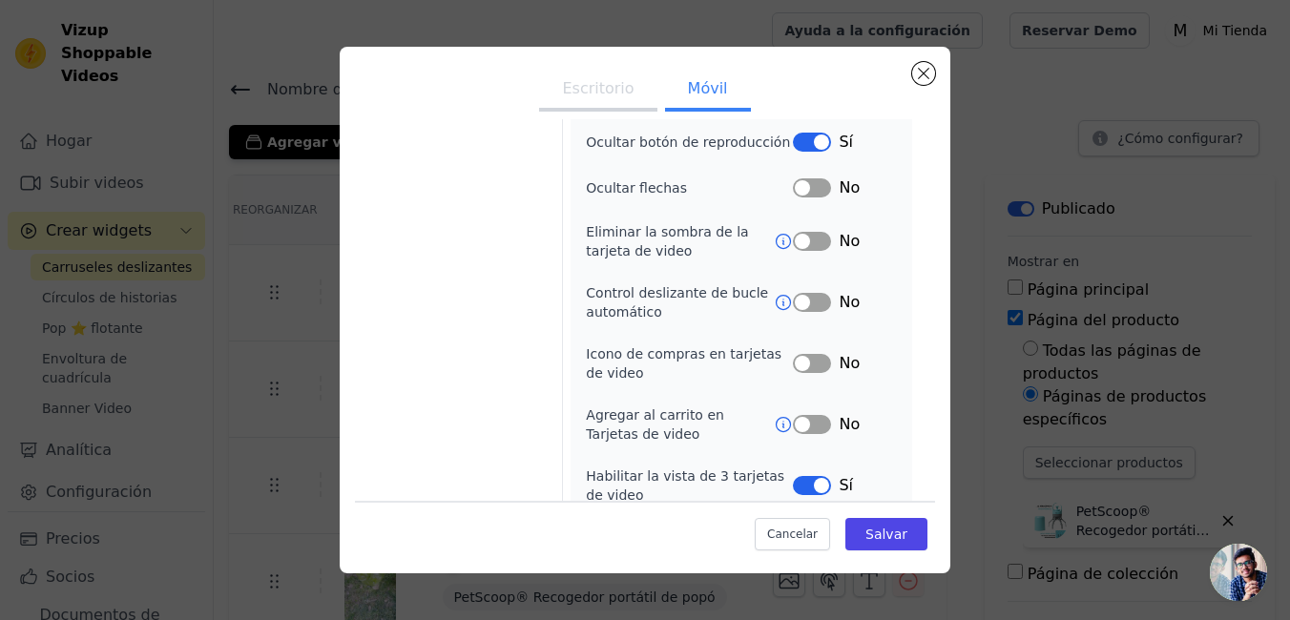
scroll to position [339, 0]
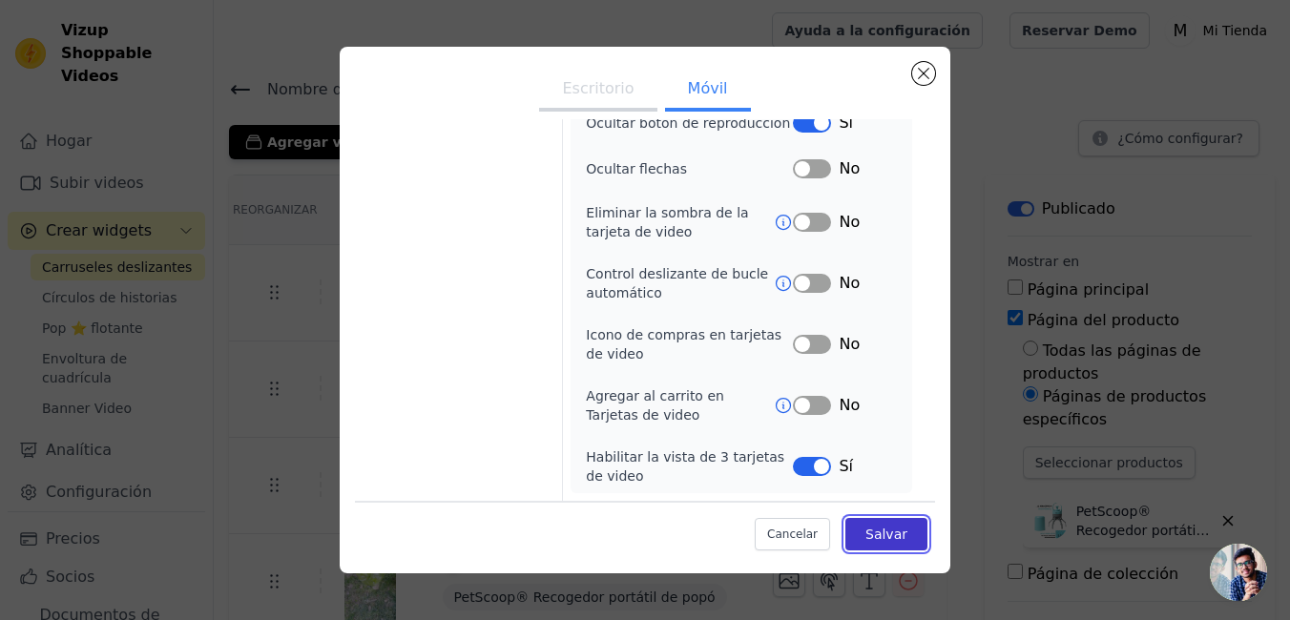
click at [852, 532] on button "Salvar" at bounding box center [886, 534] width 82 height 32
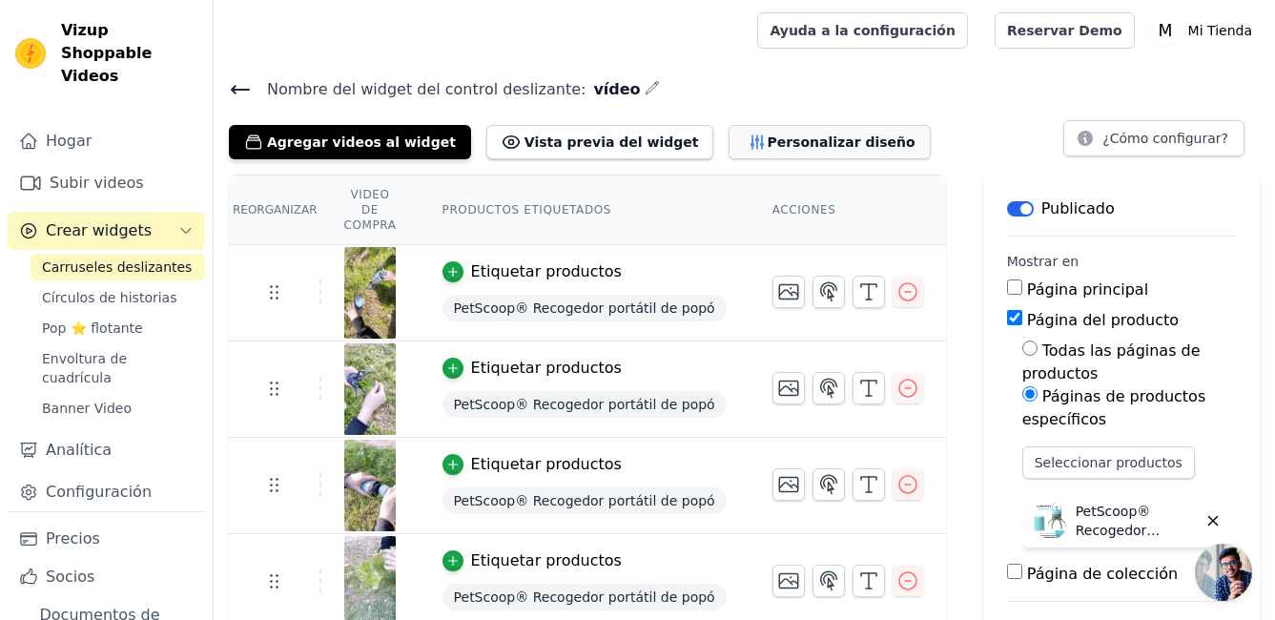
click at [767, 133] on font "Personalizar diseño" at bounding box center [841, 142] width 148 height 19
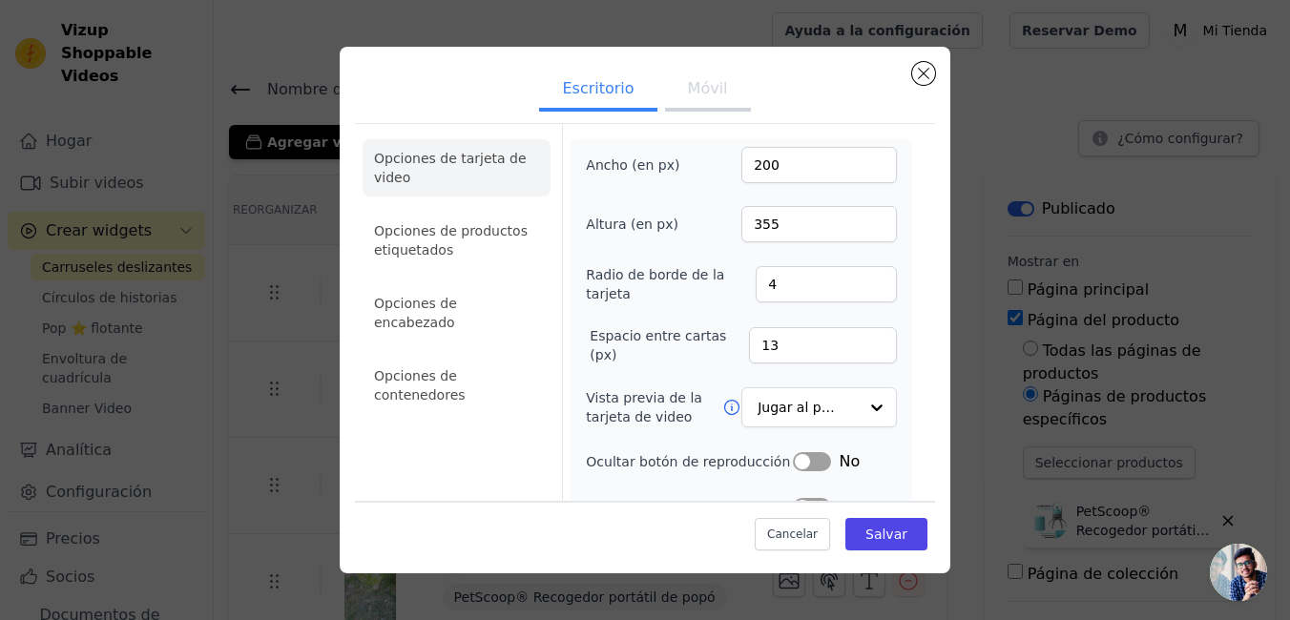
click at [712, 89] on button "Móvil" at bounding box center [708, 91] width 86 height 42
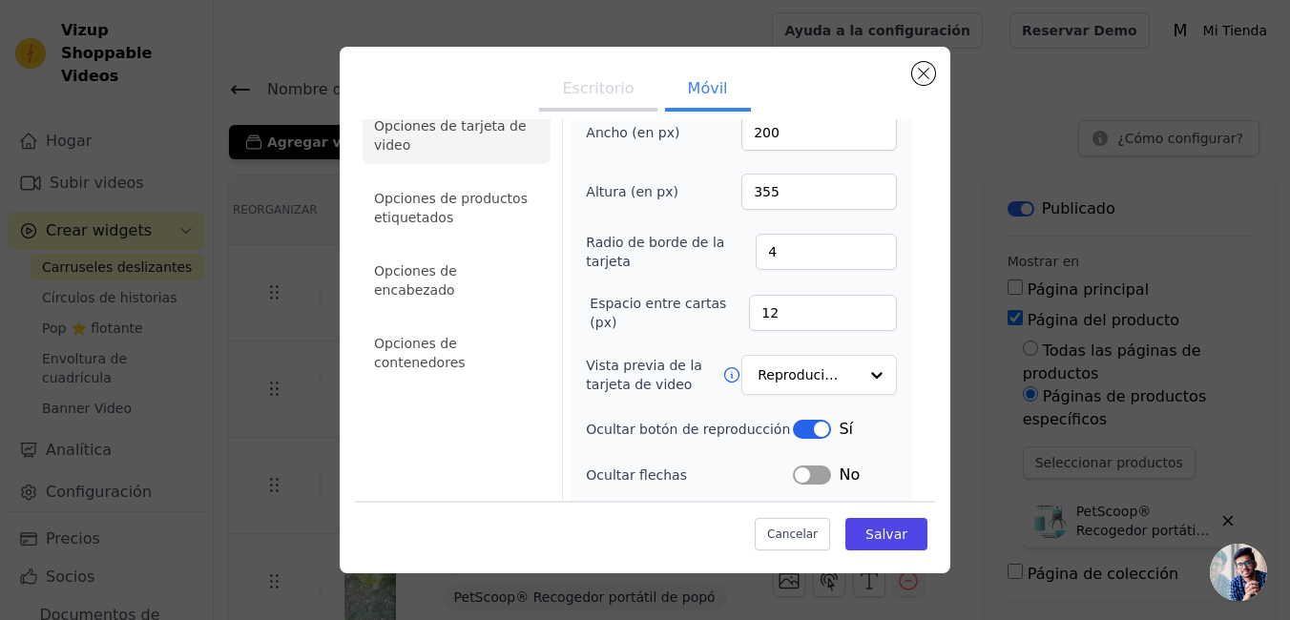
scroll to position [0, 0]
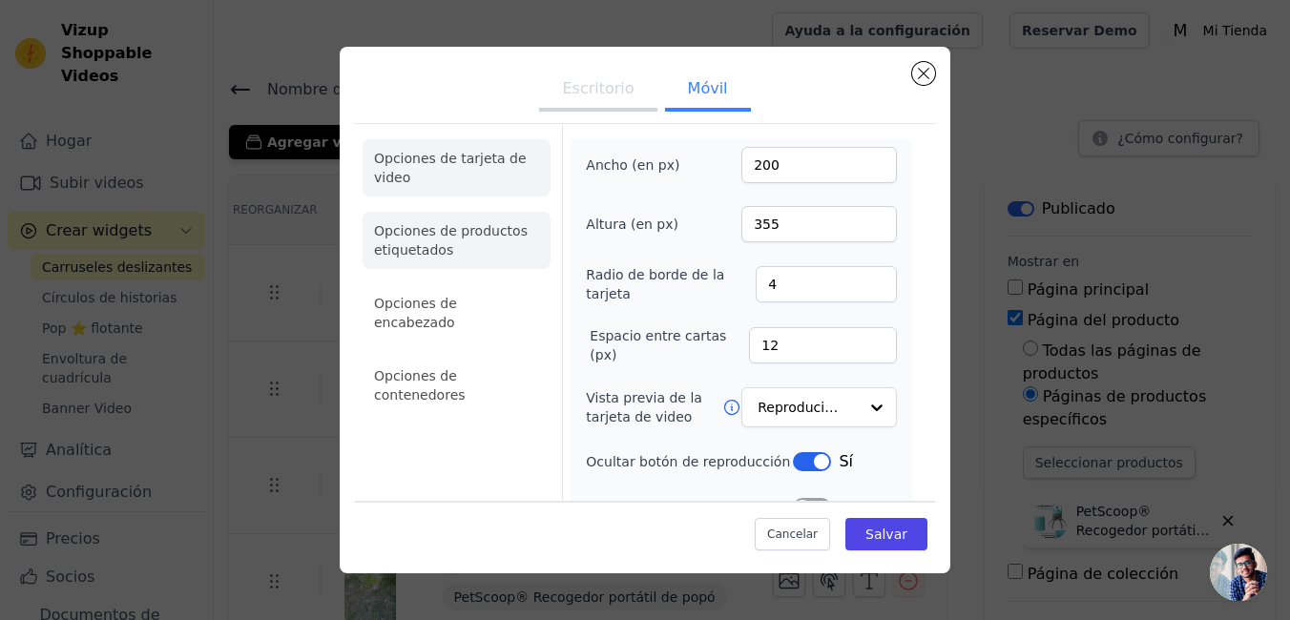
click at [440, 233] on li "Opciones de productos etiquetados" at bounding box center [456, 240] width 188 height 57
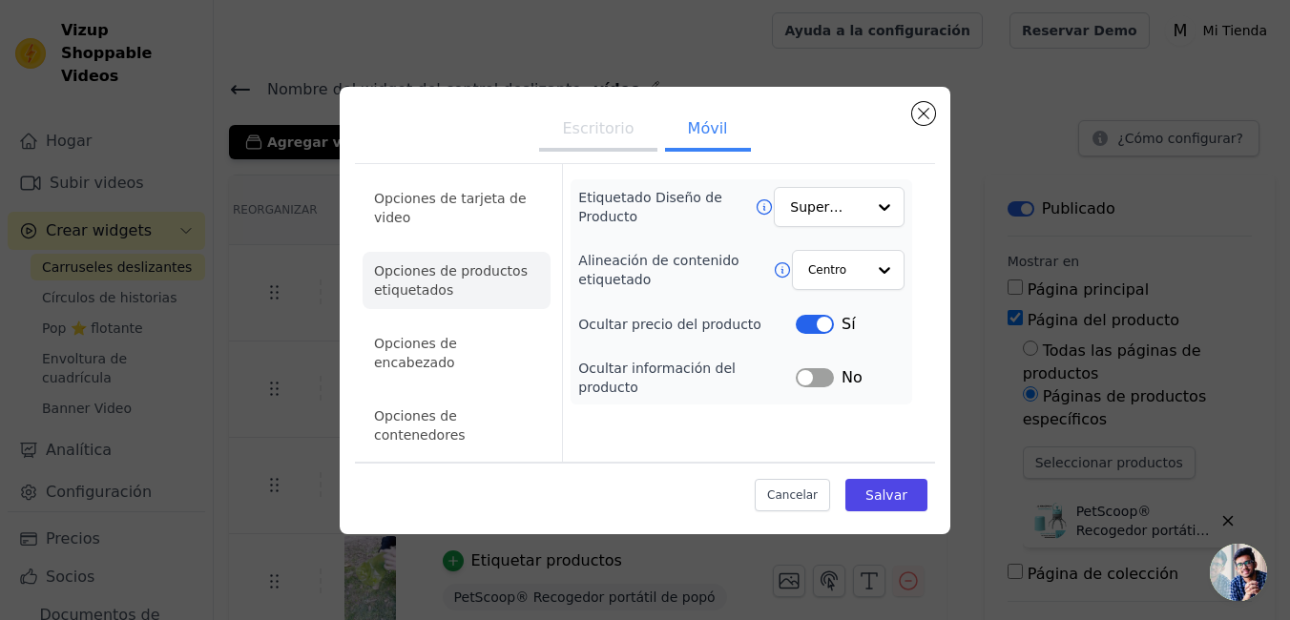
click at [813, 387] on button "Etiqueta" at bounding box center [815, 377] width 38 height 19
click at [884, 227] on div at bounding box center [883, 208] width 38 height 38
click at [424, 366] on li "Opciones de encabezado" at bounding box center [456, 352] width 188 height 57
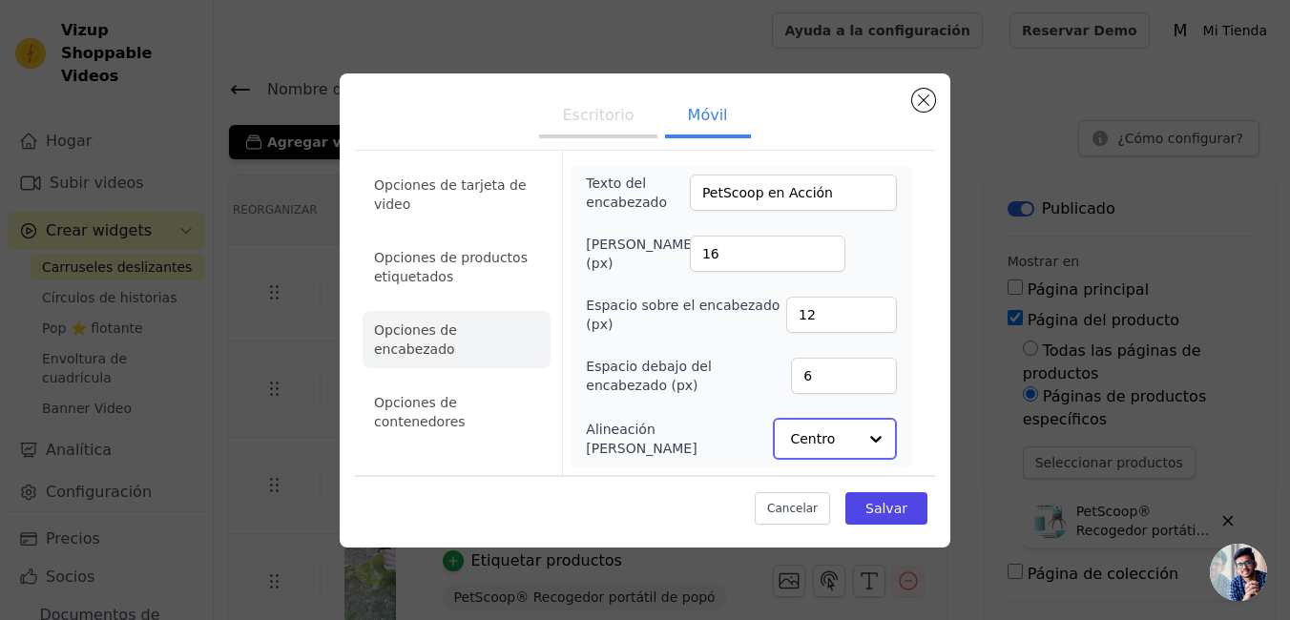
click at [843, 444] on input "Alineación [PERSON_NAME]" at bounding box center [823, 439] width 67 height 38
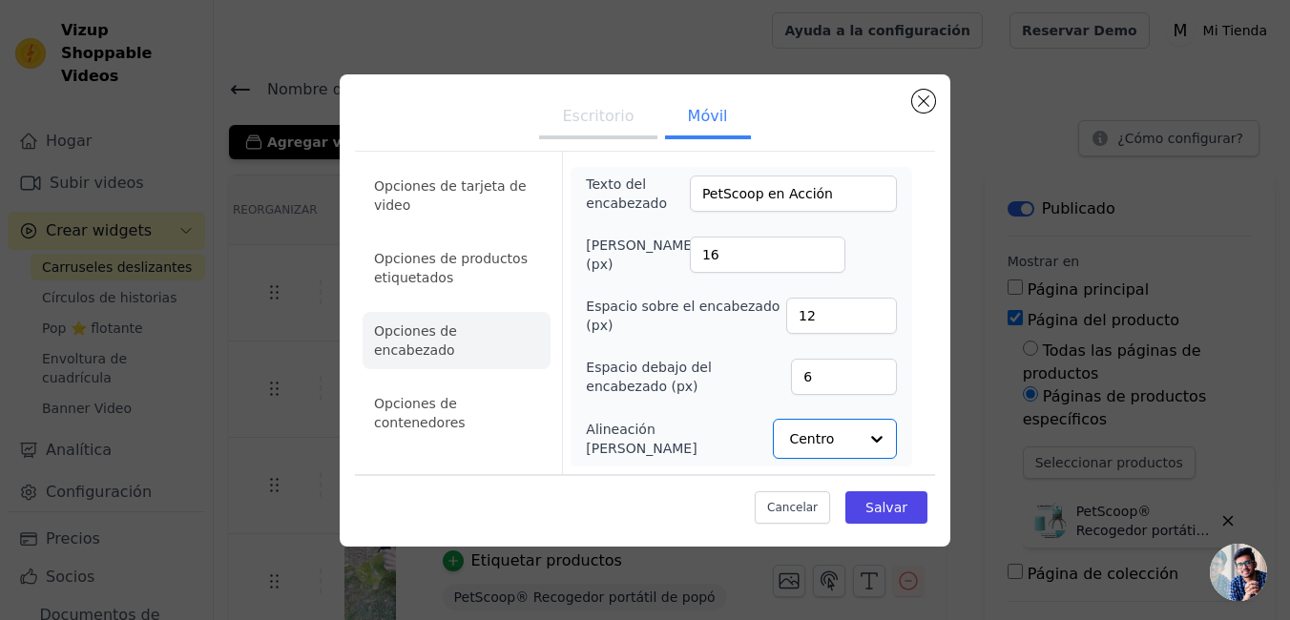
click at [526, 404] on ul "Opciones de tarjeta de video Opciones de productos etiquetados Opciones de enca…" at bounding box center [456, 304] width 188 height 290
click at [526, 396] on li "Opciones de contenedores" at bounding box center [456, 412] width 188 height 57
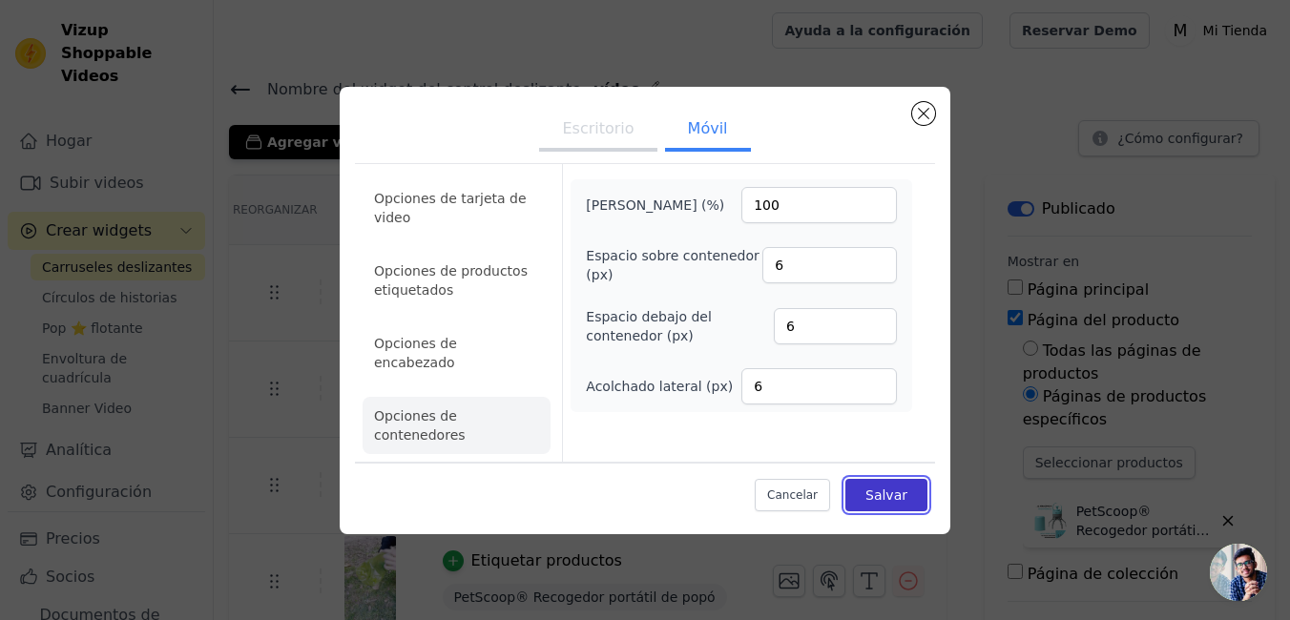
click at [880, 485] on button "Salvar" at bounding box center [886, 495] width 82 height 32
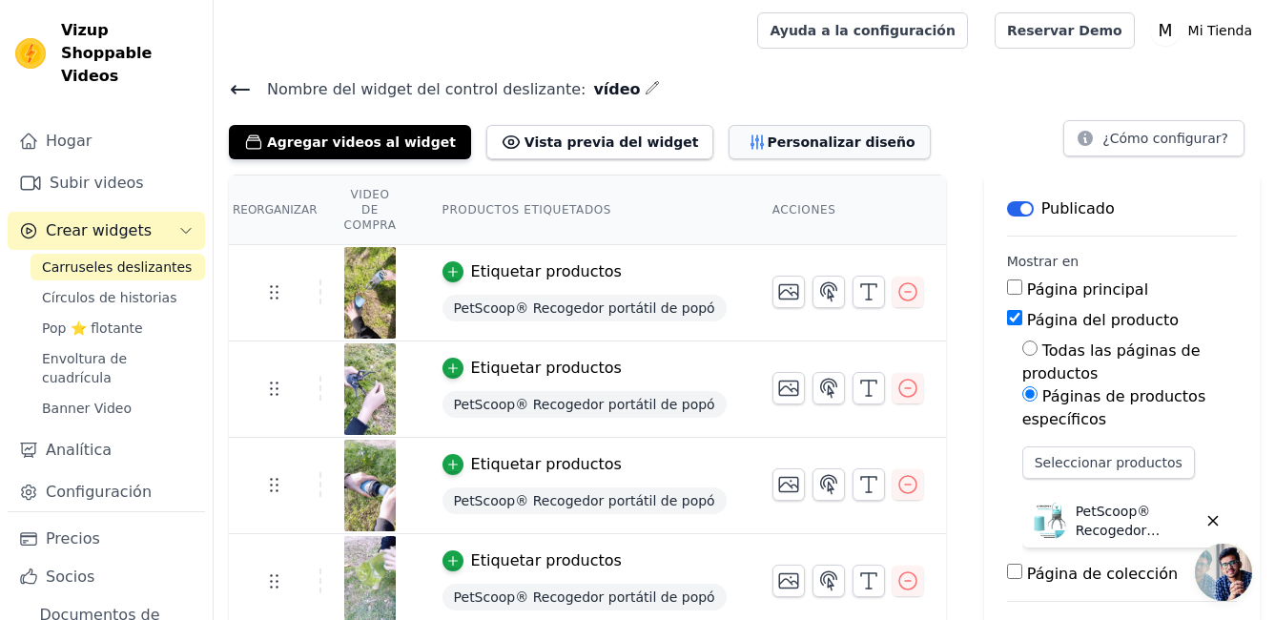
click at [729, 154] on button "Personalizar diseño" at bounding box center [829, 142] width 201 height 34
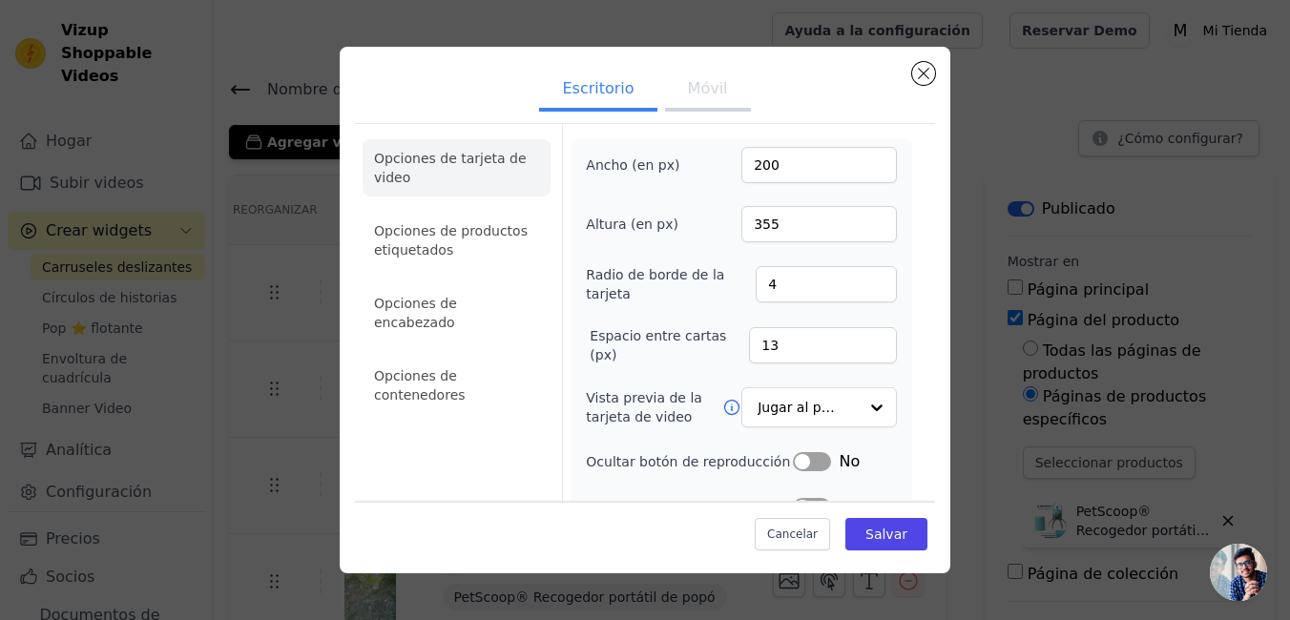
click at [706, 94] on button "Móvil" at bounding box center [708, 91] width 86 height 42
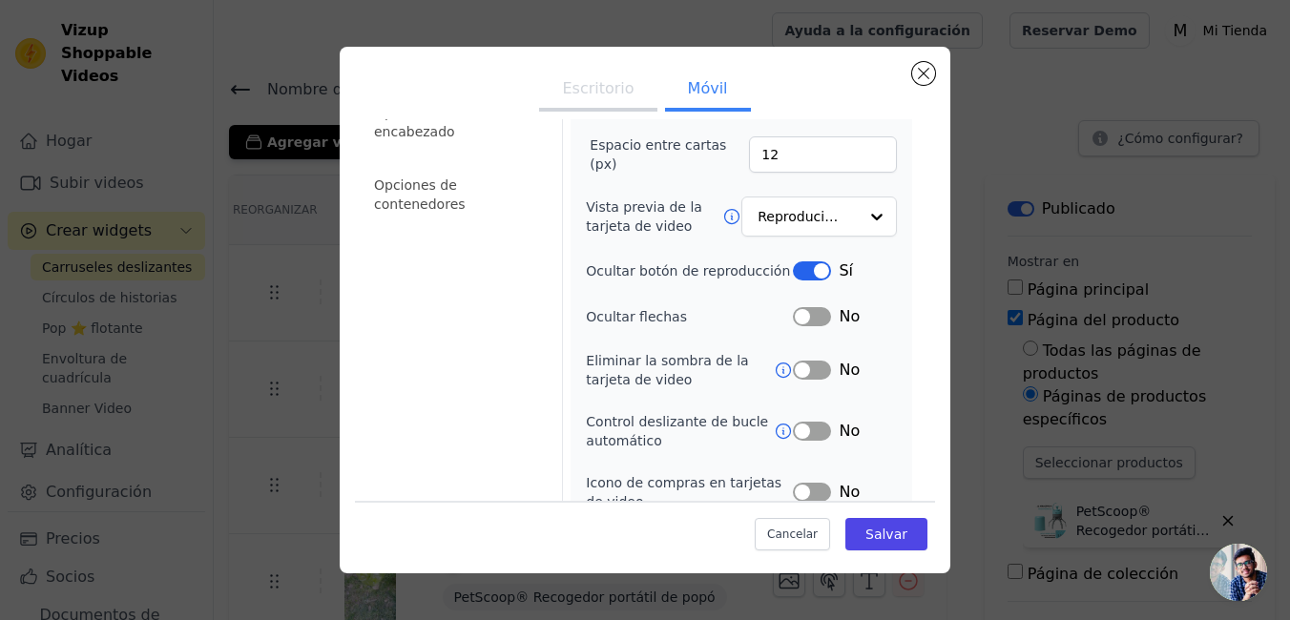
scroll to position [286, 0]
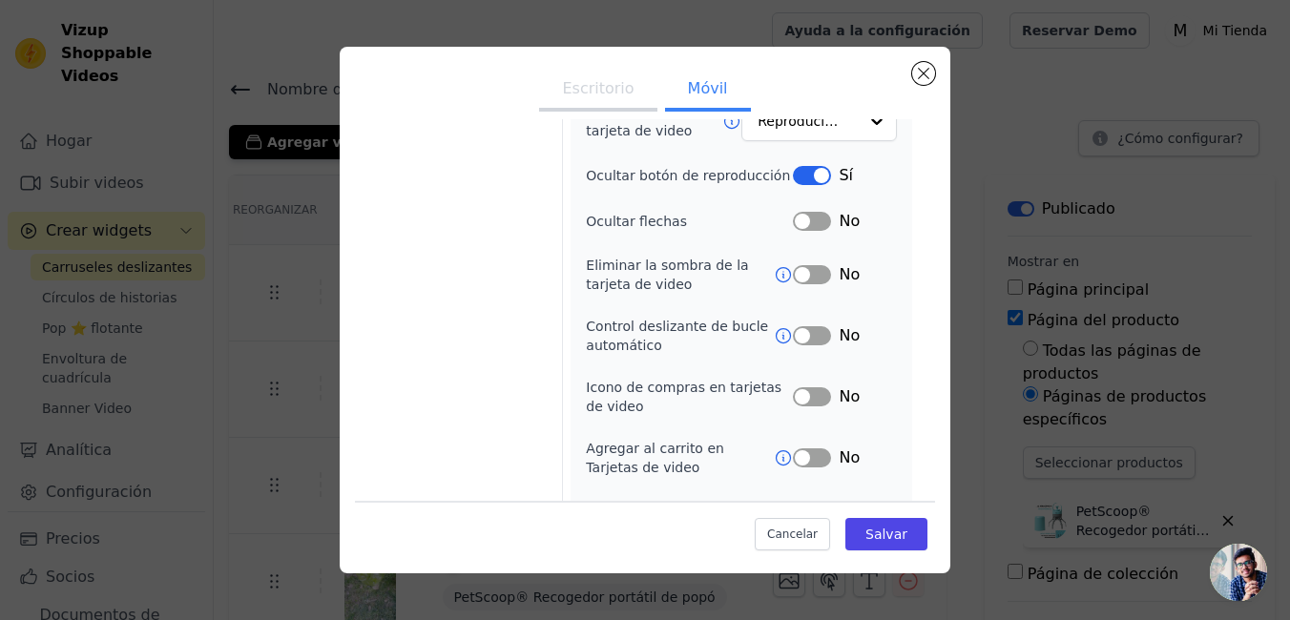
click at [793, 337] on button "Etiqueta" at bounding box center [812, 335] width 38 height 19
click at [867, 528] on font "Salvar" at bounding box center [886, 534] width 42 height 15
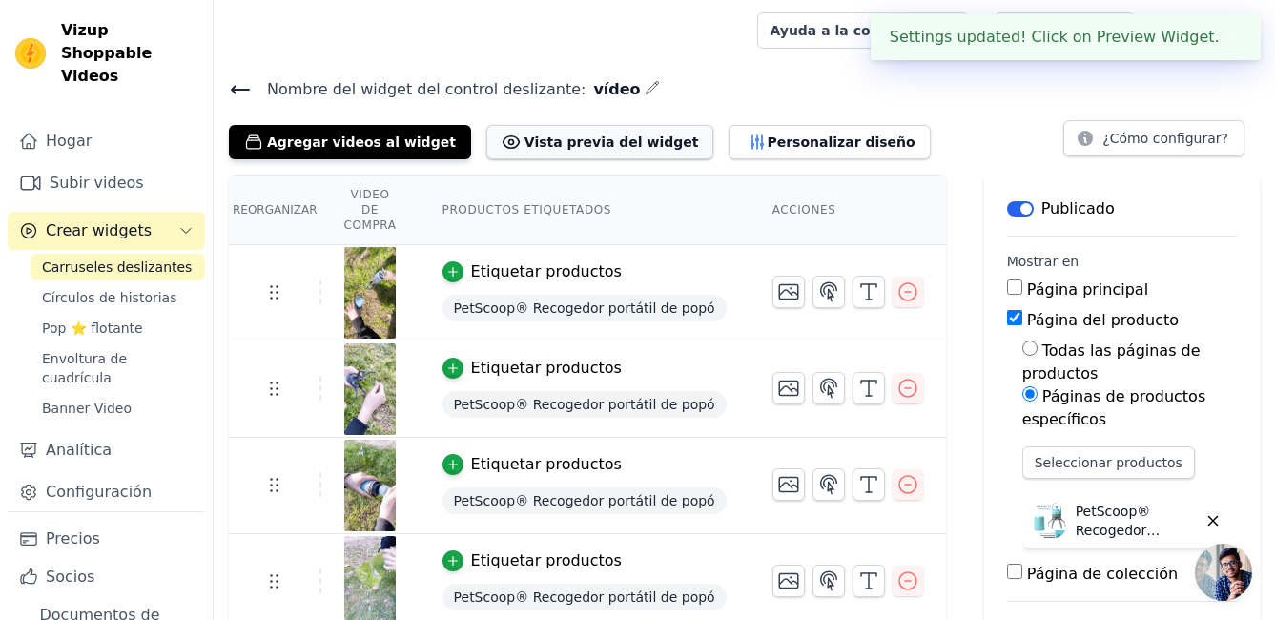
click at [541, 143] on font "Vista previa del widget" at bounding box center [612, 142] width 175 height 19
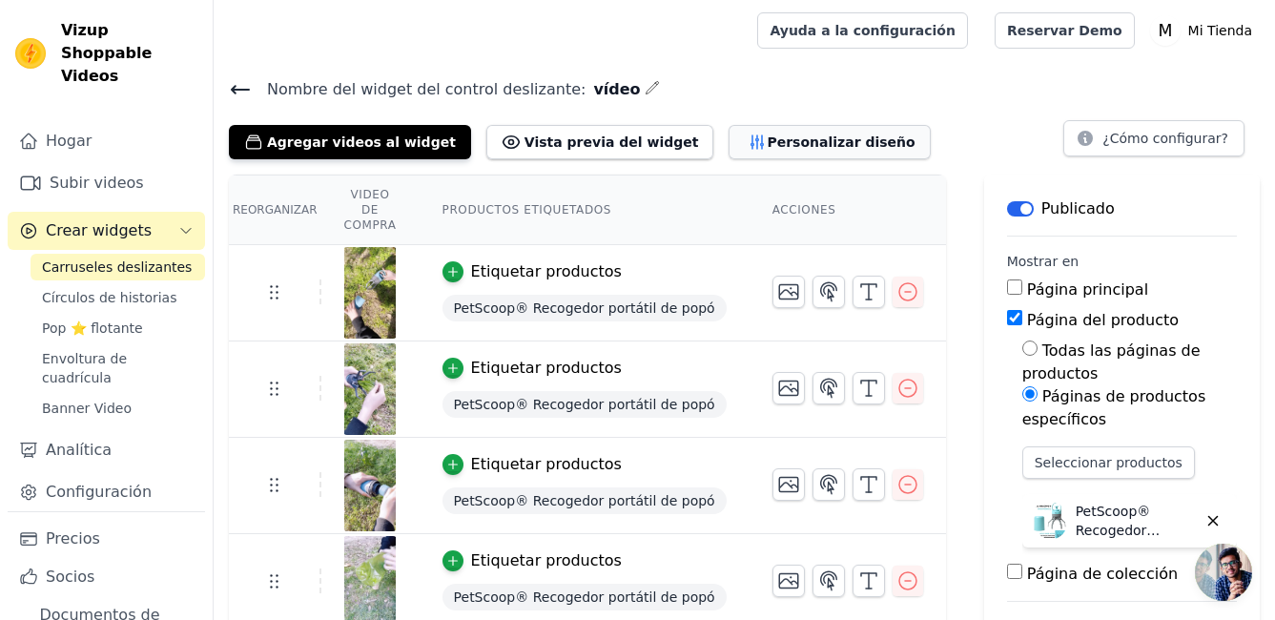
click at [767, 134] on font "Personalizar diseño" at bounding box center [841, 142] width 148 height 19
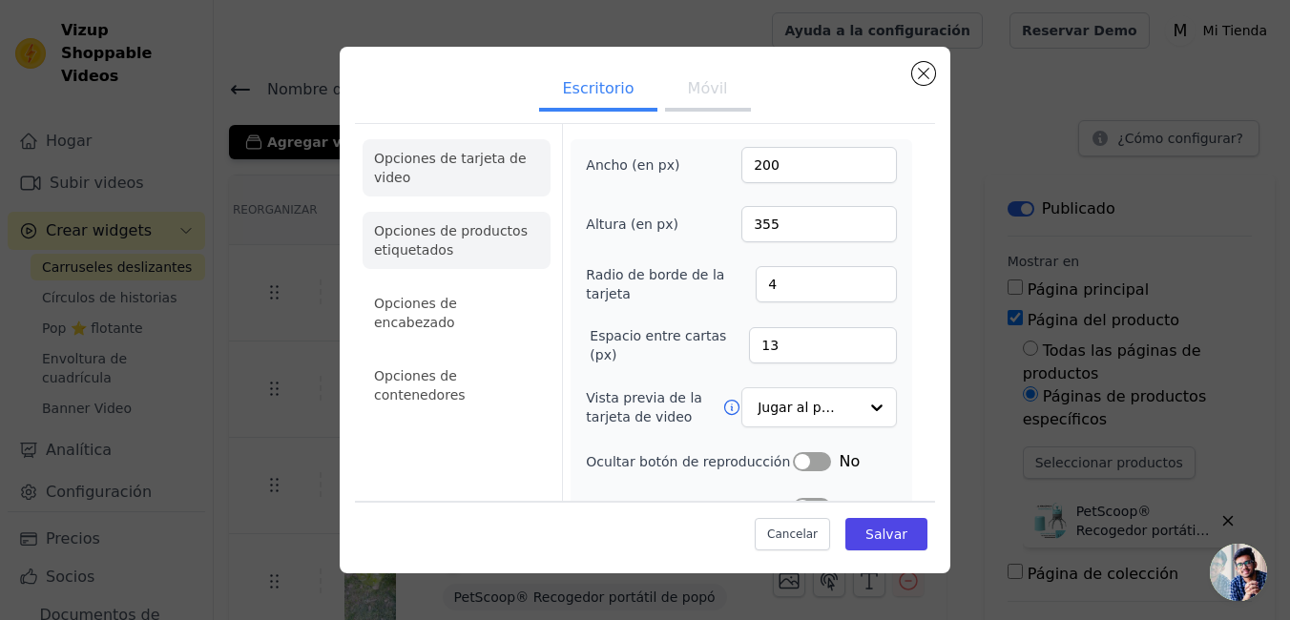
click at [468, 244] on li "Opciones de productos etiquetados" at bounding box center [456, 240] width 188 height 57
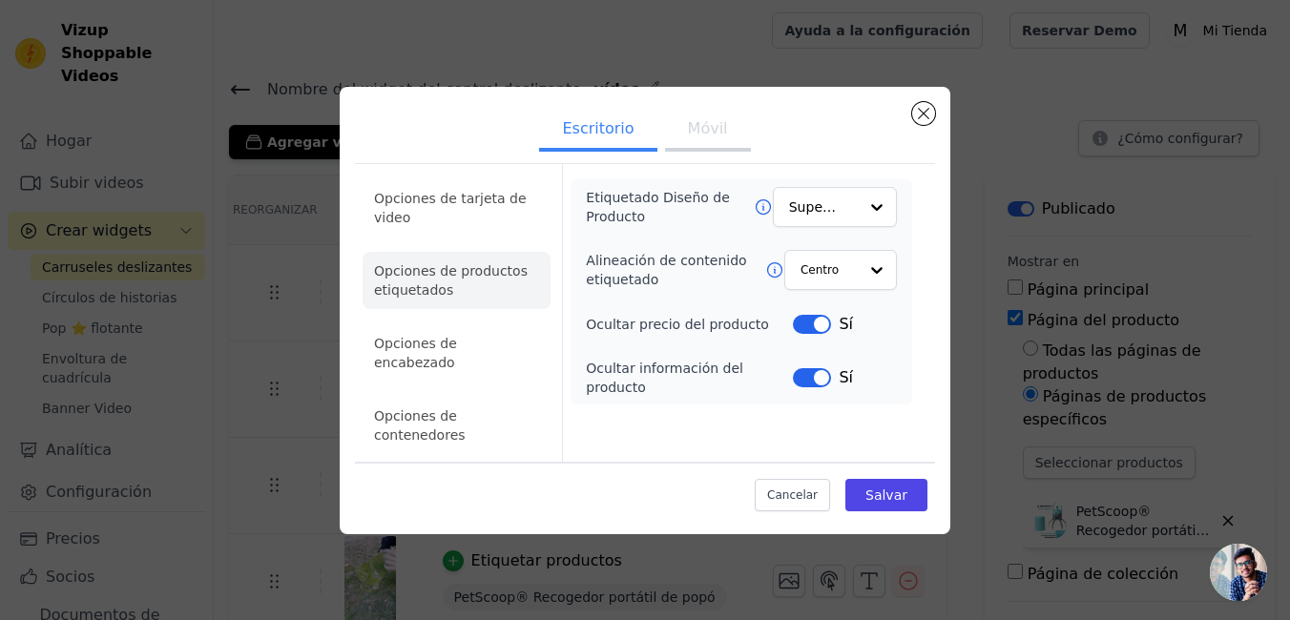
click at [685, 152] on button "Móvil" at bounding box center [708, 131] width 86 height 42
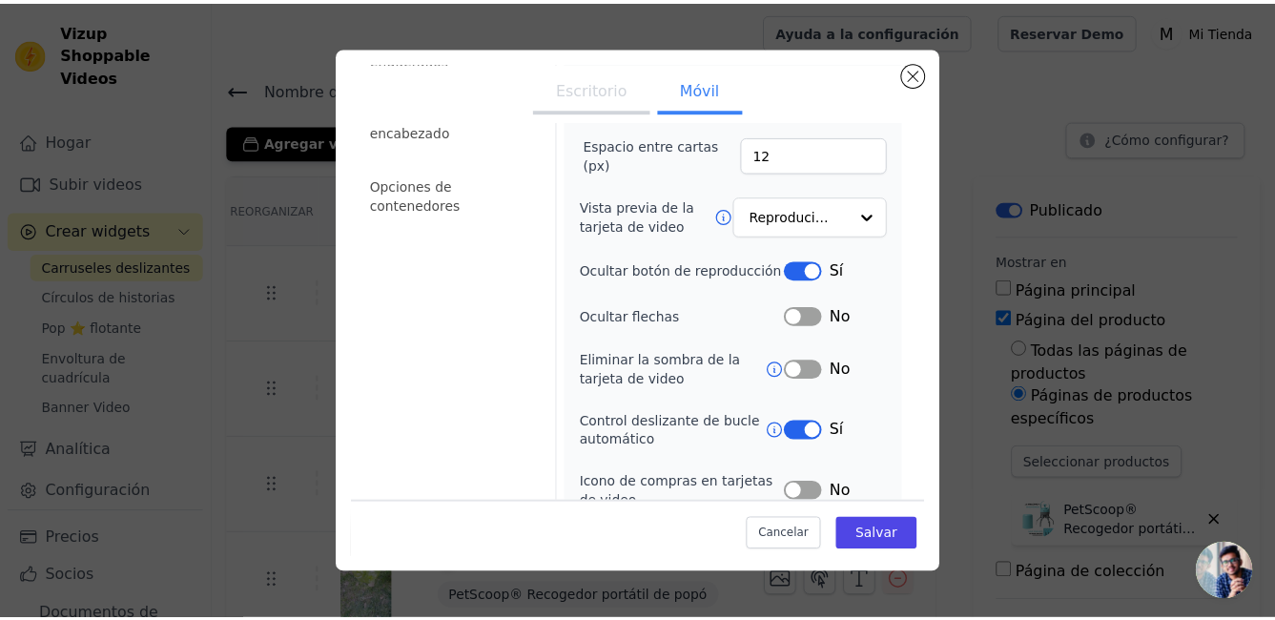
scroll to position [0, 0]
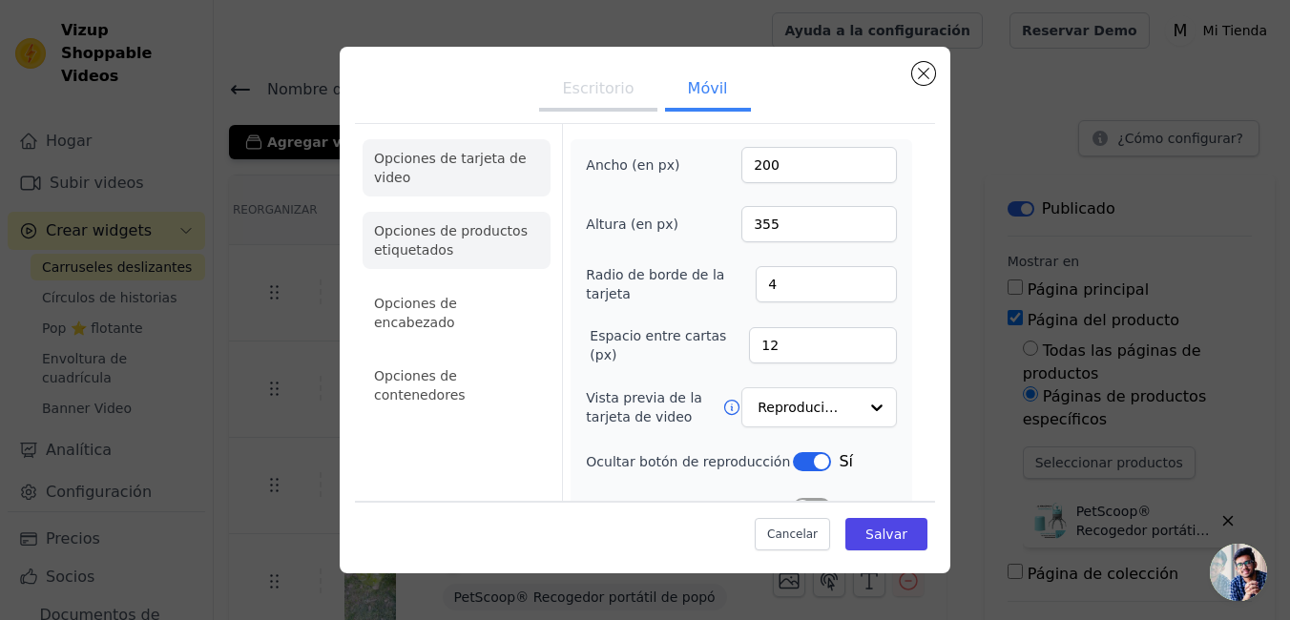
click at [459, 236] on li "Opciones de productos etiquetados" at bounding box center [456, 240] width 188 height 57
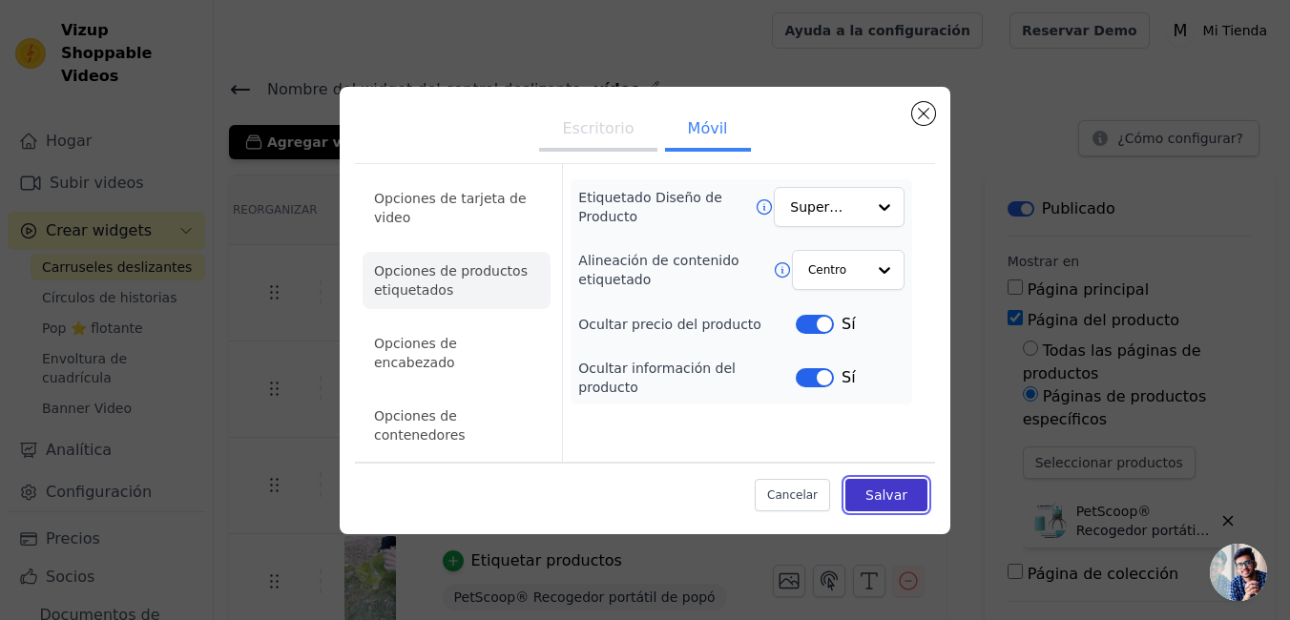
click at [892, 486] on button "Salvar" at bounding box center [886, 495] width 82 height 32
